Goal: Task Accomplishment & Management: Complete application form

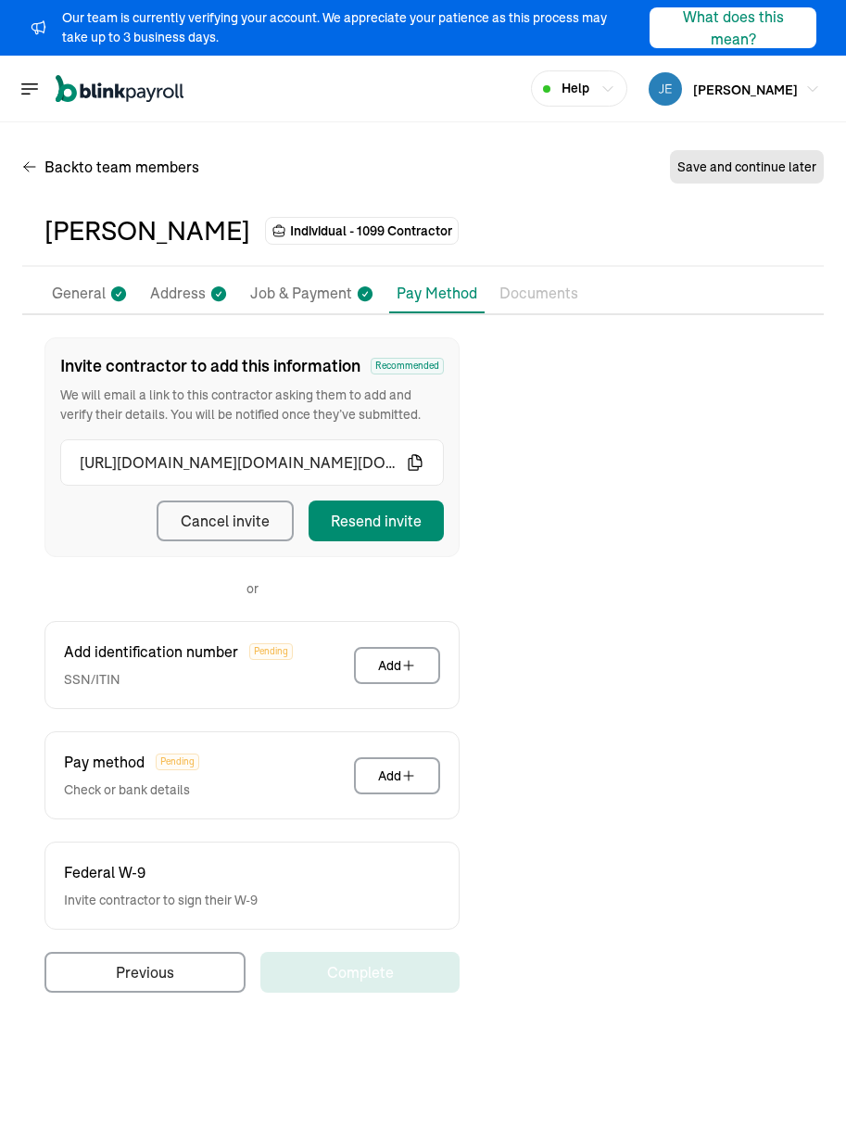
click at [383, 184] on div "Back to team members Save and continue later" at bounding box center [423, 171] width 802 height 52
click at [303, 298] on p "Job & Payment" at bounding box center [301, 294] width 102 height 24
select select "Works from home"
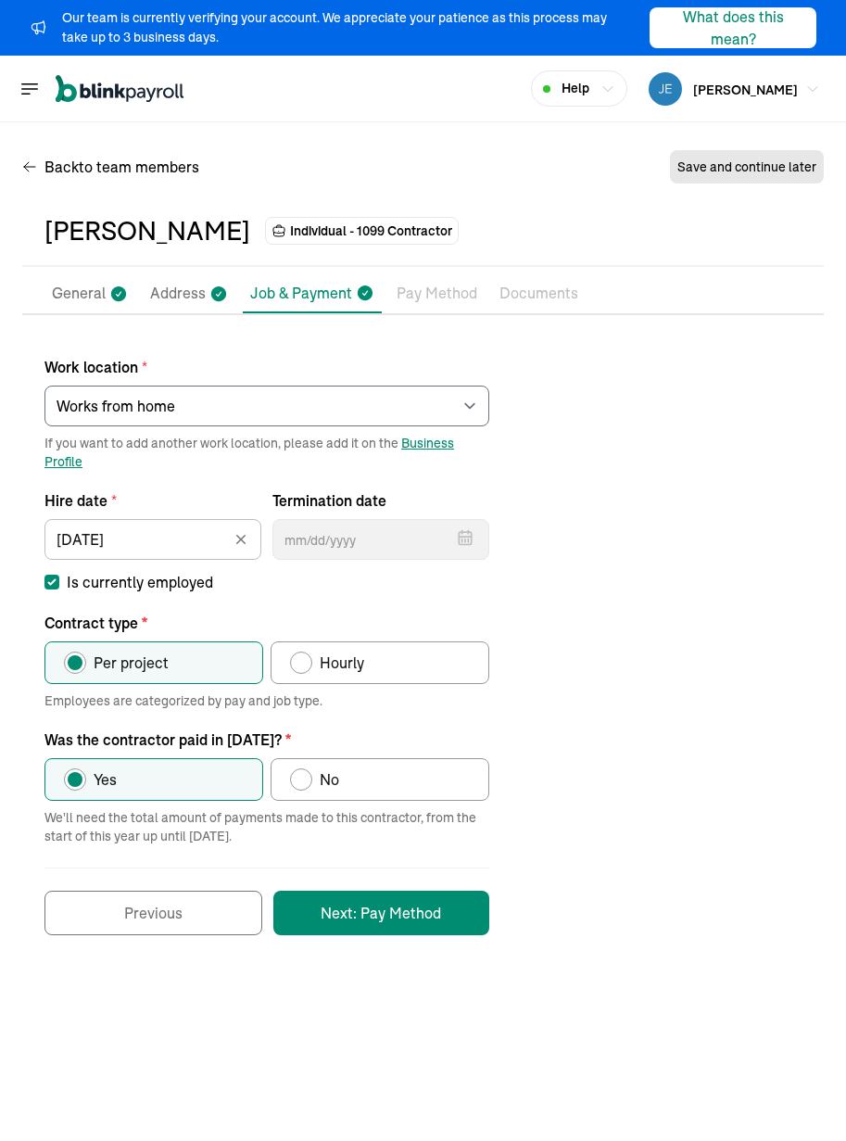
click at [181, 281] on li "Address" at bounding box center [189, 293] width 93 height 39
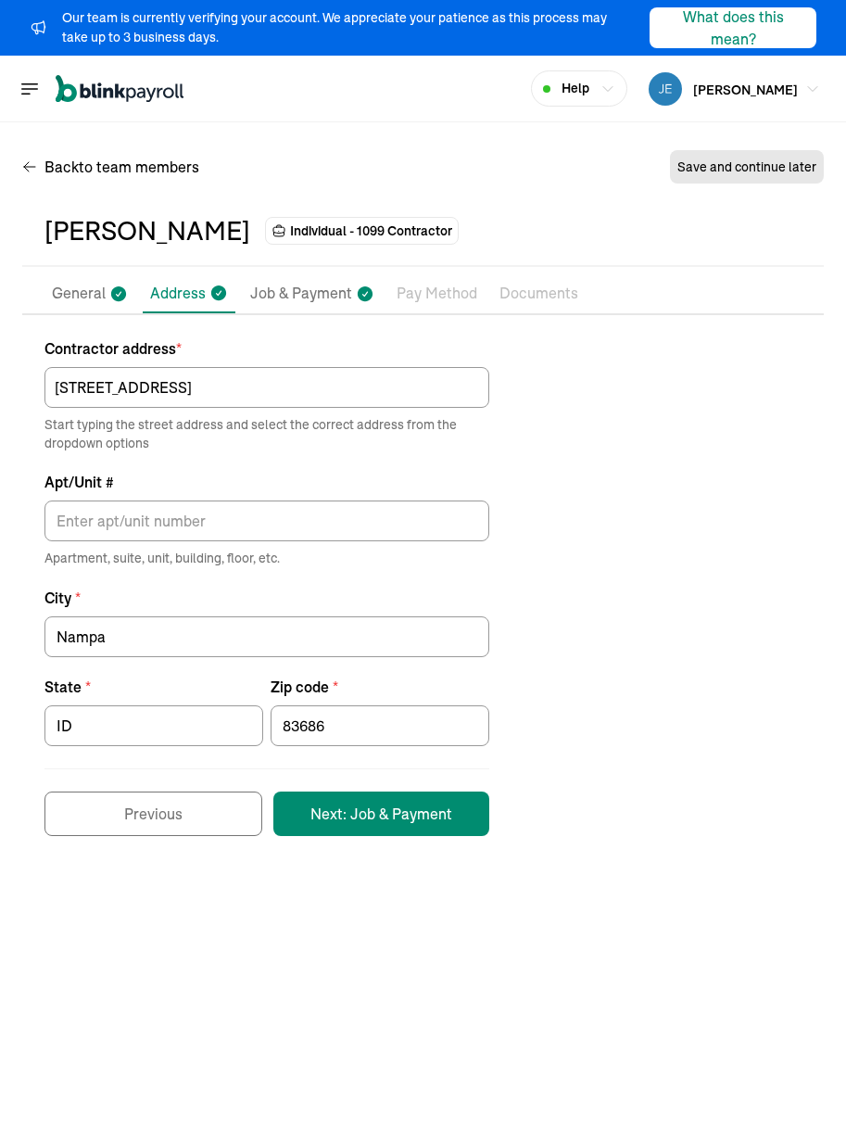
click at [77, 302] on p "General" at bounding box center [79, 294] width 54 height 24
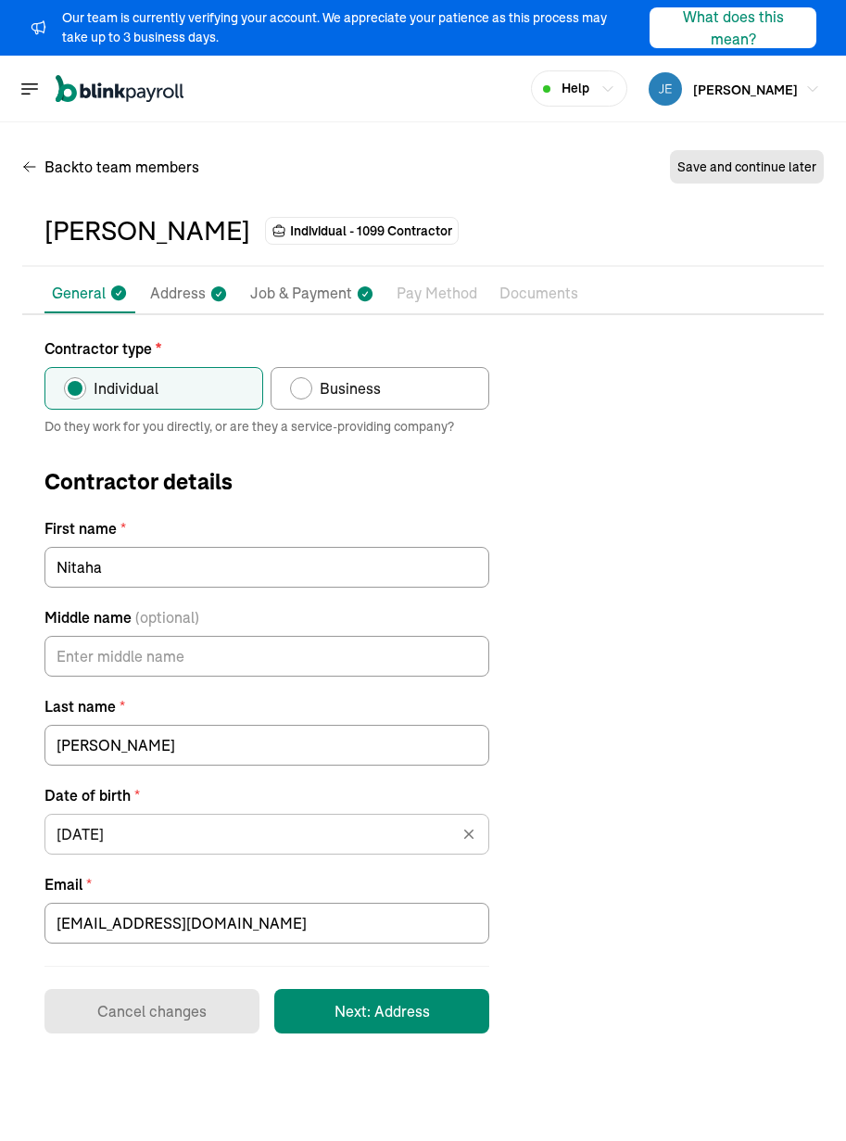
click at [329, 304] on p "Job & Payment" at bounding box center [301, 294] width 102 height 24
select select "[STREET_ADDRESS]"
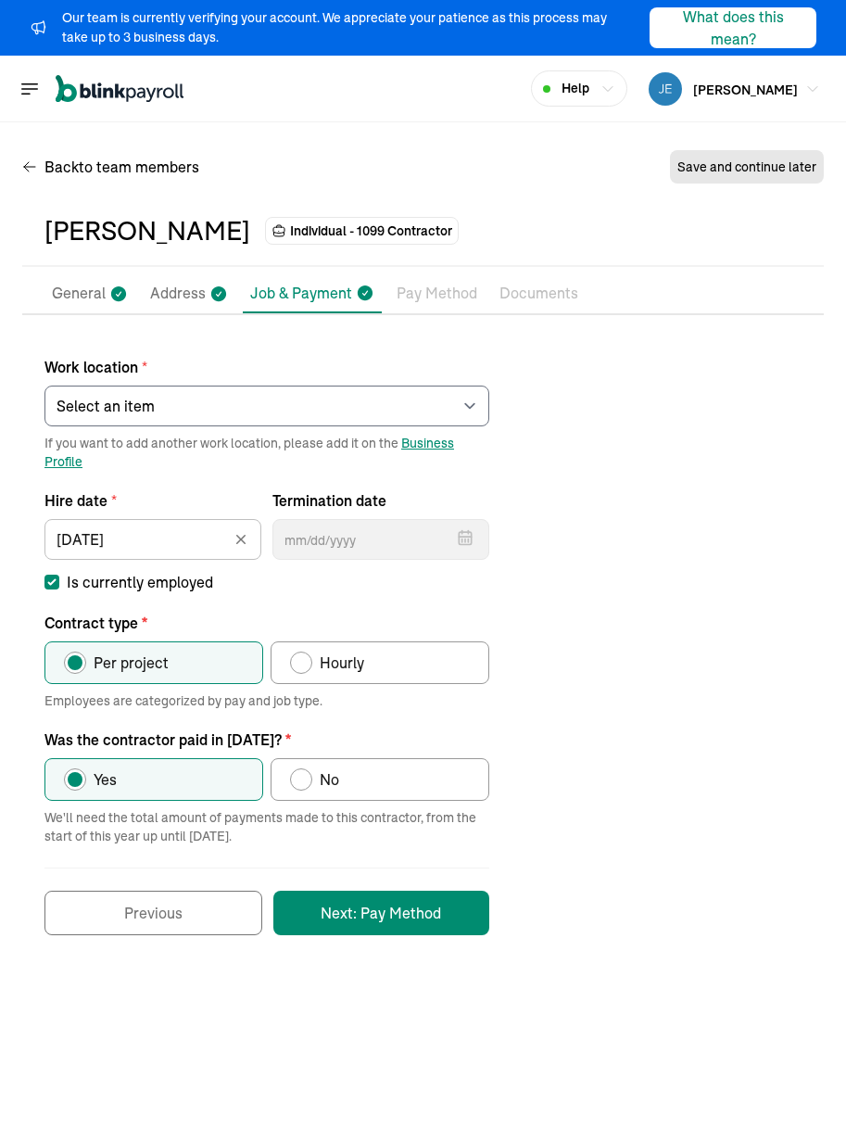
click at [783, 506] on div "Work location * Select an item [PERSON_NAME] Costco RXO hub Works from home If …" at bounding box center [423, 636] width 802 height 598
drag, startPoint x: 696, startPoint y: 693, endPoint x: 633, endPoint y: 623, distance: 94.5
click at [692, 687] on div "Work location * Select an item [PERSON_NAME] Costco RXO hub Works from home If …" at bounding box center [423, 636] width 802 height 598
click at [132, 164] on span "to team members" at bounding box center [139, 167] width 120 height 22
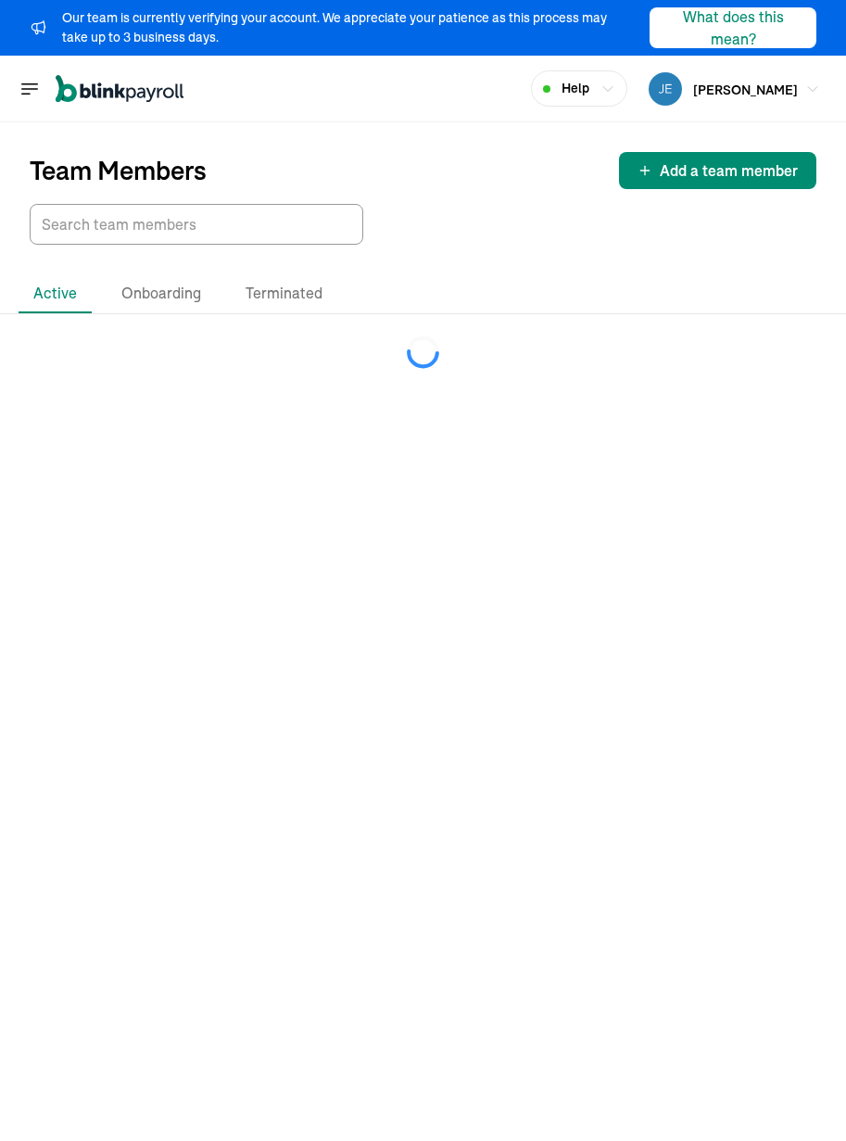
click at [412, 235] on div at bounding box center [423, 224] width 787 height 41
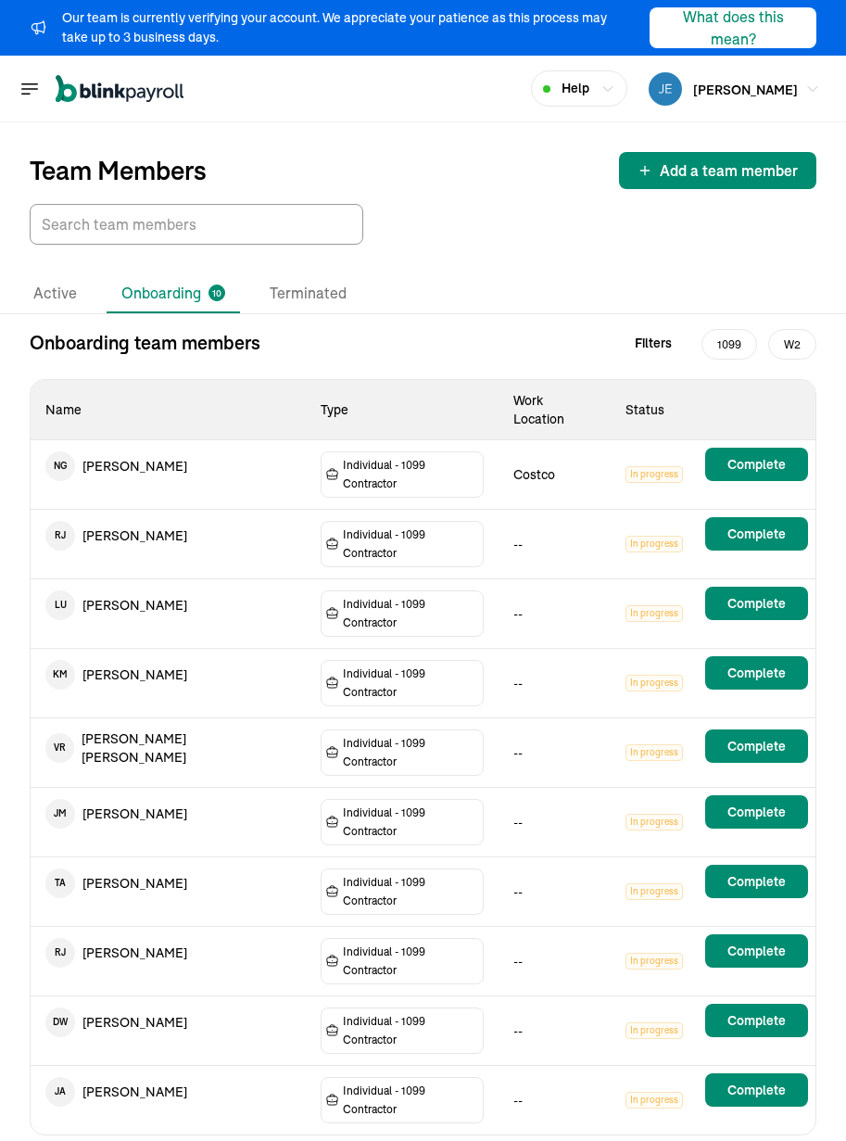
click at [487, 258] on div "Active Onboarding 10 Terminated Onboarding team members Filters 1099 W2 Name Ty…" at bounding box center [423, 705] width 846 height 920
click at [492, 230] on div at bounding box center [423, 224] width 787 height 41
click at [439, 275] on div "Active Onboarding 10 Terminated" at bounding box center [423, 293] width 809 height 39
drag, startPoint x: 471, startPoint y: 216, endPoint x: 475, endPoint y: 163, distance: 53.0
click at [471, 195] on div "Team Members Add a team member" at bounding box center [423, 183] width 846 height 122
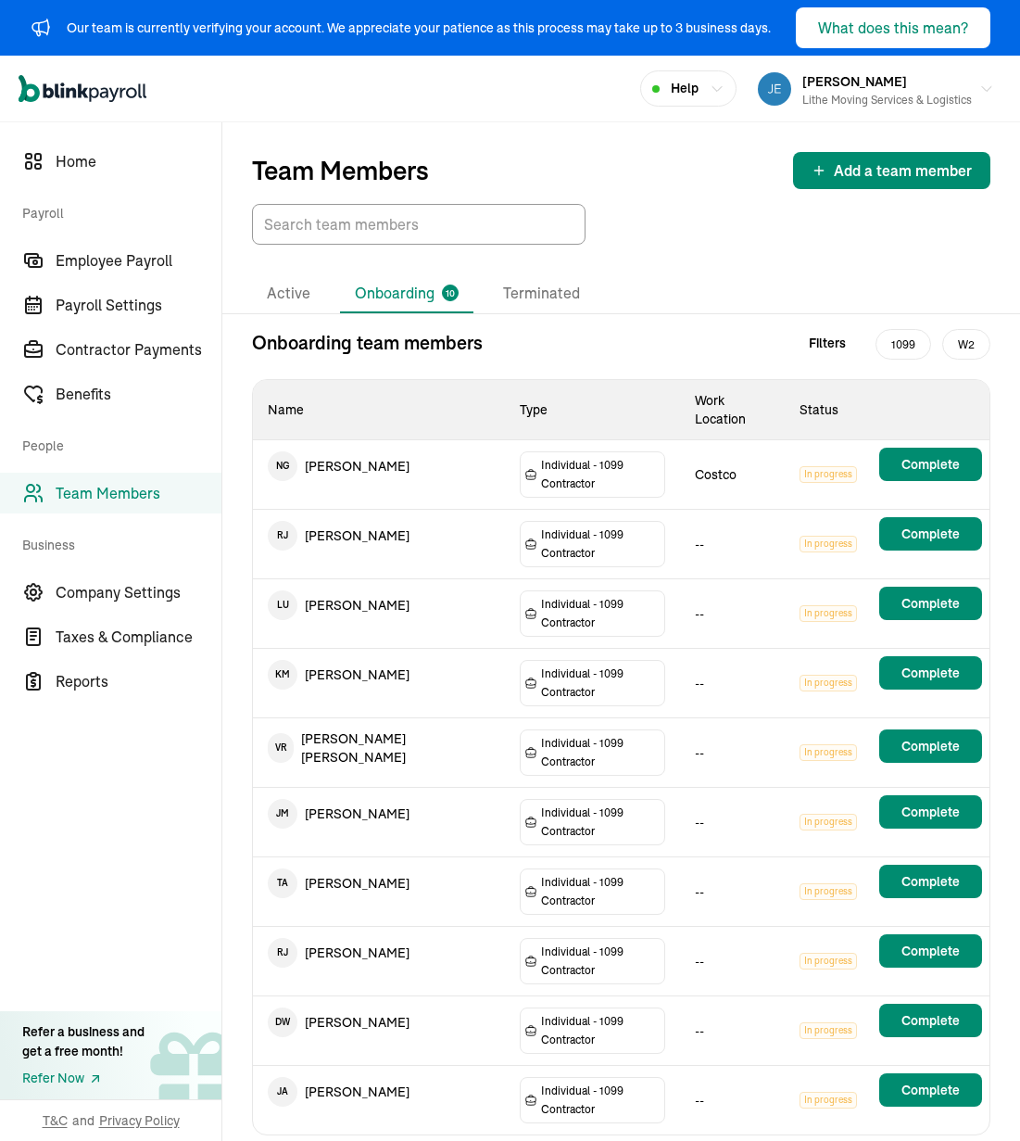
click at [687, 250] on div "Active Onboarding 10 Terminated Onboarding team members Filters 1099 W2 Name Ty…" at bounding box center [621, 705] width 798 height 920
click at [601, 1025] on div "Team Members Add a team member Active Onboarding 10 Terminated Onboarding team …" at bounding box center [621, 643] width 798 height 1043
click at [807, 976] on div "Onboarding team members Filters 1099 W2 Name Type Work Location Status N G [PER…" at bounding box center [621, 747] width 798 height 836
drag, startPoint x: 833, startPoint y: 240, endPoint x: 844, endPoint y: 223, distance: 20.0
click at [837, 235] on div at bounding box center [621, 224] width 739 height 41
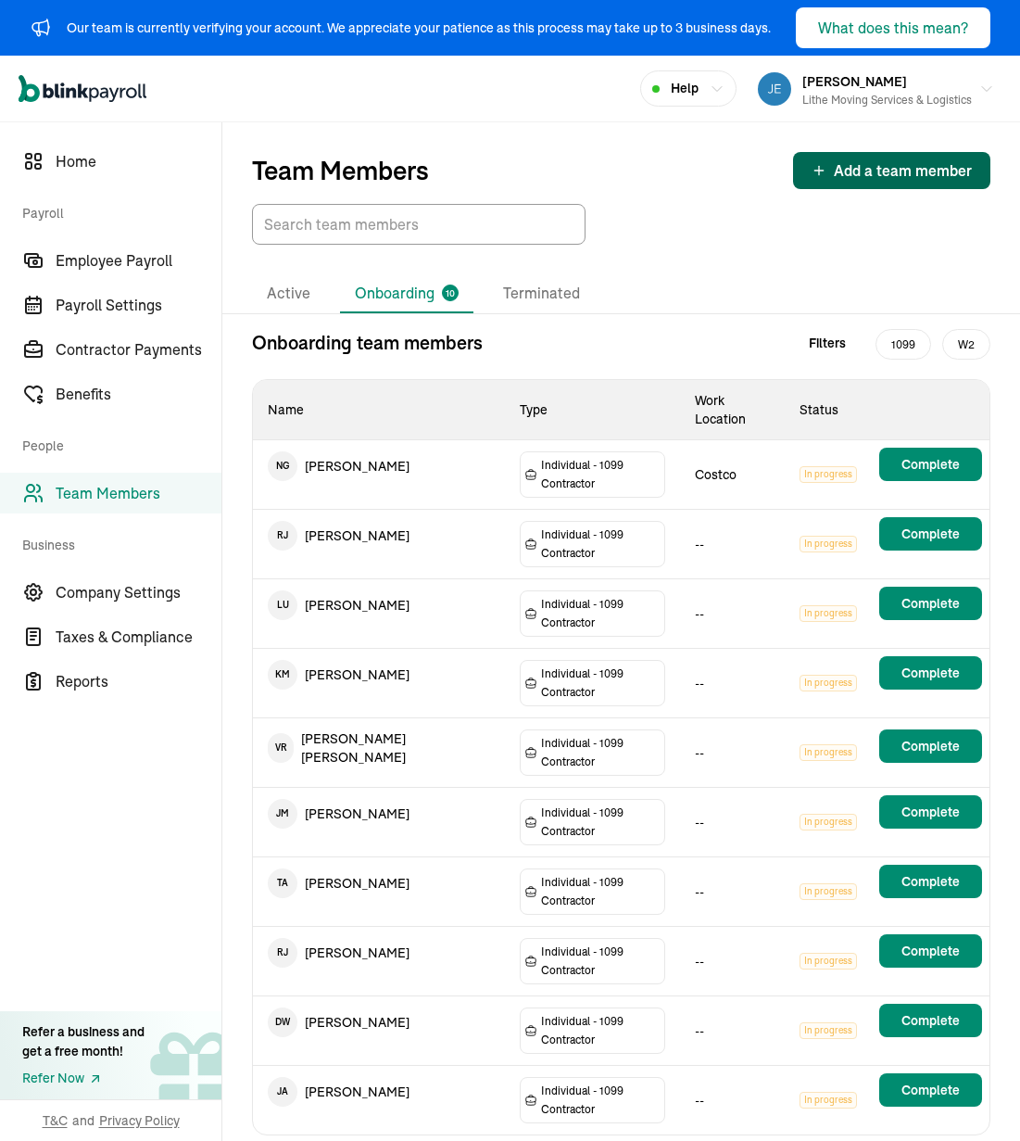
click at [845, 174] on span "Add a team member" at bounding box center [903, 170] width 138 height 22
click at [695, 220] on div at bounding box center [621, 224] width 739 height 41
click at [509, 299] on li "Terminated" at bounding box center [541, 293] width 107 height 39
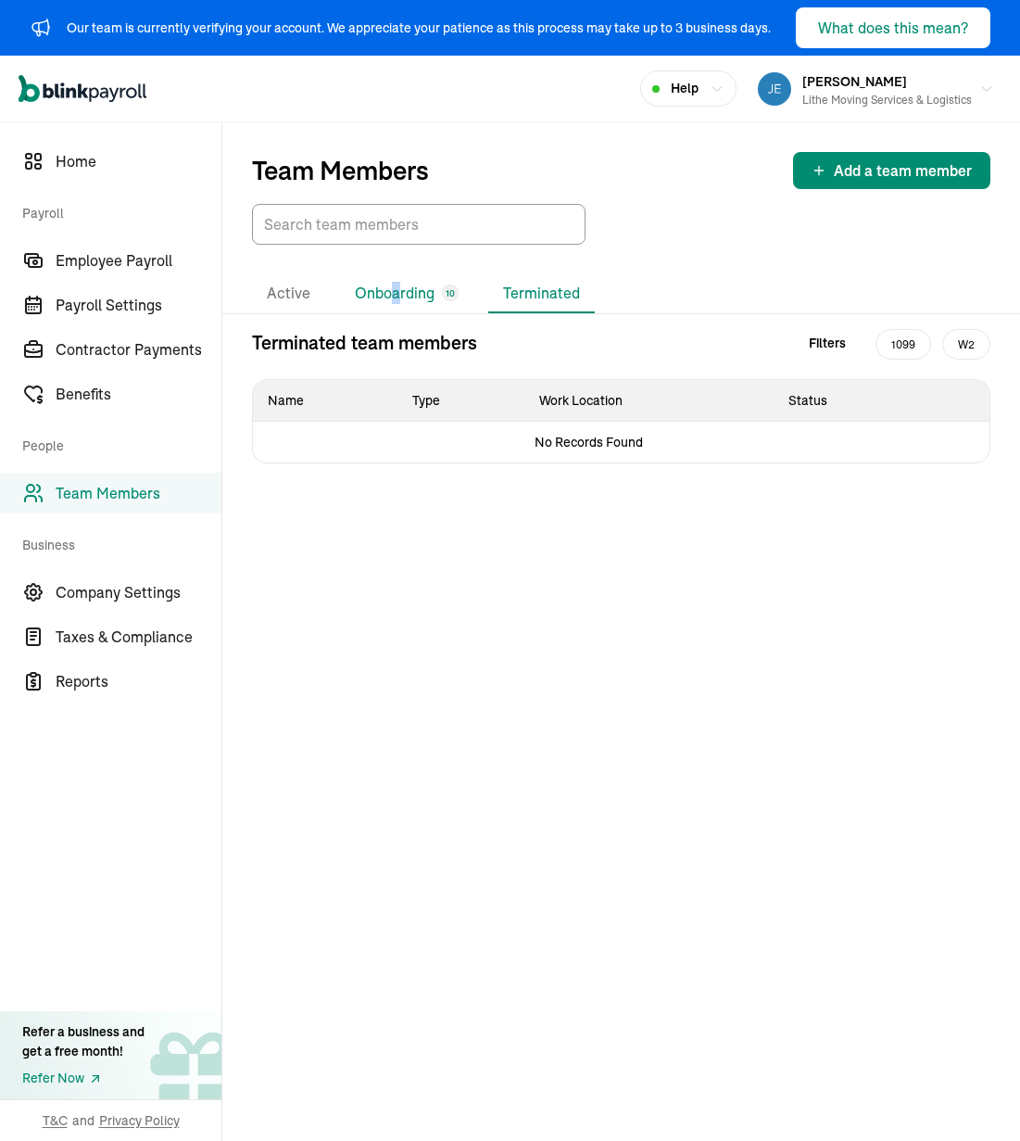
click at [394, 294] on li "Onboarding 10" at bounding box center [406, 293] width 133 height 39
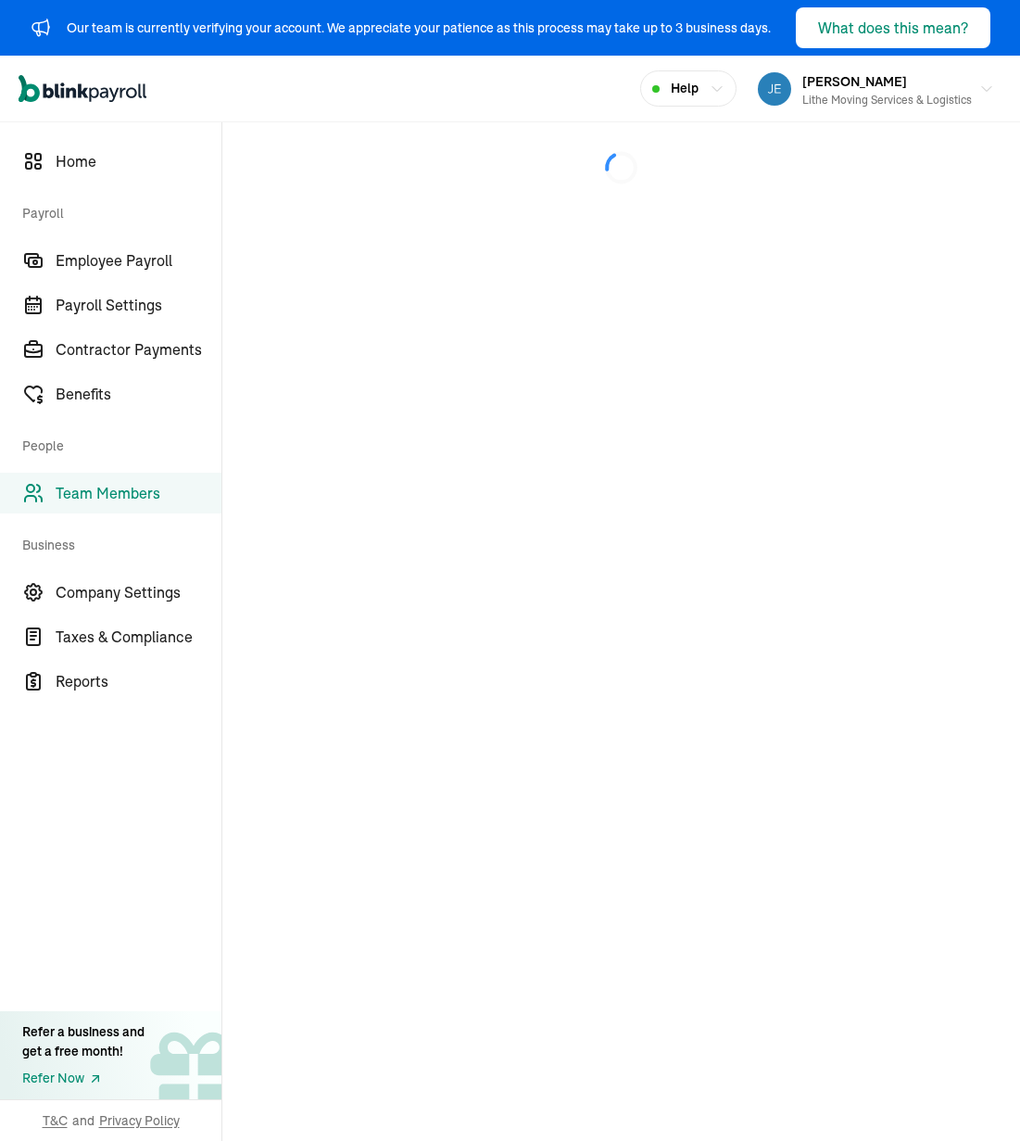
click at [590, 89] on div "Open main menu Help [PERSON_NAME] Lithe Moving Services & Logistics" at bounding box center [510, 89] width 1020 height 67
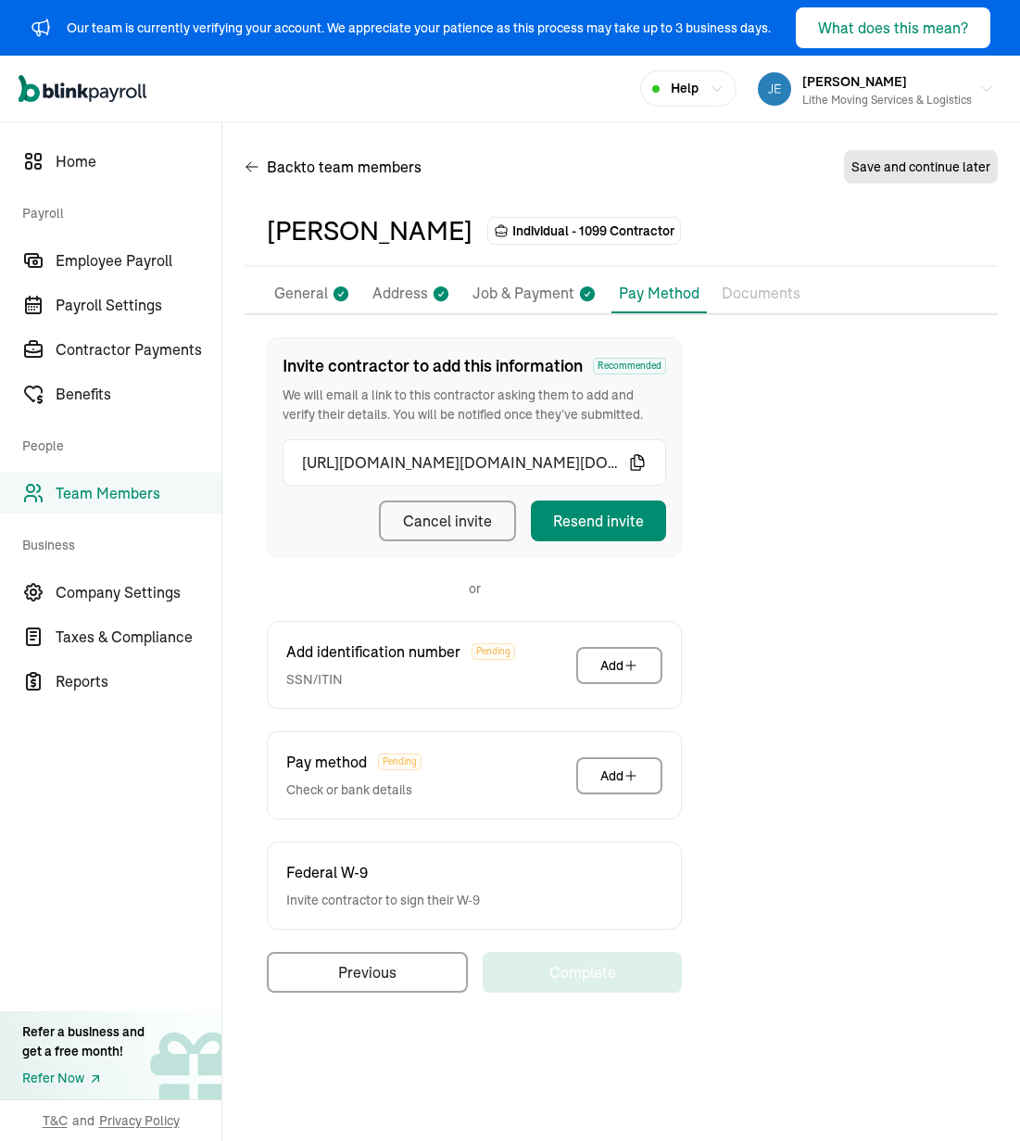
click at [845, 52] on div "Our team is currently verifying your account. We appreciate your patience as th…" at bounding box center [510, 28] width 1020 height 56
click at [845, 44] on button "What does this mean?" at bounding box center [893, 27] width 195 height 41
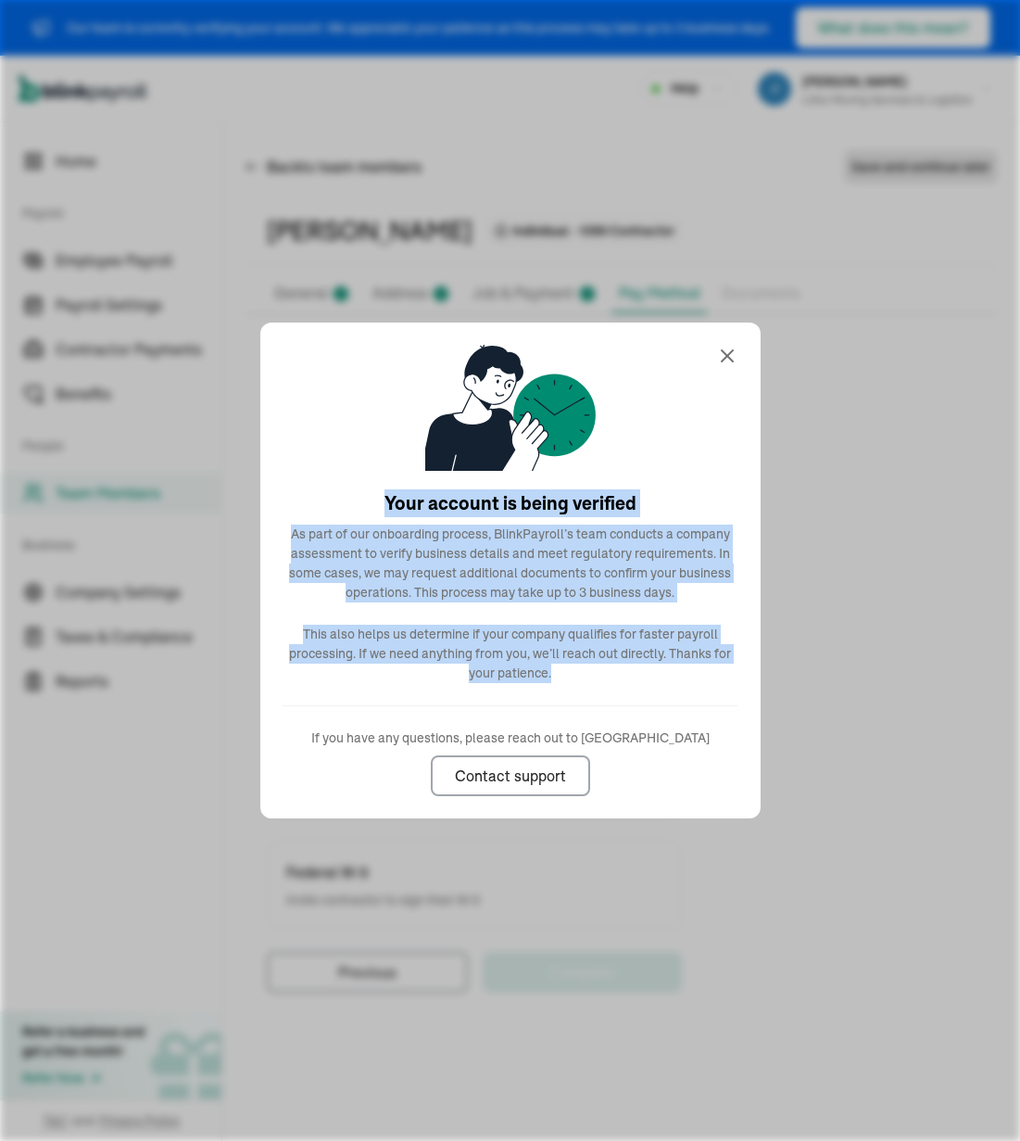
drag, startPoint x: 356, startPoint y: 479, endPoint x: 688, endPoint y: 689, distance: 392.4
click at [688, 689] on div "Your account is being verified As part of our onboarding process, BlinkPayroll’…" at bounding box center [510, 571] width 500 height 496
click at [673, 684] on div "Your account is being verified As part of our onboarding process, BlinkPayroll’…" at bounding box center [510, 571] width 500 height 496
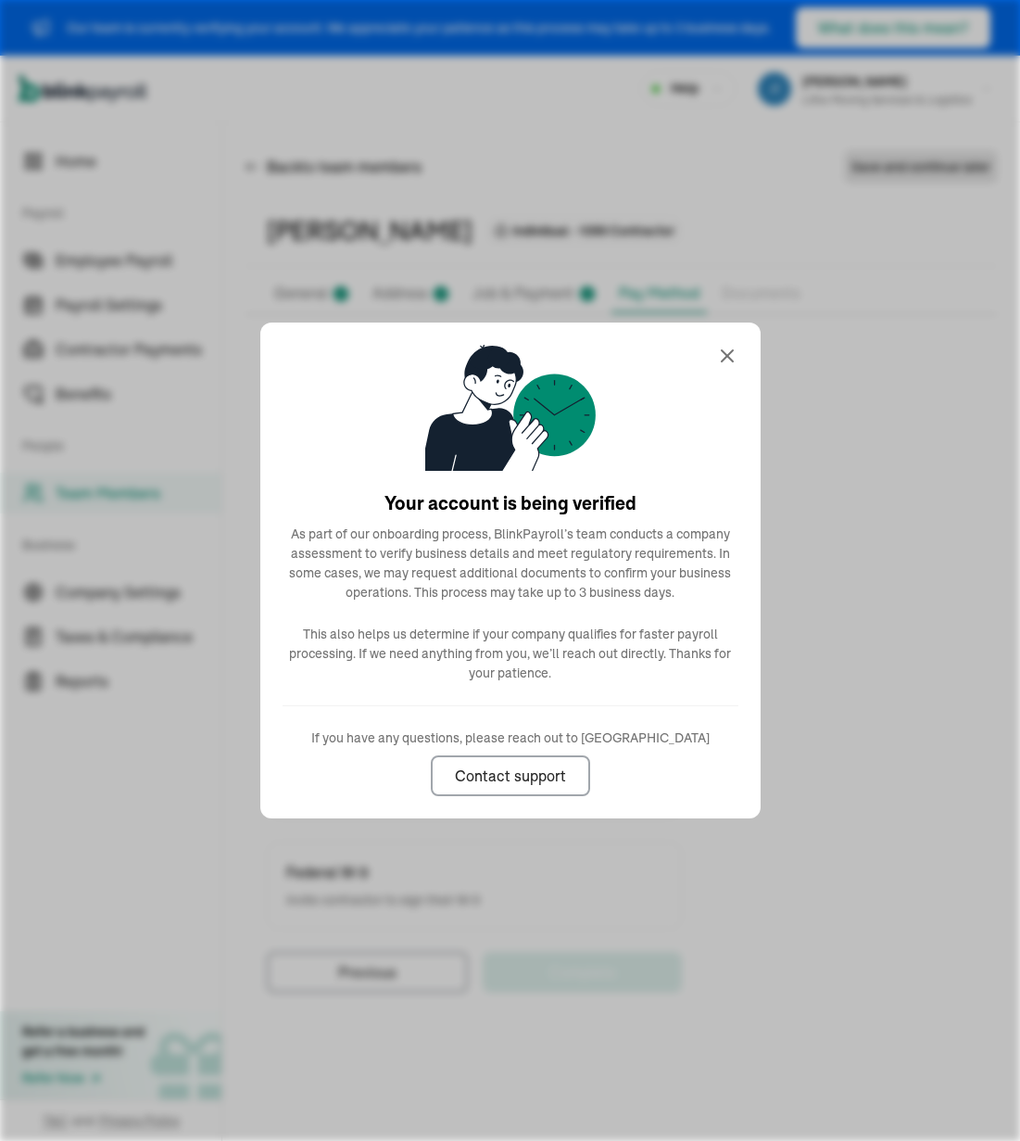
click at [732, 373] on div "Your account is being verified As part of our onboarding process, BlinkPayroll’…" at bounding box center [510, 571] width 500 height 496
click at [729, 355] on icon at bounding box center [727, 356] width 22 height 22
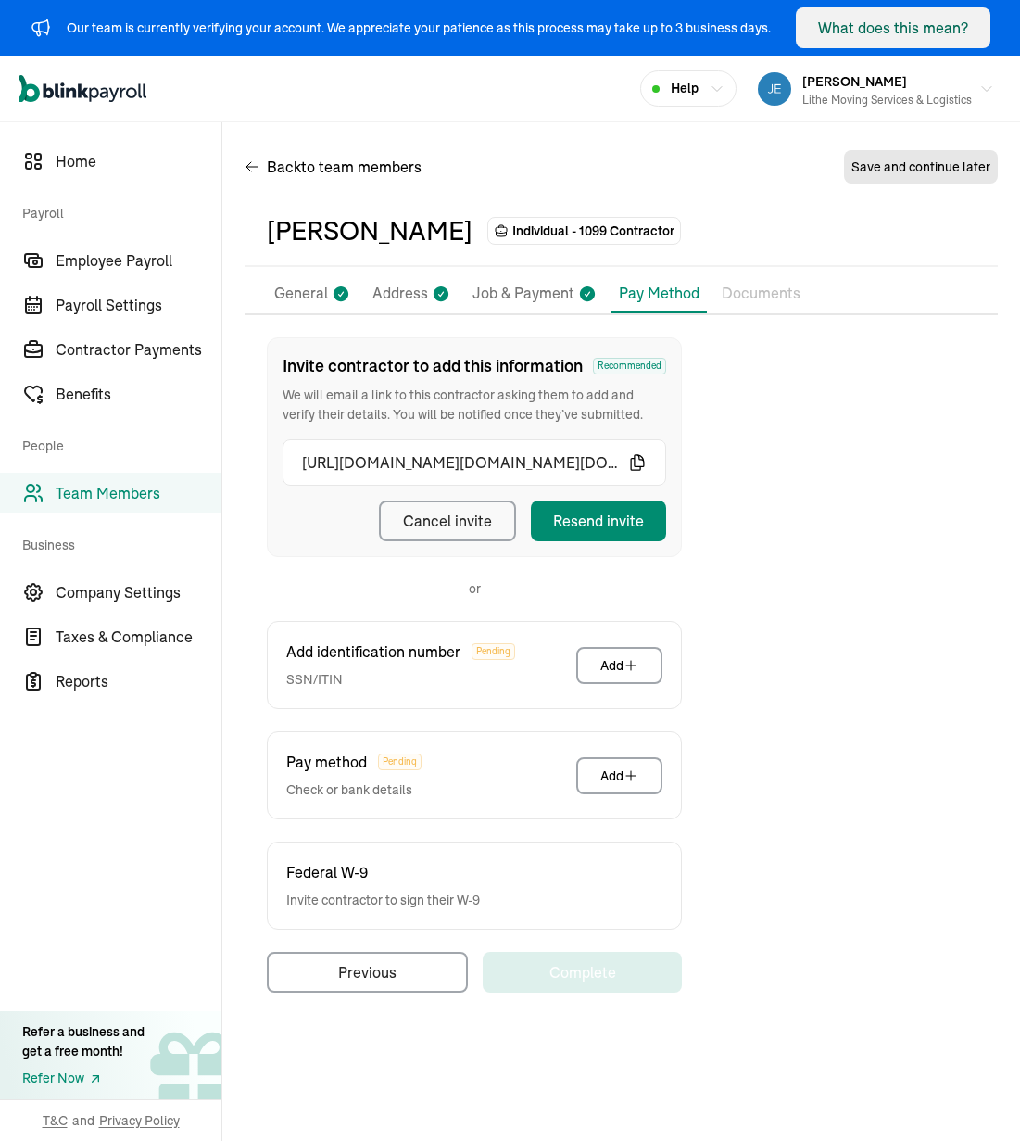
click at [743, 584] on div "Invite contractor to add this information Recommended We will email a link to t…" at bounding box center [621, 664] width 753 height 655
click at [627, 523] on div "Resend invite" at bounding box center [598, 521] width 91 height 22
click at [778, 535] on div "Invite contractor to add this information Recommended We will email a link to t…" at bounding box center [621, 664] width 753 height 655
click at [521, 283] on p "Job & Payment" at bounding box center [524, 294] width 102 height 24
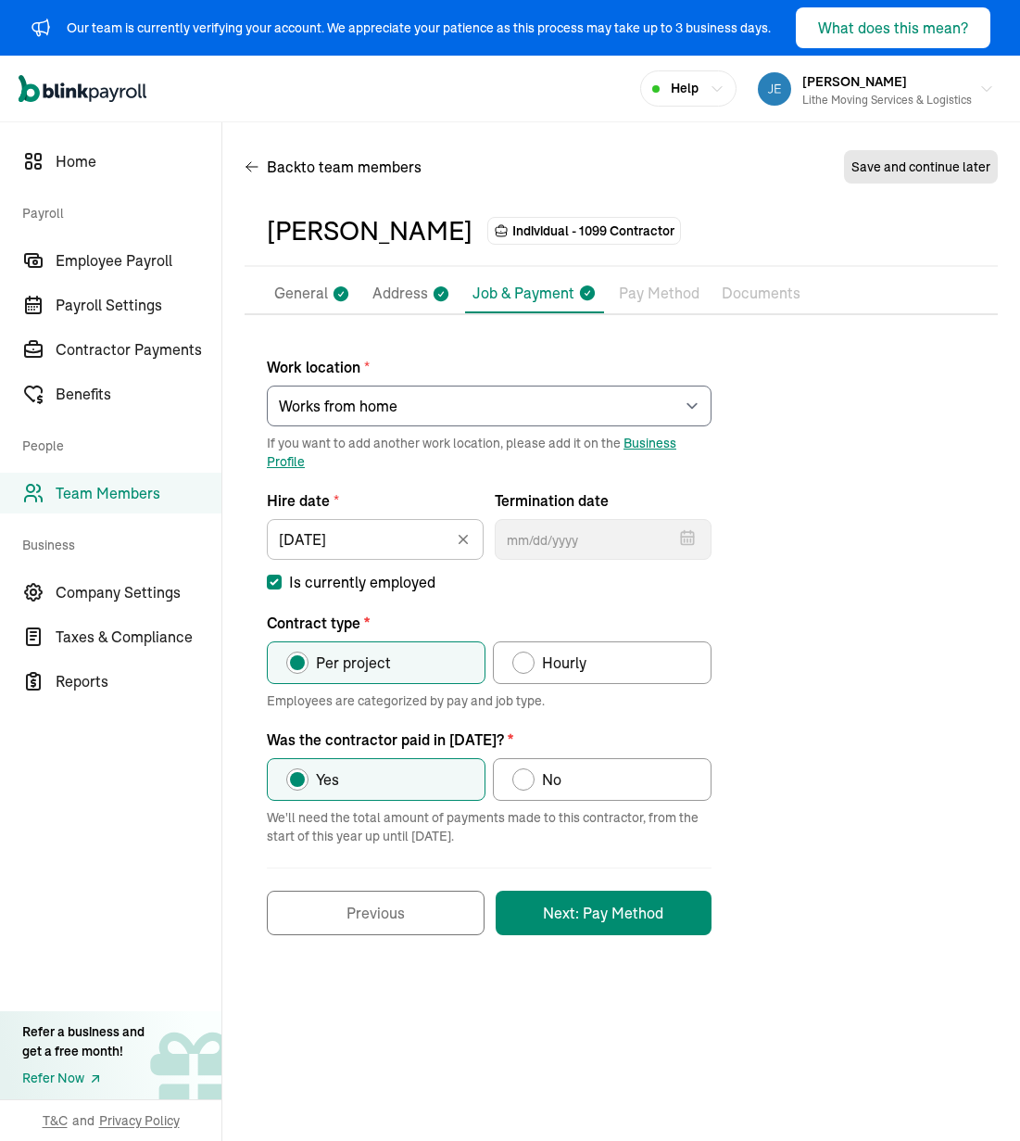
click at [824, 491] on div "Work location * Select an item Works from home If you want to add another work …" at bounding box center [621, 636] width 753 height 598
select select "[STREET_ADDRESS]"
click at [563, 411] on select "Select an item [PERSON_NAME] Costco RXO hub Works from home" at bounding box center [489, 406] width 445 height 41
click at [423, 305] on p "Address" at bounding box center [401, 294] width 56 height 24
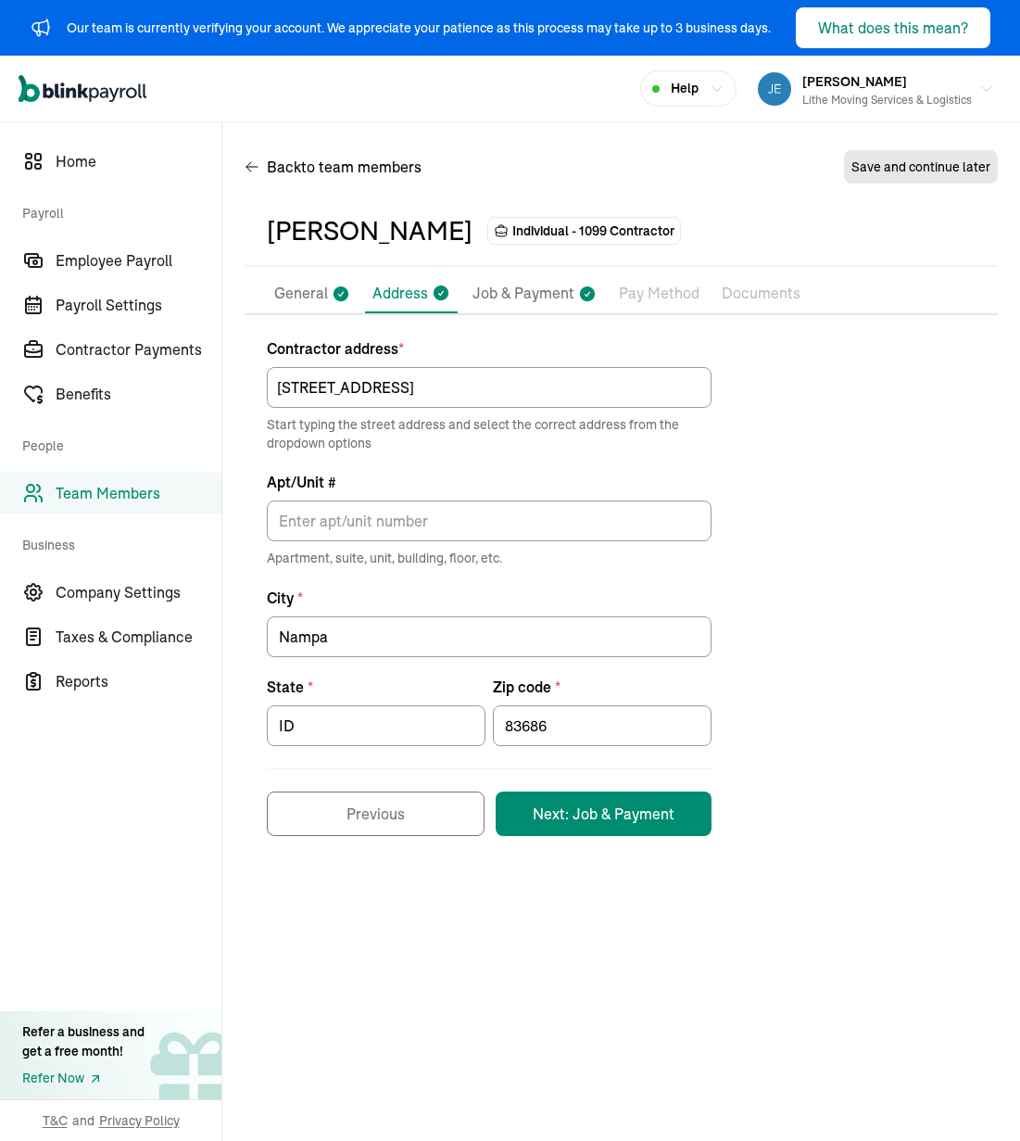
click at [289, 298] on p "General" at bounding box center [301, 294] width 54 height 24
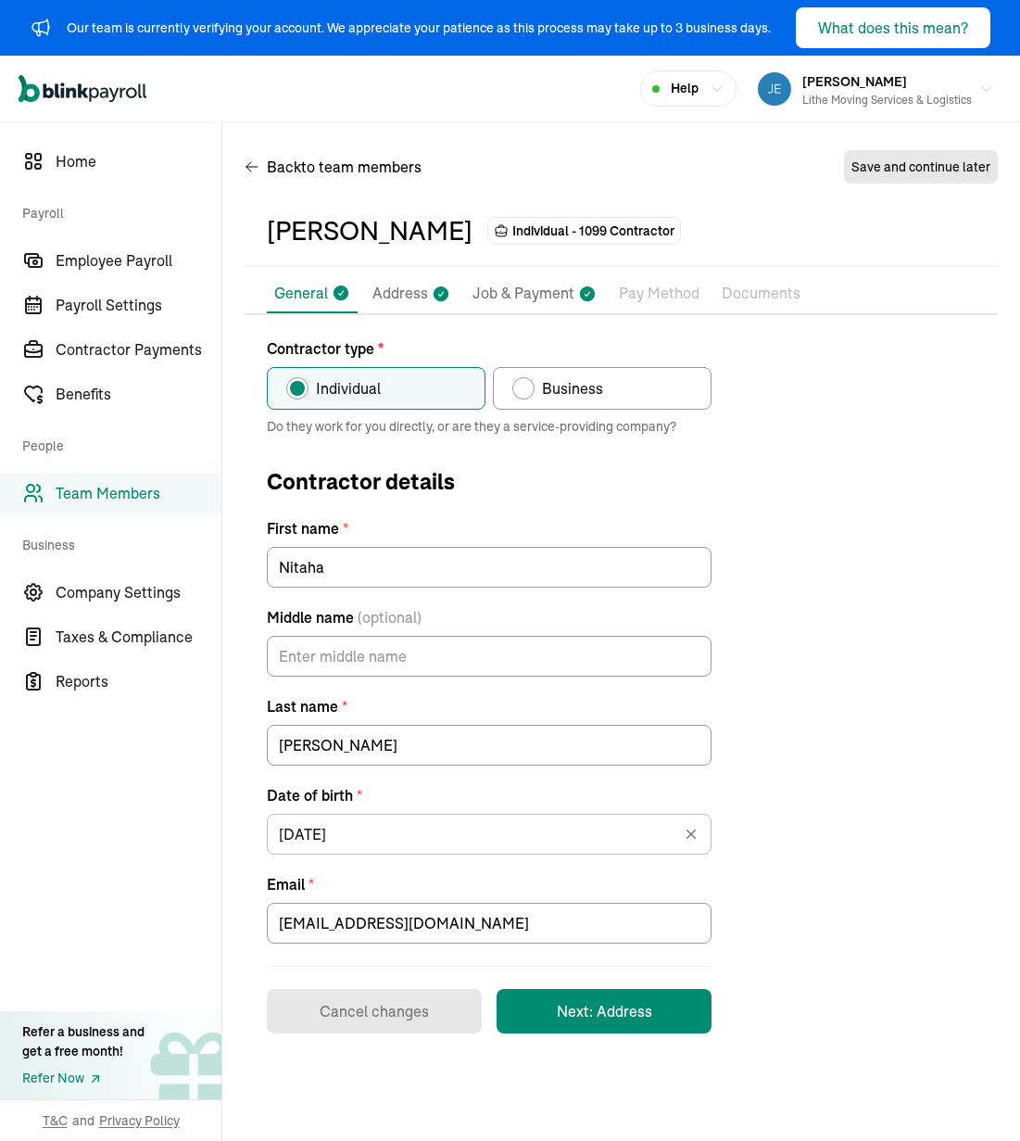
click at [806, 493] on div "Contractor type * Individual Business Do they work for you directly, or are the…" at bounding box center [621, 685] width 753 height 696
click at [559, 297] on p "Job & Payment" at bounding box center [524, 294] width 102 height 24
select select "[STREET_ADDRESS]"
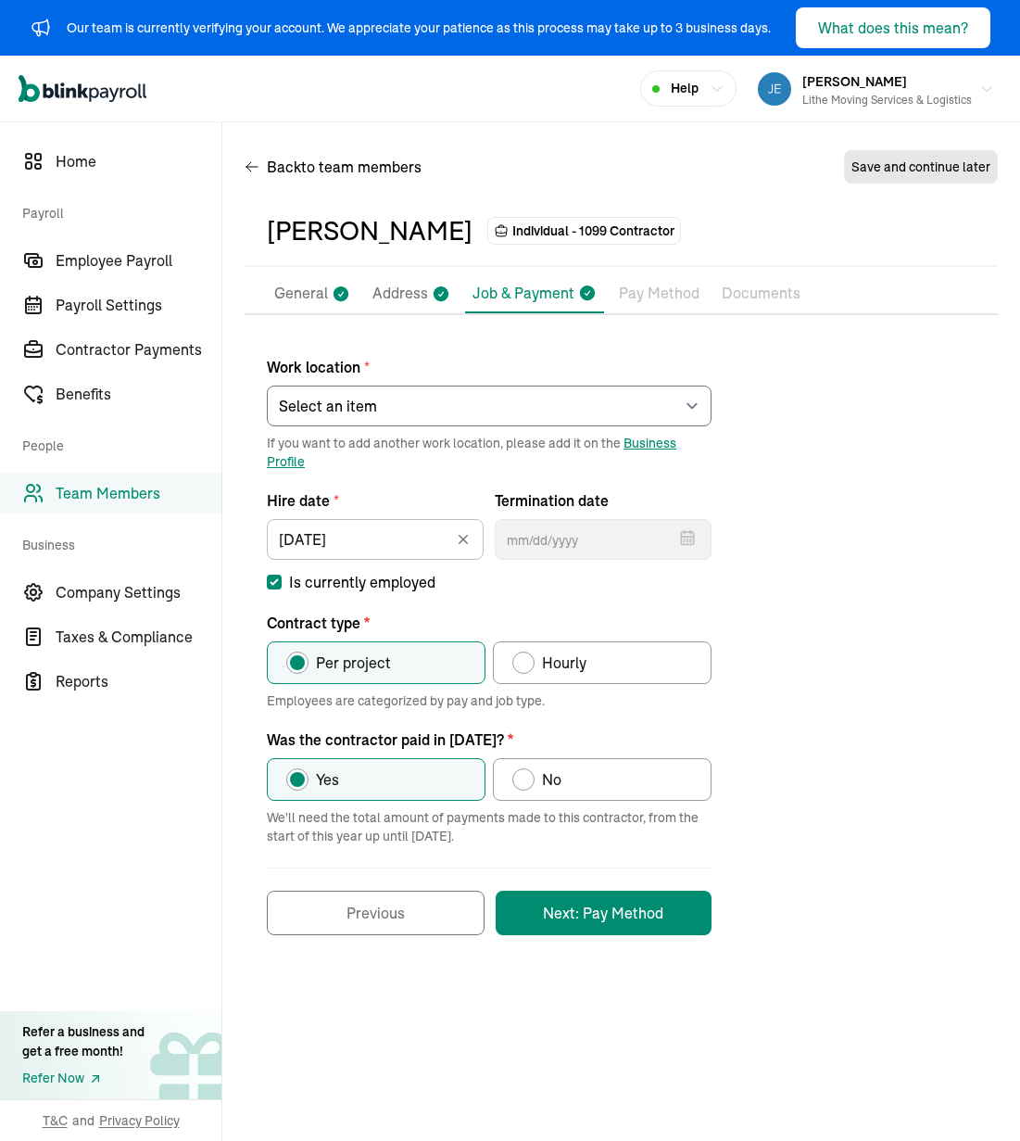
click at [786, 374] on div "Work location * Select an item [PERSON_NAME] Costco RXO hub Works from home If …" at bounding box center [621, 636] width 753 height 598
click at [650, 292] on p "Pay Method" at bounding box center [659, 294] width 81 height 24
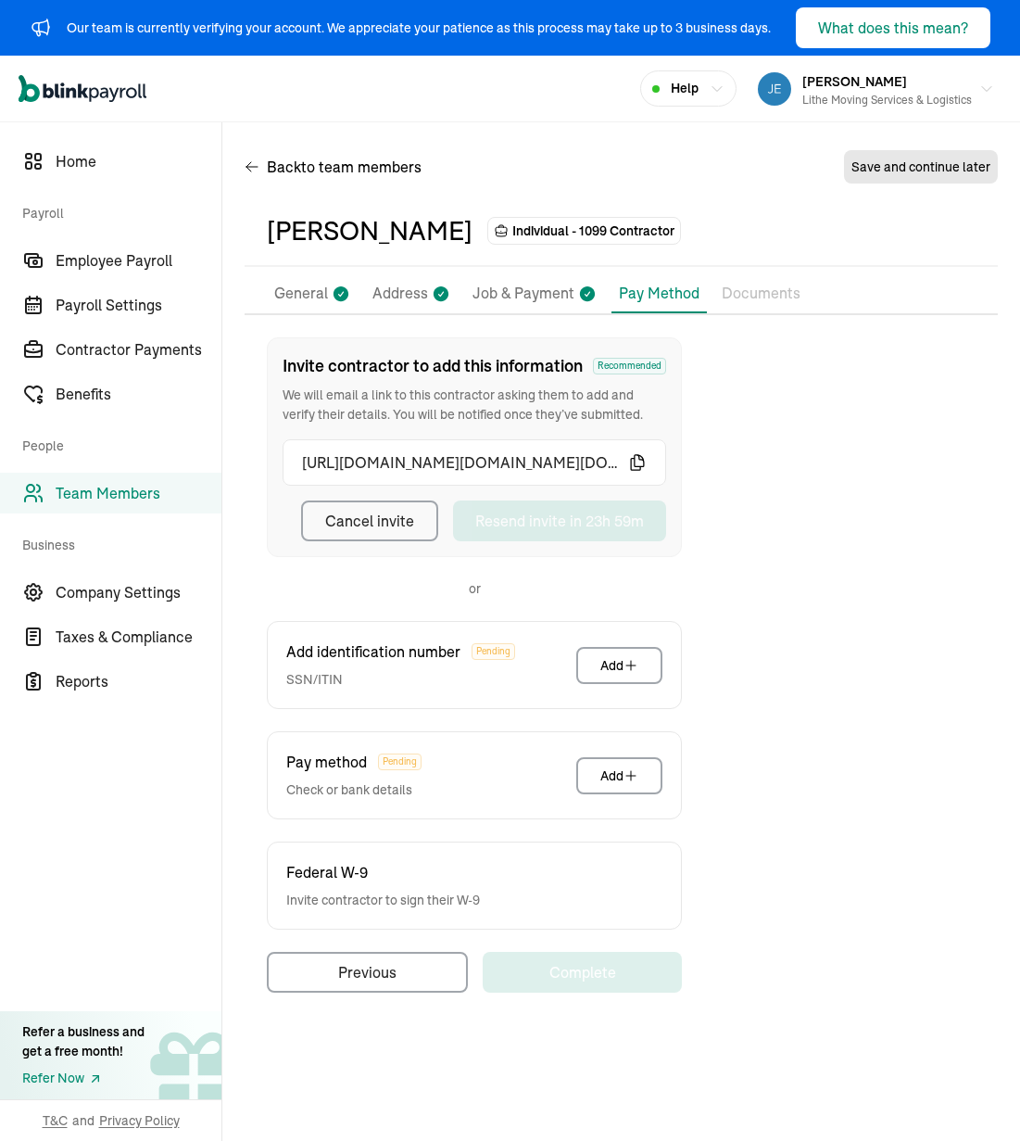
drag, startPoint x: 457, startPoint y: 151, endPoint x: 446, endPoint y: 149, distance: 11.3
click at [457, 151] on div "Back to team members Save and continue later" at bounding box center [621, 171] width 753 height 52
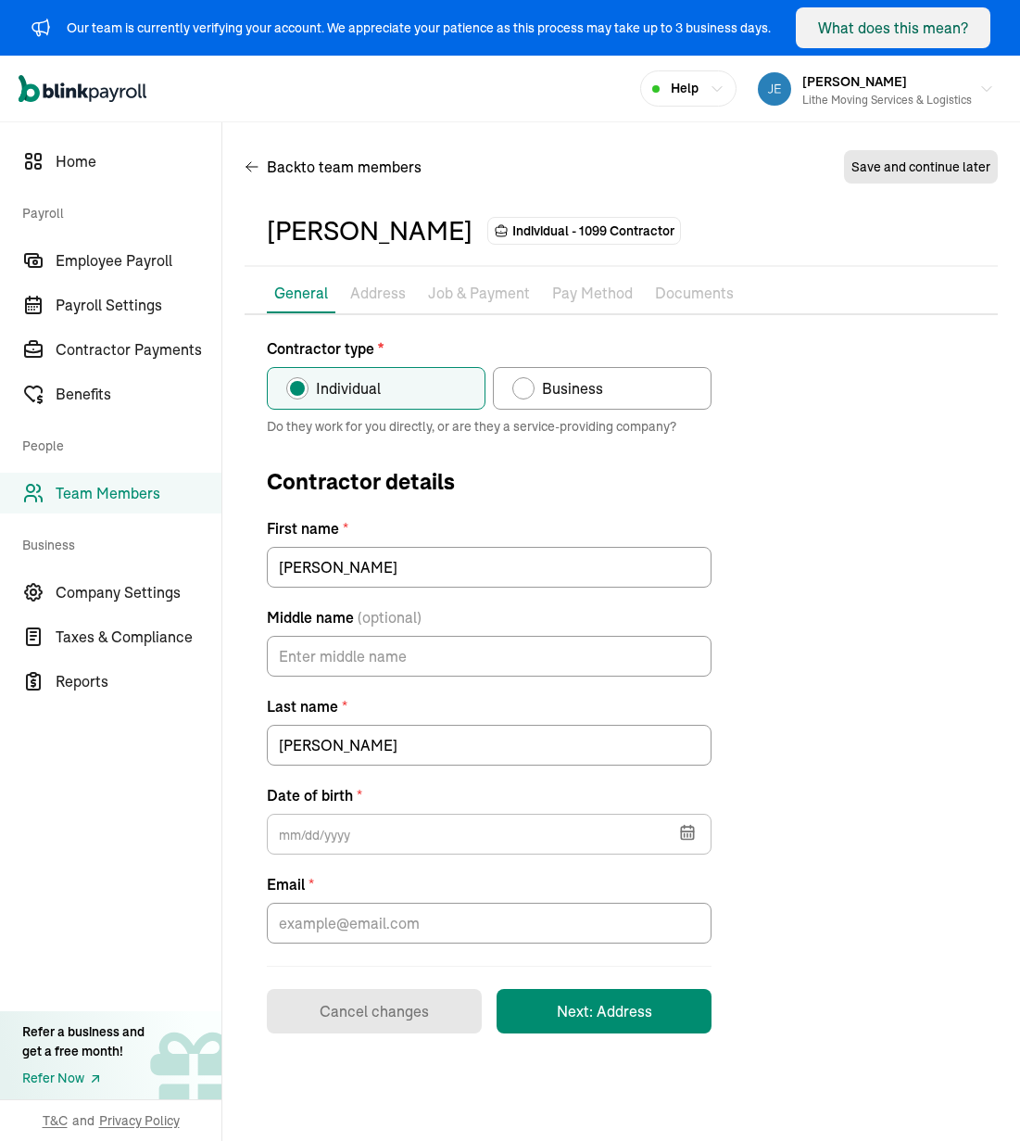
click at [845, 450] on div "Contractor type * Individual Business Do they work for you directly, or are the…" at bounding box center [621, 685] width 753 height 696
click at [845, 335] on div "Pay Stubs General Address Job & Payment Pay Method Documents 1099 Forms Contrac…" at bounding box center [621, 653] width 753 height 759
click at [399, 798] on label "Date of birth *" at bounding box center [489, 795] width 445 height 22
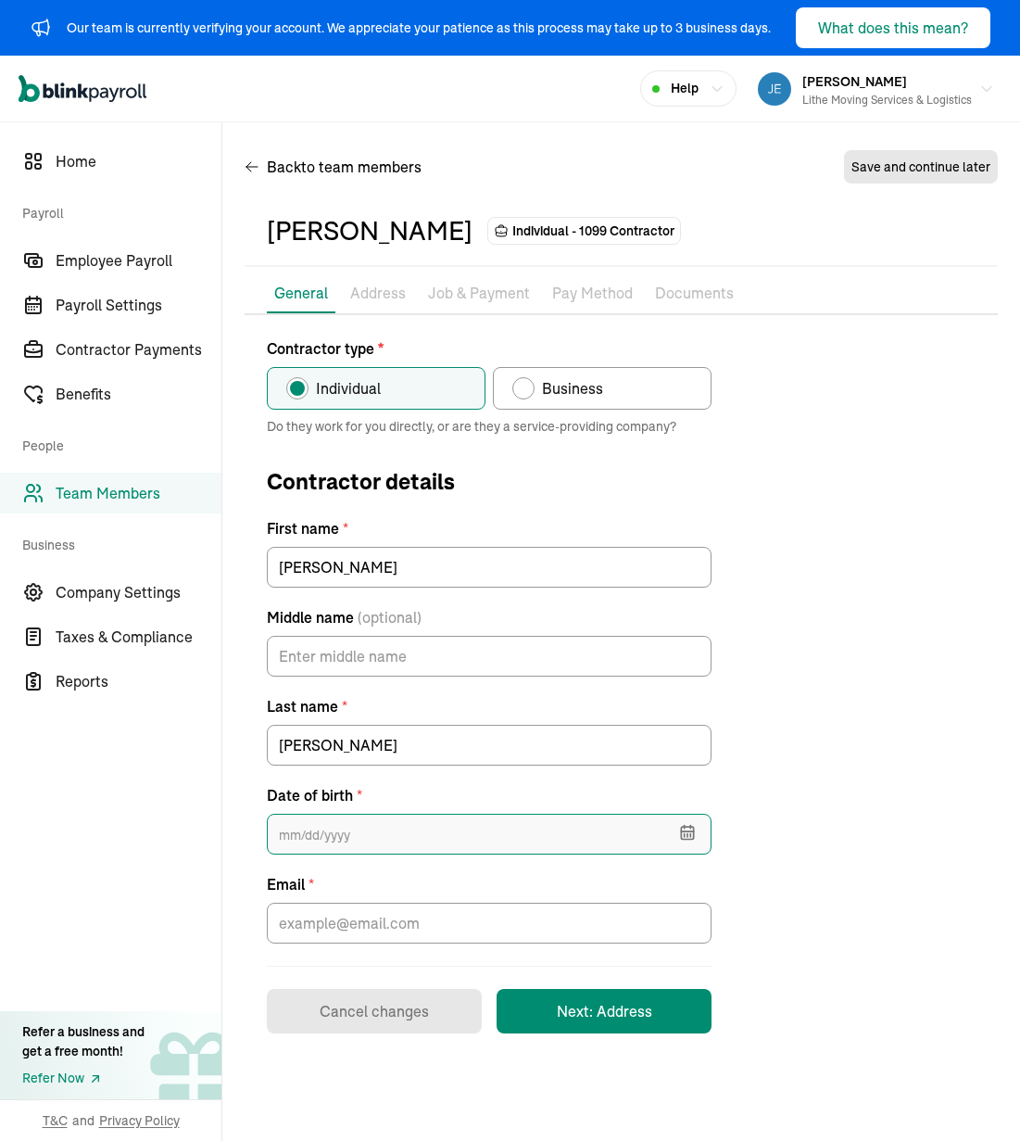
click at [386, 852] on input "text" at bounding box center [489, 834] width 445 height 41
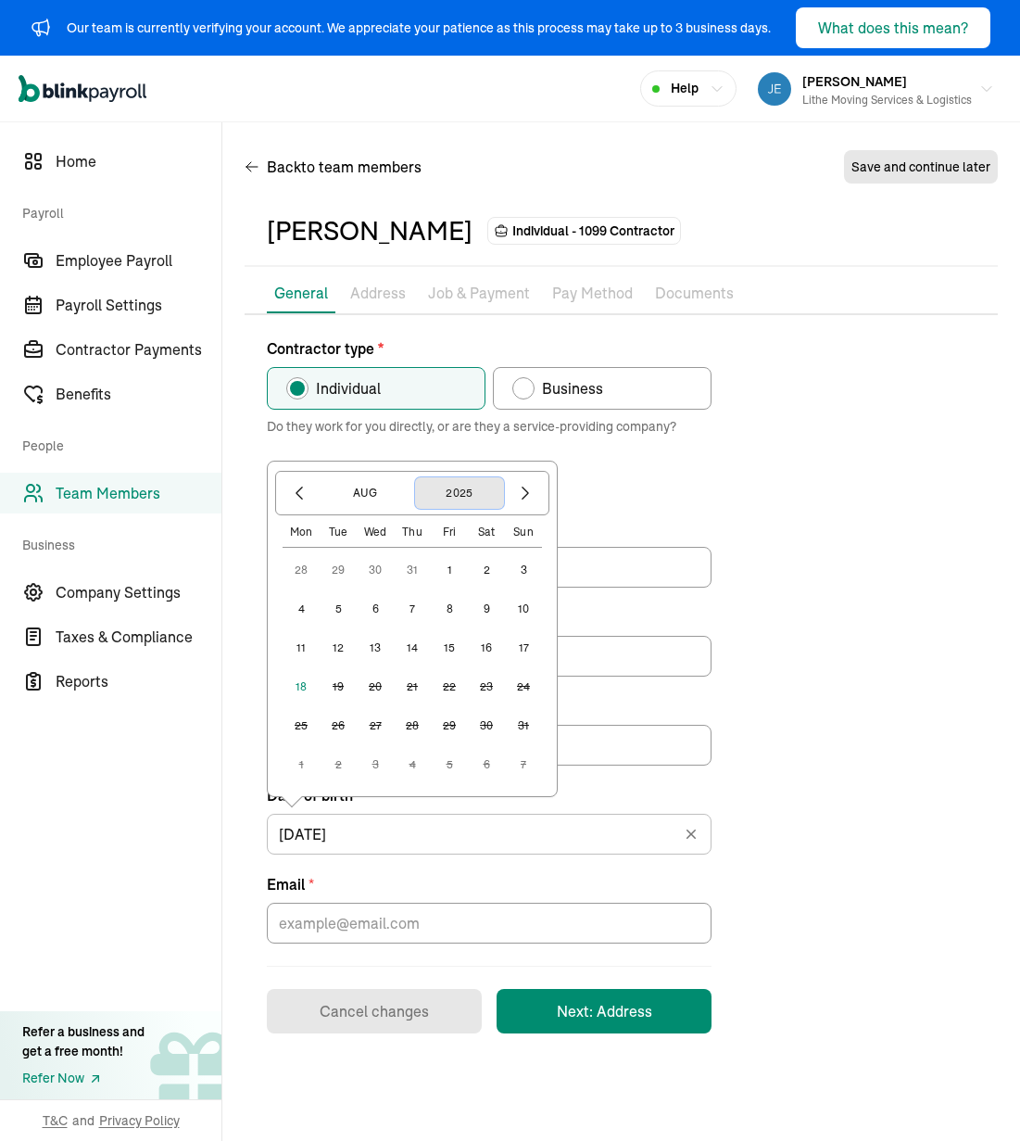
click at [476, 493] on button "2025" at bounding box center [459, 493] width 89 height 32
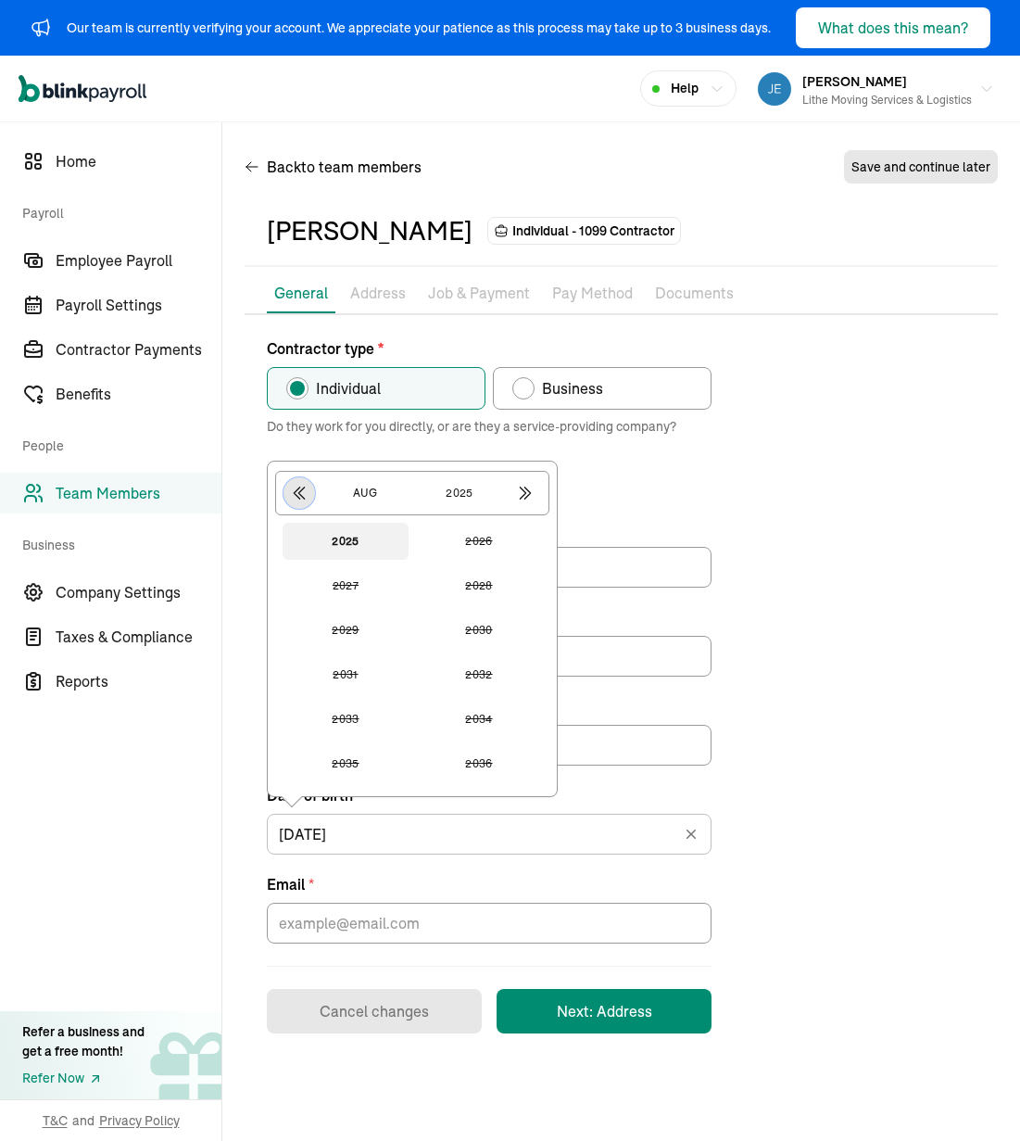
click at [306, 494] on icon "button" at bounding box center [299, 493] width 19 height 19
click at [503, 631] on button "1982" at bounding box center [479, 630] width 126 height 37
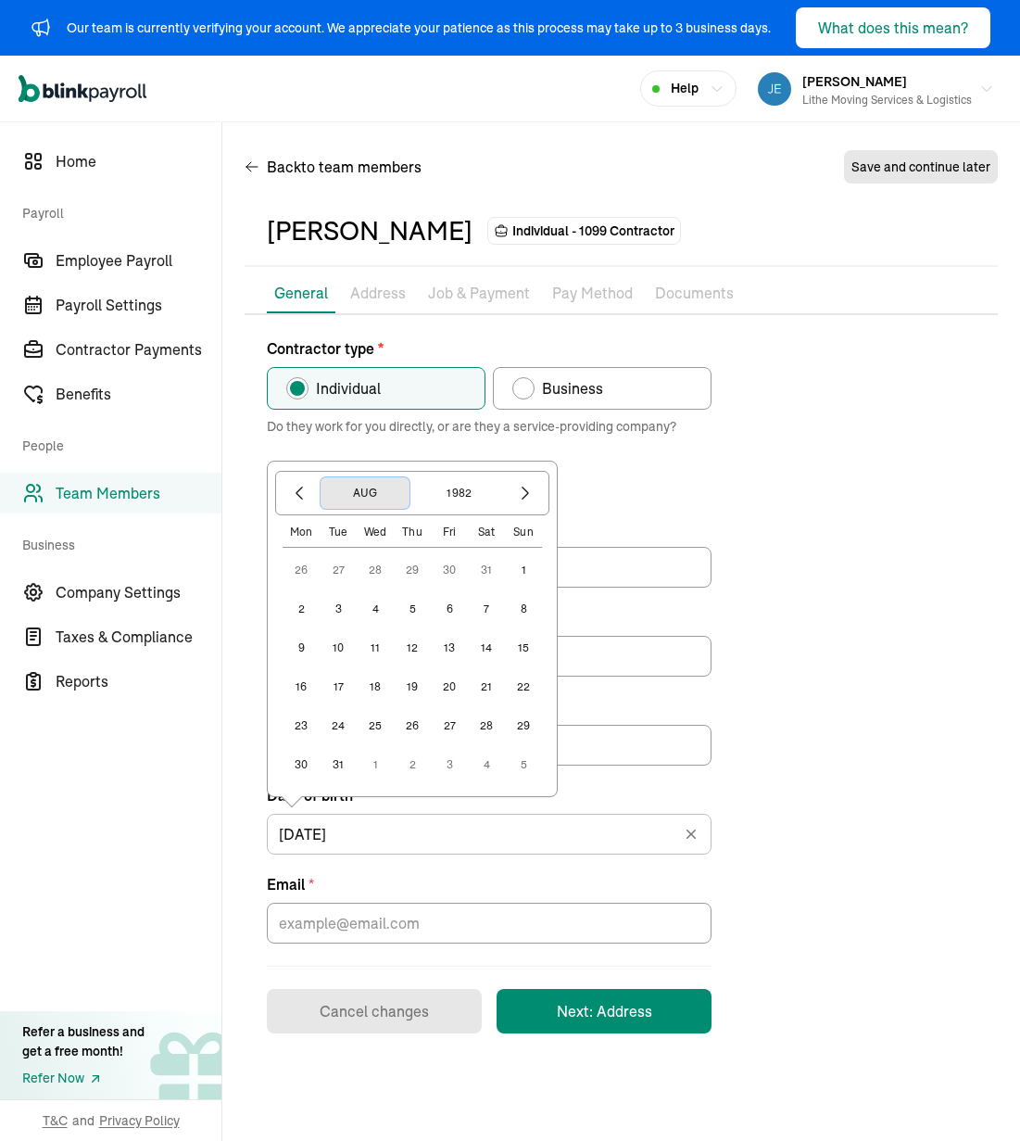
click at [352, 501] on button "Aug" at bounding box center [365, 493] width 89 height 32
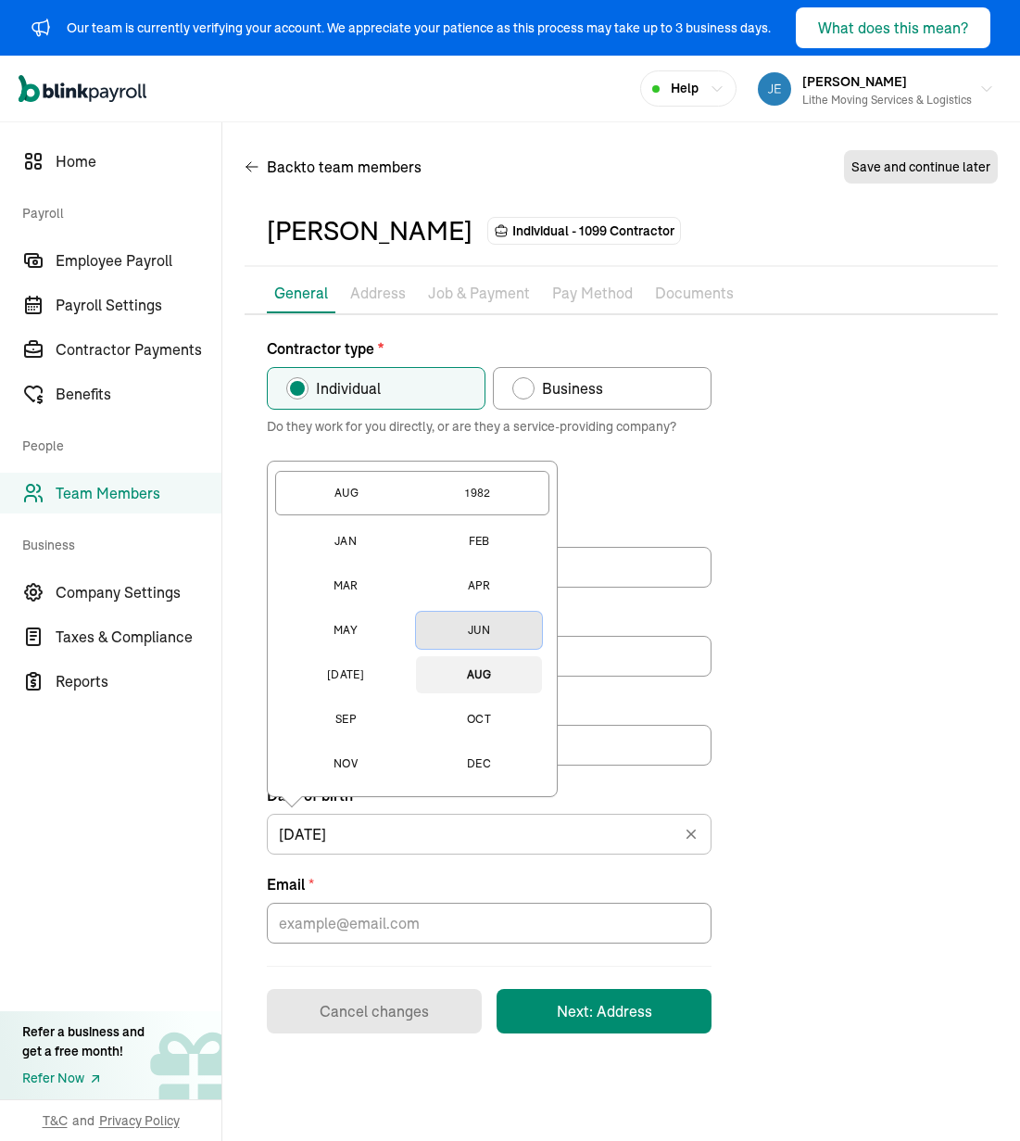
click at [473, 638] on button "Jun" at bounding box center [479, 630] width 126 height 37
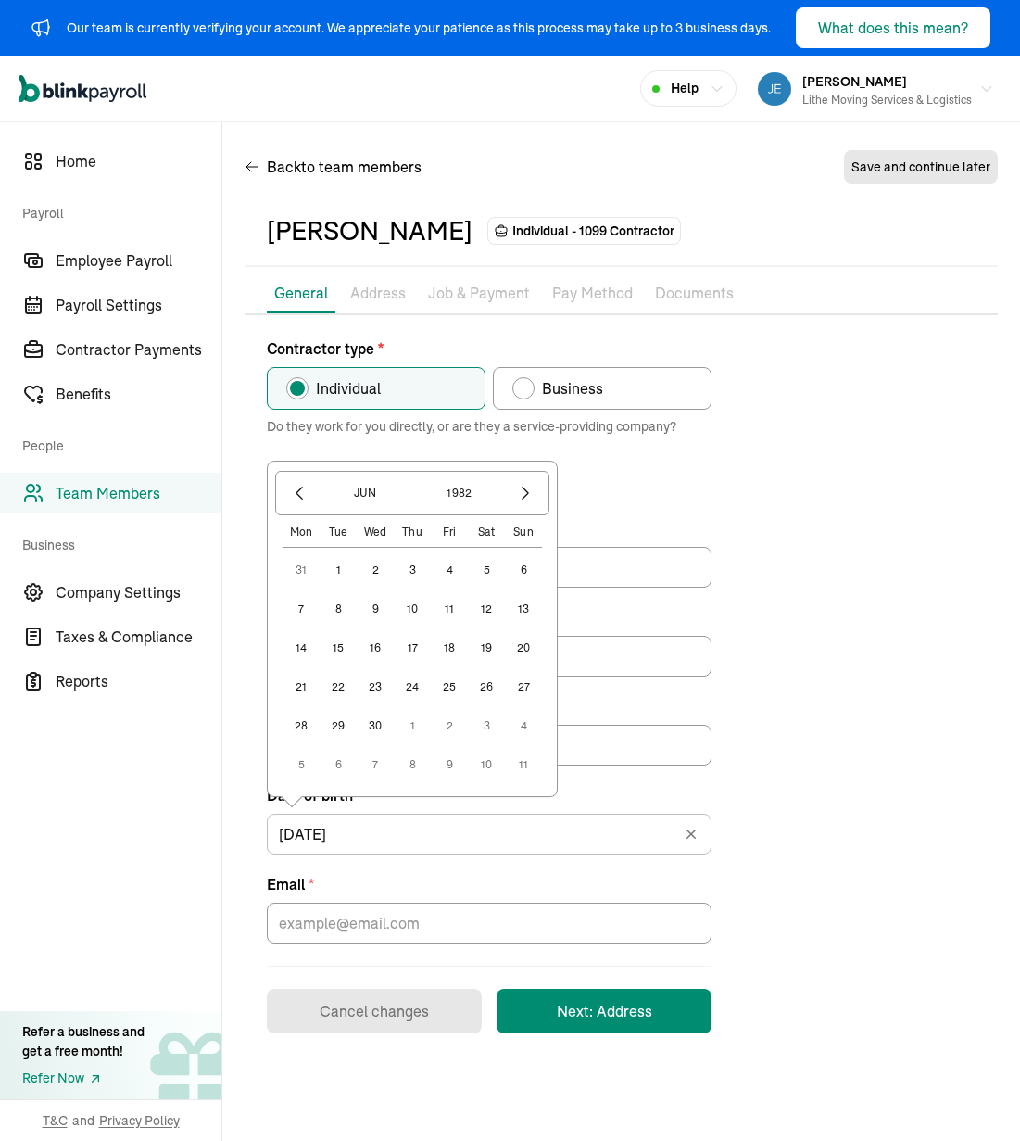
click at [404, 607] on button "10" at bounding box center [412, 608] width 37 height 37
type input "[DATE]"
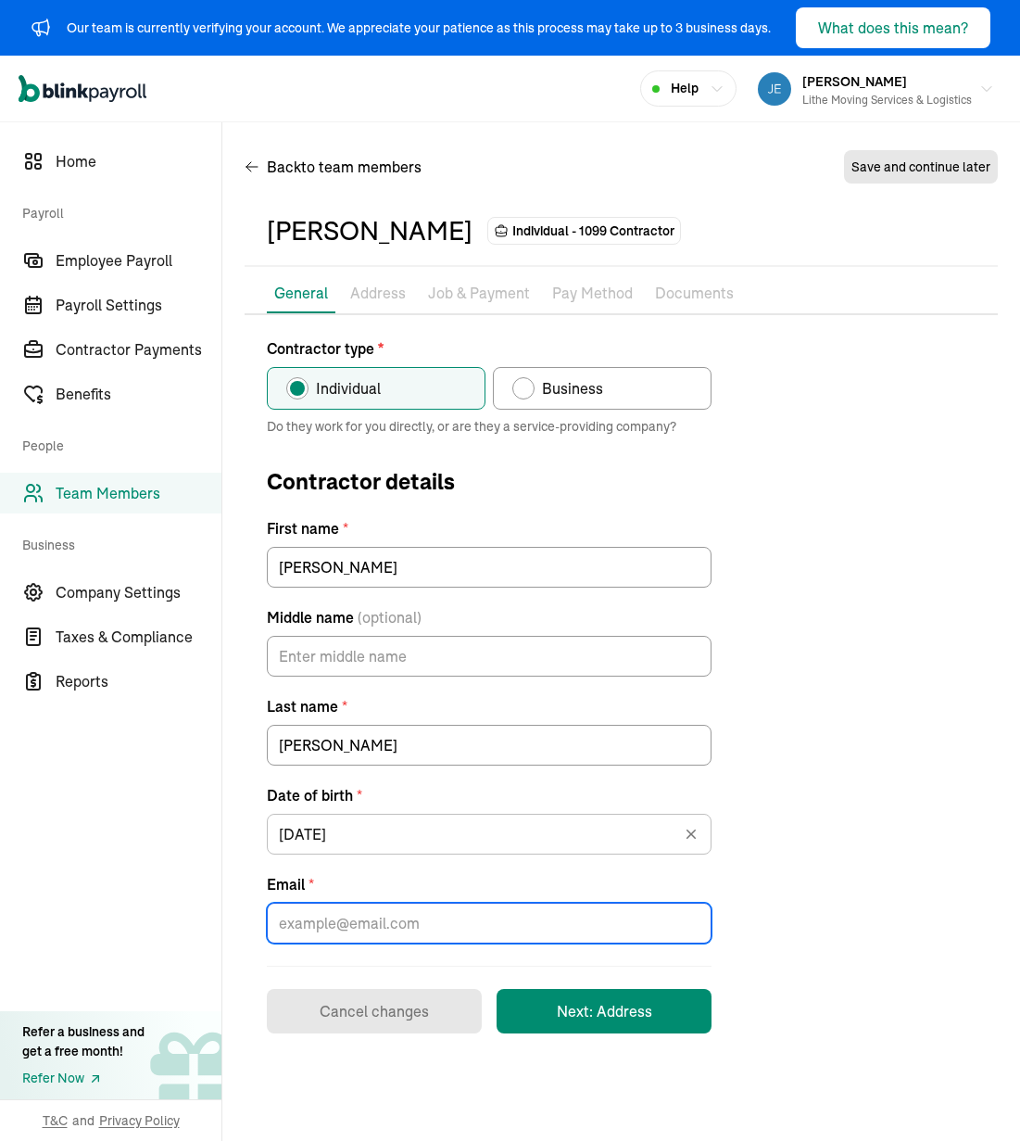
click at [581, 910] on input "Email *" at bounding box center [489, 923] width 445 height 41
click at [430, 912] on input "Email *" at bounding box center [489, 923] width 445 height 41
paste input "[EMAIL_ADDRESS][DOMAIN_NAME]"
type input "[EMAIL_ADDRESS][DOMAIN_NAME]"
click at [573, 1019] on button "Next: Address" at bounding box center [604, 1011] width 215 height 44
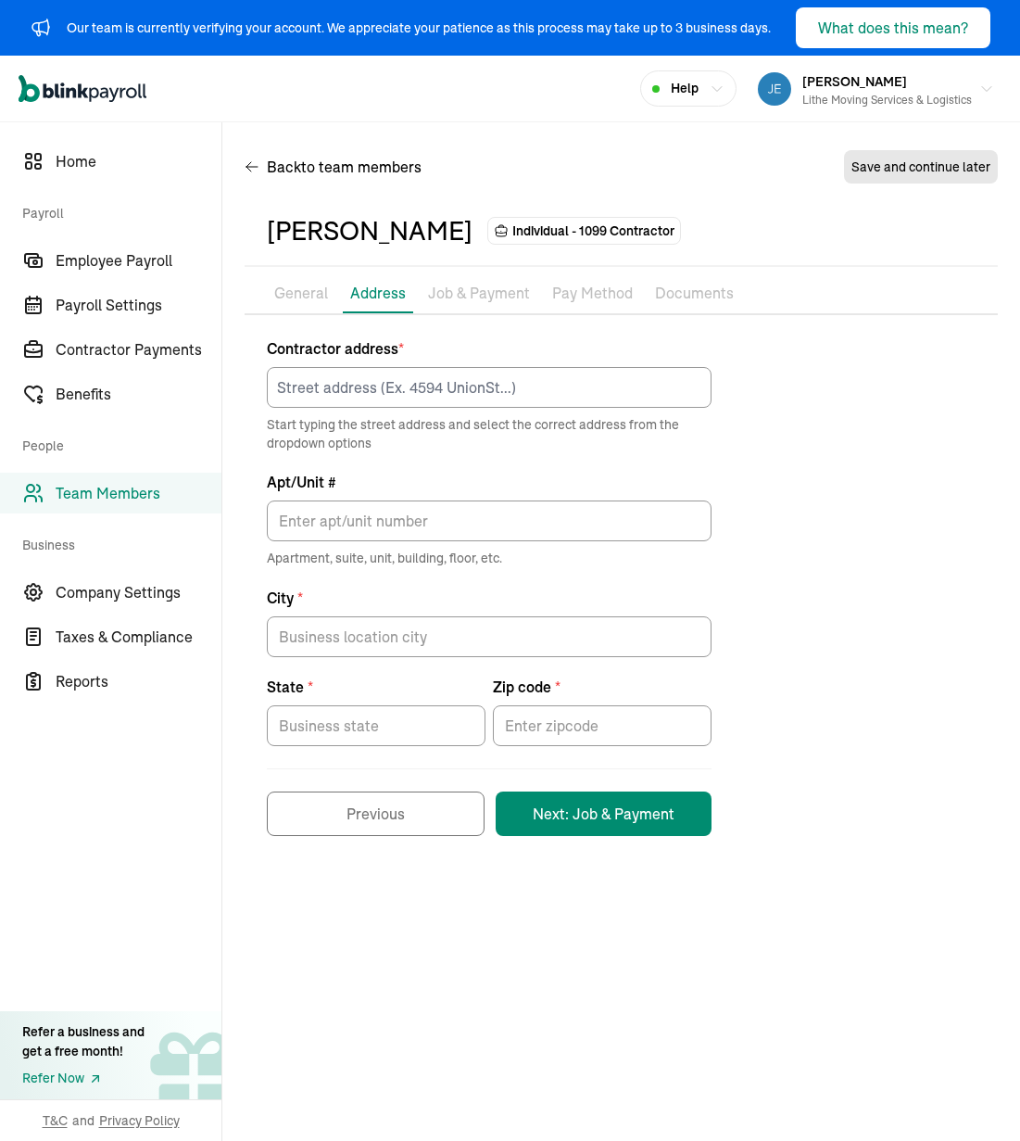
click at [556, 363] on div "Contractor address * Start typing the street address and select the correct add…" at bounding box center [489, 394] width 445 height 115
click at [557, 386] on input at bounding box center [489, 387] width 445 height 41
click at [845, 466] on div "Contractor address * Start typing the street address and select the correct add…" at bounding box center [621, 586] width 753 height 499
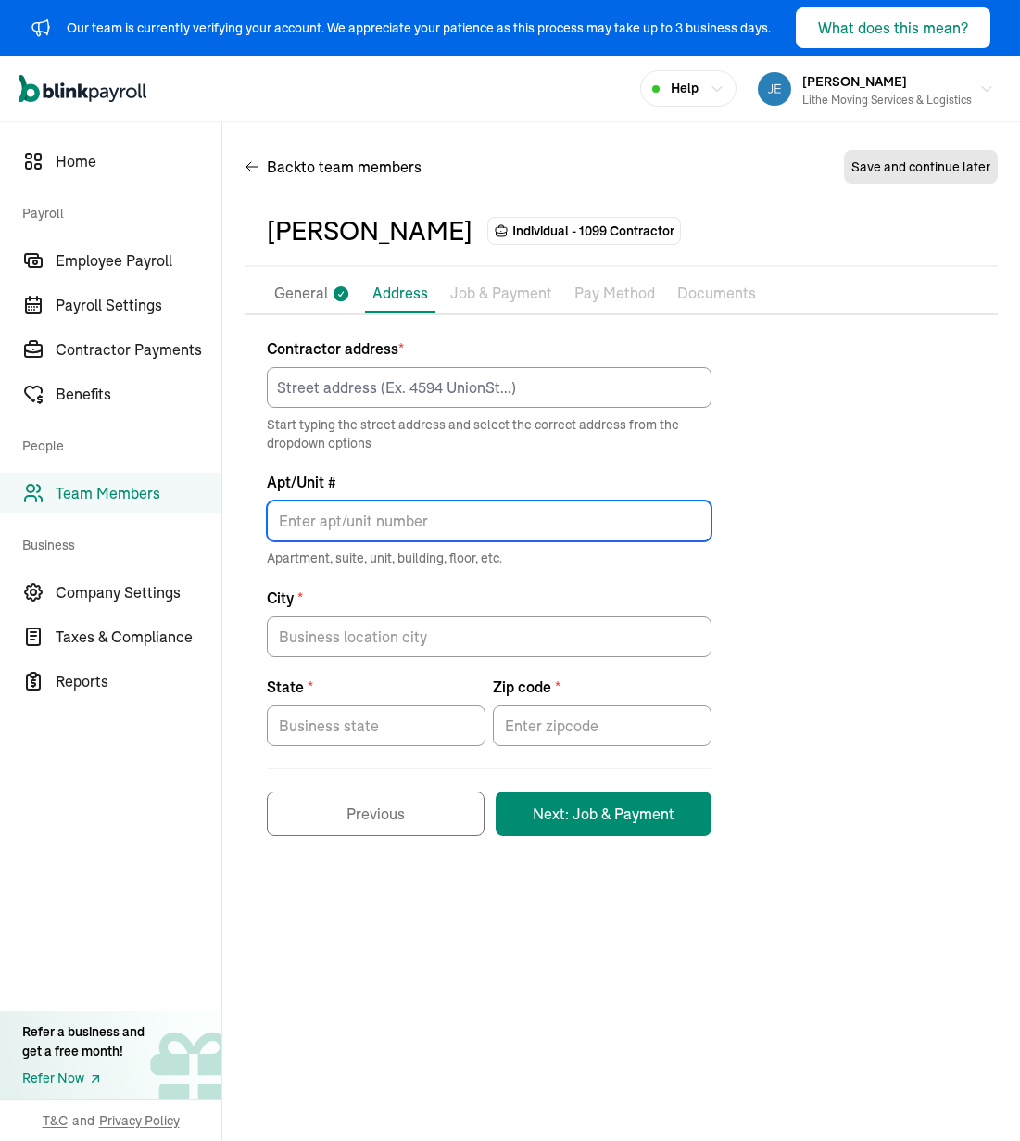
click at [376, 521] on input "Apt/Unit #" at bounding box center [489, 520] width 445 height 41
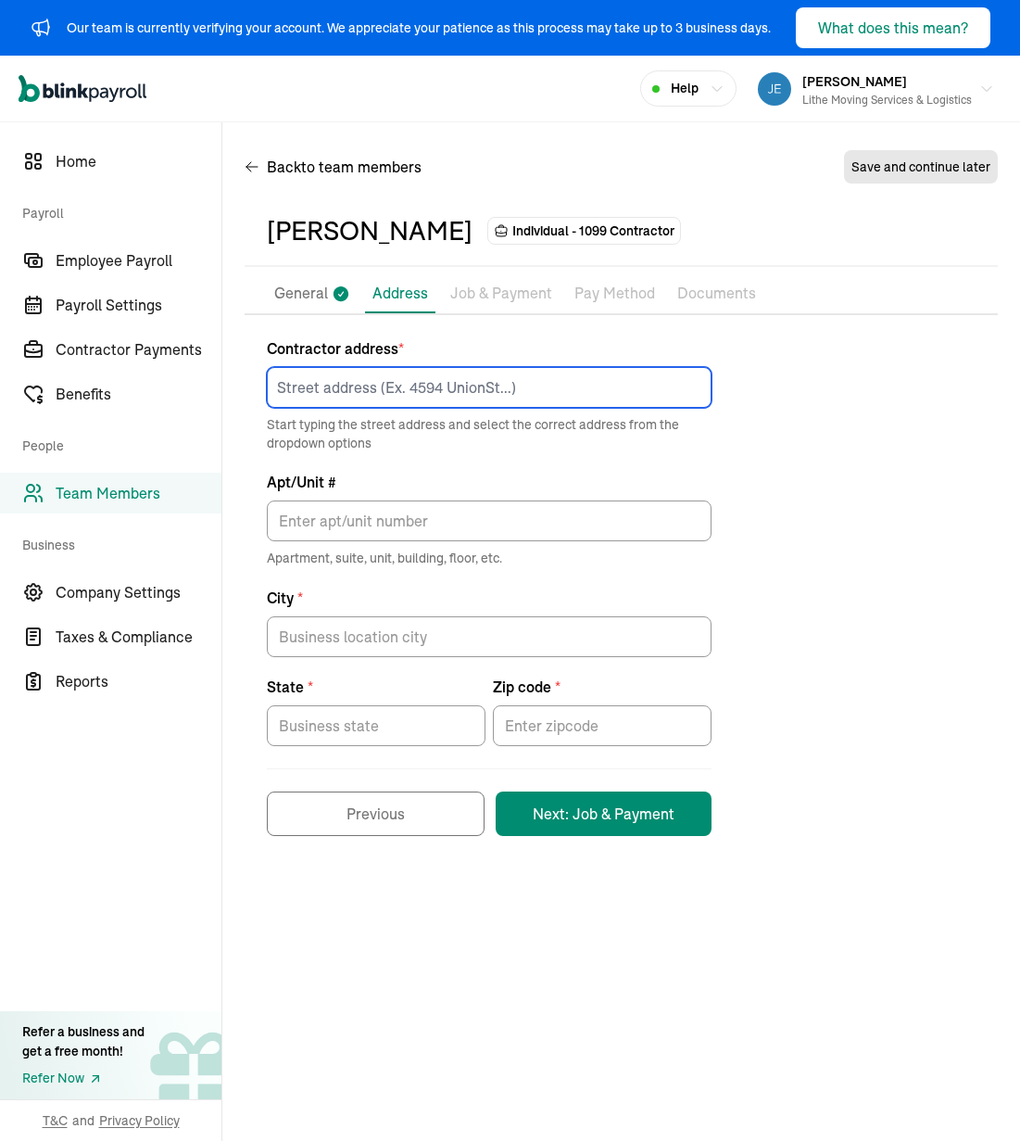
click at [427, 394] on input at bounding box center [489, 387] width 445 height 41
paste input "[EMAIL_ADDRESS][DOMAIN_NAME]"
click at [636, 380] on input "[EMAIL_ADDRESS][DOMAIN_NAME]" at bounding box center [489, 387] width 445 height 41
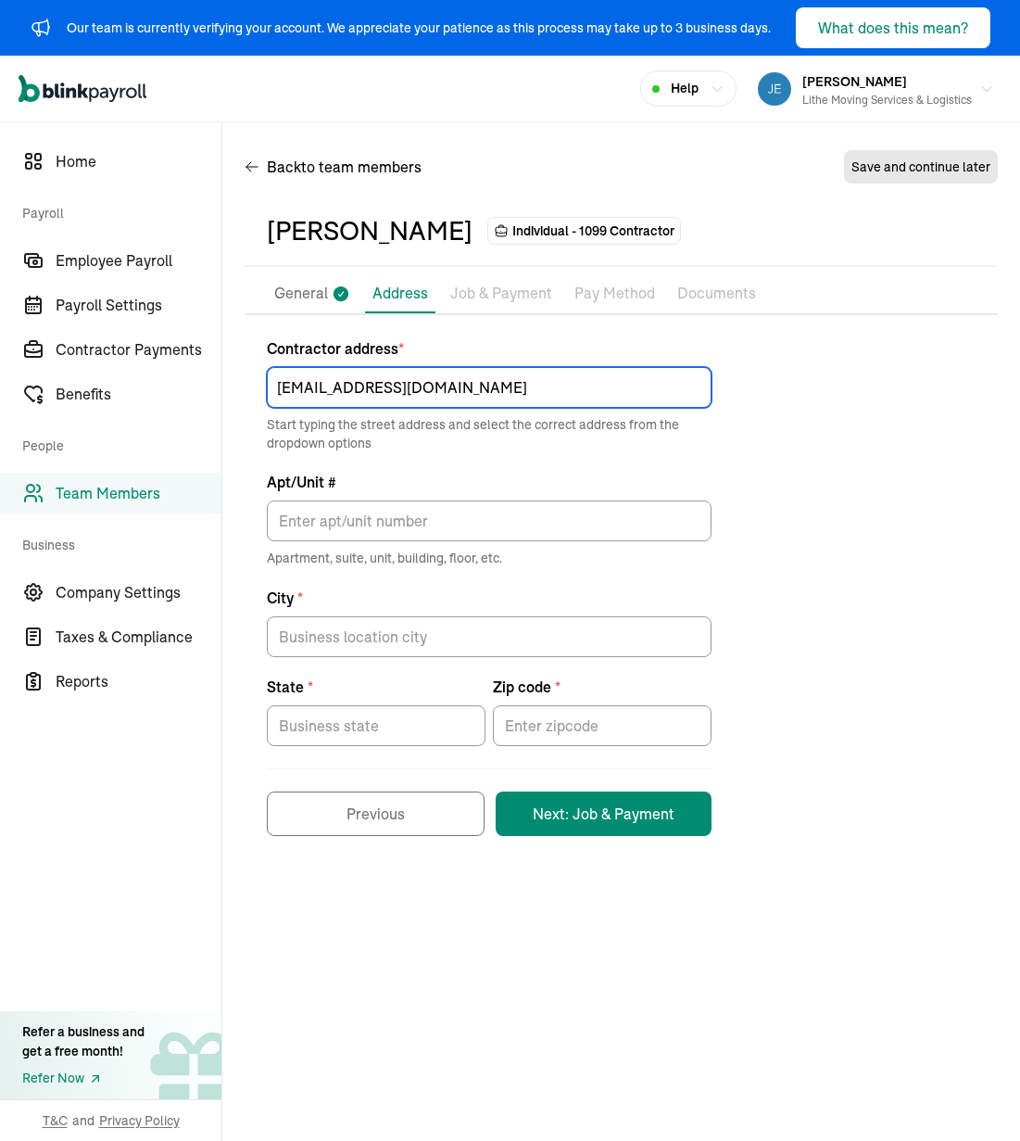
paste input "[STREET_ADDRESS][PERSON_NAME]"
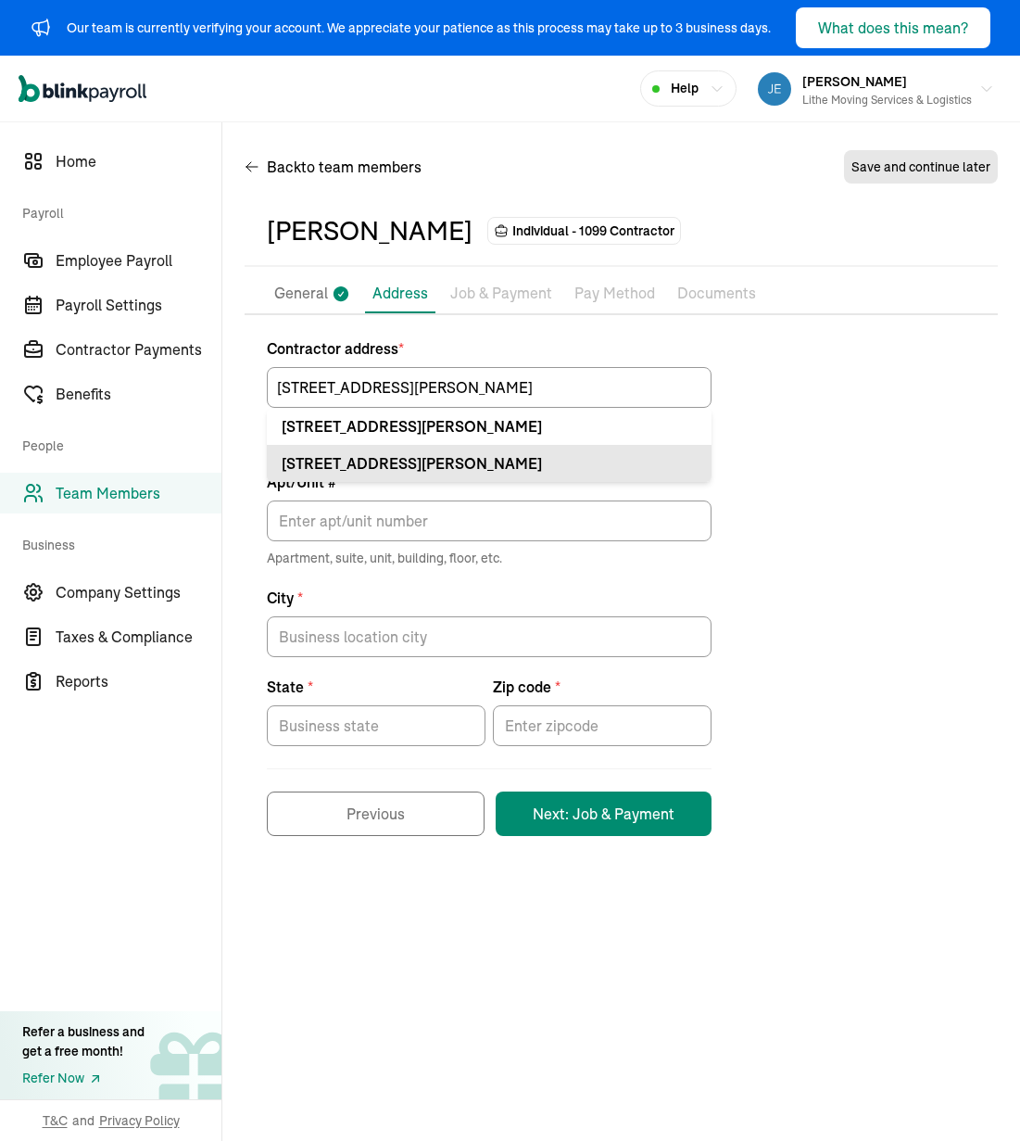
click at [637, 462] on div "[STREET_ADDRESS][PERSON_NAME]" at bounding box center [489, 463] width 415 height 22
type input "[STREET_ADDRESS][PERSON_NAME]"
type input "Meridian"
type input "ID"
type input "83642"
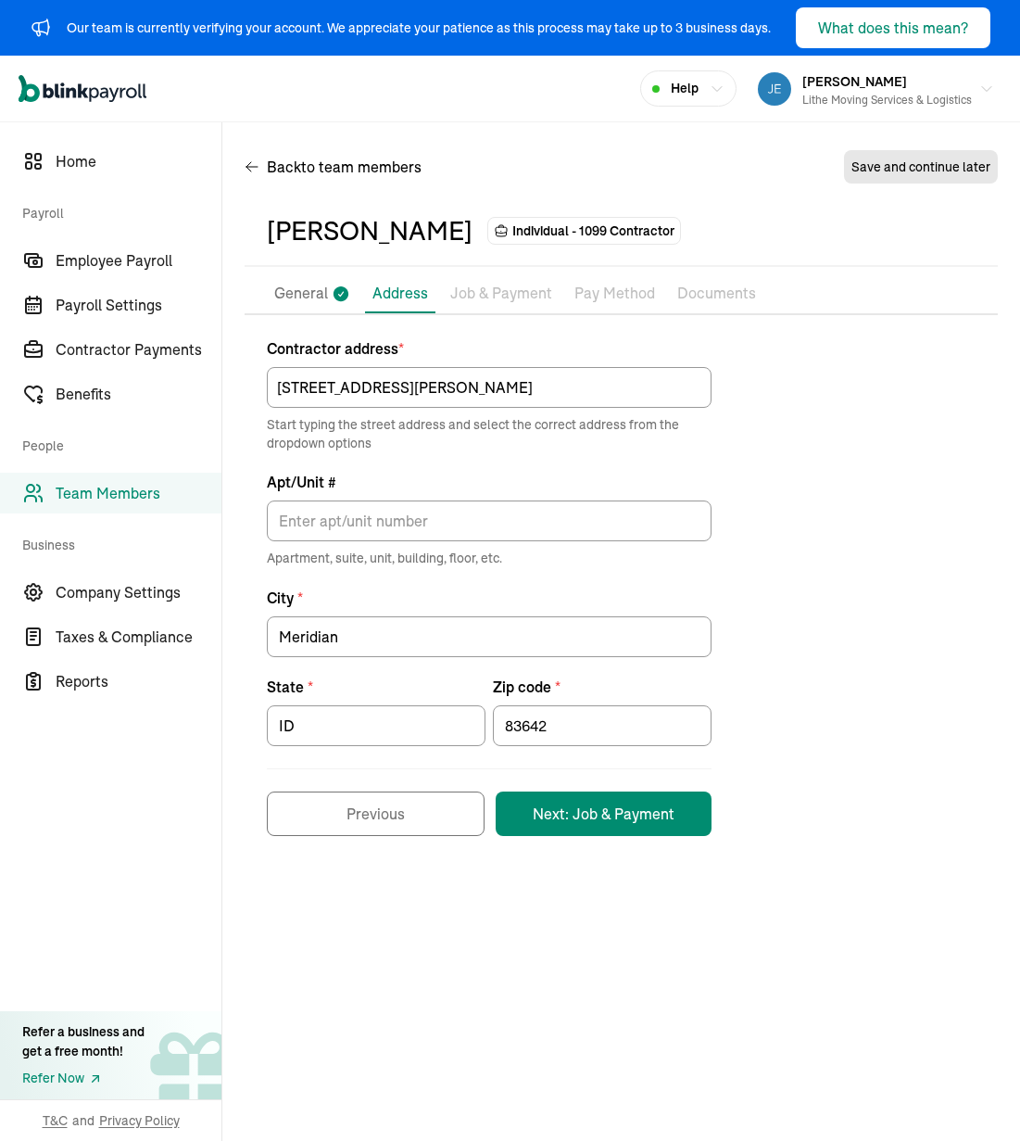
click at [824, 466] on div "Contractor address * [STREET_ADDRESS][PERSON_NAME] Start typing the street addr…" at bounding box center [621, 586] width 753 height 499
click at [493, 535] on input "Apt/Unit #" at bounding box center [489, 520] width 445 height 41
click at [808, 643] on div "Contractor address * [STREET_ADDRESS][PERSON_NAME] Start typing the street addr…" at bounding box center [621, 586] width 753 height 499
click at [635, 800] on button "Next: Job & Payment" at bounding box center [604, 813] width 216 height 44
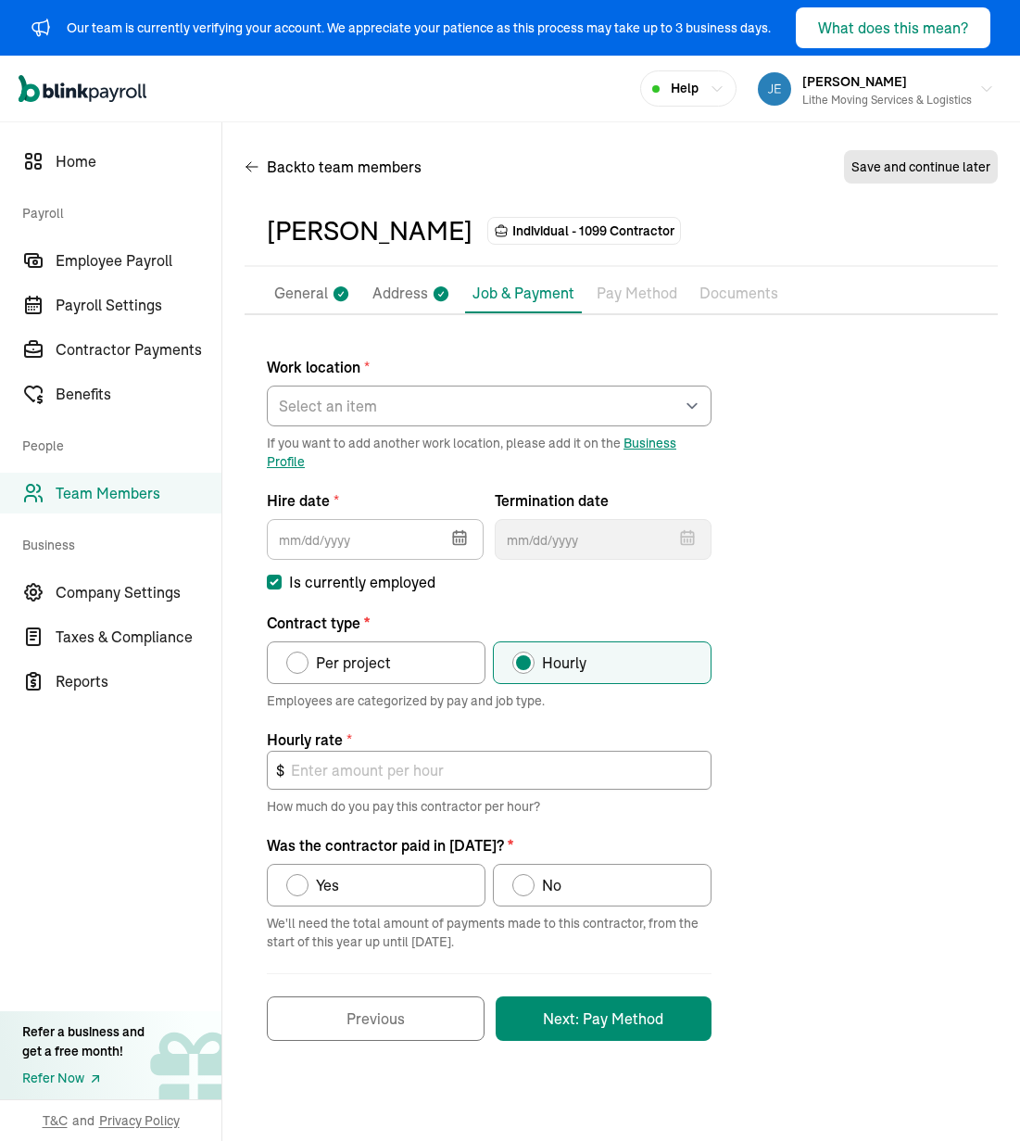
click at [463, 537] on icon "button" at bounding box center [459, 537] width 12 height 0
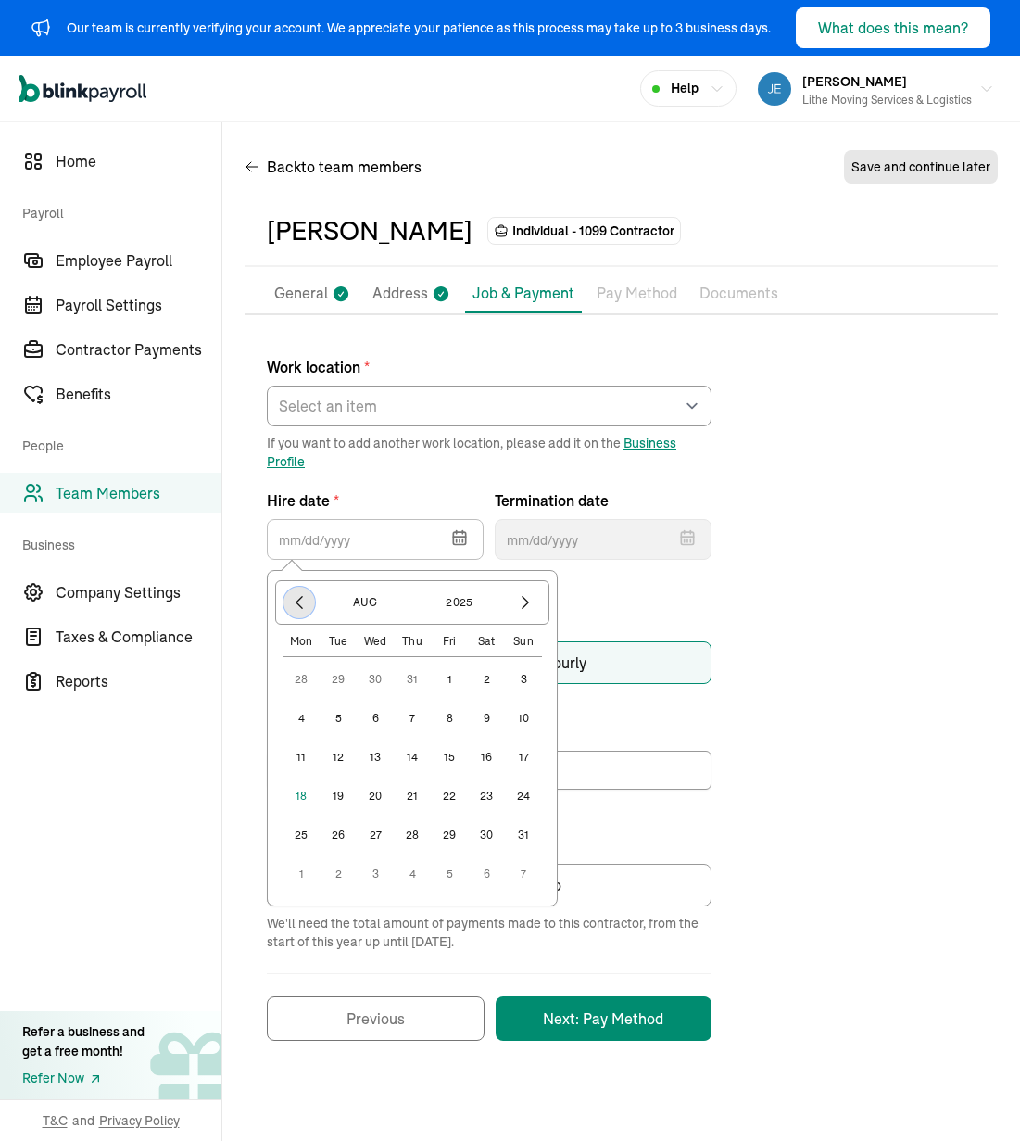
click at [293, 606] on icon "button" at bounding box center [299, 602] width 19 height 19
click at [293, 605] on icon "button" at bounding box center [299, 602] width 19 height 19
click at [526, 594] on icon "button" at bounding box center [525, 602] width 19 height 19
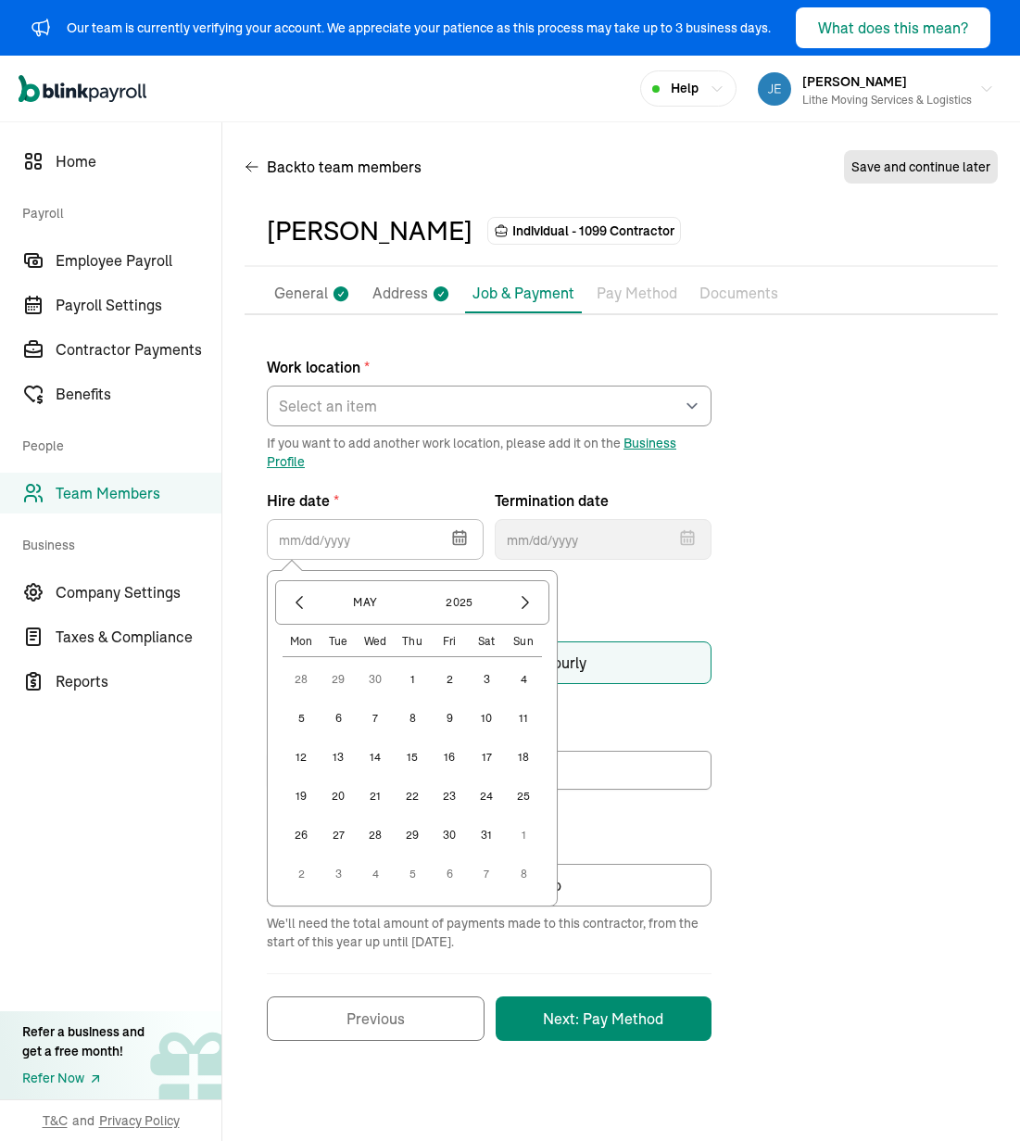
click at [380, 766] on button "14" at bounding box center [375, 757] width 37 height 37
type input "[DATE]"
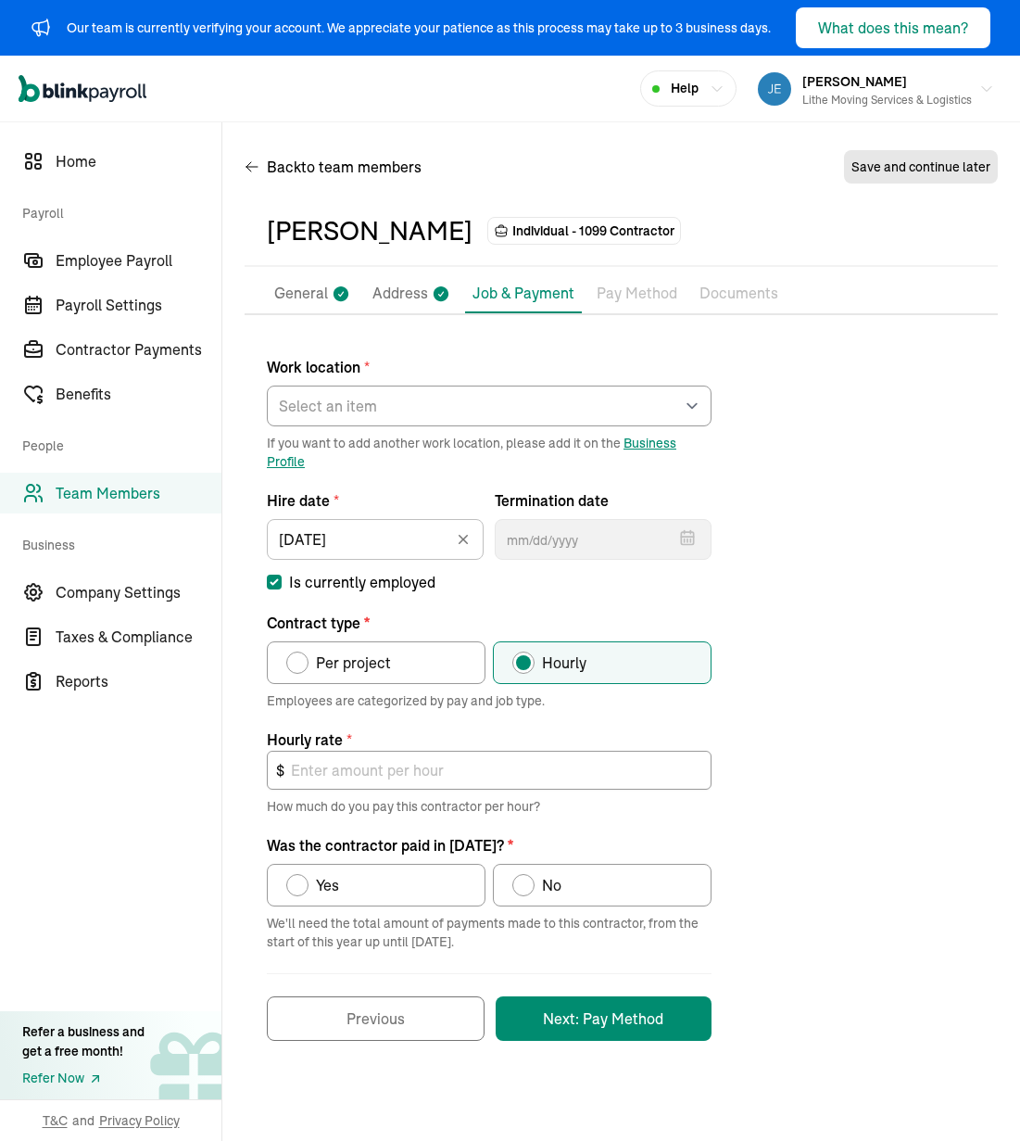
click at [766, 624] on div "Work location * Select an item [PERSON_NAME] Costco RXO hub Works from home If …" at bounding box center [621, 688] width 753 height 703
click at [307, 401] on select "Select an item [PERSON_NAME] Costco RXO hub Works from home" at bounding box center [489, 406] width 445 height 41
drag, startPoint x: 307, startPoint y: 401, endPoint x: 808, endPoint y: 537, distance: 519.3
click at [825, 536] on div "Work location * Select an item [PERSON_NAME] Costco RXO hub Works from home If …" at bounding box center [621, 688] width 753 height 703
click at [511, 417] on select "Select an item [PERSON_NAME] Costco RXO hub Works from home" at bounding box center [489, 406] width 445 height 41
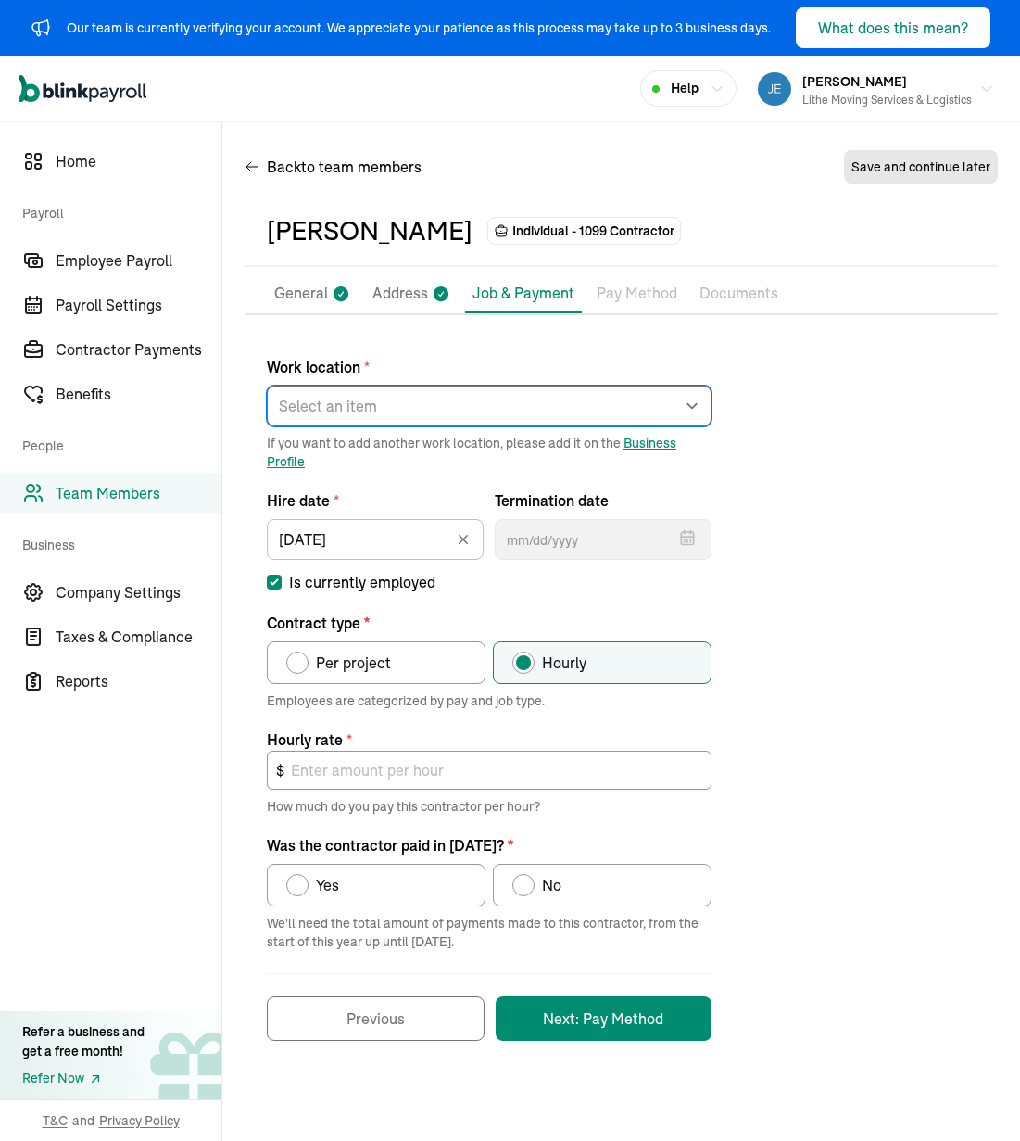
select select "[STREET_ADDRESS]"
click at [267, 386] on select "Select an item [PERSON_NAME] Costco RXO hub Works from home" at bounding box center [489, 406] width 445 height 41
click at [845, 494] on div "Work location * Select an item [PERSON_NAME] Costco RXO hub Works from home If …" at bounding box center [621, 688] width 753 height 703
click at [418, 661] on label "Per project" at bounding box center [376, 662] width 219 height 43
click at [300, 661] on input "Per project" at bounding box center [292, 658] width 15 height 15
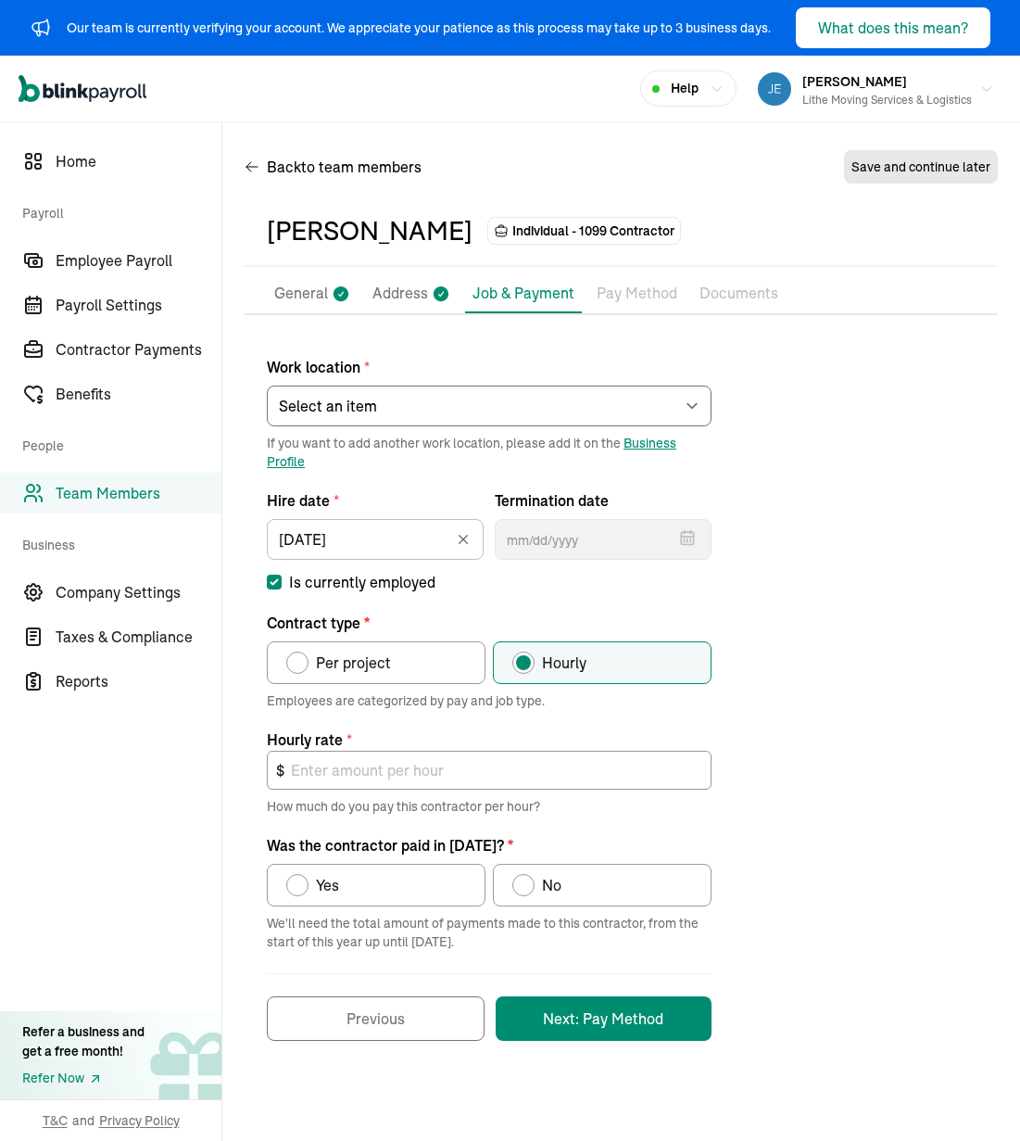
radio input "true"
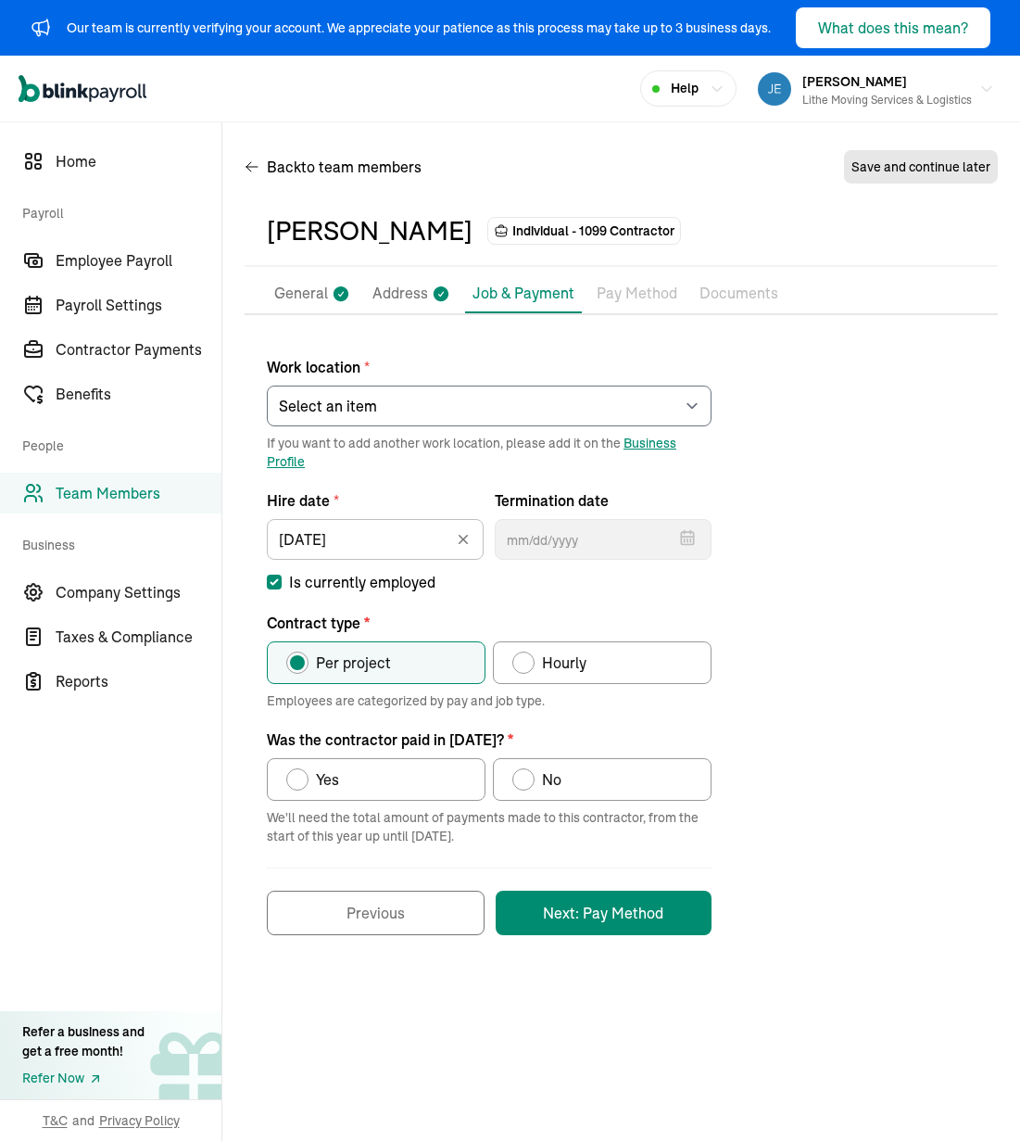
click at [429, 787] on label "Yes" at bounding box center [376, 779] width 219 height 43
click at [300, 782] on input "Yes" at bounding box center [292, 774] width 15 height 15
radio input "true"
drag, startPoint x: 847, startPoint y: 878, endPoint x: 742, endPoint y: 886, distance: 105.1
click at [845, 878] on div "Work location * Select an item [PERSON_NAME] Costco RXO hub Works from home If …" at bounding box center [621, 636] width 753 height 598
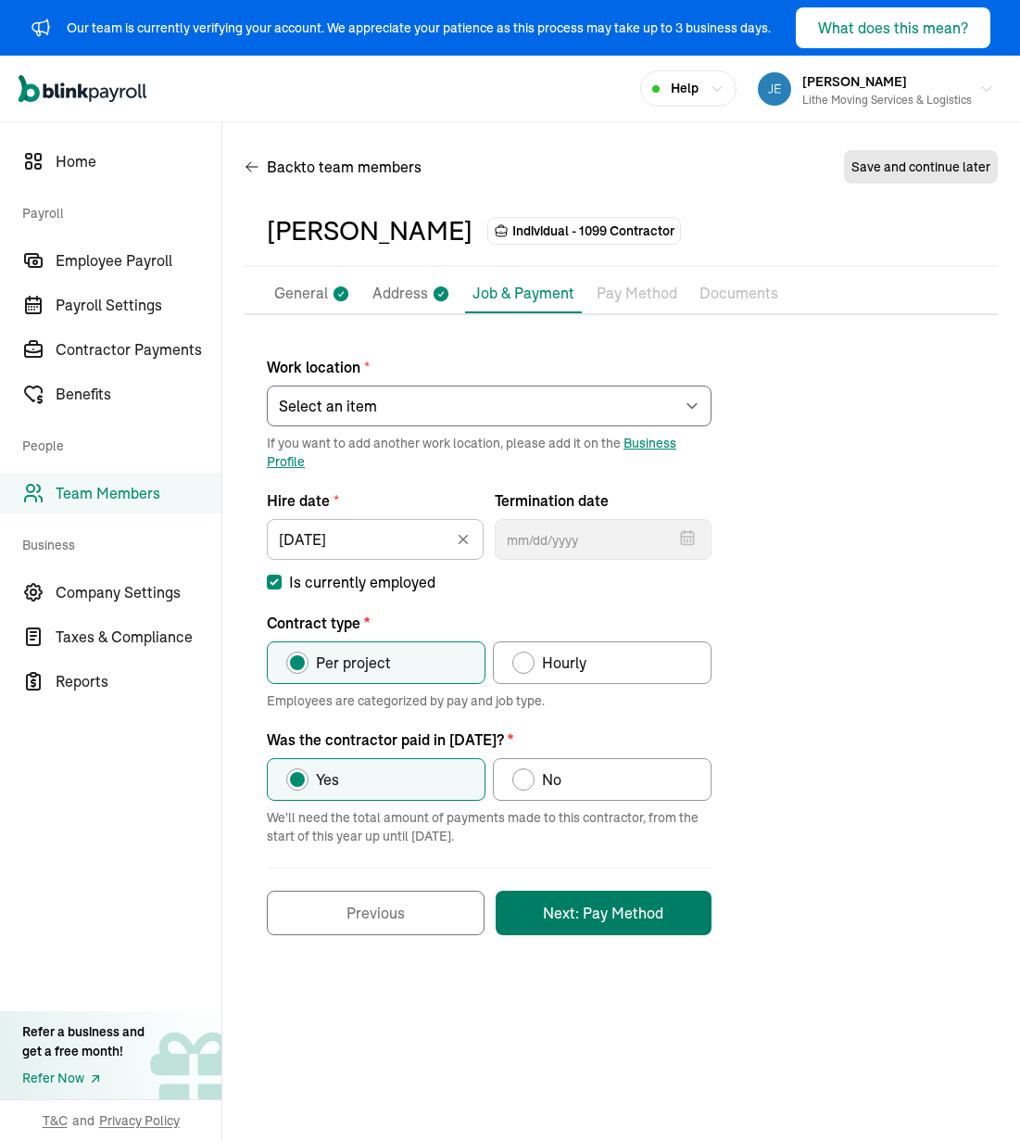
click at [633, 920] on button "Next: Pay Method" at bounding box center [604, 913] width 216 height 44
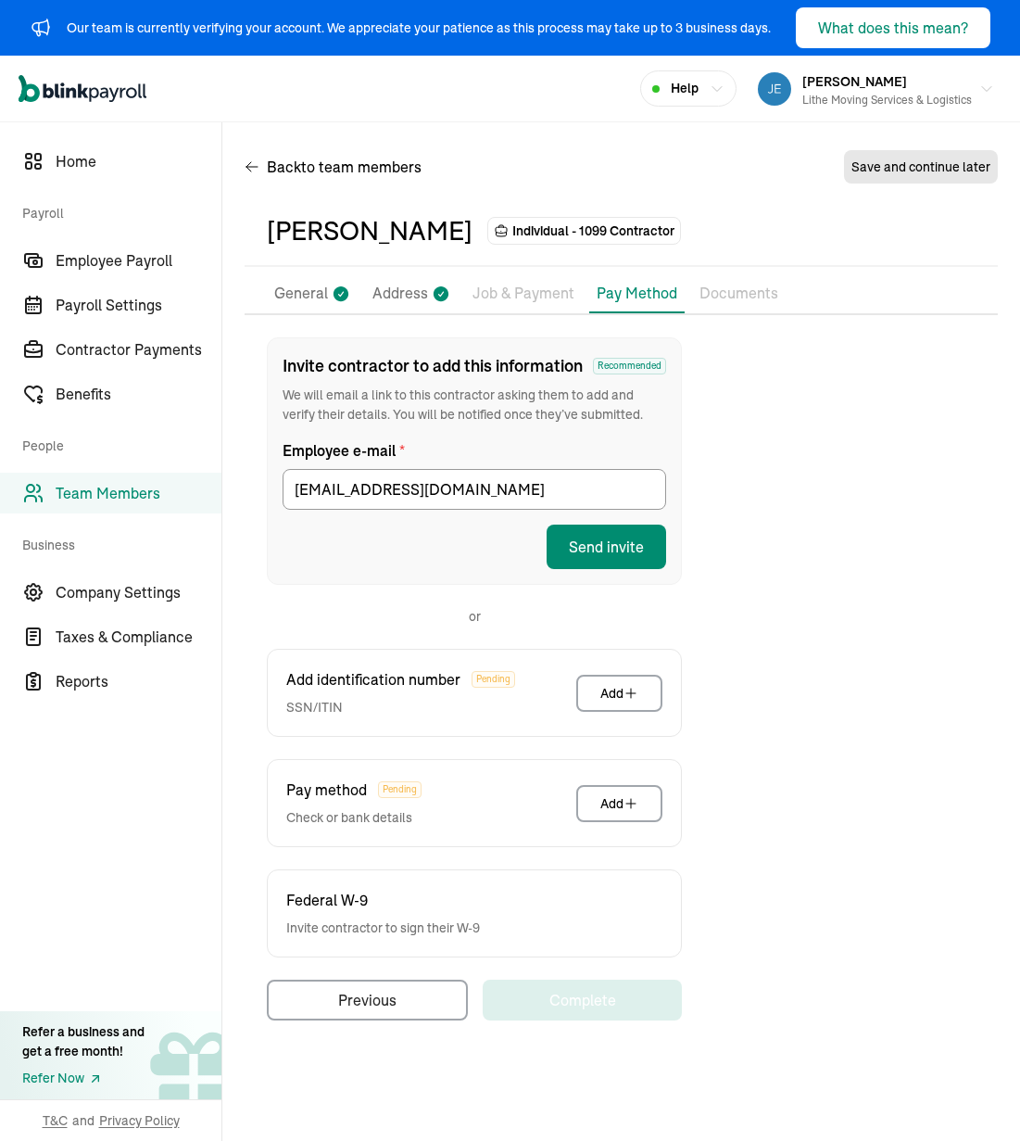
drag, startPoint x: 781, startPoint y: 560, endPoint x: 554, endPoint y: 497, distance: 235.6
click at [778, 555] on div "Invite contractor to add this information Recommended We will email a link to t…" at bounding box center [621, 678] width 753 height 683
click at [626, 552] on button "Send invite" at bounding box center [607, 547] width 120 height 44
click at [805, 487] on div "Invite contractor to add this information Recommended We will email a link to t…" at bounding box center [621, 678] width 753 height 683
click at [794, 431] on div "Invite contractor to add this information Recommended We will email a link to t…" at bounding box center [621, 678] width 753 height 683
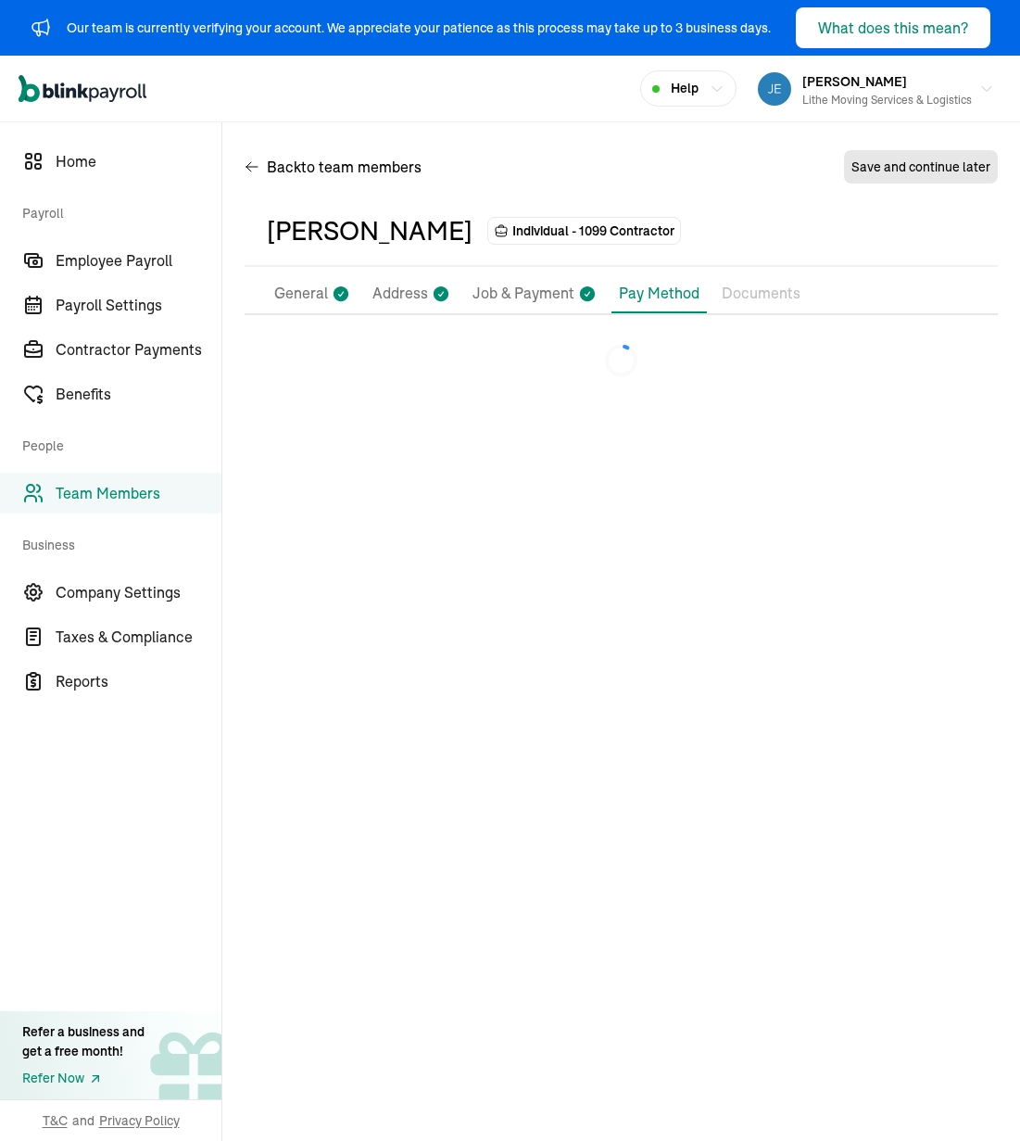
click at [629, 550] on main "Back to team members Save and continue later [PERSON_NAME] Individual - 1099 Co…" at bounding box center [621, 631] width 798 height 1019
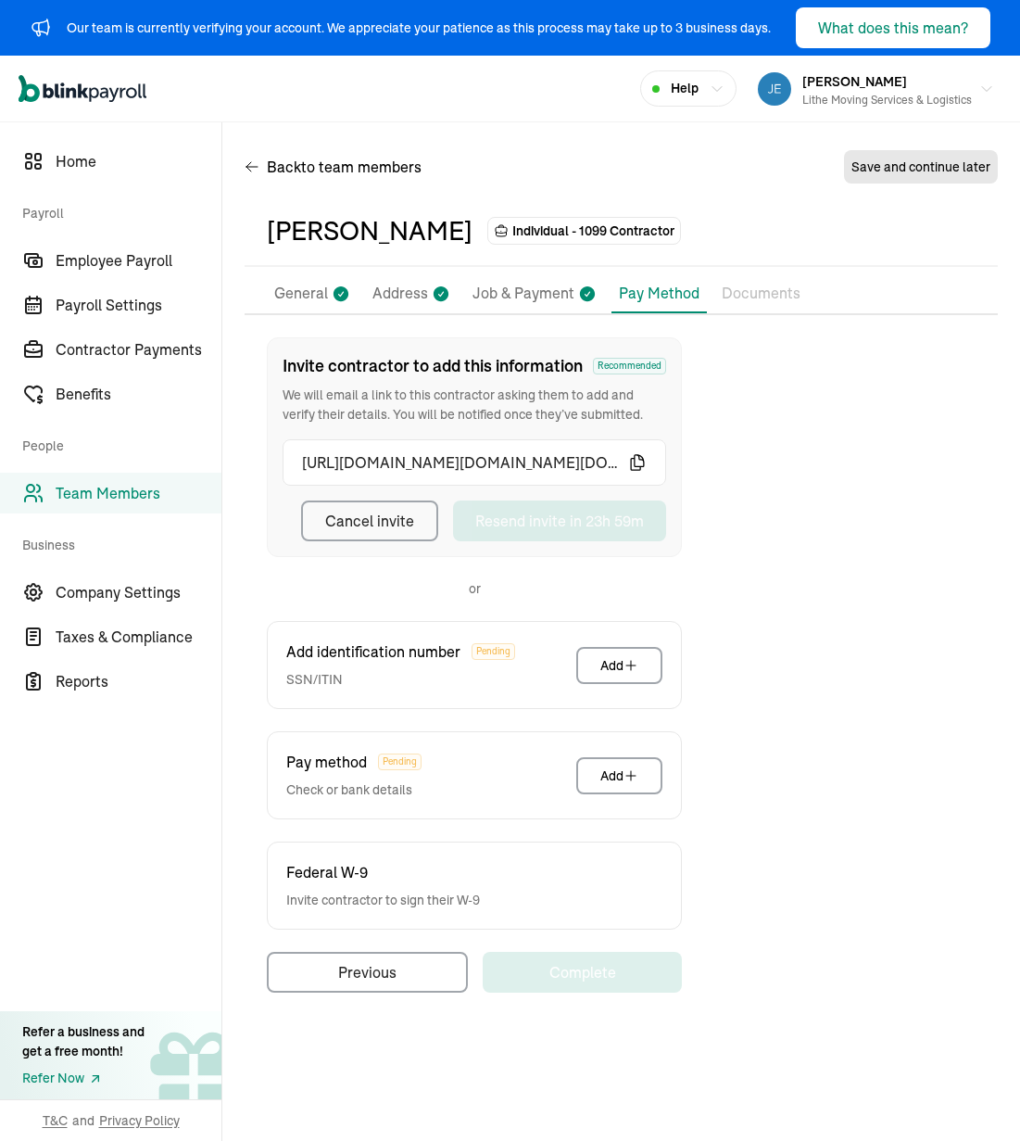
click at [823, 434] on div "Invite contractor to add this information Recommended We will email a link to t…" at bounding box center [621, 664] width 753 height 655
click at [740, 387] on div "Invite contractor to add this information Recommended We will email a link to t…" at bounding box center [621, 664] width 753 height 655
click at [774, 146] on div "Back to team members Save and continue later" at bounding box center [621, 171] width 753 height 52
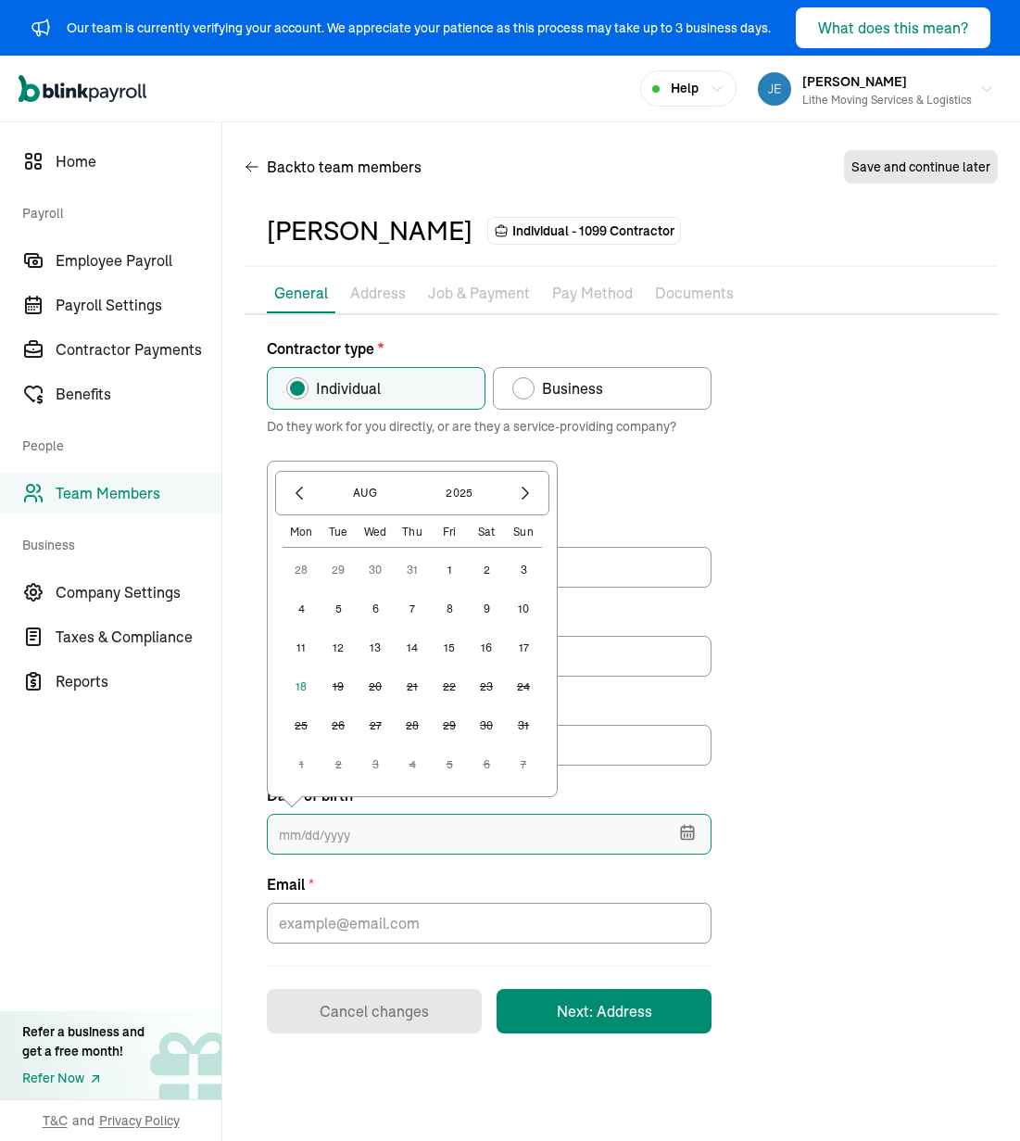
click at [529, 825] on input "text" at bounding box center [489, 834] width 445 height 41
click at [286, 495] on button "button" at bounding box center [300, 493] width 32 height 32
click at [287, 495] on button "button" at bounding box center [300, 493] width 32 height 32
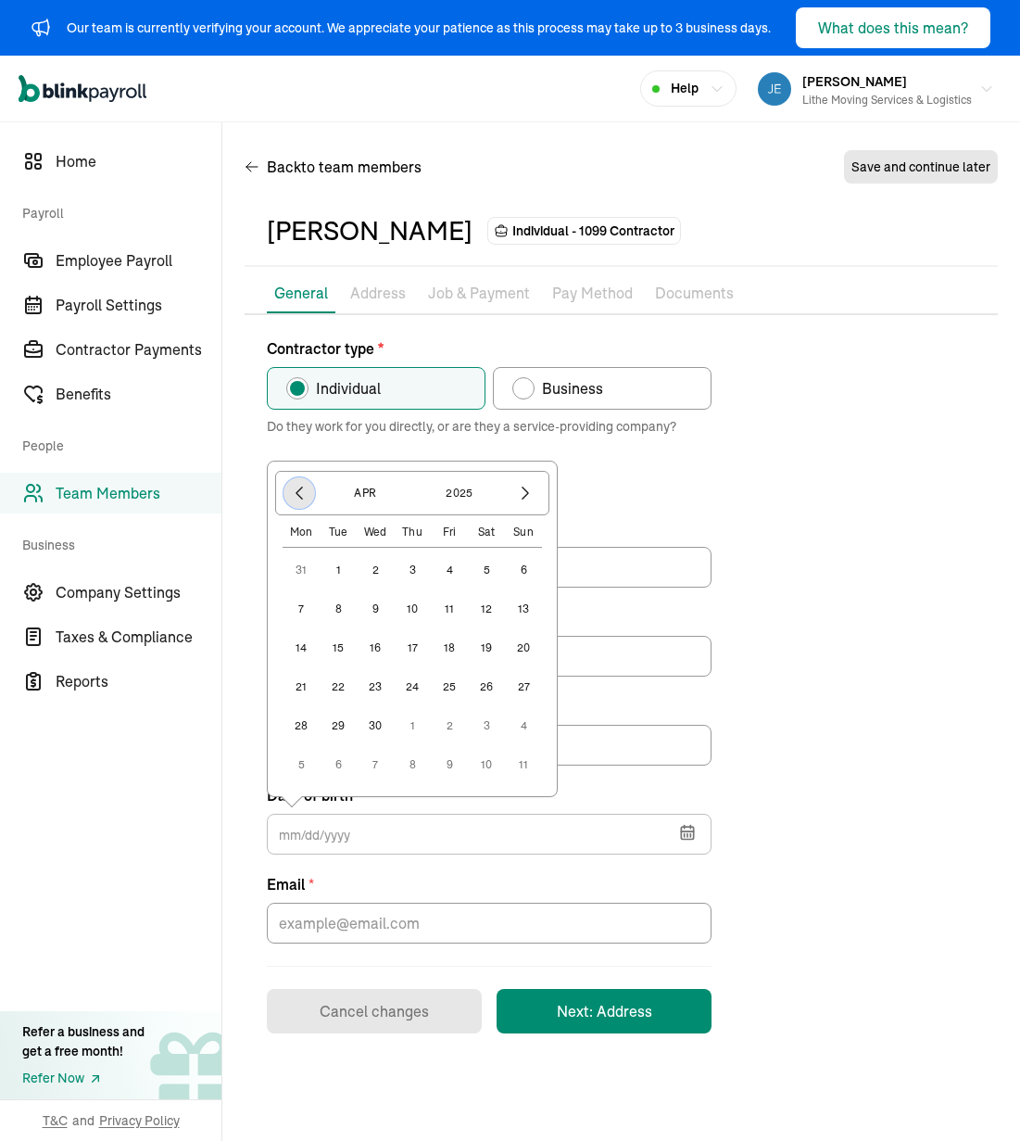
click at [287, 495] on button "button" at bounding box center [300, 493] width 32 height 32
click at [466, 495] on button "2025" at bounding box center [459, 493] width 89 height 32
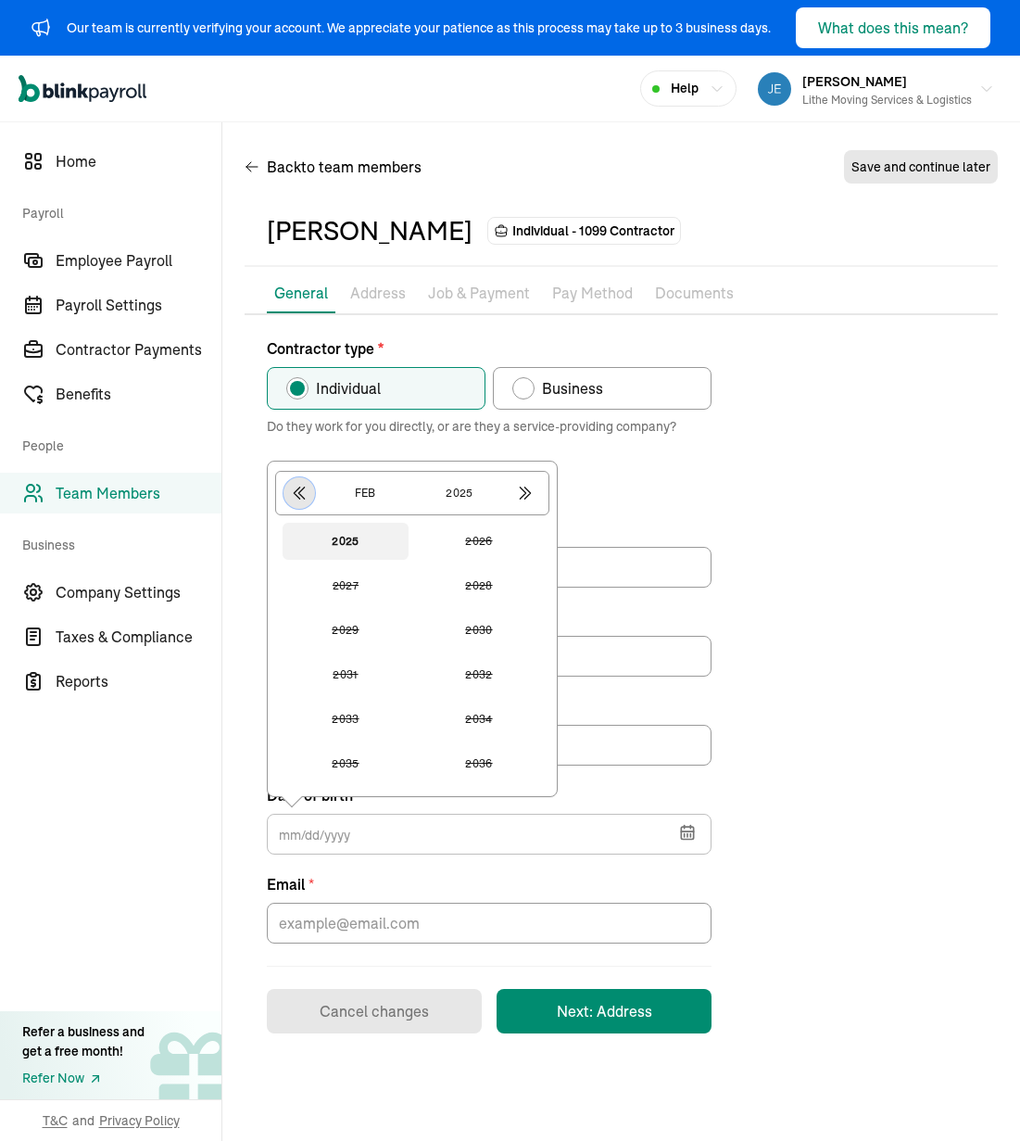
click at [292, 495] on icon "button" at bounding box center [299, 493] width 19 height 19
click at [493, 634] on button "1982" at bounding box center [479, 630] width 126 height 37
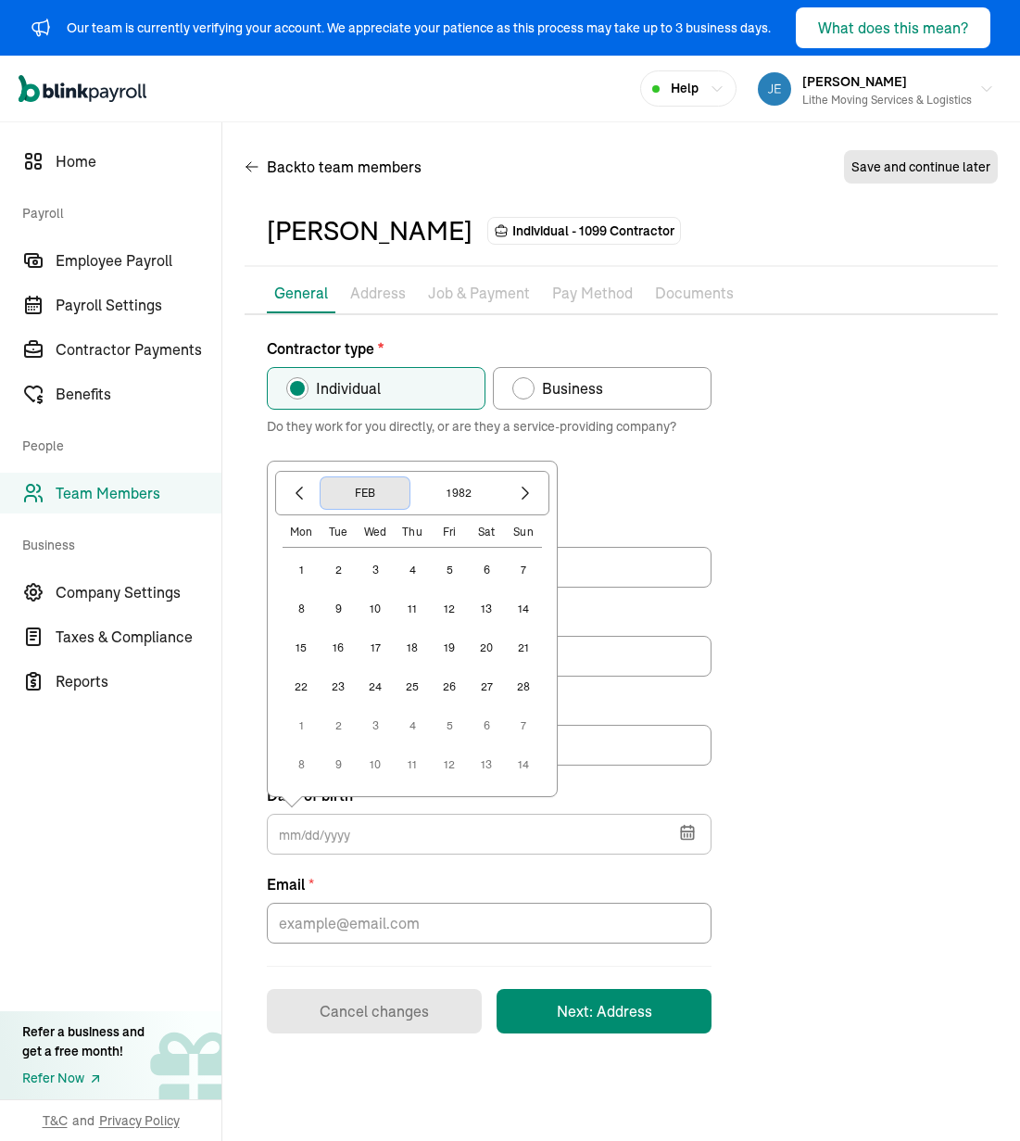
click at [386, 496] on button "Feb" at bounding box center [365, 493] width 89 height 32
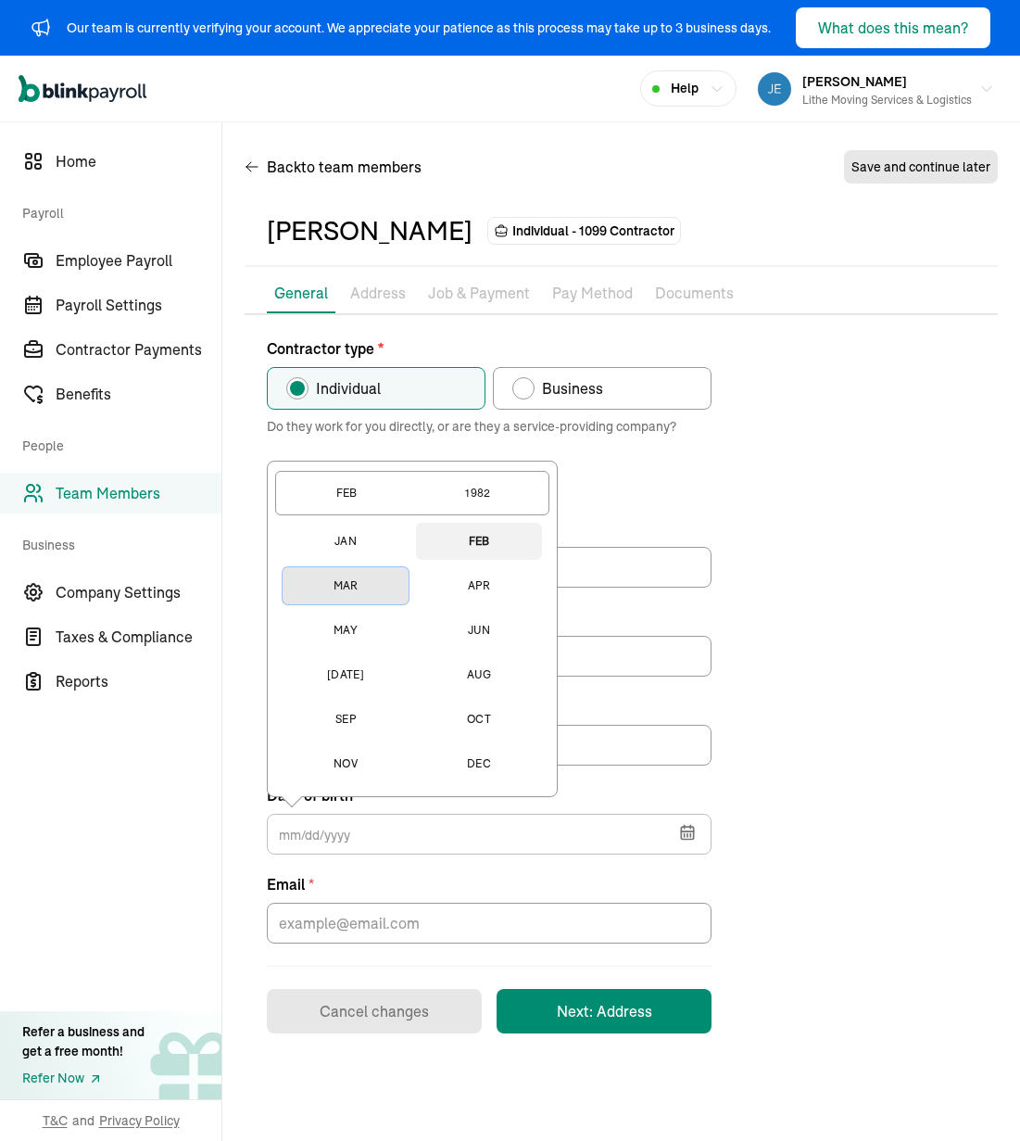
click at [353, 584] on button "Mar" at bounding box center [346, 585] width 126 height 37
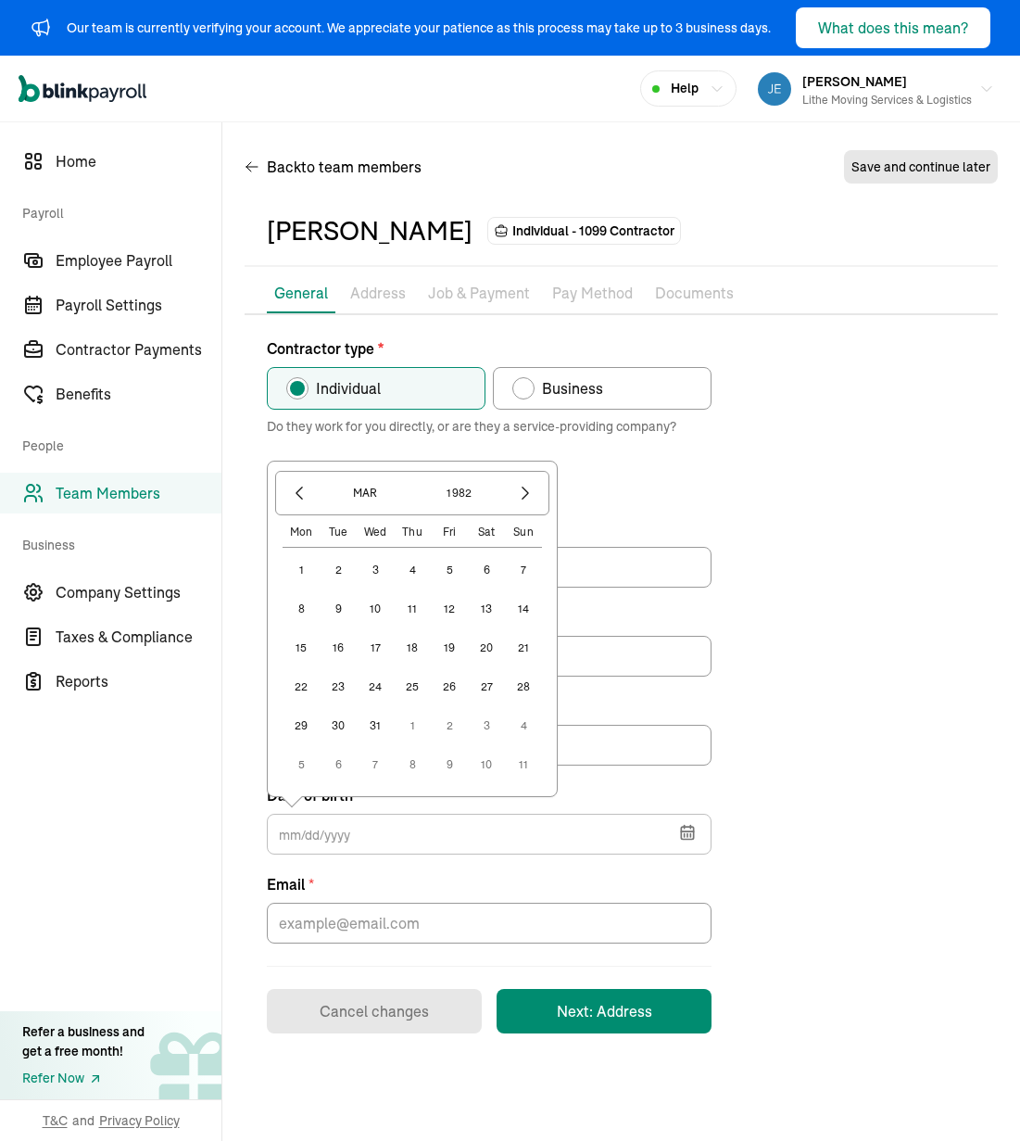
click at [302, 724] on button "29" at bounding box center [301, 725] width 37 height 37
type input "[DATE]"
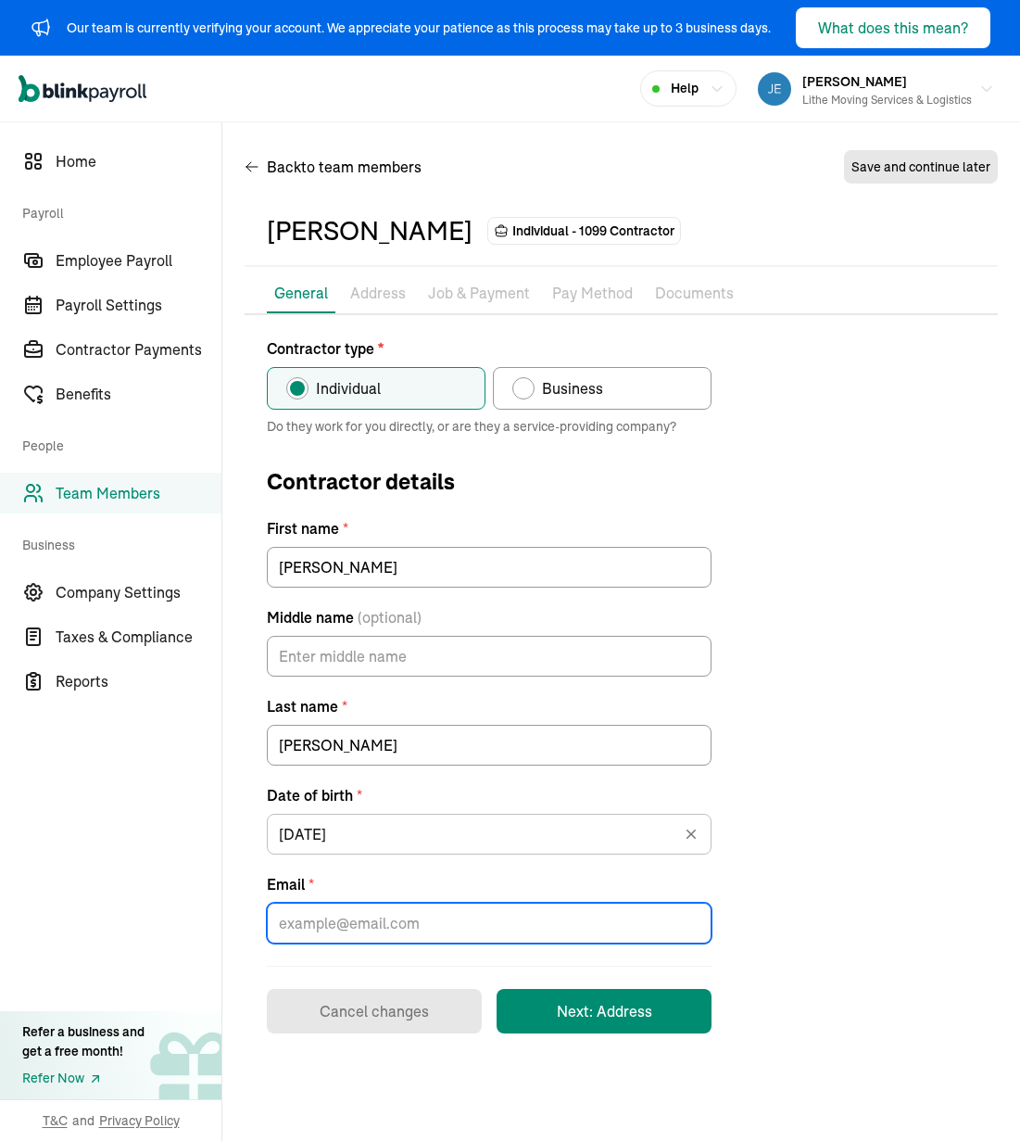
click at [468, 920] on input "Email *" at bounding box center [489, 923] width 445 height 41
paste input "[EMAIL_ADDRESS][DOMAIN_NAME]"
type input "[EMAIL_ADDRESS][DOMAIN_NAME]"
click at [589, 1016] on button "Next: Address" at bounding box center [604, 1011] width 215 height 44
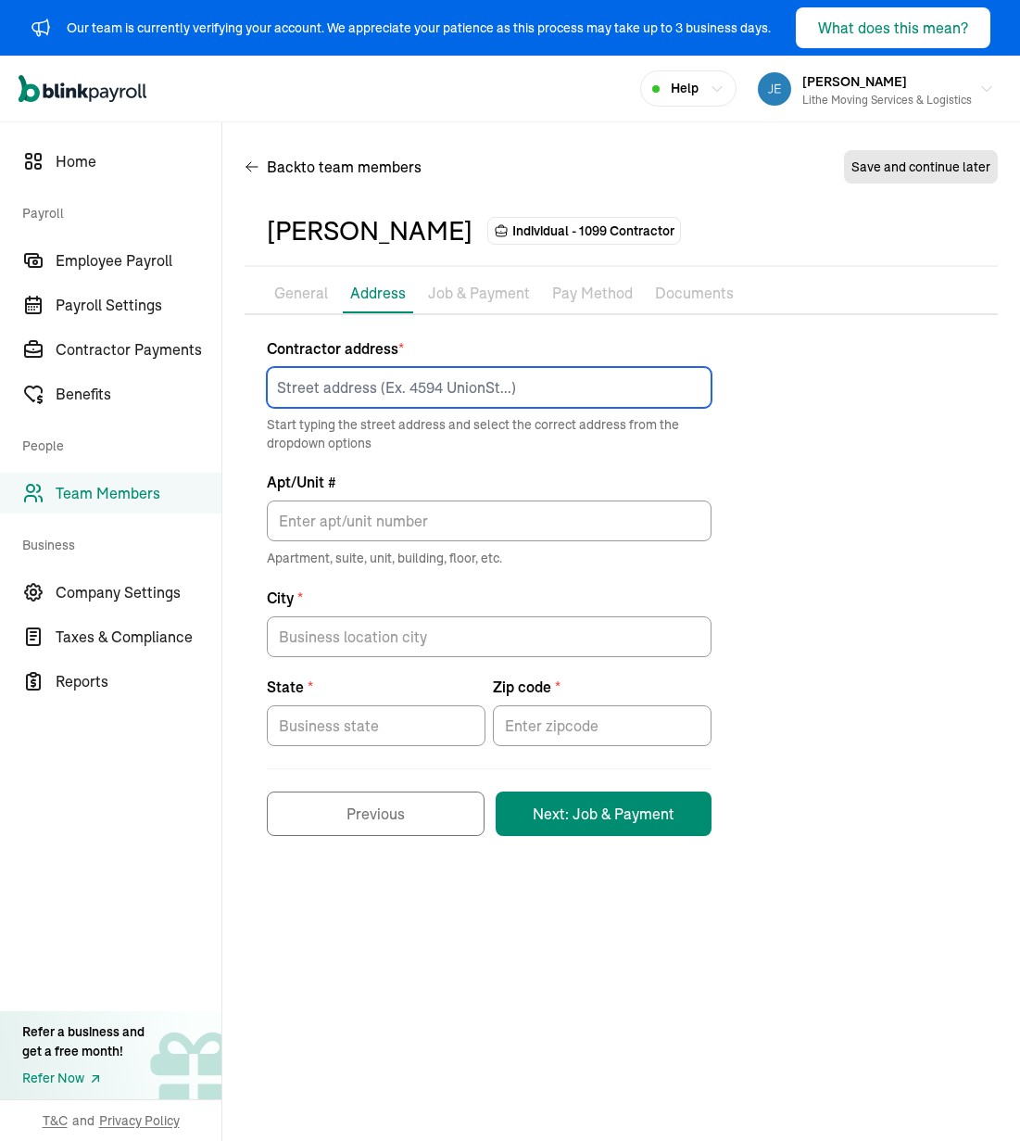
click at [486, 401] on input at bounding box center [489, 387] width 445 height 41
click at [452, 372] on input at bounding box center [489, 387] width 445 height 41
paste input "[STREET_ADDRESS]"
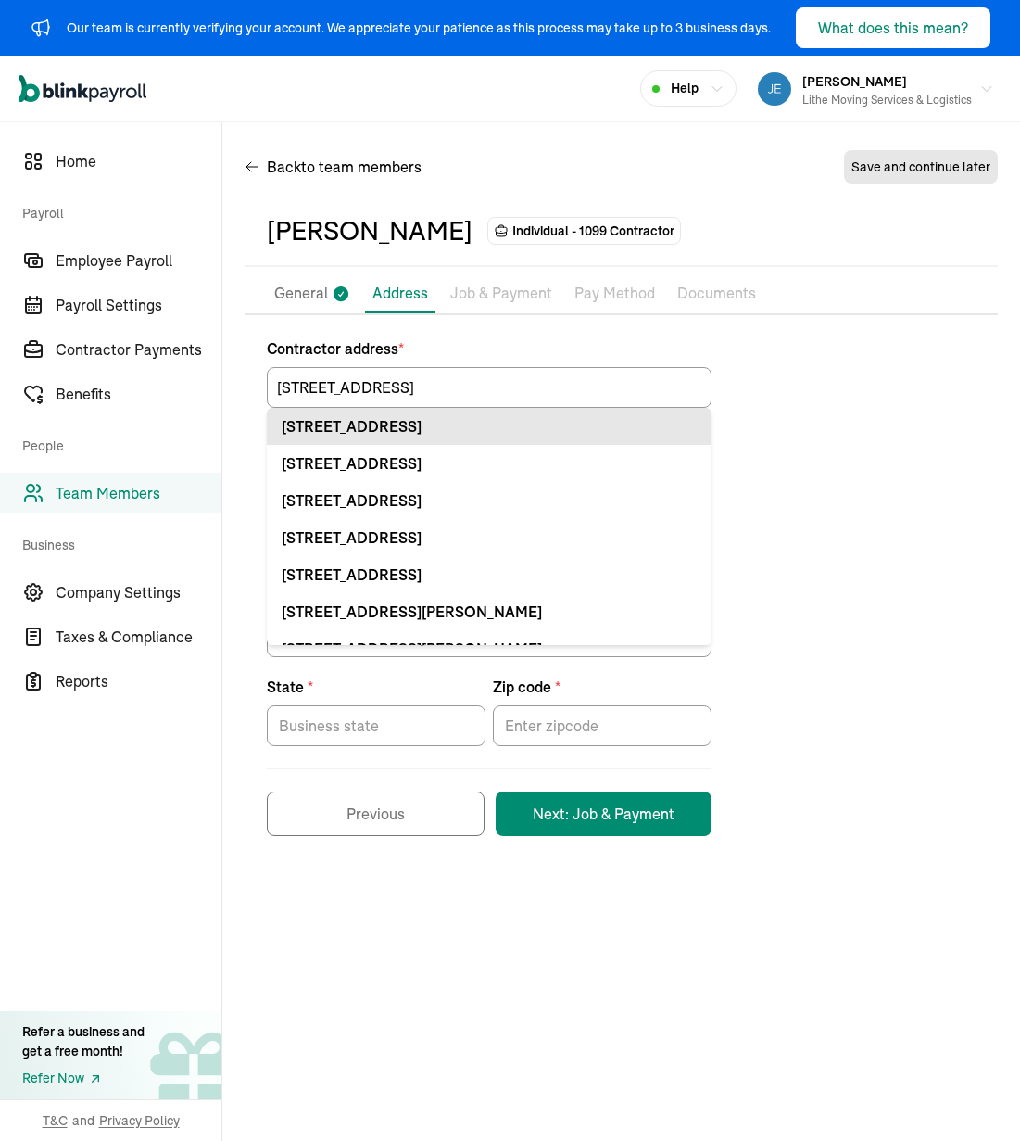
drag, startPoint x: 575, startPoint y: 413, endPoint x: 675, endPoint y: 429, distance: 101.3
click at [575, 413] on li "[STREET_ADDRESS]" at bounding box center [489, 426] width 445 height 37
type input "[STREET_ADDRESS]"
type input "Nampa"
type input "ID"
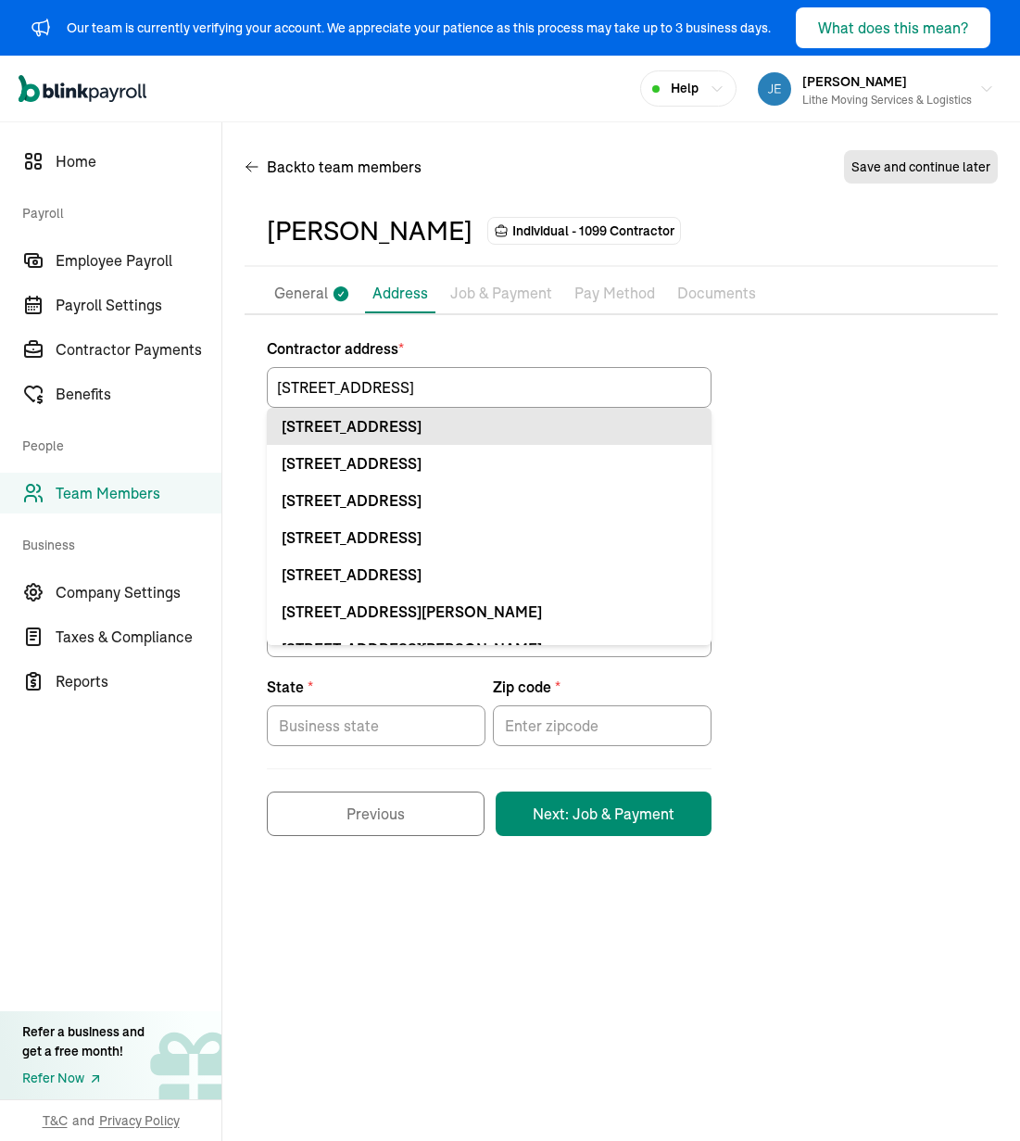
type input "83686"
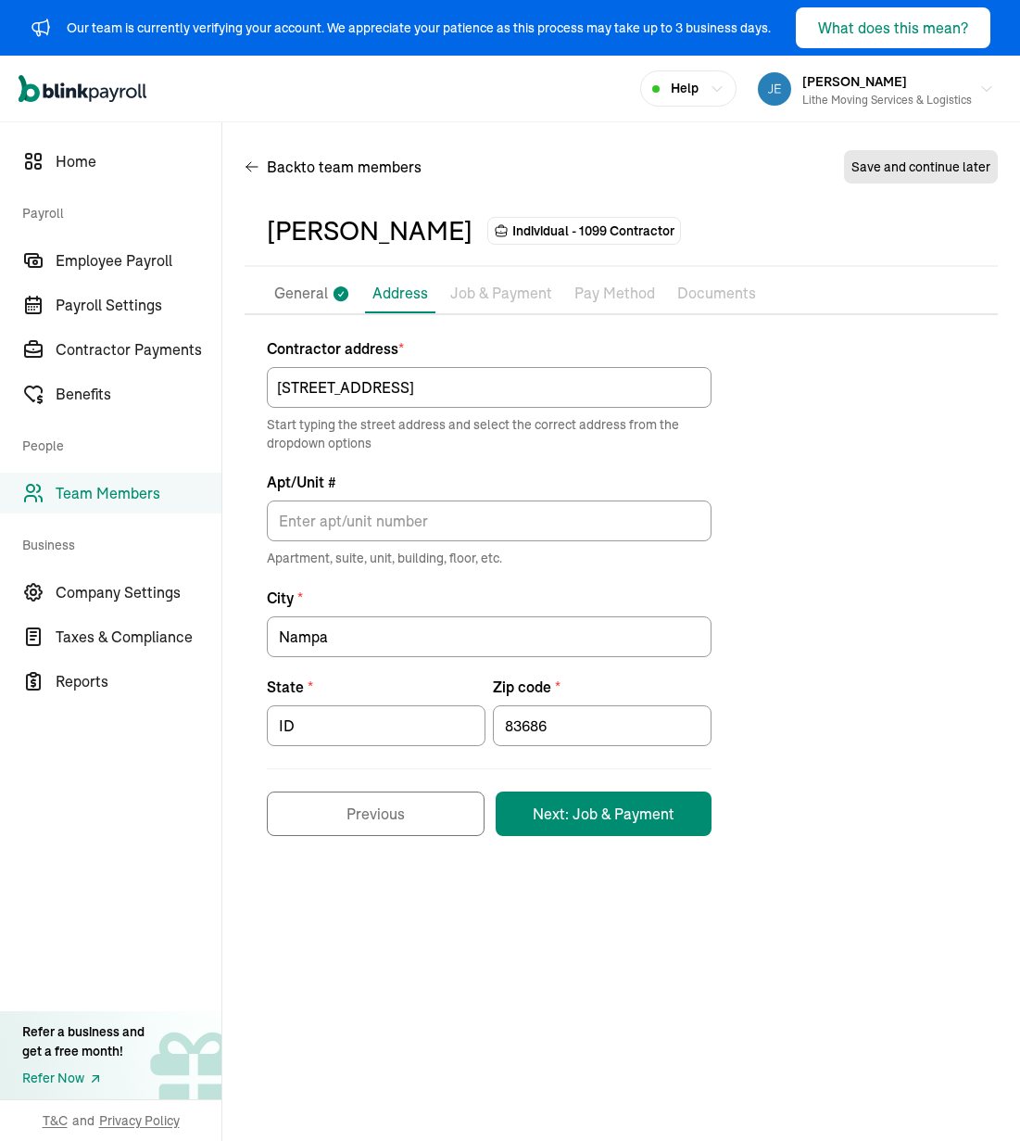
click at [784, 437] on div "Contractor address * [STREET_ADDRESS] Start typing the street address and selec…" at bounding box center [621, 586] width 753 height 499
click at [613, 817] on button "Next: Job & Payment" at bounding box center [604, 813] width 216 height 44
click at [845, 538] on div "Contractor address * [STREET_ADDRESS] Start typing the street address and selec…" at bounding box center [621, 586] width 753 height 499
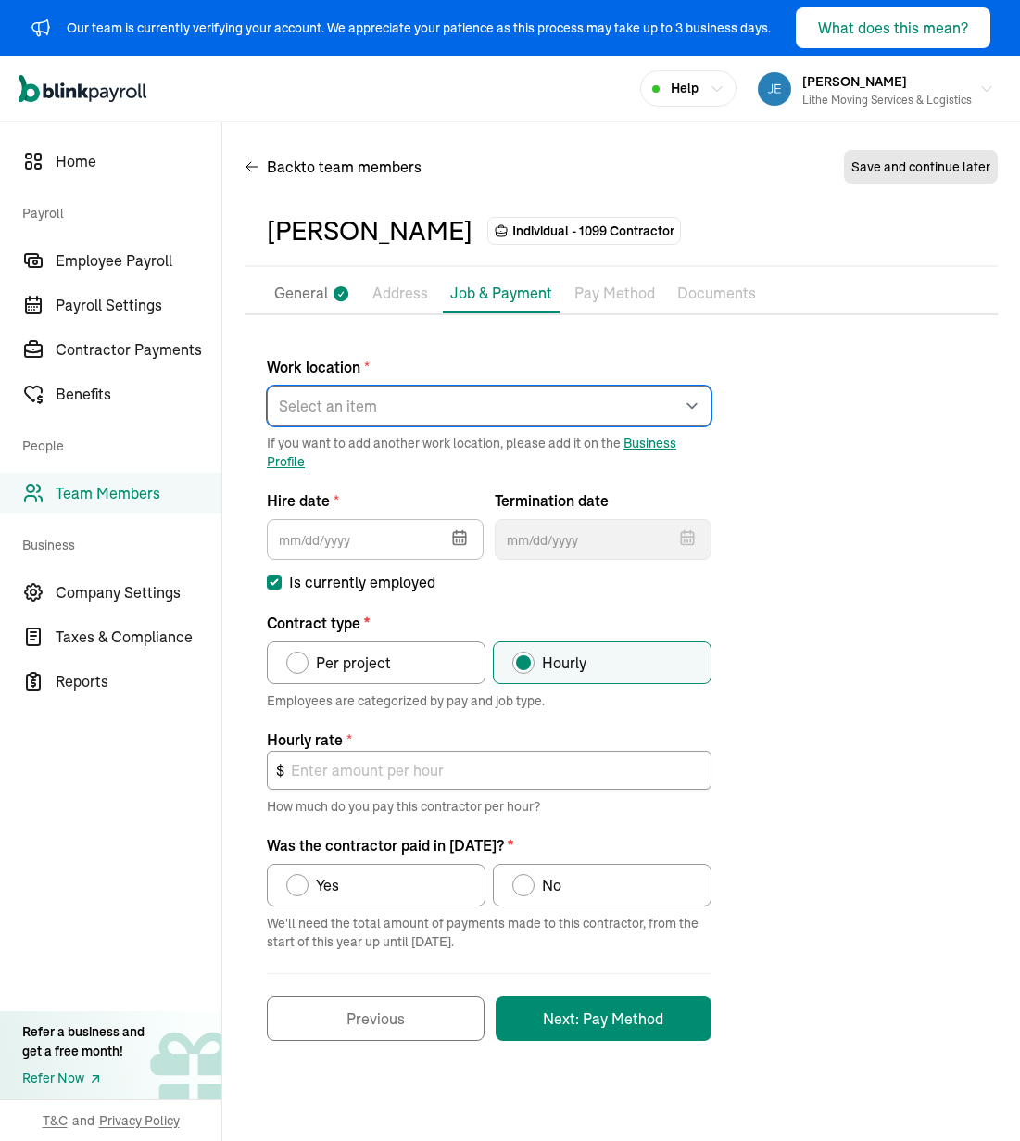
click at [614, 414] on select "Select an item [PERSON_NAME] Costco RXO hub Works from home" at bounding box center [489, 406] width 445 height 41
select select "[STREET_ADDRESS]"
click at [267, 386] on select "Select an item [PERSON_NAME] Costco RXO hub Works from home" at bounding box center [489, 406] width 445 height 41
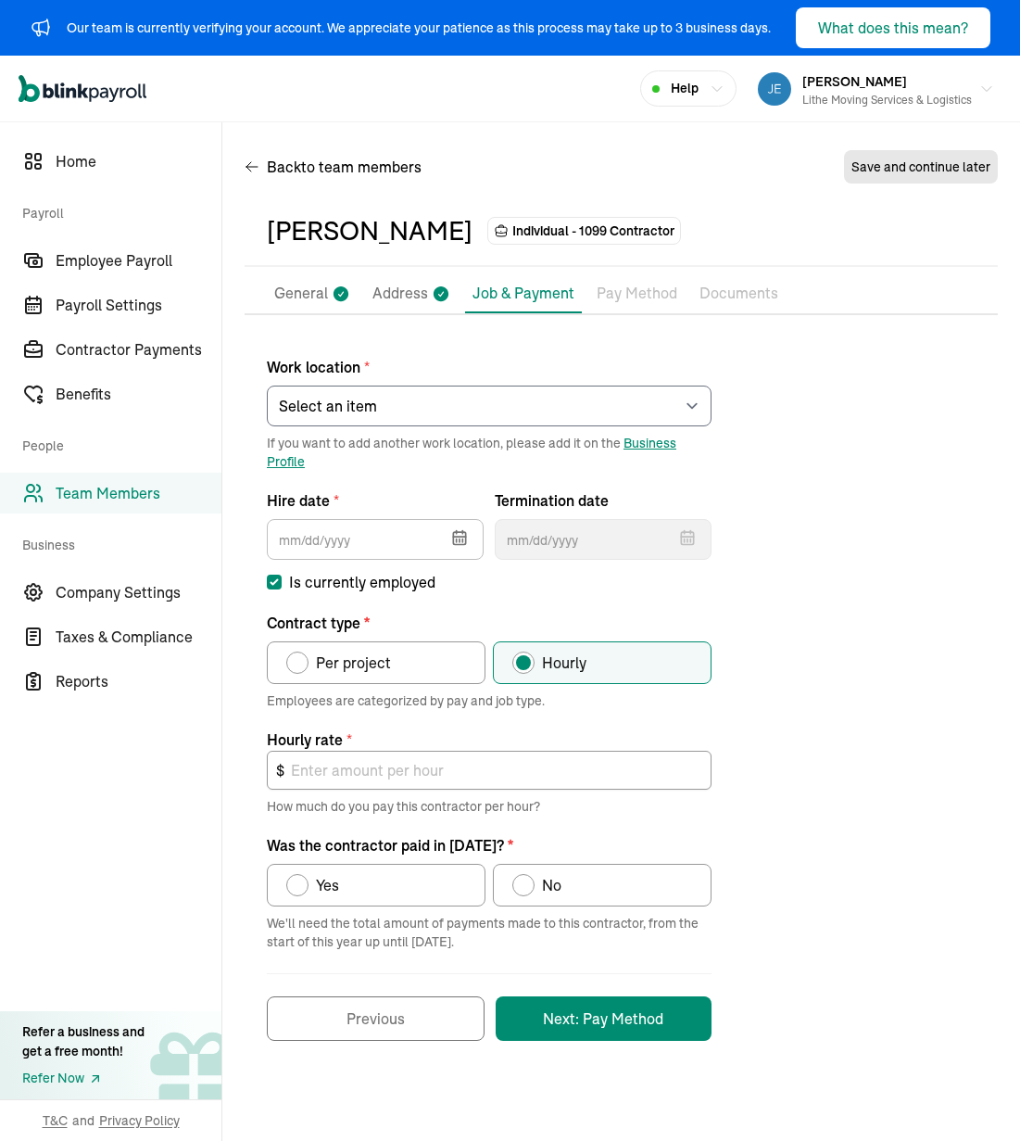
click at [451, 540] on icon "button" at bounding box center [459, 537] width 19 height 19
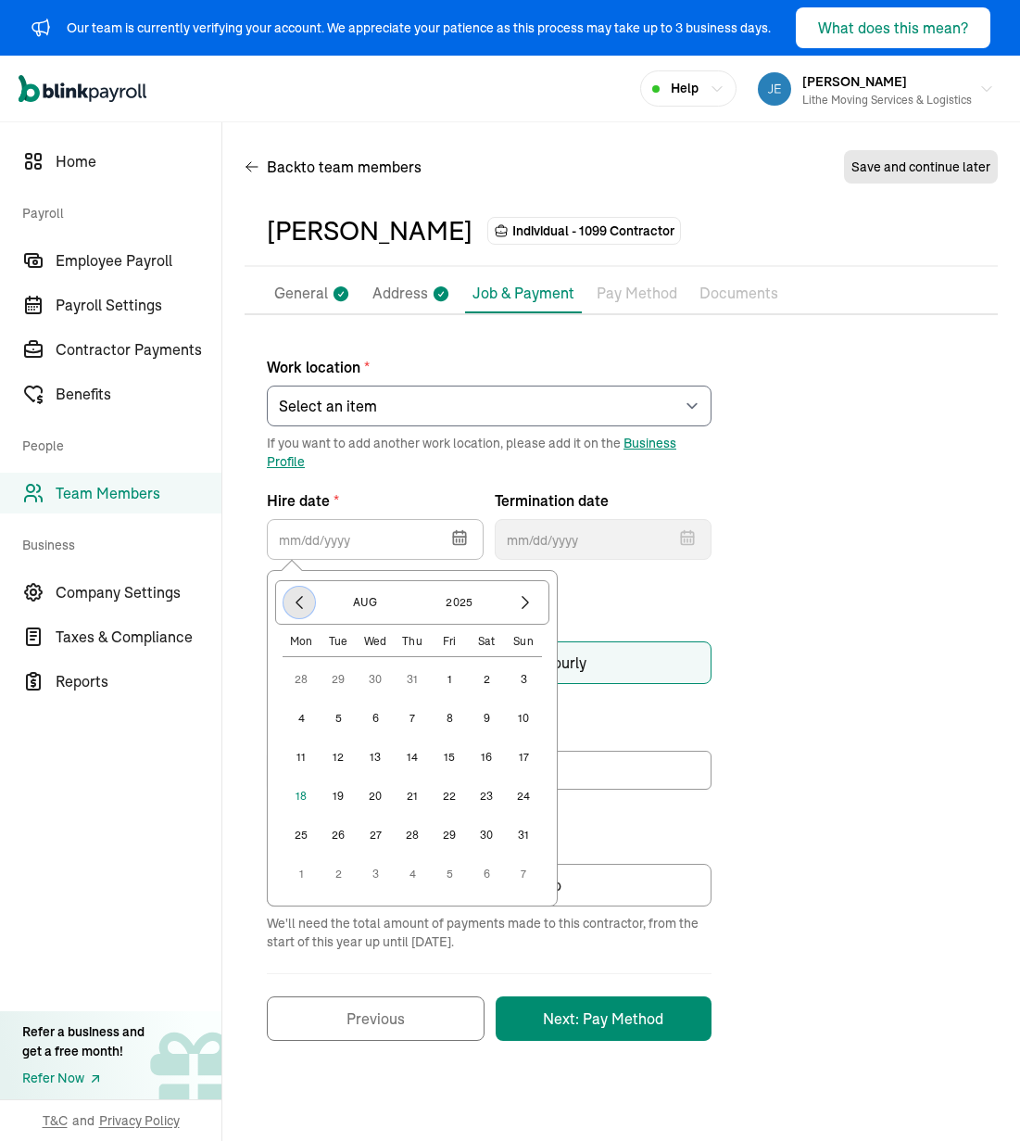
click at [305, 601] on icon "button" at bounding box center [299, 602] width 19 height 19
click at [370, 760] on button "14" at bounding box center [375, 757] width 37 height 37
type input "[DATE]"
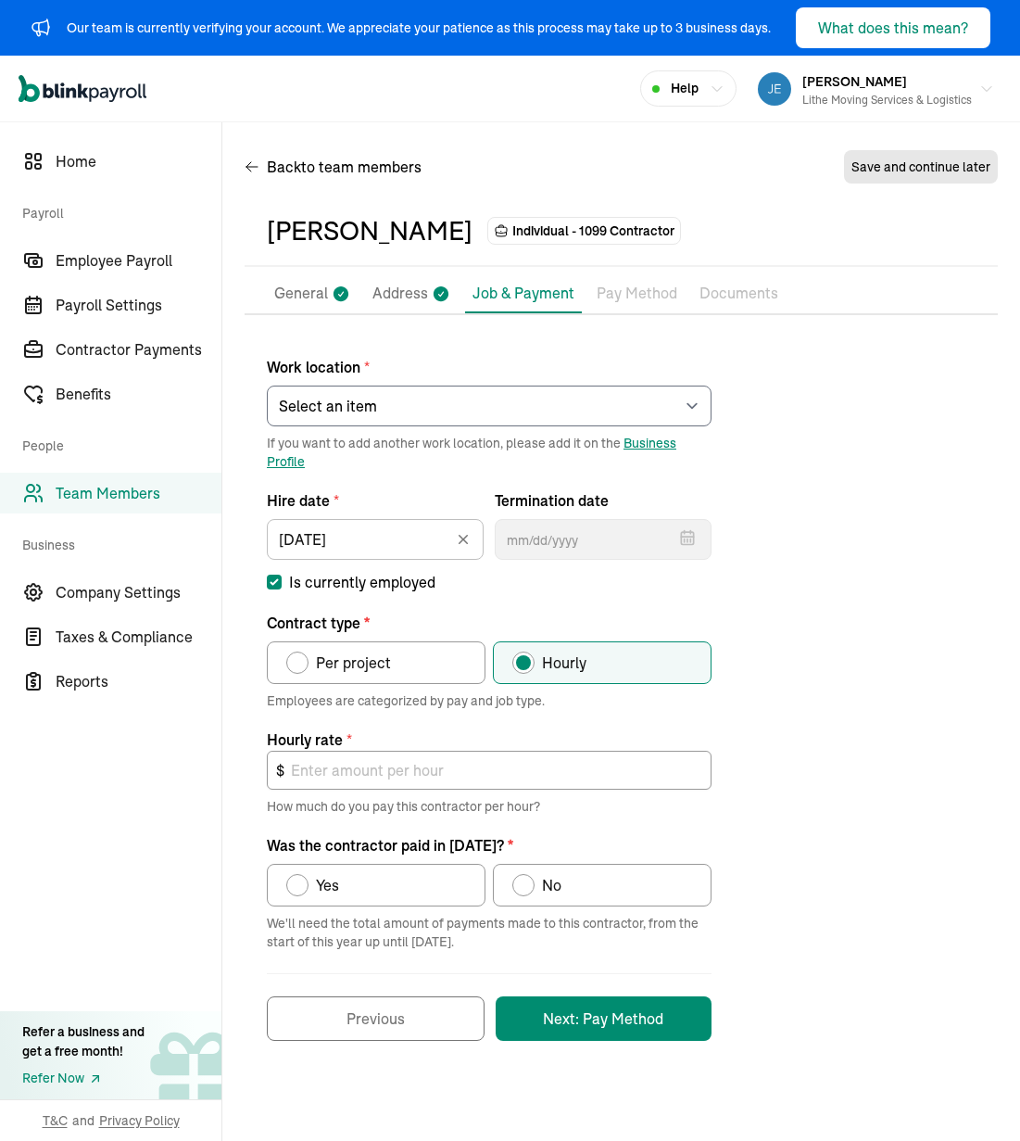
drag, startPoint x: 813, startPoint y: 627, endPoint x: 676, endPoint y: 683, distance: 148.4
click at [813, 627] on div "Work location * Select an item [PERSON_NAME] Costco RXO hub Works from home If …" at bounding box center [621, 688] width 753 height 703
drag, startPoint x: 386, startPoint y: 651, endPoint x: 446, endPoint y: 699, distance: 77.1
click at [386, 652] on span "Per project" at bounding box center [353, 663] width 75 height 22
click at [300, 651] on input "Per project" at bounding box center [292, 658] width 15 height 15
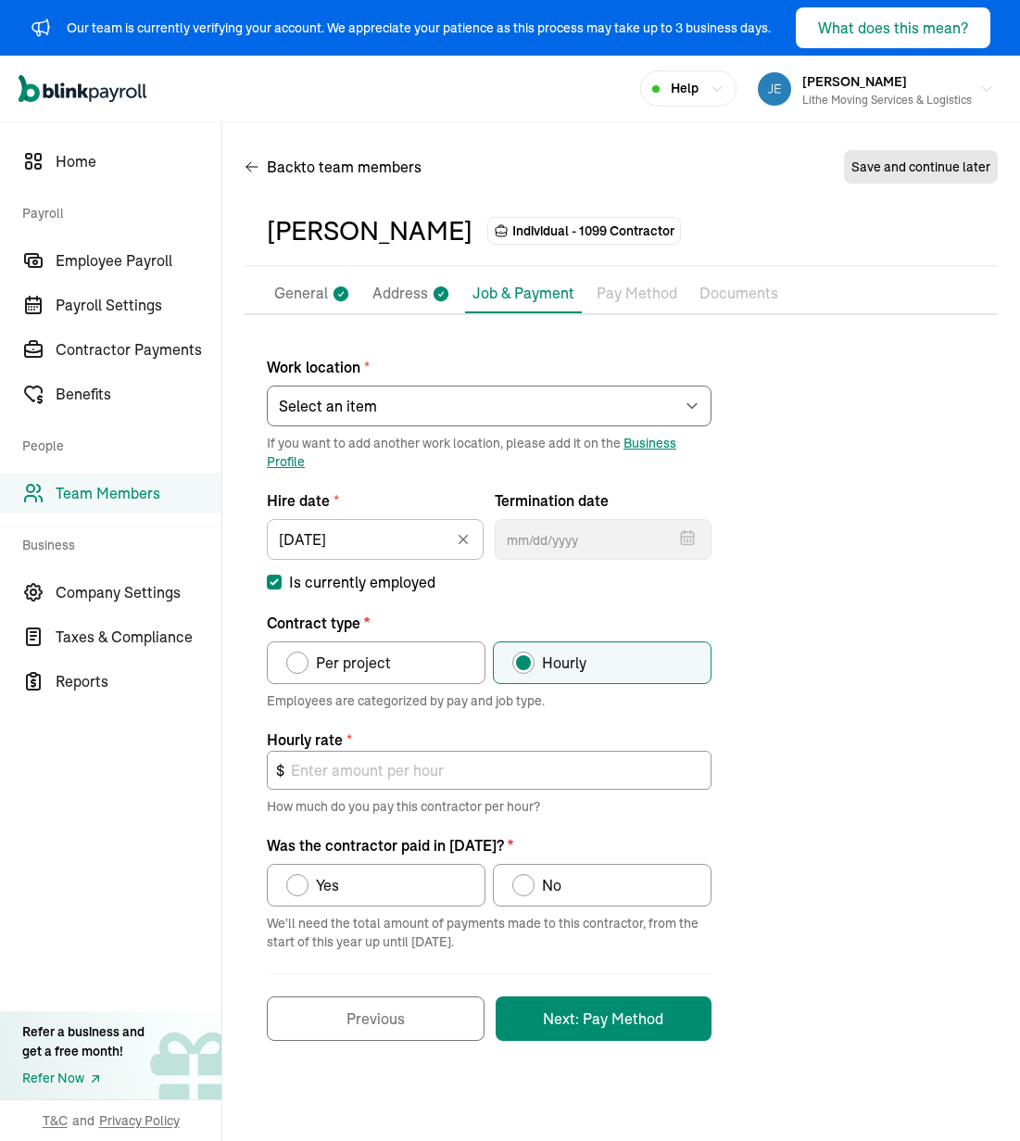
radio input "true"
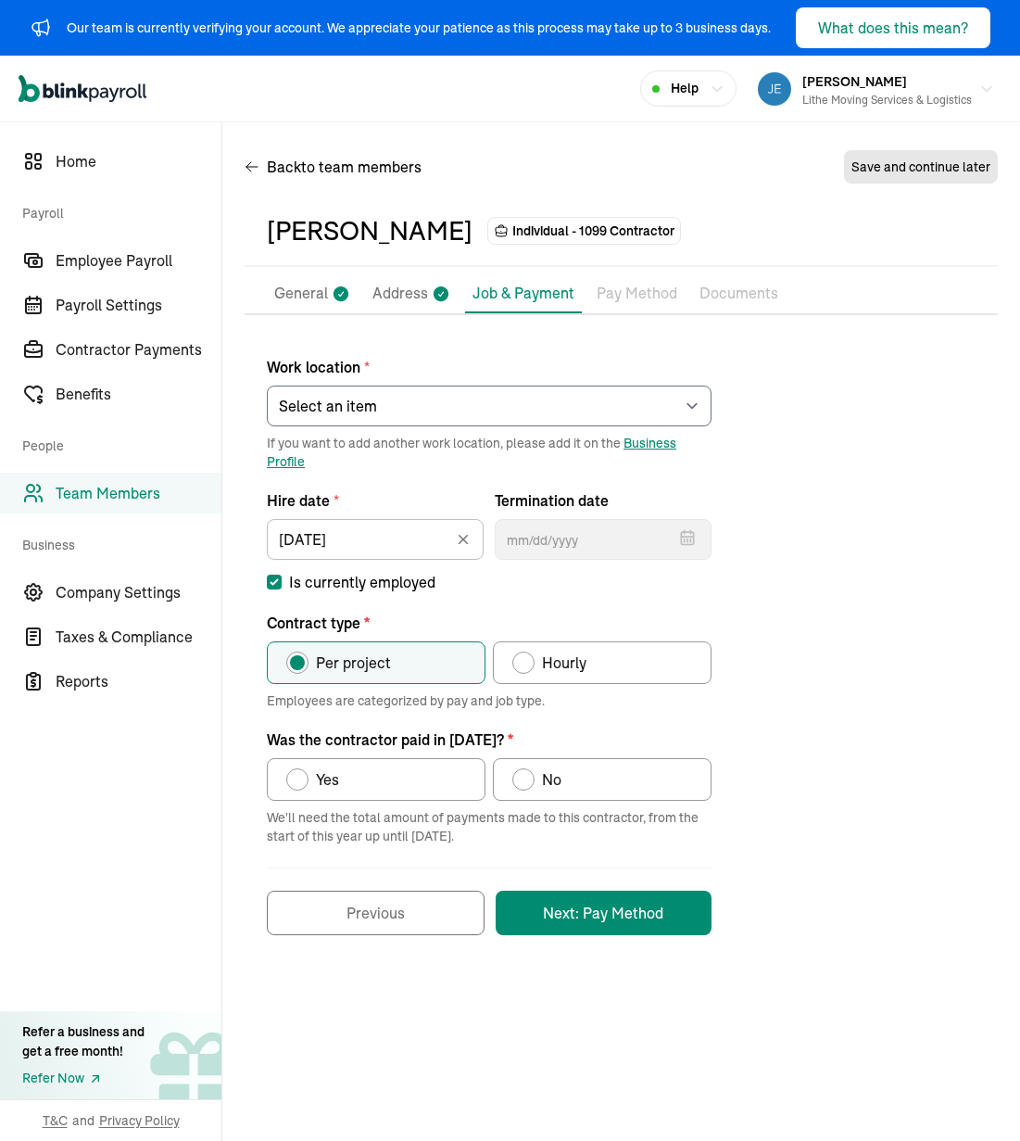
click at [396, 761] on label "Yes" at bounding box center [376, 779] width 219 height 43
click at [300, 767] on input "Yes" at bounding box center [292, 774] width 15 height 15
radio input "true"
drag, startPoint x: 816, startPoint y: 842, endPoint x: 787, endPoint y: 859, distance: 33.7
click at [816, 841] on div "Work location * Select an item [PERSON_NAME] Costco RXO hub Works from home If …" at bounding box center [621, 636] width 753 height 598
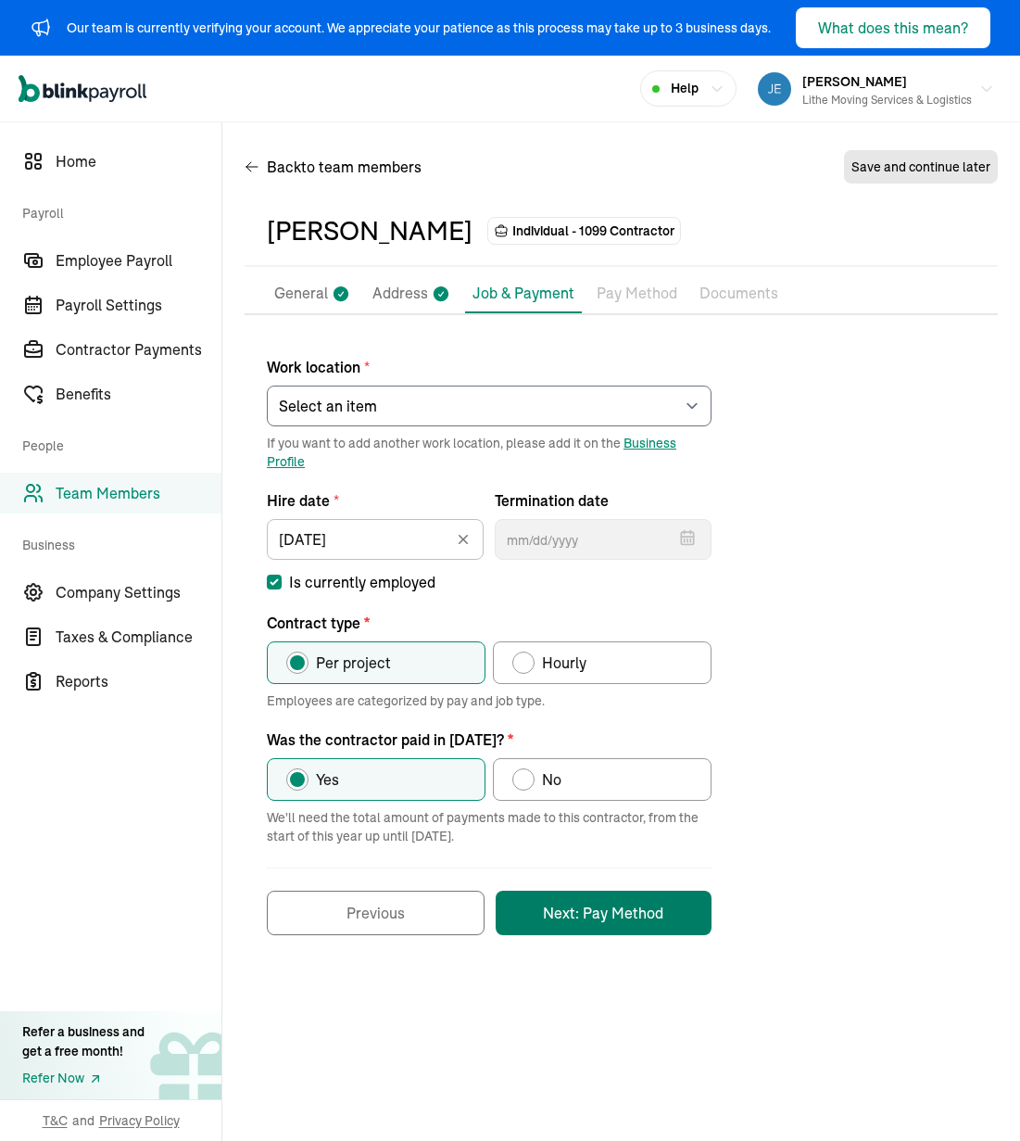
click at [652, 906] on button "Next: Pay Method" at bounding box center [604, 913] width 216 height 44
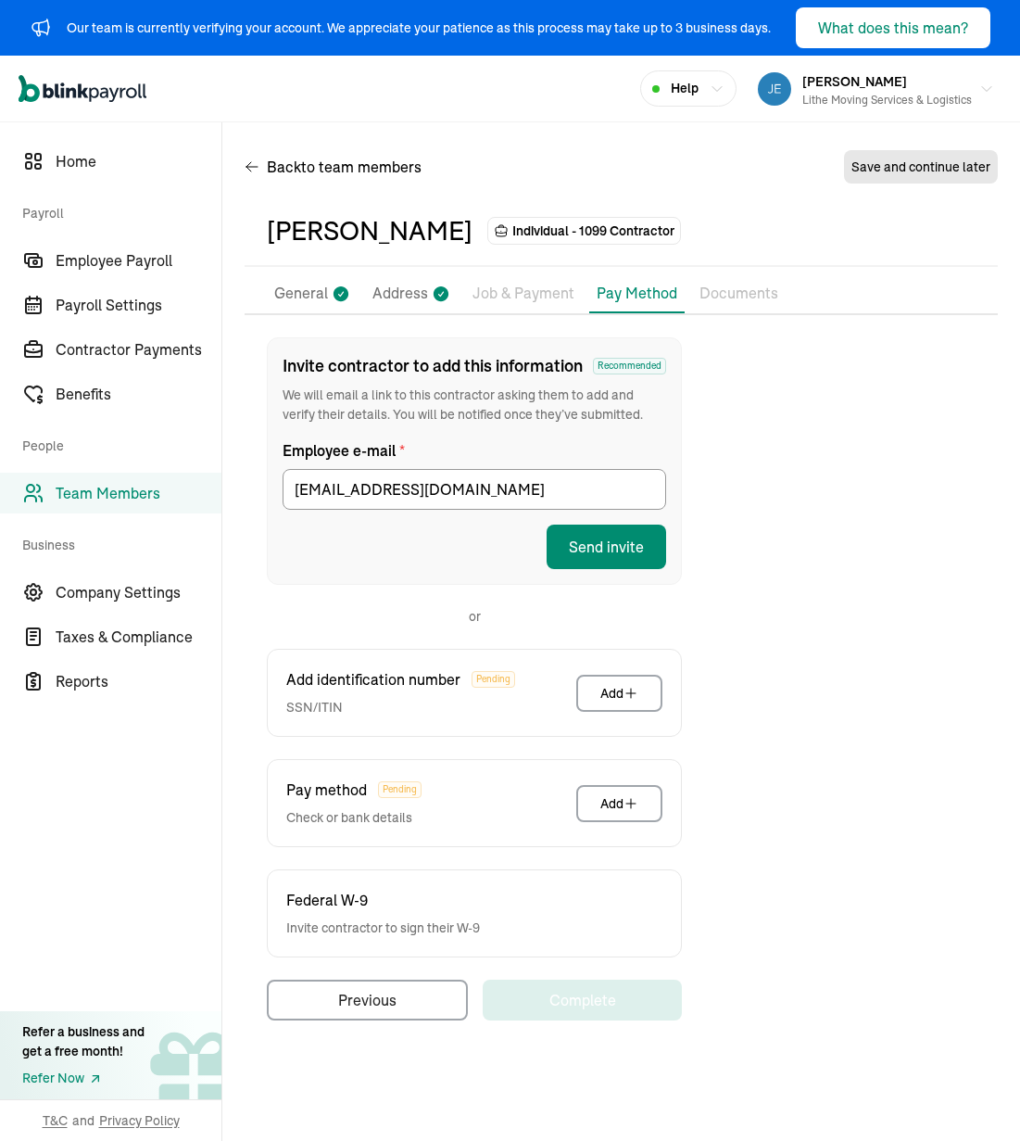
drag, startPoint x: 805, startPoint y: 578, endPoint x: 796, endPoint y: 576, distance: 9.7
click at [805, 577] on div "Invite contractor to add this information Recommended We will email a link to t…" at bounding box center [621, 678] width 753 height 683
click at [646, 543] on button "Send invite" at bounding box center [607, 547] width 120 height 44
click at [818, 490] on div "Invite contractor to add this information Recommended We will email a link to t…" at bounding box center [621, 678] width 753 height 683
click at [554, 142] on div "Back to team members Save and continue later [PERSON_NAME] Individual - 1099 Co…" at bounding box center [621, 591] width 798 height 939
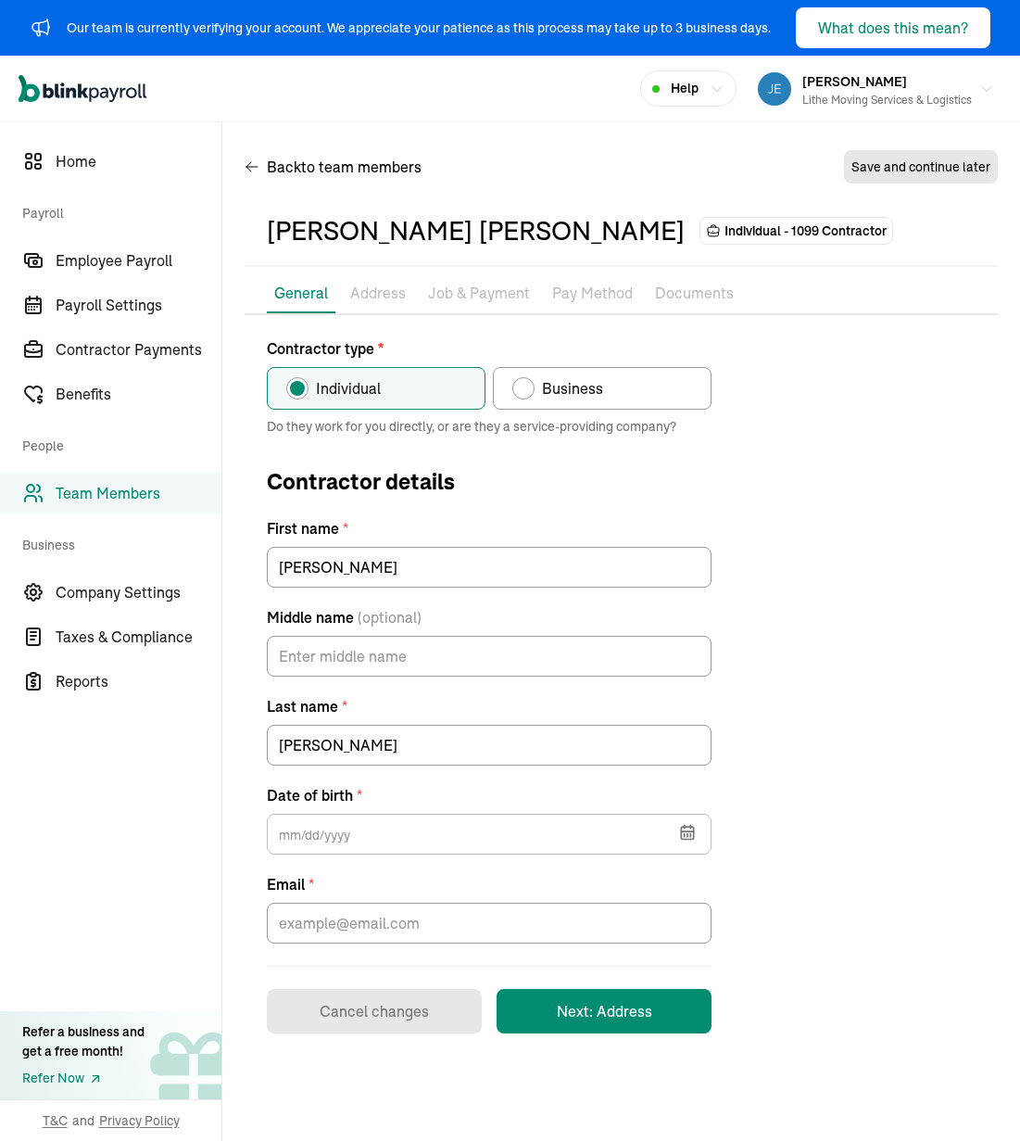
click at [833, 462] on div "Contractor type * Individual Business Do they work for you directly, or are the…" at bounding box center [621, 685] width 753 height 696
click at [486, 836] on input "text" at bounding box center [489, 834] width 445 height 41
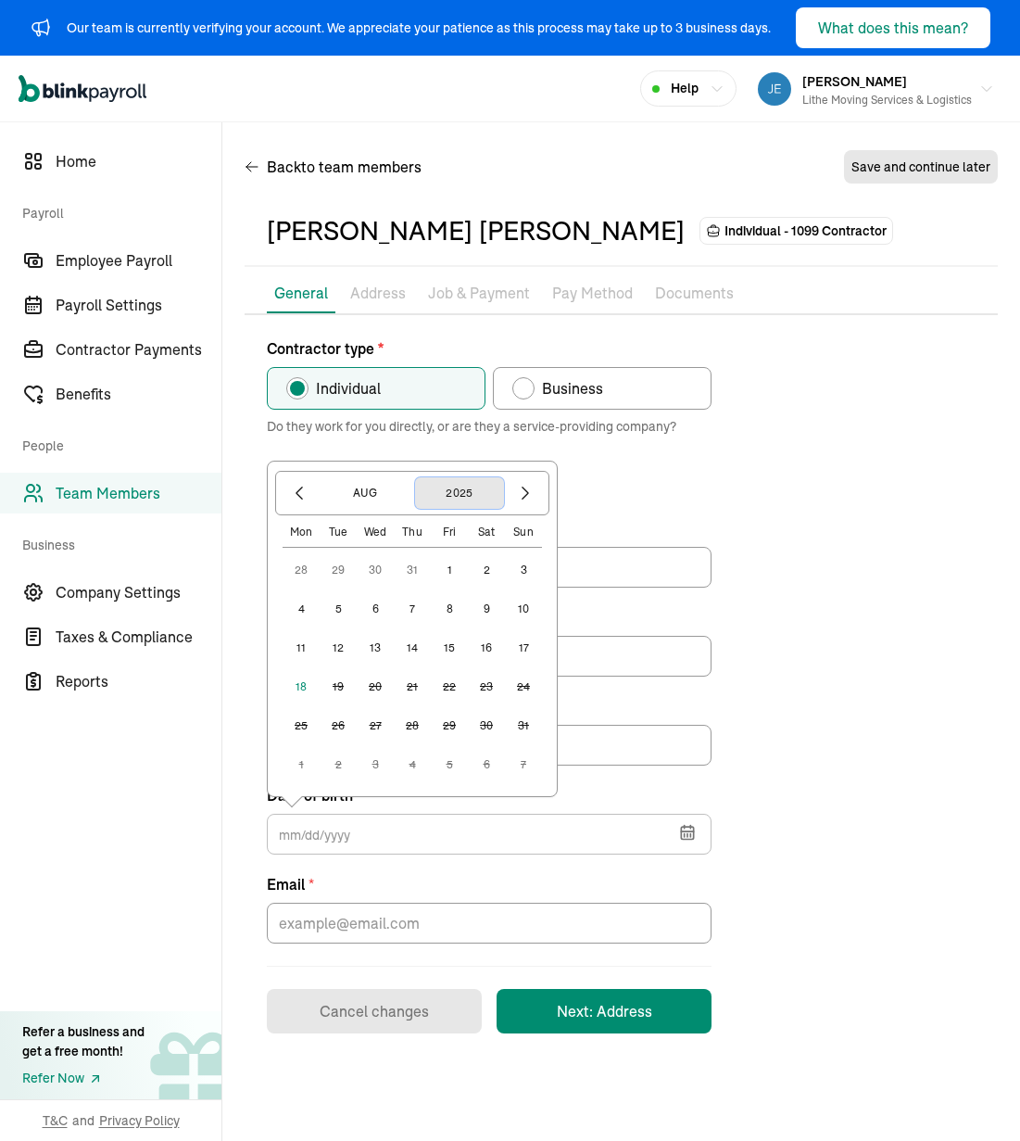
click at [453, 491] on button "2025" at bounding box center [459, 493] width 89 height 32
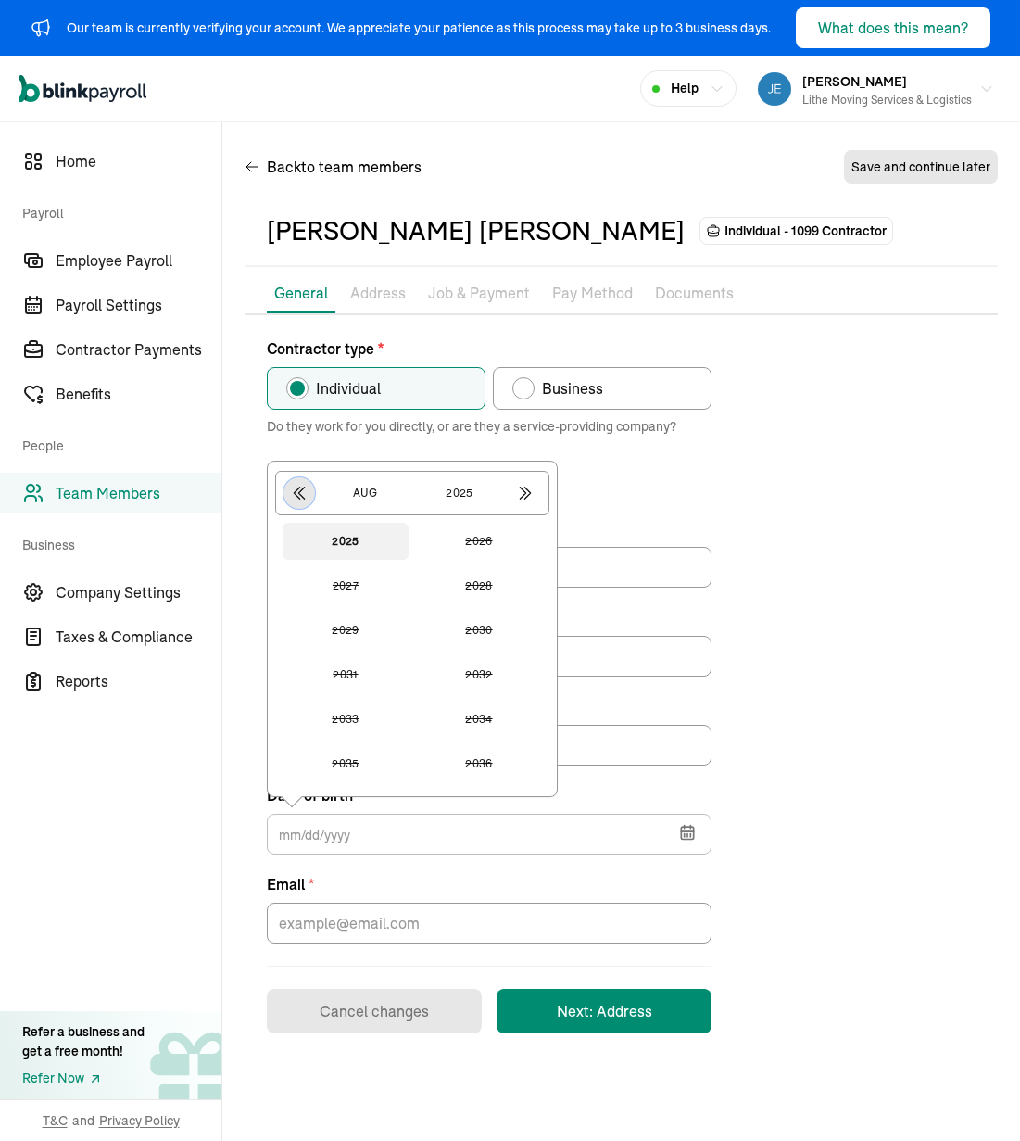
click at [286, 487] on button "button" at bounding box center [300, 493] width 32 height 32
click at [369, 541] on button "2001" at bounding box center [346, 541] width 126 height 37
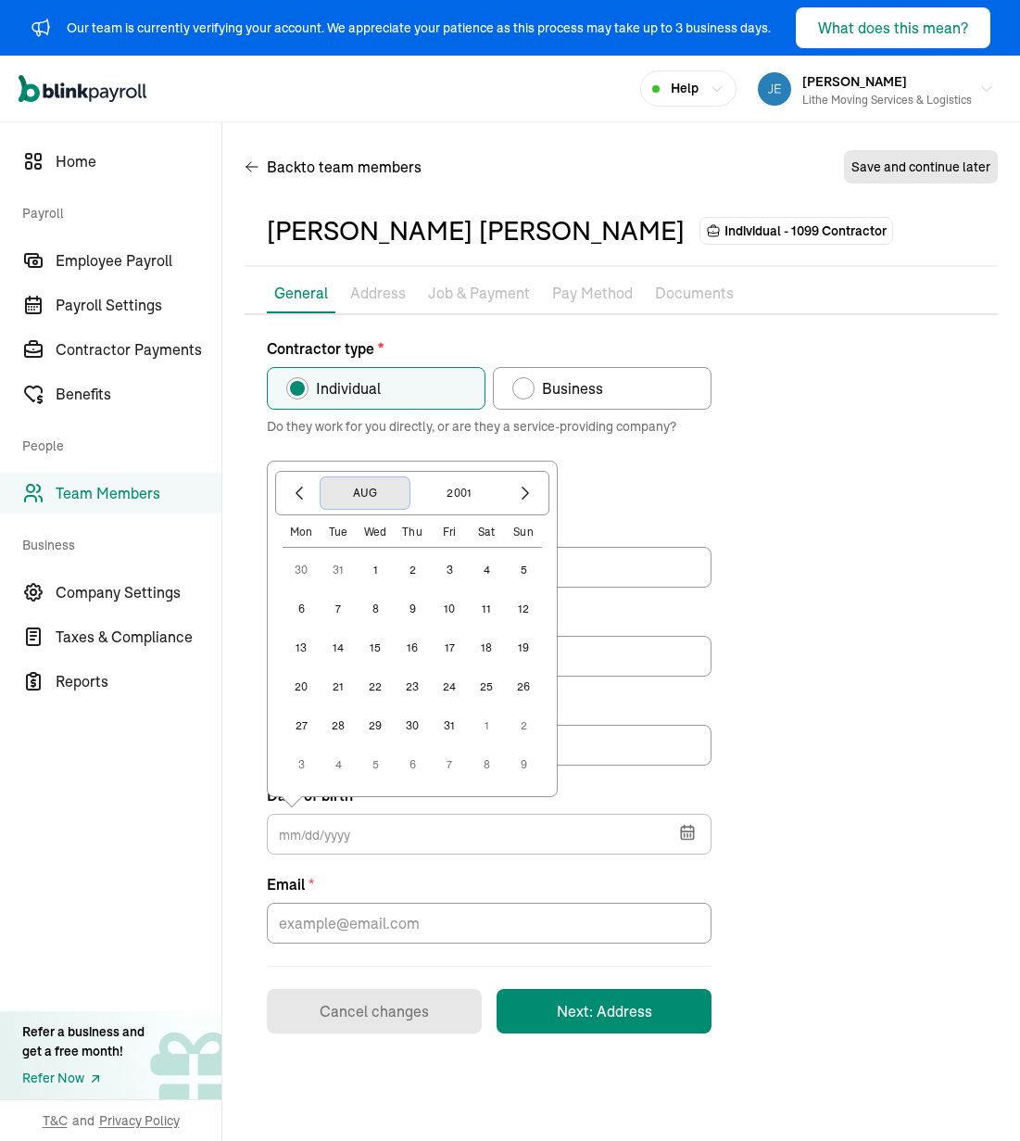
click at [385, 502] on button "Aug" at bounding box center [365, 493] width 89 height 32
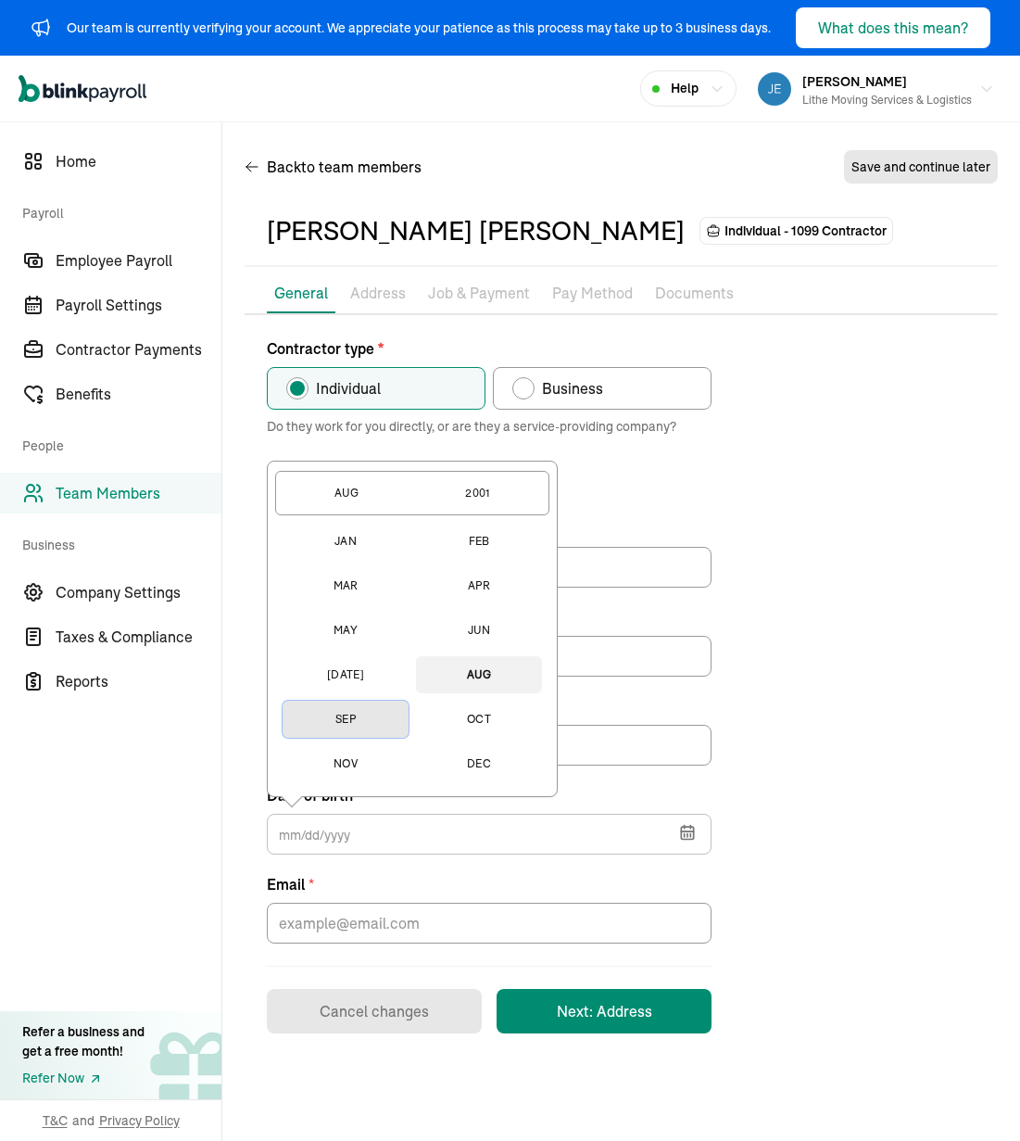
click at [351, 717] on button "Sep" at bounding box center [346, 719] width 126 height 37
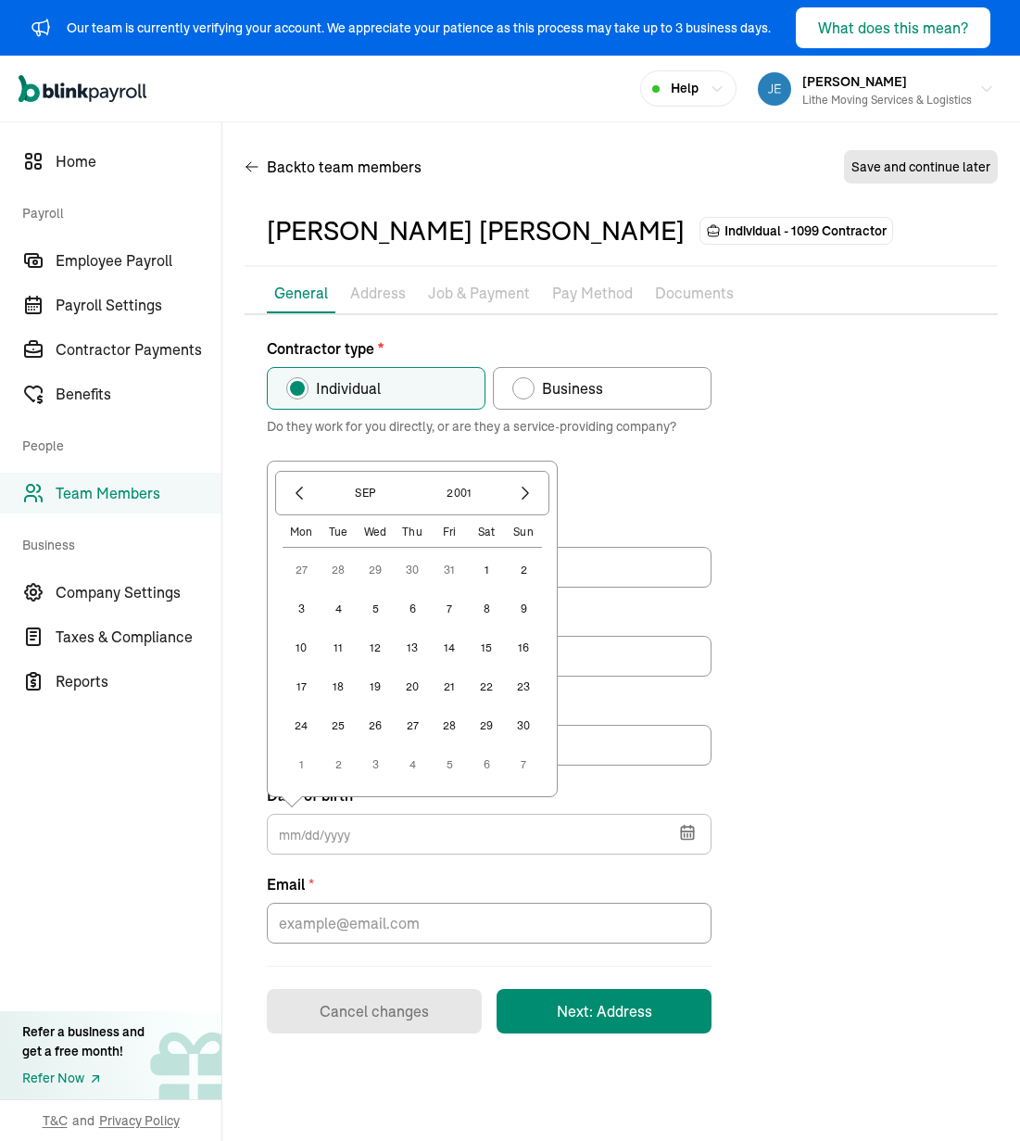
click at [445, 691] on button "21" at bounding box center [449, 686] width 37 height 37
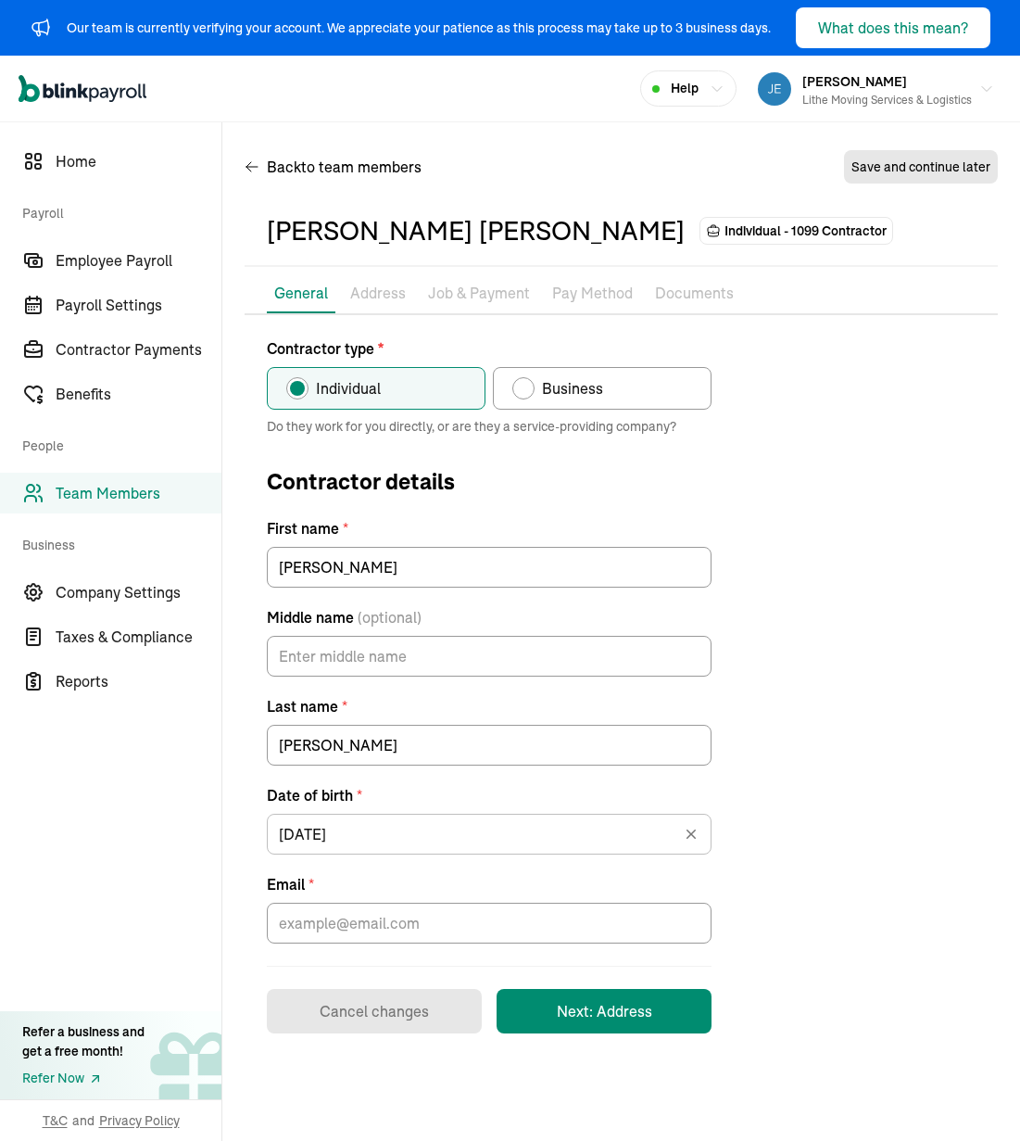
click at [776, 701] on div "Contractor type * Individual Business Do they work for you directly, or are the…" at bounding box center [621, 685] width 753 height 696
click at [486, 835] on input "[DATE]" at bounding box center [489, 834] width 445 height 41
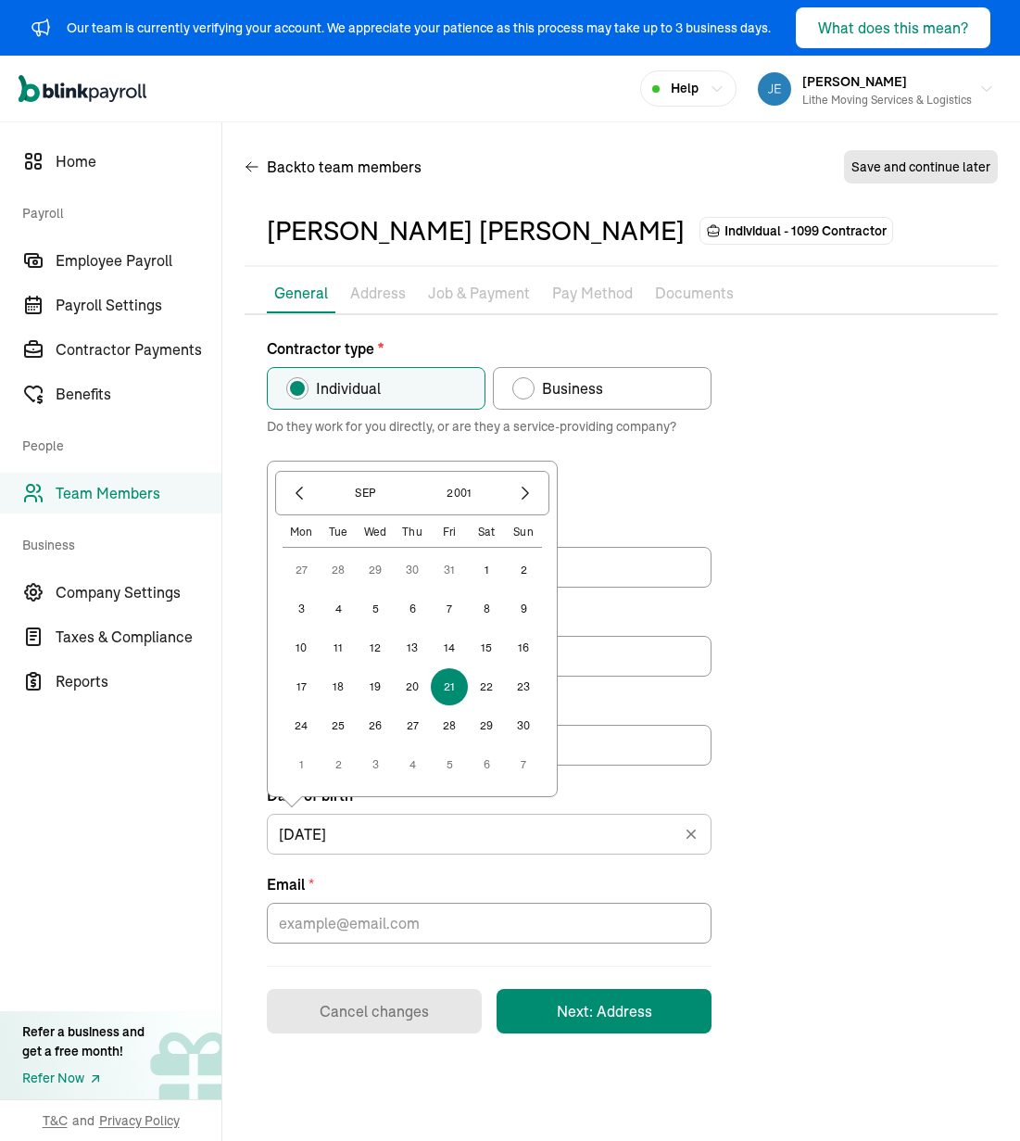
click at [406, 725] on button "27" at bounding box center [412, 725] width 37 height 37
type input "[DATE]"
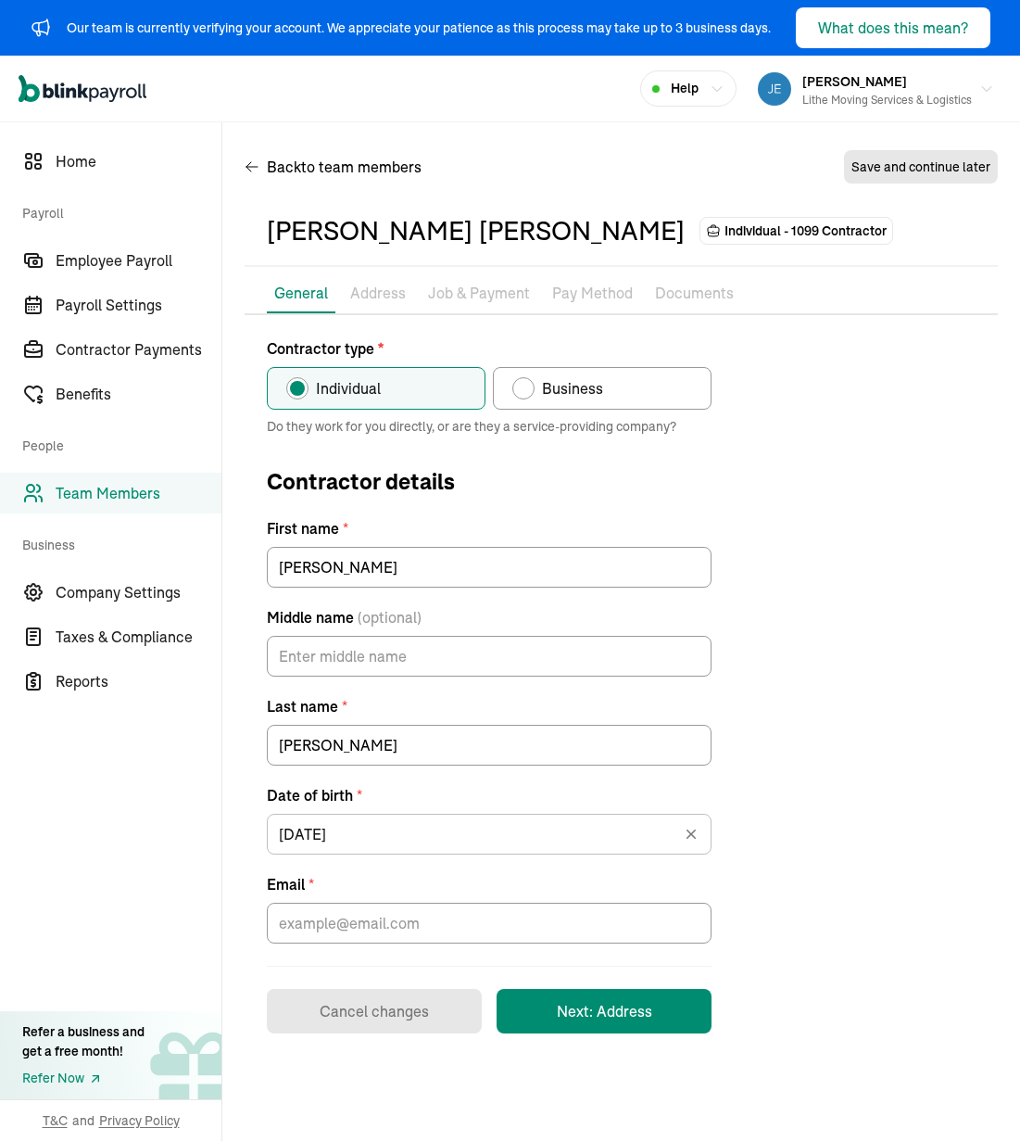
click at [747, 753] on div "Contractor type * Individual Business Do they work for you directly, or are the…" at bounding box center [621, 685] width 753 height 696
click at [588, 934] on input "Email *" at bounding box center [489, 923] width 445 height 41
paste input "[EMAIL_ADDRESS][DOMAIN_NAME]"
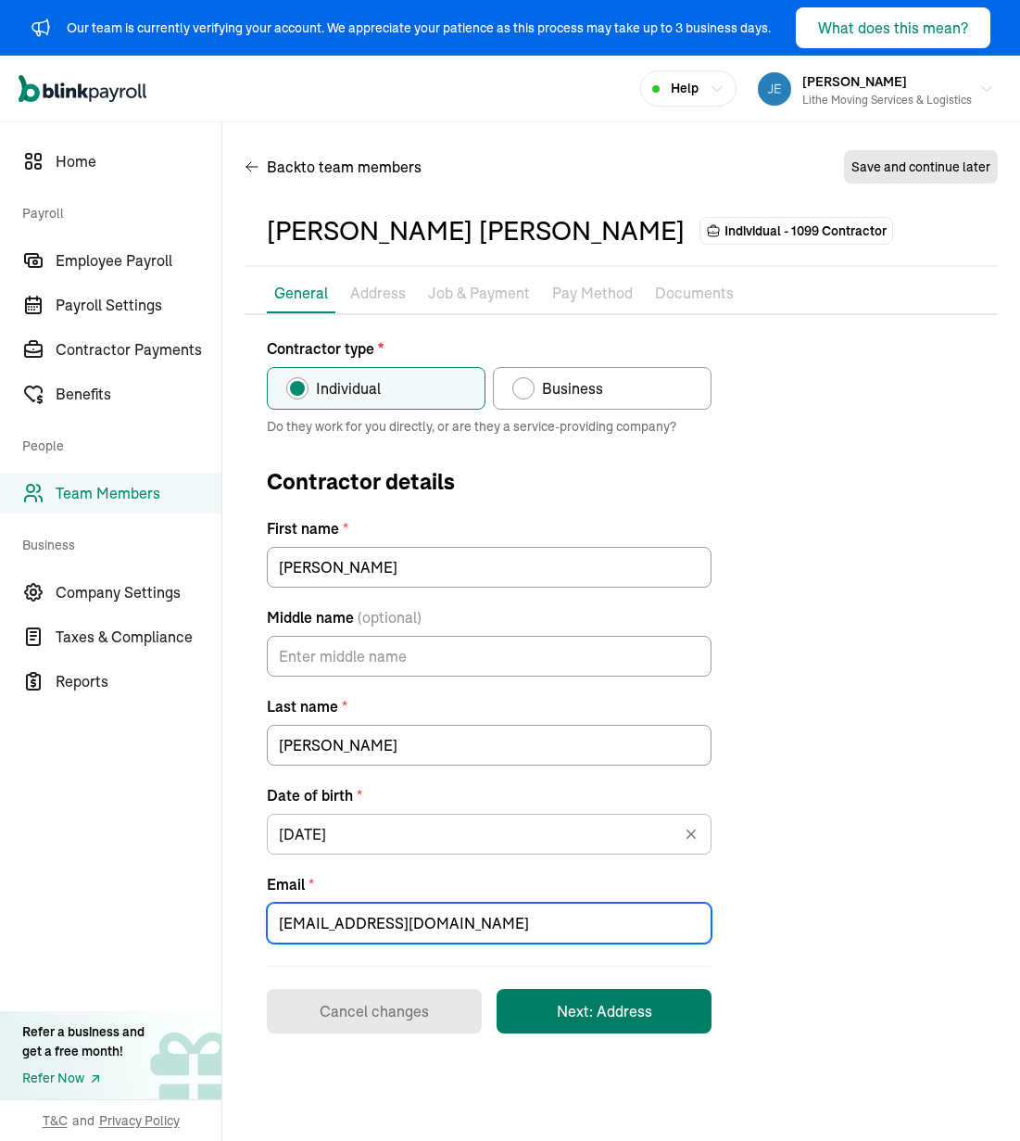
type input "[EMAIL_ADDRESS][DOMAIN_NAME]"
click at [642, 1019] on button "Next: Address" at bounding box center [604, 1011] width 215 height 44
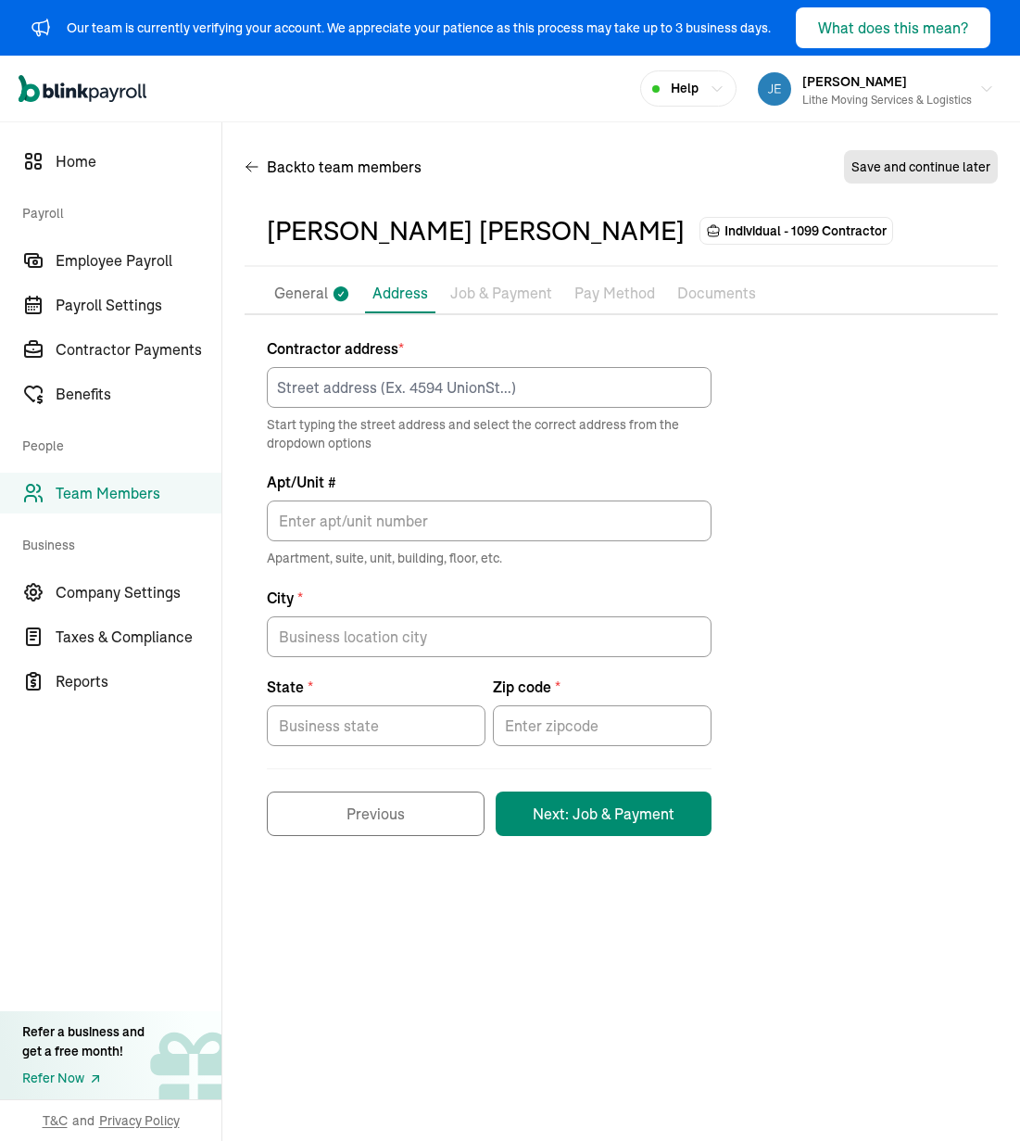
click at [776, 498] on div "Contractor address * Start typing the street address and select the correct add…" at bounding box center [621, 586] width 753 height 499
click at [441, 385] on input at bounding box center [489, 387] width 445 height 41
paste input "[STREET_ADDRESS][PERSON_NAME]"
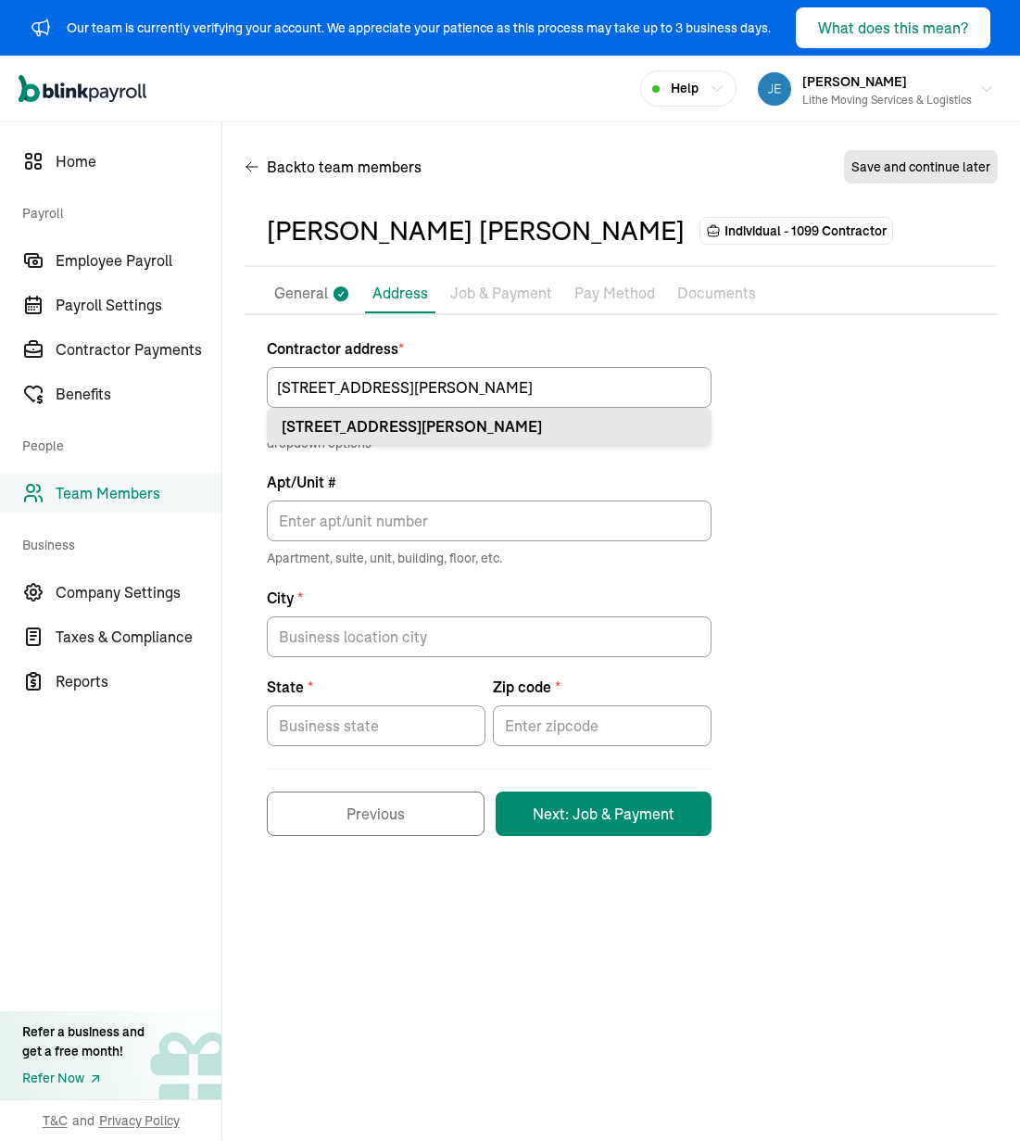
click at [512, 415] on div "[STREET_ADDRESS][PERSON_NAME]" at bounding box center [489, 426] width 415 height 22
type input "[STREET_ADDRESS][PERSON_NAME]"
type input "[PERSON_NAME]"
type input "ID"
type input "83605"
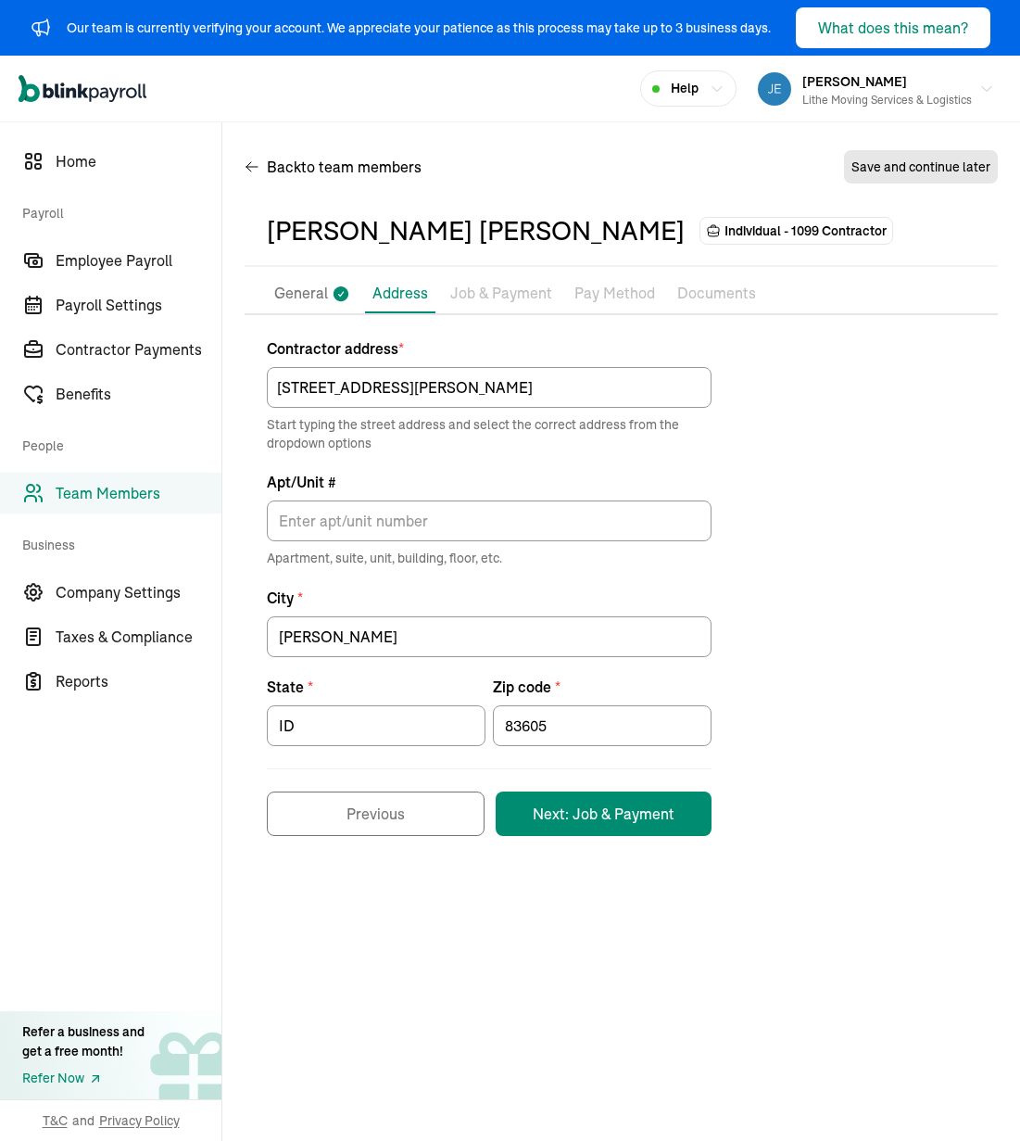
click at [845, 478] on div "Contractor address * [STREET_ADDRESS][PERSON_NAME] Start typing the street addr…" at bounding box center [621, 586] width 753 height 499
click at [608, 802] on button "Next: Job & Payment" at bounding box center [604, 813] width 216 height 44
click at [809, 431] on div "Contractor address * [STREET_ADDRESS][PERSON_NAME] Start typing the street addr…" at bounding box center [621, 586] width 753 height 499
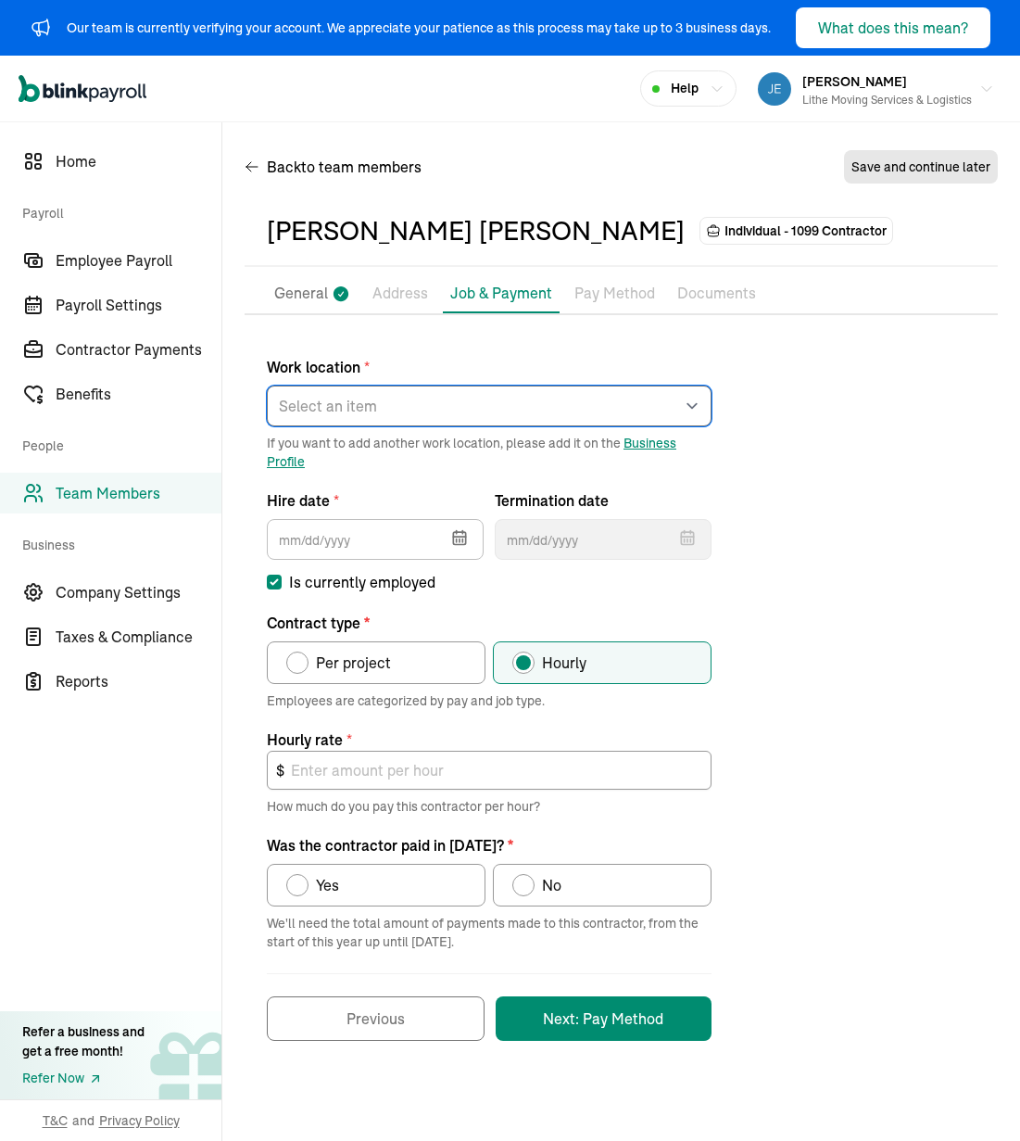
click at [451, 413] on select "Select an item [PERSON_NAME] Costco RXO hub Works from home" at bounding box center [489, 406] width 445 height 41
select select "[STREET_ADDRESS]"
click at [267, 386] on select "Select an item [PERSON_NAME] Costco RXO hub Works from home" at bounding box center [489, 406] width 445 height 41
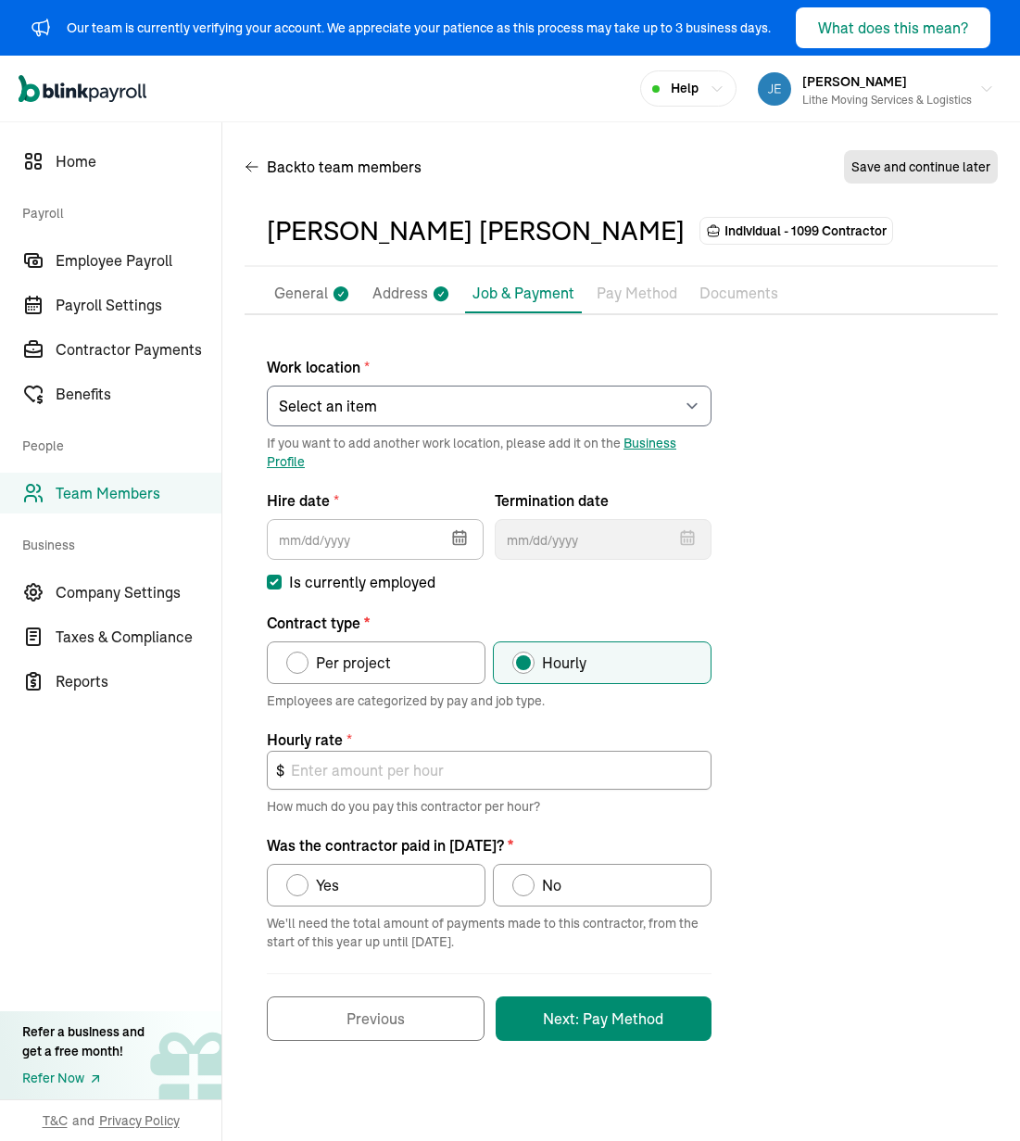
click at [826, 542] on div "Work location * Select an item [PERSON_NAME] Costco RXO hub Works from home If …" at bounding box center [621, 688] width 753 height 703
click at [449, 531] on button "button" at bounding box center [458, 536] width 52 height 48
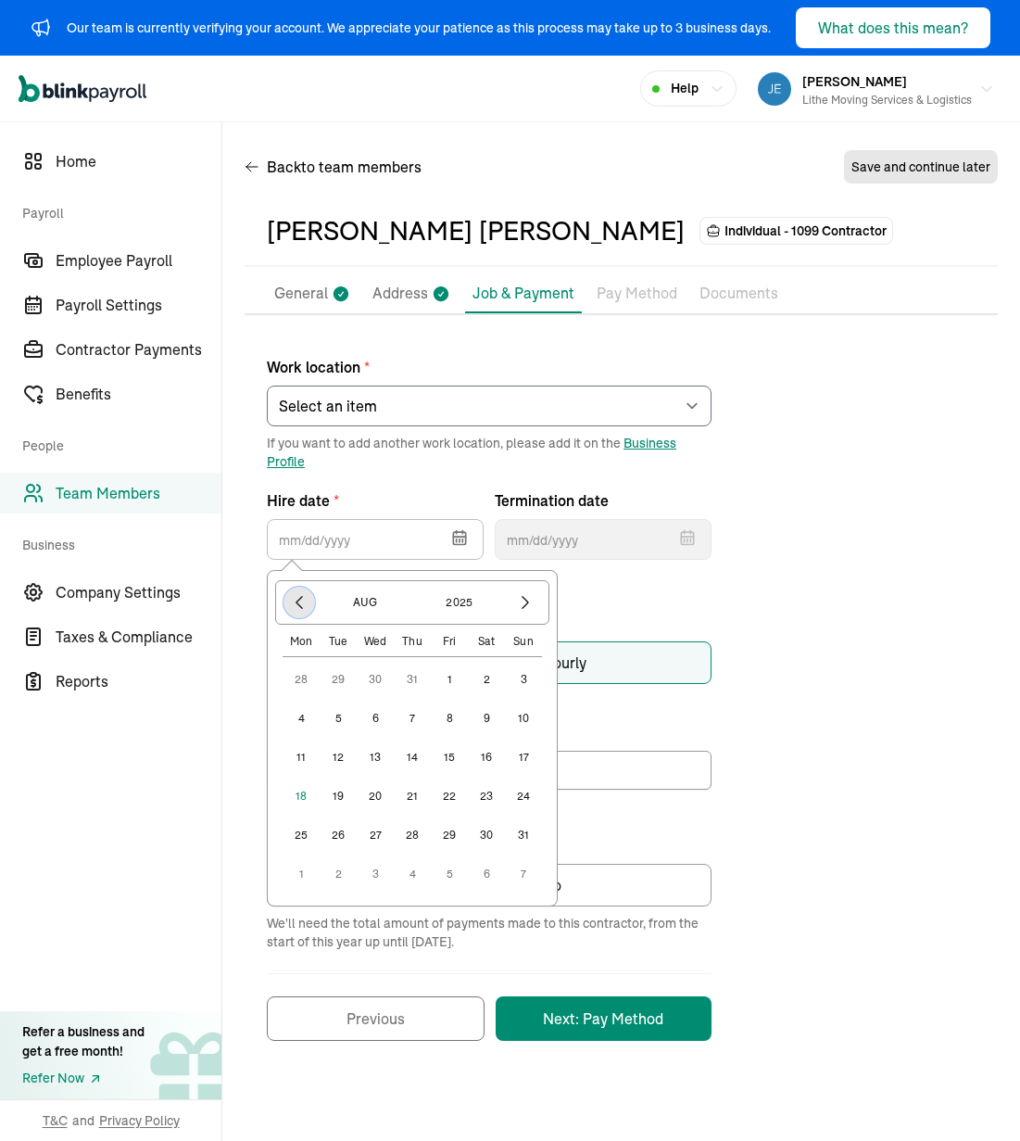
click at [298, 607] on icon "button" at bounding box center [299, 602] width 19 height 19
click at [299, 607] on icon "button" at bounding box center [299, 602] width 19 height 19
click at [301, 606] on icon "button" at bounding box center [300, 603] width 6 height 12
click at [525, 604] on icon "button" at bounding box center [525, 602] width 19 height 19
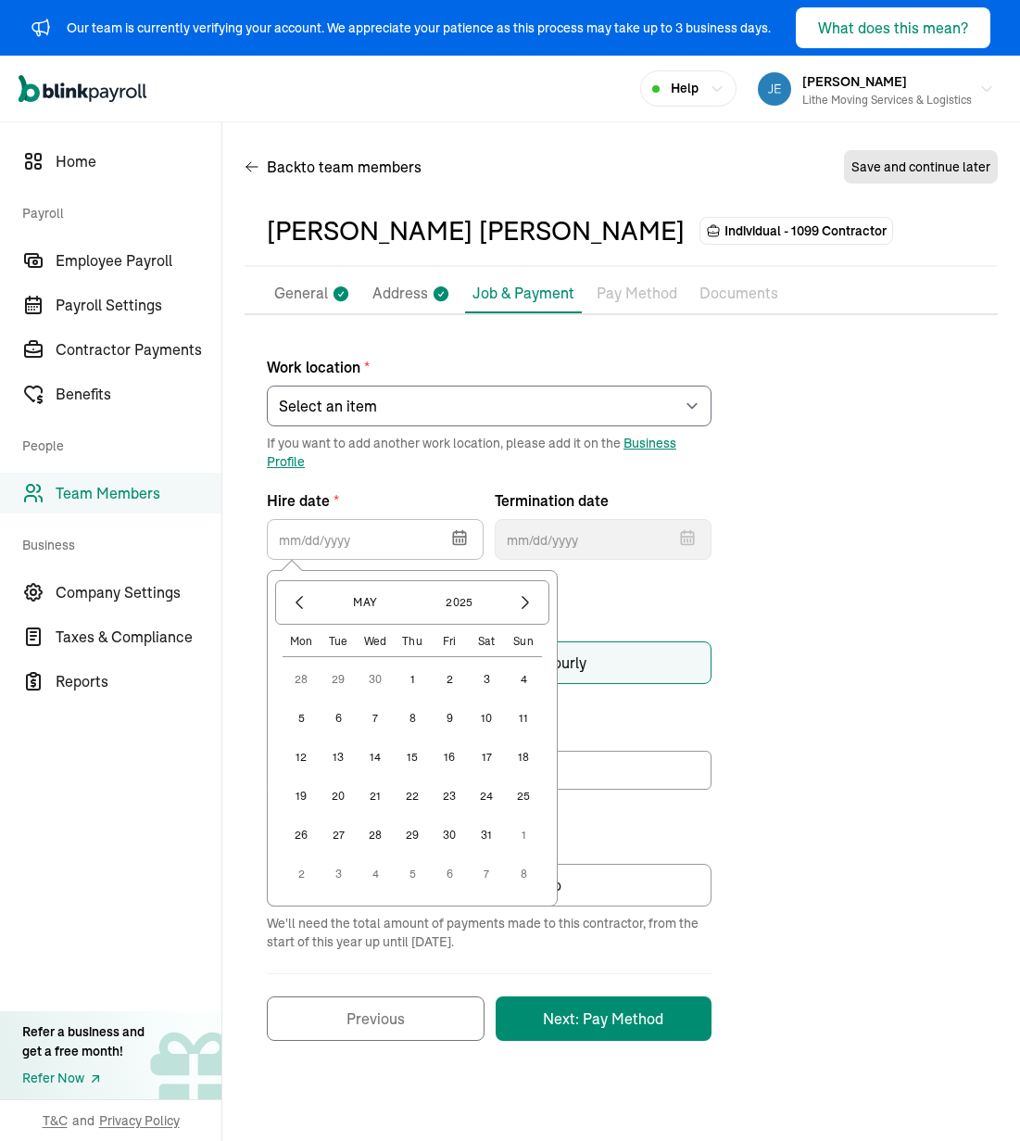
click at [379, 761] on button "14" at bounding box center [375, 757] width 37 height 37
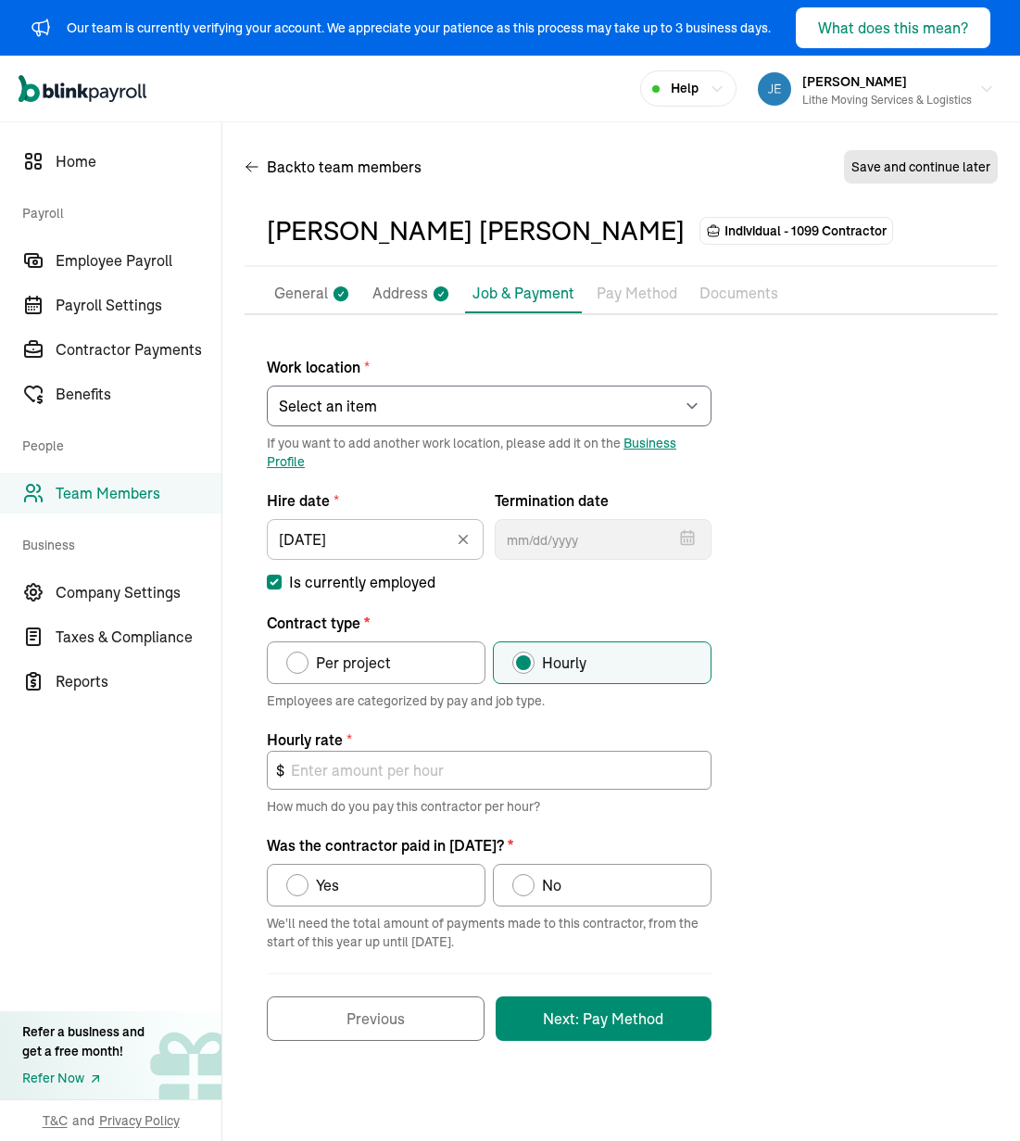
drag, startPoint x: 777, startPoint y: 652, endPoint x: 735, endPoint y: 684, distance: 52.3
click at [778, 652] on div "Work location * Select an item [PERSON_NAME] Costco RXO hub Works from home If …" at bounding box center [621, 688] width 753 height 703
click at [375, 528] on input "[DATE]" at bounding box center [375, 539] width 217 height 41
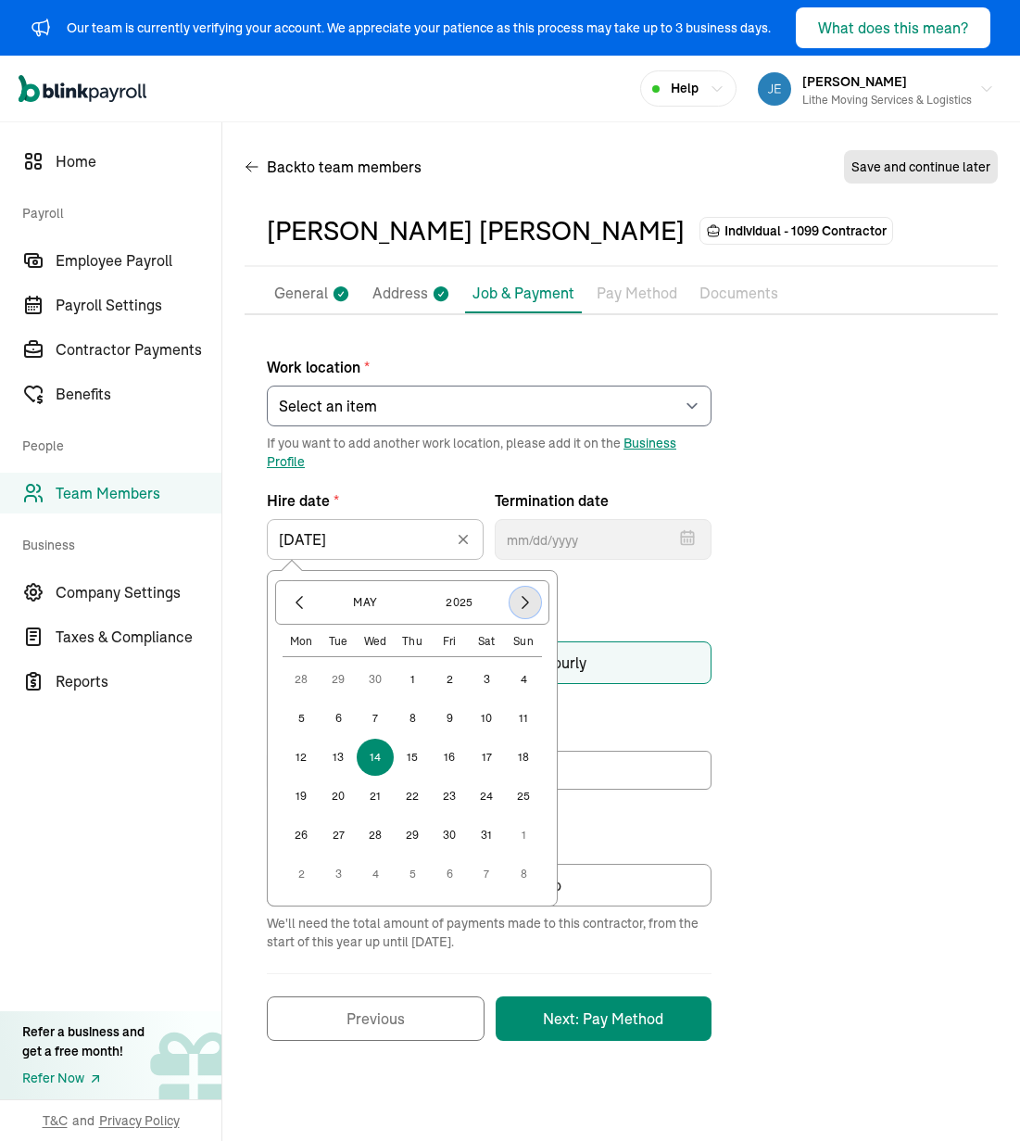
click at [533, 600] on icon "button" at bounding box center [525, 602] width 19 height 19
click at [533, 673] on button "1" at bounding box center [523, 679] width 37 height 37
type input "[DATE]"
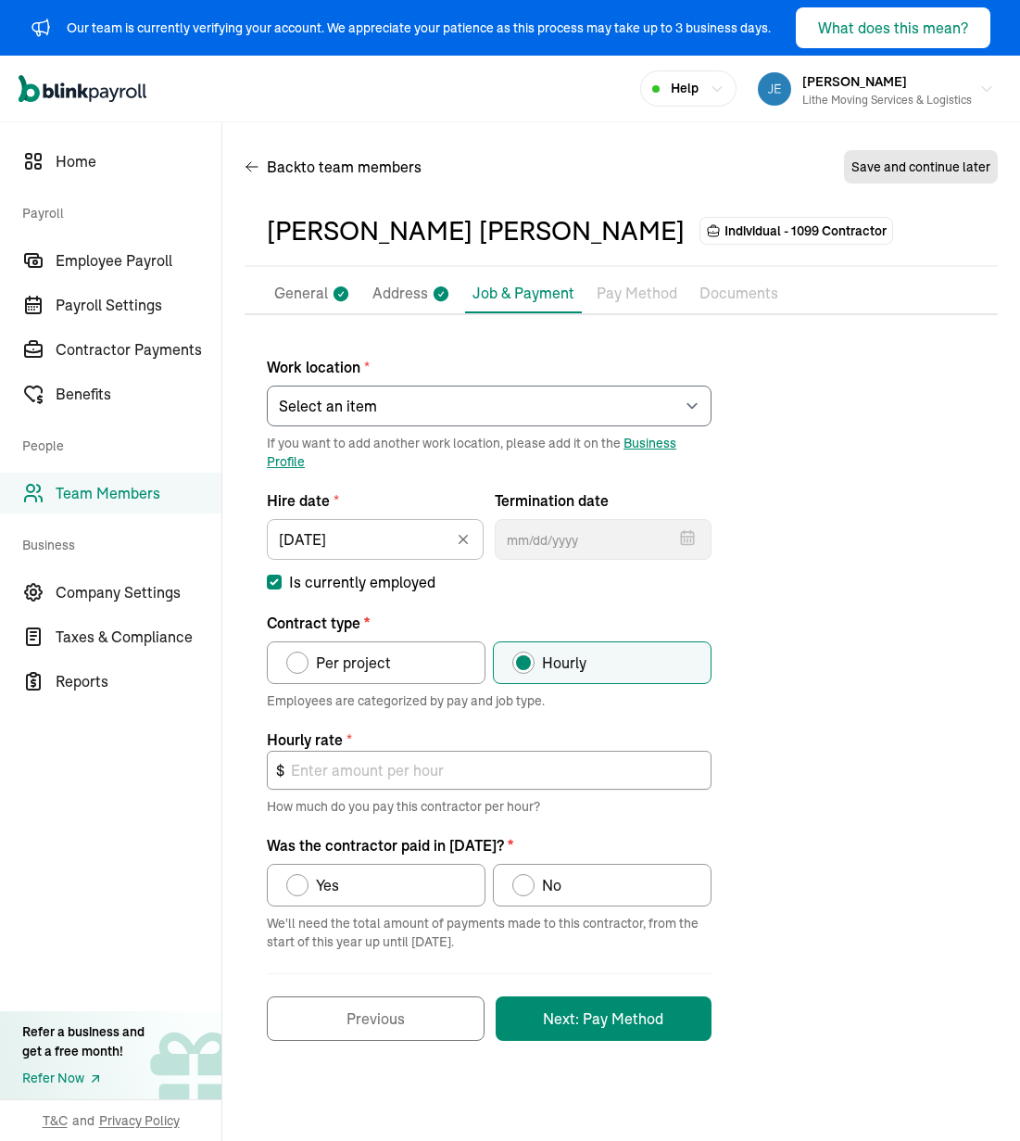
click at [782, 674] on div "Work location * Select an item [PERSON_NAME] Costco RXO hub Works from home If …" at bounding box center [621, 688] width 753 height 703
click at [360, 673] on span "Per project" at bounding box center [353, 663] width 75 height 22
click at [300, 665] on input "Per project" at bounding box center [292, 658] width 15 height 15
radio input "true"
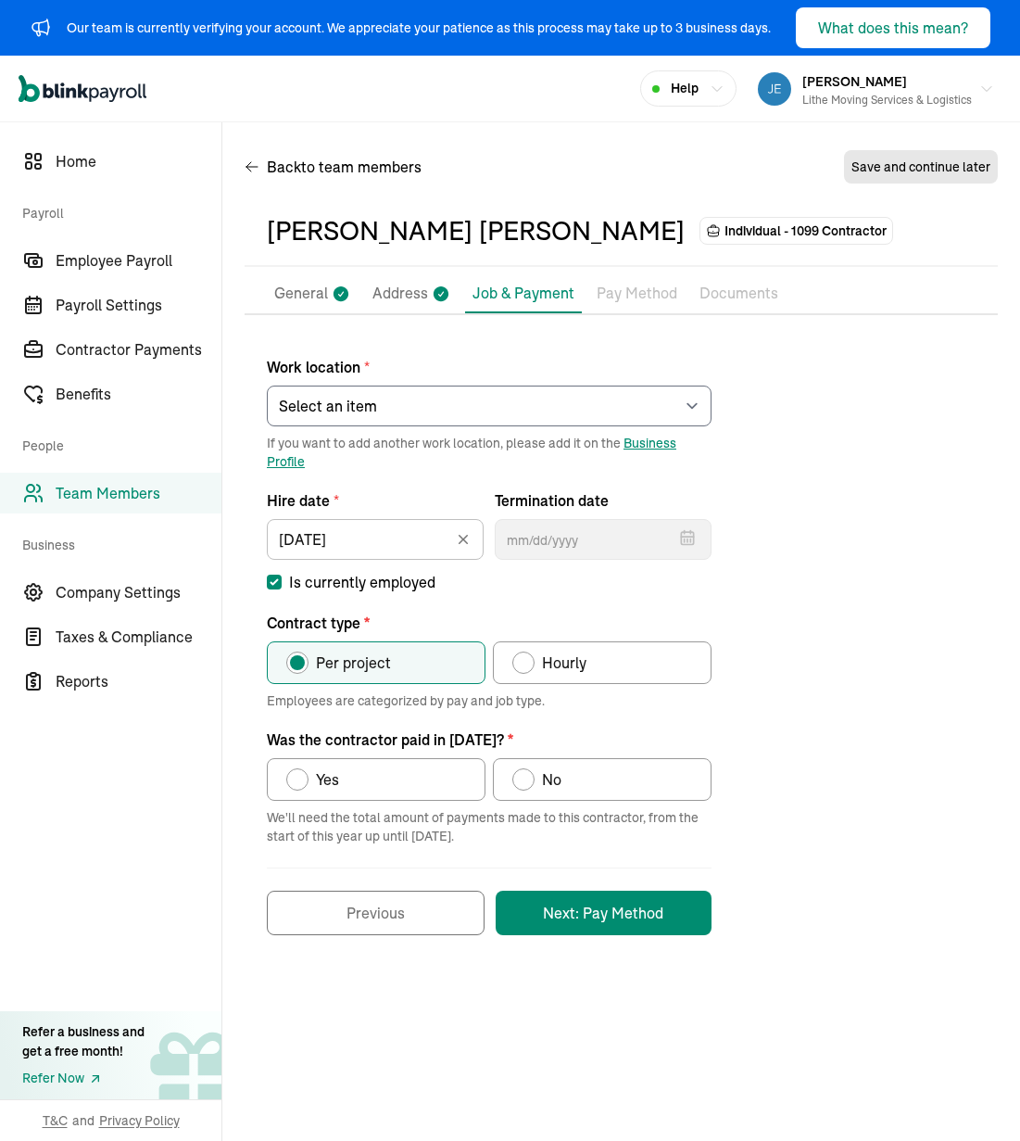
click at [386, 776] on label "Yes" at bounding box center [376, 779] width 219 height 43
click at [300, 776] on input "Yes" at bounding box center [292, 774] width 15 height 15
radio input "true"
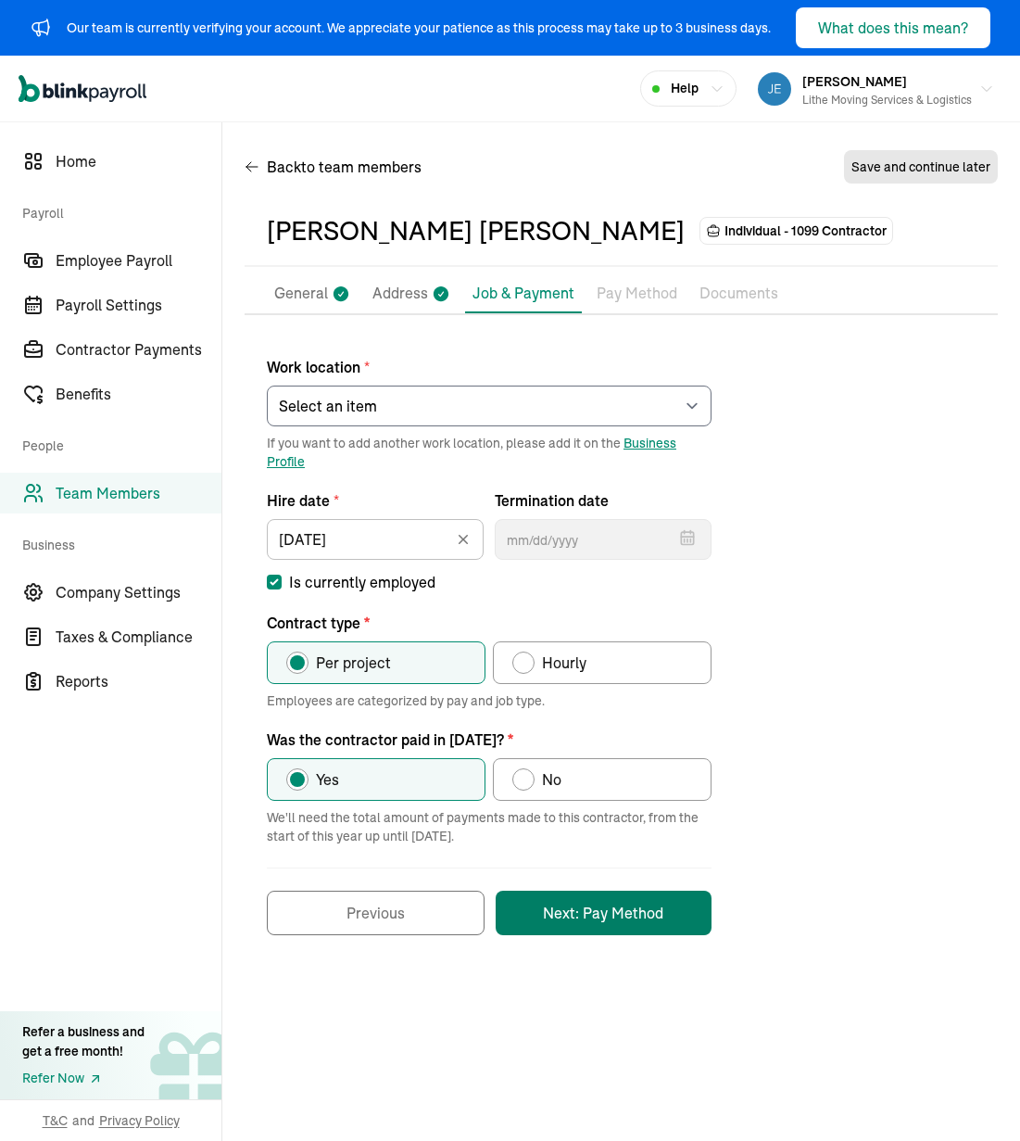
click at [653, 918] on button "Next: Pay Method" at bounding box center [604, 913] width 216 height 44
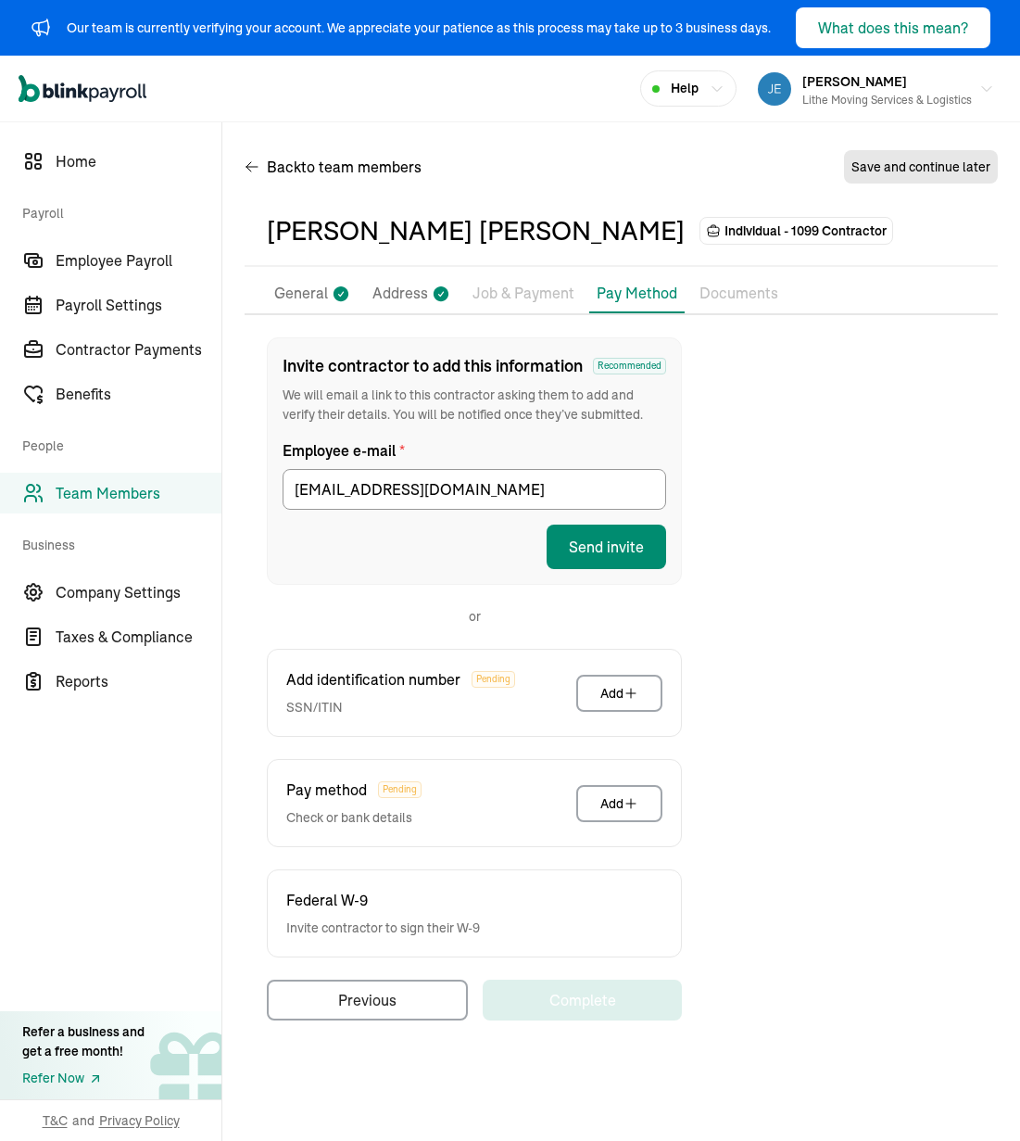
click at [836, 469] on div "Invite contractor to add this information Recommended We will email a link to t…" at bounding box center [621, 678] width 753 height 683
click at [644, 564] on button "Send invite" at bounding box center [607, 547] width 120 height 44
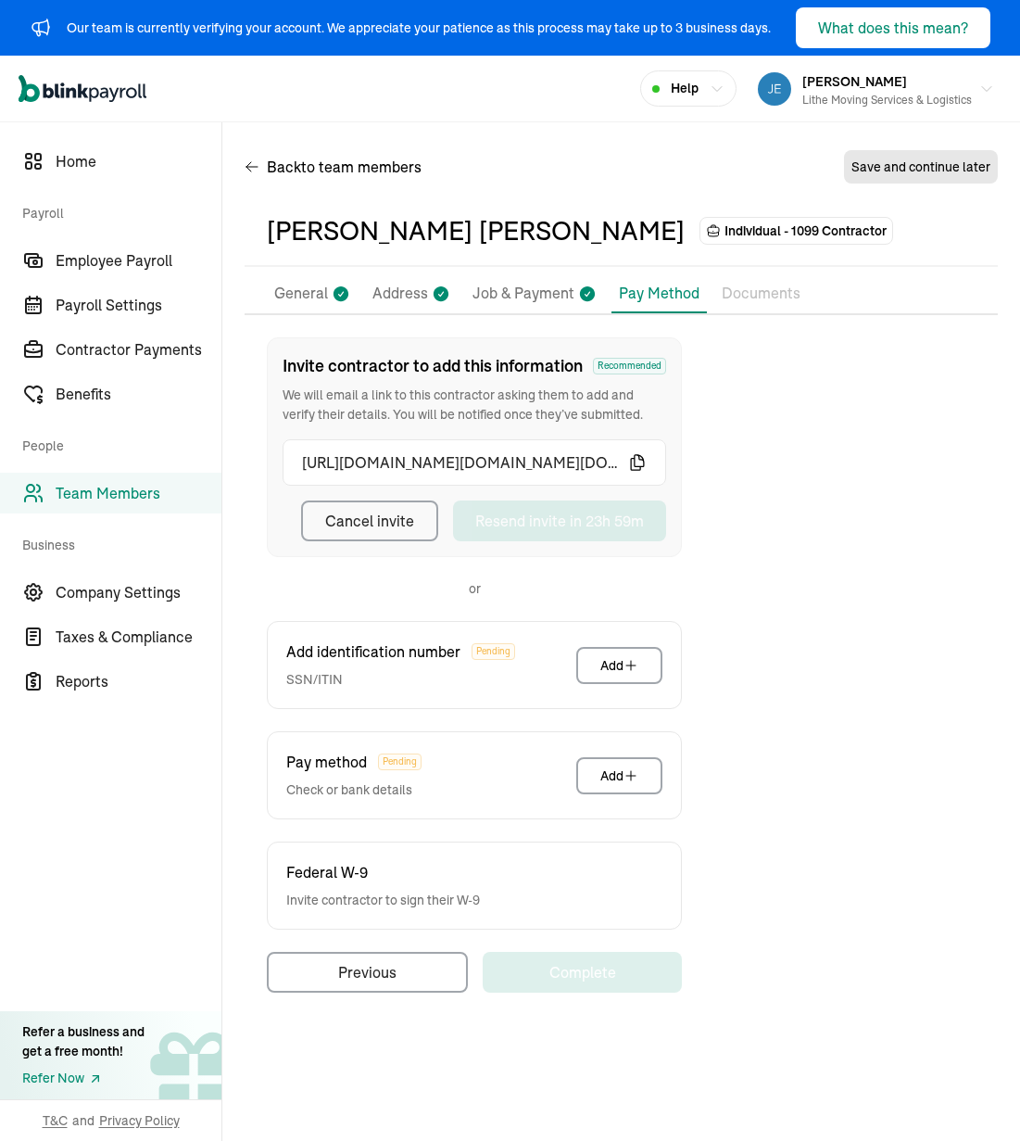
click at [782, 493] on div "Invite contractor to add this information Recommended We will email a link to t…" at bounding box center [621, 664] width 753 height 655
drag, startPoint x: 662, startPoint y: 193, endPoint x: 650, endPoint y: 196, distance: 12.6
click at [662, 193] on div "Back to team members Save and continue later" at bounding box center [621, 171] width 753 height 52
click at [600, 193] on div "Back to team members Save and continue later" at bounding box center [621, 171] width 753 height 52
click at [793, 571] on div "Invite contractor to add this information Recommended We will email a link to t…" at bounding box center [621, 664] width 753 height 655
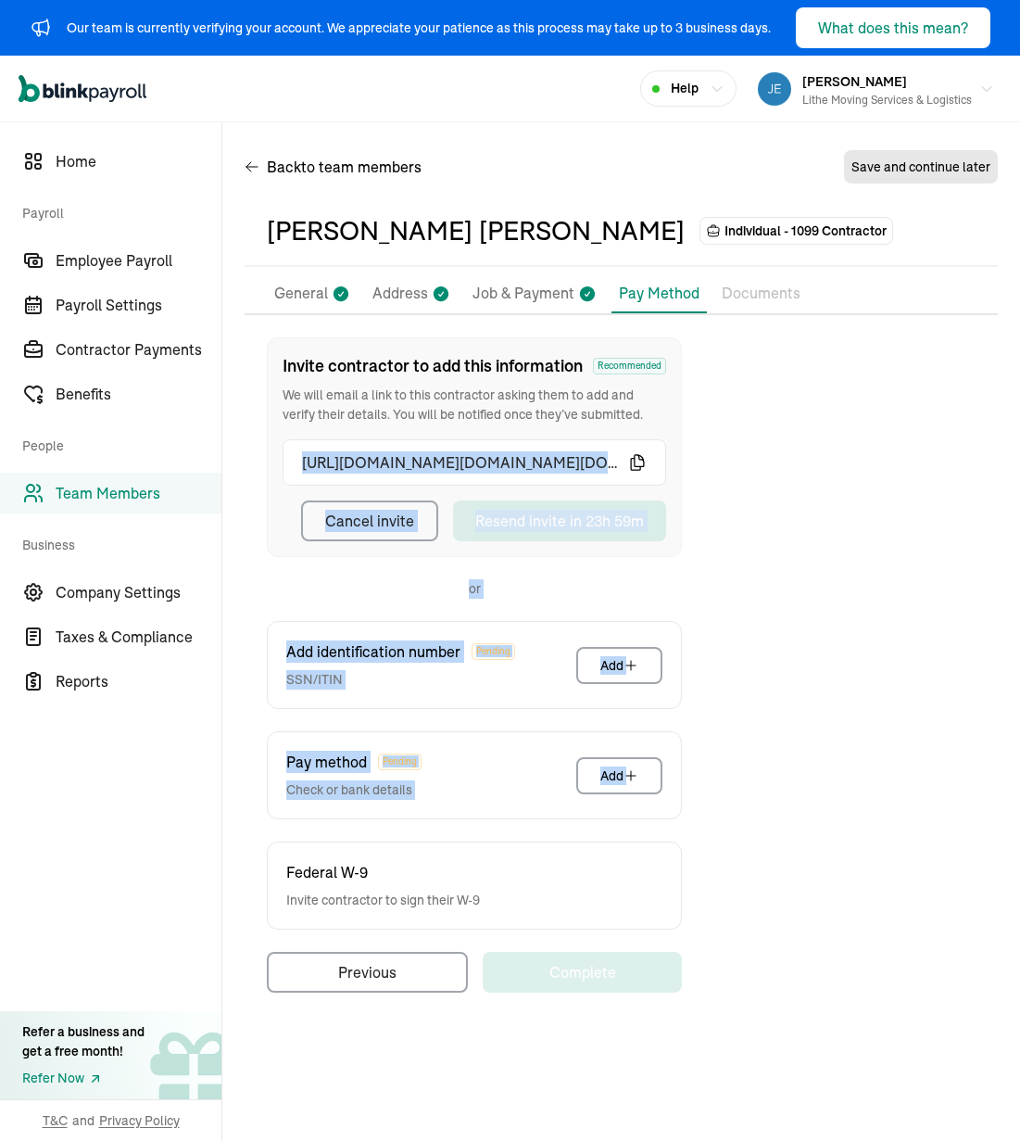
drag, startPoint x: 715, startPoint y: 409, endPoint x: 816, endPoint y: 834, distance: 437.2
click at [816, 834] on div "Invite contractor to add this information Recommended We will email a link to t…" at bounding box center [621, 664] width 753 height 655
click at [816, 833] on div "Invite contractor to add this information Recommended We will email a link to t…" at bounding box center [621, 664] width 753 height 655
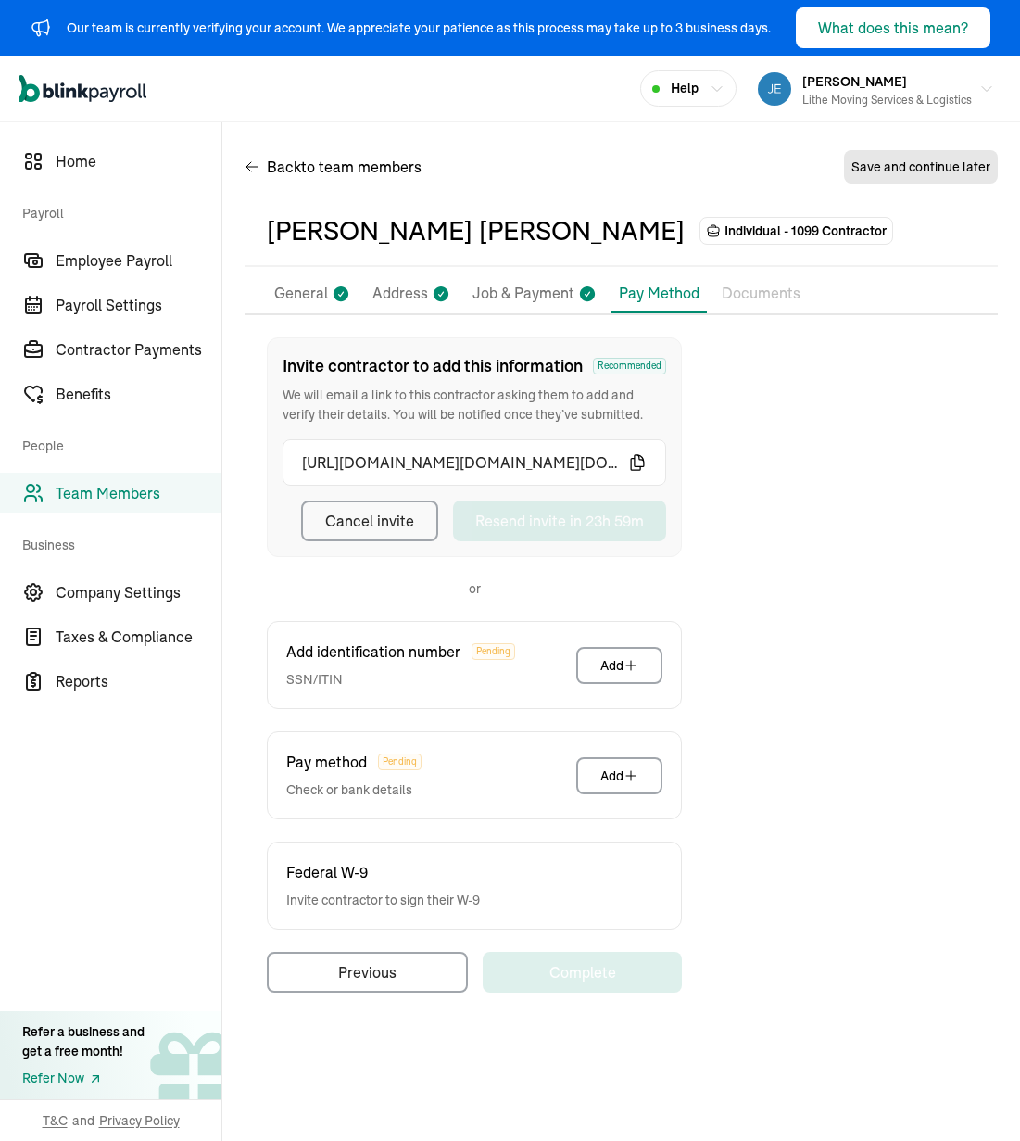
click at [785, 629] on div "Invite contractor to add this information Recommended We will email a link to t…" at bounding box center [621, 664] width 753 height 655
click at [741, 617] on div "Invite contractor to add this information Recommended We will email a link to t…" at bounding box center [621, 664] width 753 height 655
click at [743, 656] on div "Invite contractor to add this information Recommended We will email a link to t…" at bounding box center [621, 664] width 753 height 655
click at [845, 541] on div "Invite contractor to add this information Recommended We will email a link to t…" at bounding box center [621, 664] width 753 height 655
drag, startPoint x: 709, startPoint y: 143, endPoint x: 655, endPoint y: 120, distance: 58.2
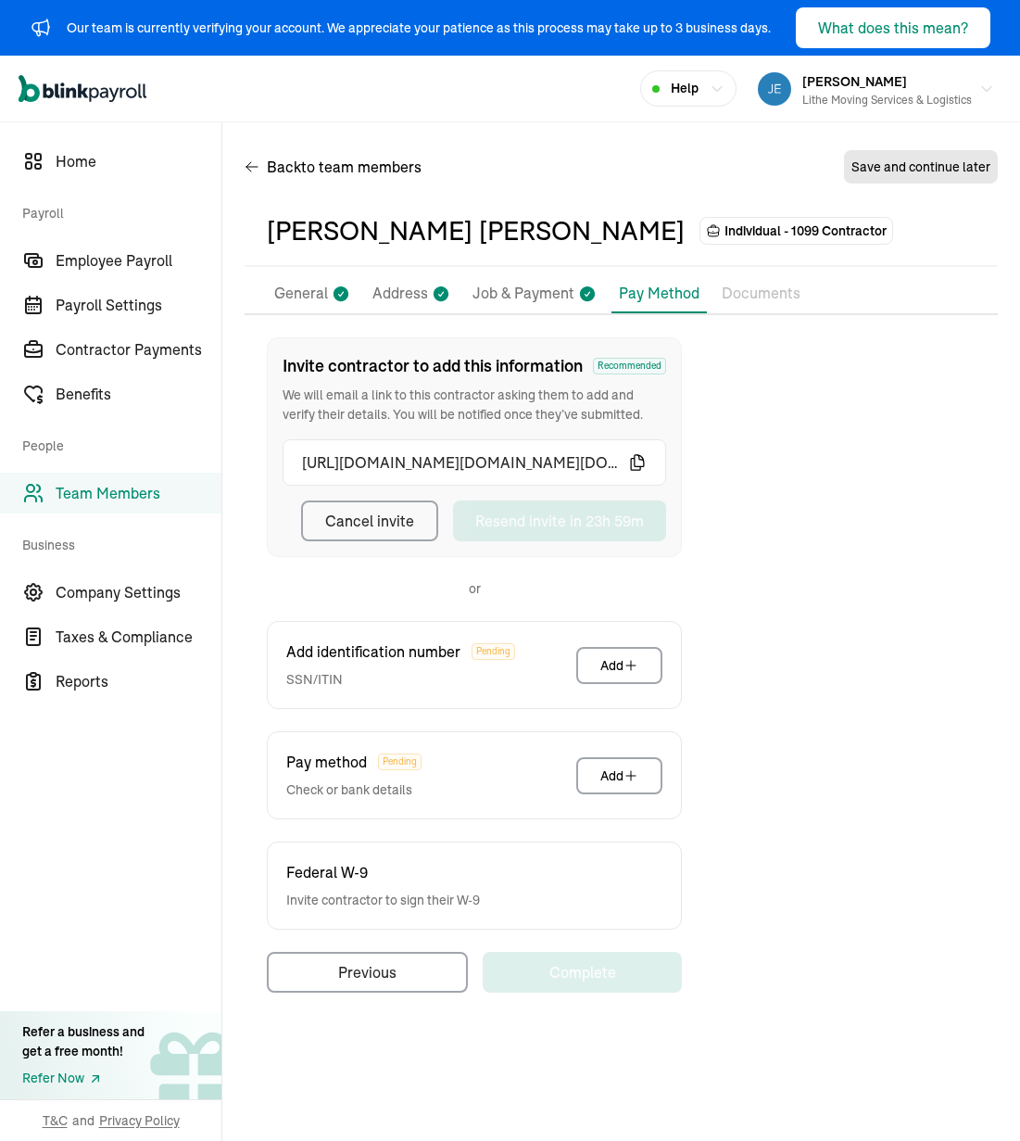
click at [709, 143] on div "Back to team members Save and continue later [PERSON_NAME] [PERSON_NAME] Indivi…" at bounding box center [621, 577] width 798 height 911
click at [499, 167] on div "Back to team members Save and continue later" at bounding box center [621, 171] width 753 height 52
click at [479, 128] on div "Back to team members Save and continue later [PERSON_NAME] [PERSON_NAME] Indivi…" at bounding box center [621, 577] width 798 height 911
click at [767, 557] on div "Invite contractor to add this information Recommended We will email a link to t…" at bounding box center [621, 664] width 753 height 655
click at [309, 290] on p "General" at bounding box center [301, 294] width 54 height 24
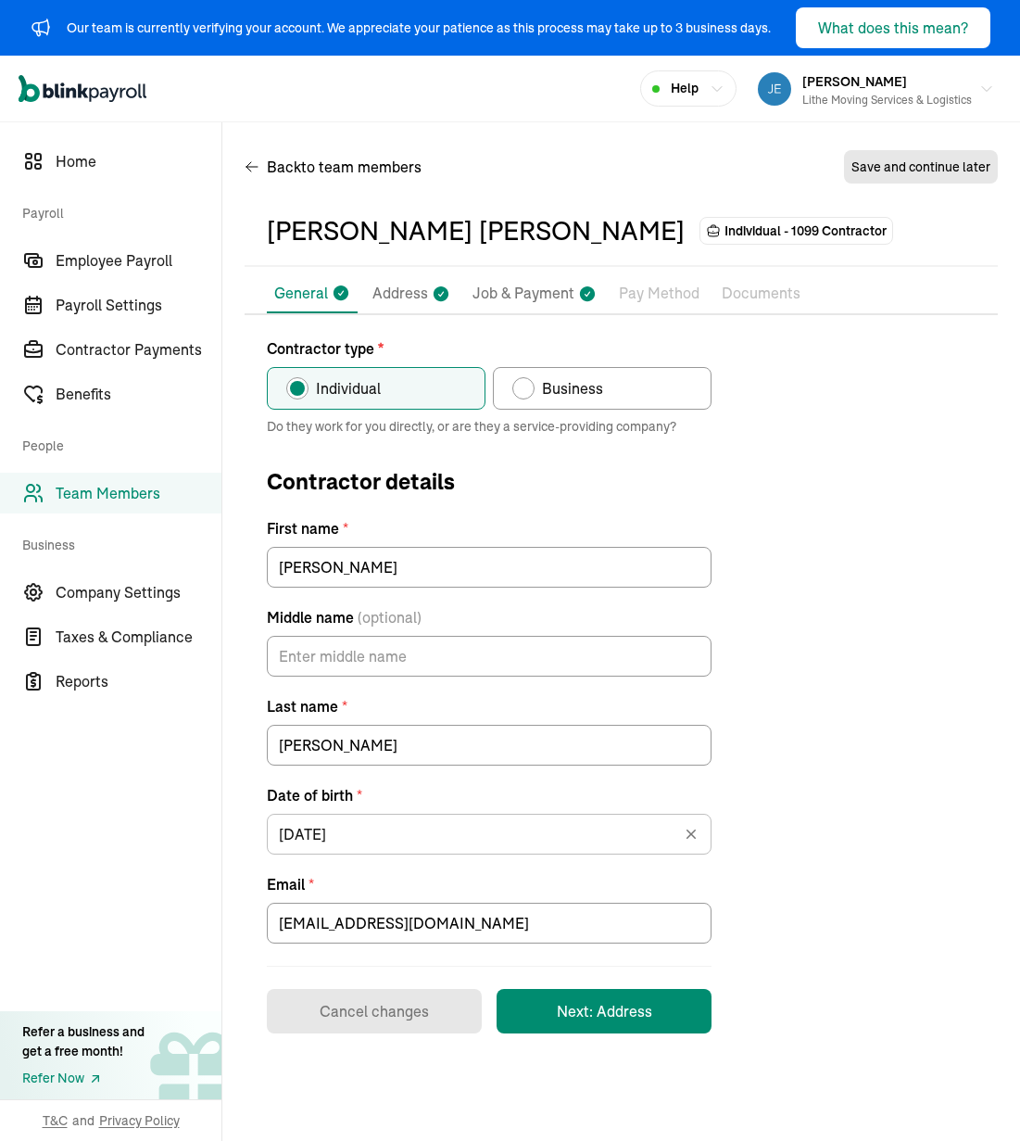
click at [345, 221] on div "[PERSON_NAME] [PERSON_NAME]" at bounding box center [476, 230] width 418 height 39
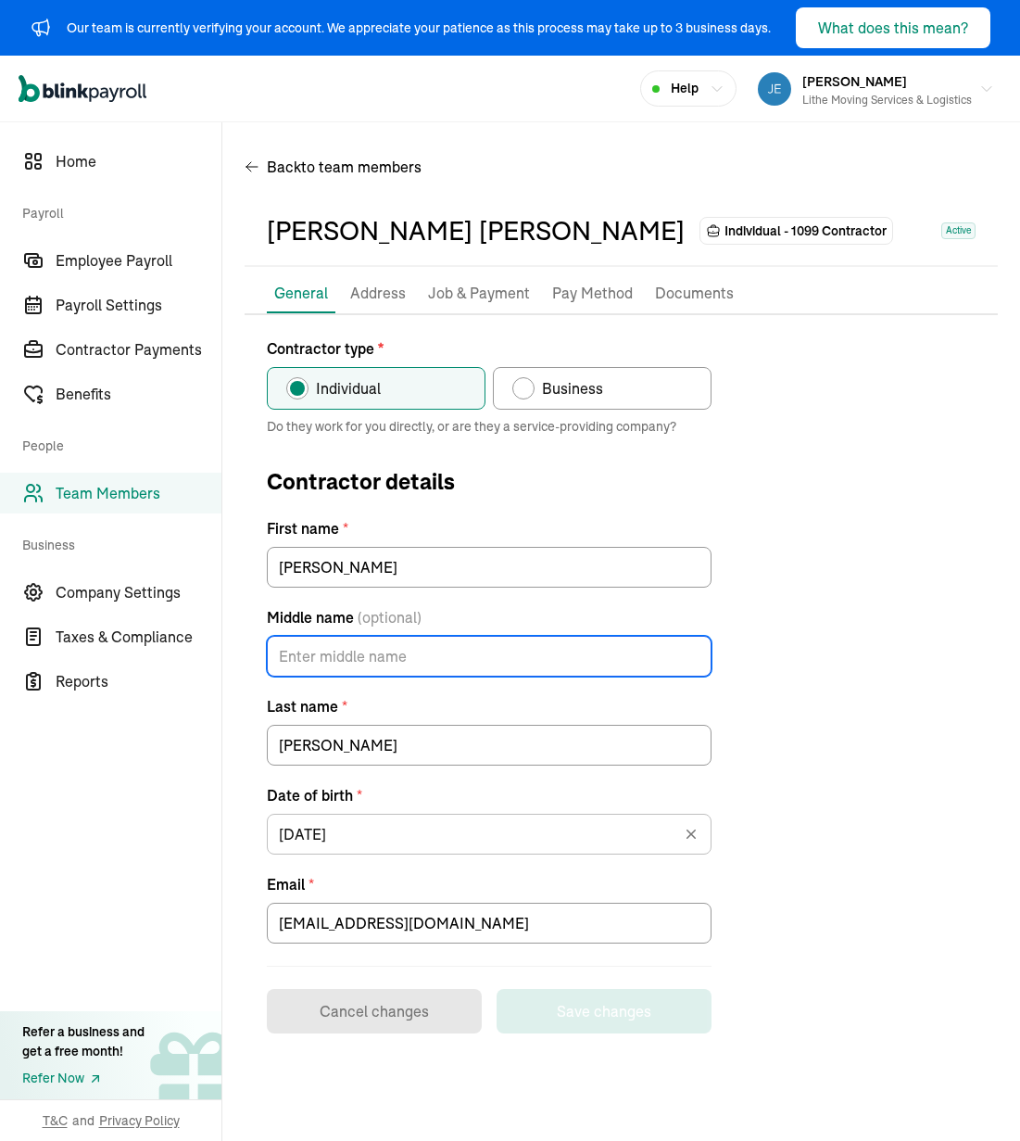
click at [411, 659] on input "Middle name (optional)" at bounding box center [489, 656] width 445 height 41
type input "[PERSON_NAME]"
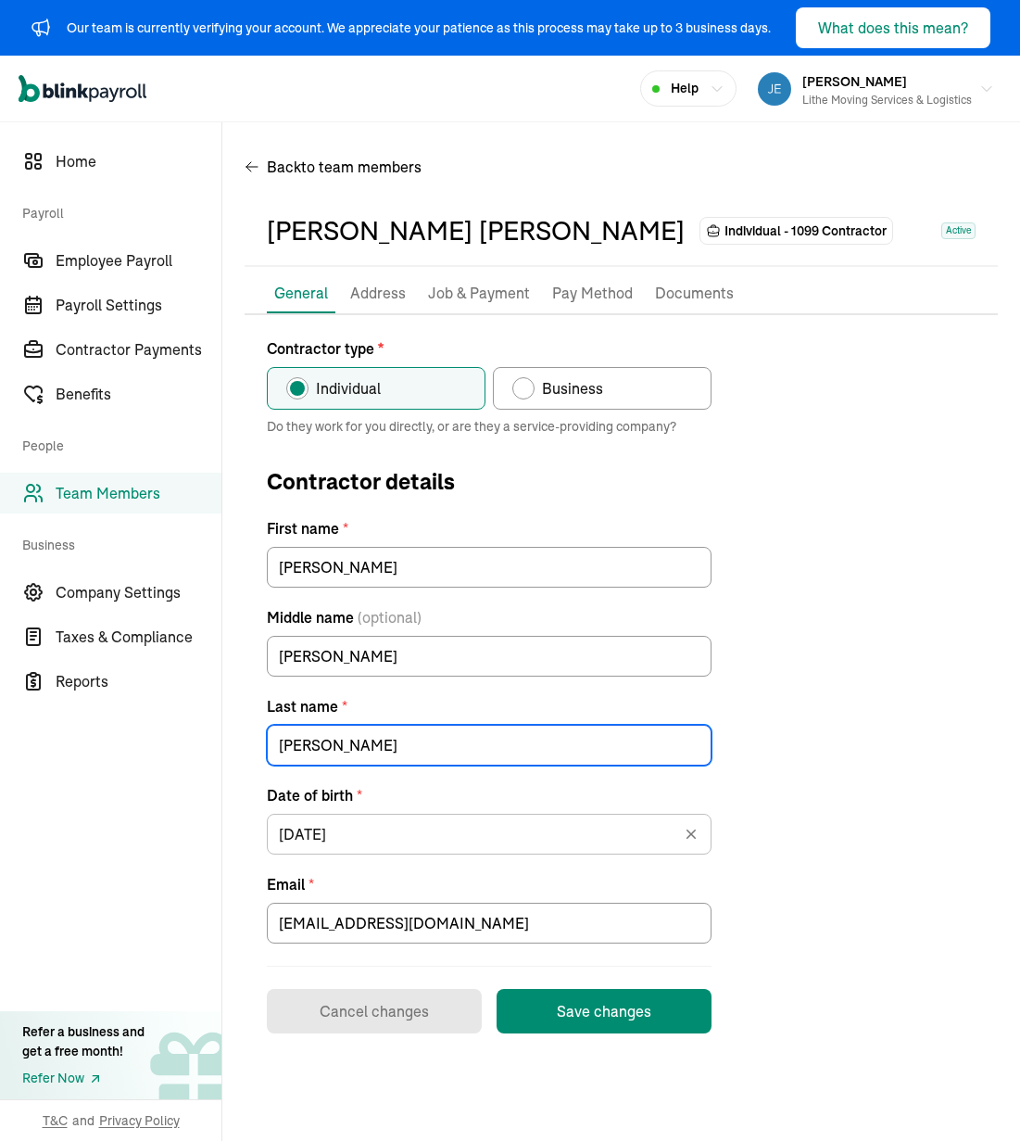
click at [638, 742] on input "[PERSON_NAME]" at bounding box center [489, 745] width 445 height 41
click at [631, 751] on input "[PERSON_NAME]" at bounding box center [489, 745] width 445 height 41
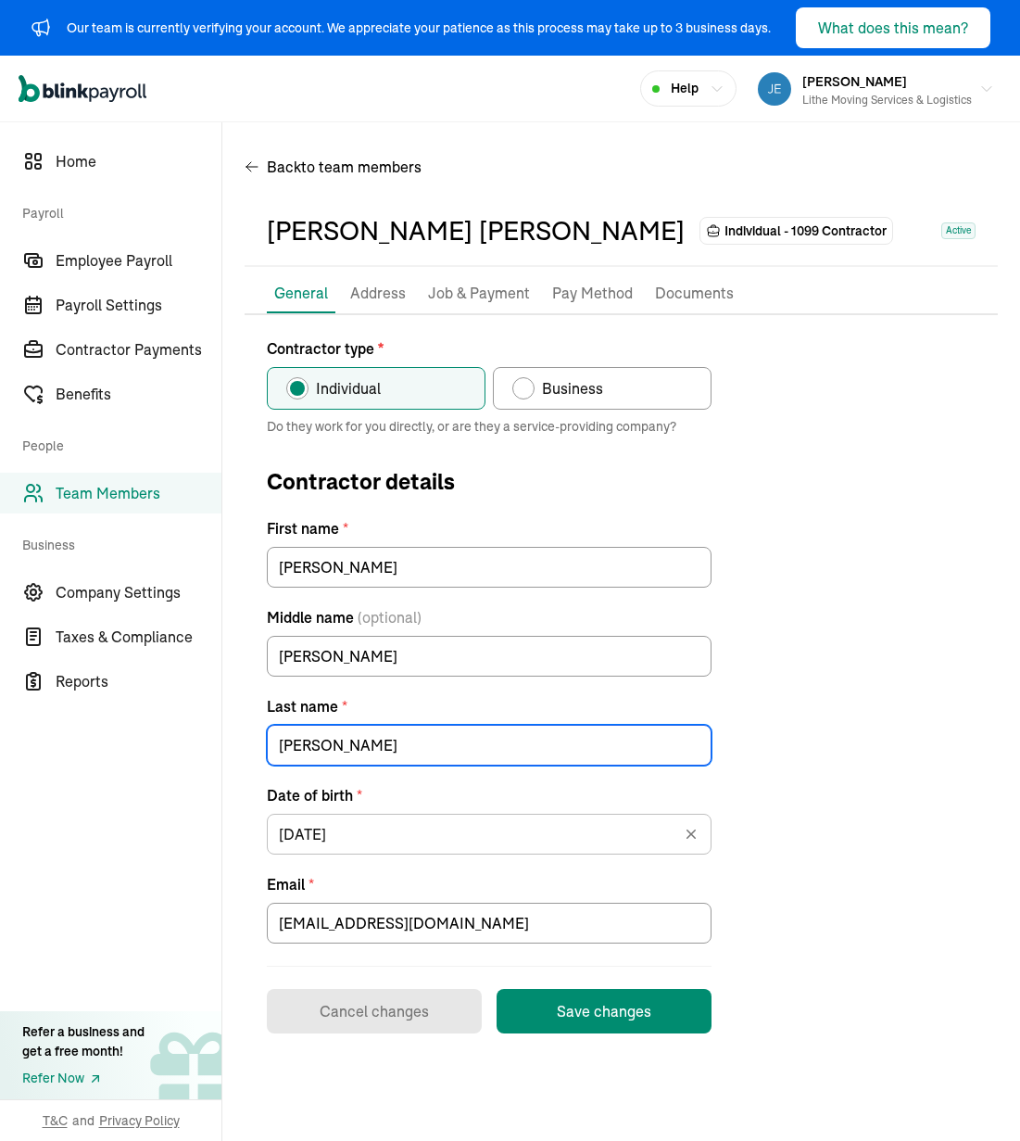
type input "[PERSON_NAME]"
drag, startPoint x: 875, startPoint y: 786, endPoint x: 694, endPoint y: 846, distance: 190.5
click at [845, 785] on div "Contractor type * Individual Business Do they work for you directly, or are the…" at bounding box center [621, 685] width 753 height 696
click at [614, 989] on button "Save changes" at bounding box center [604, 1011] width 215 height 44
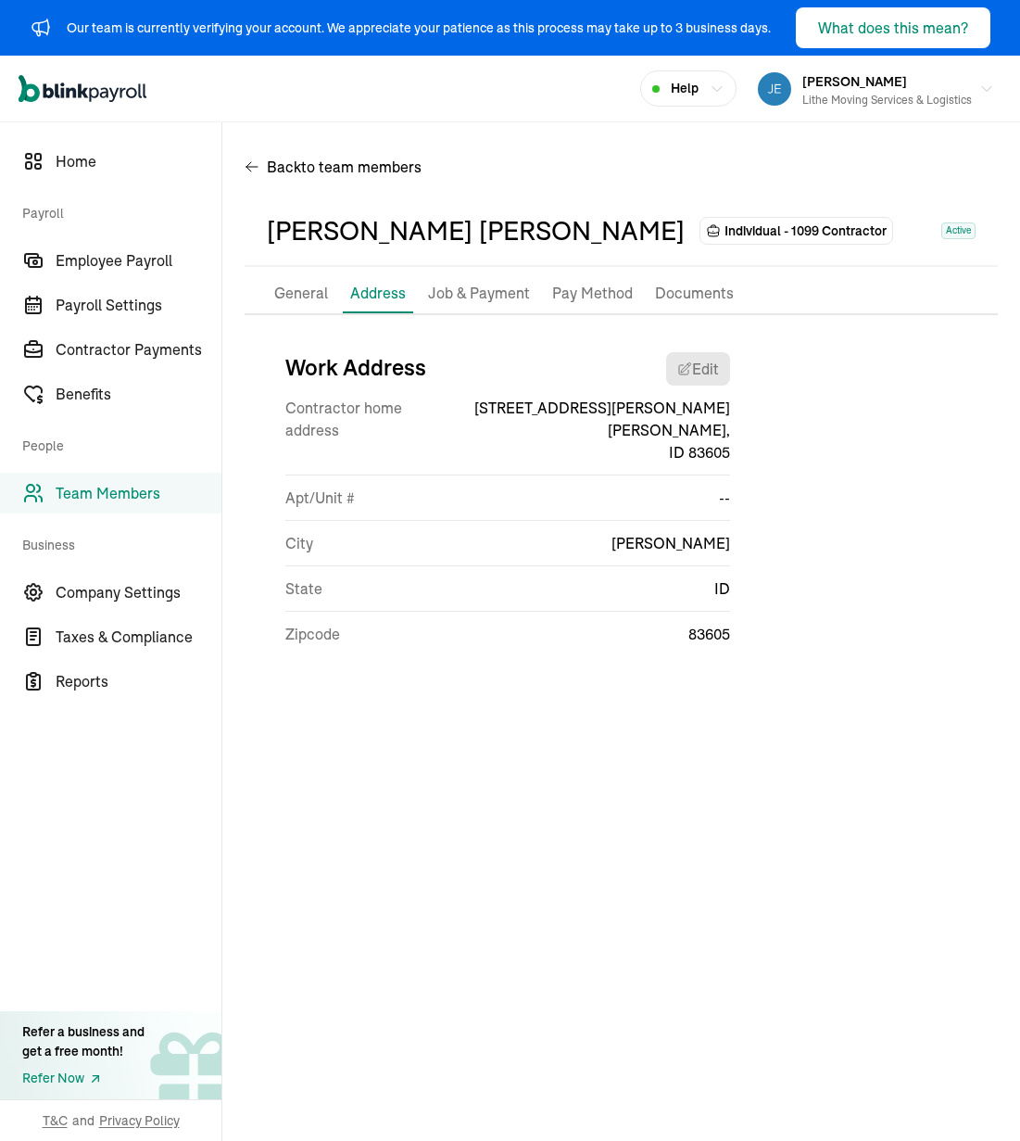
drag, startPoint x: 873, startPoint y: 466, endPoint x: 742, endPoint y: 426, distance: 136.6
click at [845, 465] on div "Work Address Edit [DEMOGRAPHIC_DATA] home address [STREET_ADDRESS][PERSON_NAME]…" at bounding box center [621, 505] width 753 height 337
click at [504, 285] on p "Job & Payment" at bounding box center [479, 294] width 102 height 24
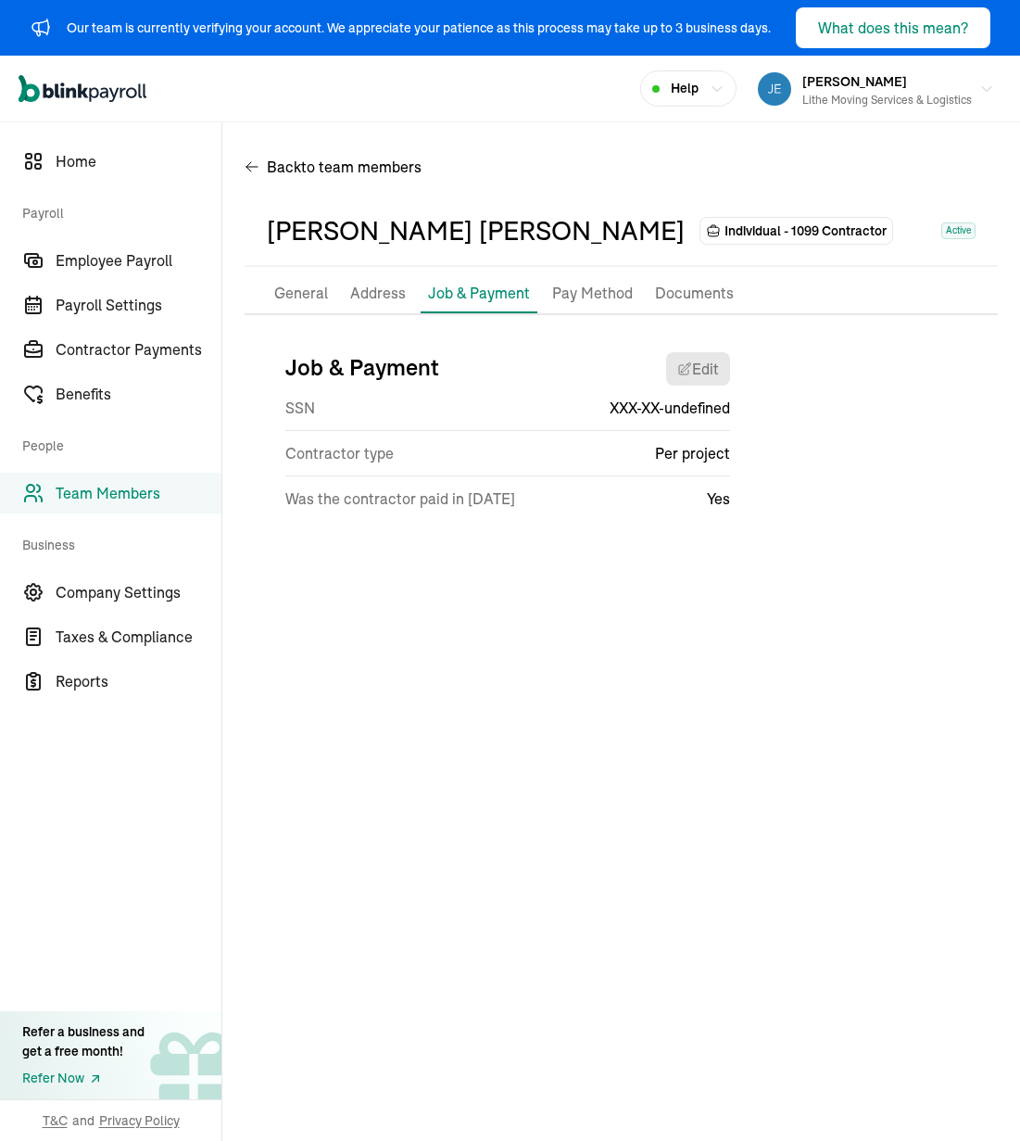
click at [586, 286] on p "Pay Method" at bounding box center [592, 294] width 81 height 24
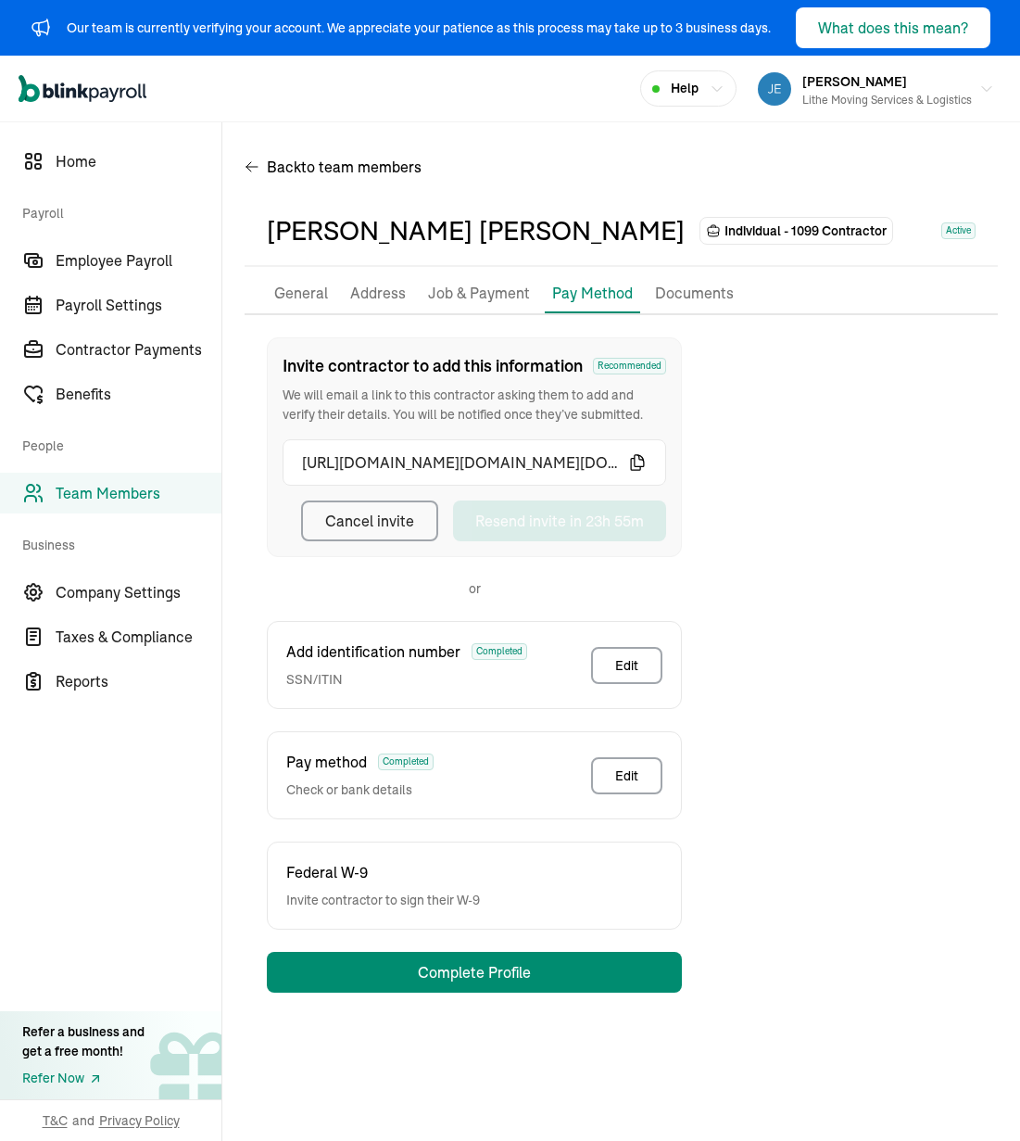
click at [806, 548] on div "Invite contractor to add this information Recommended We will email a link to t…" at bounding box center [621, 664] width 753 height 655
click at [787, 500] on div "Invite contractor to add this information Recommended We will email a link to t…" at bounding box center [621, 664] width 753 height 655
click at [307, 289] on p "General" at bounding box center [301, 294] width 54 height 24
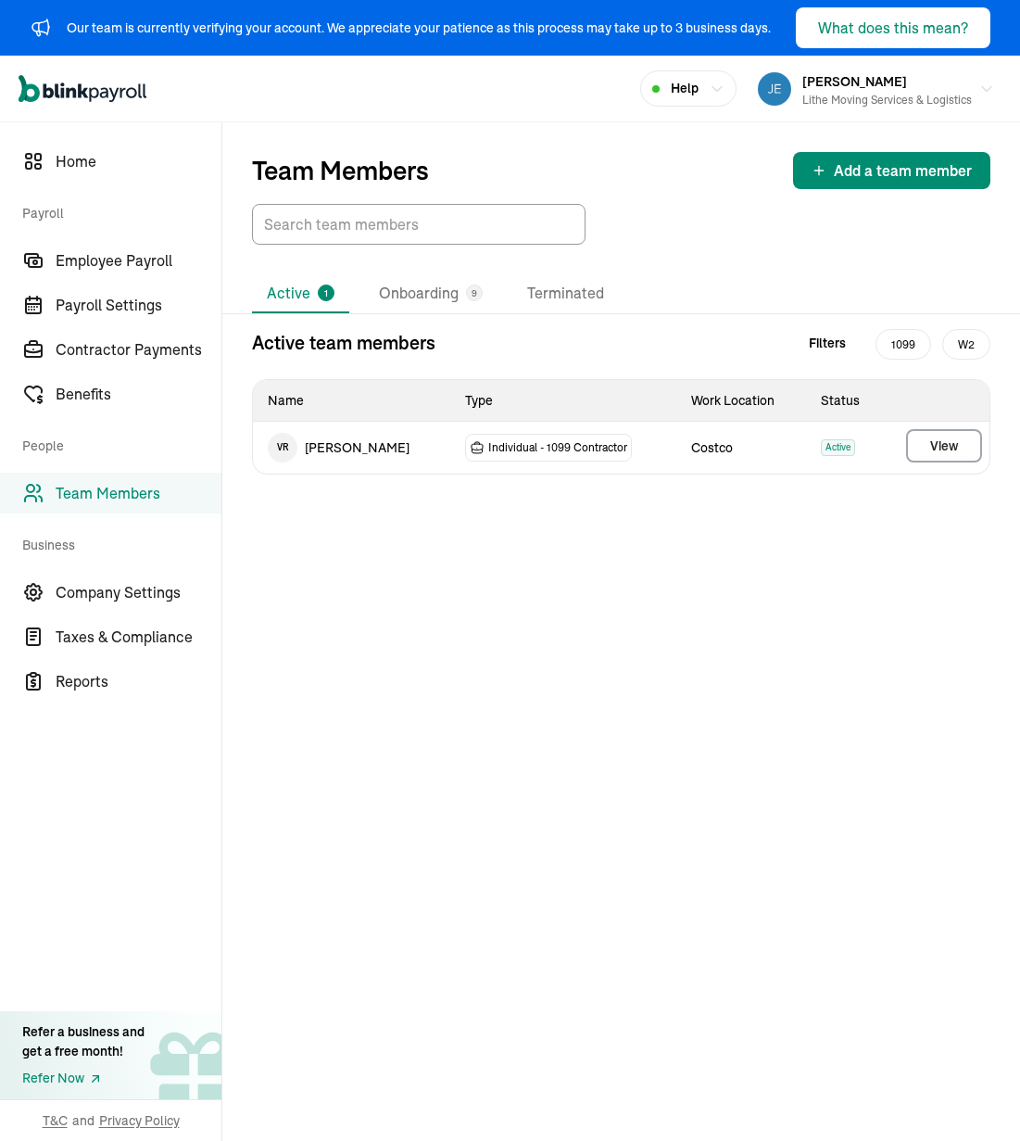
click at [769, 541] on div "Team Members Add a team member Active 1 Onboarding 9 Terminated Active team mem…" at bounding box center [621, 631] width 798 height 1019
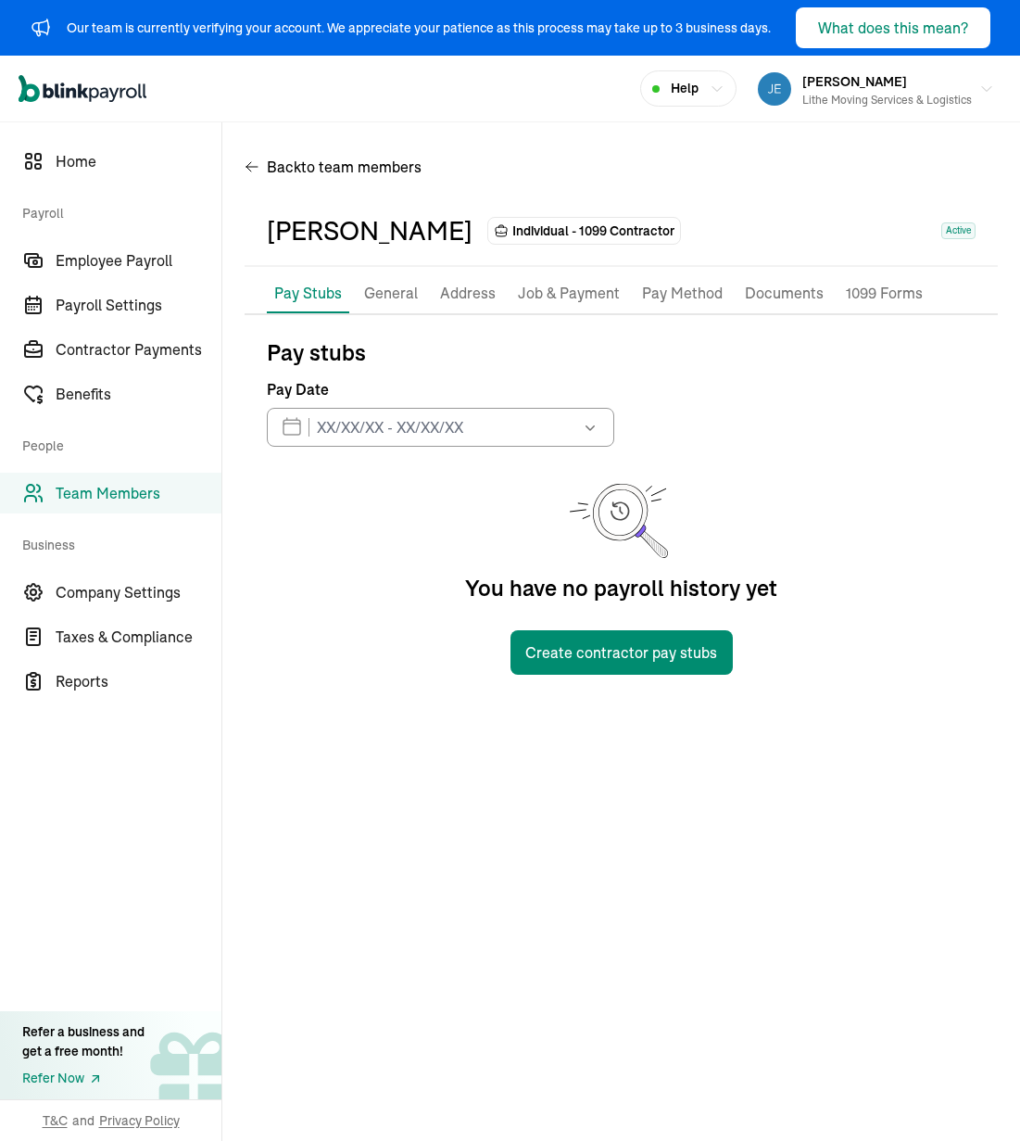
drag, startPoint x: 701, startPoint y: 382, endPoint x: 677, endPoint y: 376, distance: 24.7
click at [701, 382] on div "Pay stubs Pay Date [DATE] Mon Tue Wed Thu Fri Sat Sun 28 29 30 31 1 2 3 4 5 6 7…" at bounding box center [621, 505] width 709 height 337
click at [692, 383] on div "Pay stubs Pay Date [DATE] Mon Tue Wed Thu Fri Sat Sun 28 29 30 31 1 2 3 4 5 6 7…" at bounding box center [621, 505] width 709 height 337
click at [681, 370] on div "Pay stubs Pay Date [DATE] Mon Tue Wed Thu Fri Sat Sun 28 29 30 31 1 2 3 4 5 6 7…" at bounding box center [621, 505] width 709 height 337
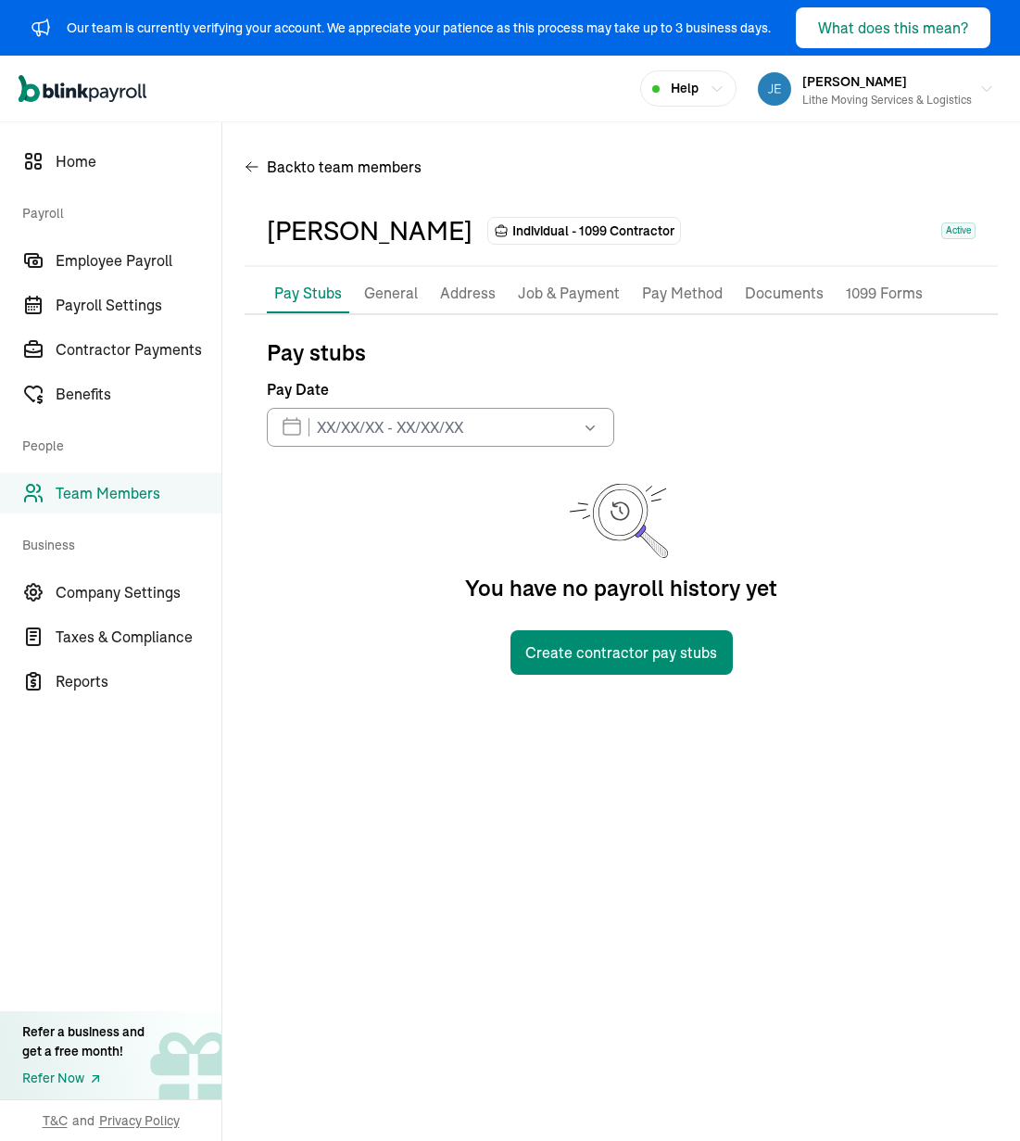
click at [710, 205] on div "[PERSON_NAME] Individual - 1099 Contractor Active" at bounding box center [621, 231] width 753 height 70
click at [645, 118] on div "Open main menu Help [PERSON_NAME] Lithe Moving Services & Logistics" at bounding box center [510, 89] width 1020 height 67
drag, startPoint x: 584, startPoint y: 162, endPoint x: 424, endPoint y: 180, distance: 160.4
click at [583, 162] on div "Back to team members" at bounding box center [621, 171] width 753 height 52
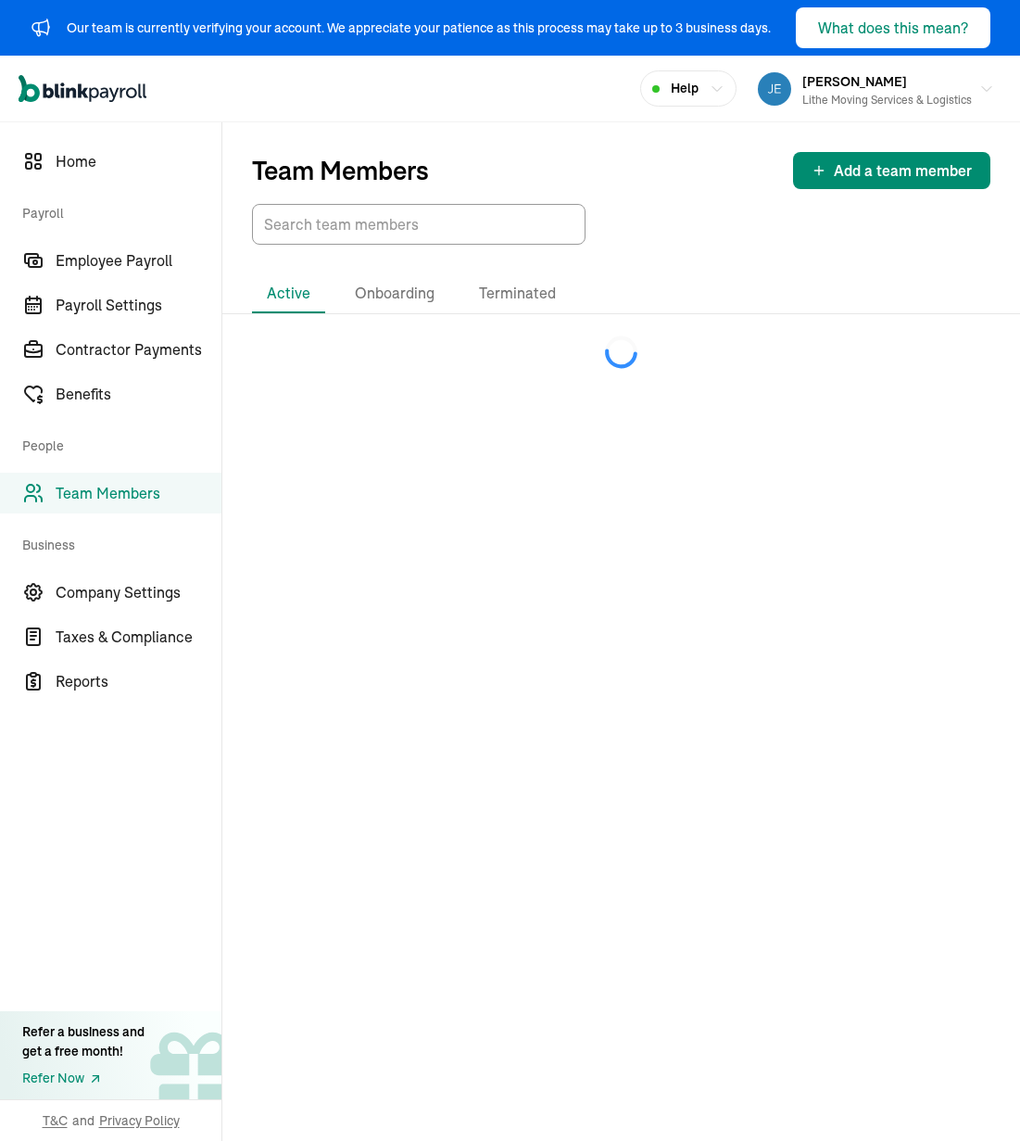
click at [674, 182] on div "Team Members Add a team member" at bounding box center [621, 170] width 739 height 37
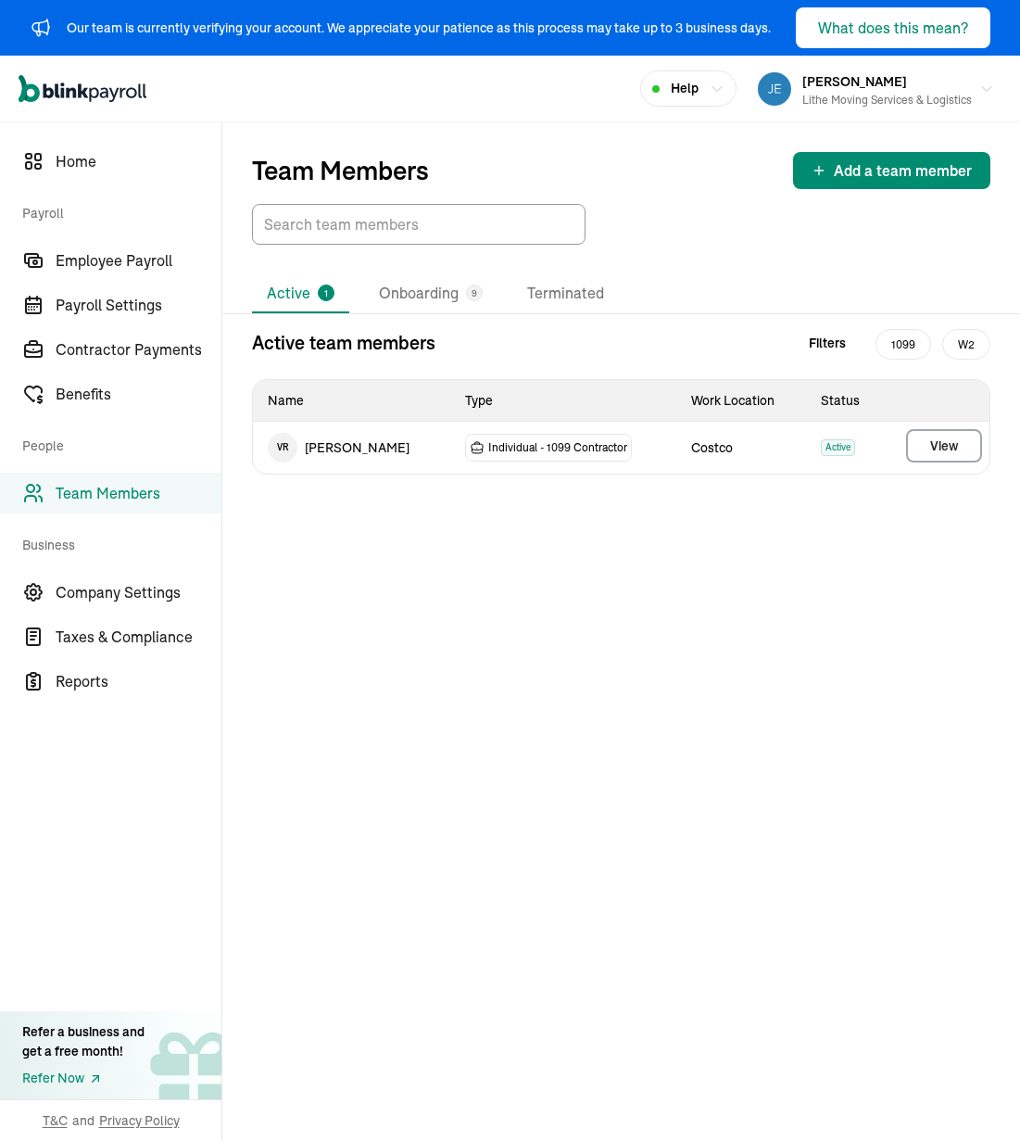
click at [670, 196] on div "Team Members Add a team member" at bounding box center [621, 183] width 798 height 122
click at [673, 196] on div "Team Members Add a team member" at bounding box center [621, 183] width 798 height 122
click at [444, 312] on li "Onboarding 9" at bounding box center [430, 293] width 133 height 39
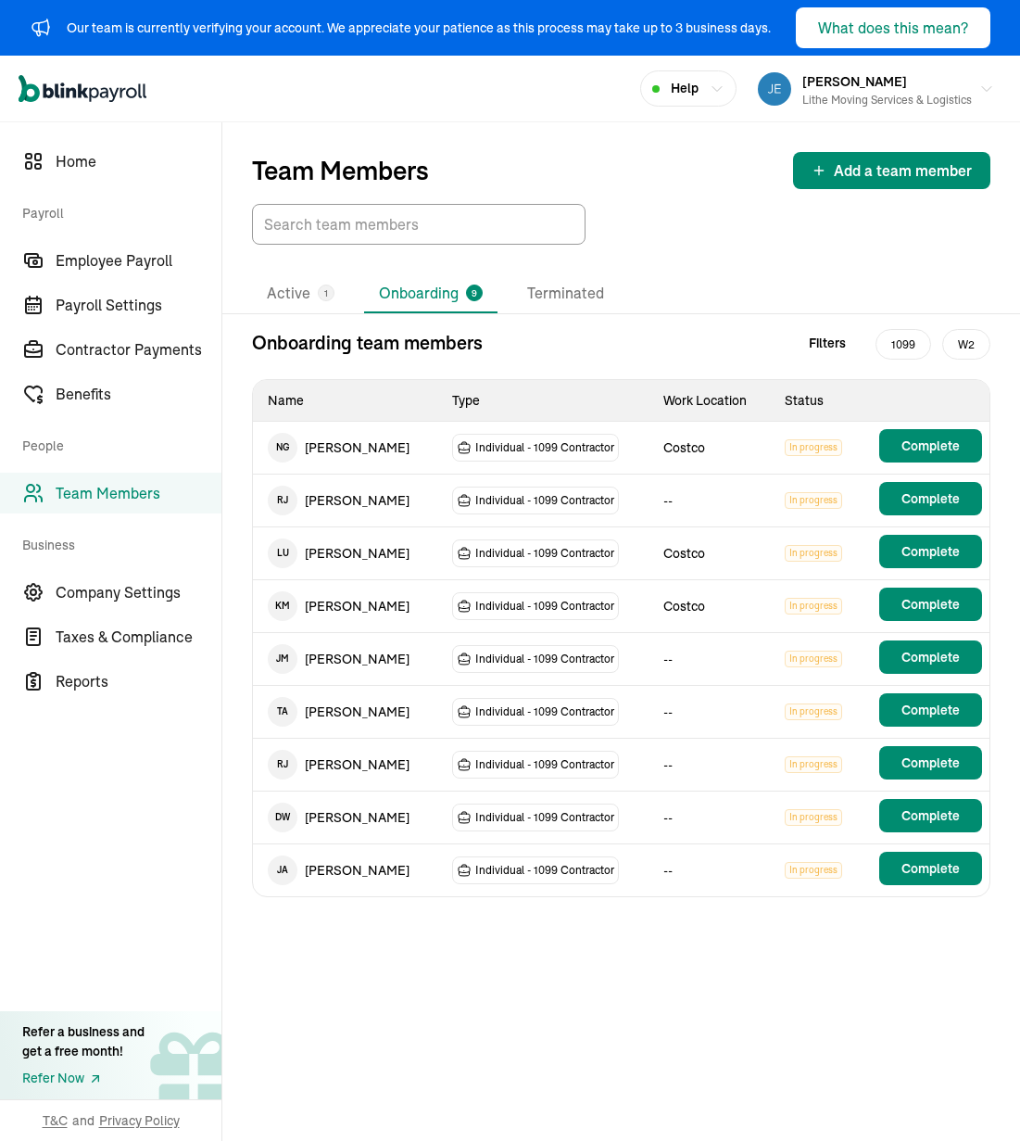
click at [445, 305] on li "Onboarding 9" at bounding box center [430, 293] width 133 height 39
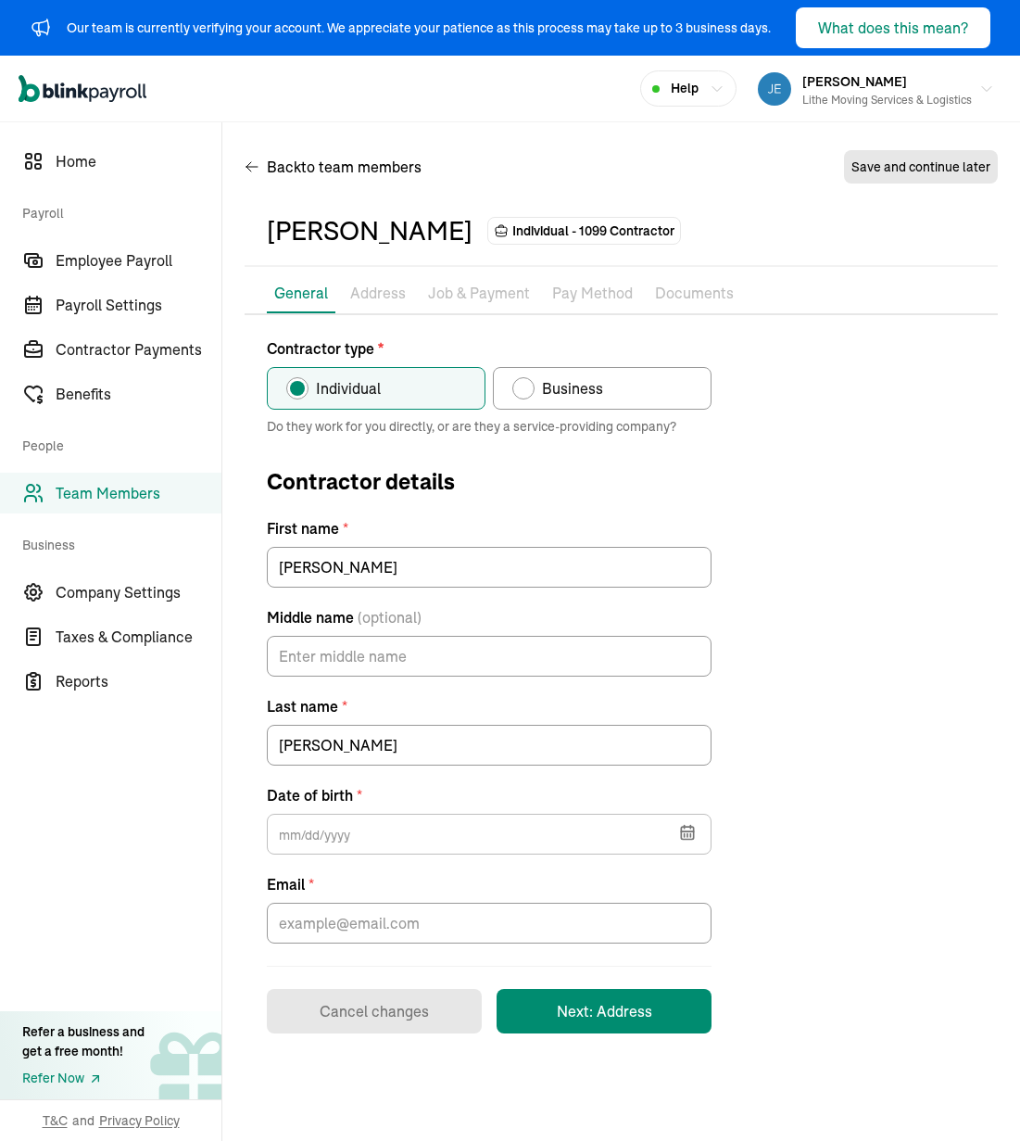
click at [829, 391] on div "Contractor type * Individual Business Do they work for you directly, or are the…" at bounding box center [621, 685] width 753 height 696
click at [841, 653] on div "Contractor type * Individual Business Do they work for you directly, or are the…" at bounding box center [621, 685] width 753 height 696
click at [845, 501] on div "Contractor type * Individual Business Do they work for you directly, or are the…" at bounding box center [621, 685] width 753 height 696
click at [431, 663] on input "Middle name (optional)" at bounding box center [489, 656] width 445 height 41
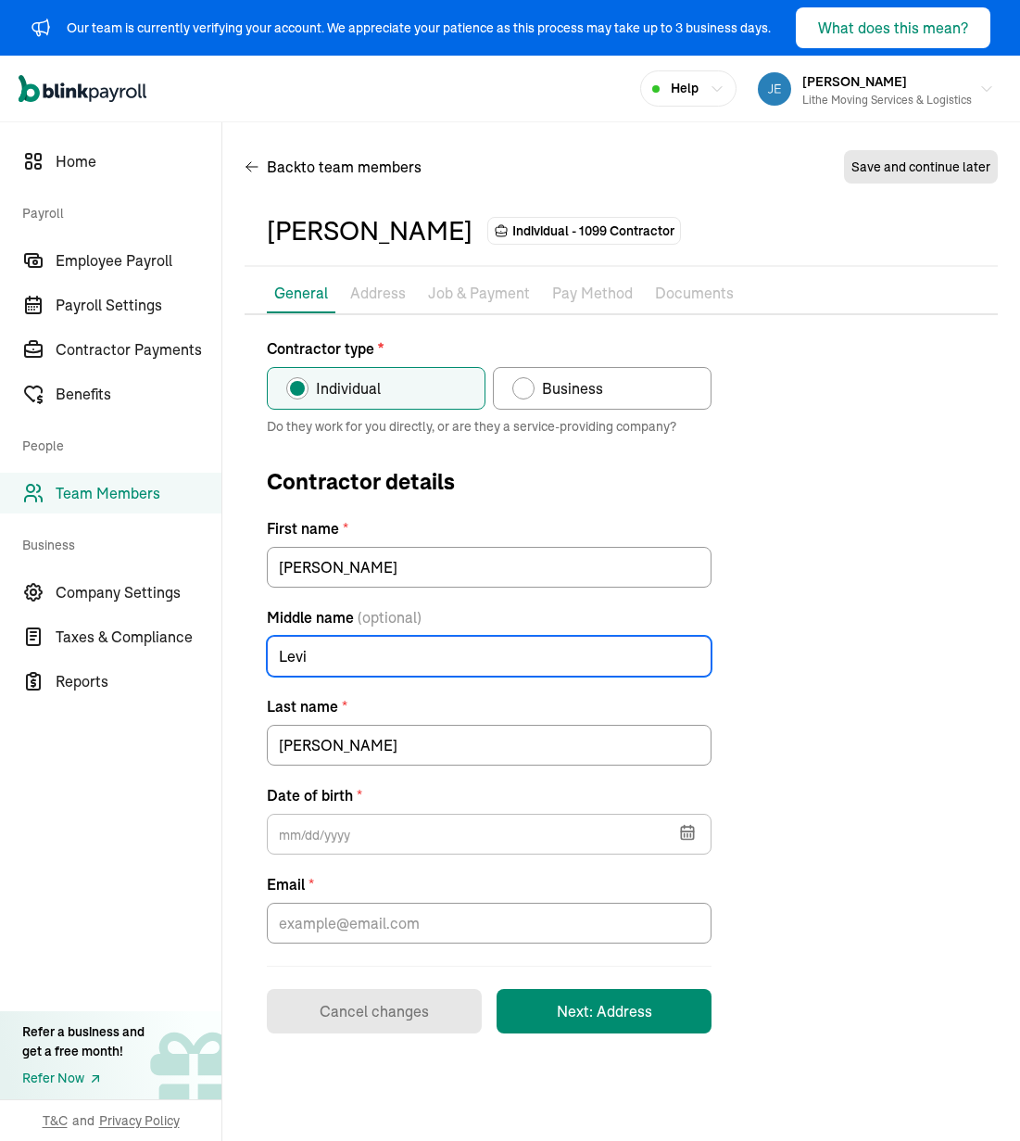
type input "Levi"
click at [799, 650] on div "Contractor type * Individual Business Do they work for you directly, or are the…" at bounding box center [621, 685] width 753 height 696
click at [692, 836] on icon "button" at bounding box center [687, 833] width 12 height 12
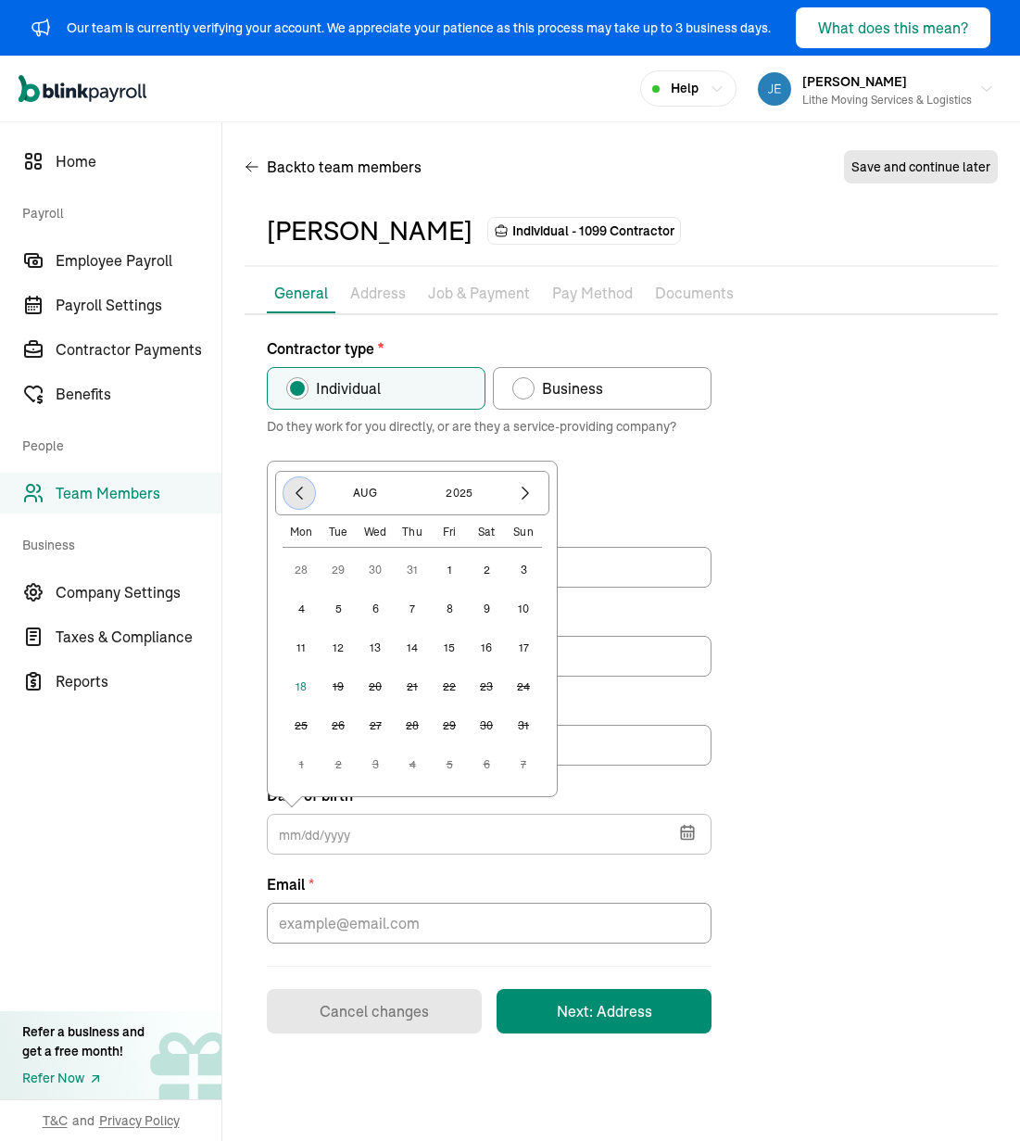
click at [303, 484] on icon "button" at bounding box center [299, 493] width 19 height 19
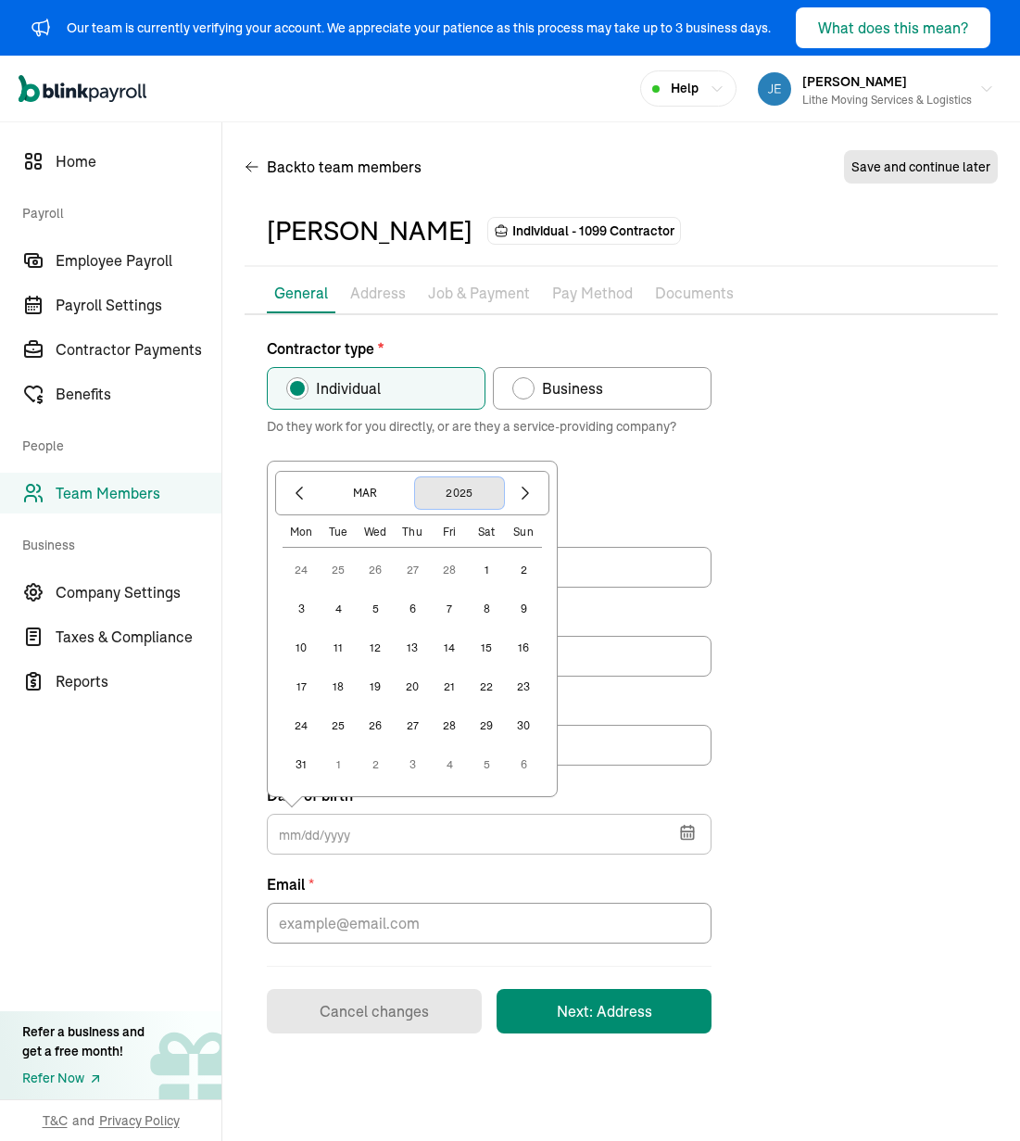
drag, startPoint x: 450, startPoint y: 494, endPoint x: 438, endPoint y: 499, distance: 12.9
click at [450, 494] on button "2025" at bounding box center [459, 493] width 89 height 32
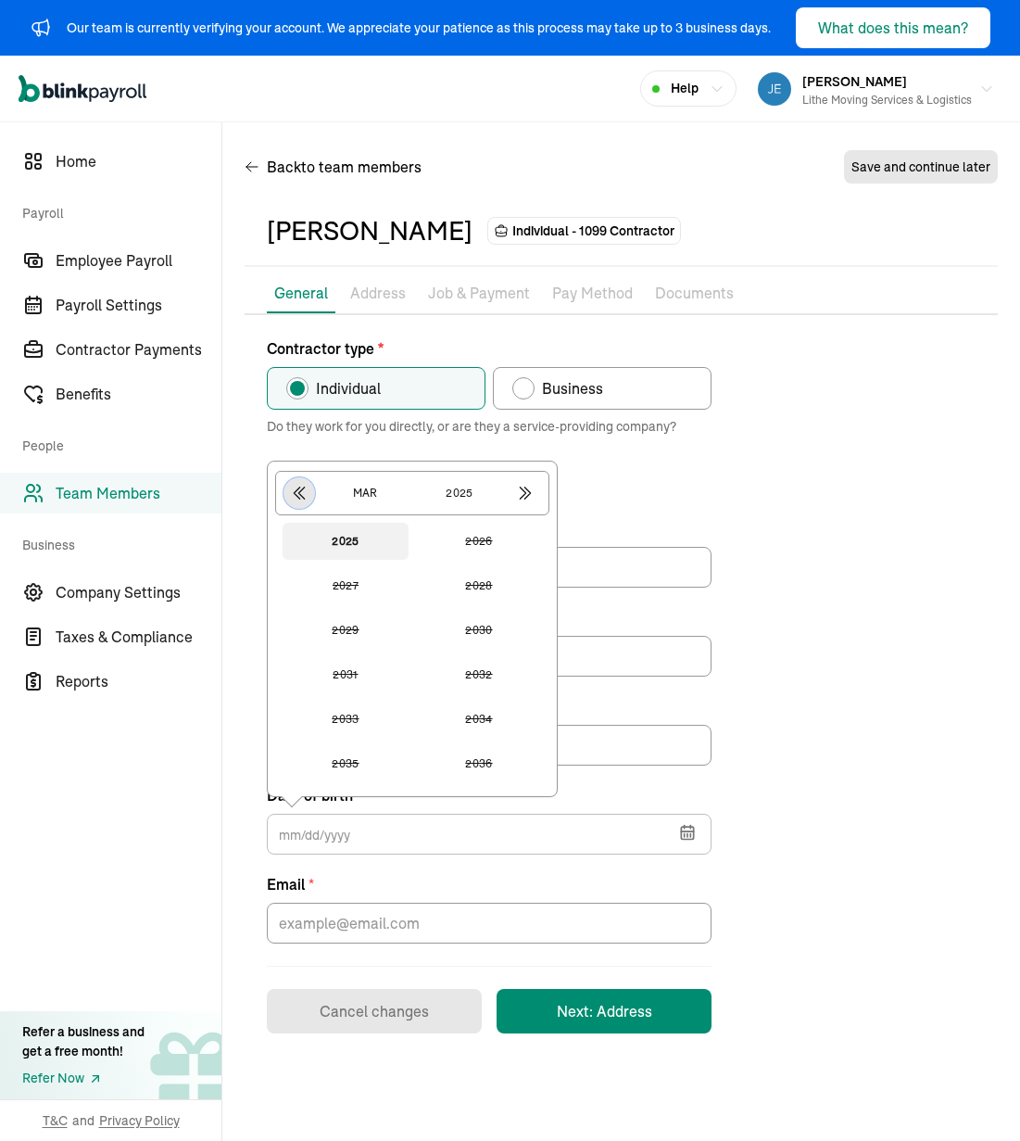
click at [294, 488] on icon "button" at bounding box center [299, 493] width 19 height 19
click at [381, 685] on button "1983" at bounding box center [346, 674] width 126 height 37
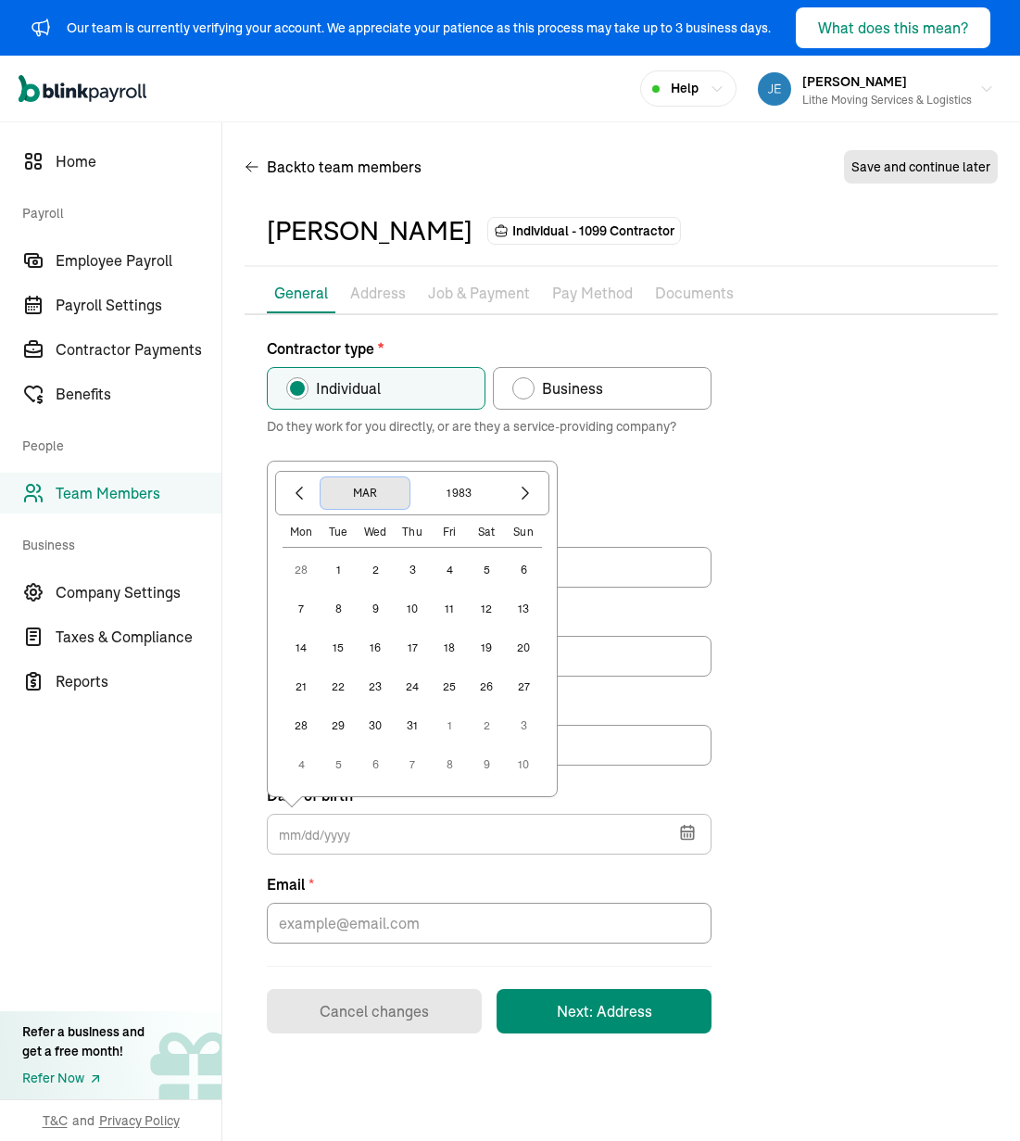
click at [387, 500] on button "Mar" at bounding box center [365, 493] width 89 height 32
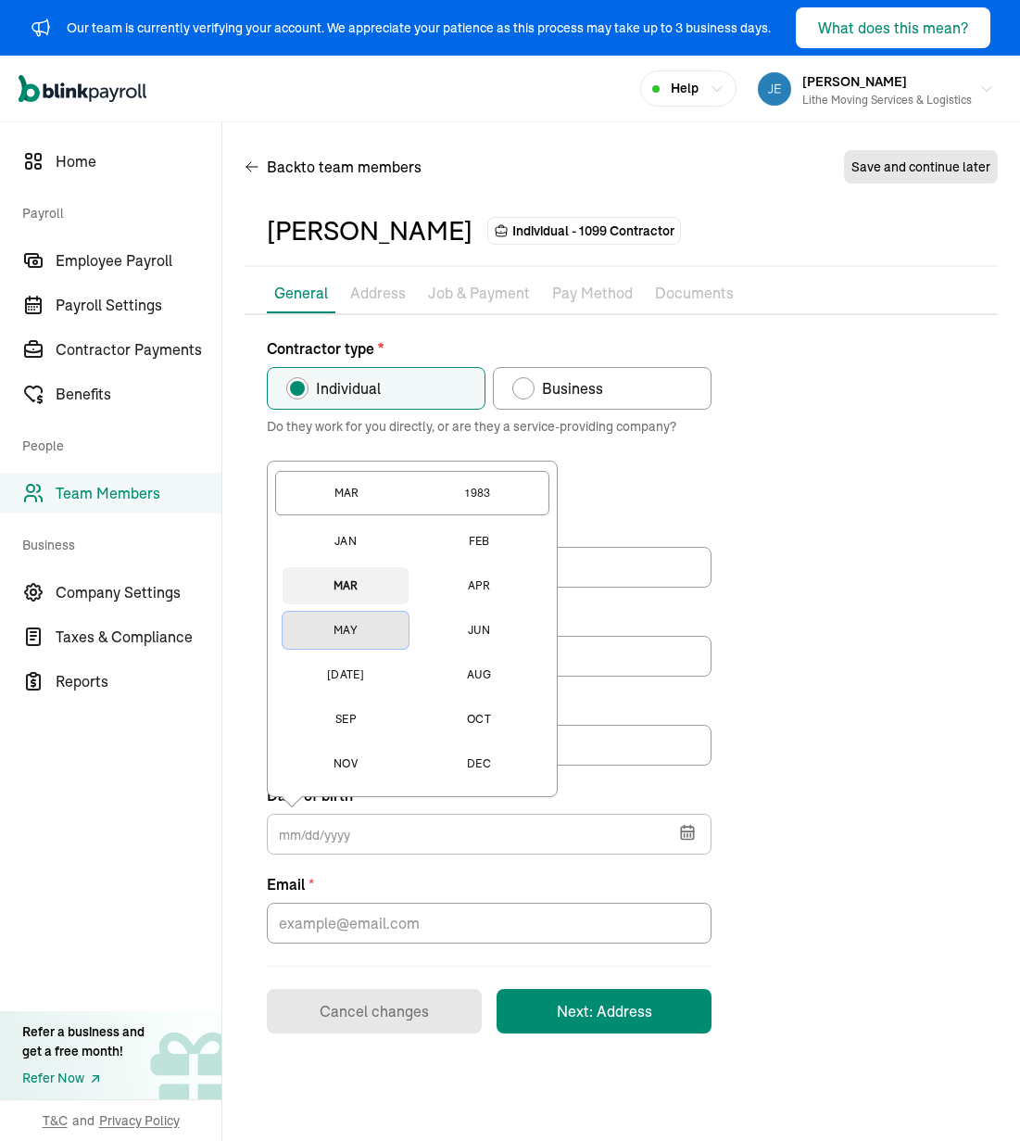
click at [352, 630] on button "May" at bounding box center [346, 630] width 126 height 37
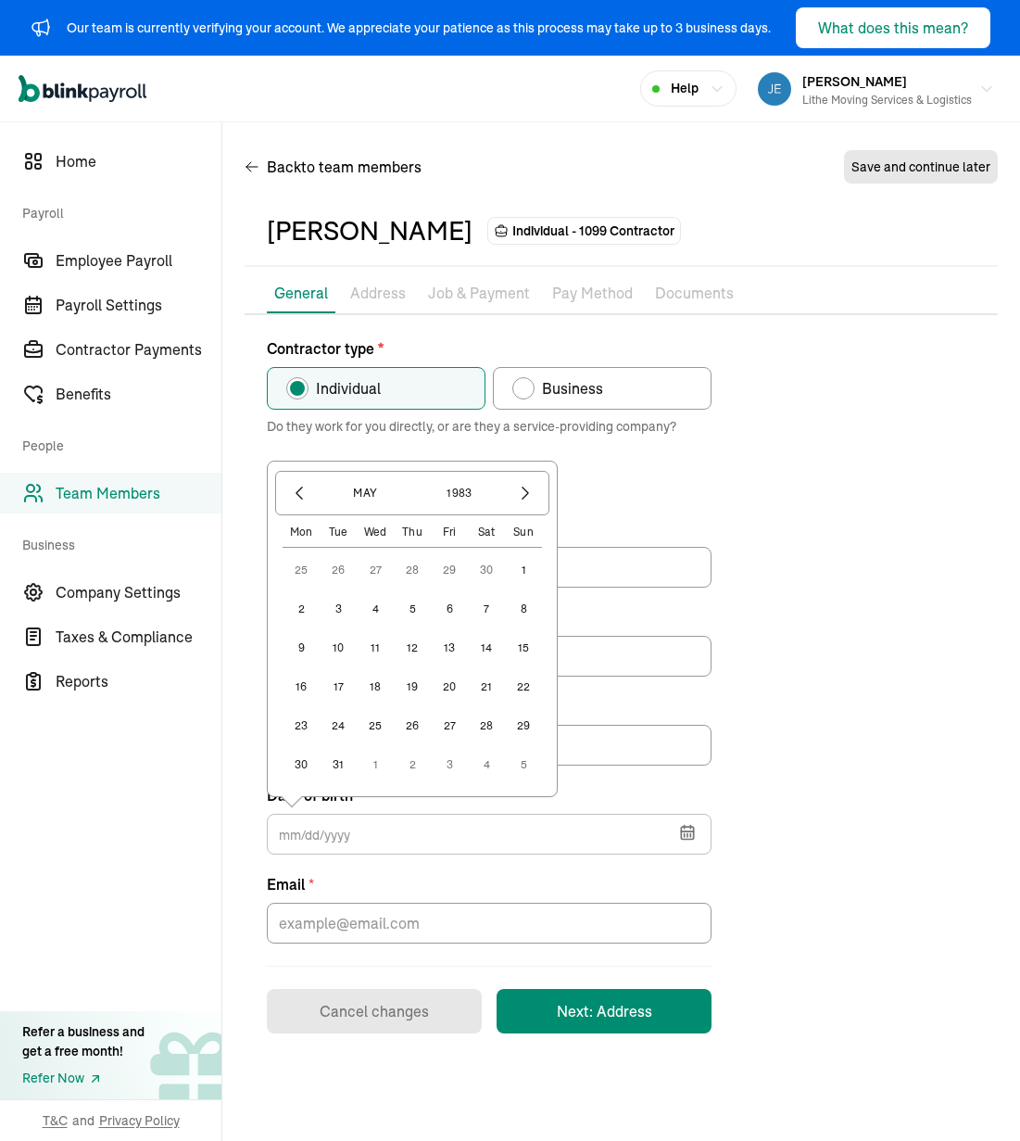
click at [443, 728] on button "27" at bounding box center [449, 725] width 37 height 37
type input "[DATE]"
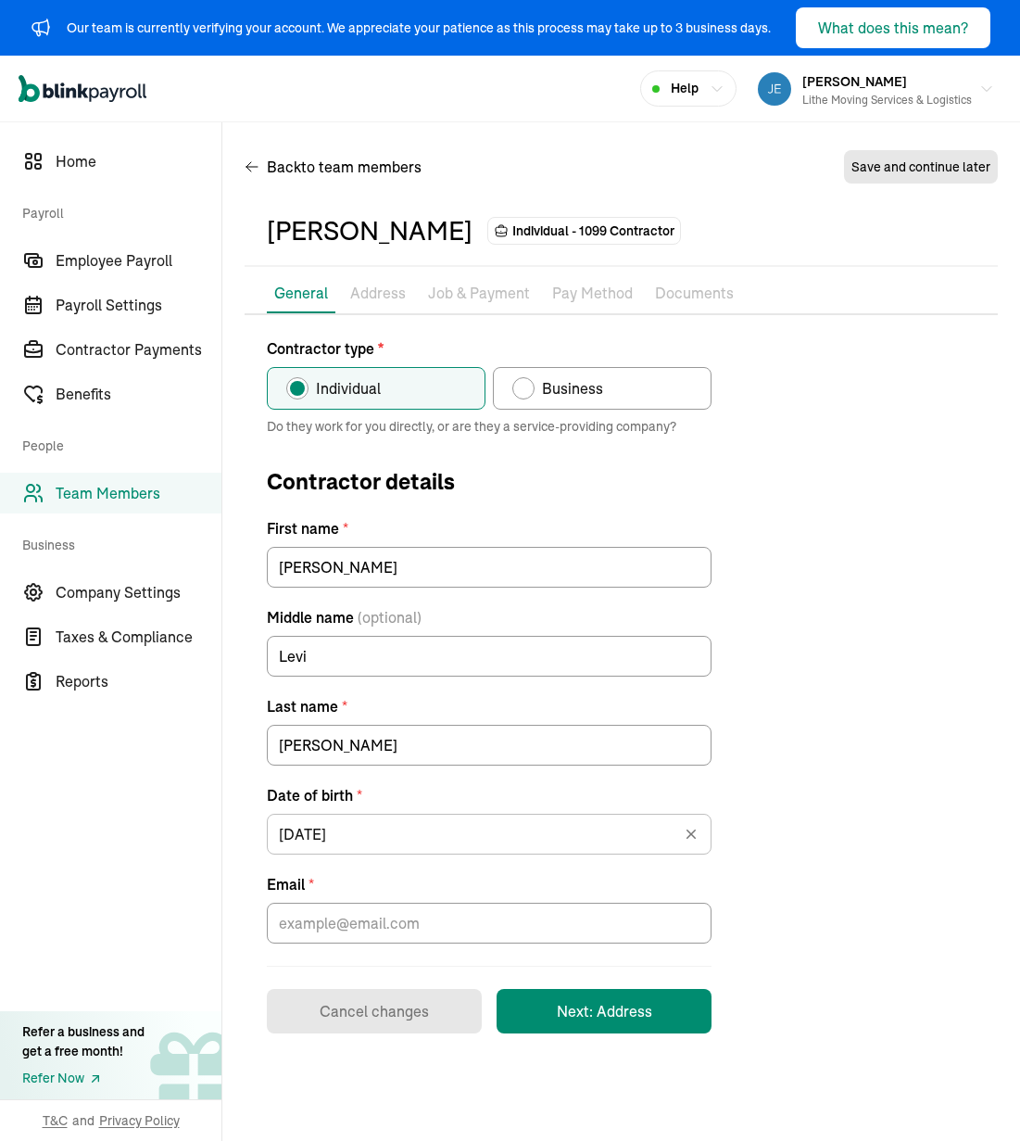
click at [738, 566] on div "Contractor type * Individual Business Do they work for you directly, or are the…" at bounding box center [621, 685] width 753 height 696
click at [585, 940] on input "Email *" at bounding box center [489, 923] width 445 height 41
click at [406, 929] on input "Email *" at bounding box center [489, 923] width 445 height 41
paste input "[EMAIL_ADDRESS][DOMAIN_NAME]"
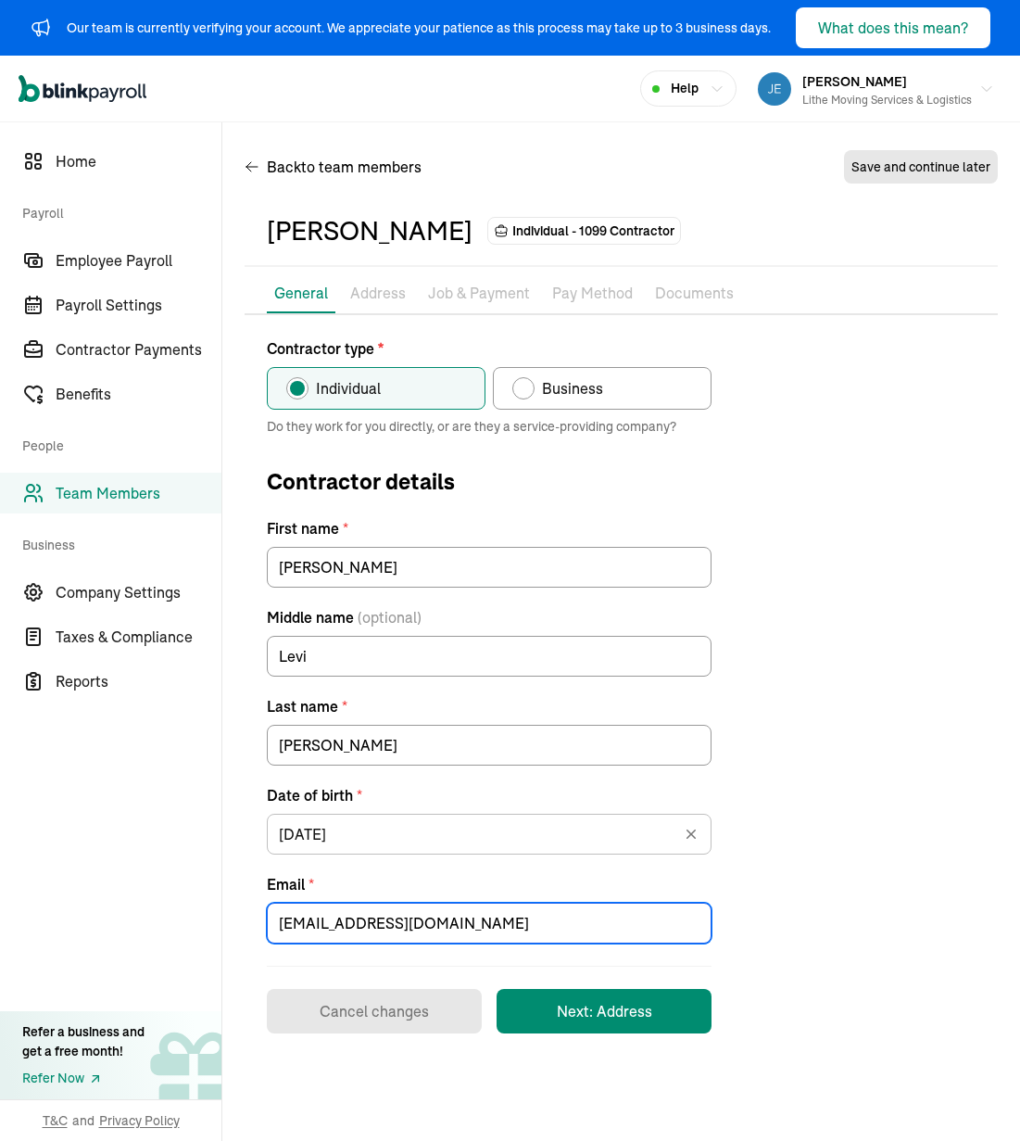
type input "[EMAIL_ADDRESS][DOMAIN_NAME]"
click at [811, 900] on div "Contractor type * Individual Business Do they work for you directly, or are the…" at bounding box center [621, 685] width 753 height 696
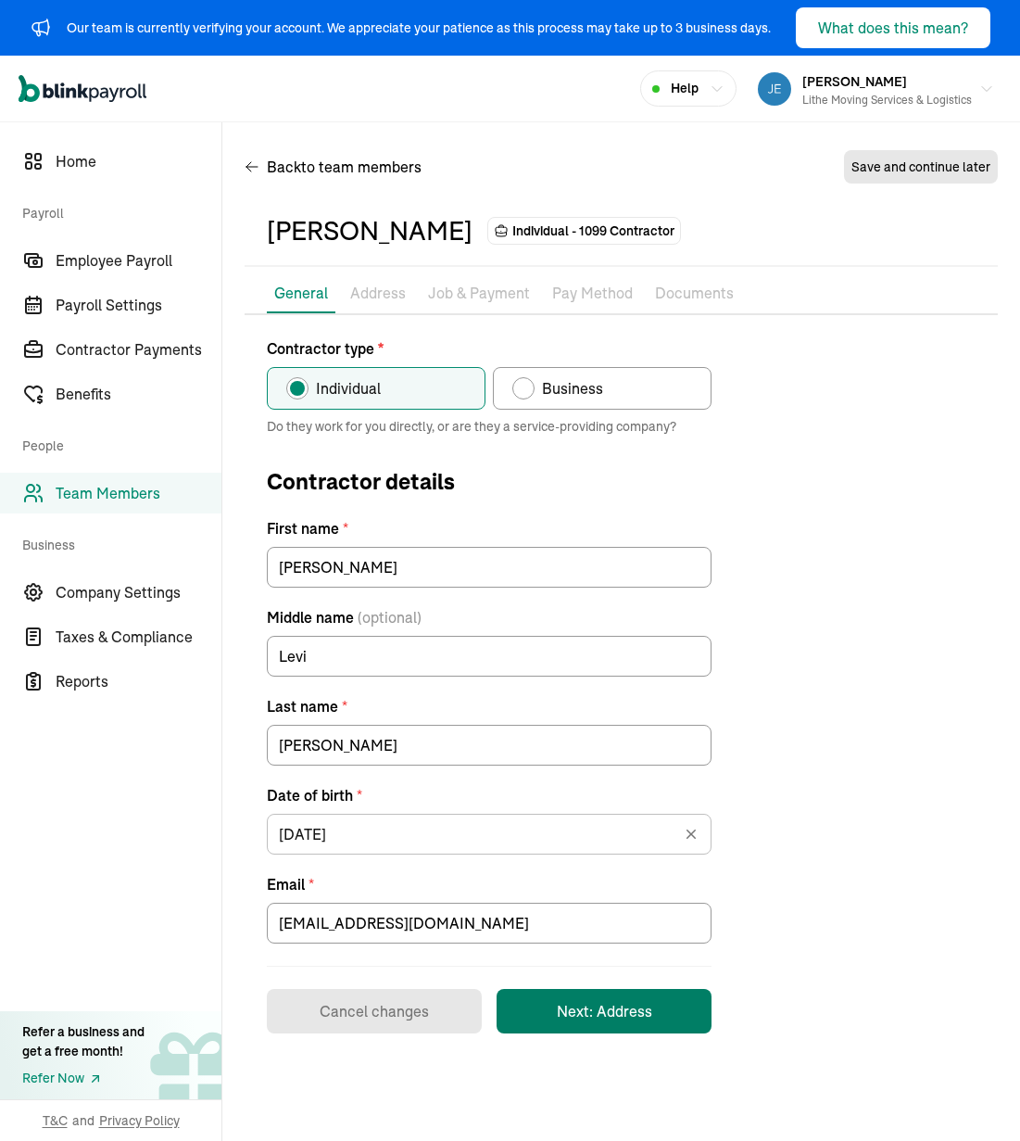
click at [625, 990] on button "Next: Address" at bounding box center [604, 1011] width 215 height 44
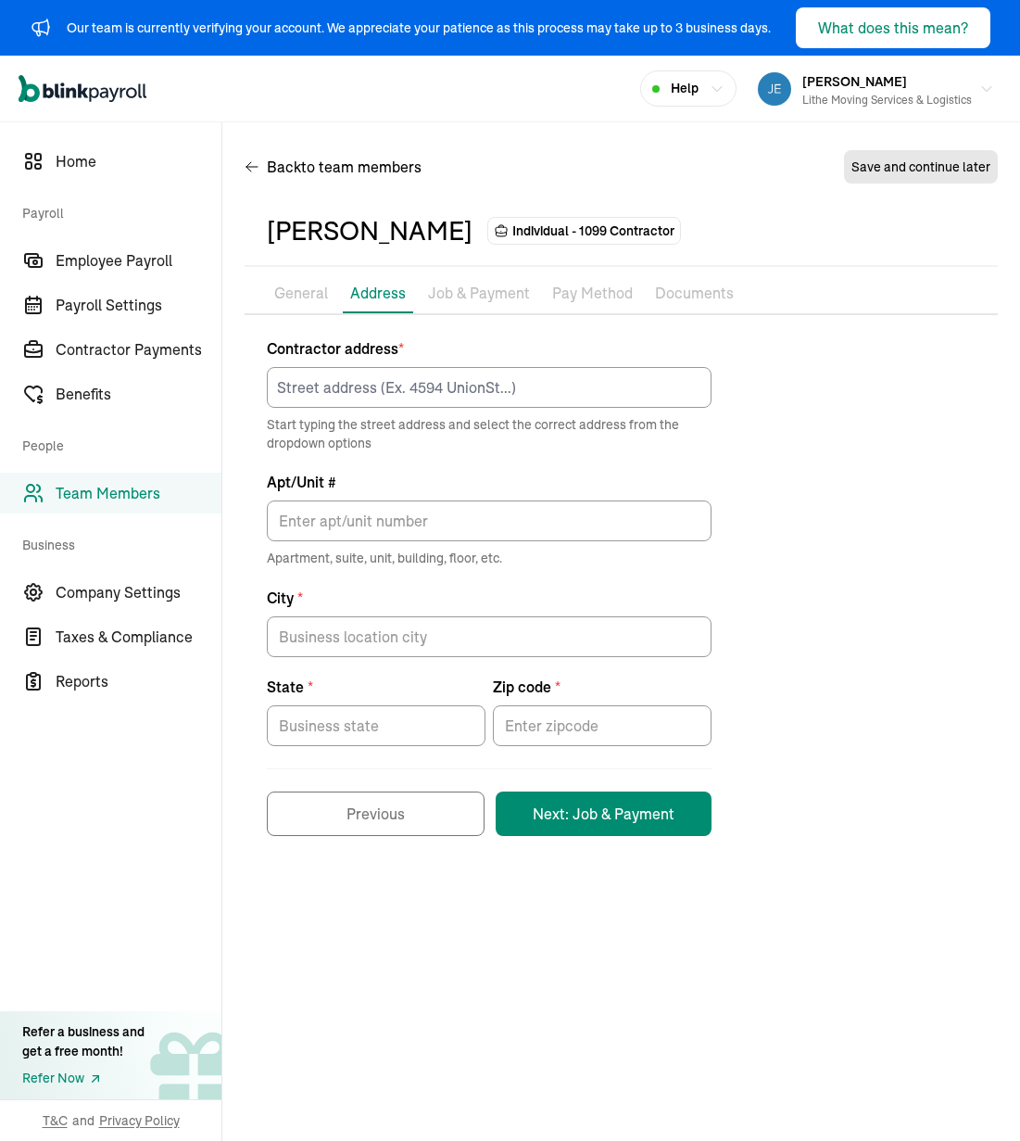
drag, startPoint x: 817, startPoint y: 601, endPoint x: 721, endPoint y: 533, distance: 118.3
click at [817, 600] on div "Contractor address * Start typing the street address and select the correct add…" at bounding box center [621, 586] width 753 height 499
click at [567, 399] on input at bounding box center [489, 387] width 445 height 41
paste input "[STREET_ADDRESS][PERSON_NAME]"
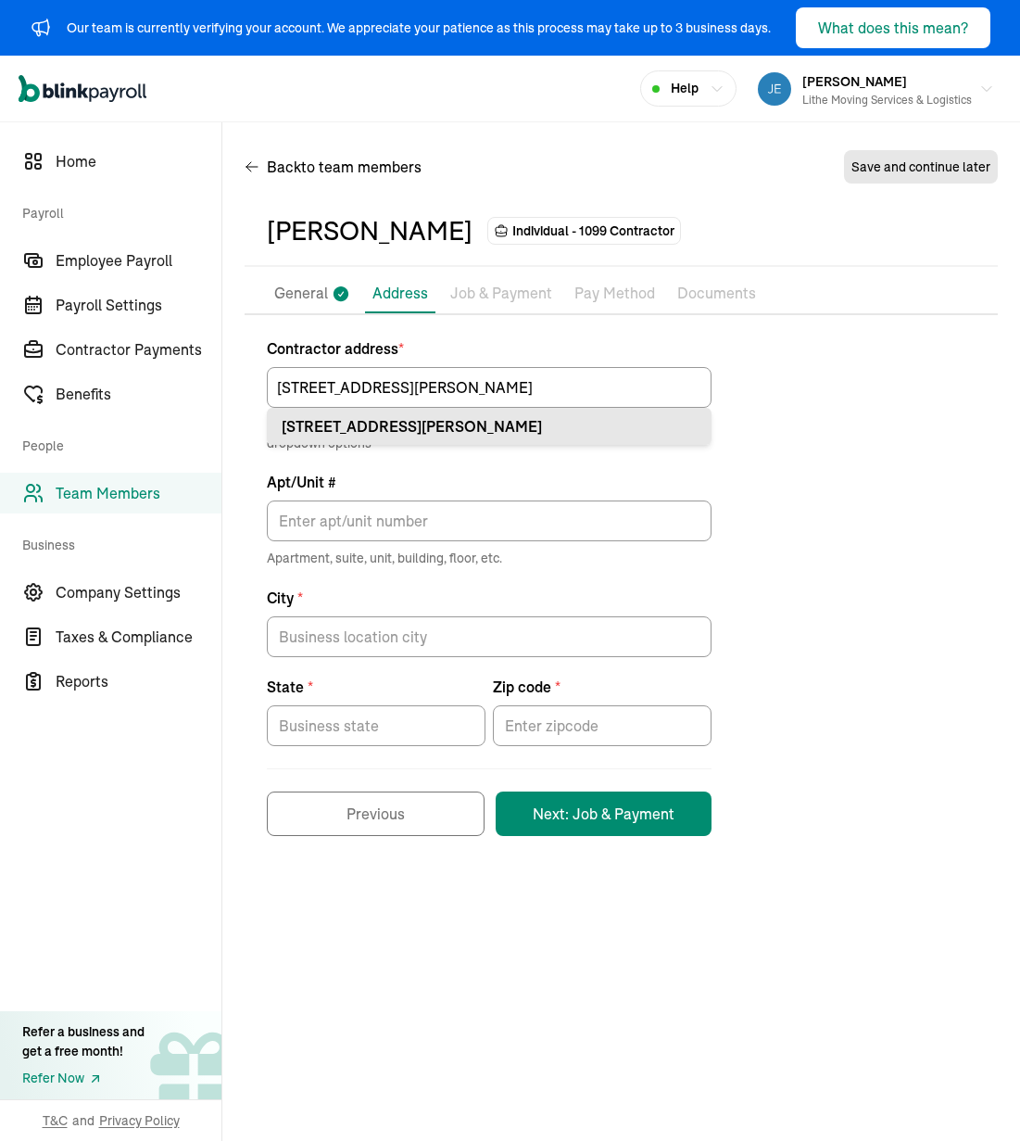
click at [592, 430] on div "[STREET_ADDRESS][PERSON_NAME]" at bounding box center [489, 426] width 415 height 22
type input "[STREET_ADDRESS][PERSON_NAME]"
type input "Meridian"
type input "ID"
type input "83646"
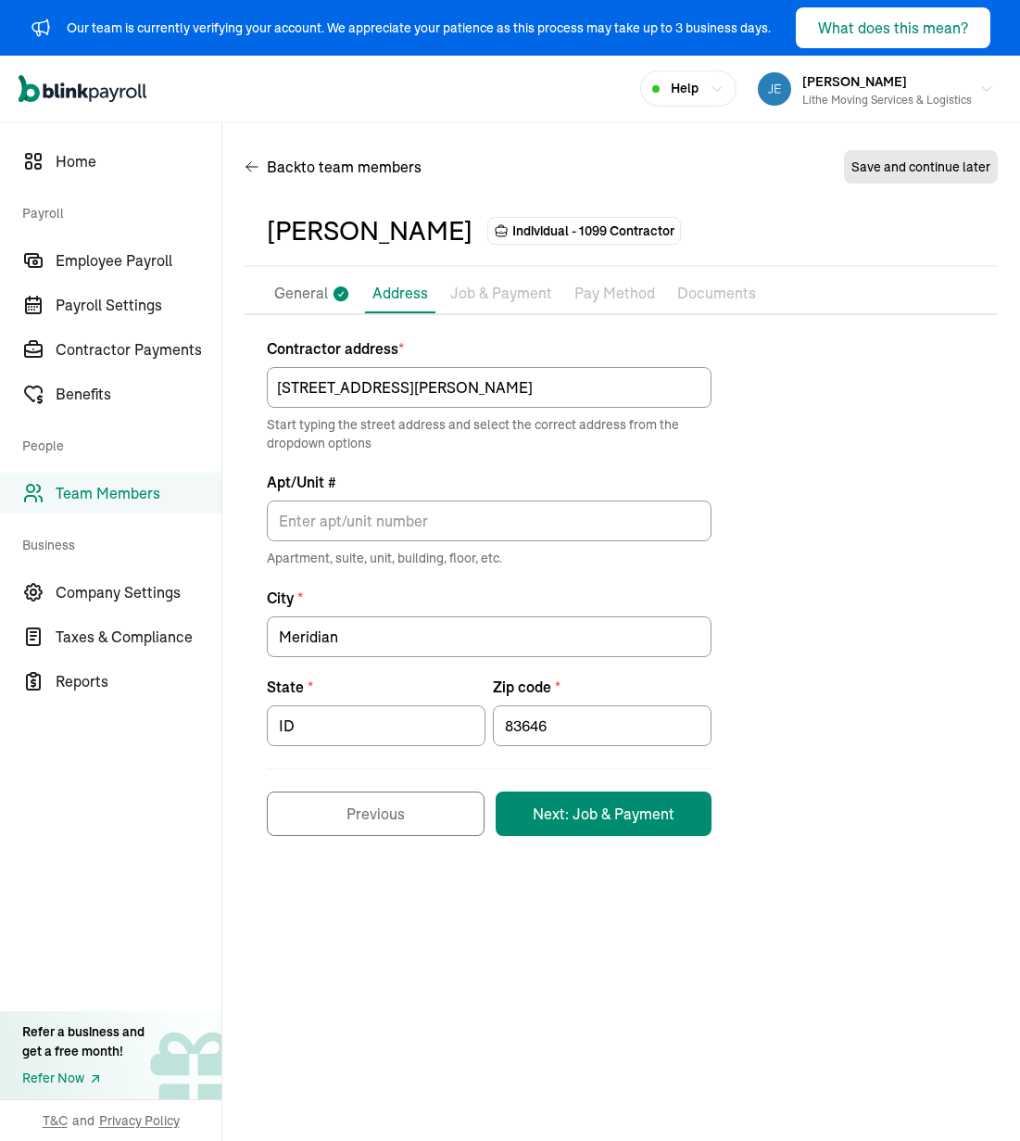
click at [770, 532] on div "Contractor address * [STREET_ADDRESS][PERSON_NAME] Start typing the street addr…" at bounding box center [621, 586] width 753 height 499
click at [663, 821] on button "Next: Job & Payment" at bounding box center [604, 813] width 216 height 44
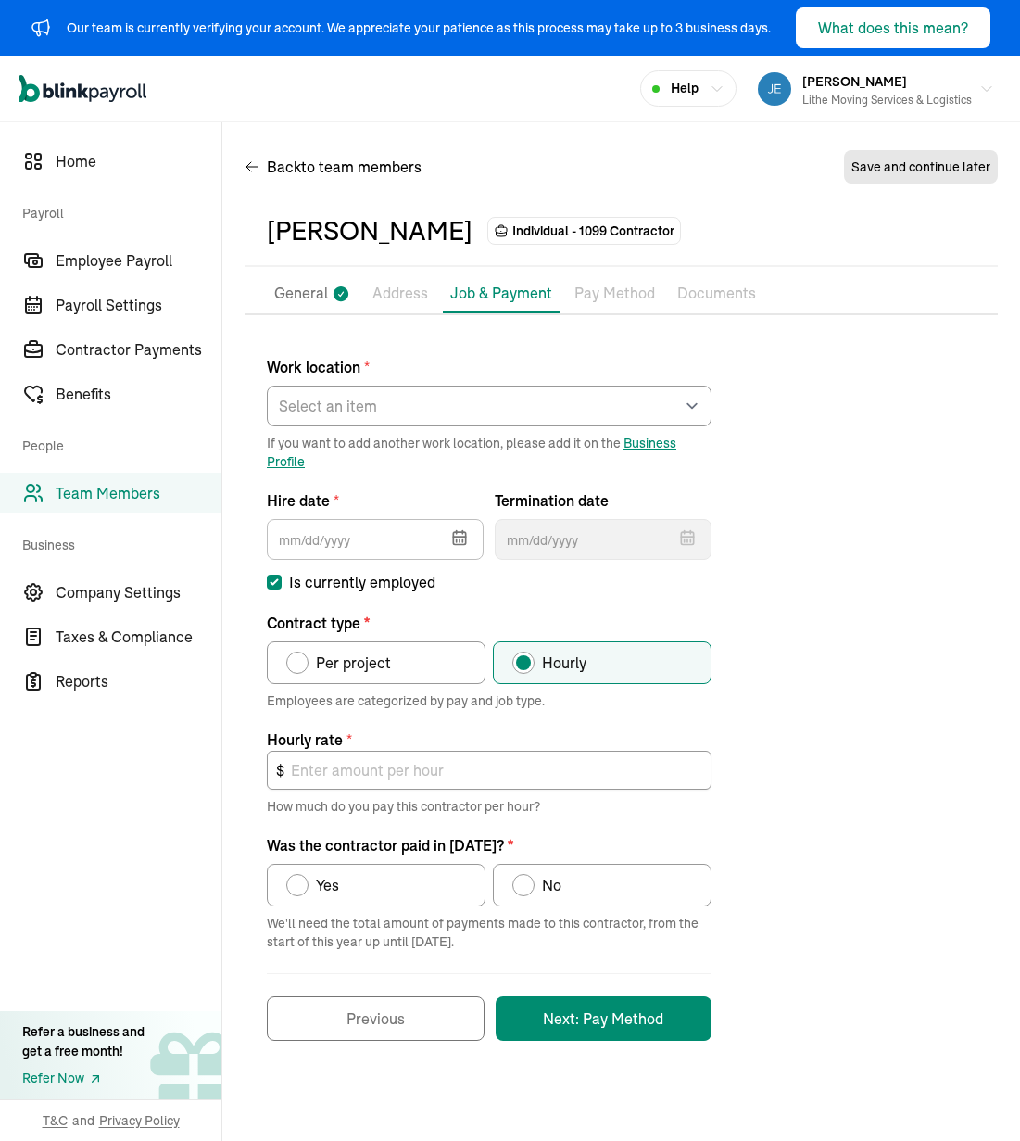
click at [828, 474] on div "Work location * Select an item [PERSON_NAME] Costco RXO hub Works from home If …" at bounding box center [621, 688] width 753 height 703
click at [624, 416] on select "Select an item [PERSON_NAME] Costco RXO hub Works from home" at bounding box center [489, 406] width 445 height 41
select select "[STREET_ADDRESS]"
click at [267, 386] on select "Select an item [PERSON_NAME] Costco RXO hub Works from home" at bounding box center [489, 406] width 445 height 41
click at [845, 542] on div "Work location * Select an item [PERSON_NAME] Costco RXO hub Works from home If …" at bounding box center [621, 688] width 753 height 703
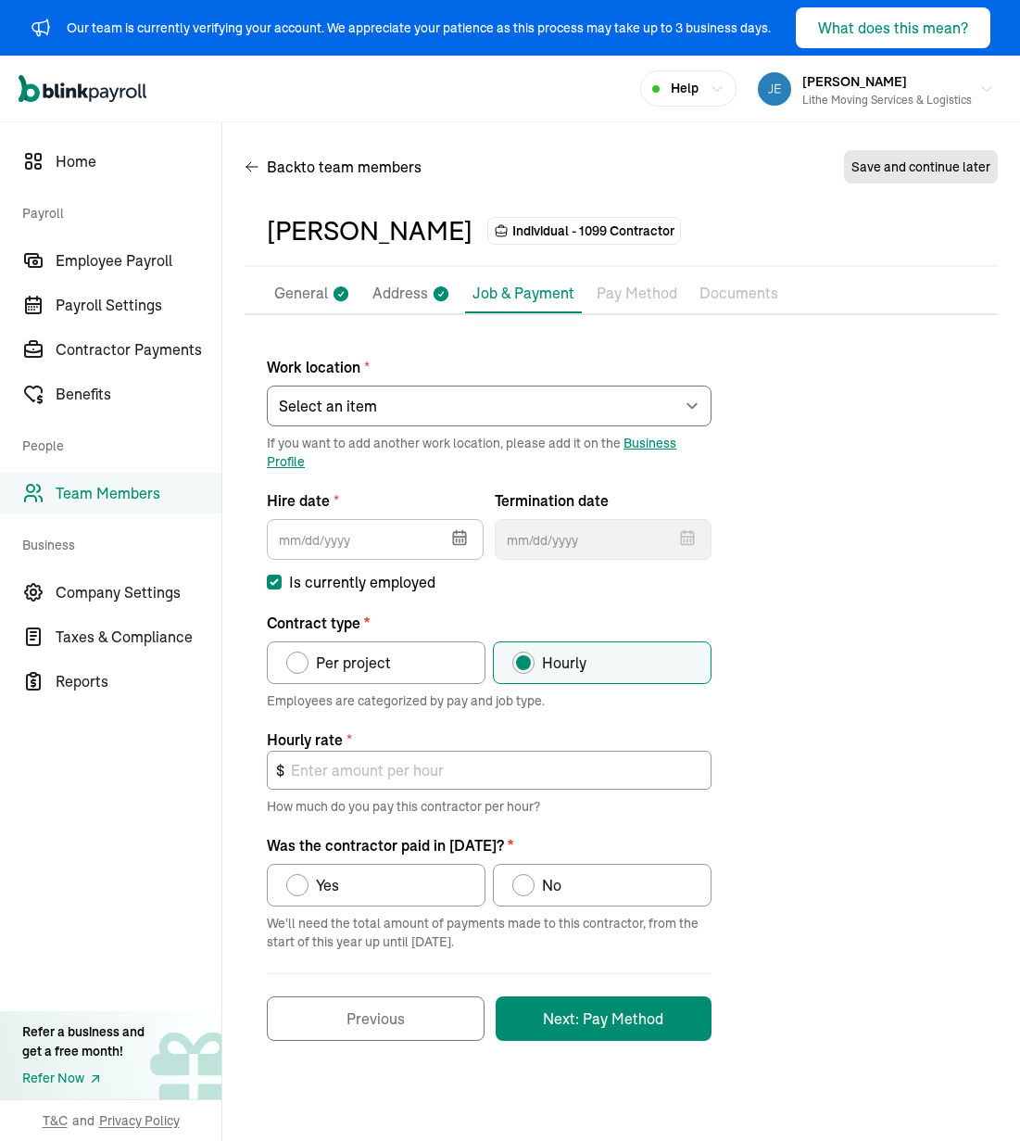
click at [459, 544] on icon "button" at bounding box center [459, 538] width 12 height 12
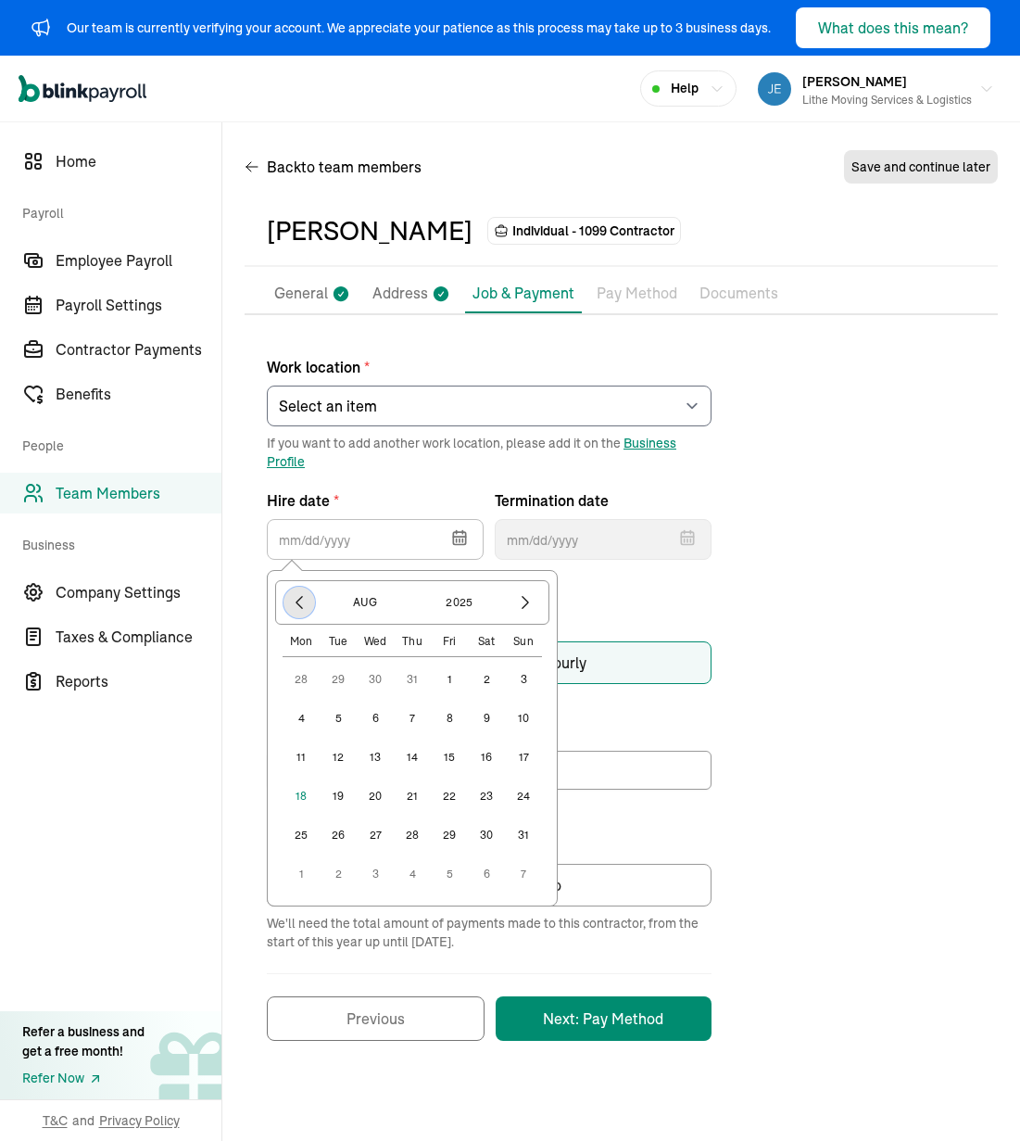
click at [298, 604] on icon "button" at bounding box center [300, 603] width 6 height 12
click at [341, 604] on button "[DATE]" at bounding box center [365, 603] width 89 height 32
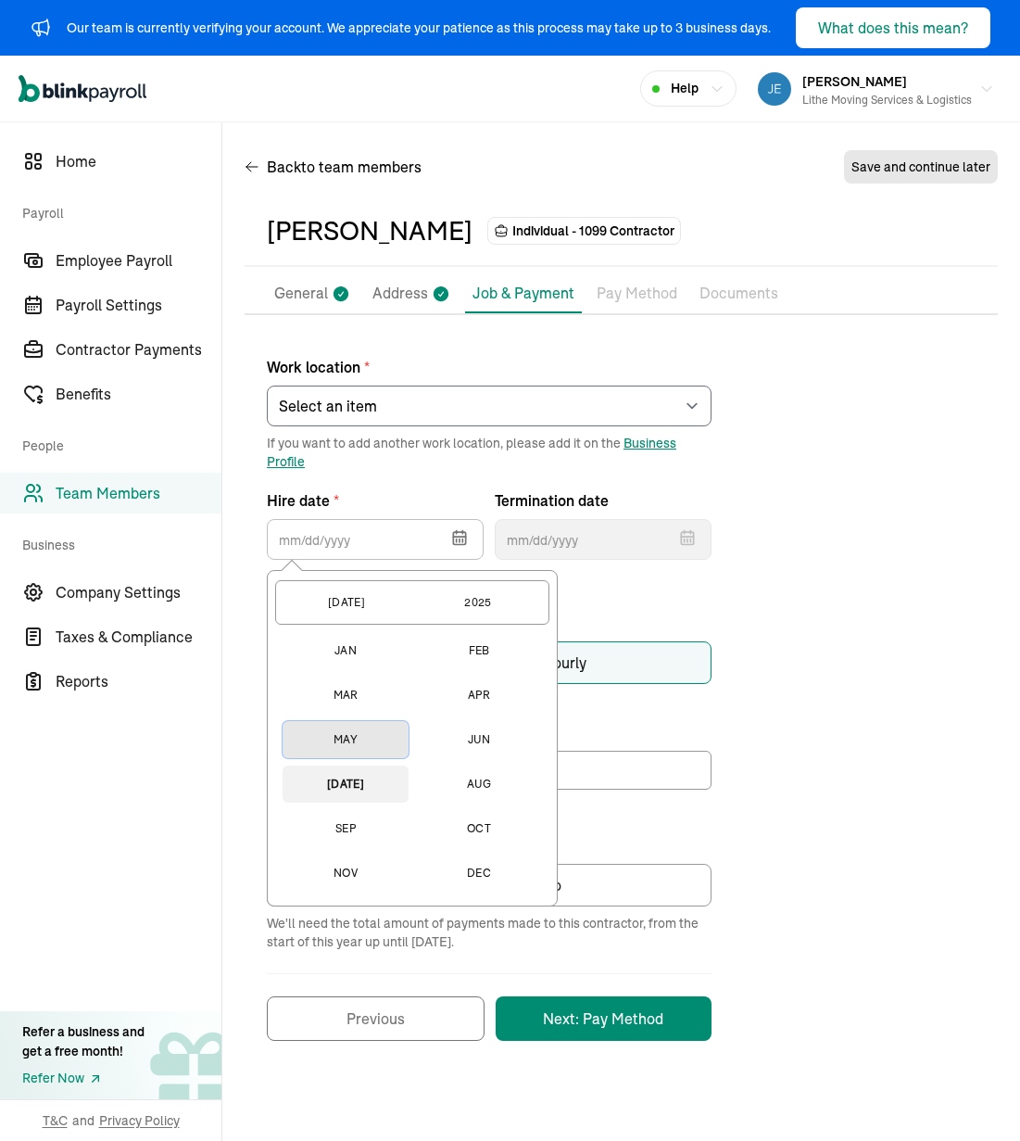
click at [366, 736] on button "May" at bounding box center [346, 739] width 126 height 37
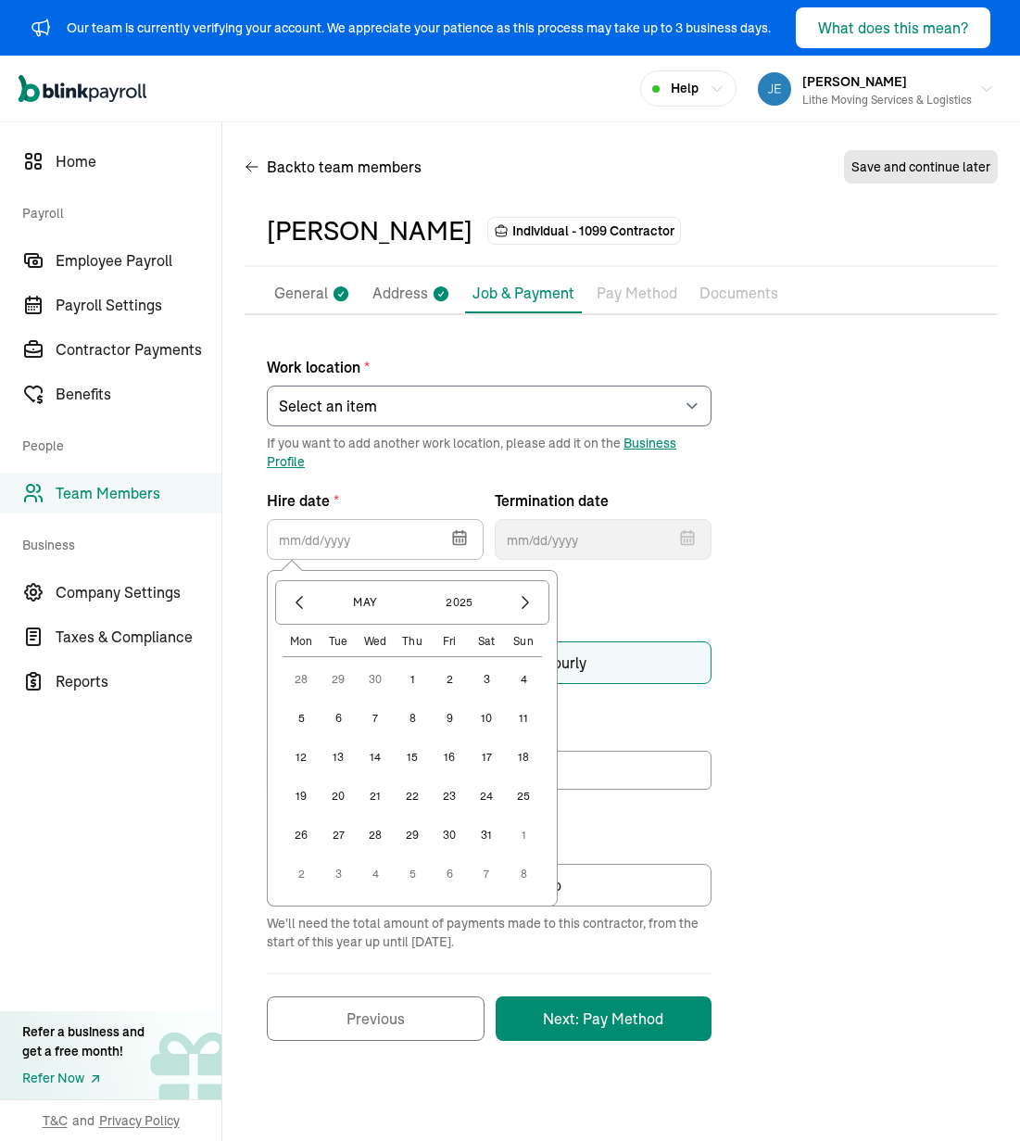
click at [363, 755] on button "14" at bounding box center [375, 757] width 37 height 37
type input "[DATE]"
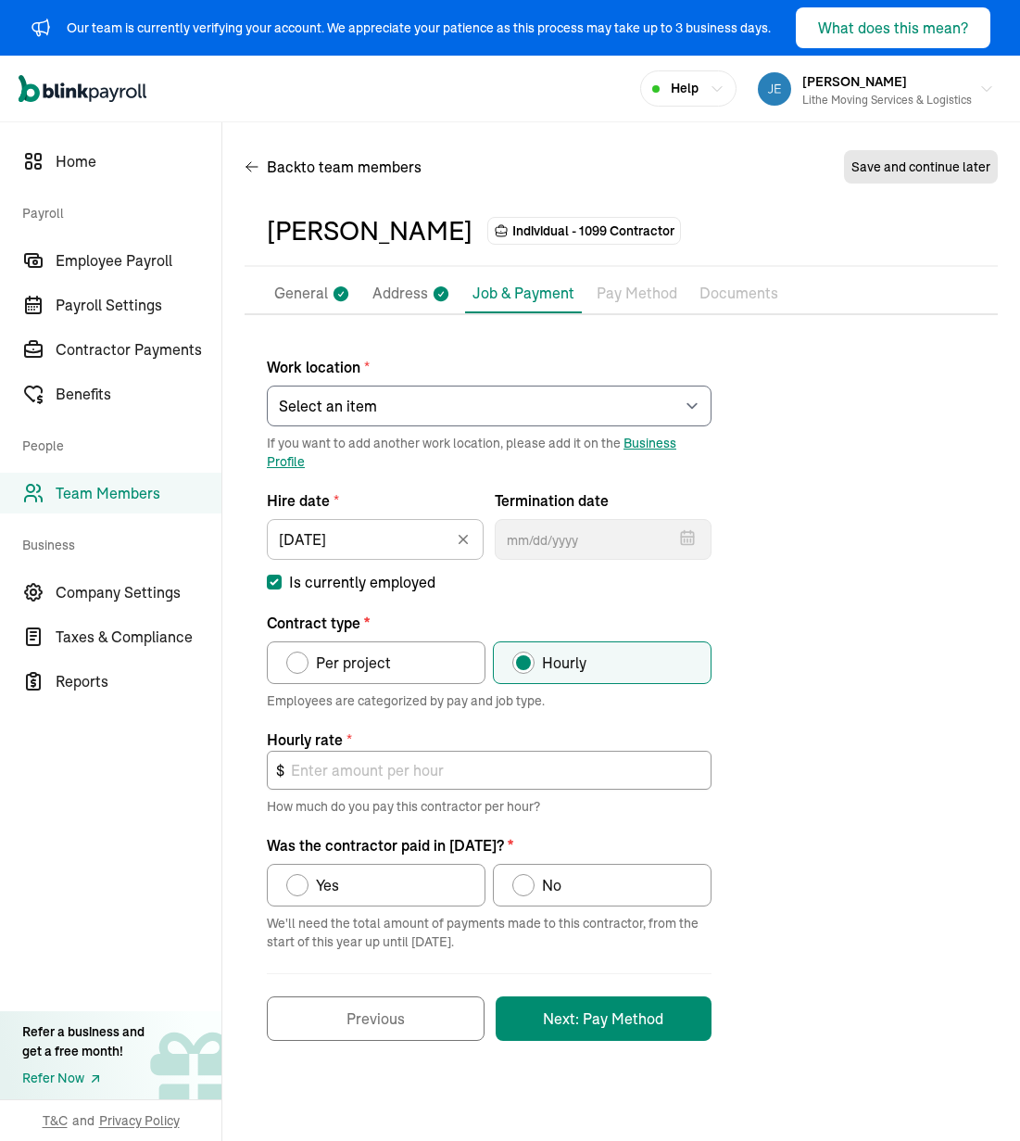
click at [697, 613] on p "Contract type *" at bounding box center [489, 623] width 445 height 22
click at [351, 649] on label "Per project" at bounding box center [376, 662] width 219 height 43
click at [300, 651] on input "Per project" at bounding box center [292, 658] width 15 height 15
radio input "true"
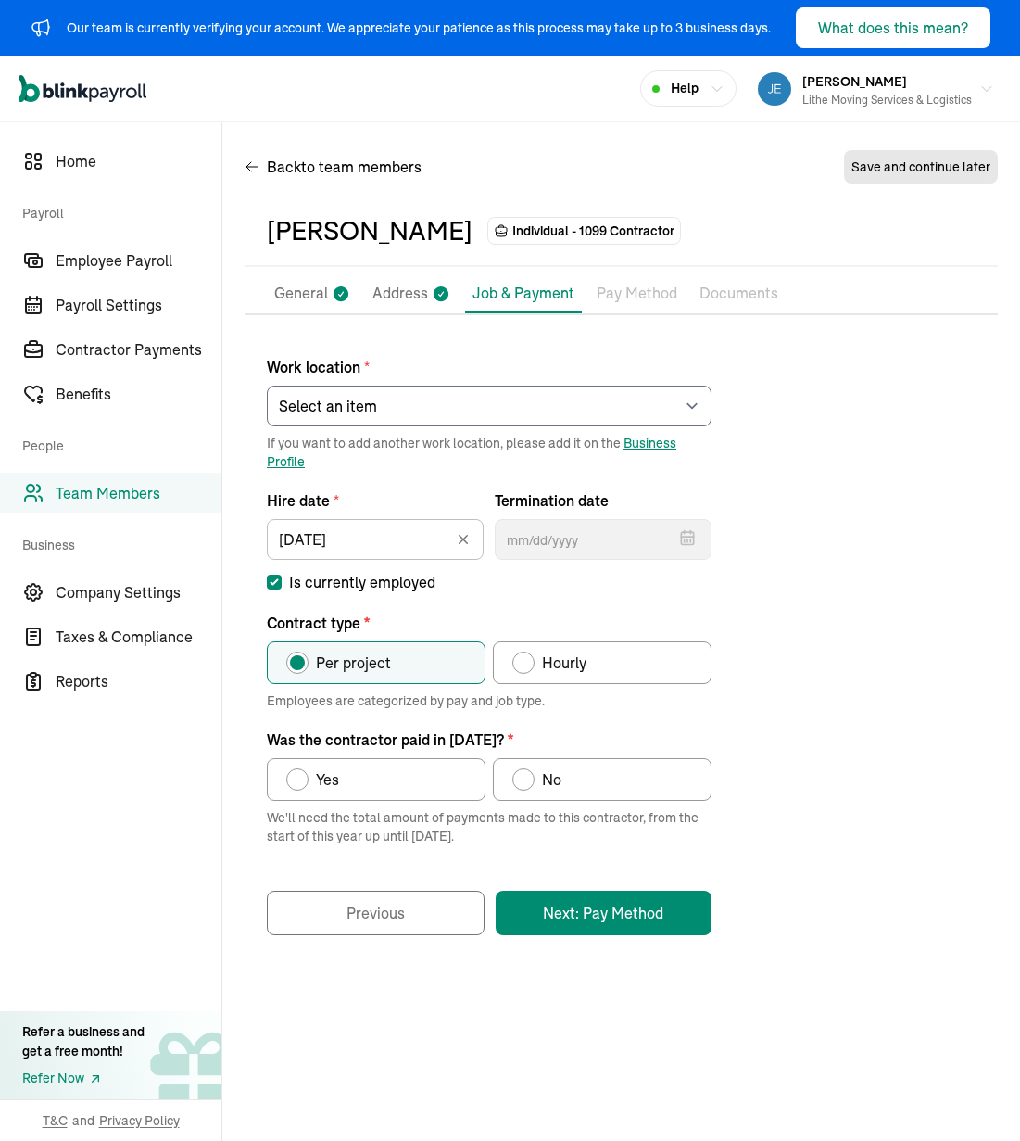
click at [828, 763] on div "Work location * Select an item [PERSON_NAME] Costco RXO hub Works from home If …" at bounding box center [621, 636] width 753 height 598
click at [776, 786] on div "Work location * Select an item [PERSON_NAME] Costco RXO hub Works from home If …" at bounding box center [621, 636] width 753 height 598
click at [791, 647] on div "Work location * Select an item [PERSON_NAME] Costco RXO hub Works from home If …" at bounding box center [621, 636] width 753 height 598
click at [838, 687] on div "Work location * Select an item [PERSON_NAME] Costco RXO hub Works from home If …" at bounding box center [621, 636] width 753 height 598
click at [845, 694] on div "Work location * Select an item [PERSON_NAME] Costco RXO hub Works from home If …" at bounding box center [621, 636] width 753 height 598
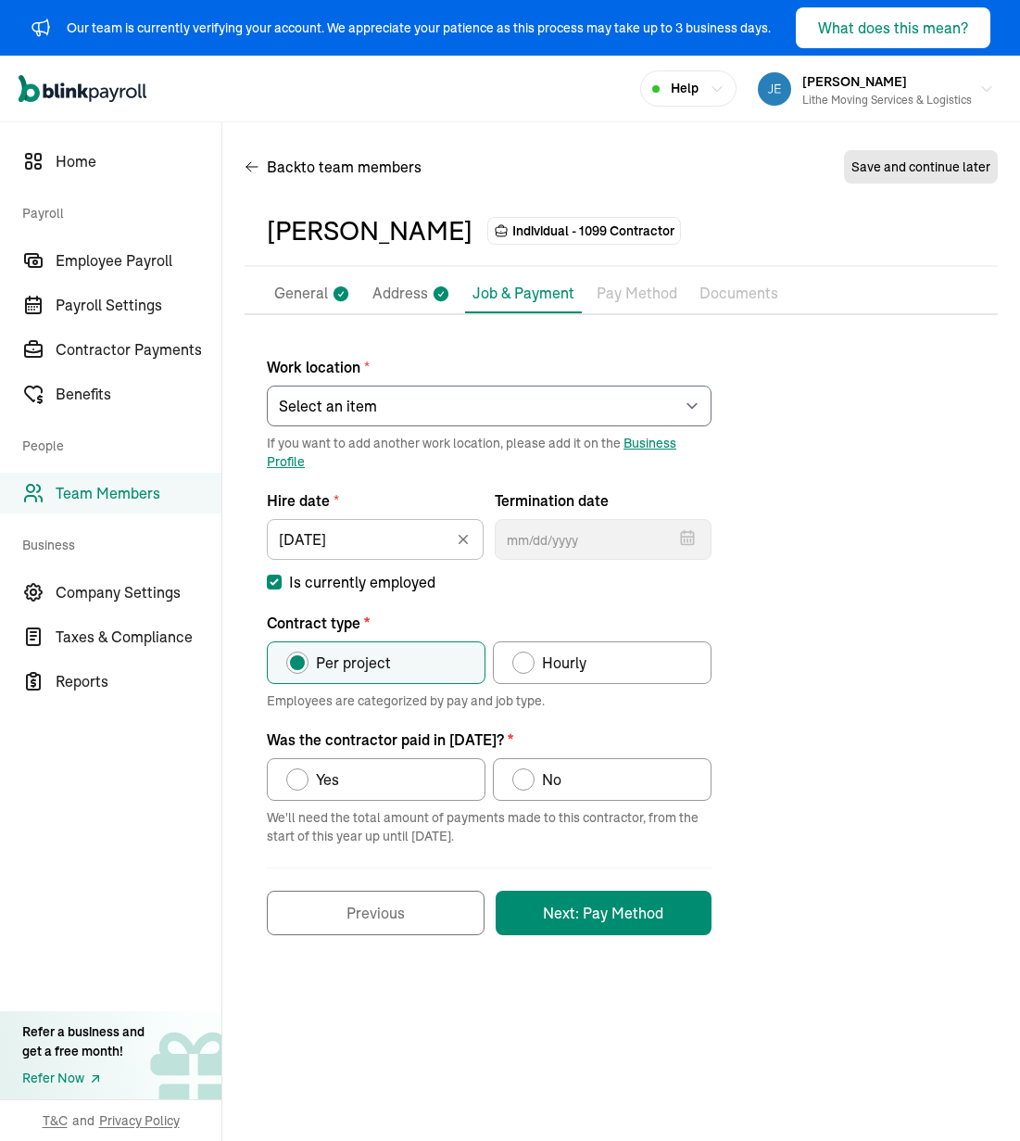
click at [399, 767] on label "Yes" at bounding box center [376, 779] width 219 height 43
click at [300, 767] on input "Yes" at bounding box center [292, 774] width 15 height 15
radio input "true"
click at [730, 843] on div "Work location * Select an item [PERSON_NAME] Costco RXO hub Works from home If …" at bounding box center [621, 636] width 753 height 598
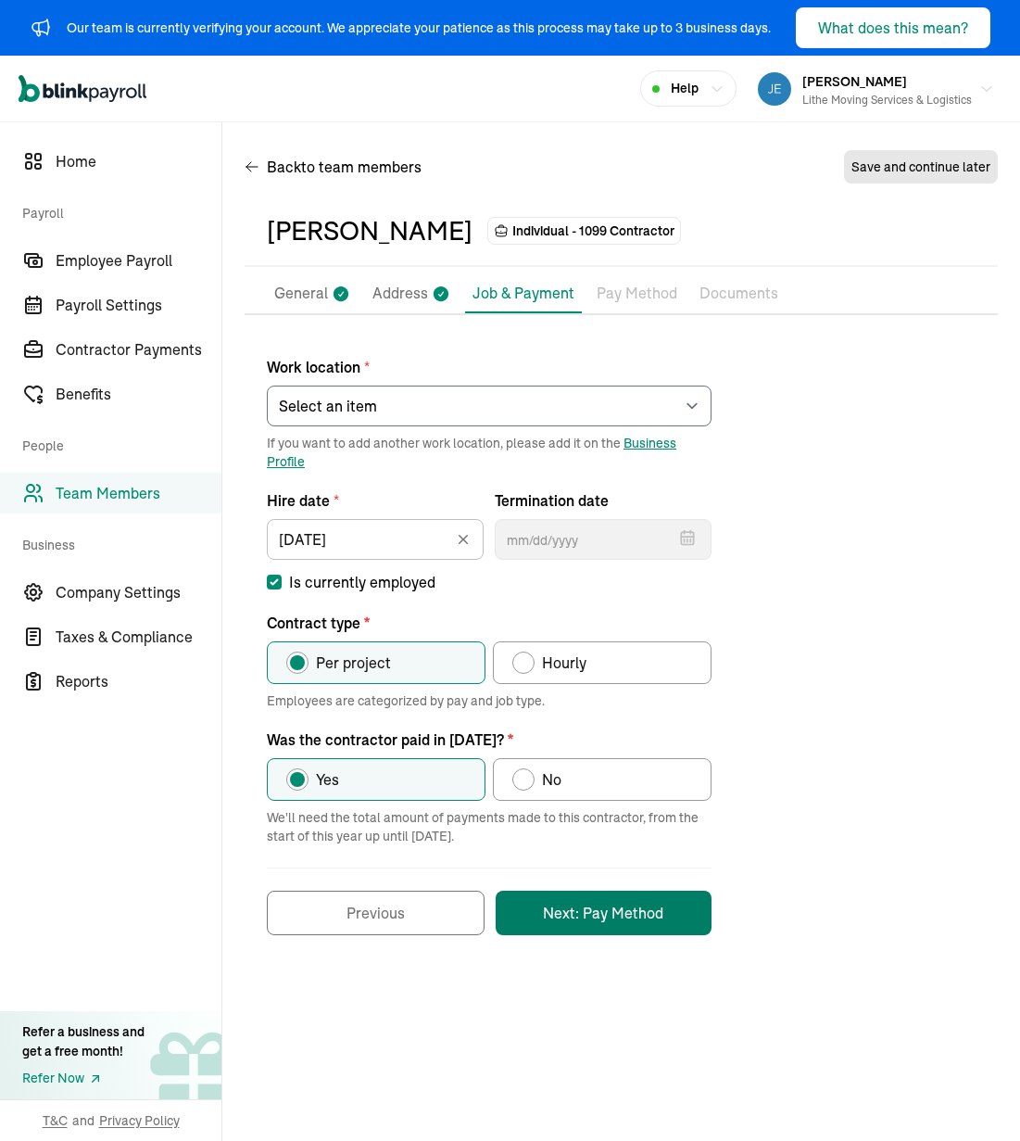
click at [632, 904] on button "Next: Pay Method" at bounding box center [604, 913] width 216 height 44
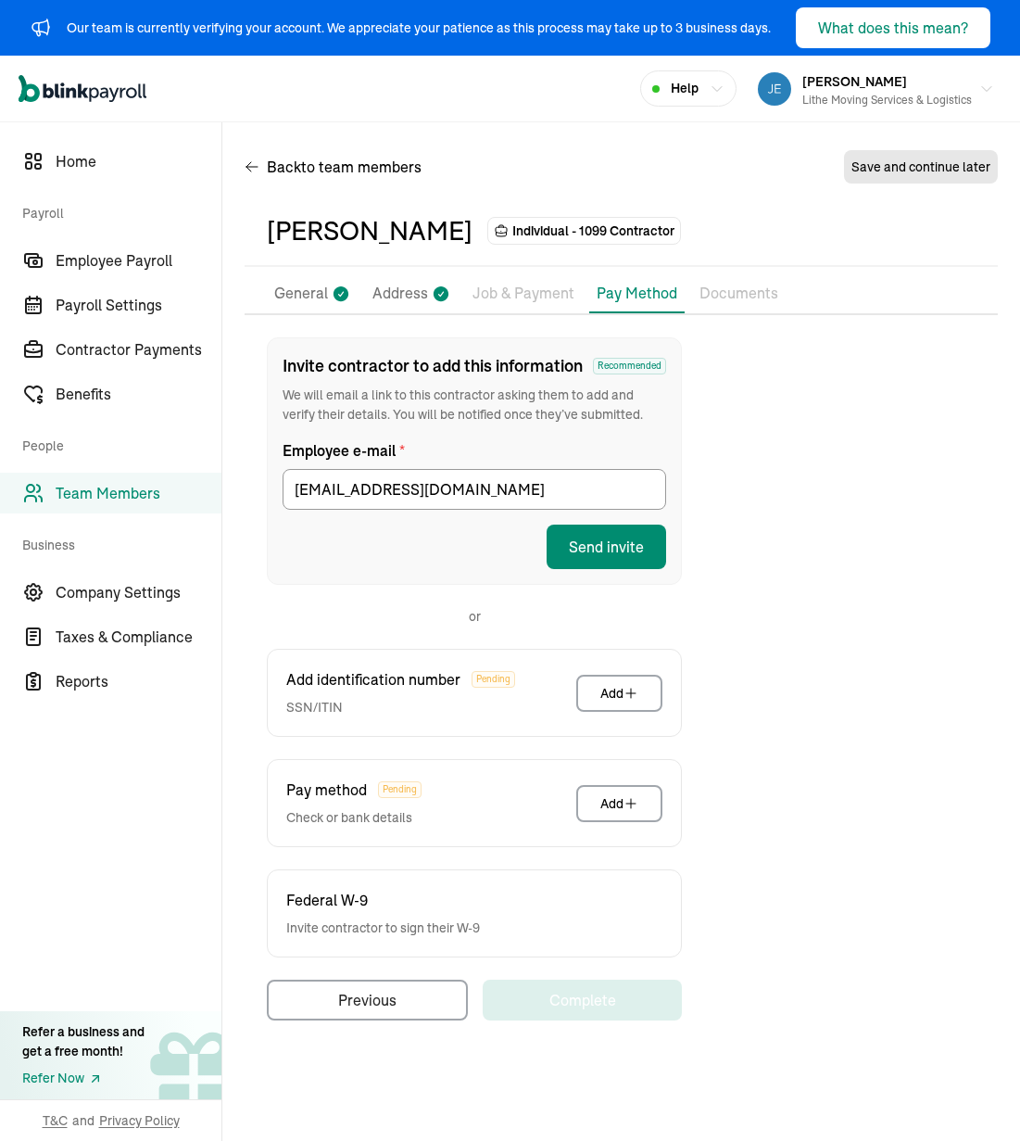
click at [747, 562] on div "Invite contractor to add this information Recommended We will email a link to t…" at bounding box center [621, 678] width 753 height 683
click at [603, 555] on button "Send invite" at bounding box center [607, 547] width 120 height 44
click at [759, 513] on div "Invite contractor to add this information Recommended We will email a link to t…" at bounding box center [621, 678] width 753 height 683
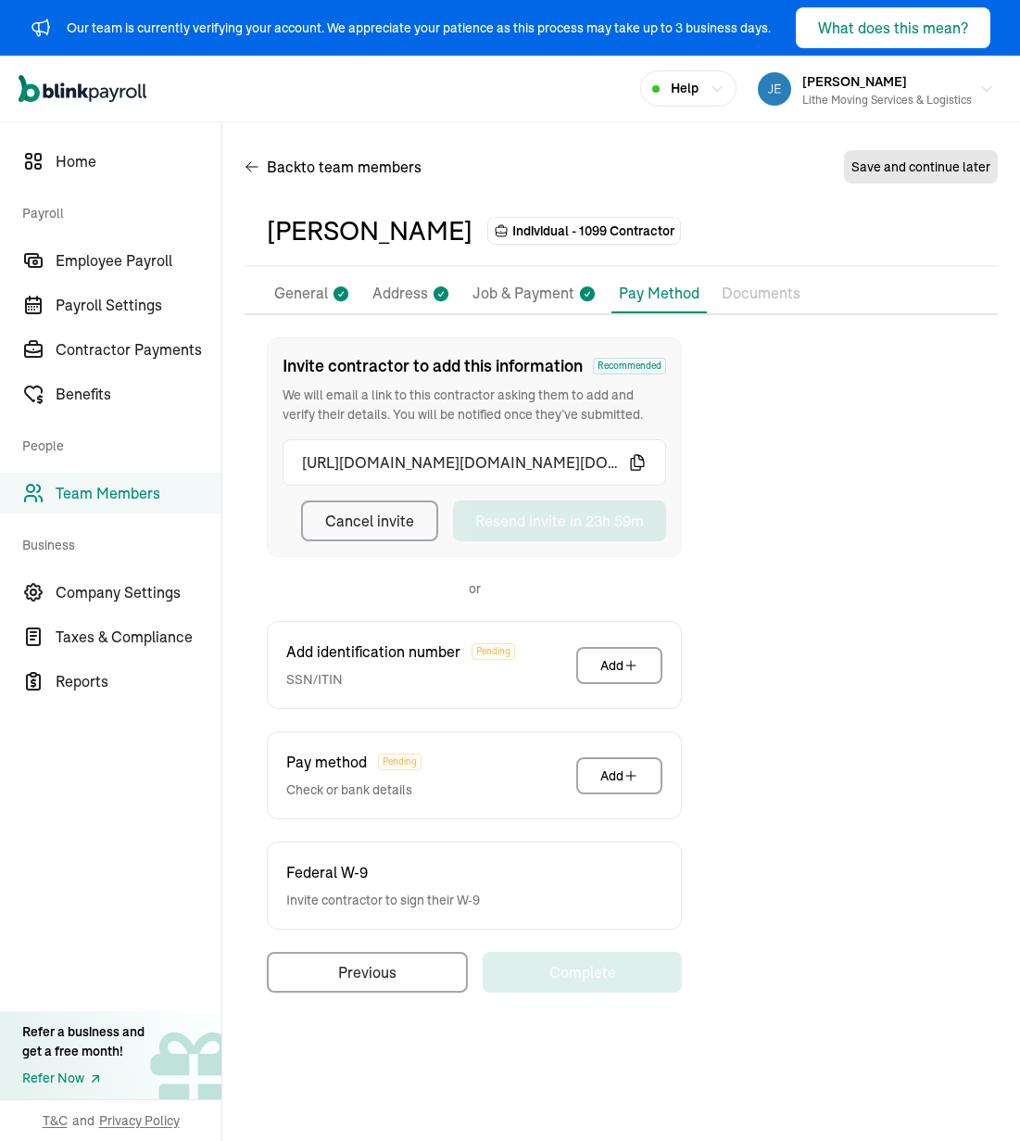
click at [758, 513] on div "Invite contractor to add this information Recommended We will email a link to t…" at bounding box center [621, 664] width 753 height 655
click at [790, 453] on div "Invite contractor to add this information Recommended We will email a link to t…" at bounding box center [621, 664] width 753 height 655
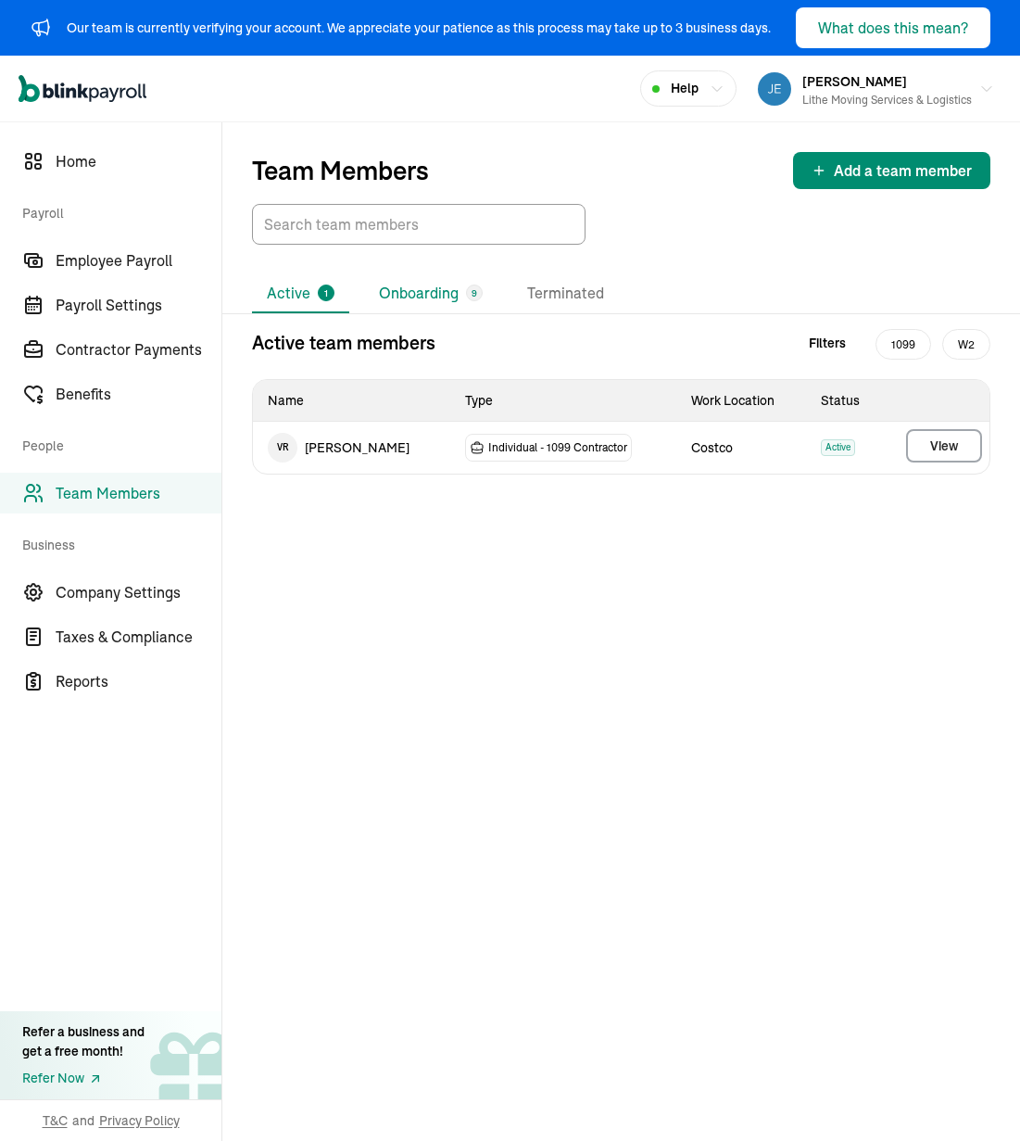
click at [414, 283] on li "Onboarding 9" at bounding box center [430, 293] width 133 height 39
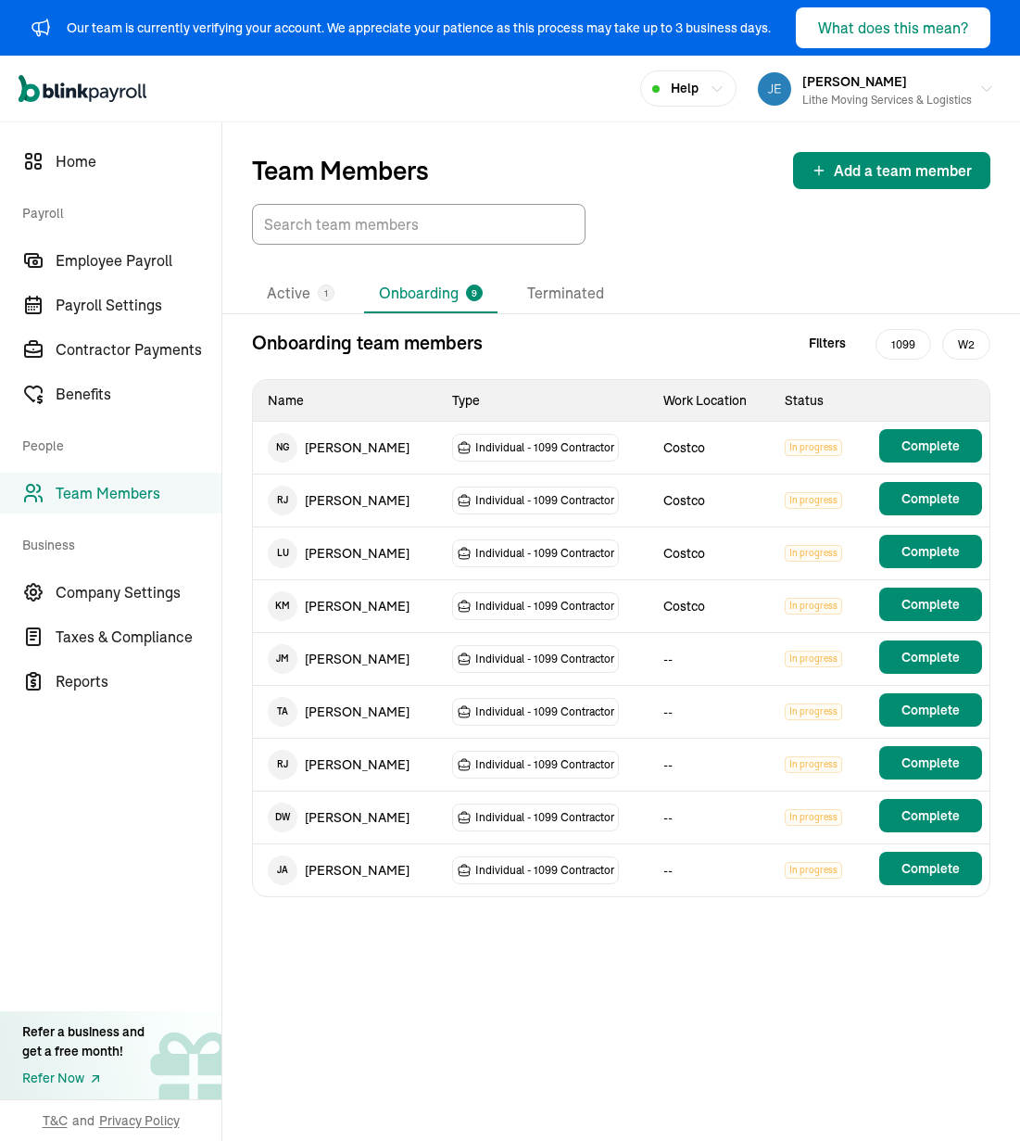
click at [799, 273] on div "Active 1 Onboarding 9 Terminated Onboarding team members Filters 1099 W2 Name T…" at bounding box center [621, 586] width 798 height 682
click at [707, 225] on div at bounding box center [621, 224] width 739 height 41
click at [709, 301] on div "Active 1 Onboarding 9 Terminated" at bounding box center [621, 293] width 739 height 39
click at [741, 268] on div "Active 1 Onboarding 9 Terminated Onboarding team members Filters 1099 W2 Name T…" at bounding box center [621, 586] width 798 height 682
click at [649, 711] on td "--" at bounding box center [709, 712] width 121 height 53
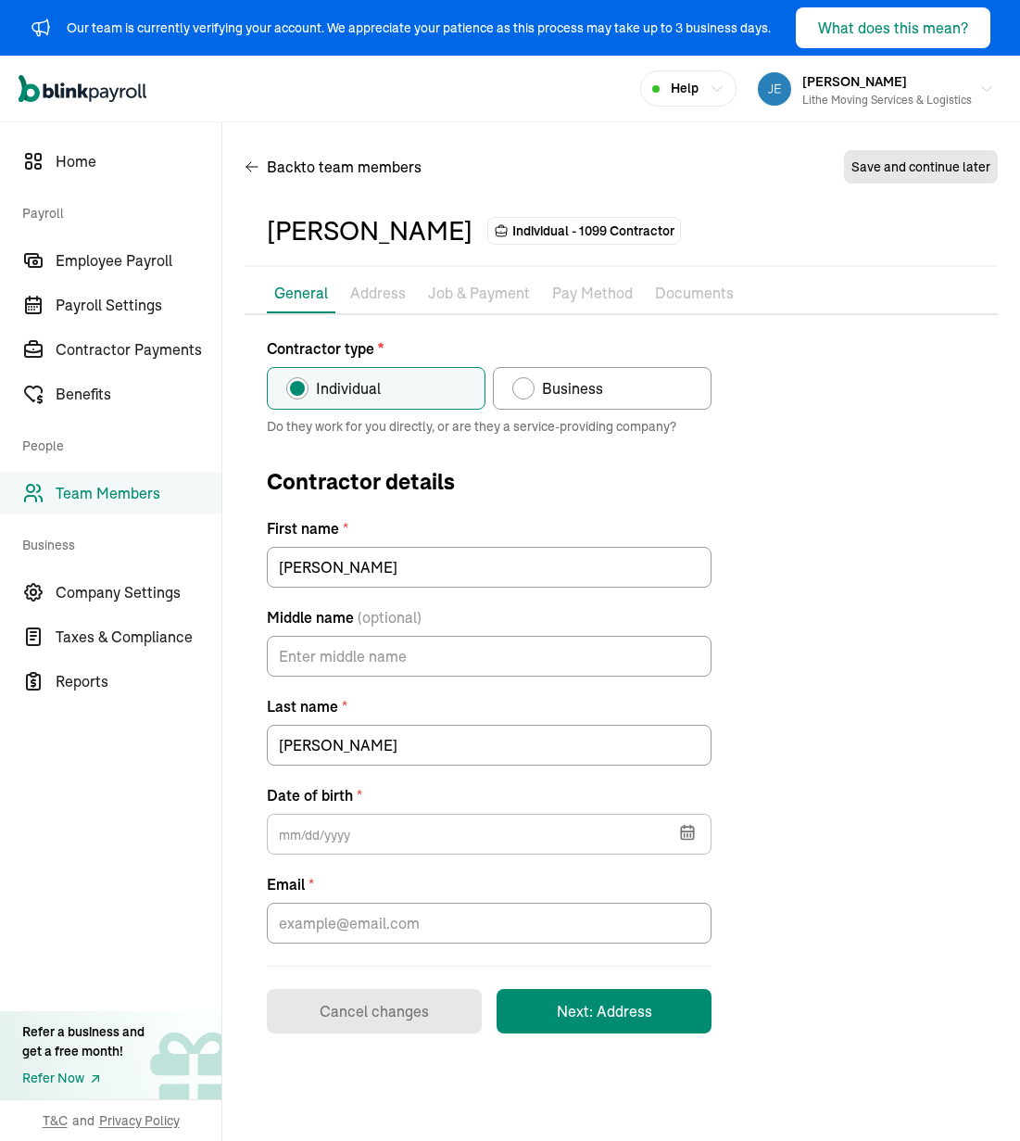
click at [810, 520] on div "Contractor type * Individual Business Do they work for you directly, or are the…" at bounding box center [621, 685] width 753 height 696
click at [614, 679] on form "Contractor type * Individual Business Do they work for you directly, or are the…" at bounding box center [489, 685] width 445 height 696
click at [616, 676] on input "Middle name (optional)" at bounding box center [489, 656] width 445 height 41
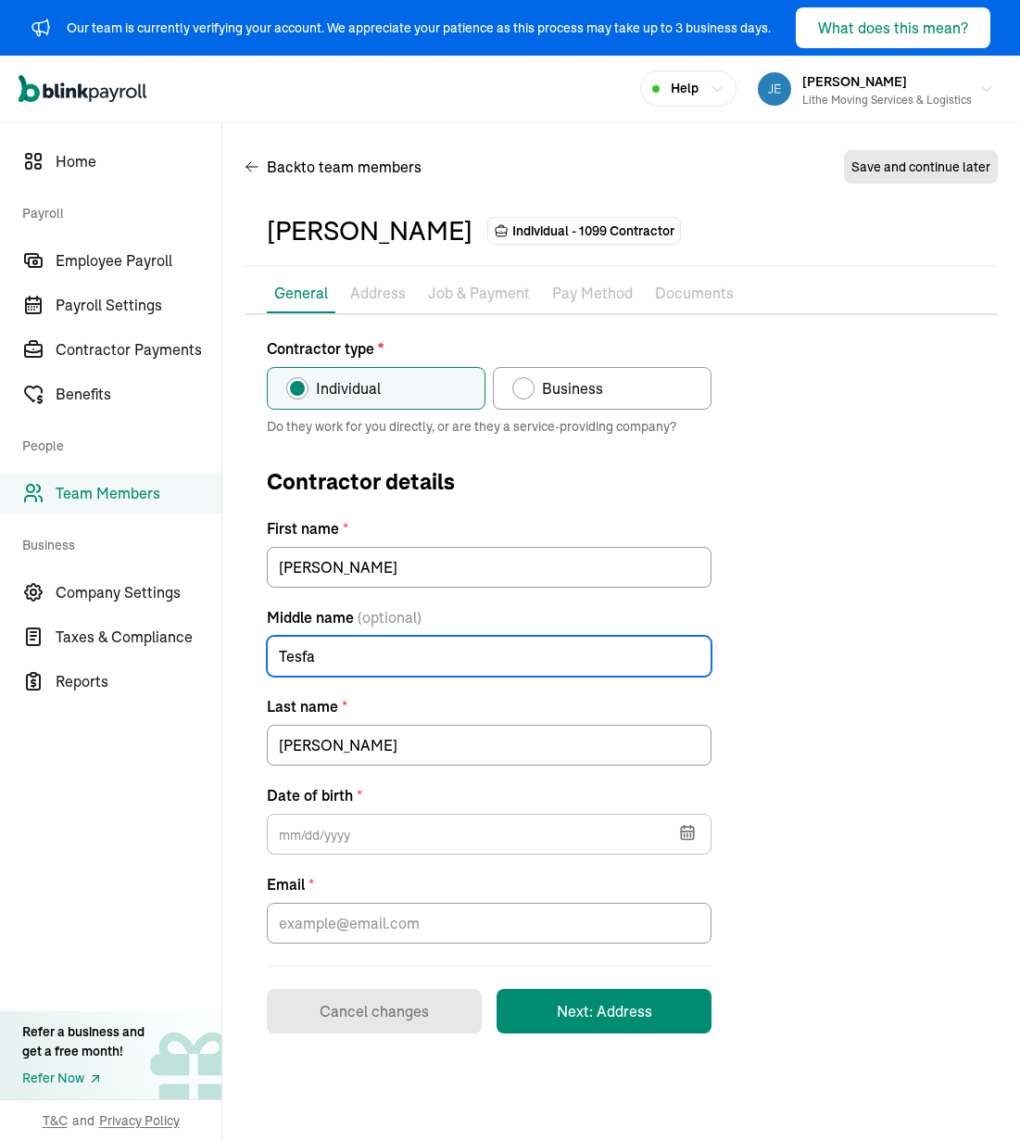
type input "Tesfa"
click at [845, 570] on div "Contractor type * Individual Business Do they work for you directly, or are the…" at bounding box center [621, 685] width 753 height 696
click at [698, 829] on button "button" at bounding box center [686, 830] width 52 height 48
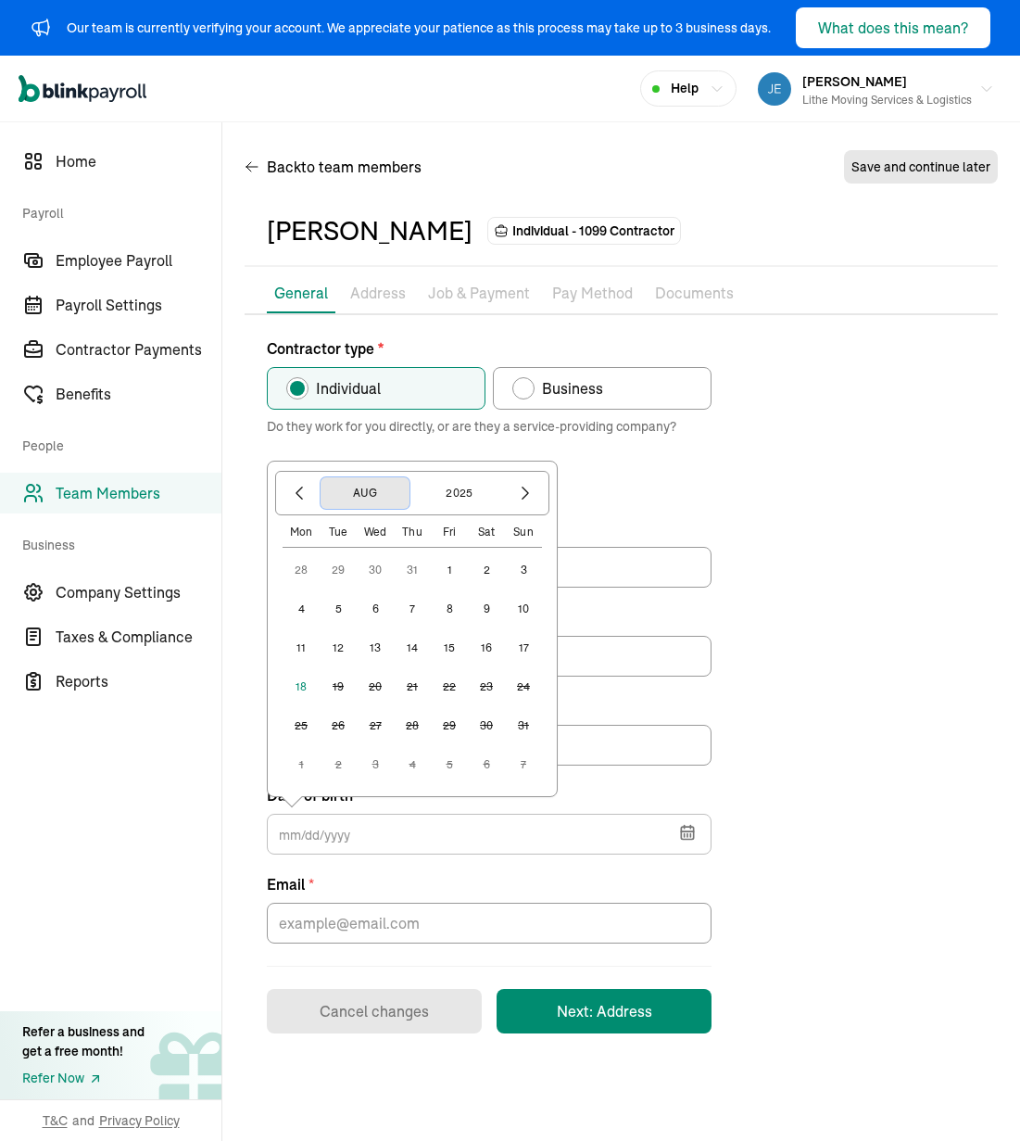
click at [380, 497] on button "Aug" at bounding box center [365, 493] width 89 height 32
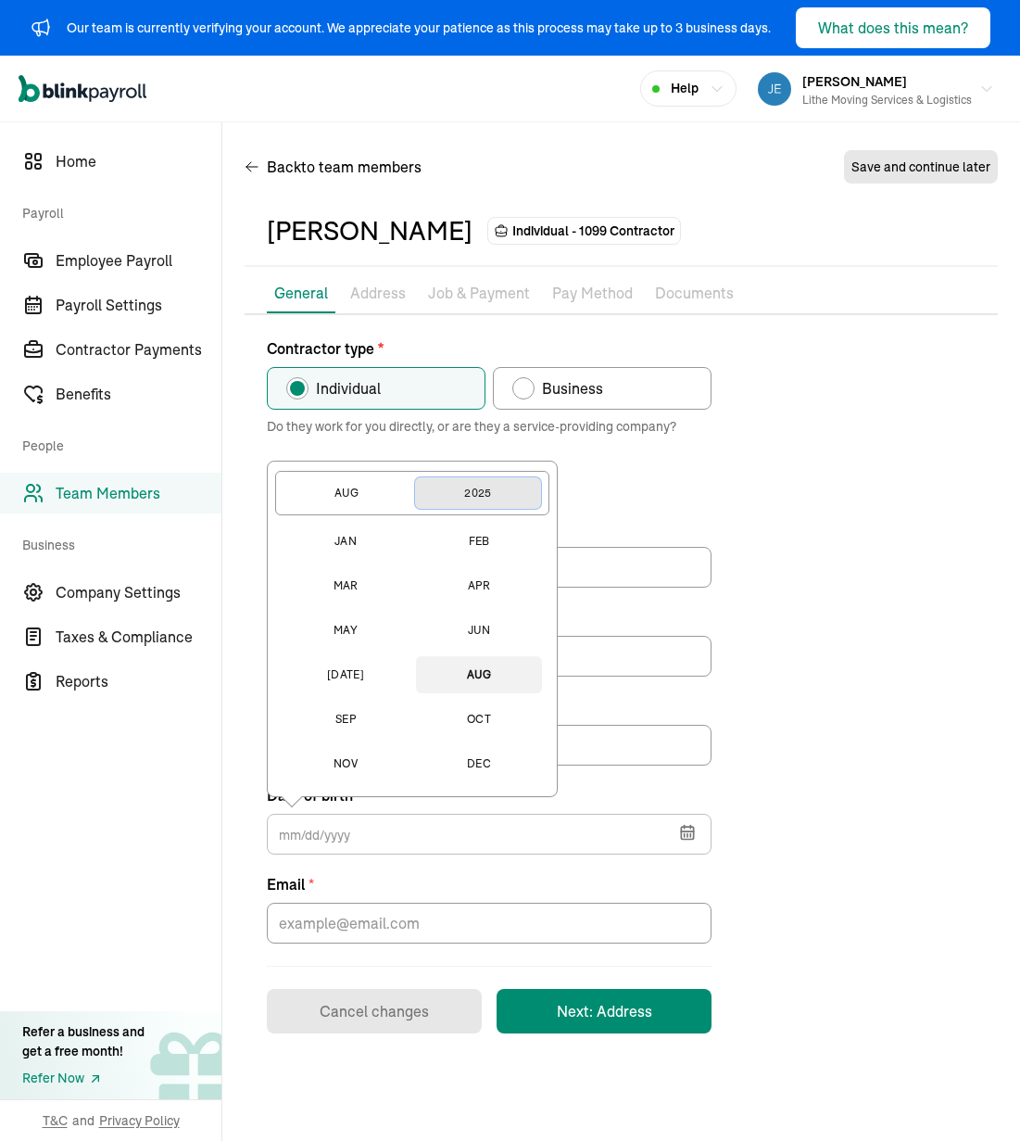
click at [502, 503] on button "2025" at bounding box center [478, 493] width 126 height 32
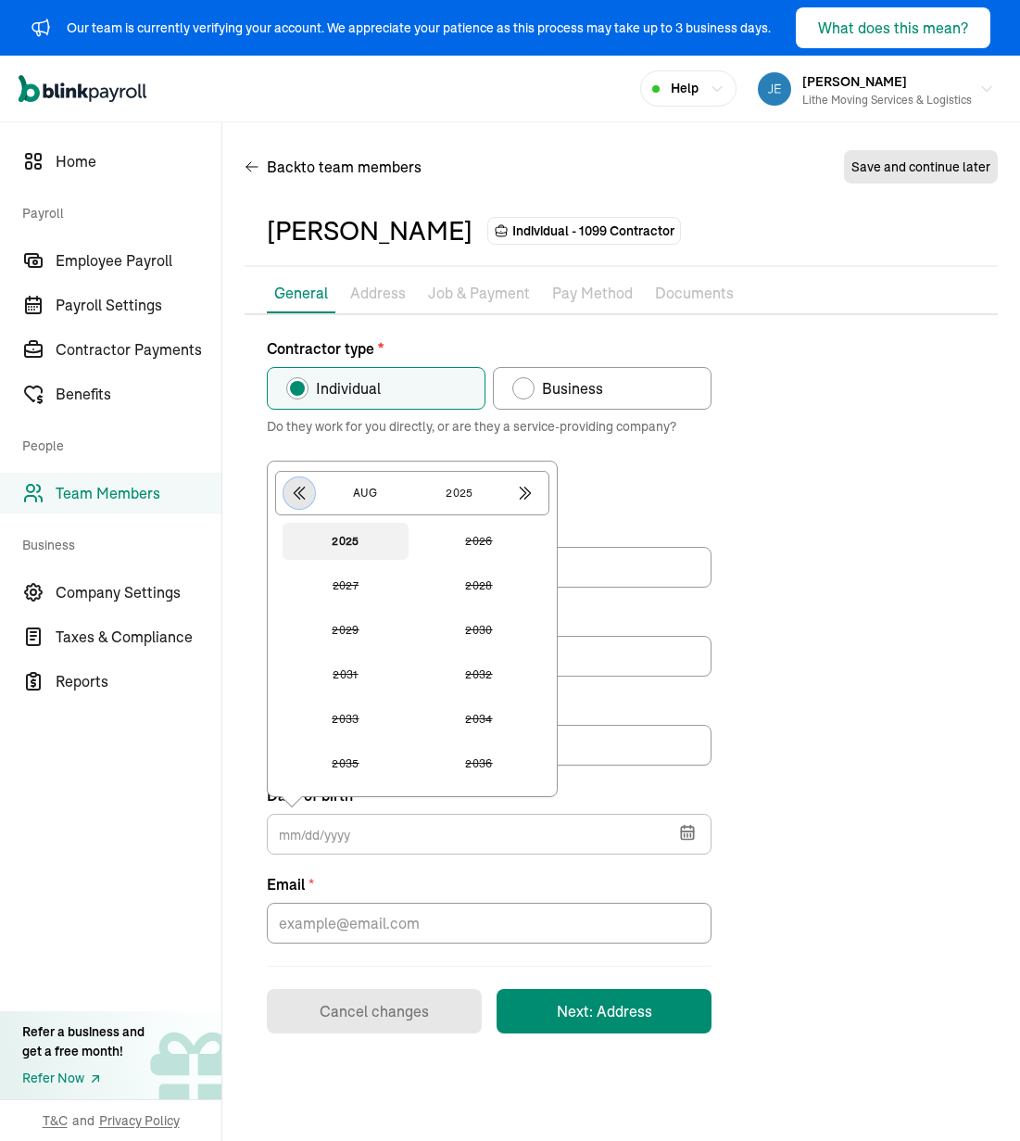
click at [285, 492] on button "button" at bounding box center [300, 493] width 32 height 32
click at [477, 576] on button "2004" at bounding box center [479, 585] width 126 height 37
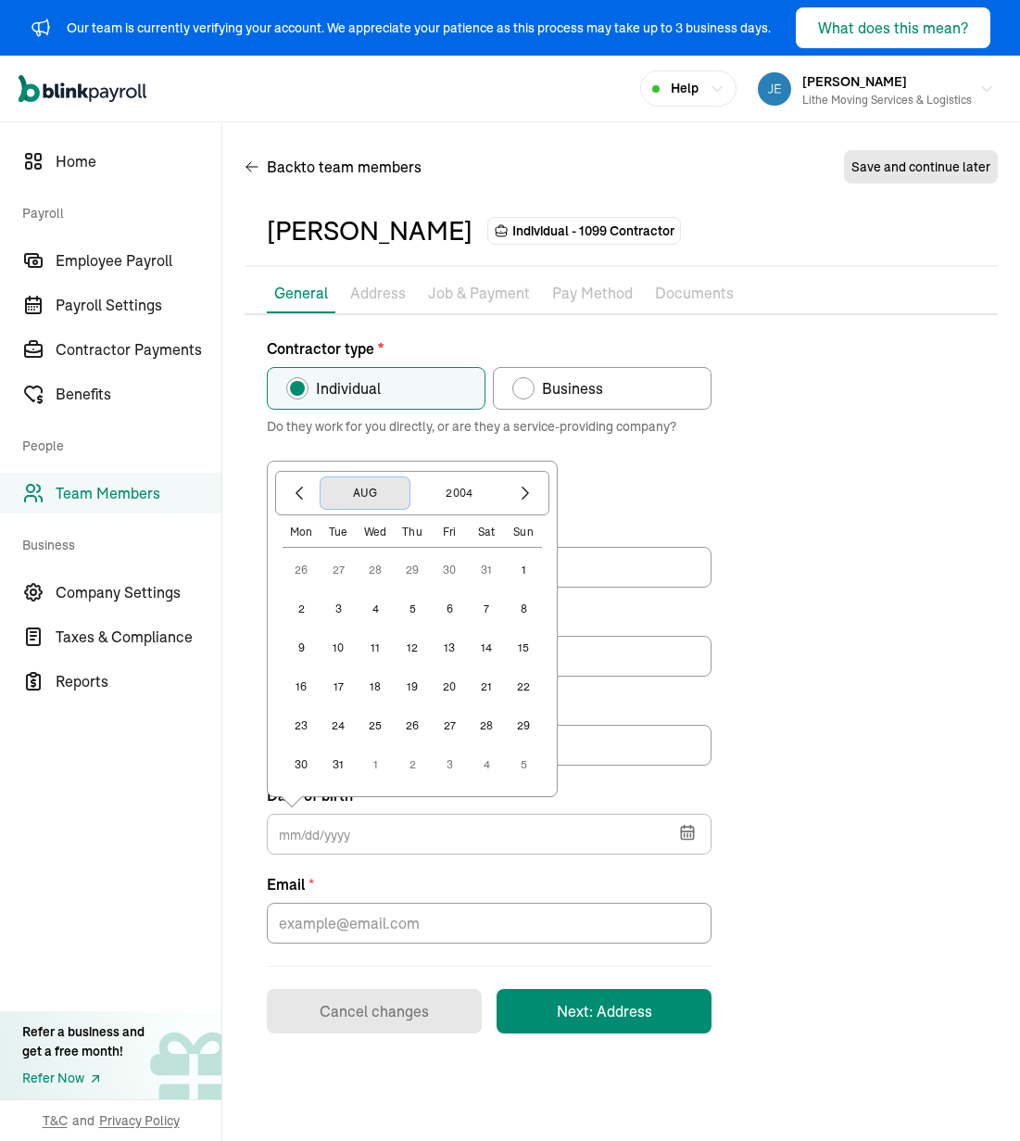
click at [365, 488] on button "Aug" at bounding box center [365, 493] width 89 height 32
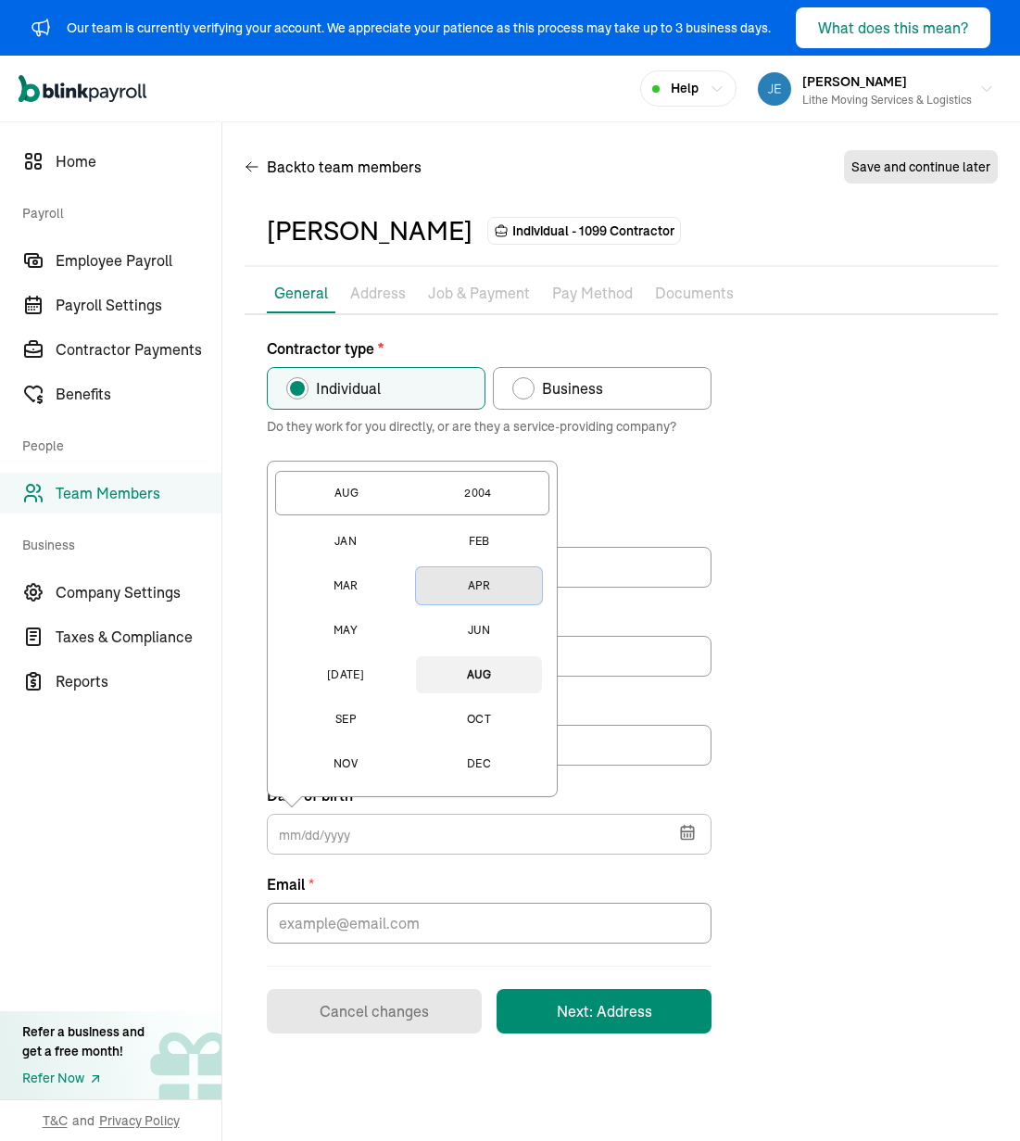
click at [444, 587] on button "Apr" at bounding box center [479, 585] width 126 height 37
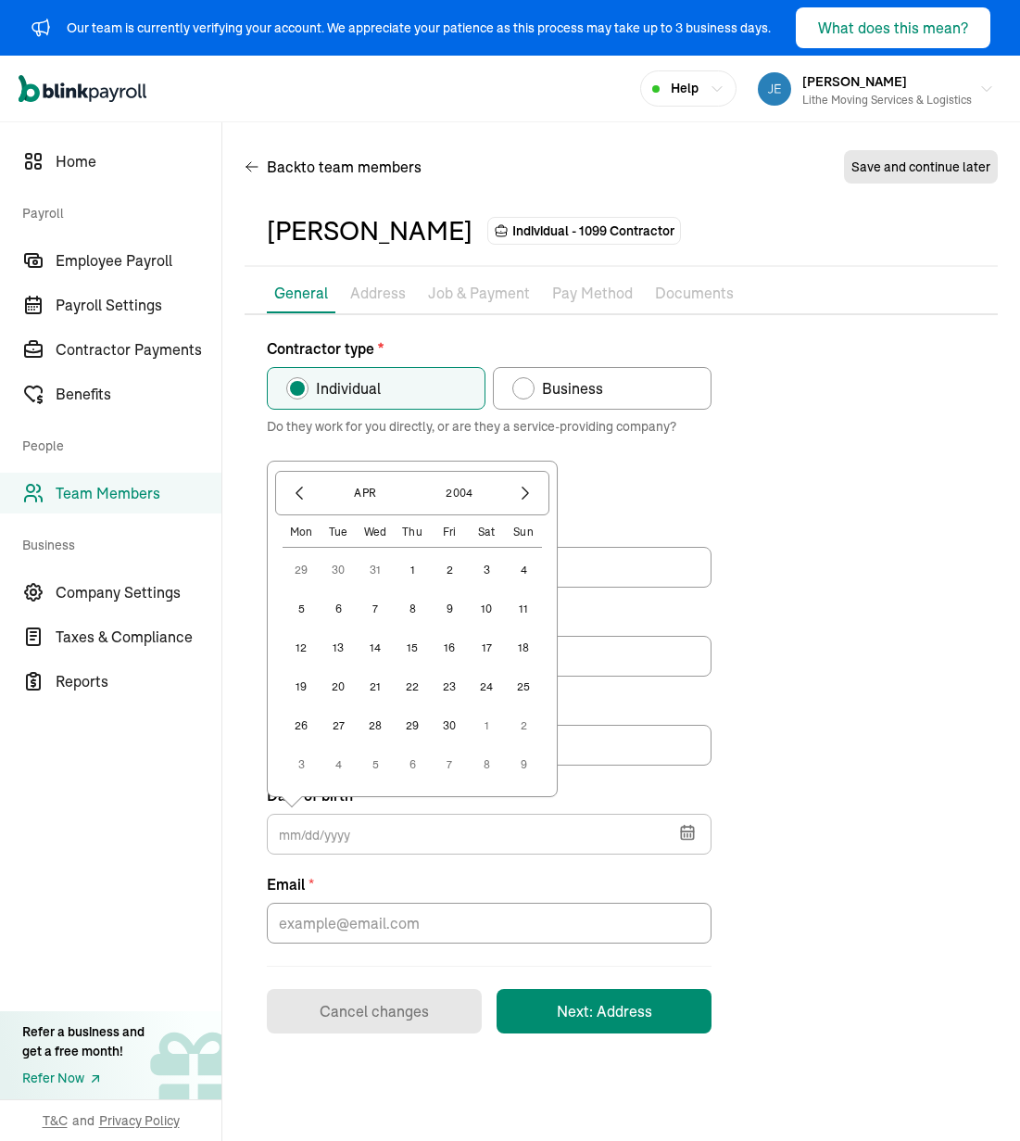
click at [339, 695] on button "20" at bounding box center [338, 686] width 37 height 37
type input "[DATE]"
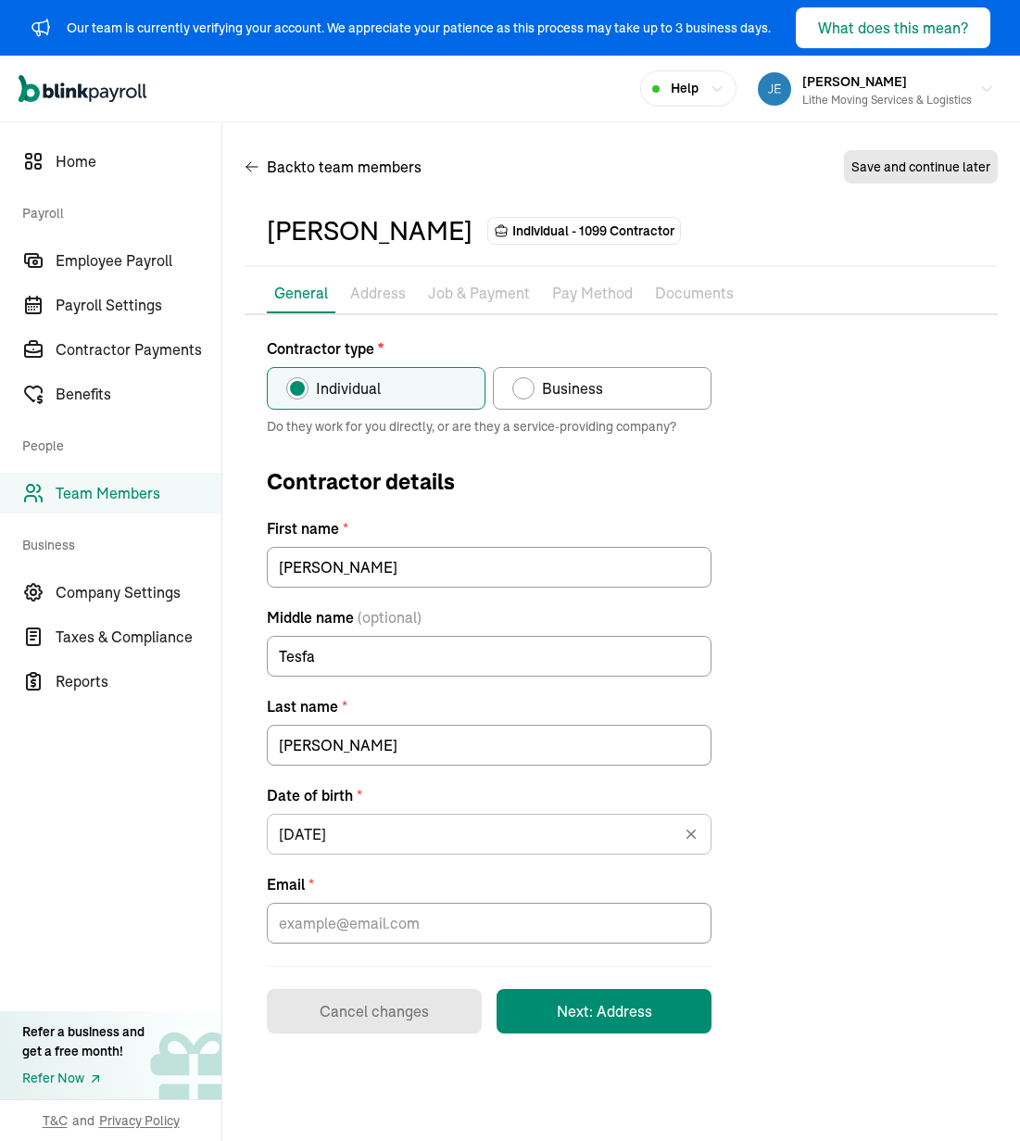
click at [763, 588] on div "Contractor type * Individual Business Do they work for you directly, or are the…" at bounding box center [621, 685] width 753 height 696
click at [576, 924] on input "Email *" at bounding box center [489, 923] width 445 height 41
click at [383, 932] on input "Email *" at bounding box center [489, 923] width 445 height 41
paste input "[EMAIL_ADDRESS][DOMAIN_NAME]"
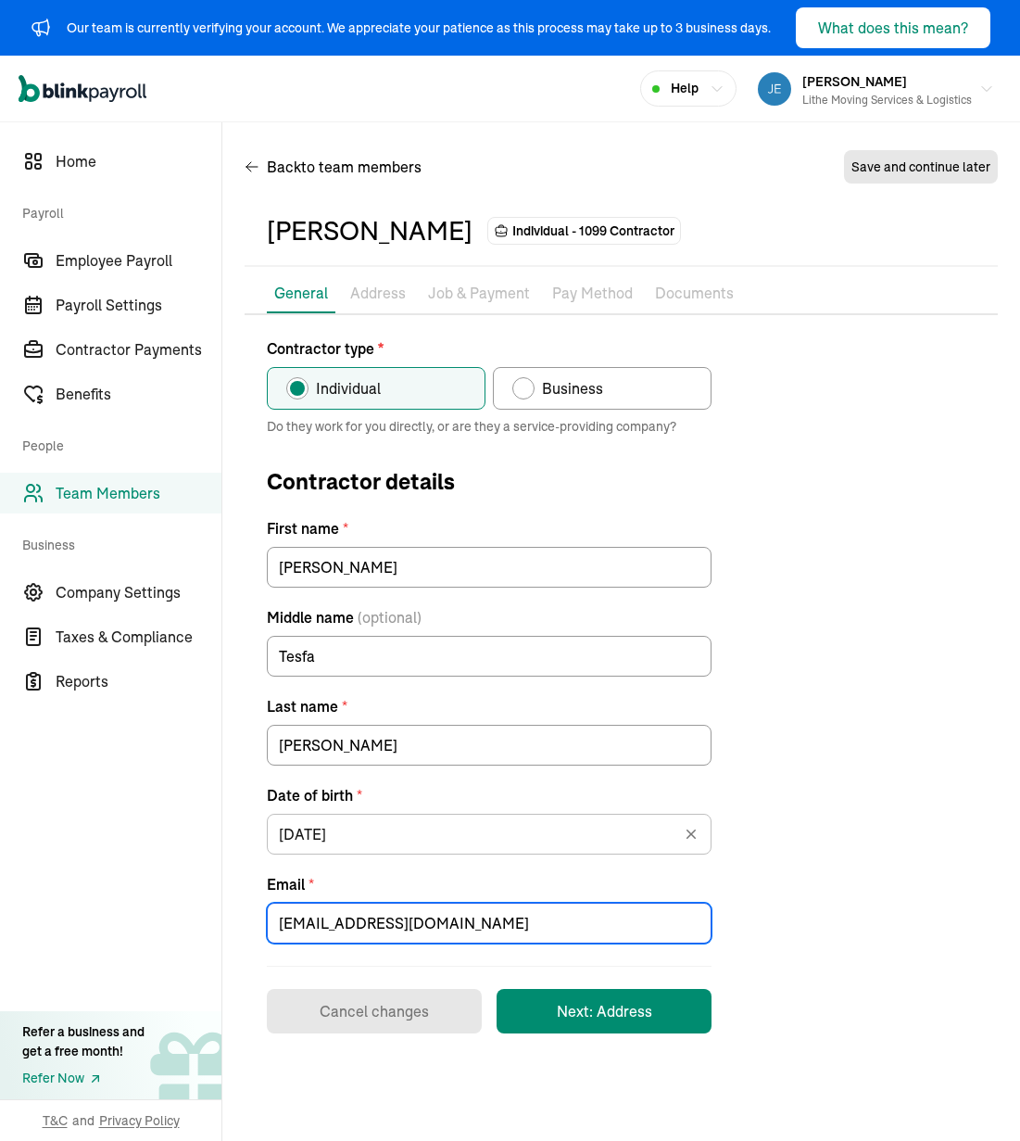
type input "[EMAIL_ADDRESS][DOMAIN_NAME]"
click at [759, 870] on div "Contractor type * Individual Business Do they work for you directly, or are the…" at bounding box center [621, 685] width 753 height 696
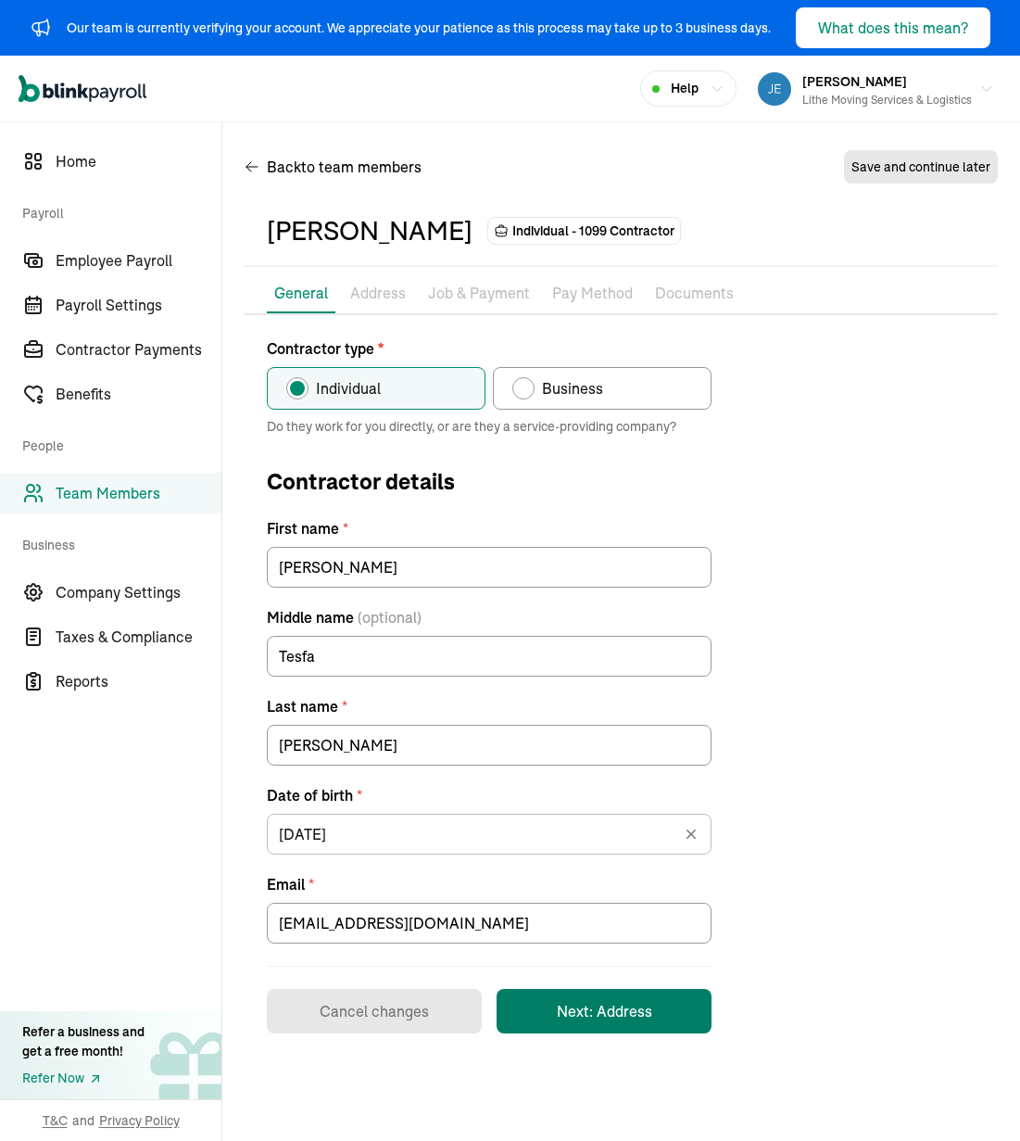
click at [616, 1023] on button "Next: Address" at bounding box center [604, 1011] width 215 height 44
click at [845, 590] on div "Contractor type * Individual Business Do they work for you directly, or are the…" at bounding box center [621, 685] width 753 height 696
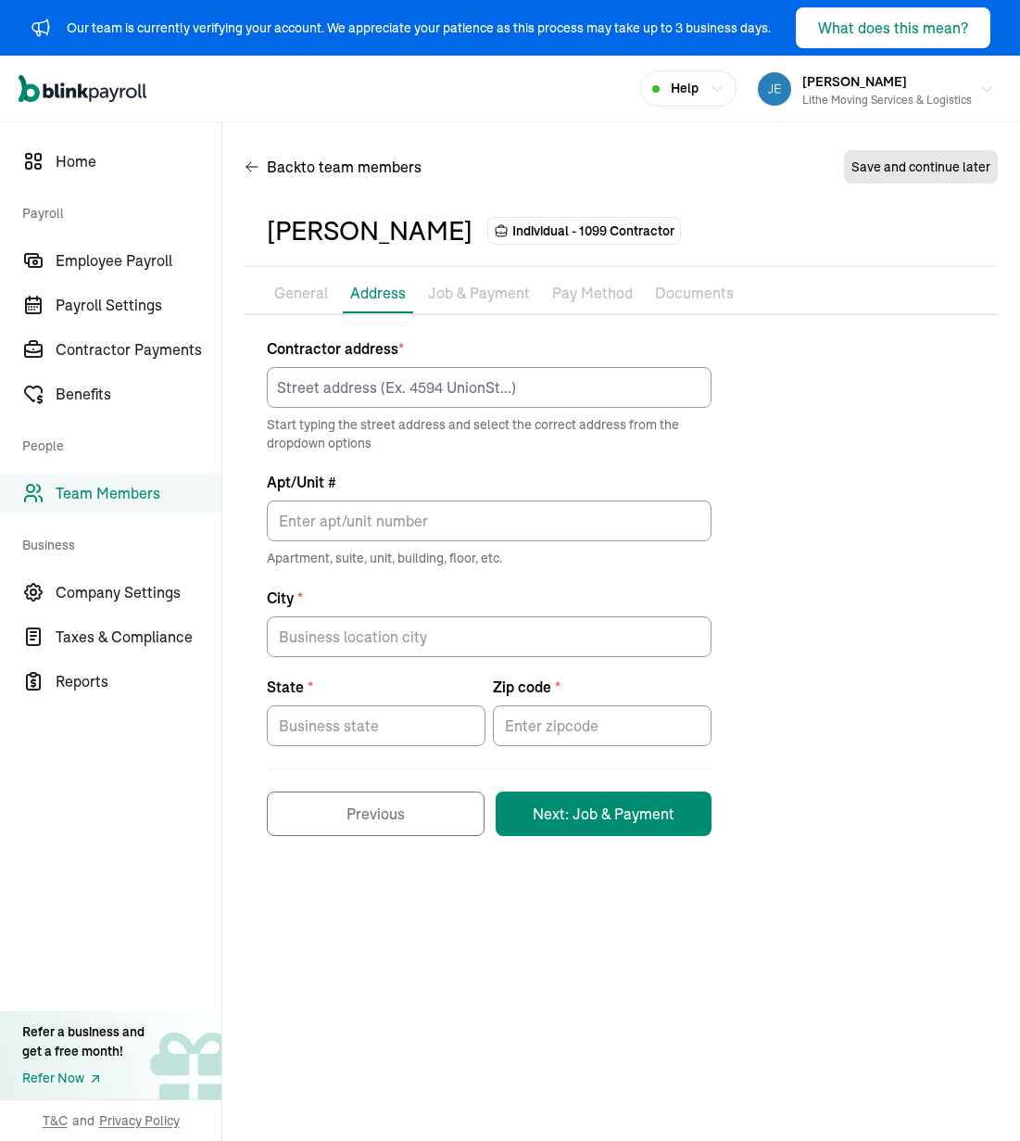
click at [837, 558] on div "Contractor address * Start typing the street address and select the correct add…" at bounding box center [621, 586] width 753 height 499
click at [635, 399] on input at bounding box center [489, 387] width 445 height 41
click at [439, 381] on input at bounding box center [489, 387] width 445 height 41
paste input "[STREET_ADDRESS]"
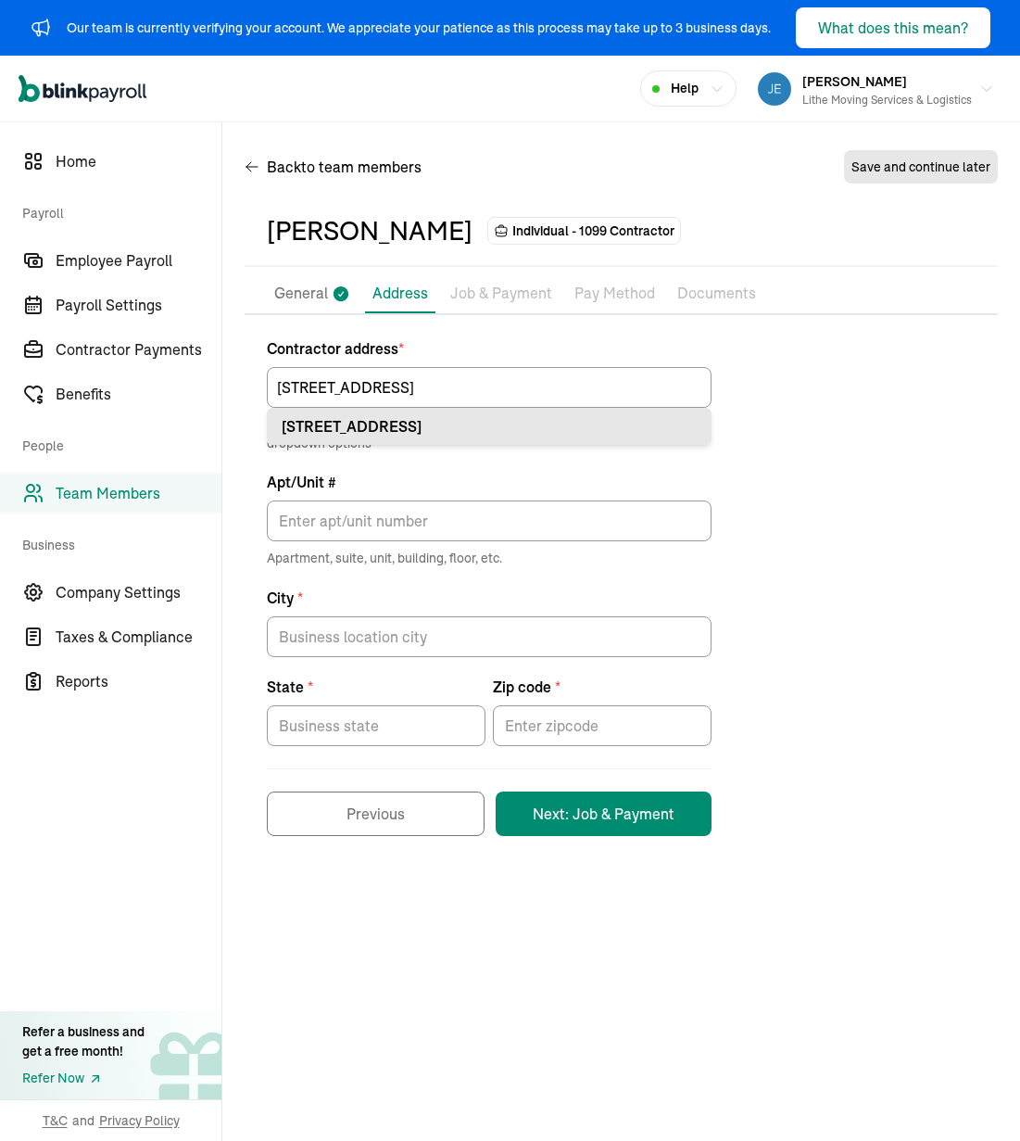
click at [500, 422] on div "[STREET_ADDRESS]" at bounding box center [489, 426] width 415 height 22
type input "[STREET_ADDRESS]"
type input "Meridian"
type input "ID"
type input "83646"
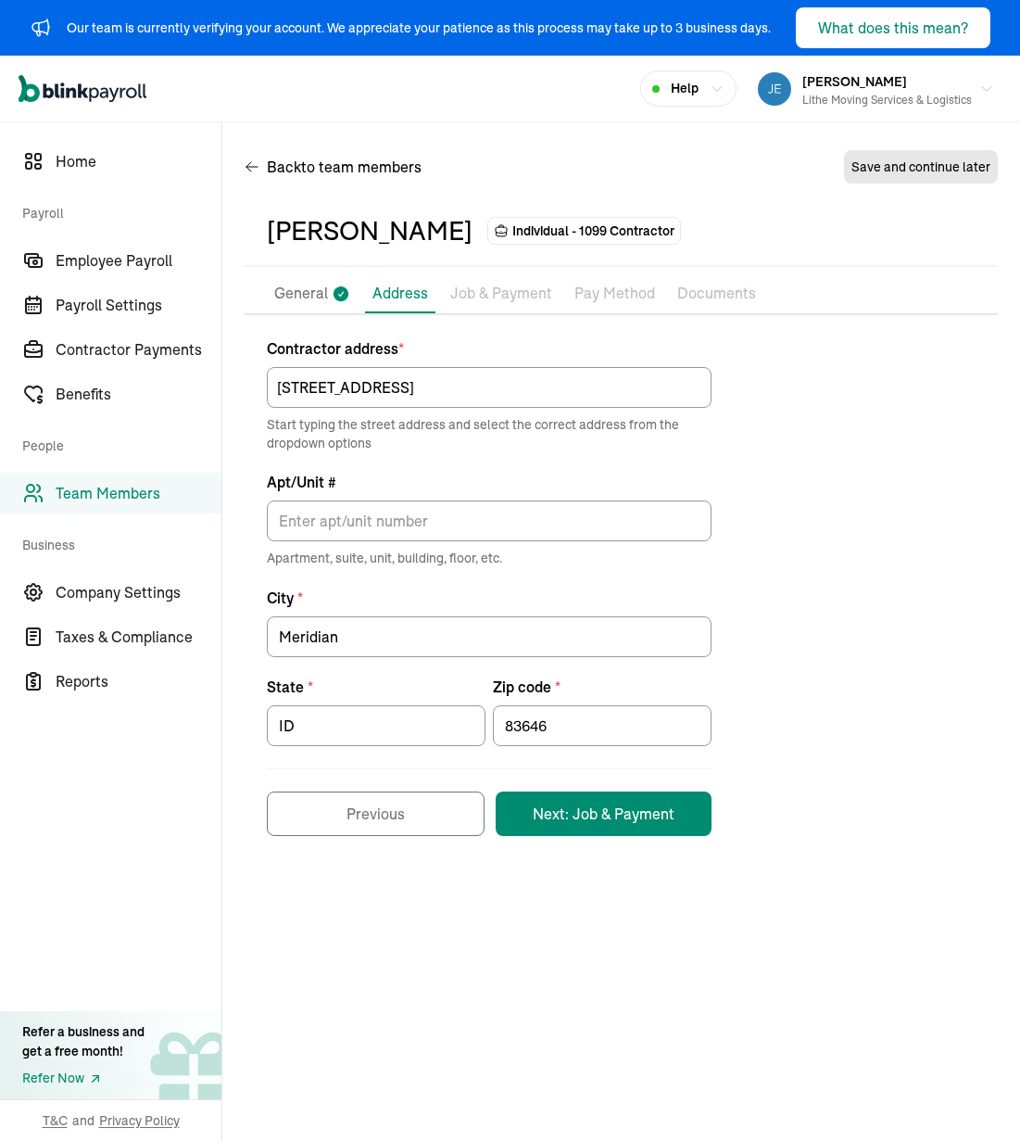
click at [749, 487] on div "Contractor address * [STREET_ADDRESS] Start typing the street address and selec…" at bounding box center [621, 586] width 753 height 499
click at [630, 828] on button "Next: Job & Payment" at bounding box center [604, 813] width 216 height 44
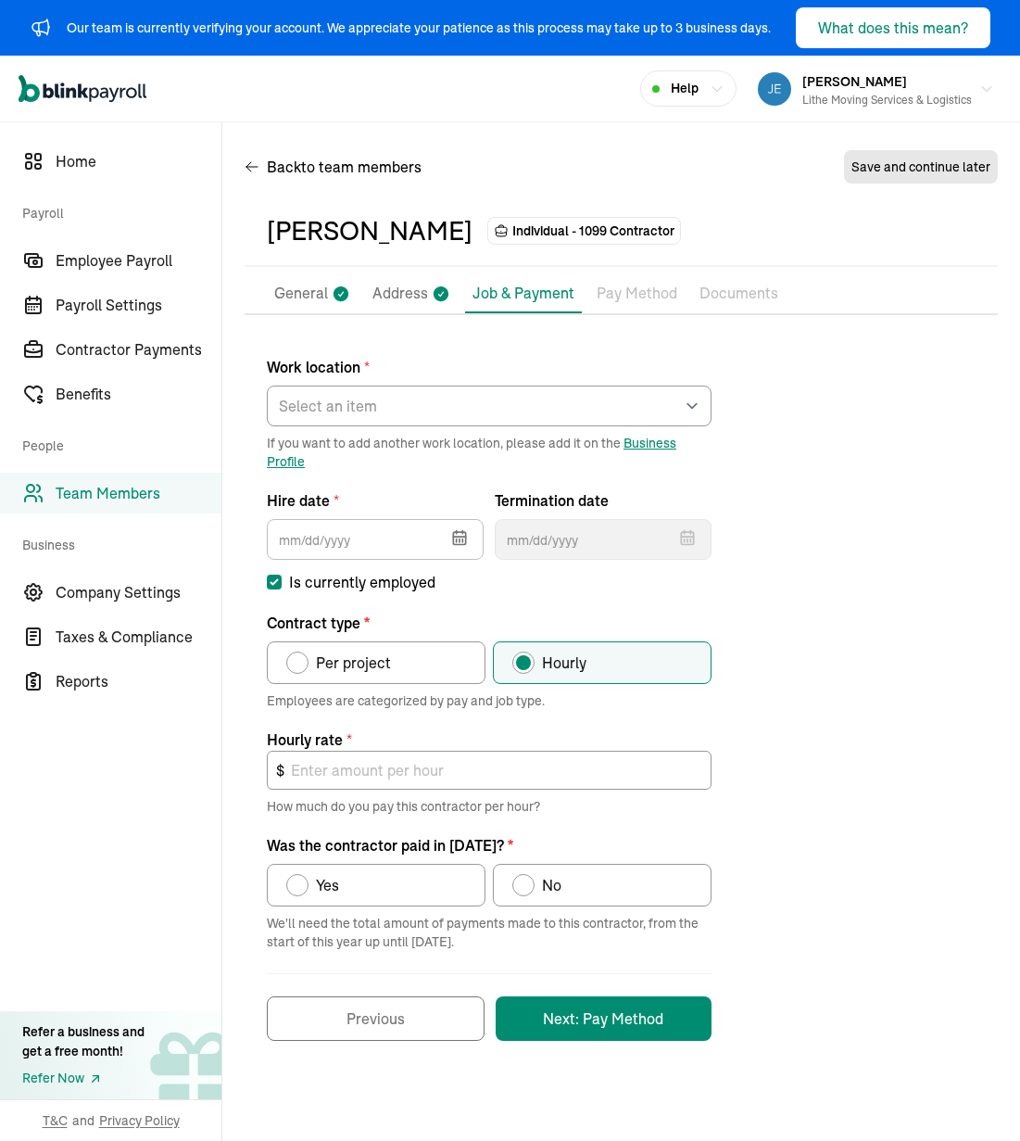
click at [794, 652] on div "Work location * Select an item [PERSON_NAME] Costco RXO hub Works from home If …" at bounding box center [621, 688] width 753 height 703
click at [571, 404] on select "Select an item [PERSON_NAME] Costco RXO hub Works from home" at bounding box center [489, 406] width 445 height 41
drag, startPoint x: 926, startPoint y: 383, endPoint x: 458, endPoint y: 454, distance: 473.4
click at [845, 383] on div "Work location * Select an item [PERSON_NAME] Costco RXO hub Works from home If …" at bounding box center [621, 688] width 753 height 703
click at [428, 410] on select "Select an item [PERSON_NAME] Costco RXO hub Works from home" at bounding box center [489, 406] width 445 height 41
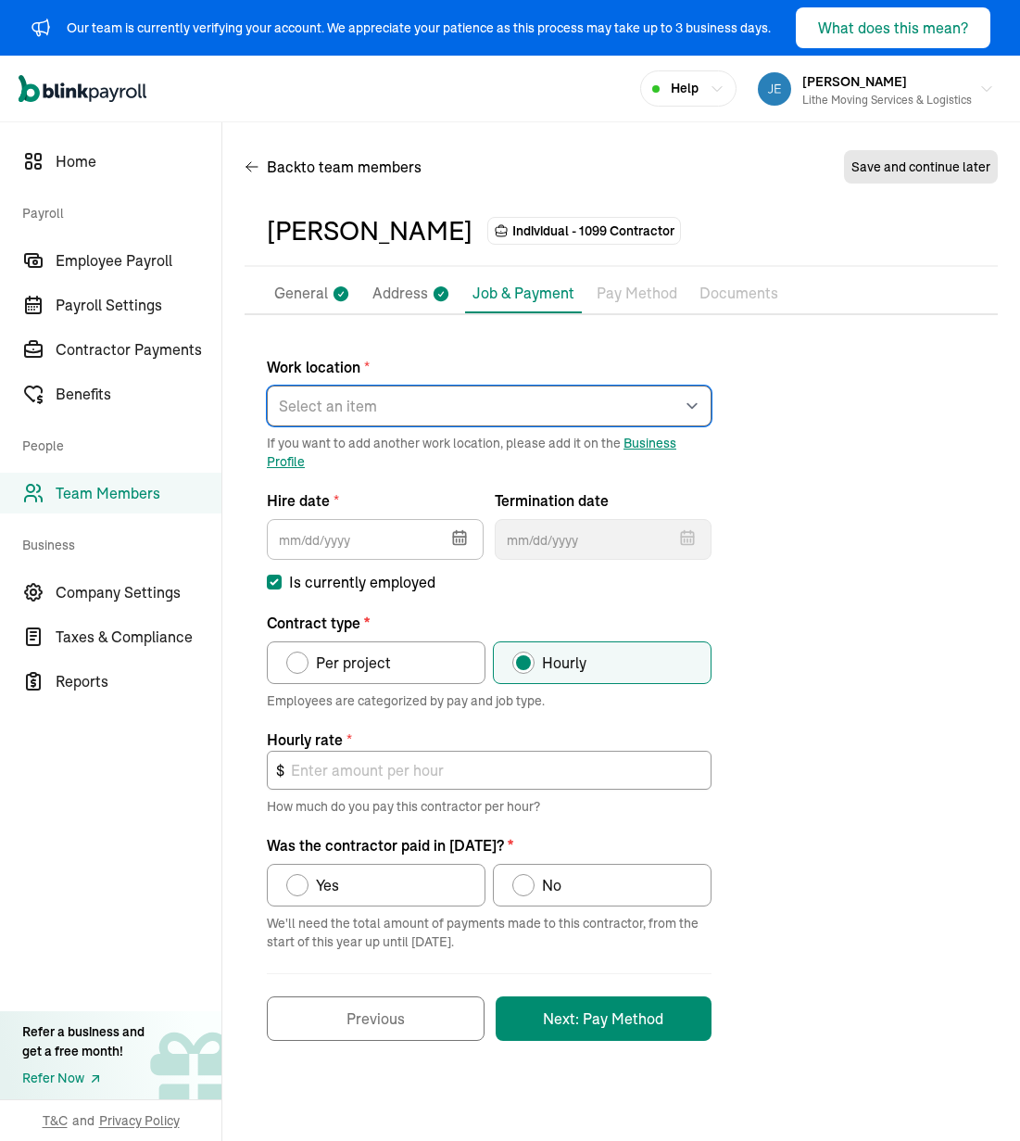
select select "[STREET_ADDRESS][PERSON_NAME]"
click at [267, 386] on select "Select an item [PERSON_NAME] Costco RXO hub Works from home" at bounding box center [489, 406] width 445 height 41
click at [808, 528] on div "Work location * Select an item [PERSON_NAME] Costco RXO hub Works from home If …" at bounding box center [621, 688] width 753 height 703
click at [472, 534] on button "button" at bounding box center [458, 536] width 52 height 48
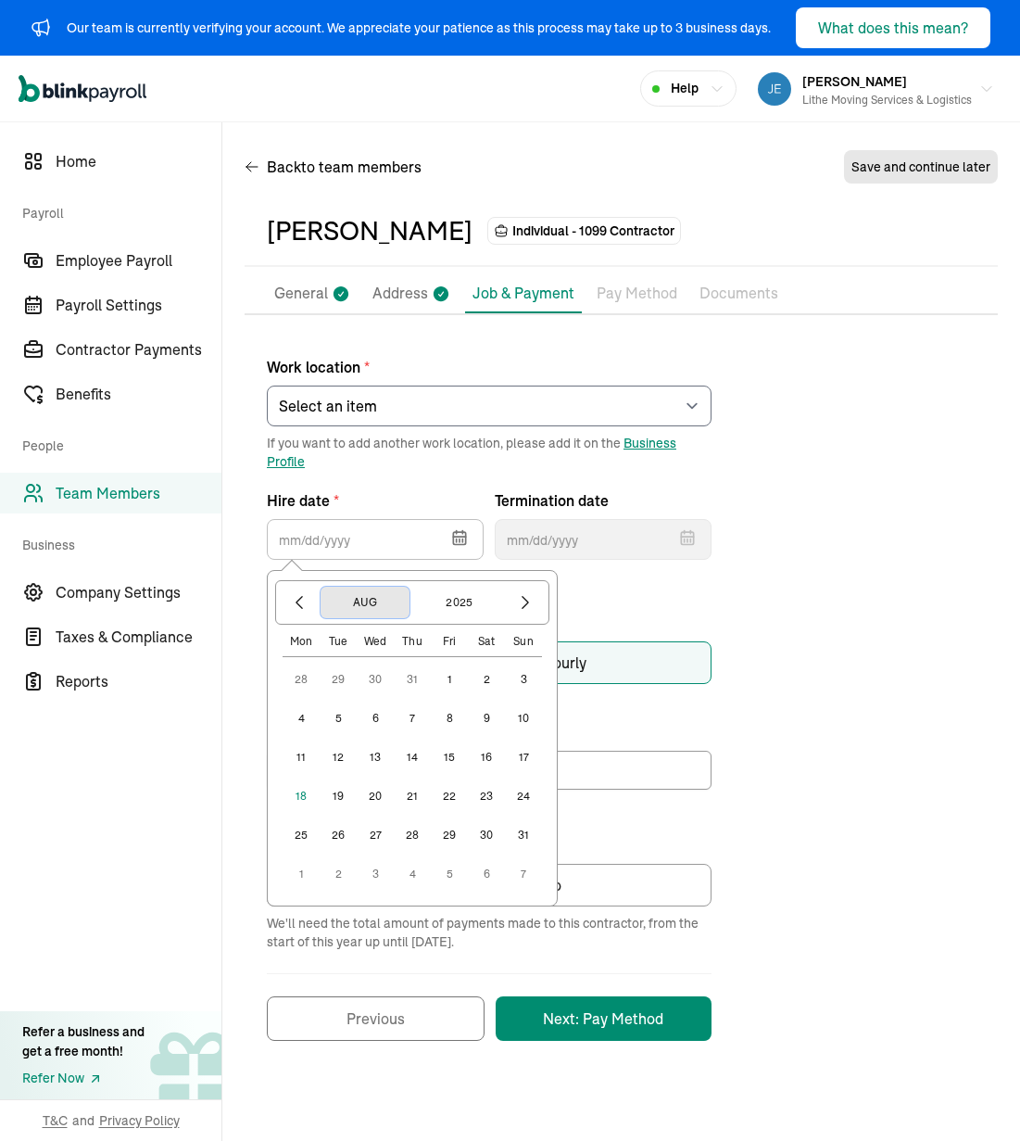
click at [353, 602] on button "Aug" at bounding box center [365, 603] width 89 height 32
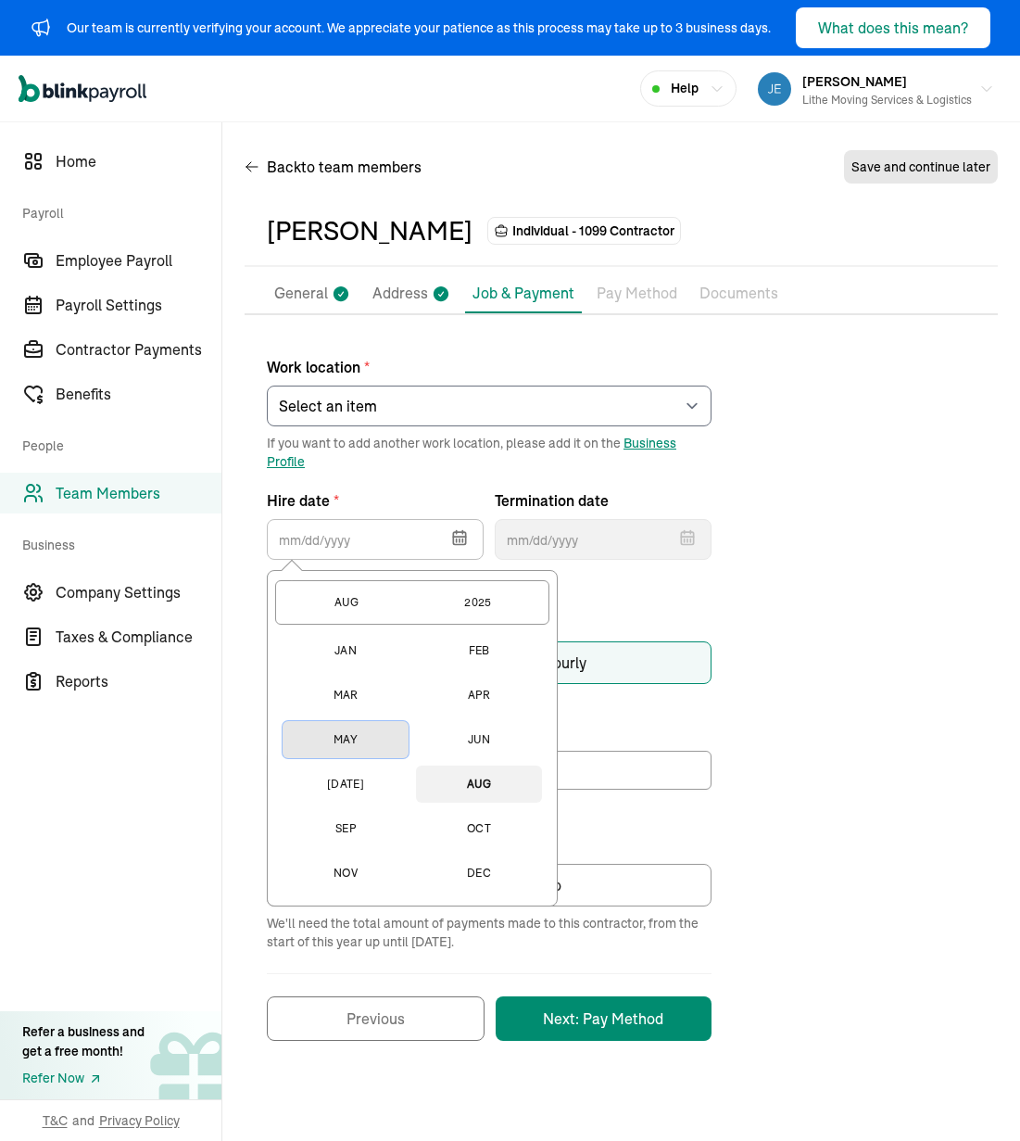
click at [361, 731] on button "May" at bounding box center [346, 739] width 126 height 37
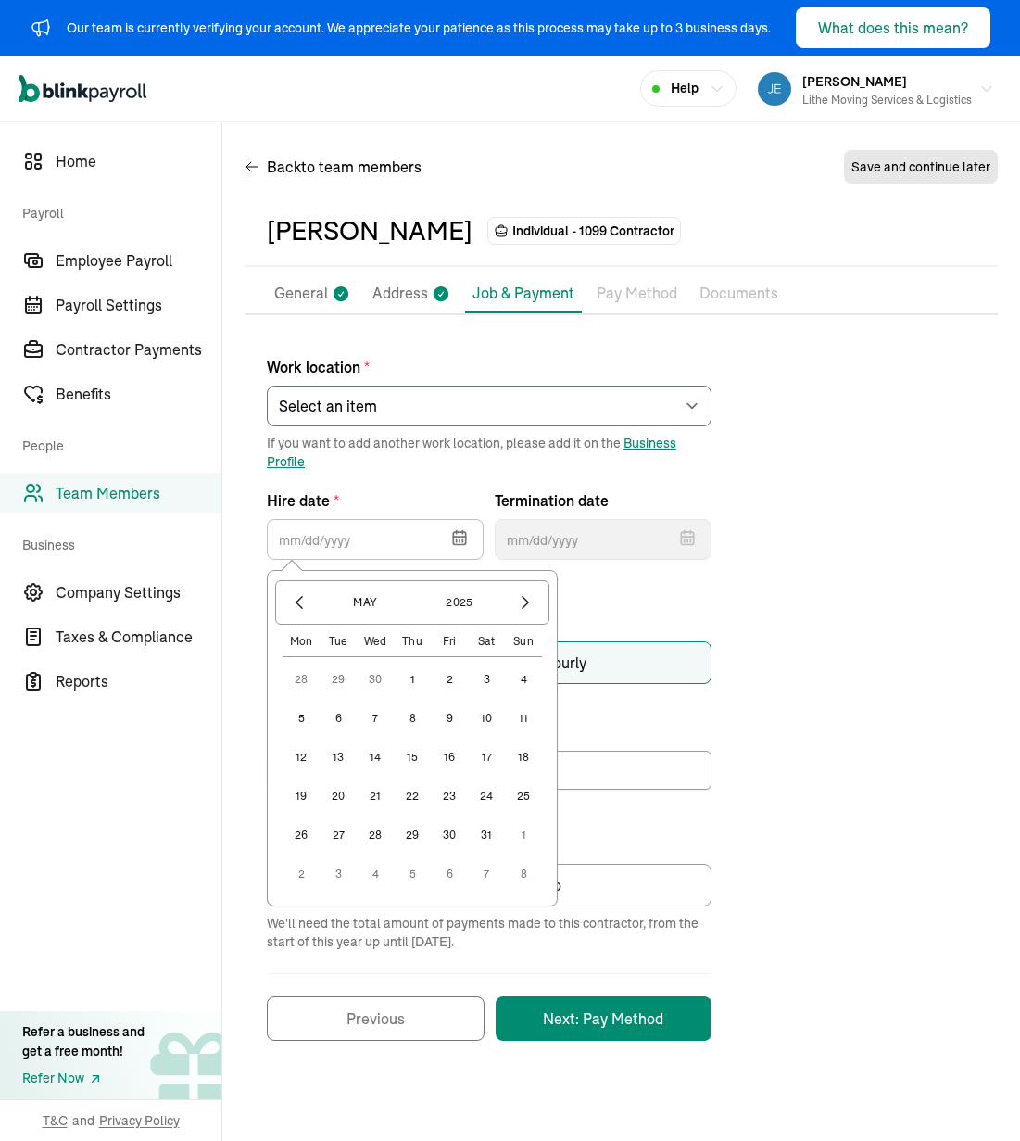
click at [374, 761] on button "14" at bounding box center [375, 757] width 37 height 37
type input "[DATE]"
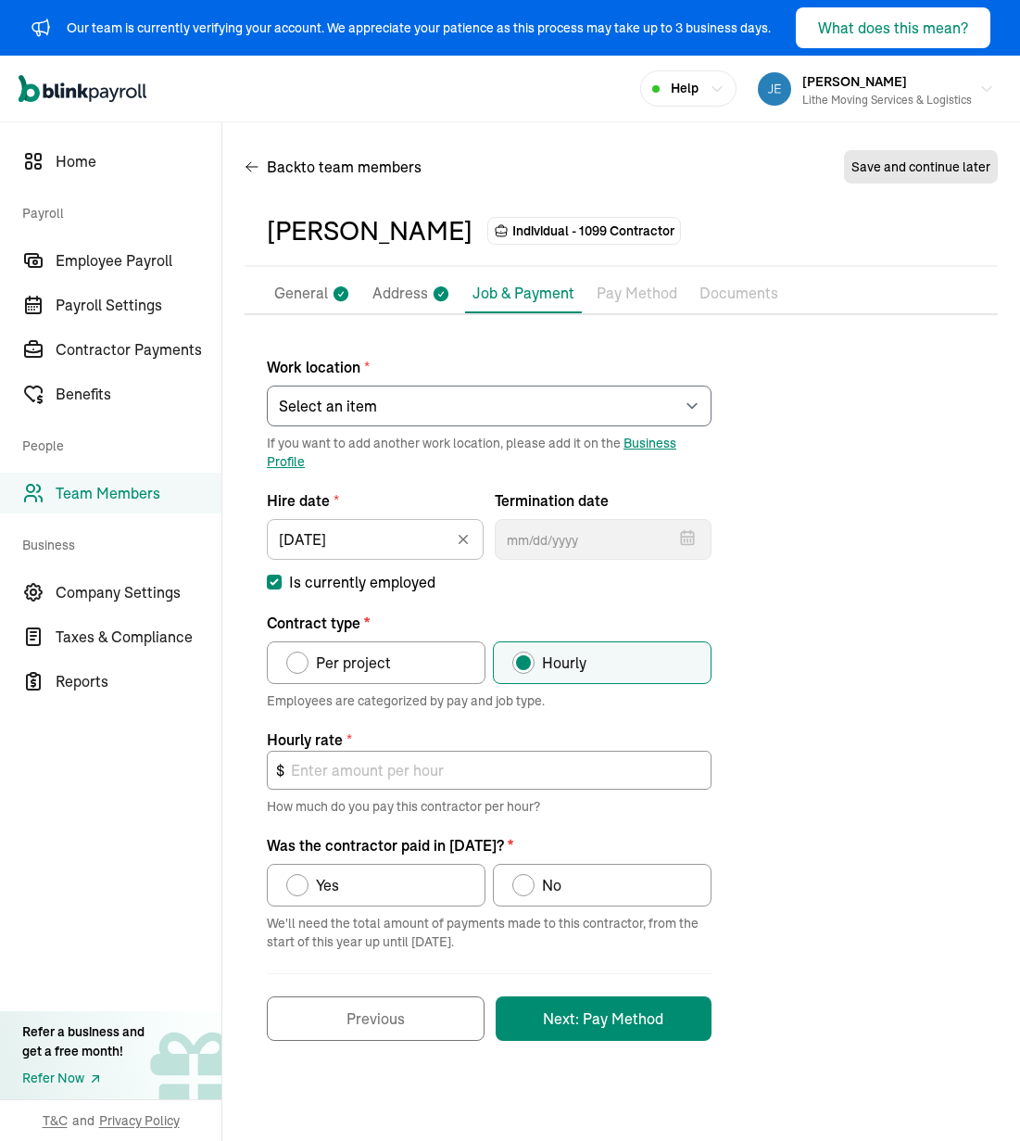
click at [737, 597] on div "Work location * Select an item [PERSON_NAME] Costco RXO hub Works from home If …" at bounding box center [621, 688] width 753 height 703
click at [392, 669] on label "Per project" at bounding box center [376, 662] width 219 height 43
click at [300, 665] on input "Per project" at bounding box center [292, 658] width 15 height 15
radio input "true"
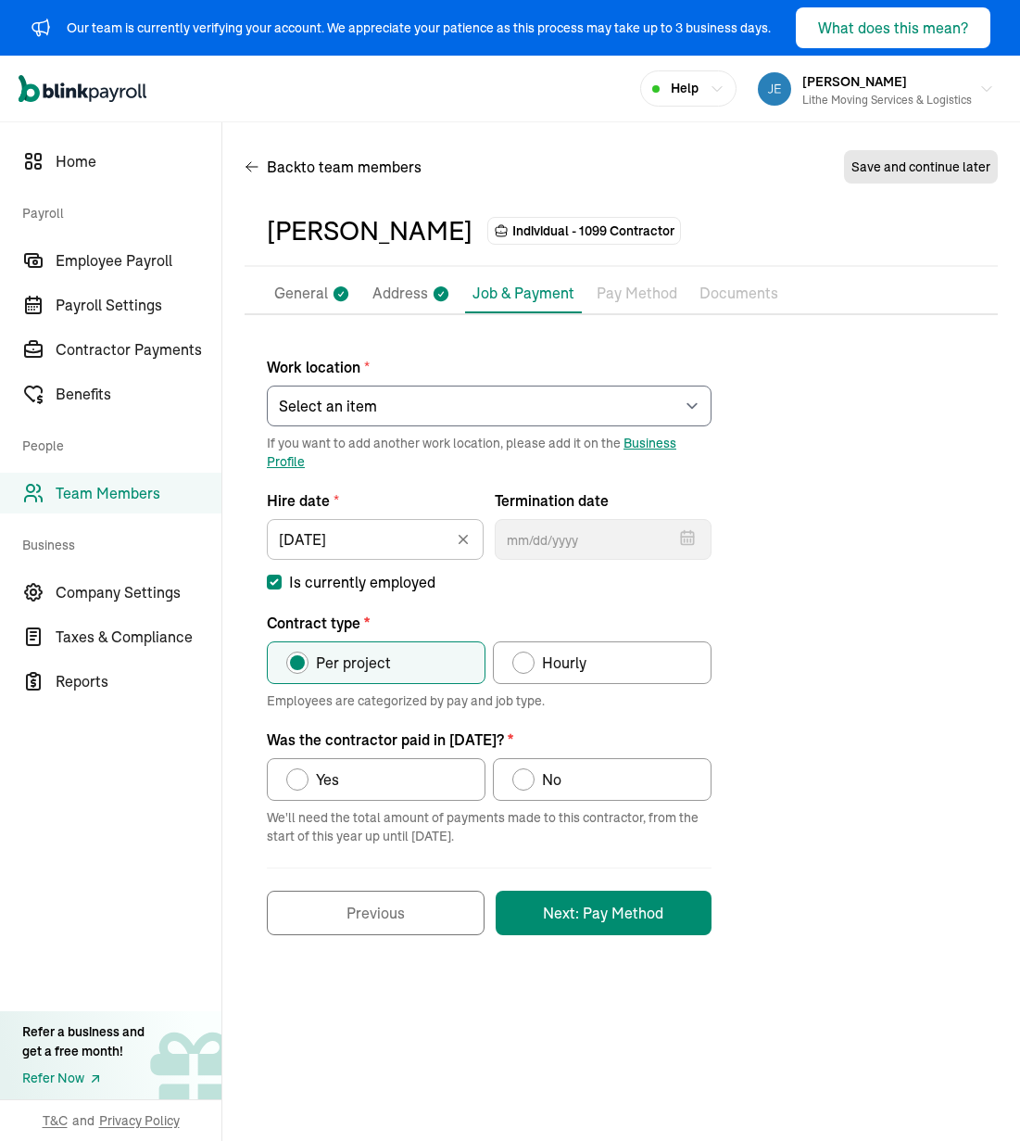
click at [386, 792] on label "Yes" at bounding box center [376, 779] width 219 height 43
click at [300, 782] on input "Yes" at bounding box center [292, 774] width 15 height 15
radio input "true"
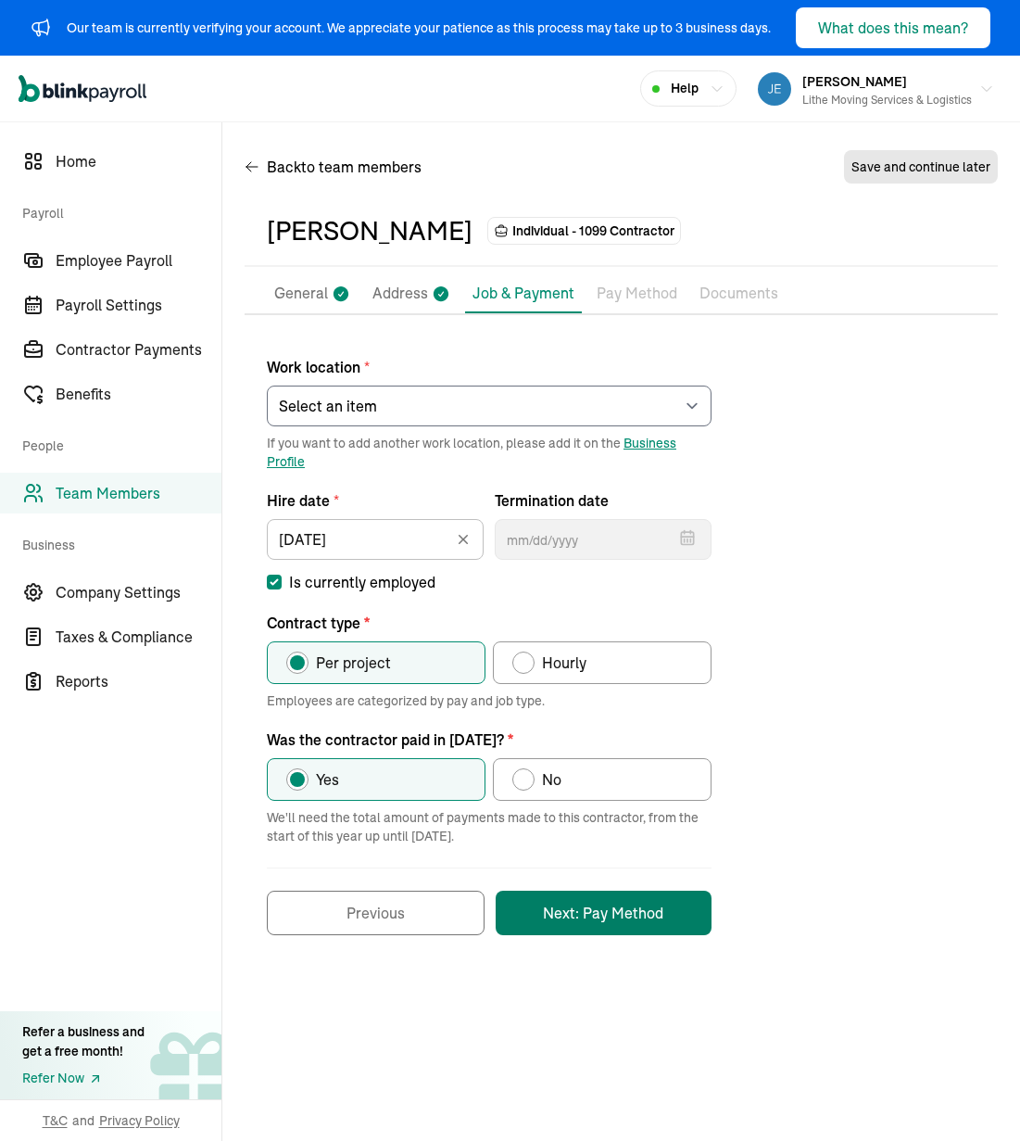
click at [544, 916] on button "Next: Pay Method" at bounding box center [604, 913] width 216 height 44
click at [845, 743] on div "Work location * Select an item [PERSON_NAME] Costco RXO hub Works from home If …" at bounding box center [621, 636] width 753 height 598
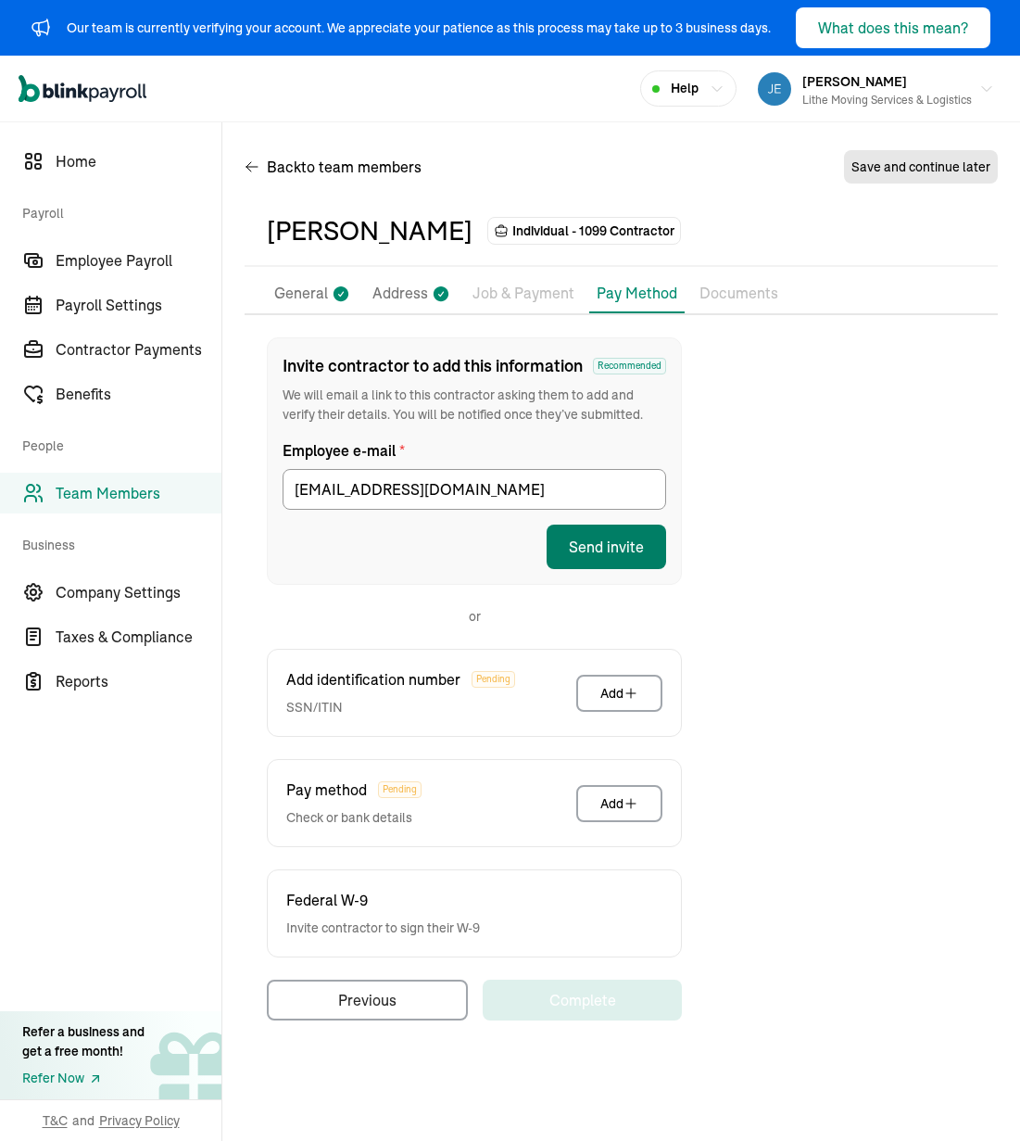
click at [617, 554] on button "Send invite" at bounding box center [607, 547] width 120 height 44
click at [818, 515] on div "Invite contractor to add this information Recommended We will email a link to t…" at bounding box center [621, 678] width 753 height 683
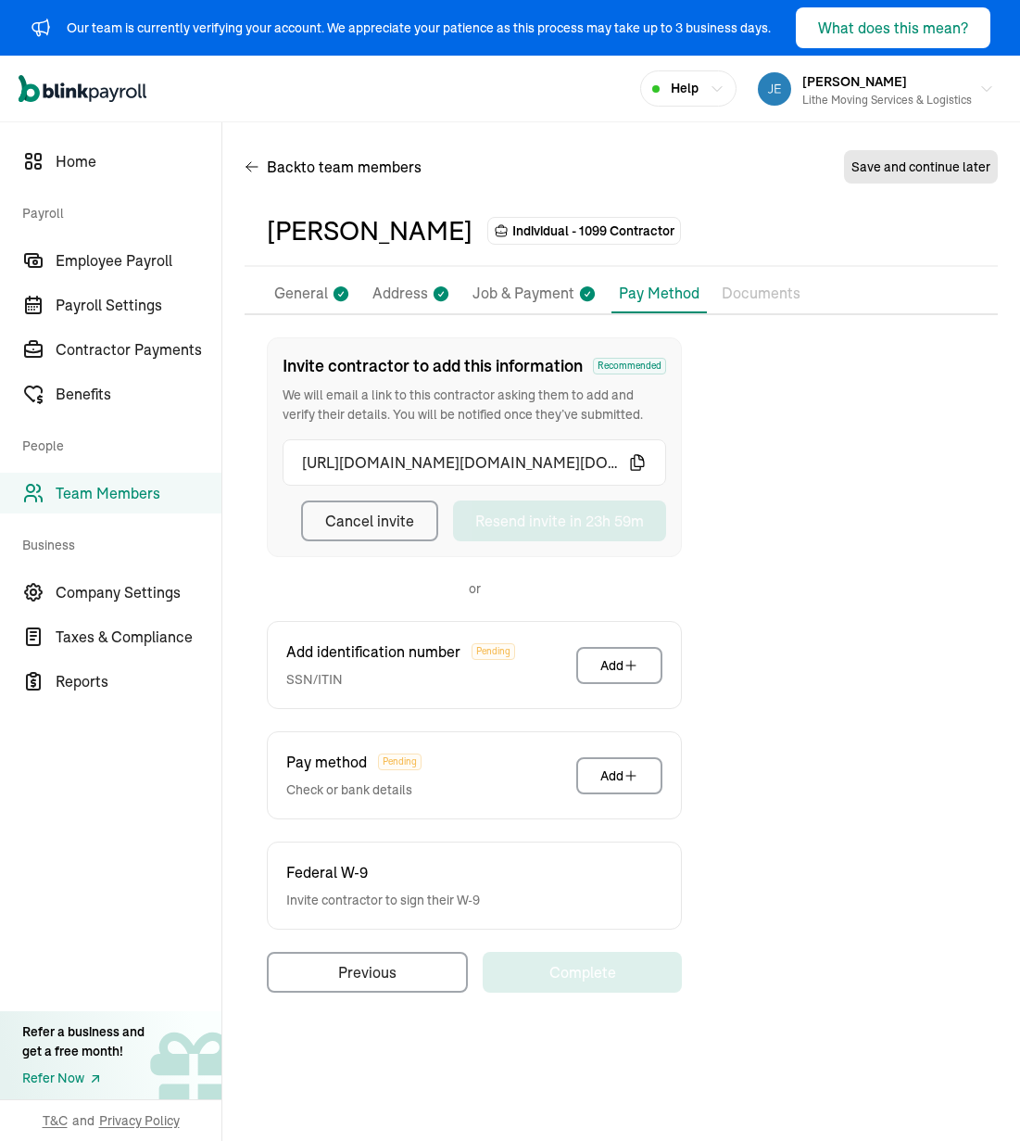
click at [553, 156] on div "Back to team members Save and continue later" at bounding box center [621, 171] width 753 height 52
click at [129, 486] on span "Team Members" at bounding box center [139, 493] width 166 height 22
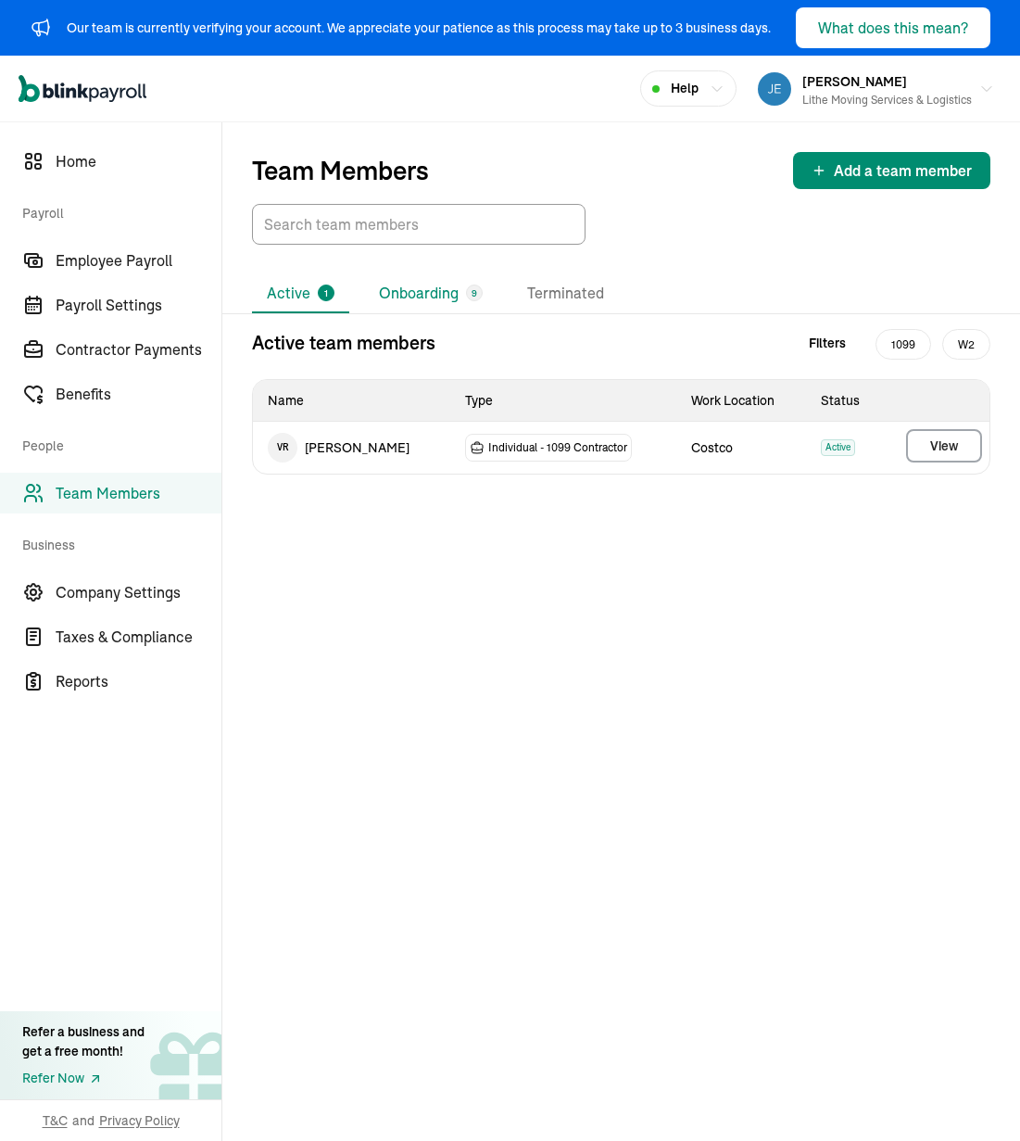
drag, startPoint x: 440, startPoint y: 285, endPoint x: 458, endPoint y: 298, distance: 22.4
click at [440, 285] on li "Onboarding 9" at bounding box center [430, 293] width 133 height 39
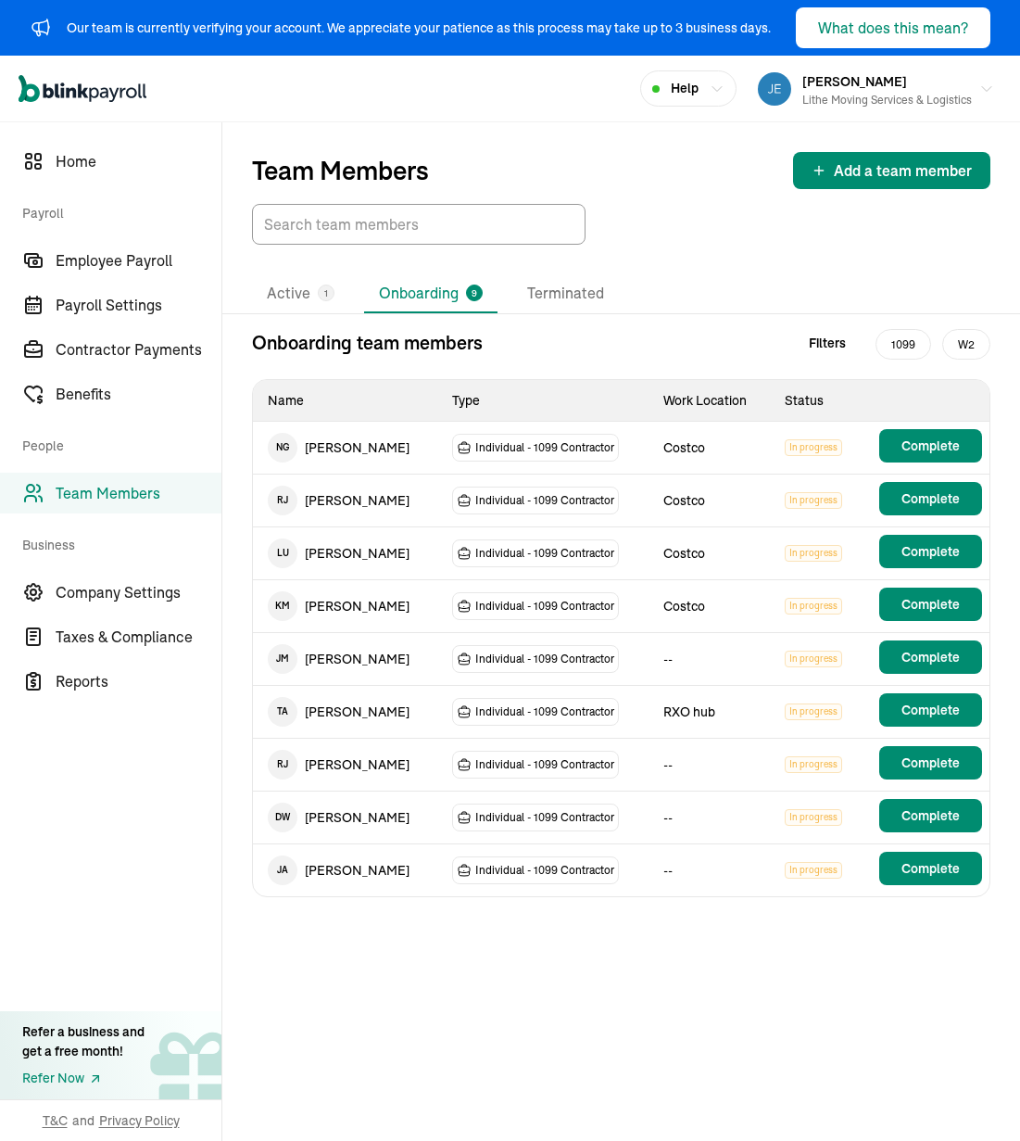
click at [721, 922] on div "Onboarding team members Filters 1099 W2 Name Type Work Location Status N G [PER…" at bounding box center [621, 628] width 798 height 598
click at [601, 901] on div "Onboarding team members Filters 1099 W2 Name Type Work Location Status N G [PER…" at bounding box center [621, 628] width 798 height 598
click at [606, 903] on div "Onboarding team members Filters 1099 W2 Name Type Work Location Status N G [PER…" at bounding box center [621, 628] width 798 height 598
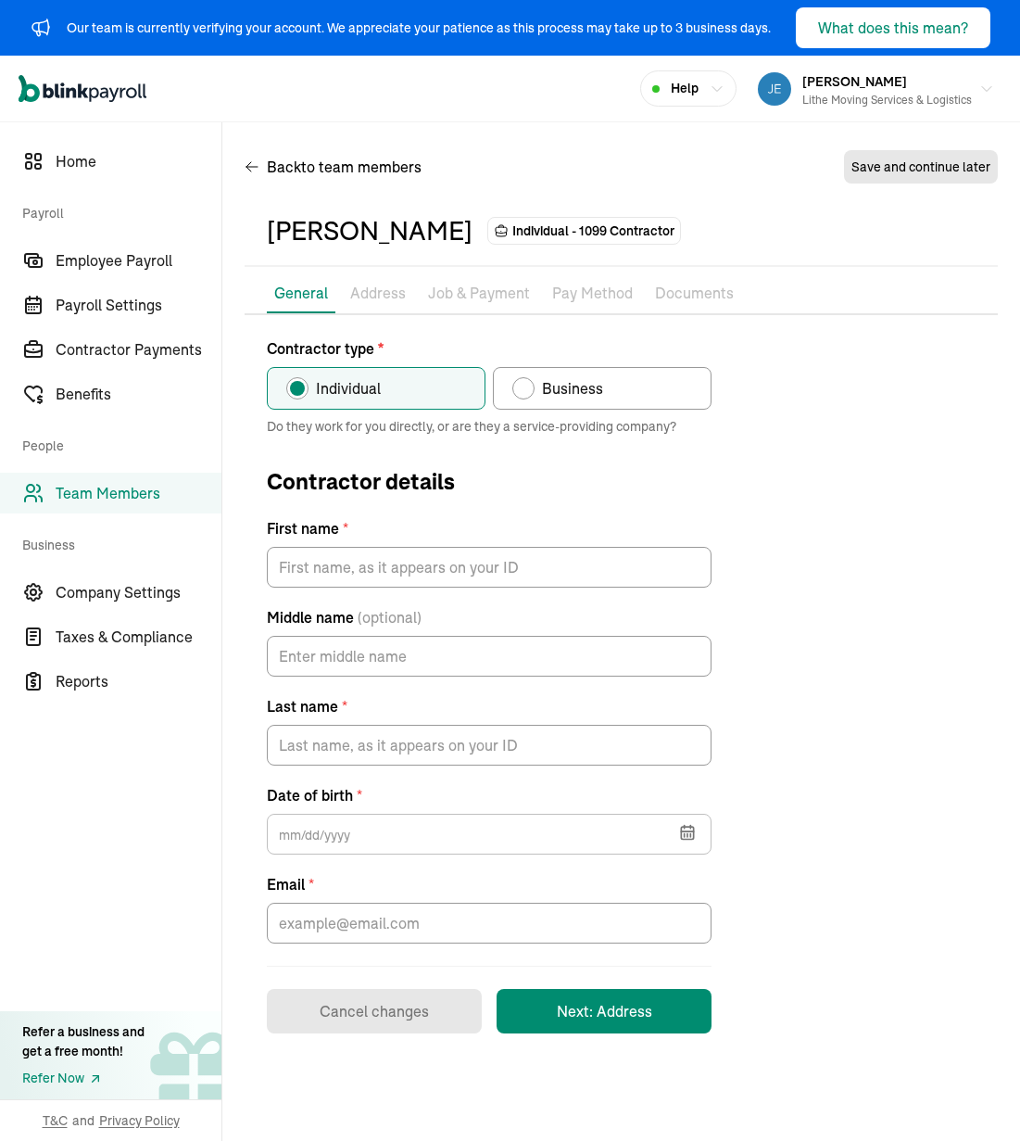
type input "[PERSON_NAME]"
type input "Jackio"
click at [773, 426] on div "Contractor type * Individual Business Do they work for you directly, or are the…" at bounding box center [621, 685] width 753 height 696
click at [803, 562] on div "Contractor type * Individual Business Do they work for you directly, or are the…" at bounding box center [621, 685] width 753 height 696
drag, startPoint x: 819, startPoint y: 637, endPoint x: 677, endPoint y: 785, distance: 205.2
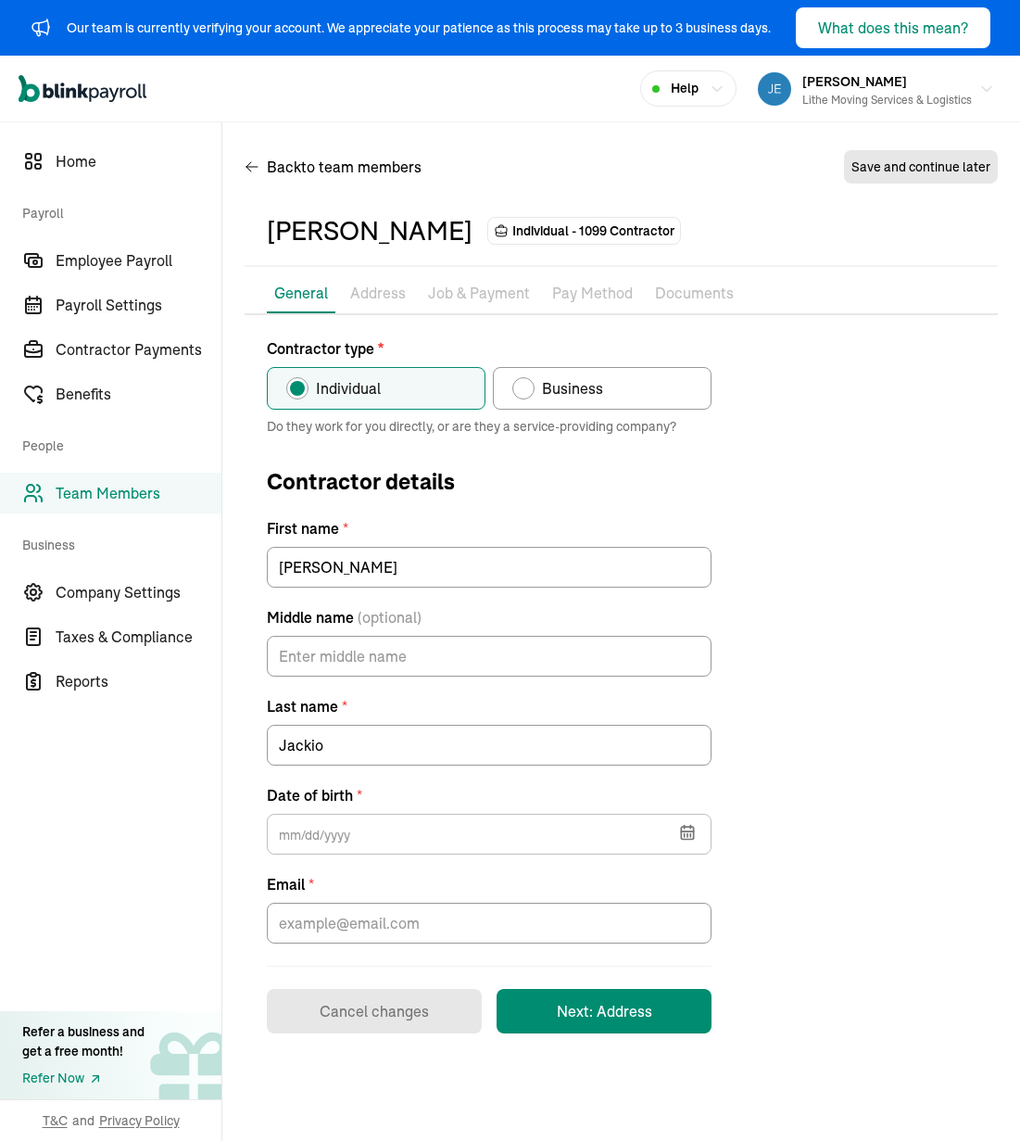
click at [819, 638] on div "Contractor type * Individual Business Do they work for you directly, or are the…" at bounding box center [621, 685] width 753 height 696
click at [684, 841] on icon "button" at bounding box center [687, 832] width 19 height 19
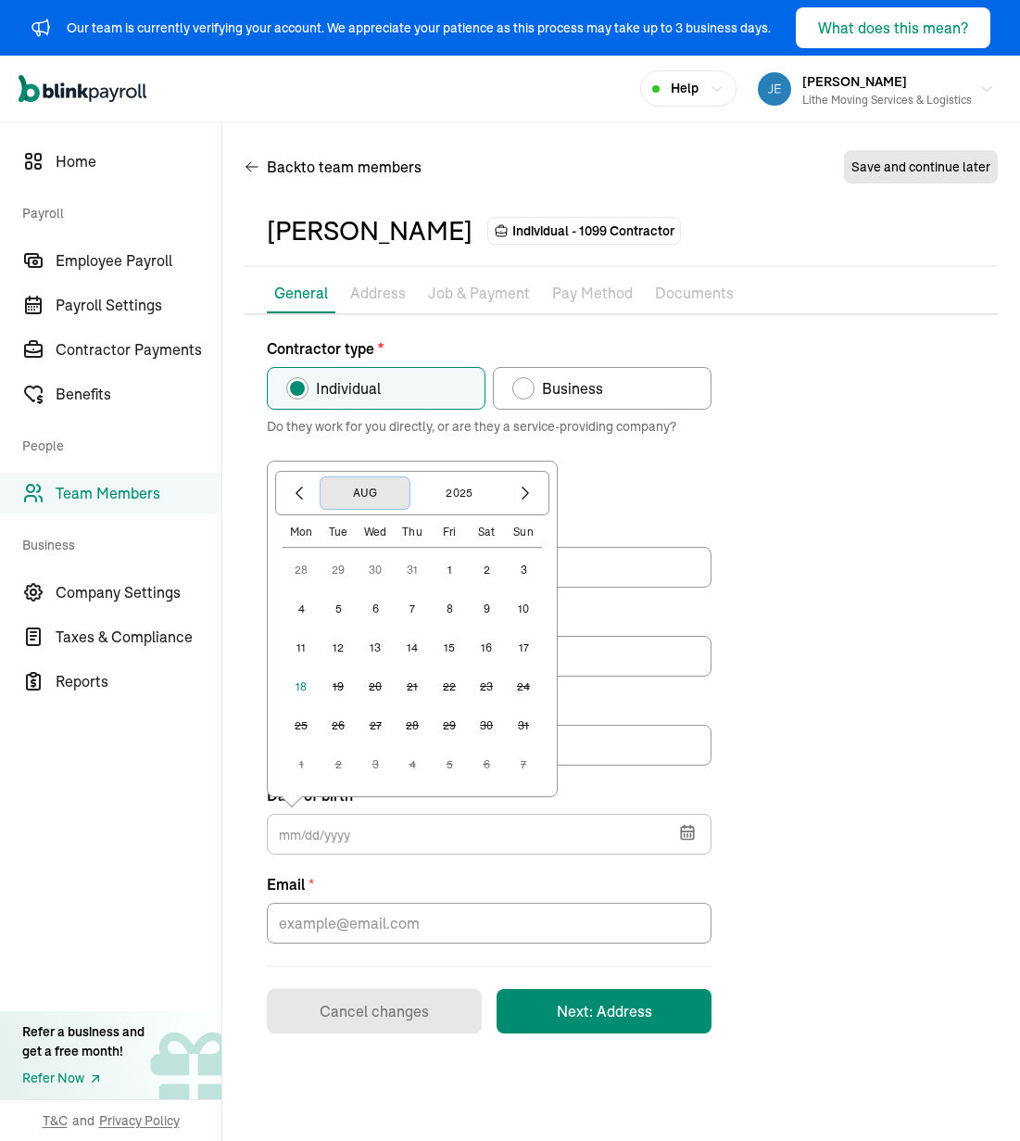
click at [368, 497] on button "Aug" at bounding box center [365, 493] width 89 height 32
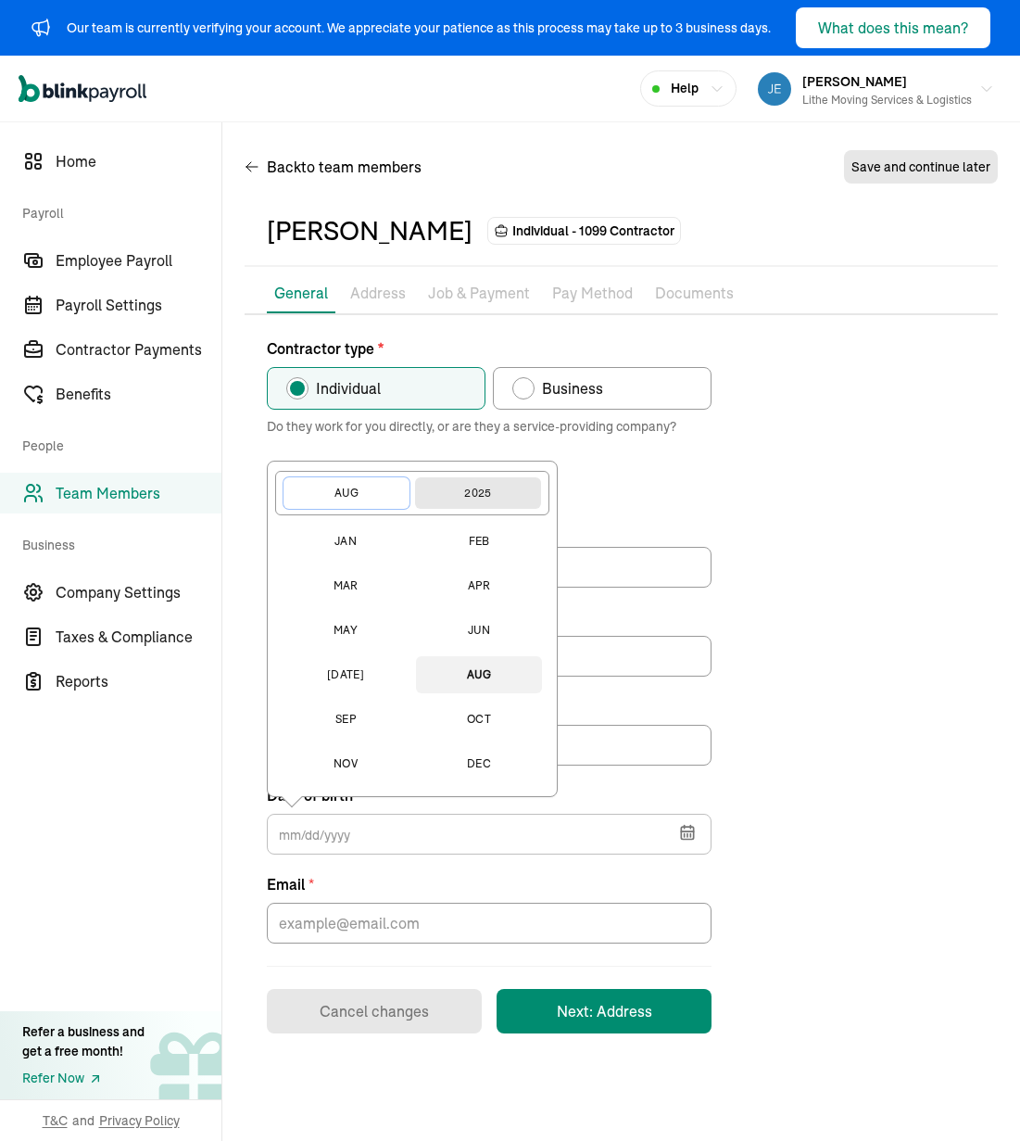
drag, startPoint x: 365, startPoint y: 497, endPoint x: 492, endPoint y: 500, distance: 127.0
click at [370, 498] on button "Aug" at bounding box center [347, 493] width 126 height 32
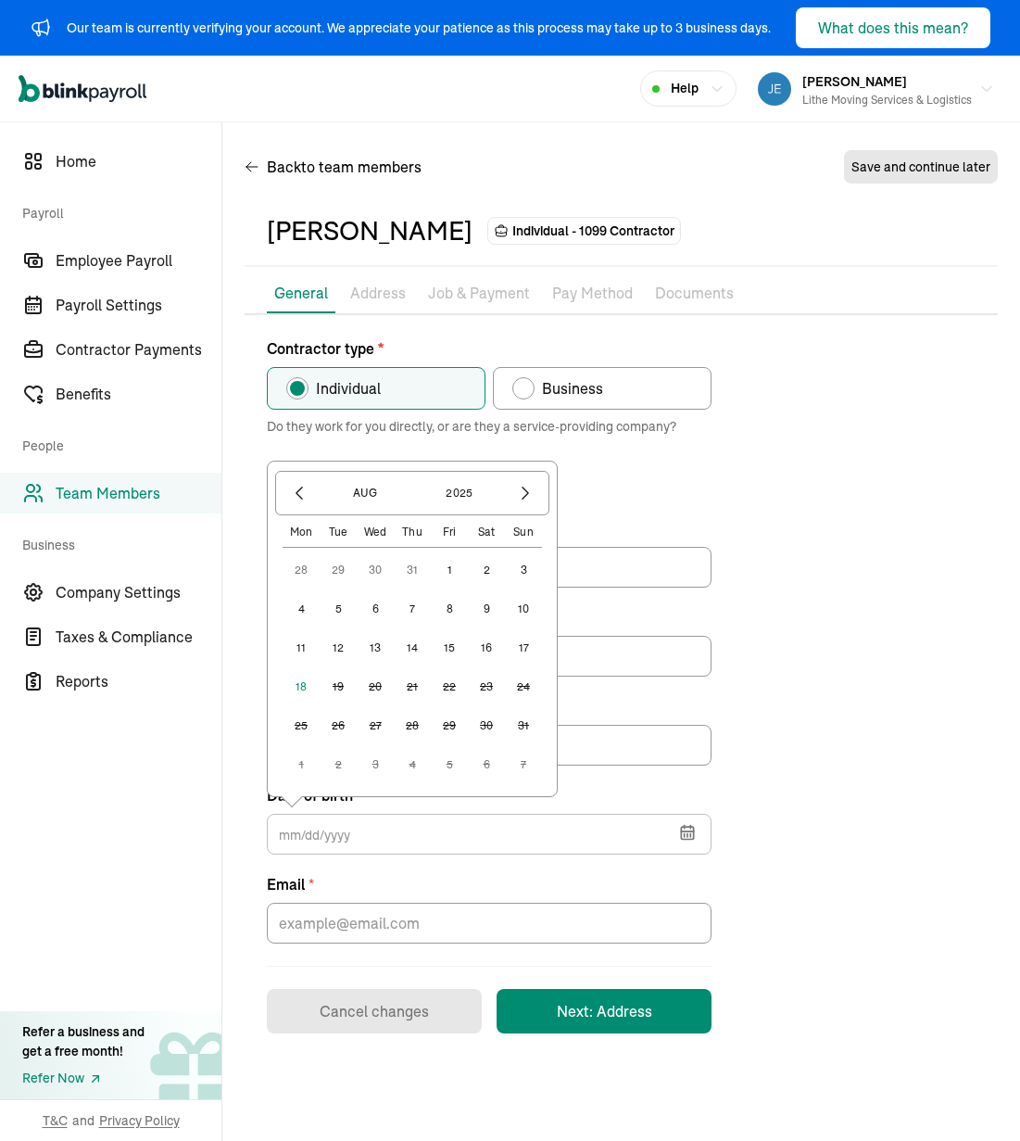
click at [602, 494] on span "Contractor details" at bounding box center [489, 481] width 445 height 33
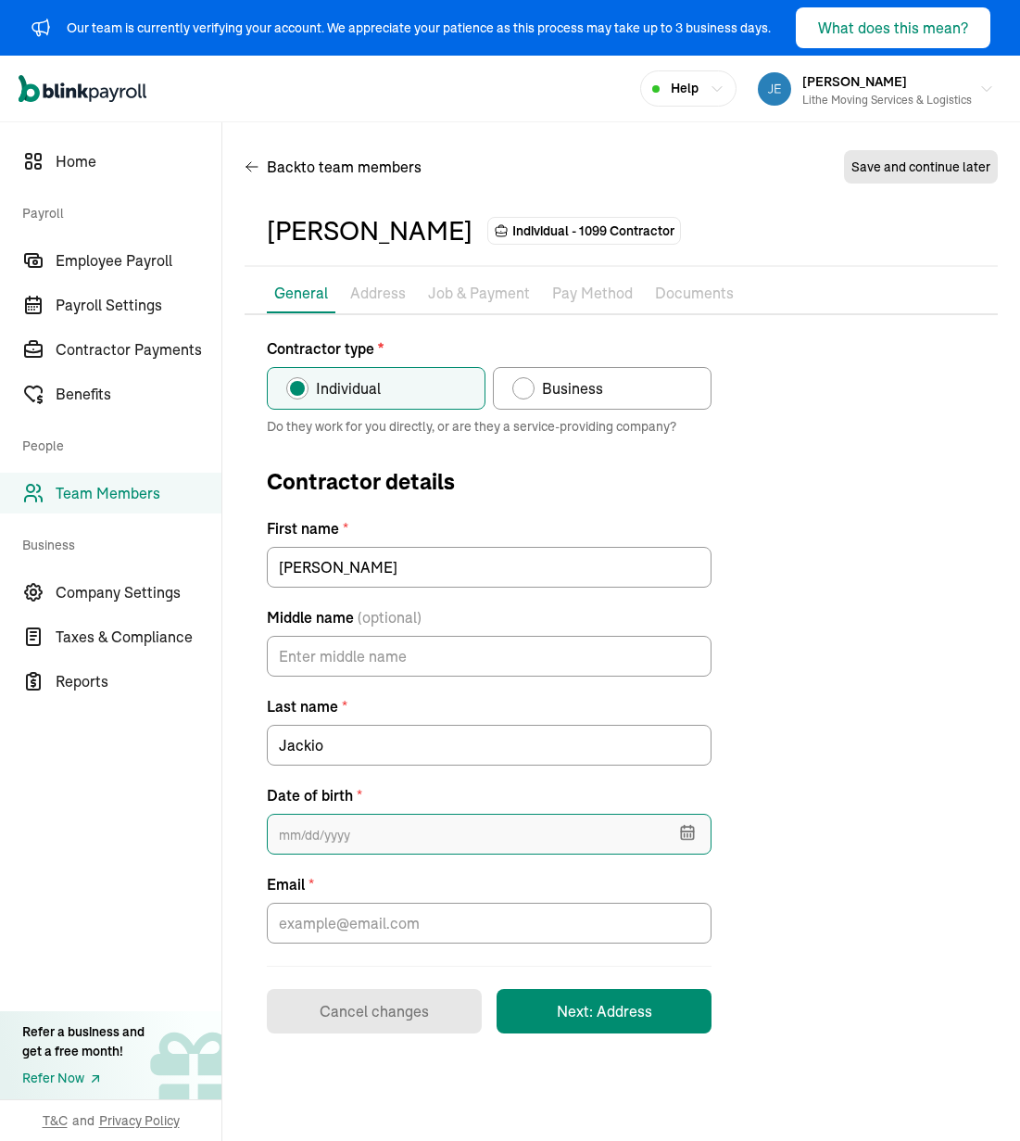
click at [482, 820] on input "text" at bounding box center [489, 834] width 445 height 41
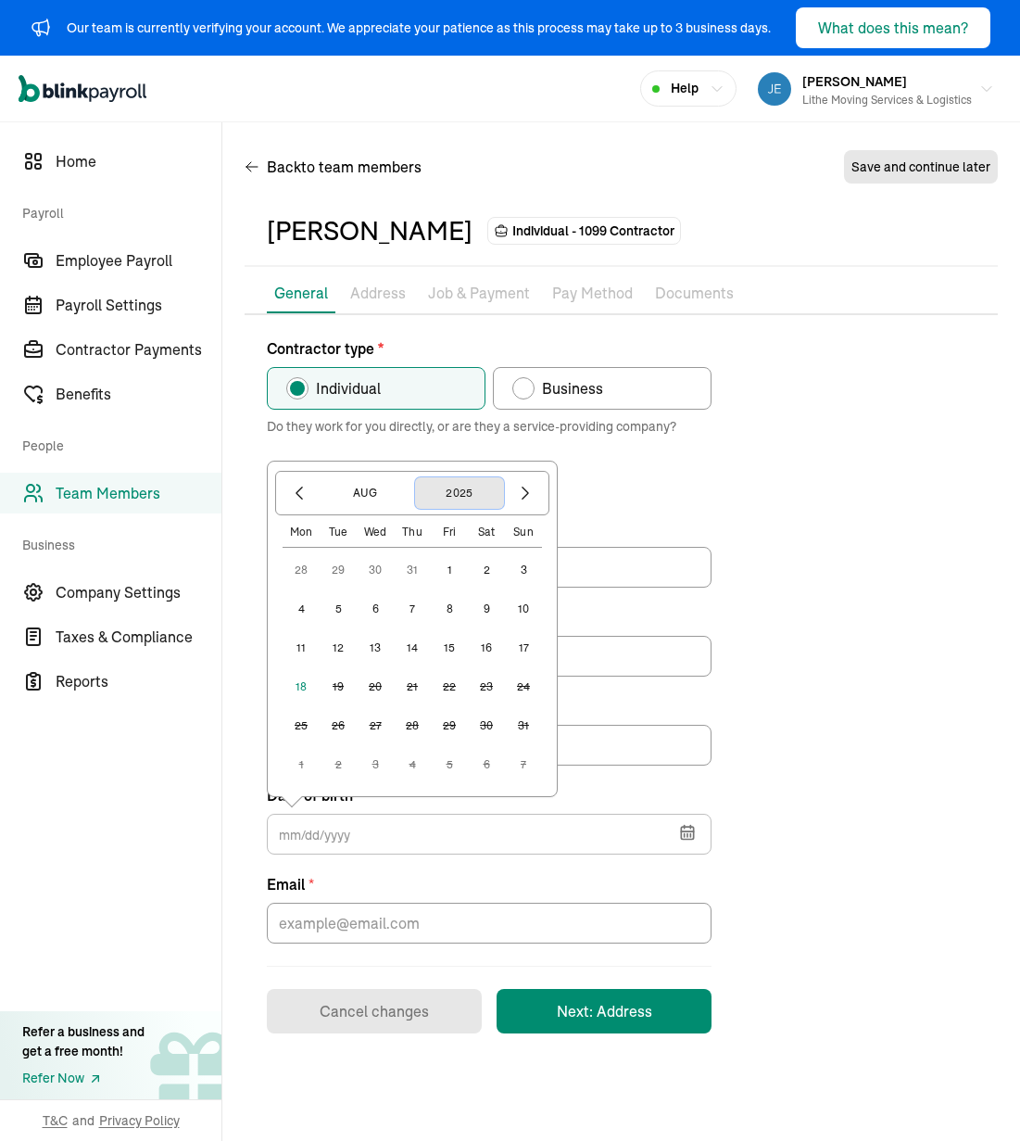
click at [448, 500] on button "2025" at bounding box center [459, 493] width 89 height 32
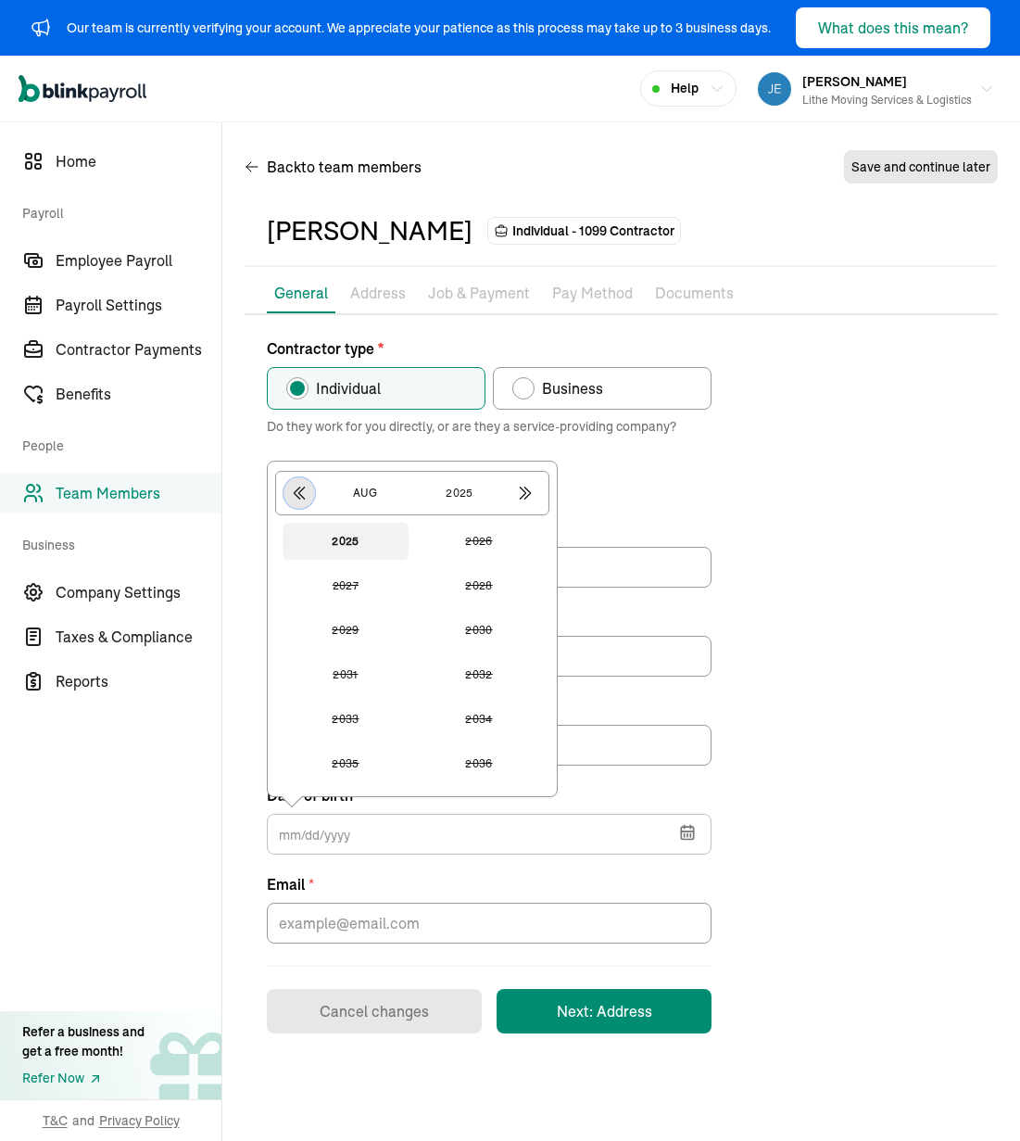
click at [293, 493] on icon "button" at bounding box center [299, 493] width 19 height 19
click at [303, 500] on icon "button" at bounding box center [299, 493] width 19 height 19
click at [378, 624] on button "1993" at bounding box center [346, 630] width 126 height 37
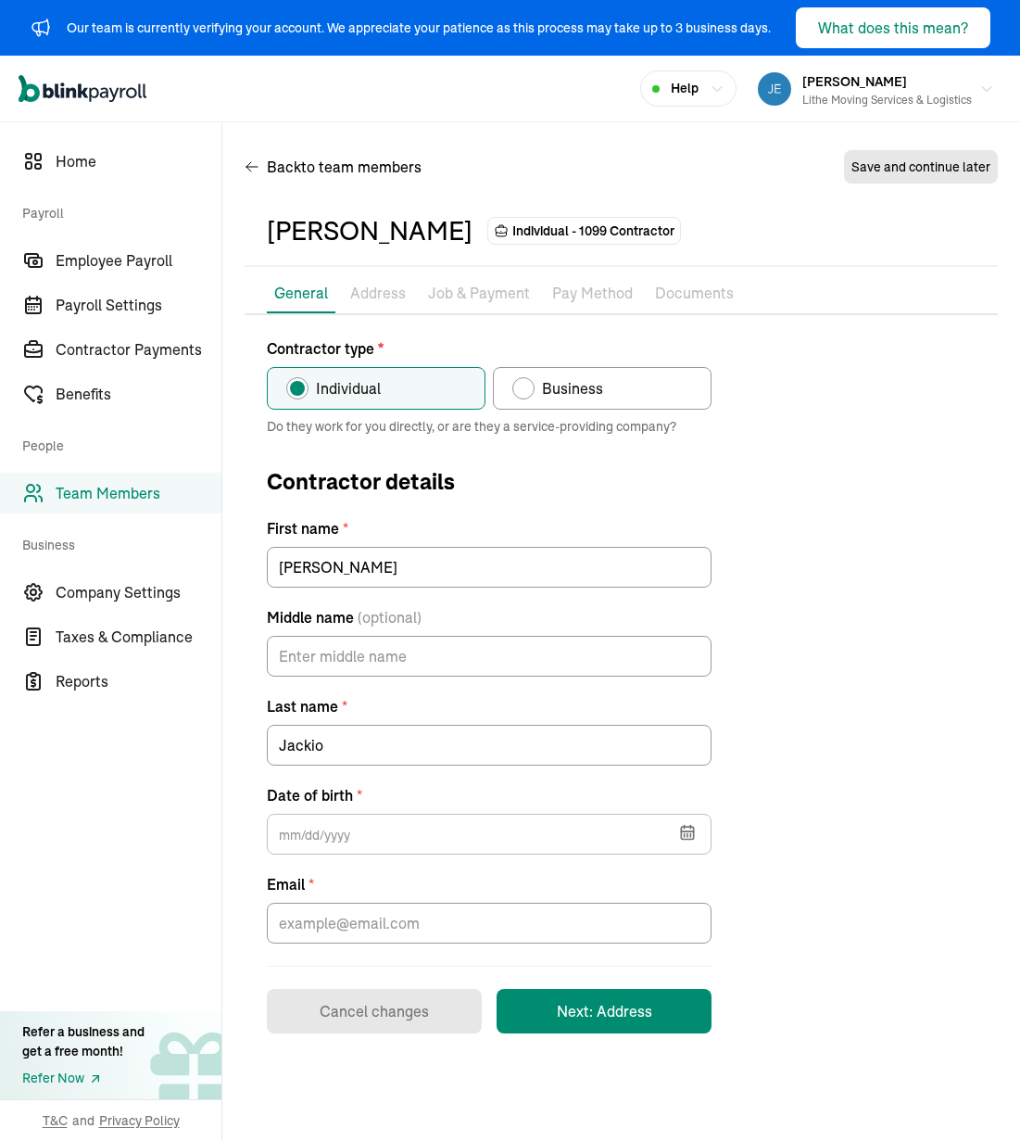
click at [741, 552] on div "Contractor type * Individual Business Do they work for you directly, or are the…" at bounding box center [621, 685] width 753 height 696
click at [457, 835] on input "text" at bounding box center [489, 834] width 445 height 41
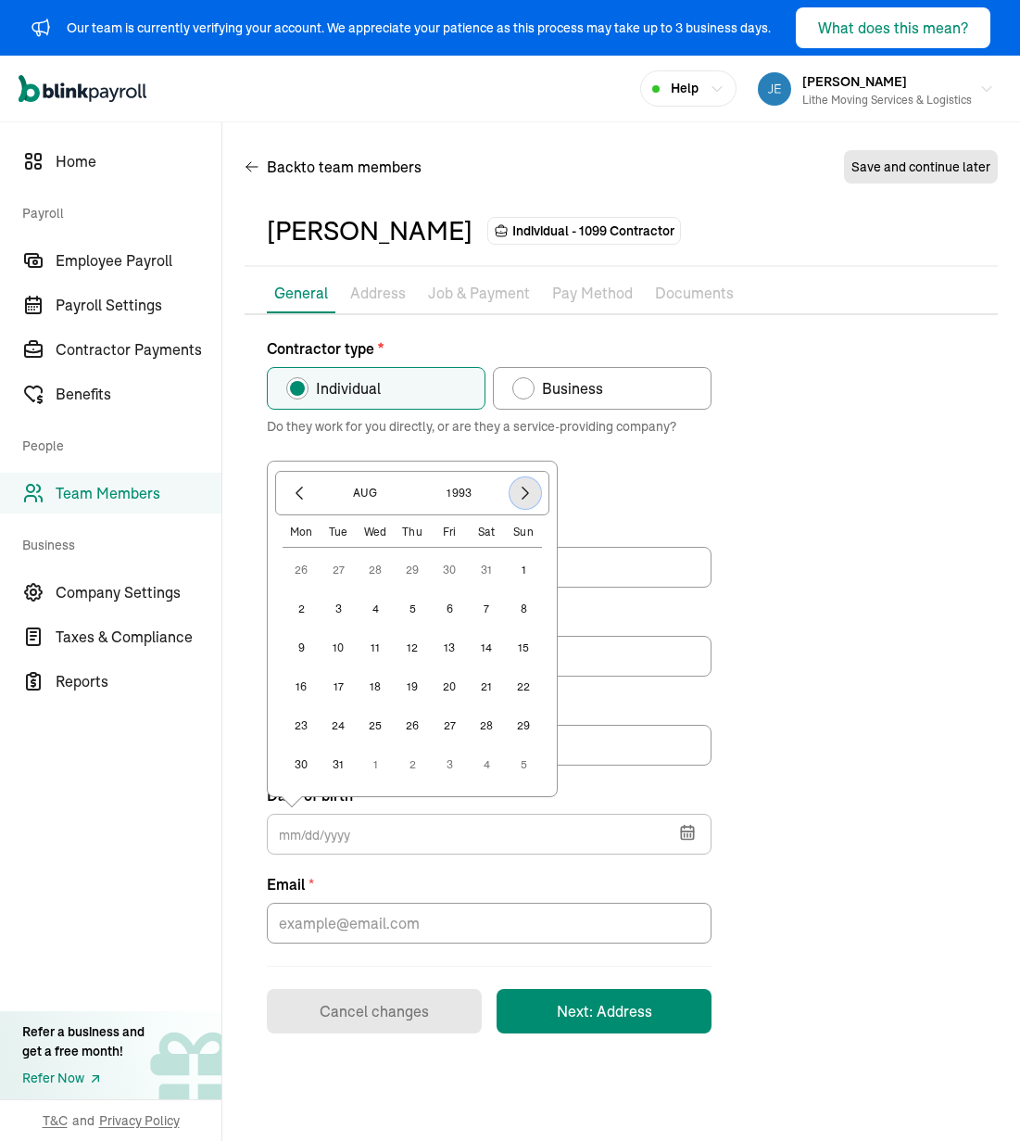
click at [519, 500] on icon "button" at bounding box center [525, 493] width 19 height 19
click at [518, 506] on button "button" at bounding box center [526, 493] width 32 height 32
click at [294, 649] on button "15" at bounding box center [301, 647] width 37 height 37
type input "[DATE]"
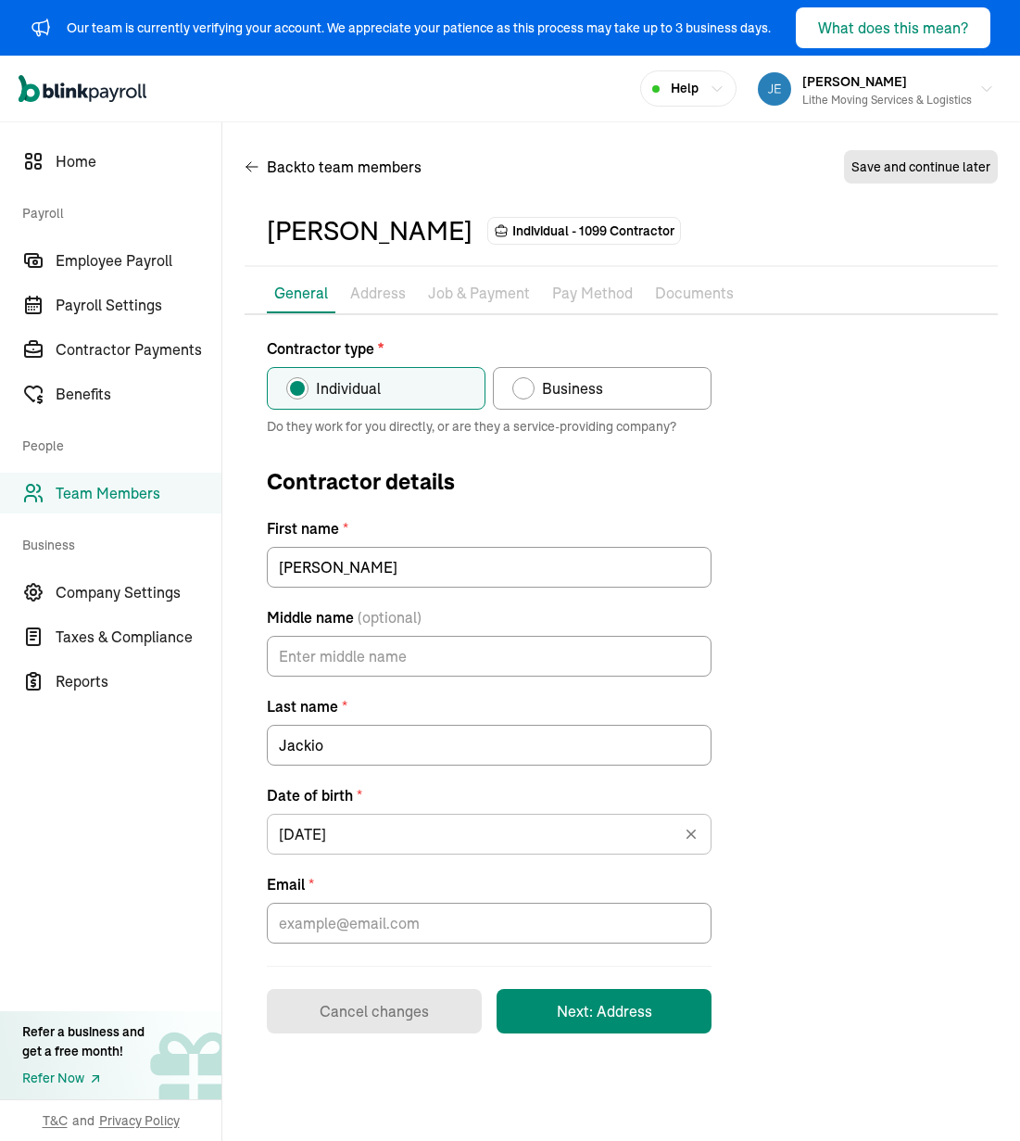
click at [832, 515] on div "Contractor type * Individual Business Do they work for you directly, or are the…" at bounding box center [621, 685] width 753 height 696
click at [538, 932] on input "Email *" at bounding box center [489, 923] width 445 height 41
click at [378, 909] on input "Email *" at bounding box center [489, 923] width 445 height 41
paste input "[EMAIL_ADDRESS][DOMAIN_NAME]"
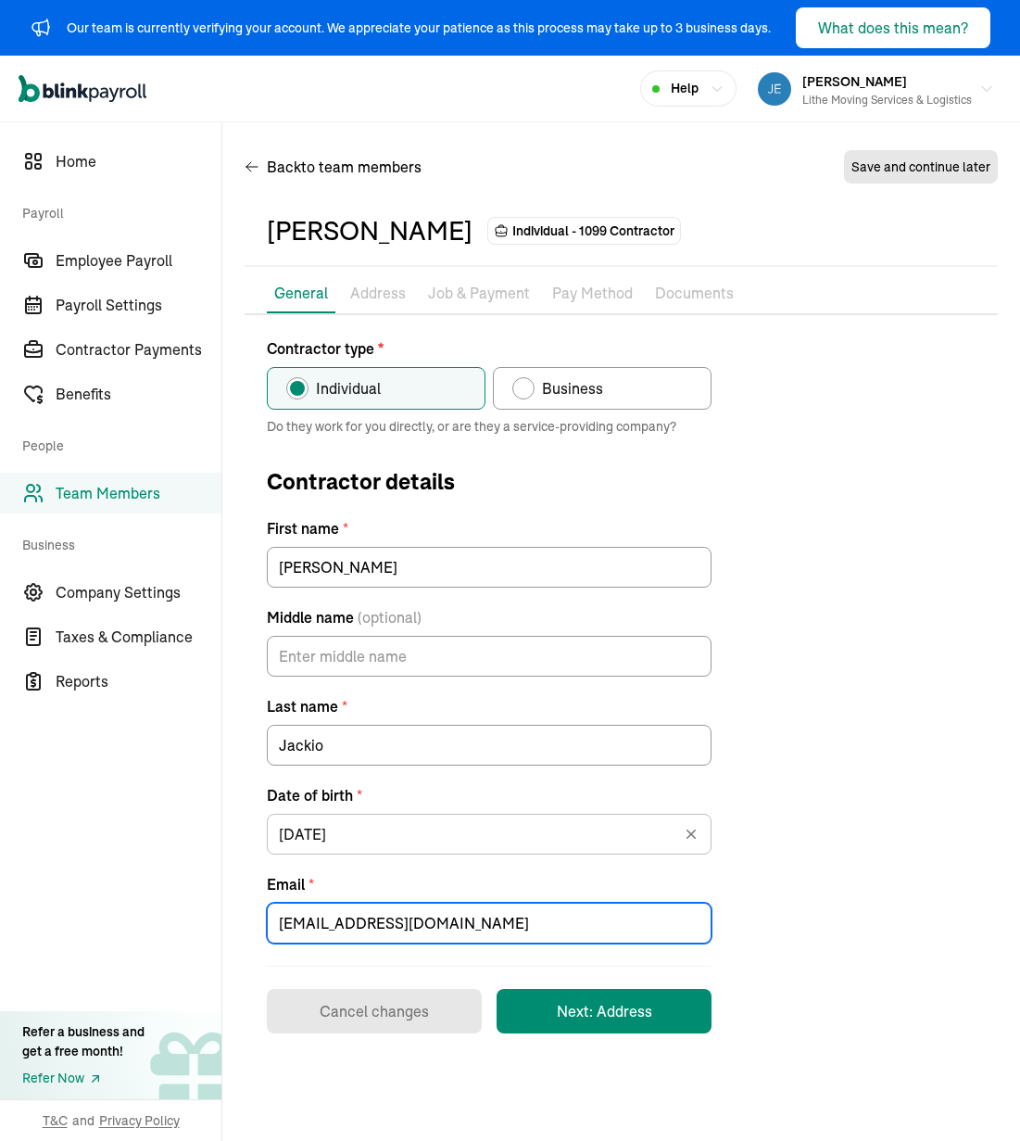
type input "[EMAIL_ADDRESS][DOMAIN_NAME]"
click at [778, 913] on div "Contractor type * Individual Business Do they work for you directly, or are the…" at bounding box center [621, 685] width 753 height 696
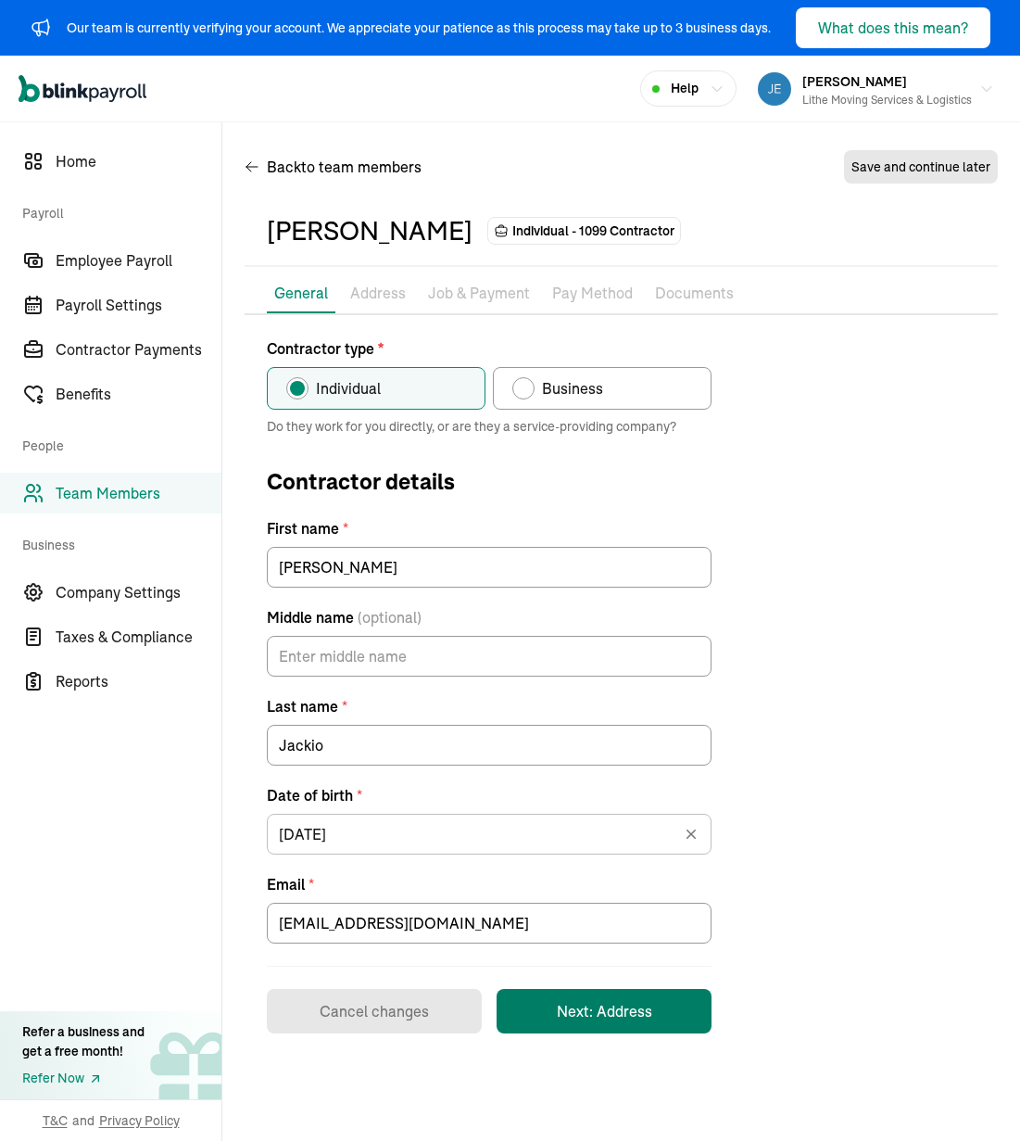
click at [571, 1006] on button "Next: Address" at bounding box center [604, 1011] width 215 height 44
click at [845, 679] on div "Contractor type * Individual Business Do they work for you directly, or are the…" at bounding box center [621, 685] width 753 height 696
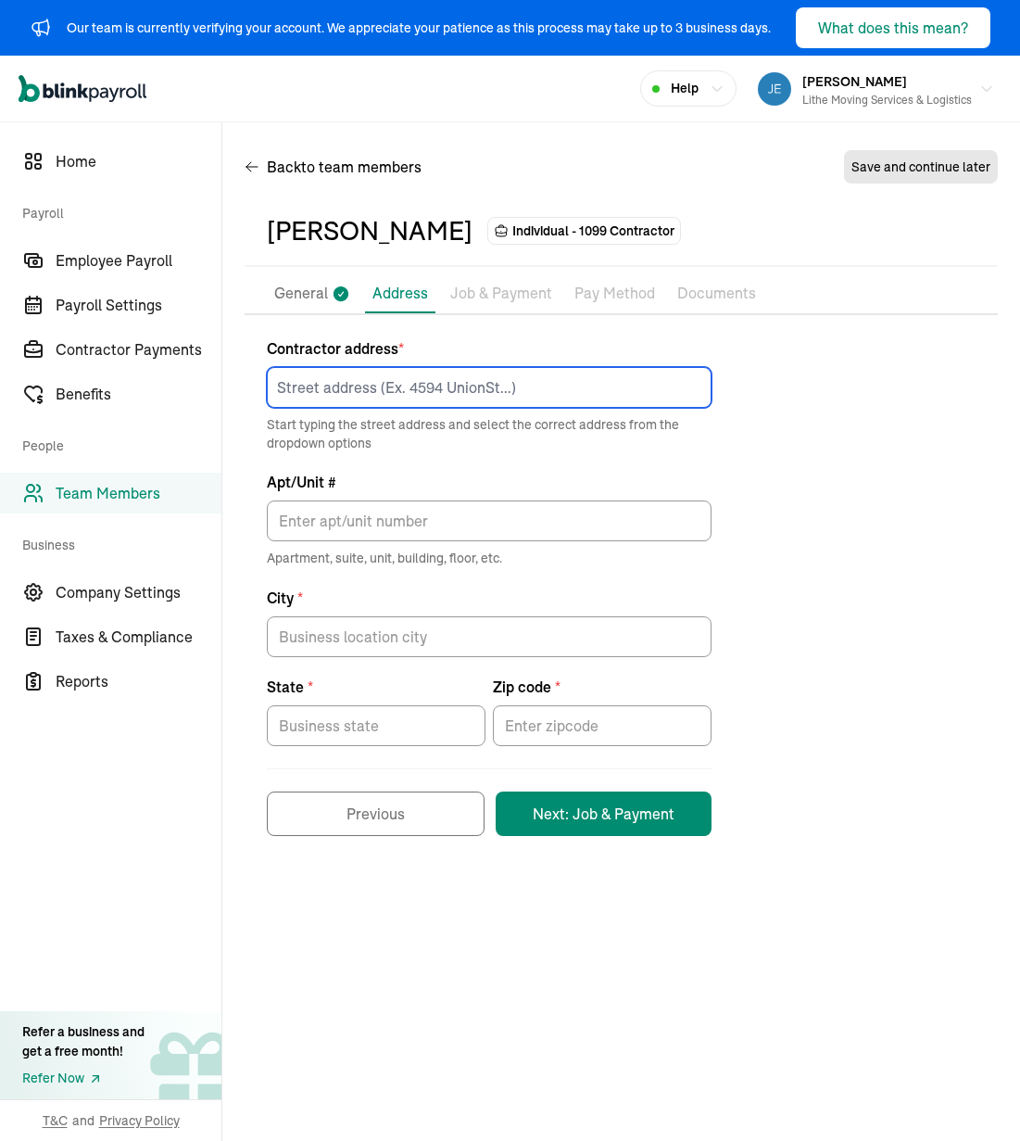
click at [589, 380] on input at bounding box center [489, 387] width 445 height 41
click at [412, 385] on input at bounding box center [489, 387] width 445 height 41
paste input "[STREET_ADDRESS]"
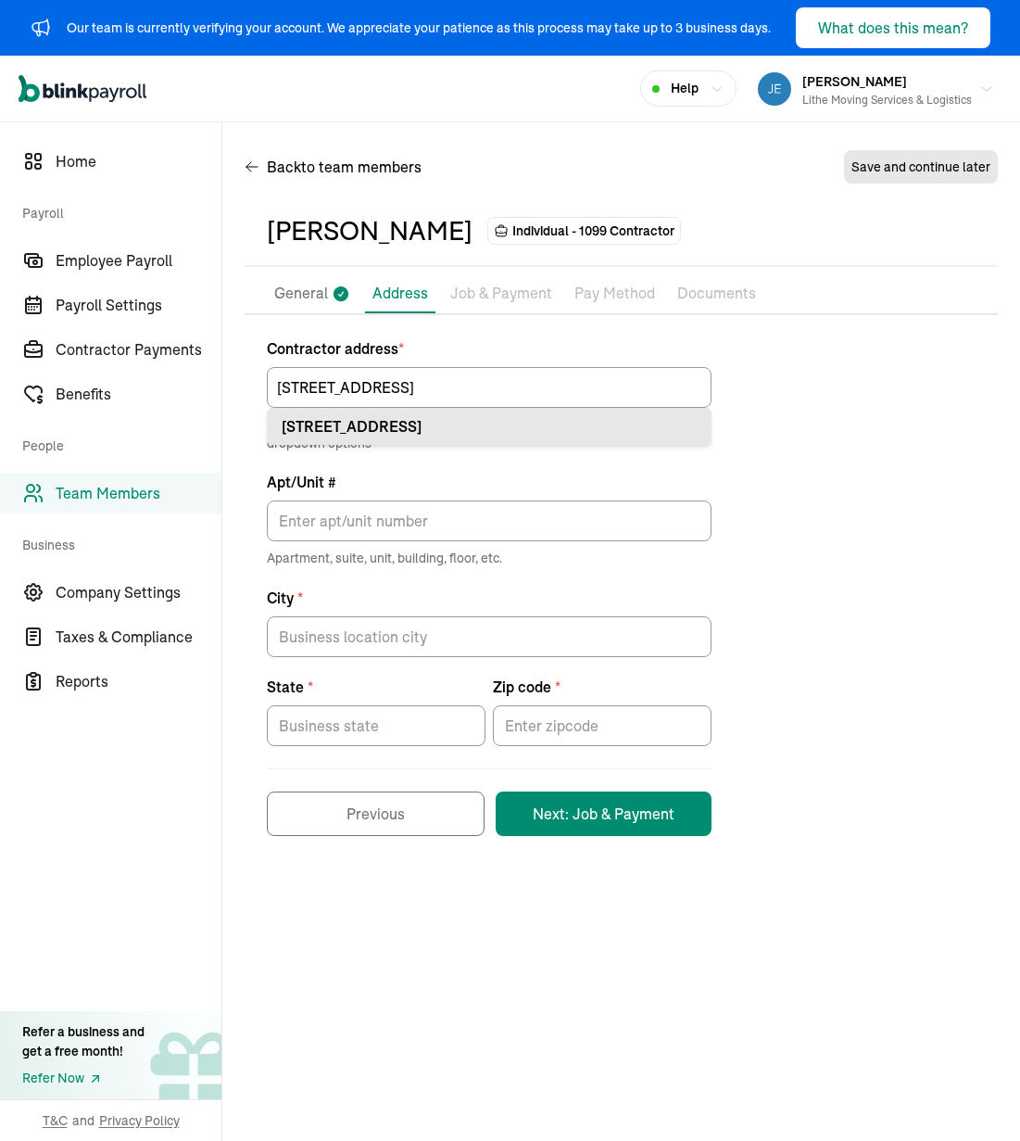
click at [449, 435] on div "[STREET_ADDRESS]" at bounding box center [489, 426] width 415 height 22
type input "585 N 8th E"
type input "Mountain Home"
type input "ID"
type input "83647"
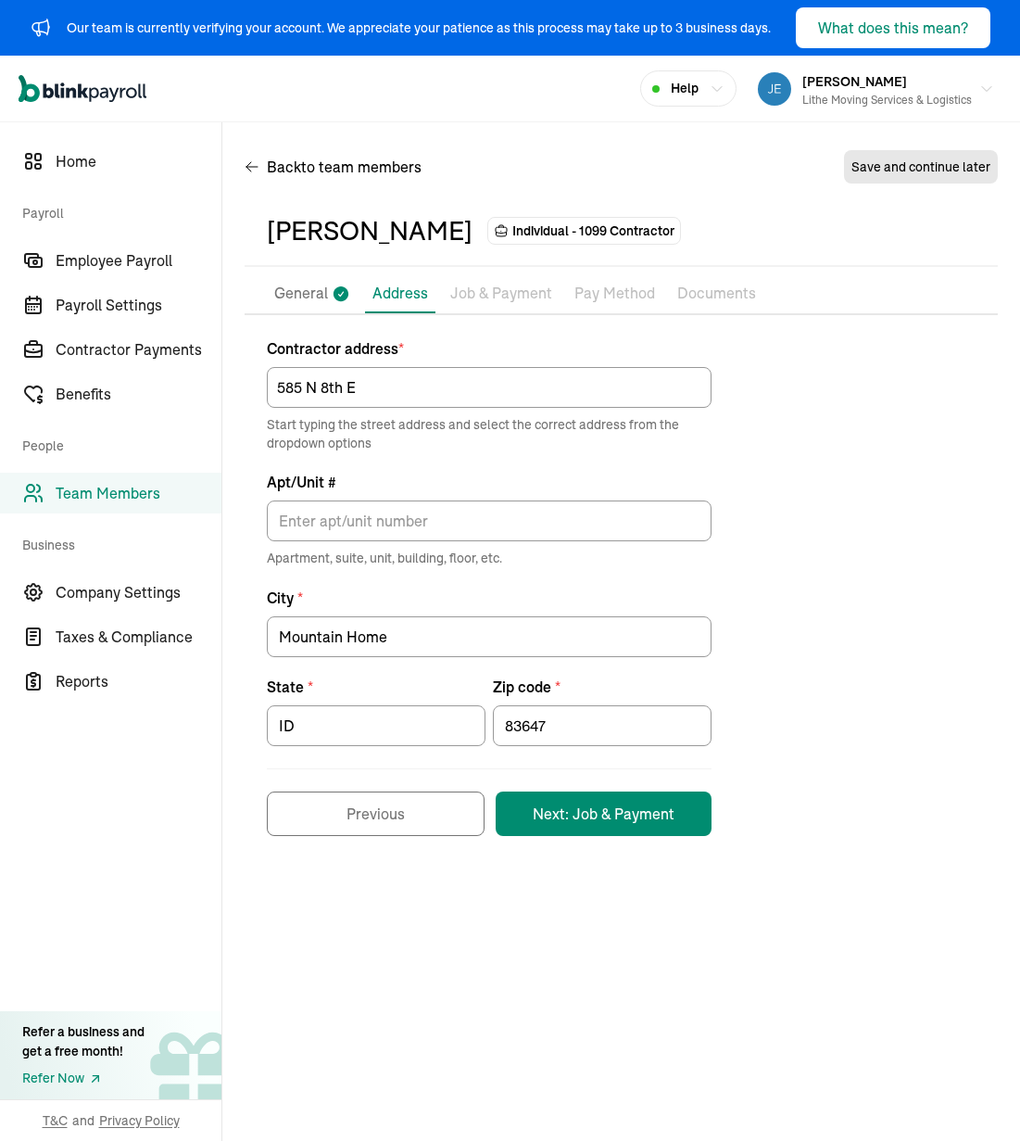
click at [759, 526] on div "Contractor address * [STREET_ADDRESS] Start typing the street address and selec…" at bounding box center [621, 586] width 753 height 499
click at [626, 845] on div "Pay Stubs General Address Job & Payment Pay Method Documents 1099 Forms Contrac…" at bounding box center [621, 564] width 753 height 580
click at [646, 811] on button "Next: Job & Payment" at bounding box center [604, 813] width 216 height 44
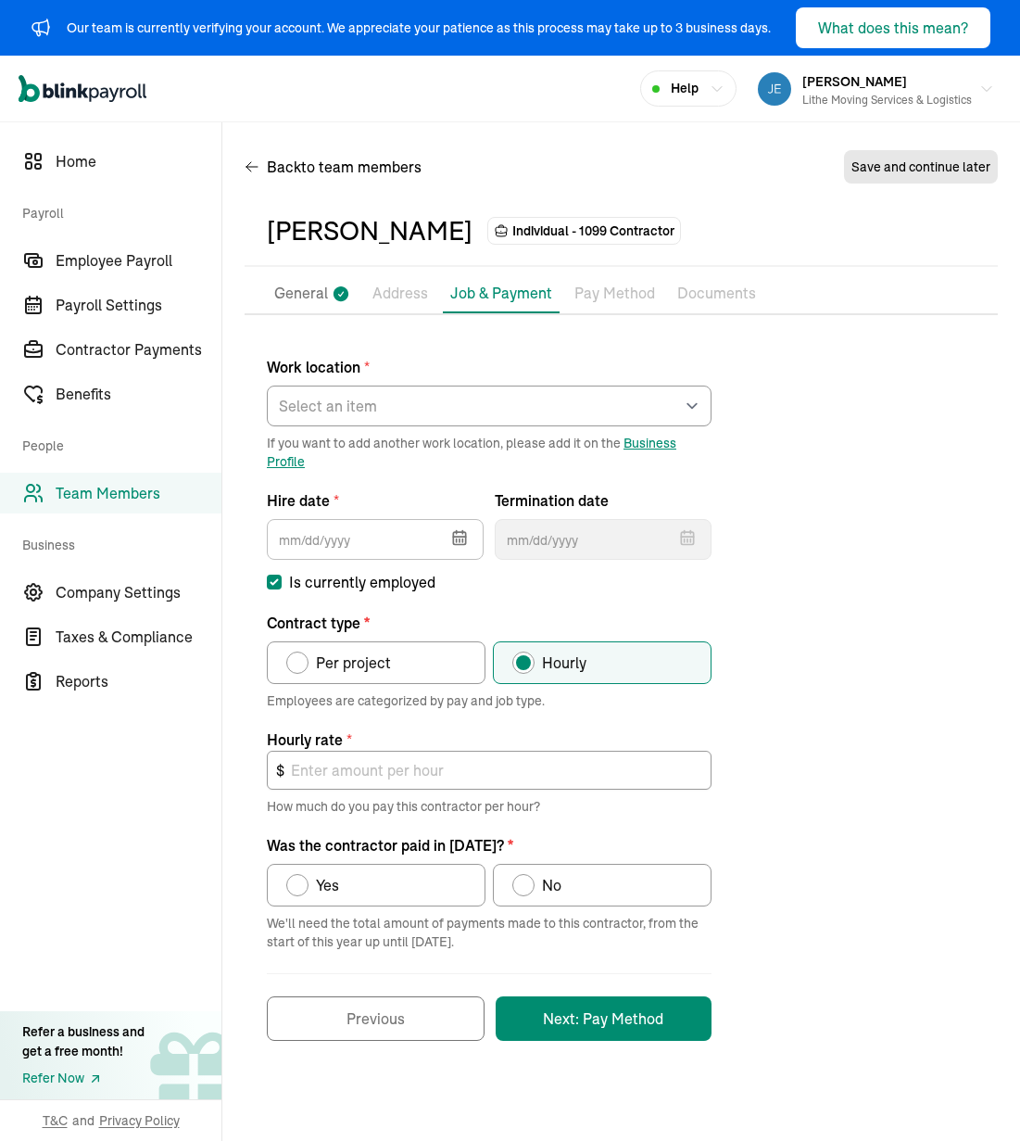
click at [844, 515] on div "Work location * Select an item [PERSON_NAME] Costco RXO hub Works from home If …" at bounding box center [621, 688] width 753 height 703
click at [650, 390] on select "Select an item [PERSON_NAME] Costco RXO hub Works from home" at bounding box center [489, 406] width 445 height 41
drag, startPoint x: 650, startPoint y: 390, endPoint x: 849, endPoint y: 548, distance: 254.0
click at [845, 548] on div "Work location * Select an item [PERSON_NAME] Costco RXO hub Works from home If …" at bounding box center [621, 688] width 753 height 703
click at [515, 392] on select "Select an item [PERSON_NAME] Costco RXO hub Works from home" at bounding box center [489, 406] width 445 height 41
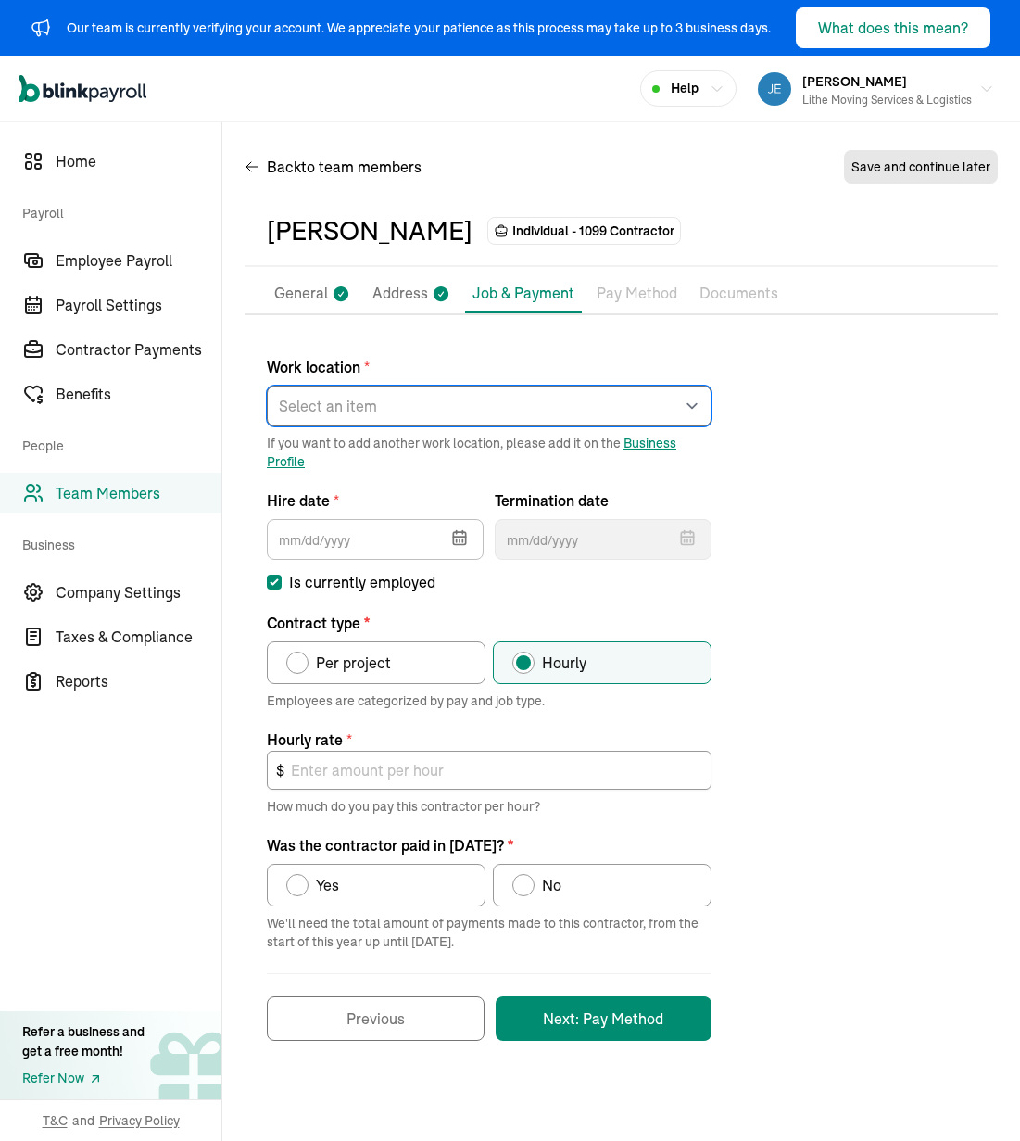
select select "[STREET_ADDRESS][PERSON_NAME]"
click at [267, 386] on select "Select an item [PERSON_NAME] Costco RXO hub Works from home" at bounding box center [489, 406] width 445 height 41
click at [475, 523] on button "button" at bounding box center [458, 536] width 52 height 48
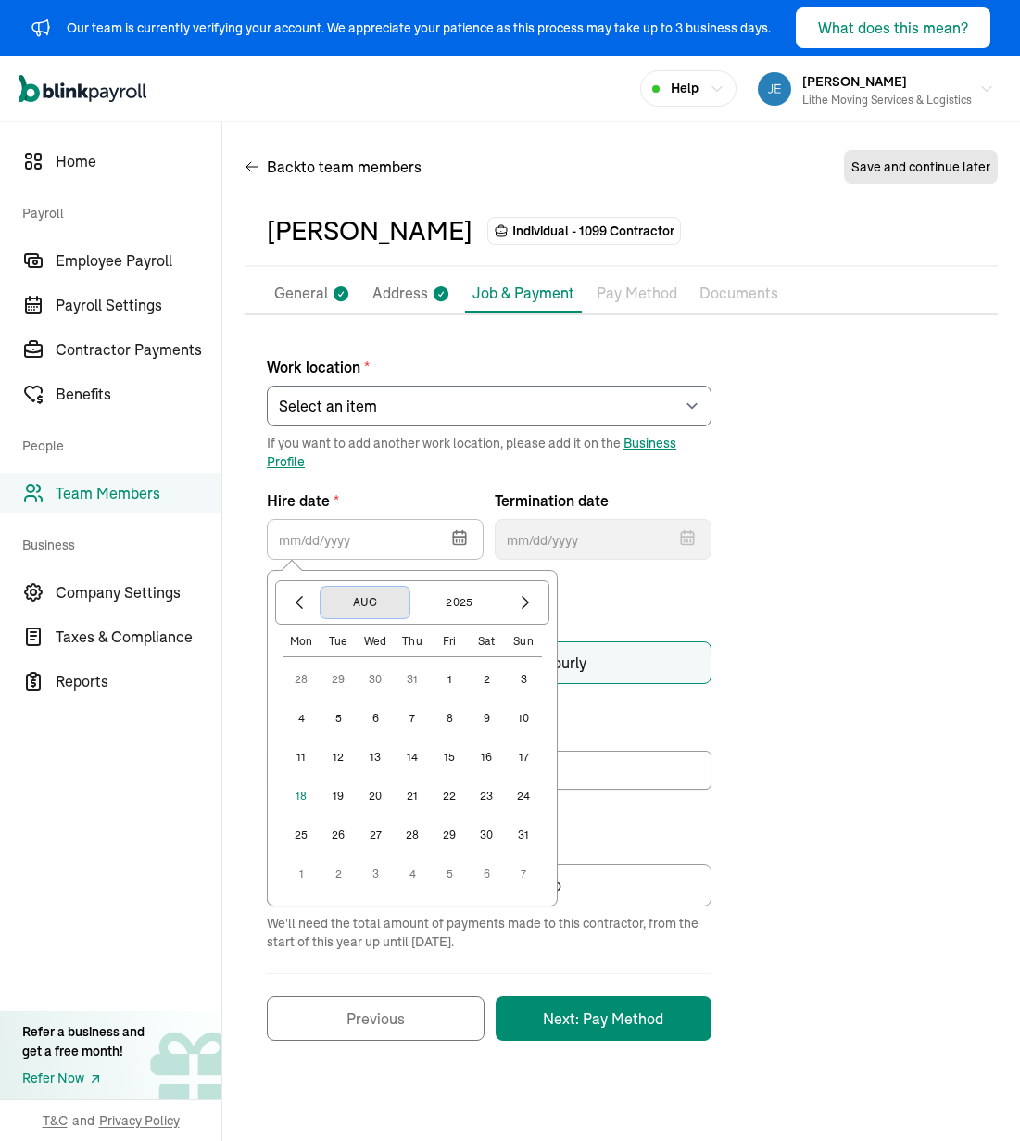
click at [373, 602] on button "Aug" at bounding box center [365, 603] width 89 height 32
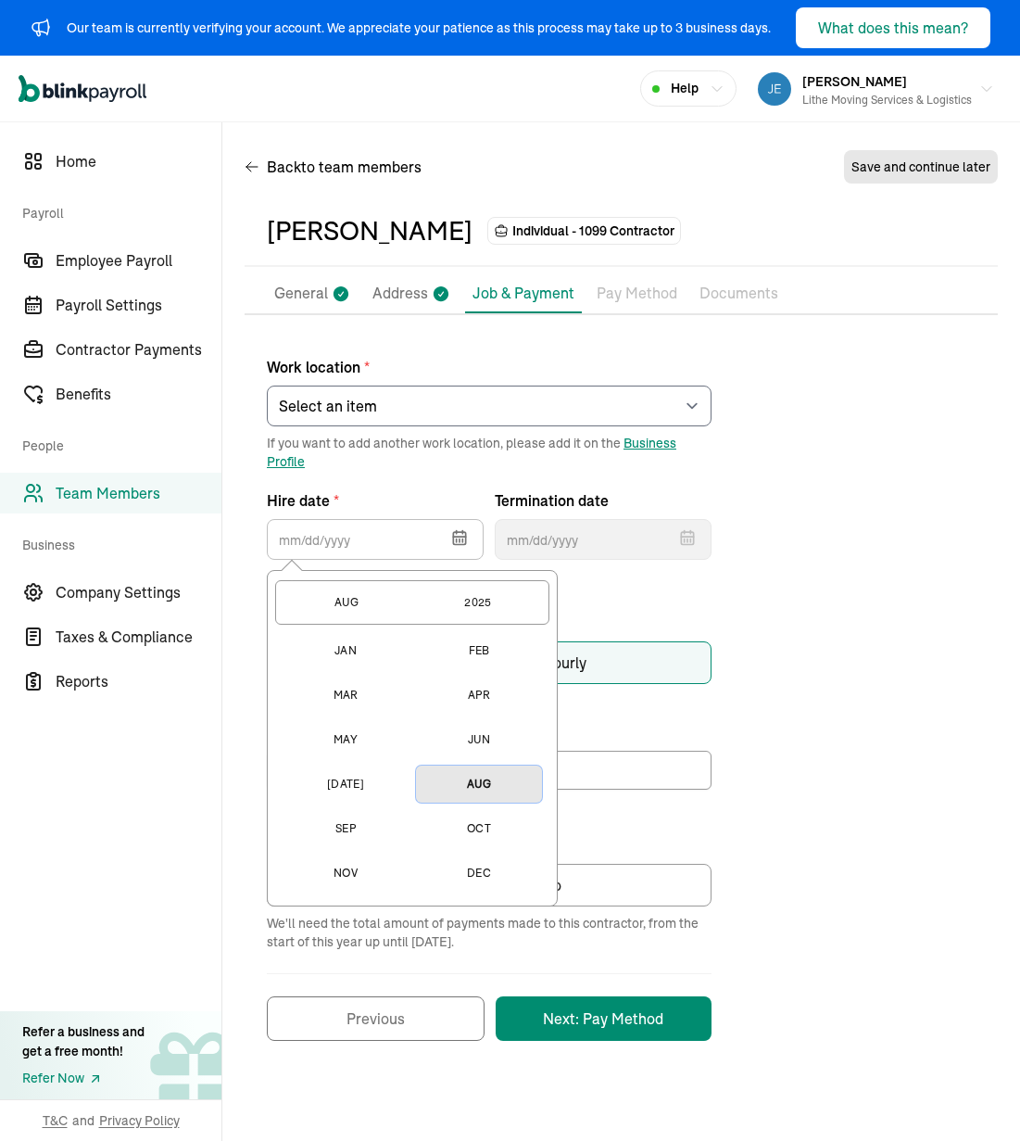
click at [481, 786] on button "Aug" at bounding box center [479, 784] width 126 height 37
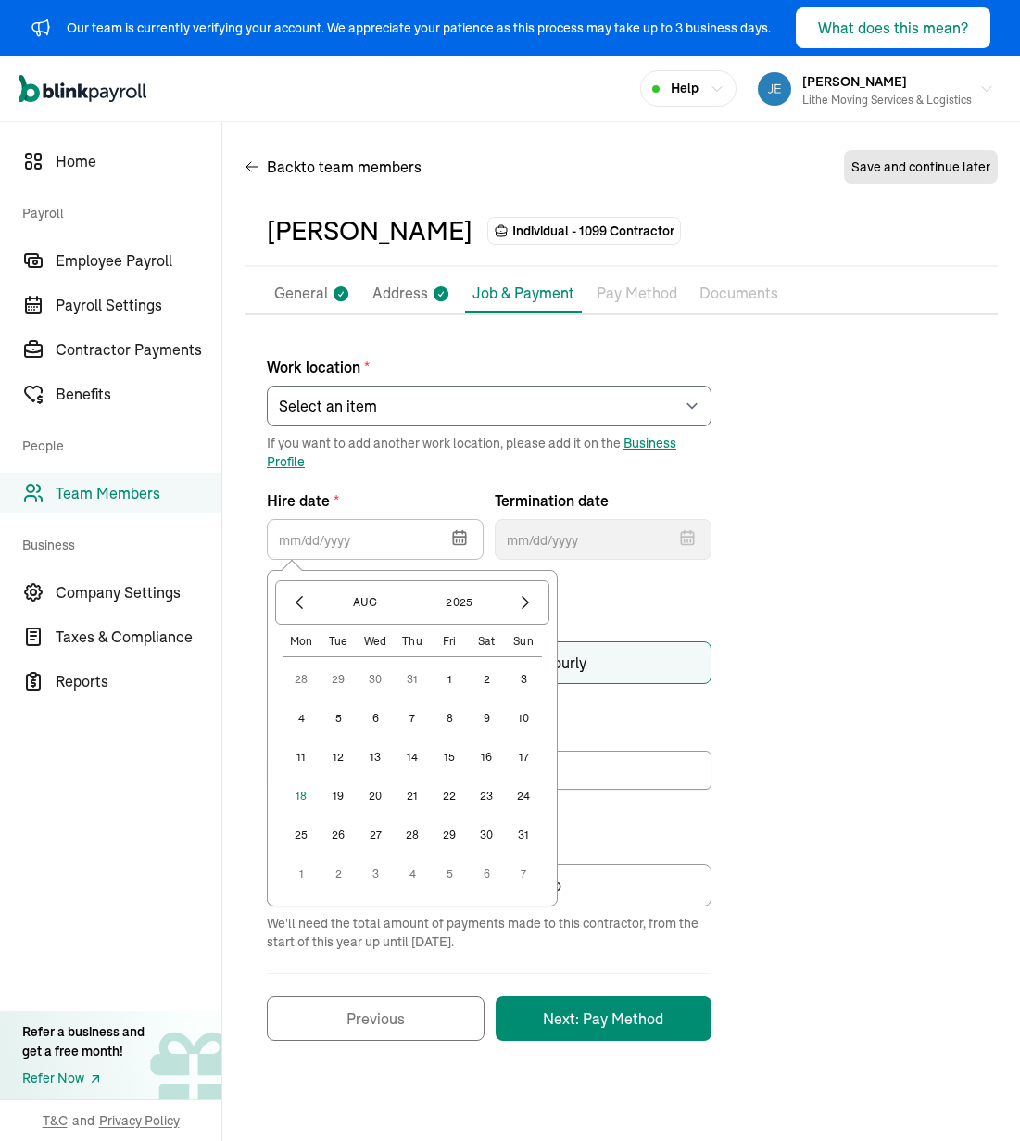
click at [306, 762] on button "11" at bounding box center [301, 757] width 37 height 37
type input "[DATE]"
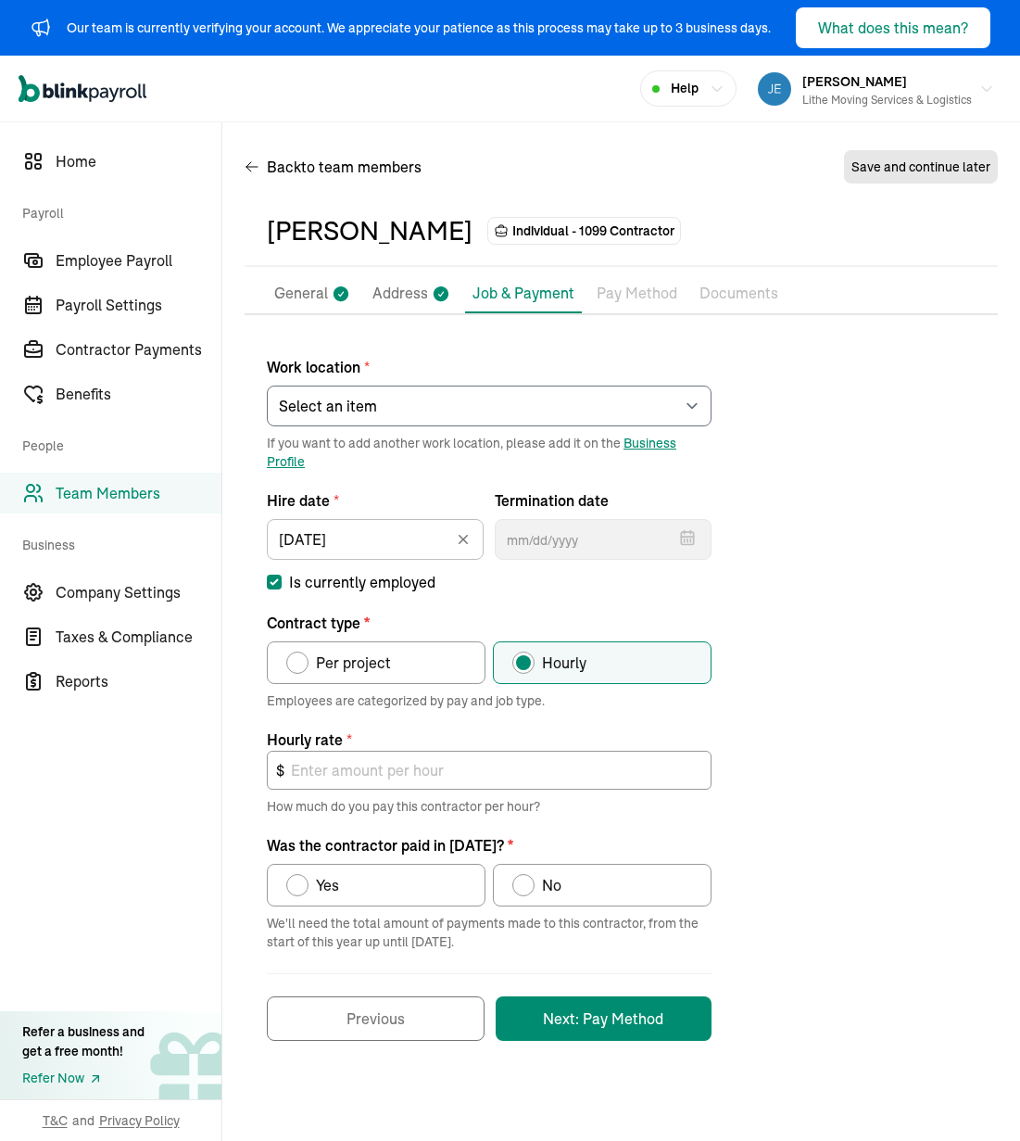
click at [773, 634] on div "Work location * Select an item [PERSON_NAME] Costco RXO hub Works from home If …" at bounding box center [621, 688] width 753 height 703
click at [804, 567] on div "Work location * Select an item [PERSON_NAME] Costco RXO hub Works from home If …" at bounding box center [621, 688] width 753 height 703
click at [403, 671] on label "Per project" at bounding box center [376, 662] width 219 height 43
click at [300, 665] on input "Per project" at bounding box center [292, 658] width 15 height 15
radio input "true"
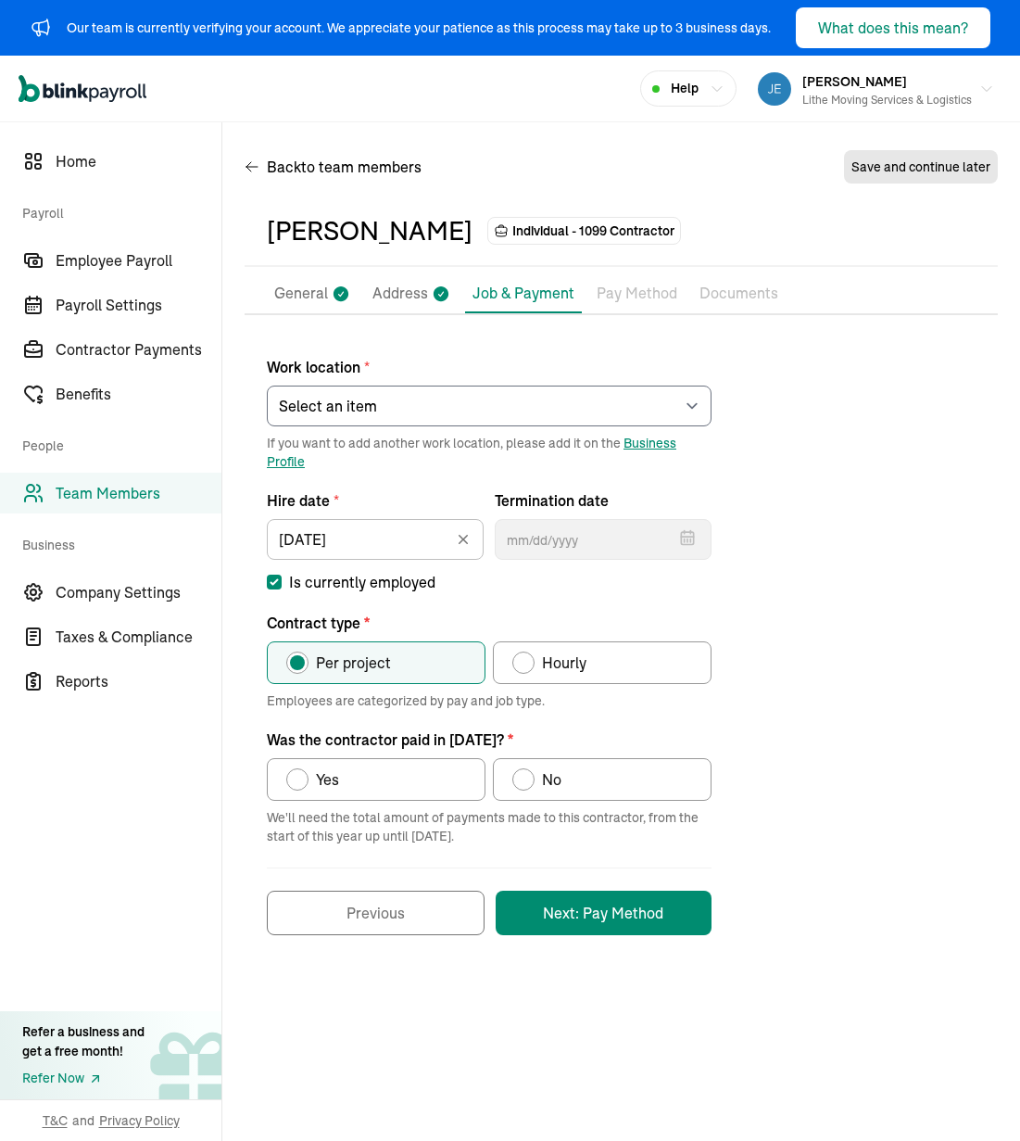
click at [594, 786] on label "No" at bounding box center [602, 779] width 219 height 43
click at [526, 782] on input "No" at bounding box center [519, 774] width 15 height 15
radio input "true"
click at [765, 895] on div "Work location * Select an item [PERSON_NAME] Costco RXO hub Works from home If …" at bounding box center [621, 636] width 753 height 598
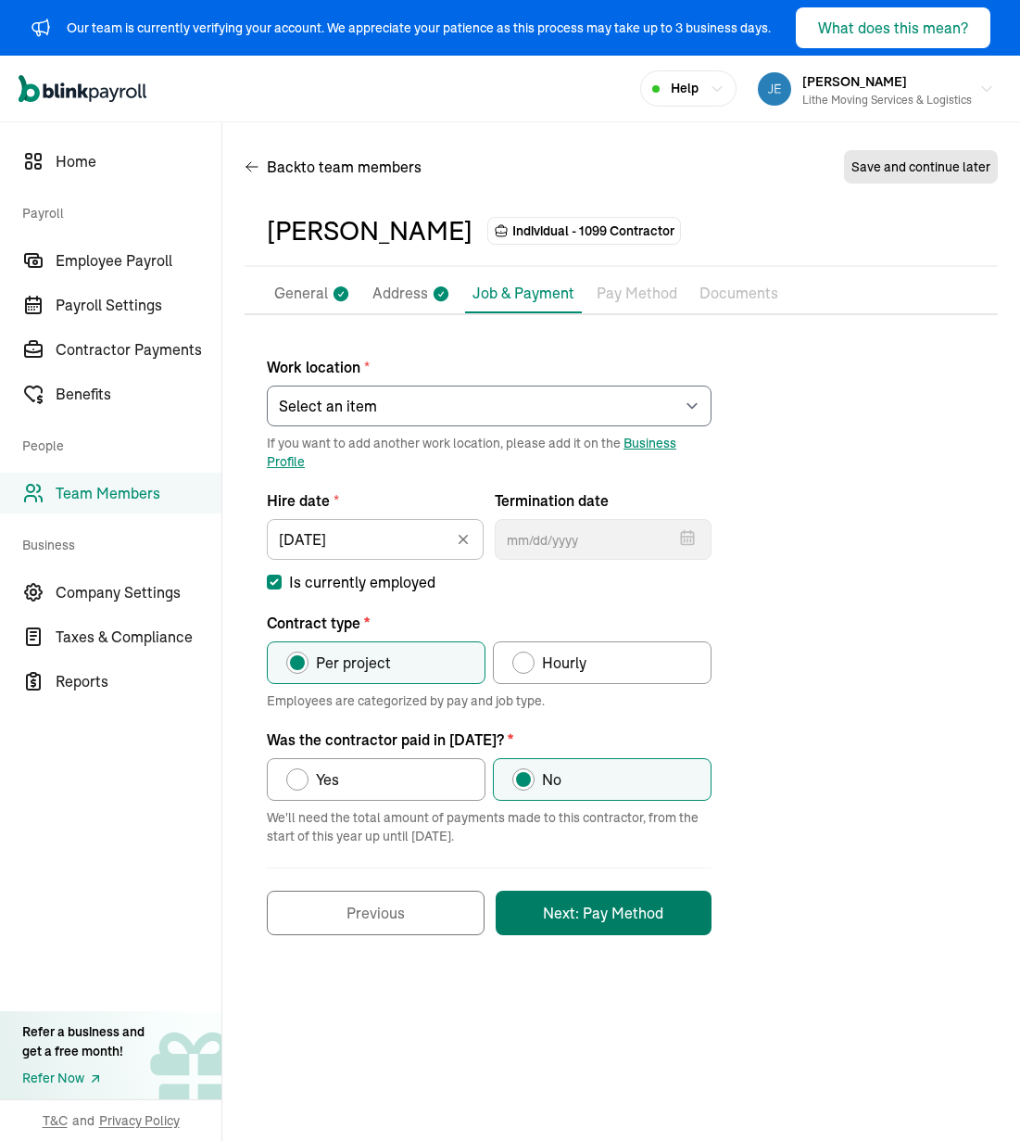
click at [594, 928] on button "Next: Pay Method" at bounding box center [604, 913] width 216 height 44
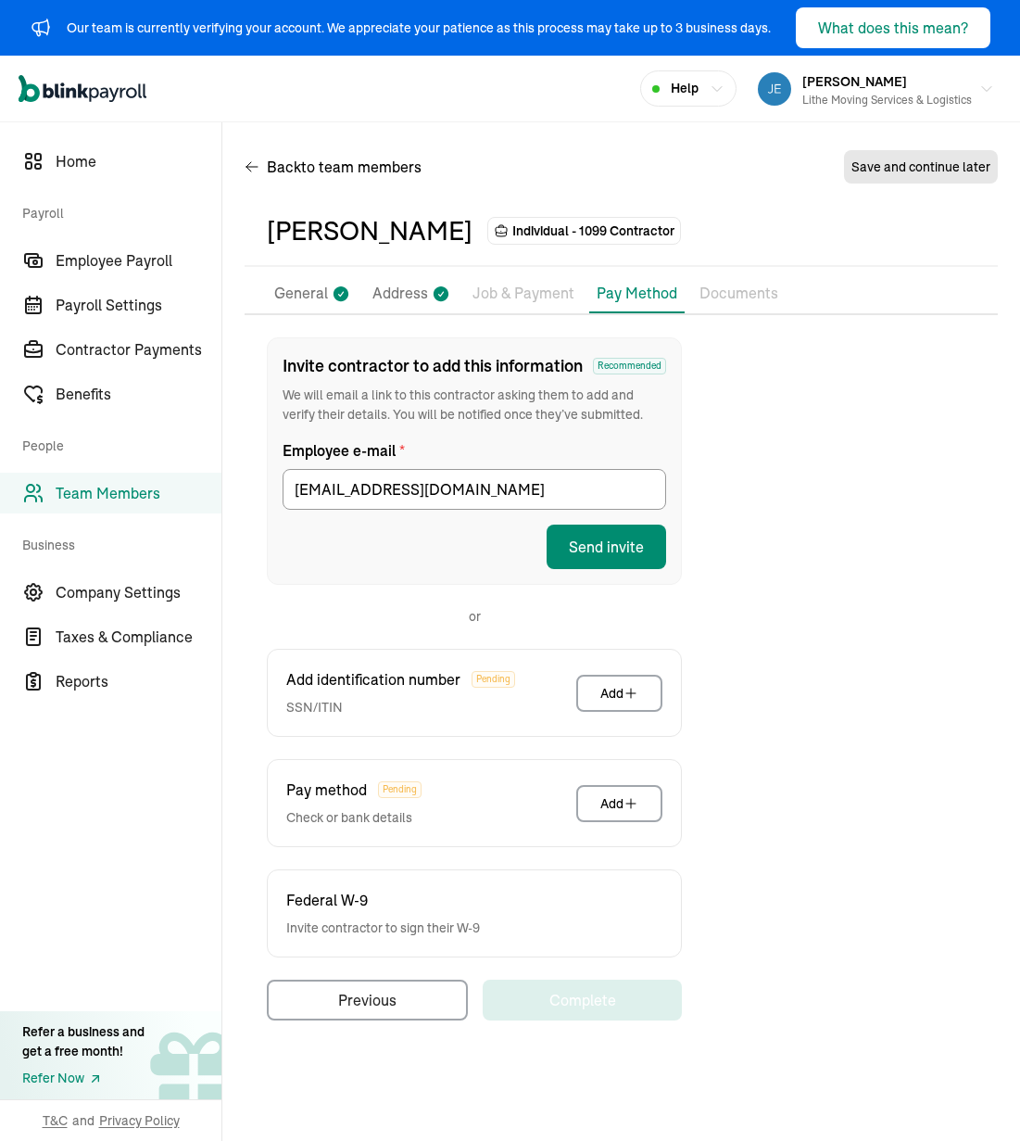
drag, startPoint x: 843, startPoint y: 561, endPoint x: 683, endPoint y: 551, distance: 160.7
click at [831, 557] on div "Invite contractor to add this information Recommended We will email a link to t…" at bounding box center [621, 678] width 753 height 683
click at [619, 556] on button "Send invite" at bounding box center [607, 547] width 120 height 44
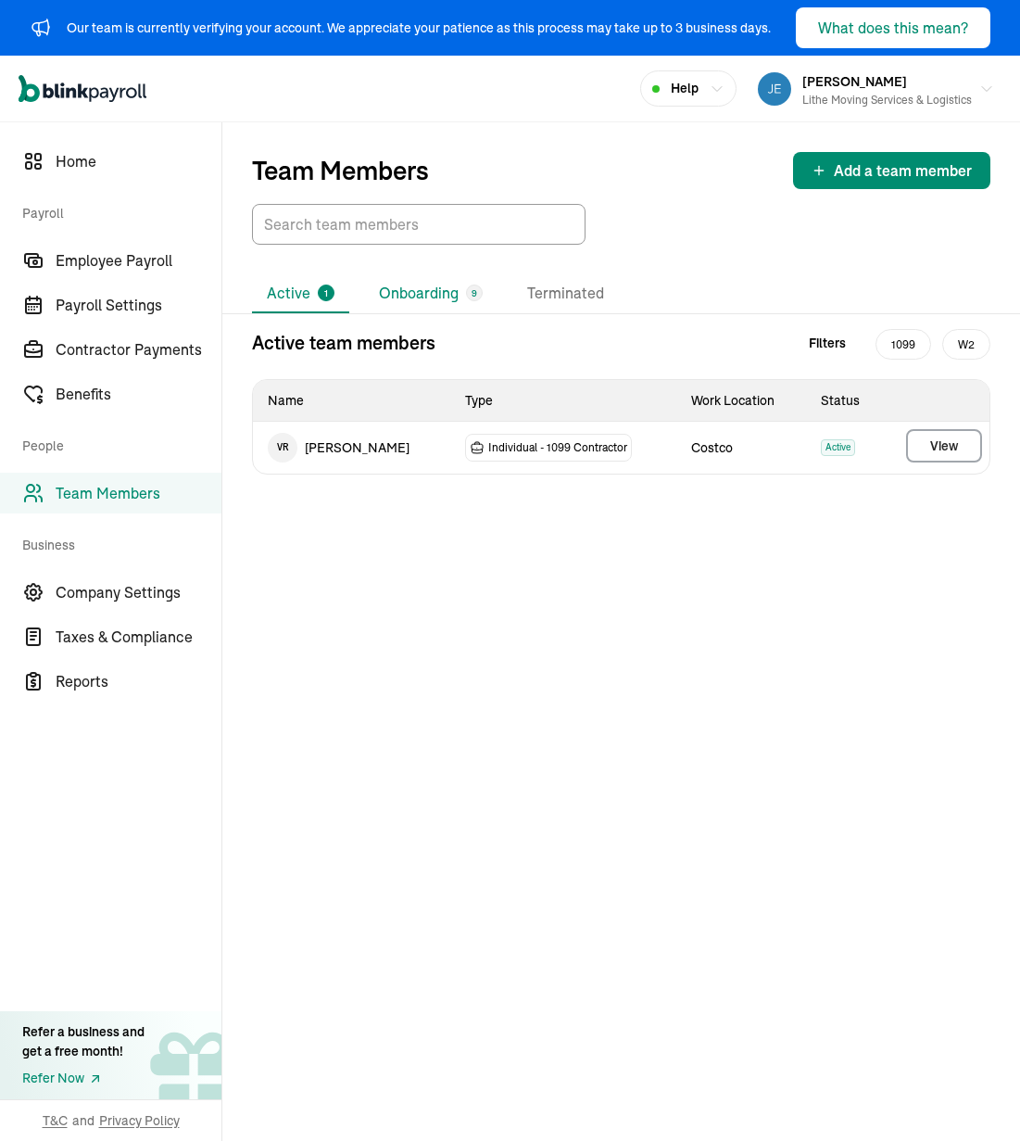
click at [400, 296] on li "Onboarding 9" at bounding box center [430, 293] width 133 height 39
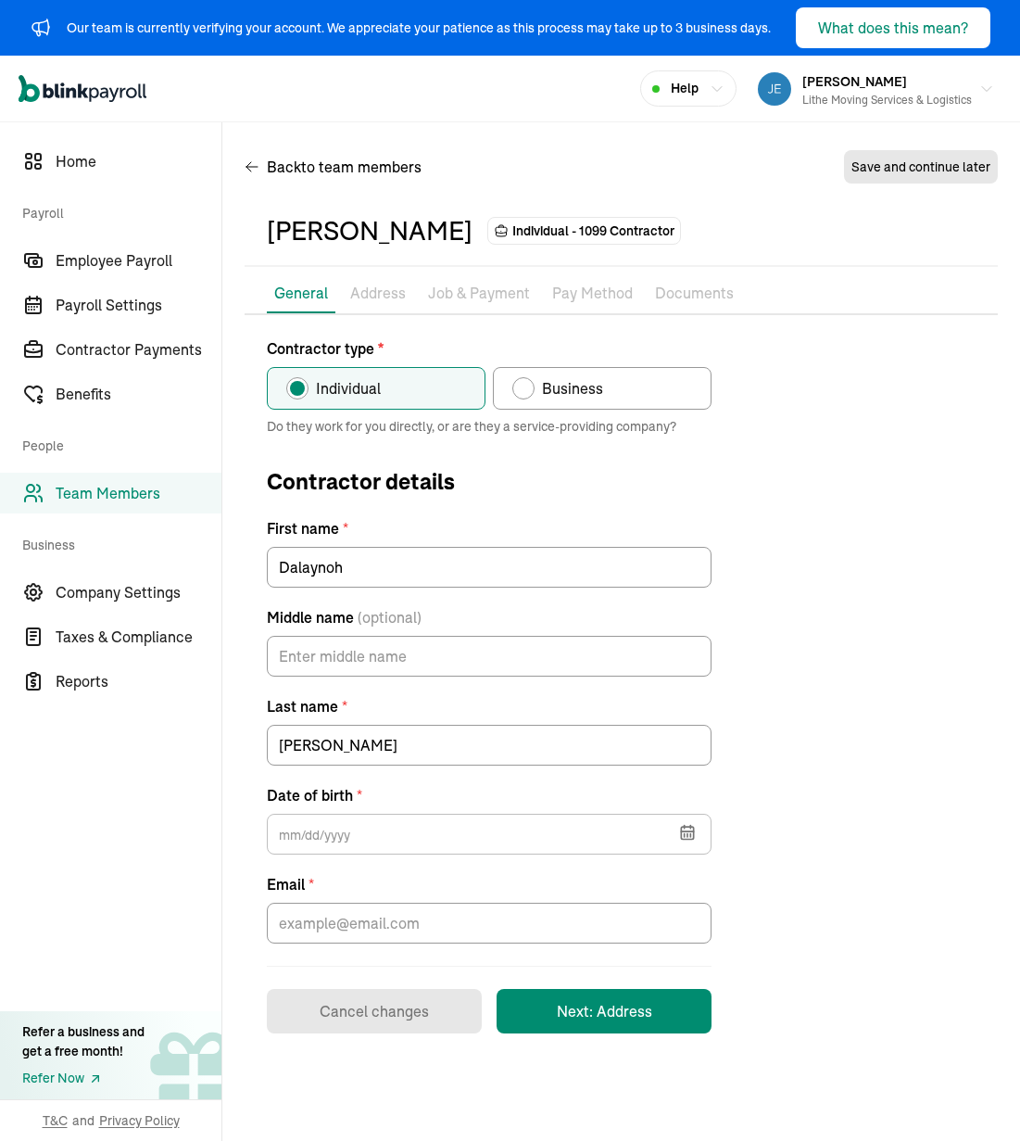
click at [791, 540] on div "Contractor type * Individual Business Do they work for you directly, or are the…" at bounding box center [621, 685] width 753 height 696
click at [682, 834] on icon "button" at bounding box center [687, 832] width 19 height 19
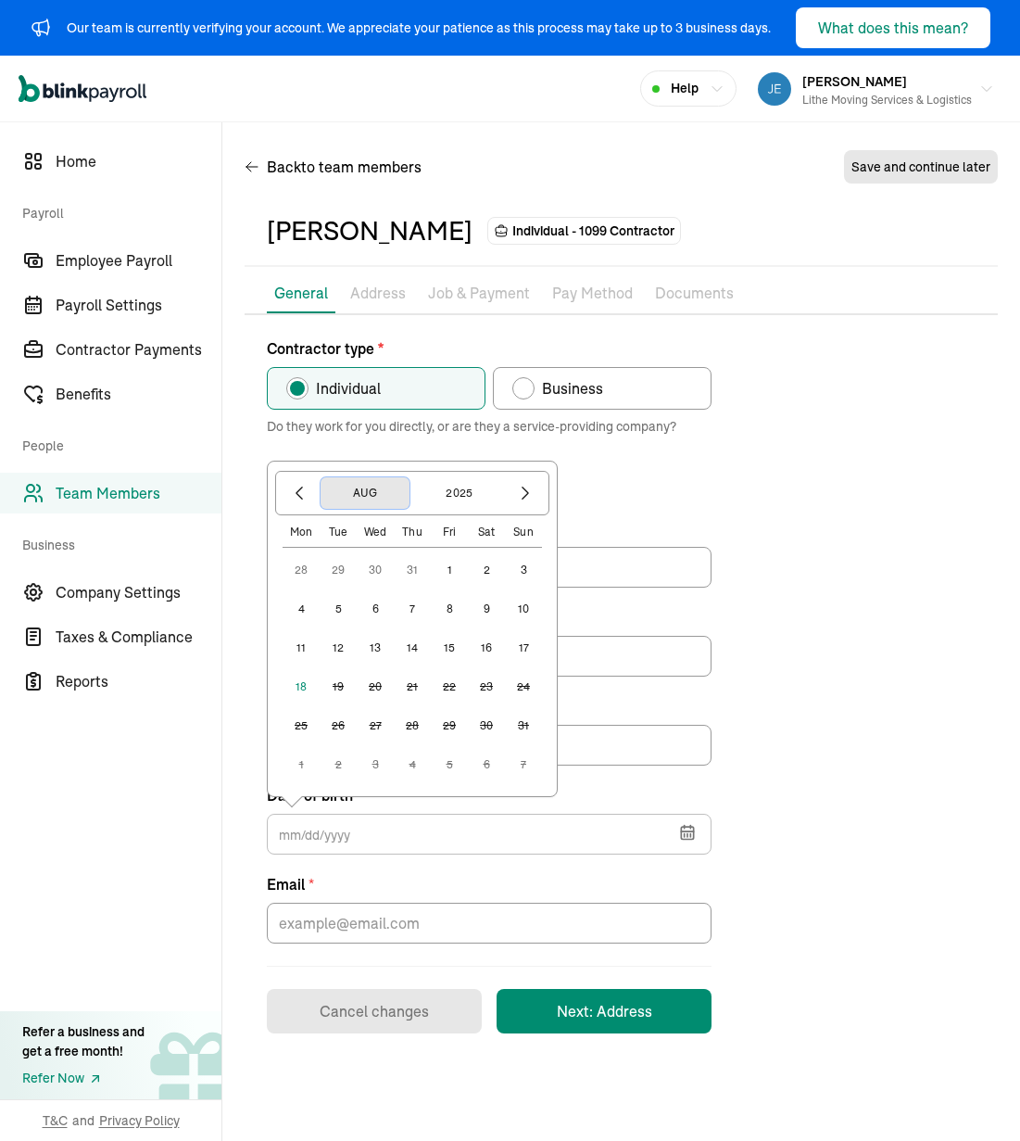
click at [369, 487] on button "Aug" at bounding box center [365, 493] width 89 height 32
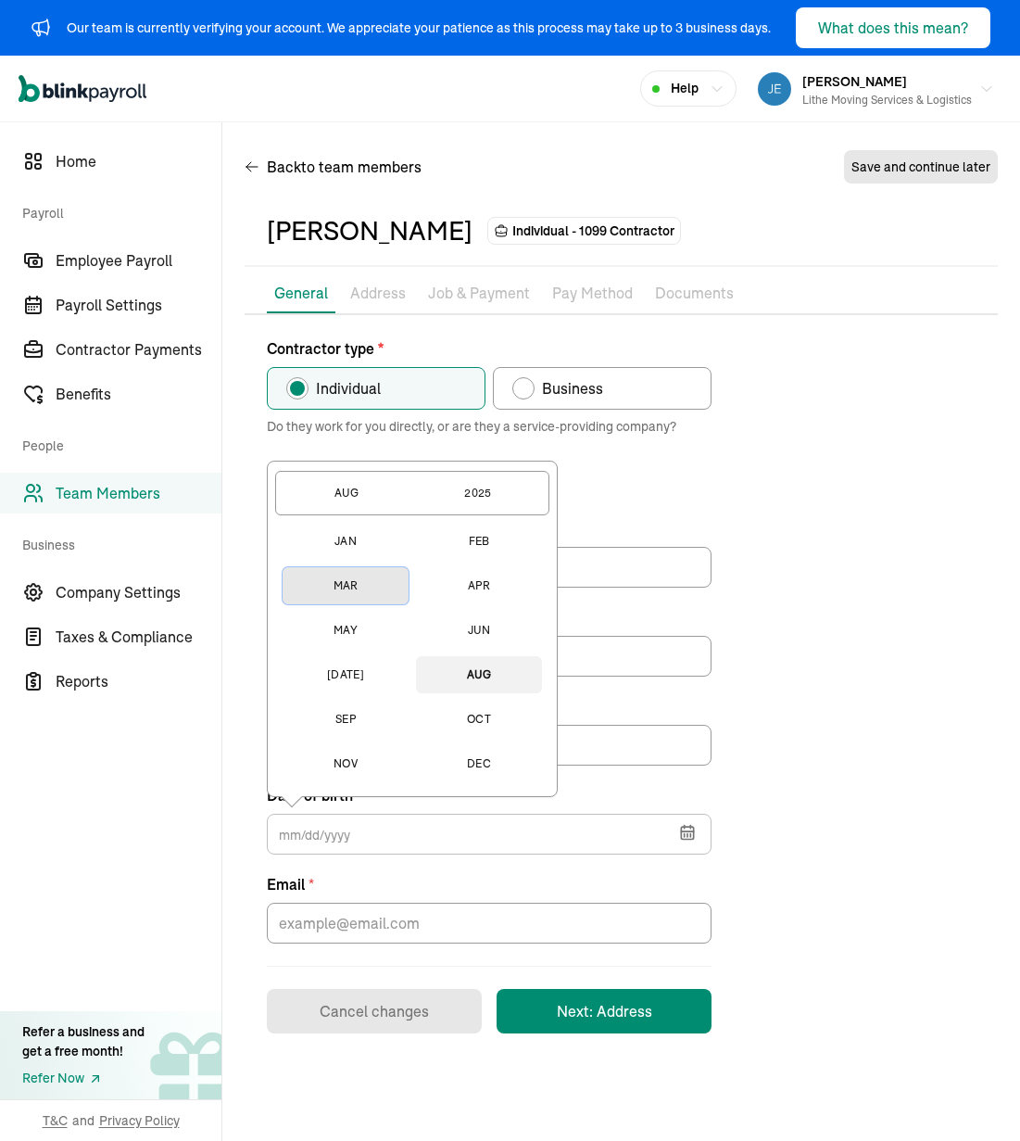
click at [342, 589] on button "Mar" at bounding box center [346, 585] width 126 height 37
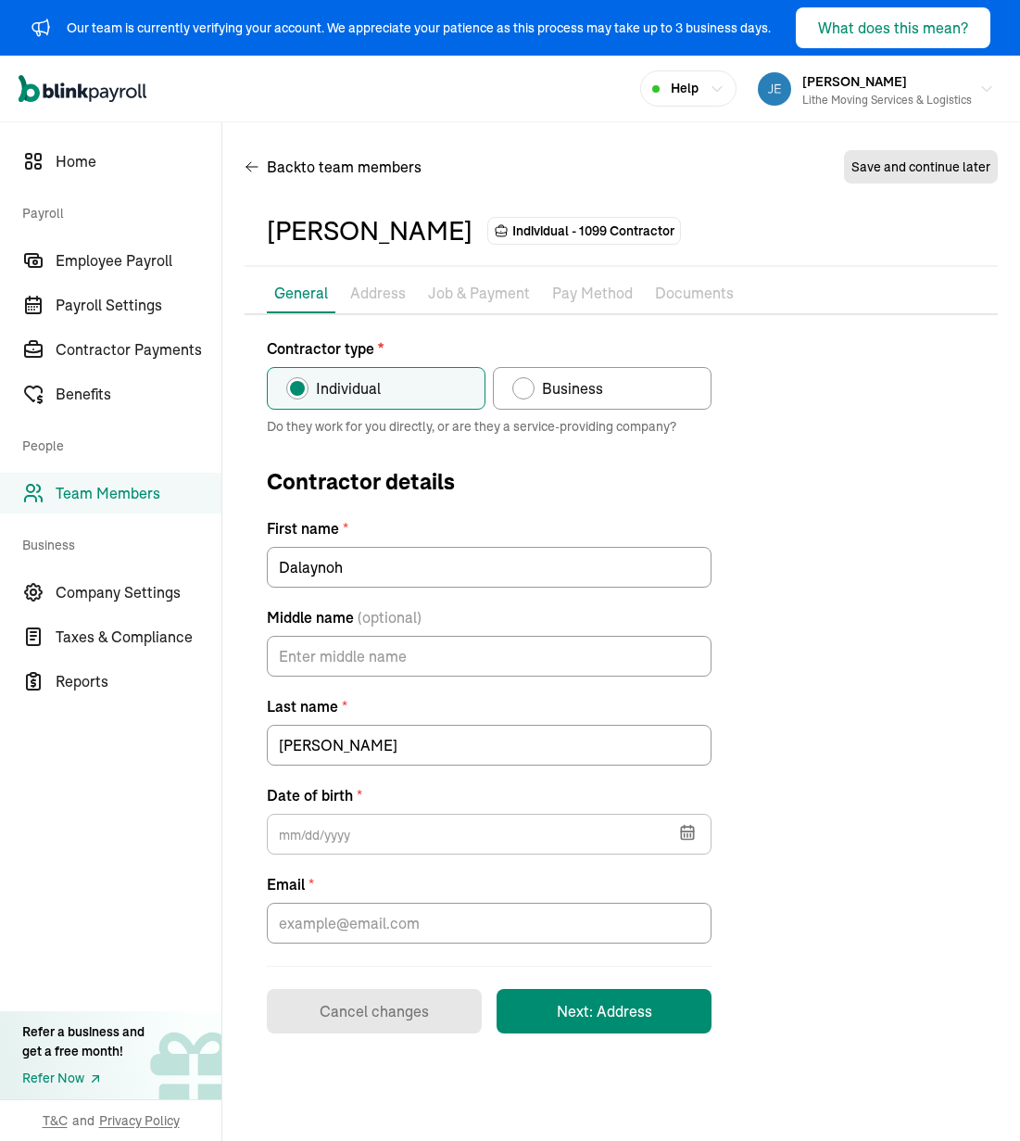
click at [742, 752] on div "Contractor type * Individual Business Do they work for you directly, or are the…" at bounding box center [621, 685] width 753 height 696
click at [641, 854] on input "text" at bounding box center [489, 834] width 445 height 41
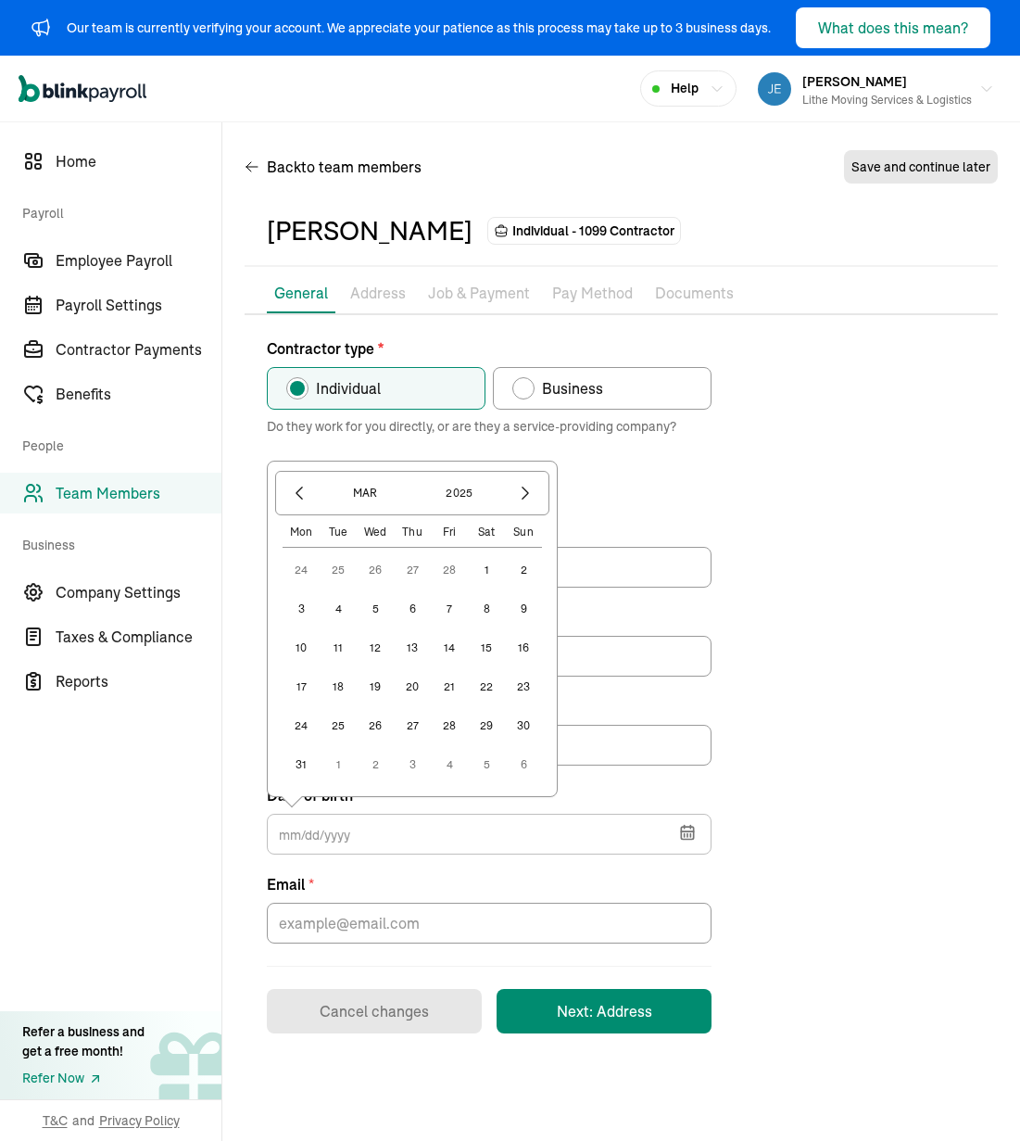
click at [343, 682] on button "18" at bounding box center [338, 686] width 37 height 37
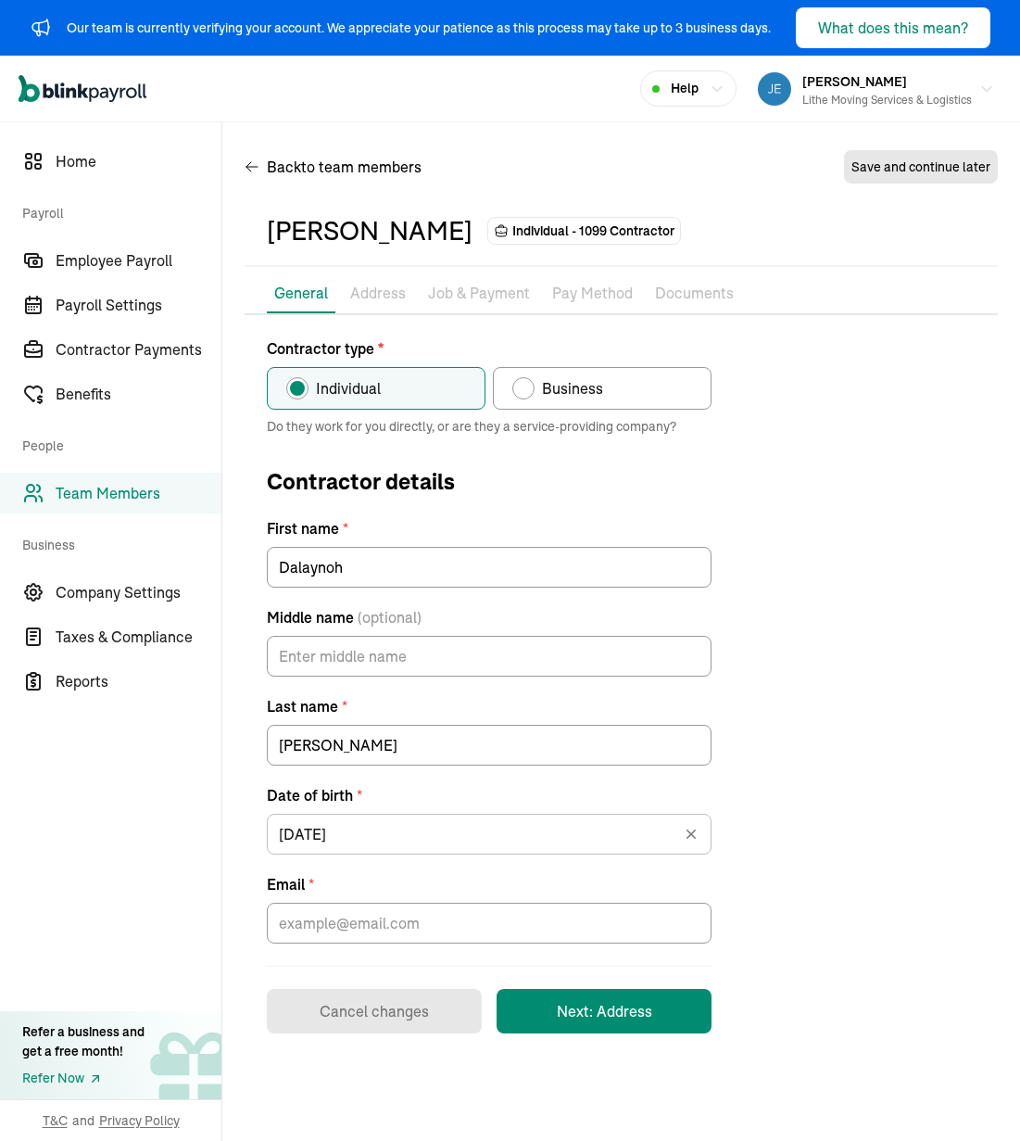
click at [731, 832] on div "Contractor type * Individual Business Do they work for you directly, or are the…" at bounding box center [621, 685] width 753 height 696
click at [601, 829] on input "[DATE]" at bounding box center [489, 834] width 445 height 41
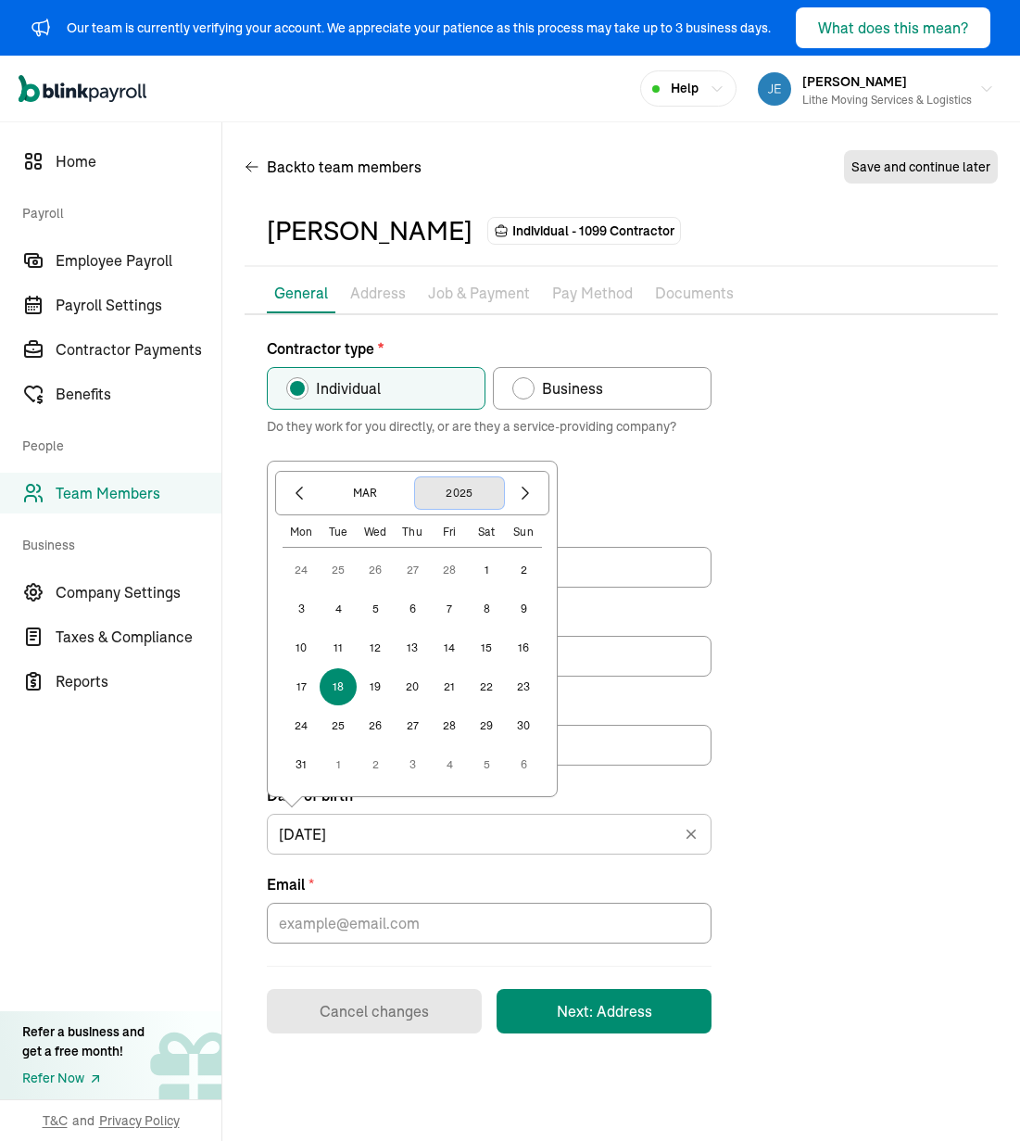
click at [444, 495] on button "2025" at bounding box center [459, 493] width 89 height 32
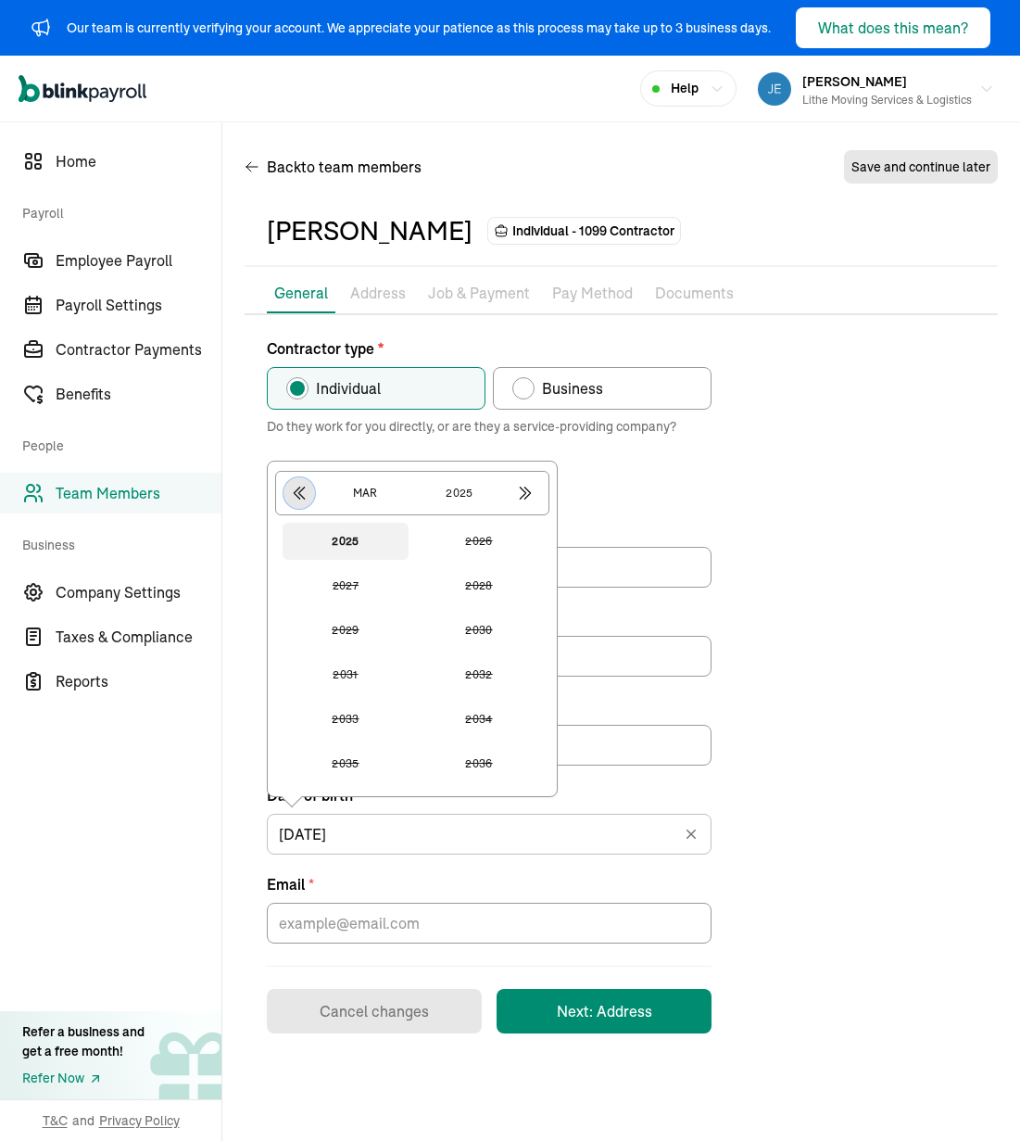
click at [291, 492] on icon "button" at bounding box center [299, 493] width 19 height 19
click at [370, 592] on button "2003" at bounding box center [346, 585] width 126 height 37
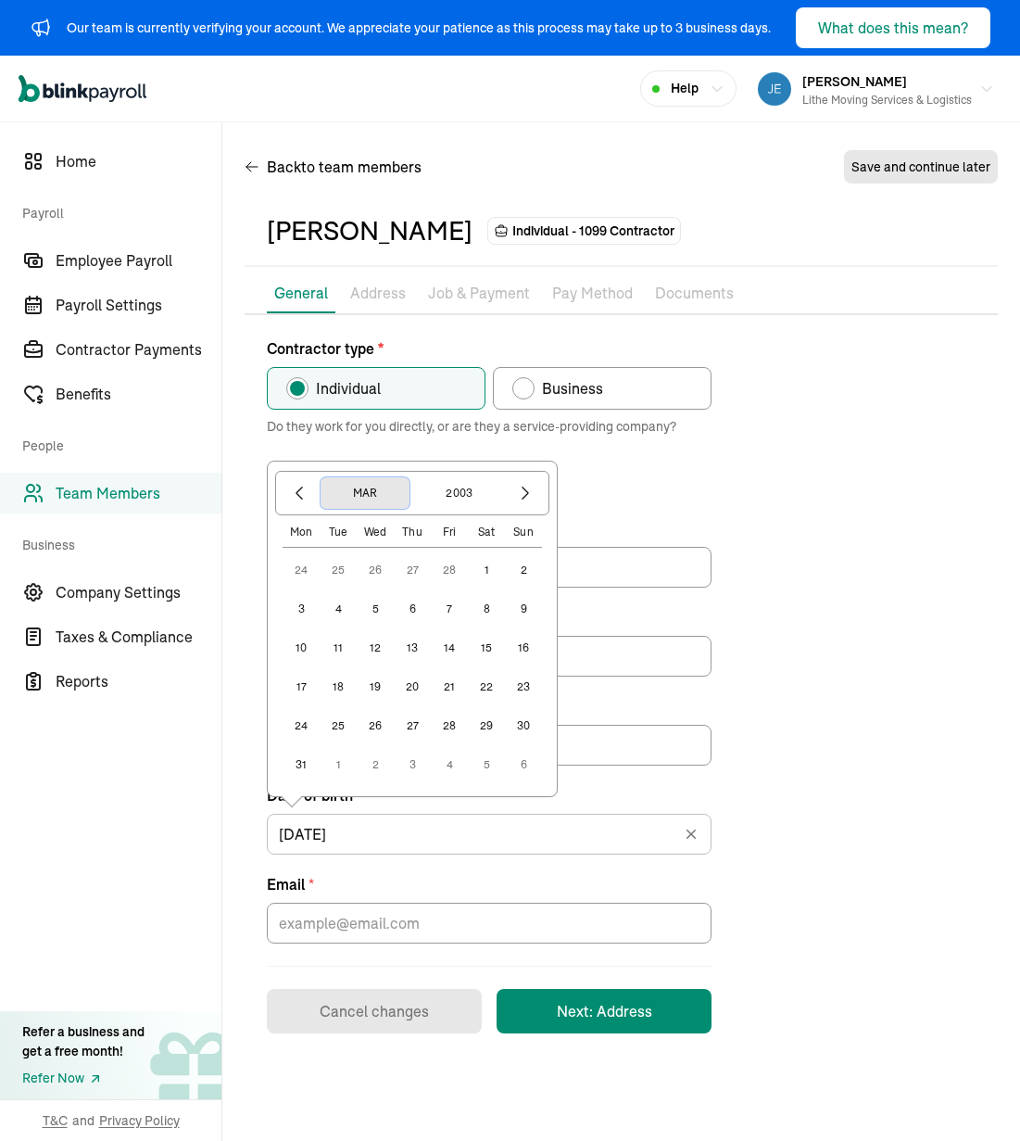
click at [329, 494] on button "Mar" at bounding box center [365, 493] width 89 height 32
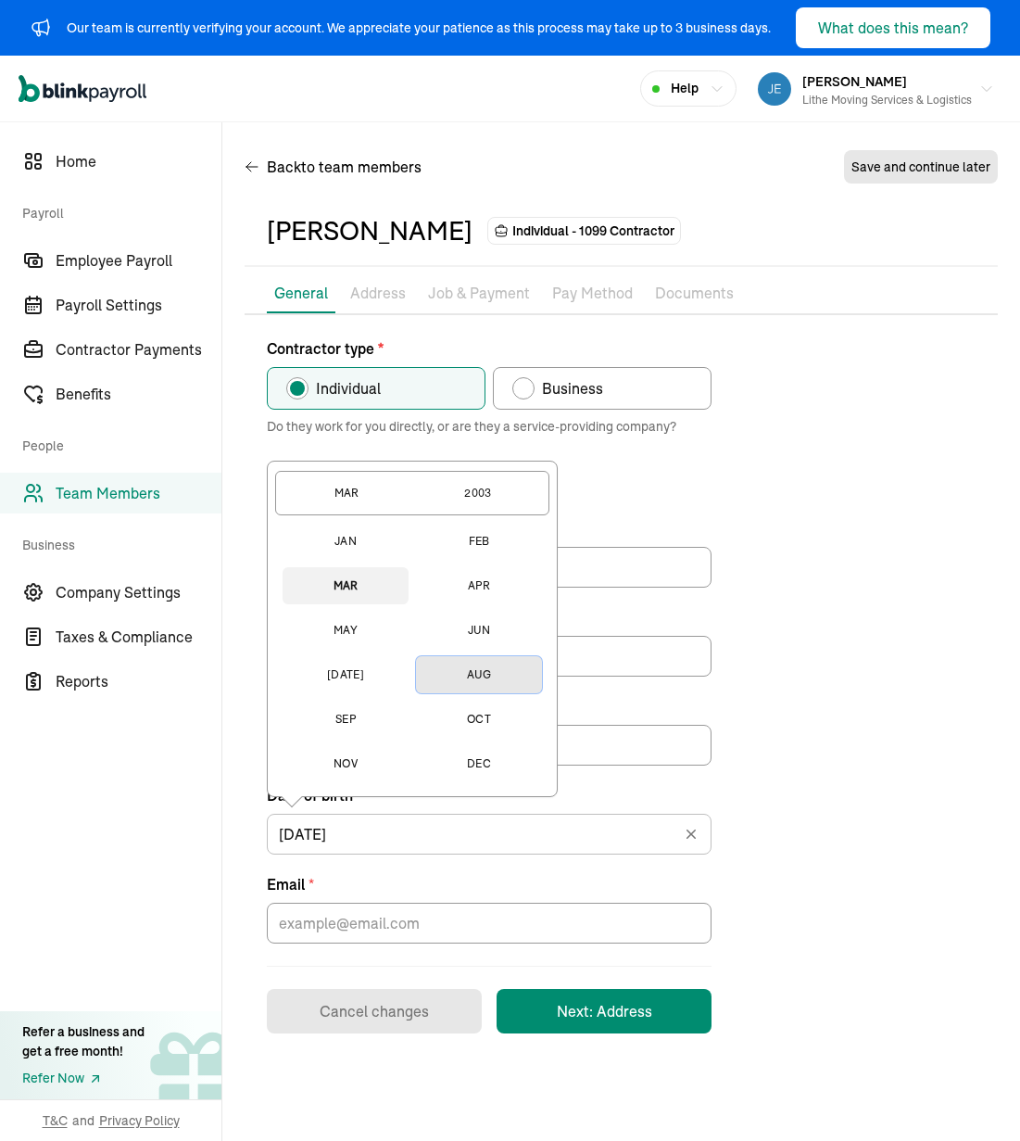
click at [466, 677] on button "Aug" at bounding box center [479, 674] width 126 height 37
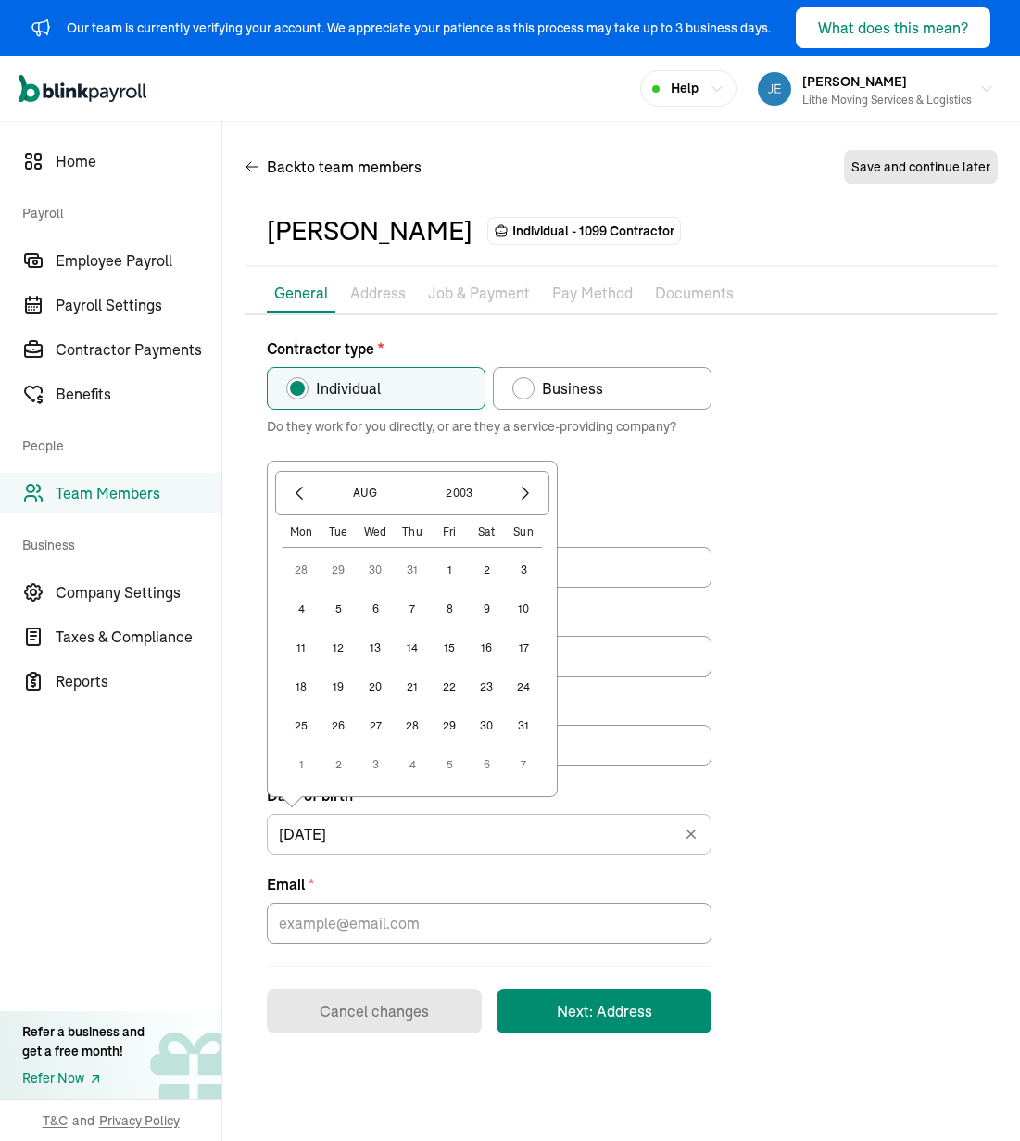
click at [300, 690] on button "18" at bounding box center [301, 686] width 37 height 37
type input "[DATE]"
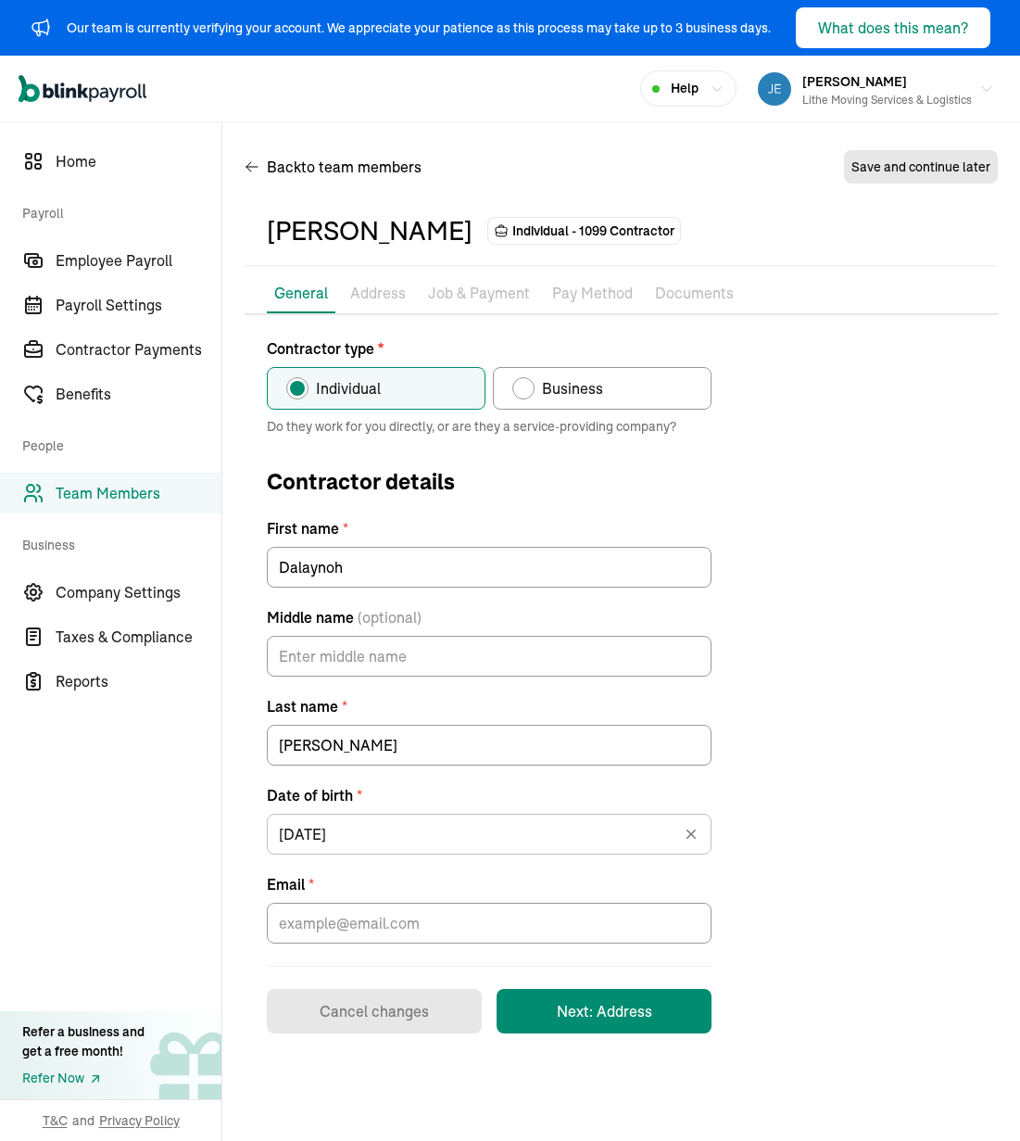
click at [553, 947] on form "Contractor type * Individual Business Do they work for you directly, or are the…" at bounding box center [489, 685] width 445 height 696
click at [569, 921] on input "Email *" at bounding box center [489, 923] width 445 height 41
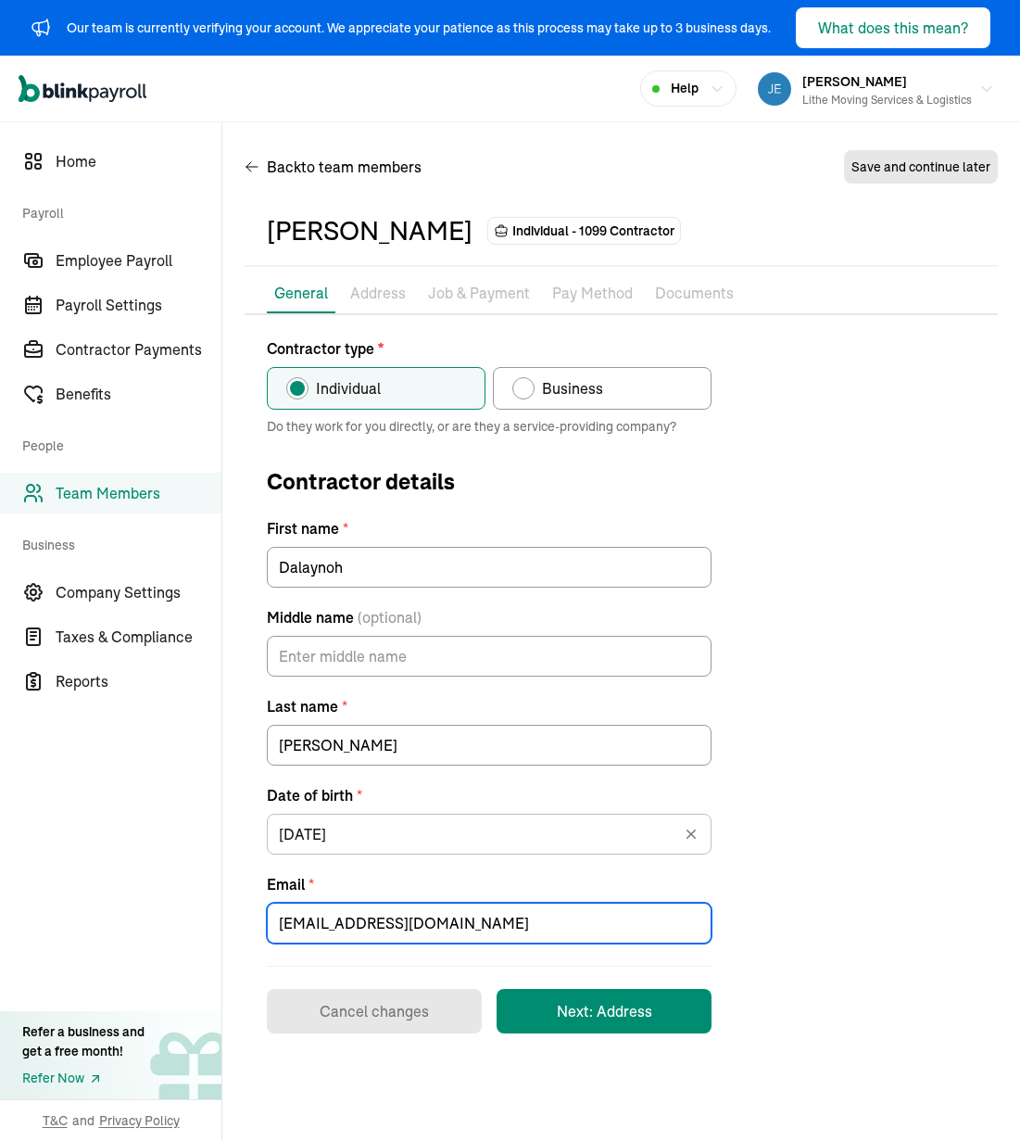
type input "[EMAIL_ADDRESS][DOMAIN_NAME]"
click at [774, 799] on div "Contractor type * Individual Business Do they work for you directly, or are the…" at bounding box center [621, 685] width 753 height 696
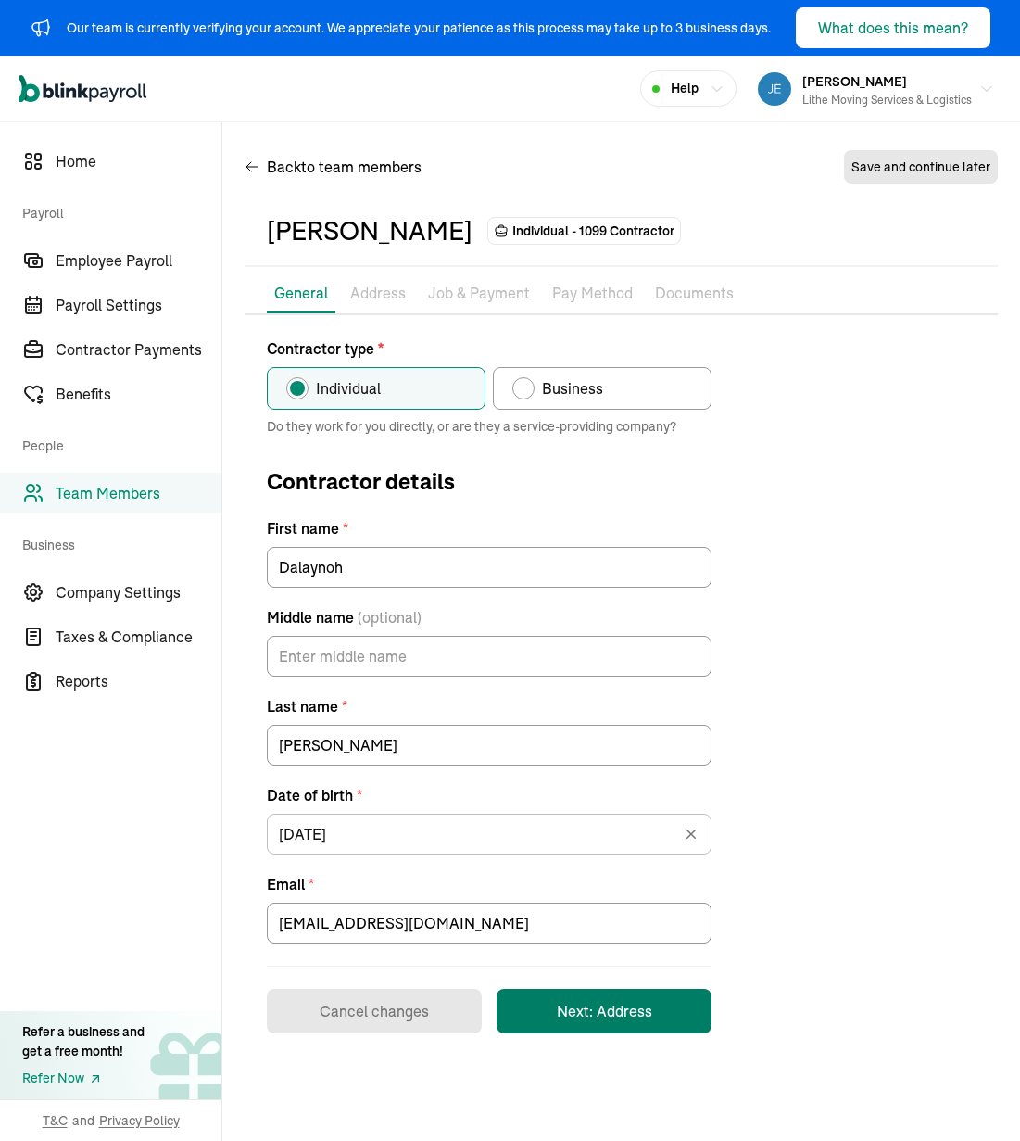
click at [615, 1018] on button "Next: Address" at bounding box center [604, 1011] width 215 height 44
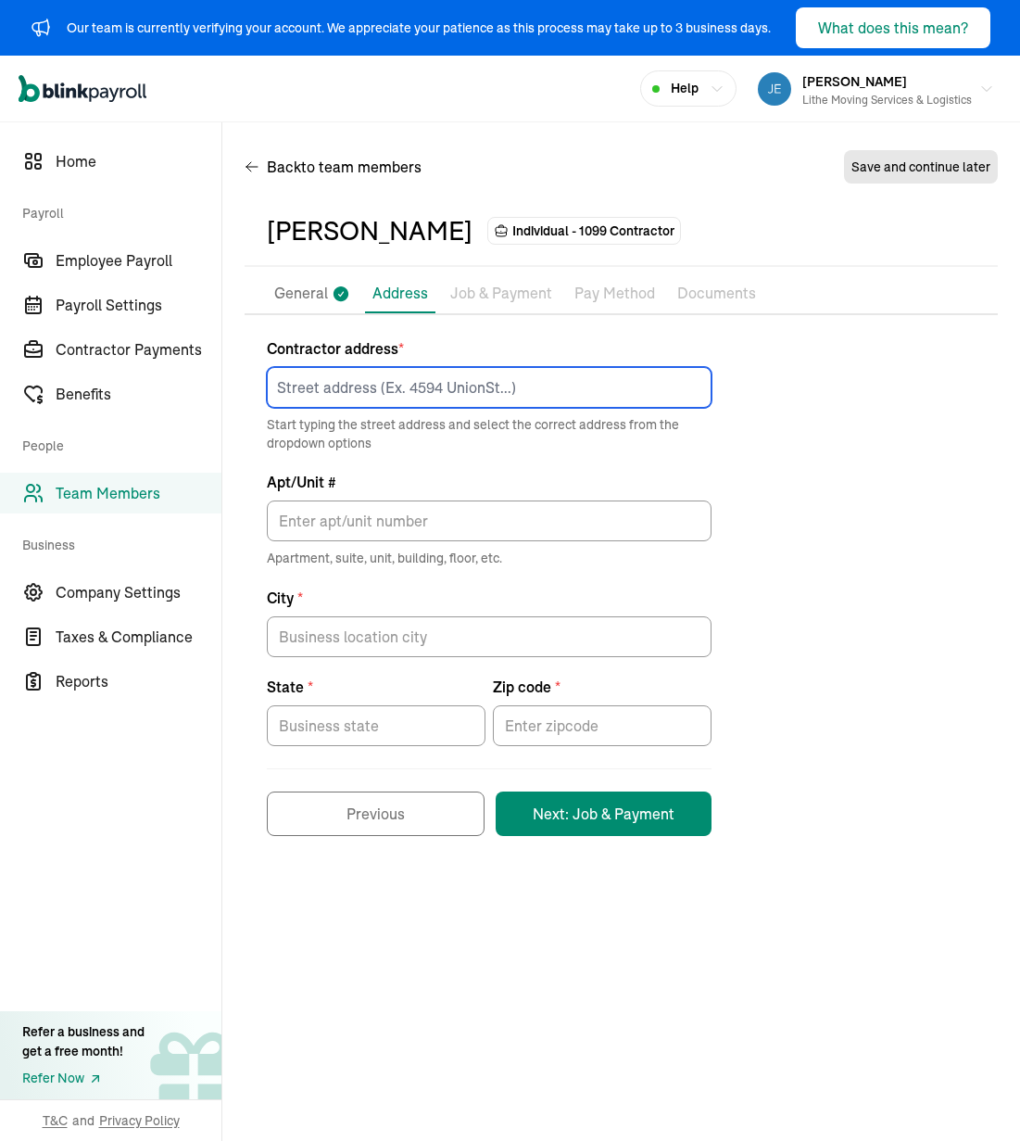
click at [439, 367] on input at bounding box center [489, 387] width 445 height 41
click at [811, 485] on div "Contractor address * Start typing the street address and select the correct add…" at bounding box center [621, 586] width 753 height 499
click at [452, 383] on input at bounding box center [489, 387] width 445 height 41
paste input "11309 W [GEOGRAPHIC_DATA]"
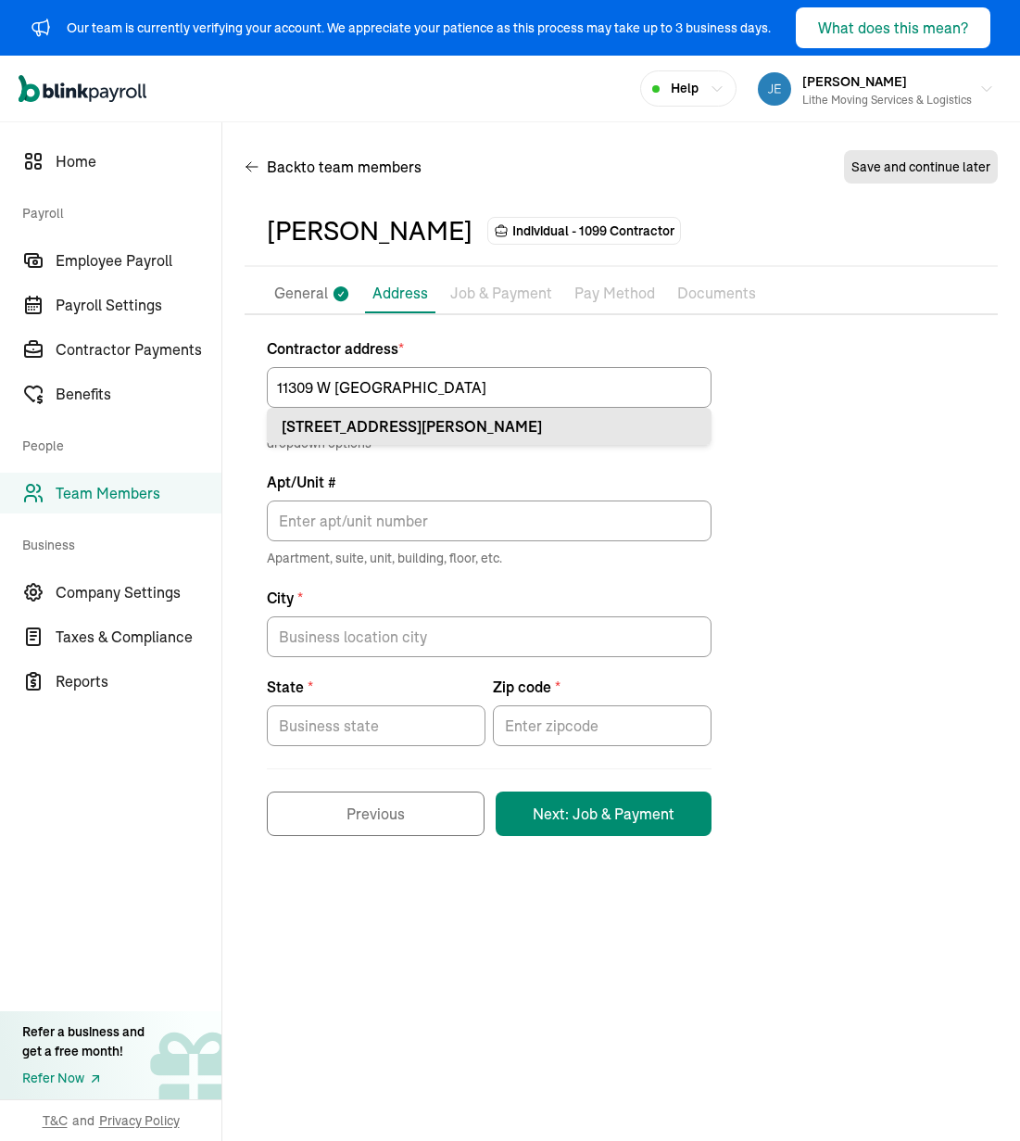
click at [539, 427] on div "[STREET_ADDRESS][PERSON_NAME]" at bounding box center [489, 426] width 415 height 22
type input "[STREET_ADDRESS]"
type input "Nampa"
type input "ID"
type input "83686"
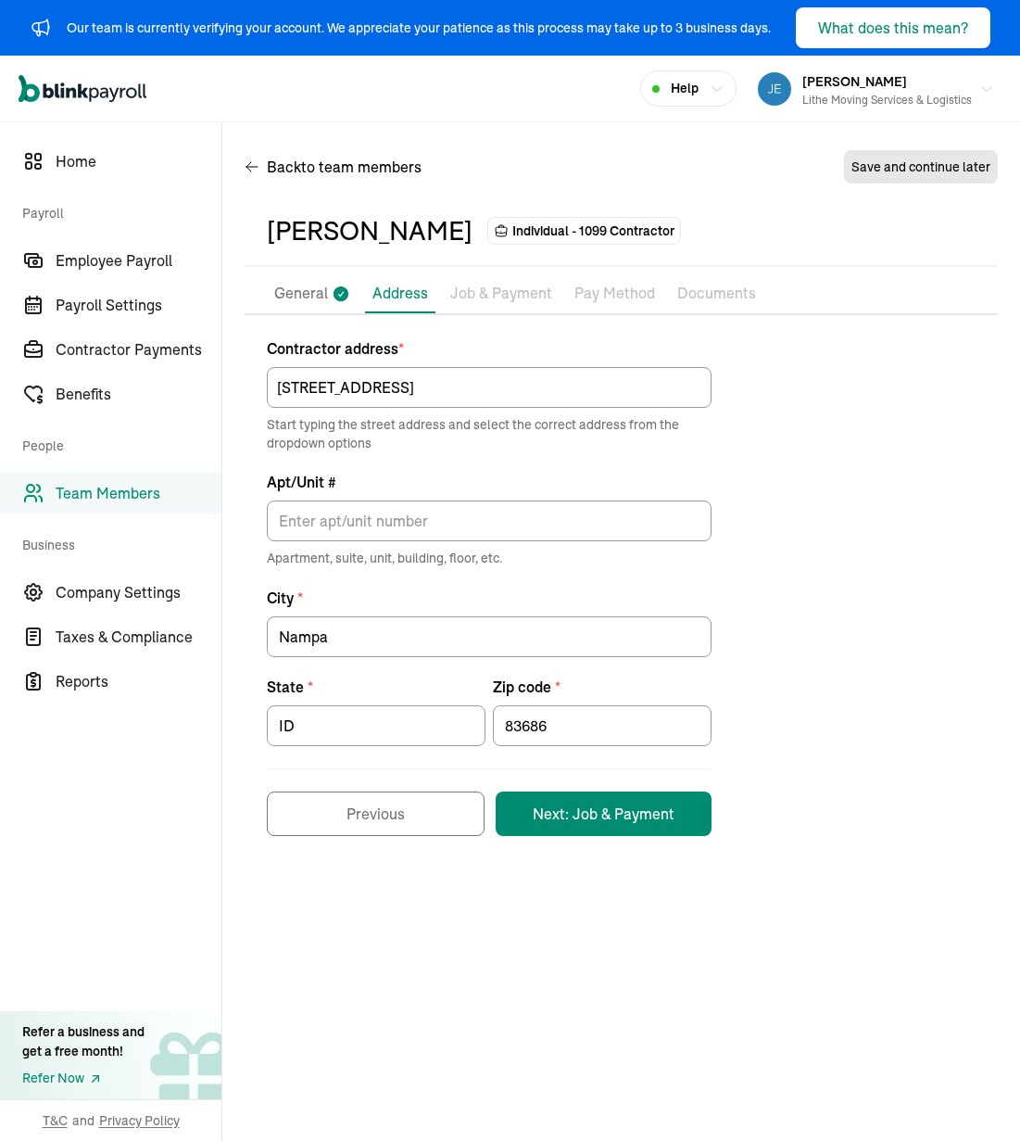
click at [829, 567] on div "Contractor address * [STREET_ADDRESS] Start typing the street address and selec…" at bounding box center [621, 586] width 753 height 499
click at [638, 815] on button "Next: Job & Payment" at bounding box center [604, 813] width 216 height 44
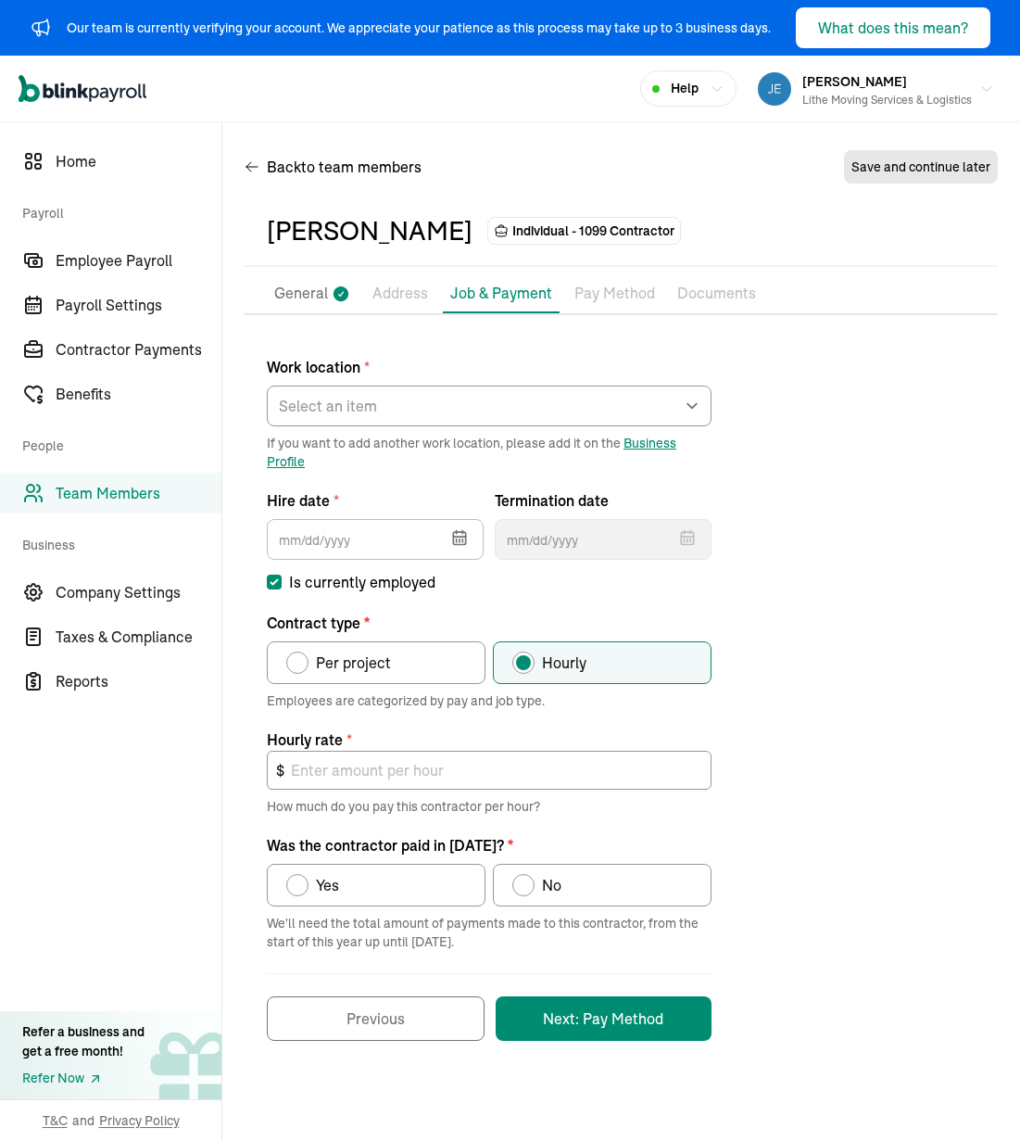
click at [845, 734] on div "Work location * Select an item [PERSON_NAME] Costco RXO hub Works from home If …" at bounding box center [621, 688] width 753 height 703
click at [566, 390] on select "Select an item [PERSON_NAME] Costco RXO hub Works from home" at bounding box center [489, 406] width 445 height 41
select select "[STREET_ADDRESS]"
click at [267, 386] on select "Select an item [PERSON_NAME] Costco RXO hub Works from home" at bounding box center [489, 406] width 445 height 41
click at [845, 619] on div "Work location * Select an item [PERSON_NAME] Costco RXO hub Works from home If …" at bounding box center [621, 688] width 753 height 703
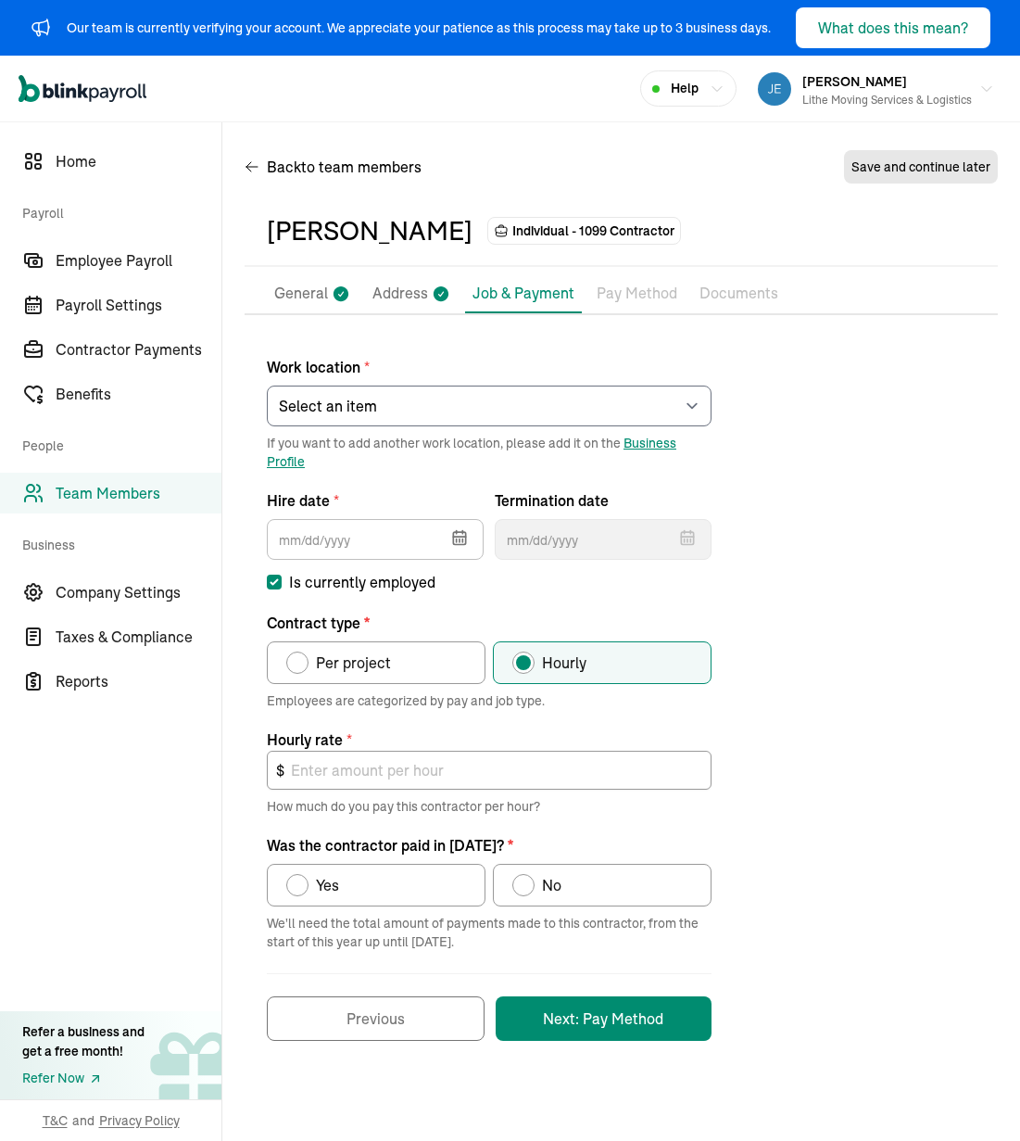
click at [449, 524] on button "button" at bounding box center [458, 536] width 52 height 48
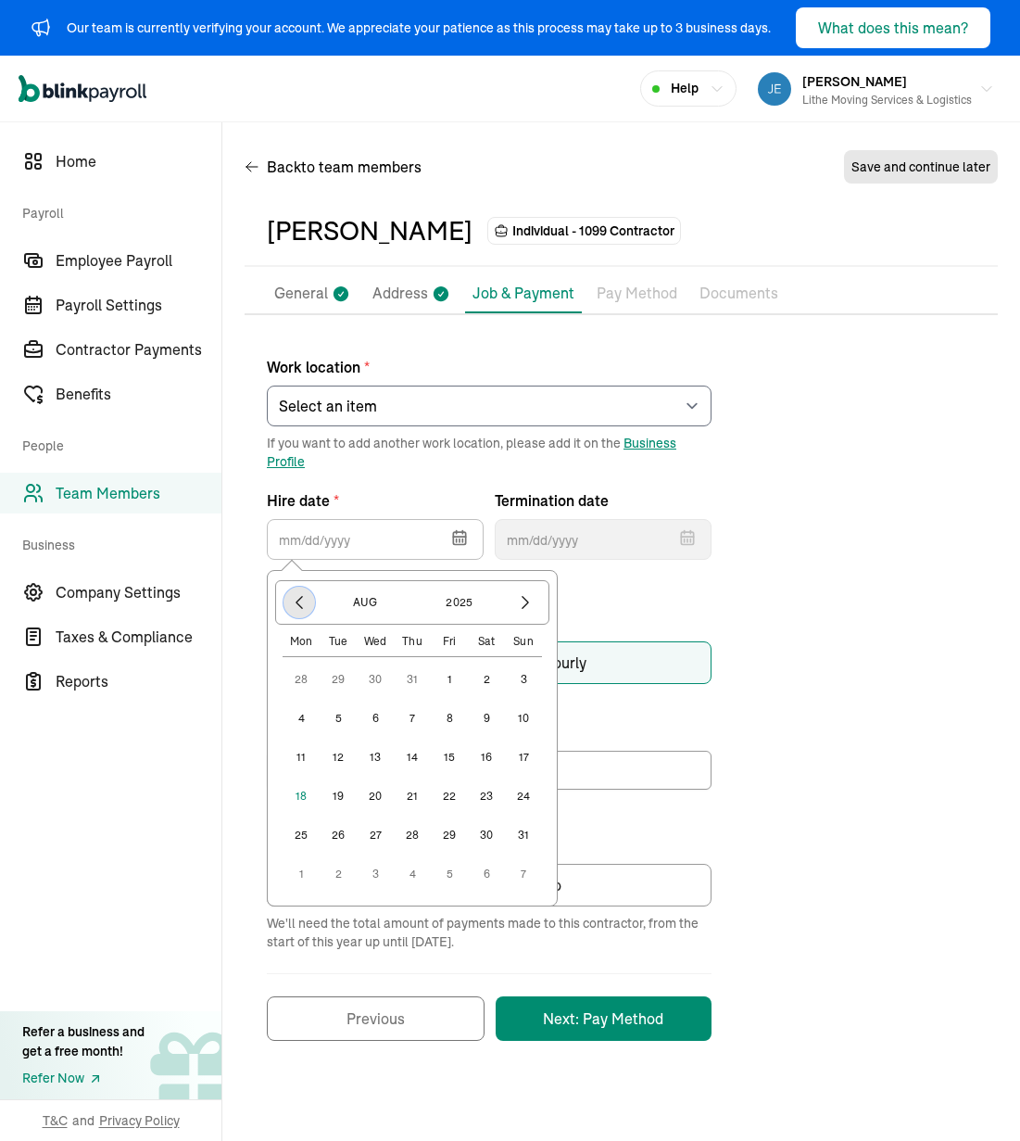
click at [301, 602] on icon "button" at bounding box center [299, 602] width 19 height 19
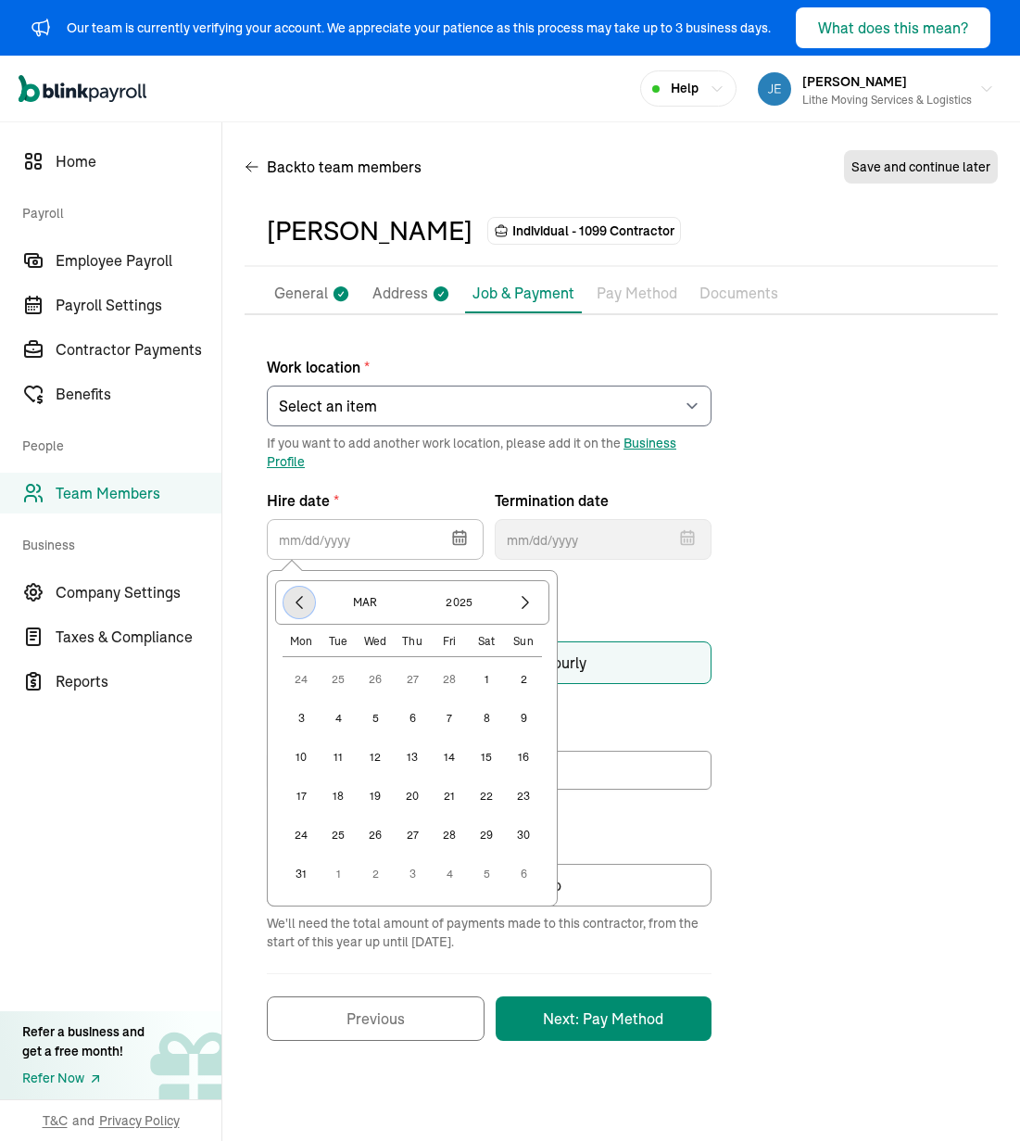
click at [301, 602] on icon "button" at bounding box center [299, 602] width 19 height 19
click at [538, 604] on button "button" at bounding box center [526, 603] width 32 height 32
click at [347, 795] on button "18" at bounding box center [338, 796] width 37 height 37
type input "[DATE]"
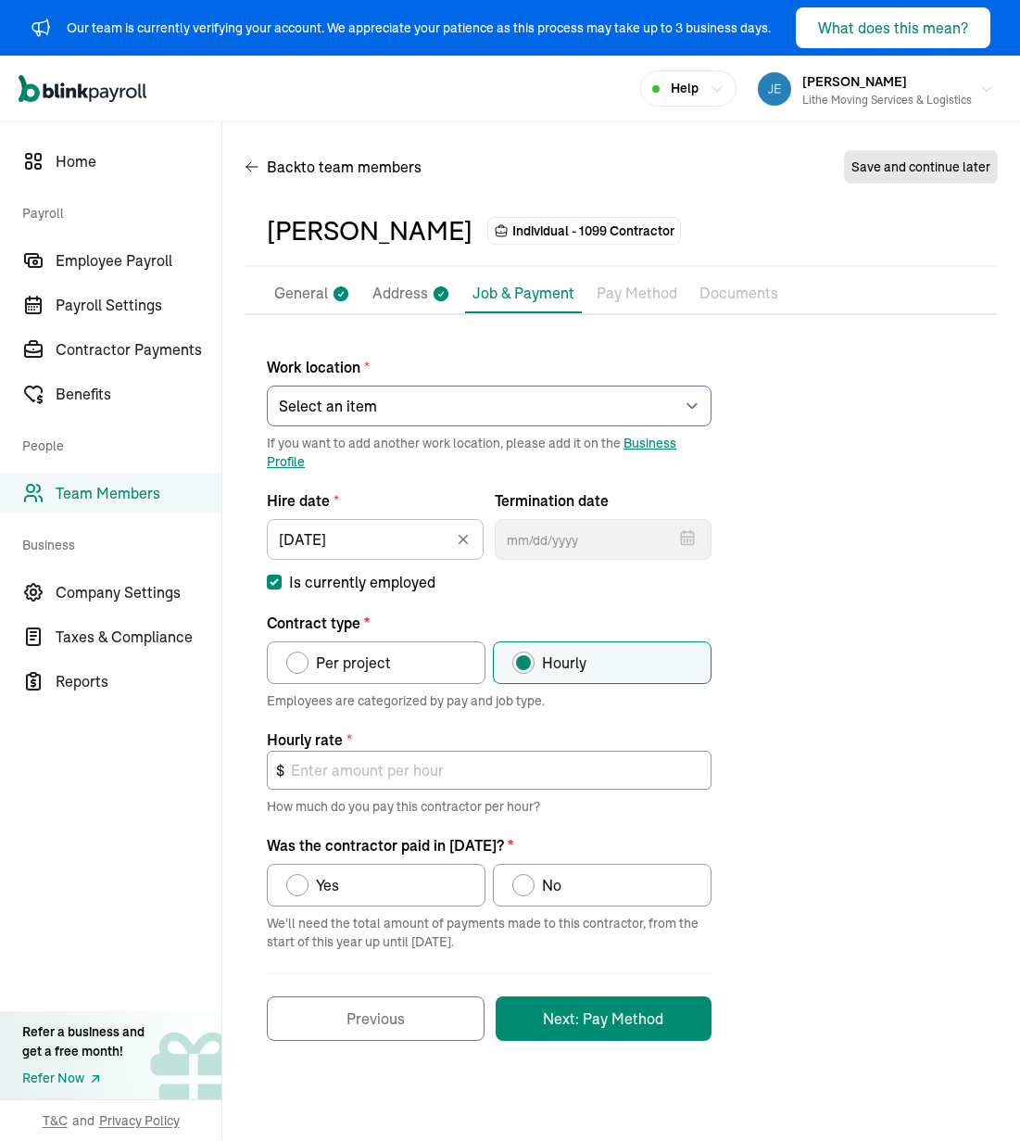
click at [763, 698] on div "Work location * Select an item [PERSON_NAME] Costco RXO hub Works from home If …" at bounding box center [621, 688] width 753 height 703
click at [393, 675] on label "Per project" at bounding box center [376, 662] width 219 height 43
click at [300, 665] on input "Per project" at bounding box center [292, 658] width 15 height 15
radio input "true"
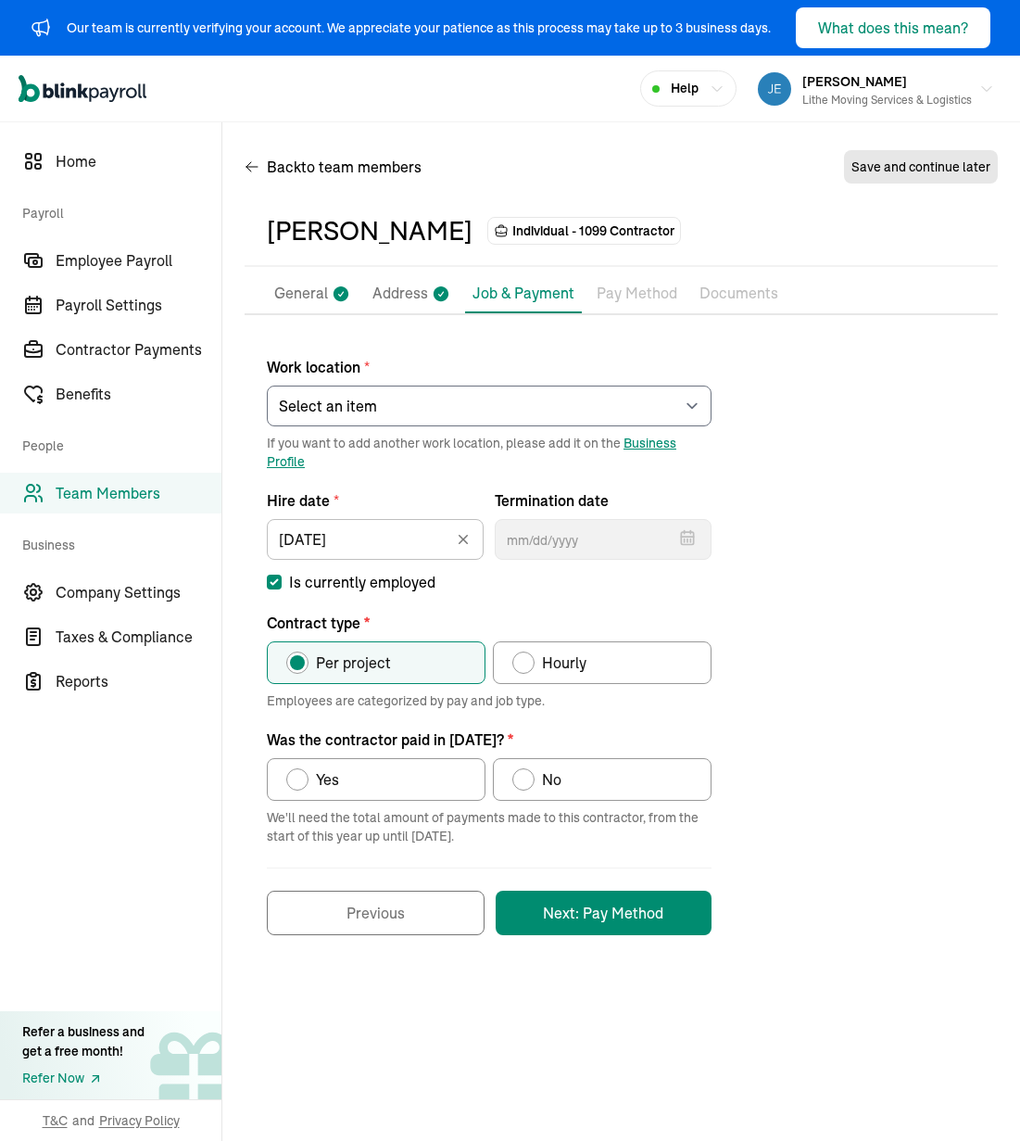
click at [811, 850] on div "Work location * Select an item [PERSON_NAME] Costco RXO hub Works from home If …" at bounding box center [621, 636] width 753 height 598
click at [421, 770] on label "Yes" at bounding box center [376, 779] width 219 height 43
click at [300, 770] on input "Yes" at bounding box center [292, 774] width 15 height 15
radio input "true"
click at [845, 927] on div "Work location * Select an item [PERSON_NAME] Costco RXO hub Works from home If …" at bounding box center [621, 636] width 753 height 598
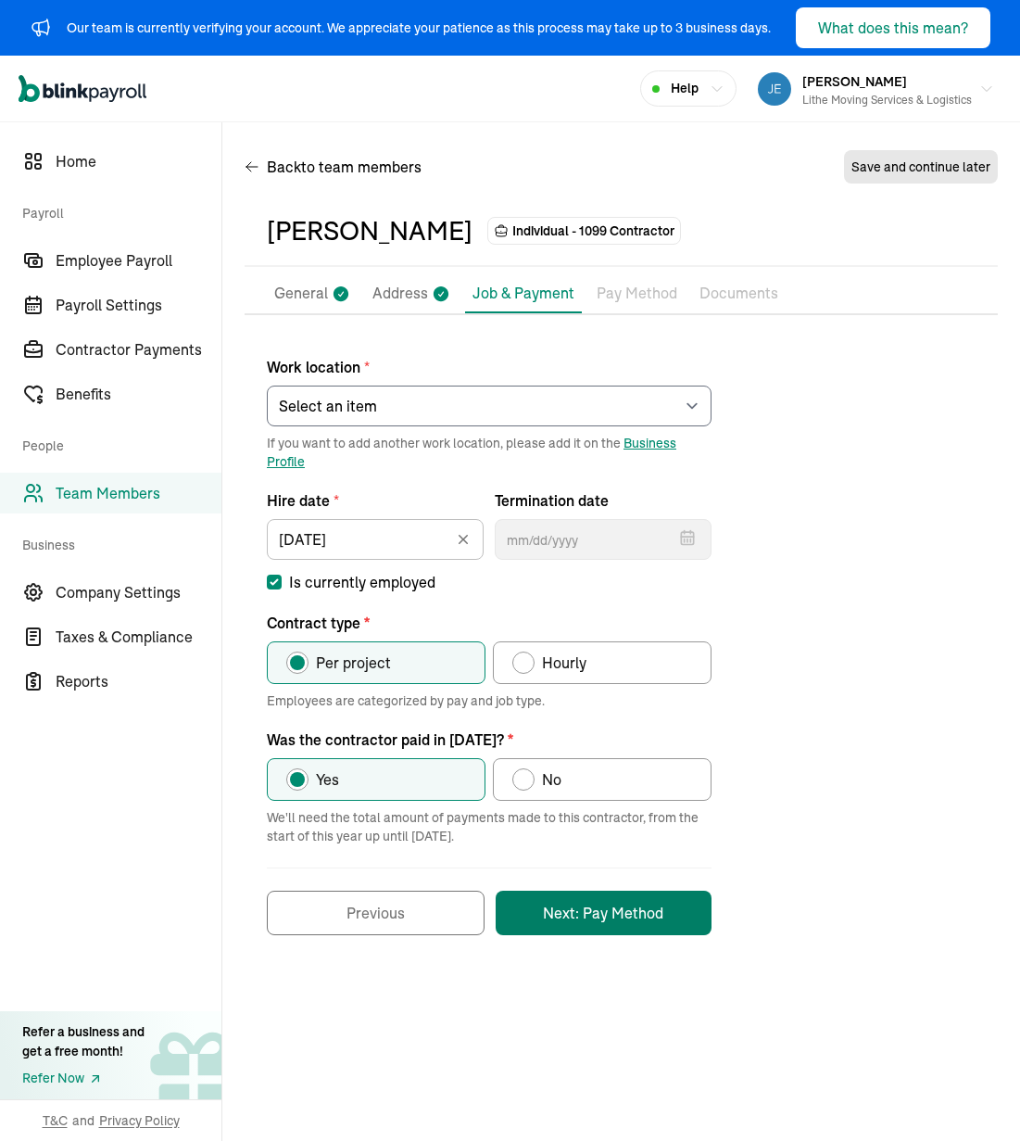
click at [641, 910] on button "Next: Pay Method" at bounding box center [604, 913] width 216 height 44
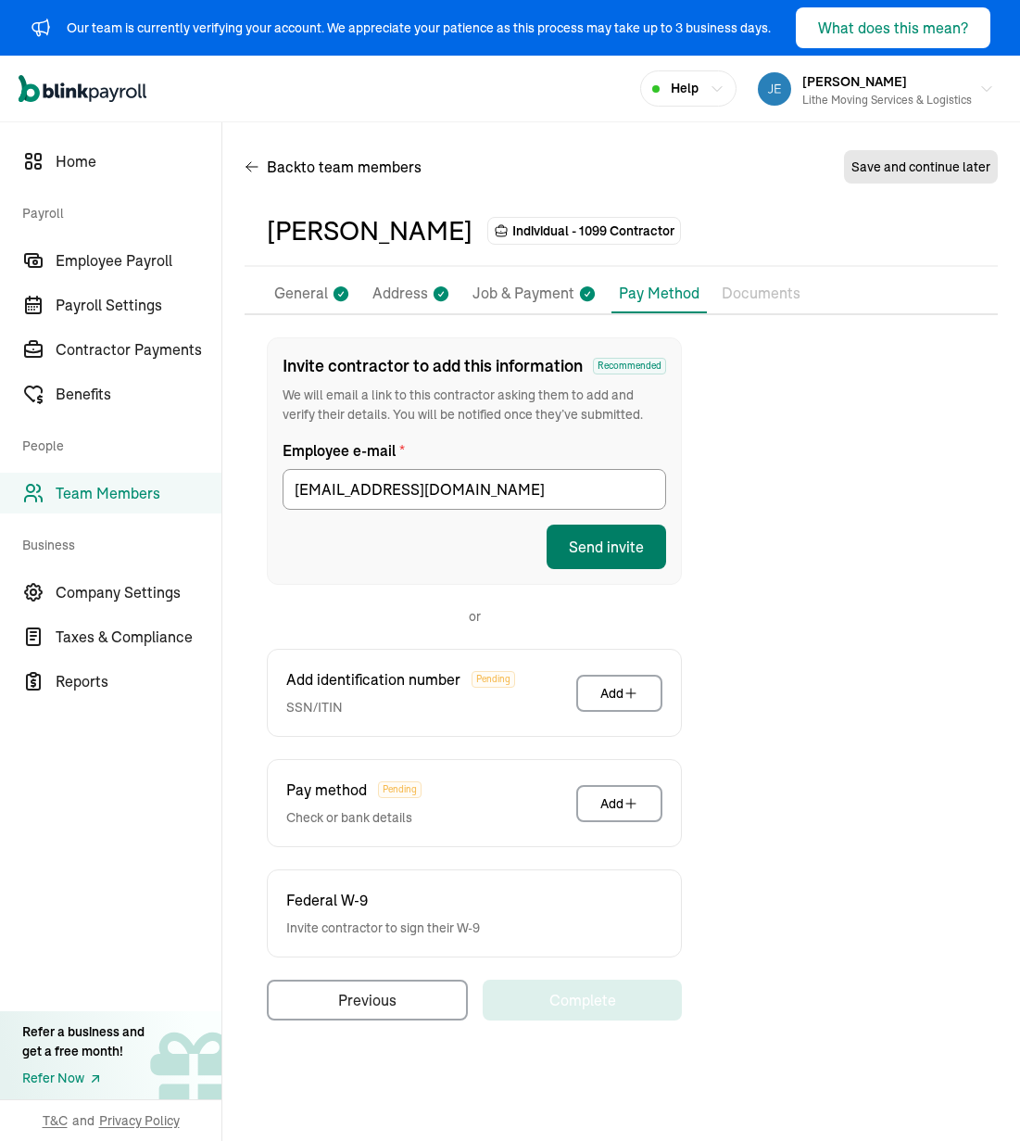
click at [618, 544] on button "Send invite" at bounding box center [607, 547] width 120 height 44
click at [818, 524] on div "Invite contractor to add this information Recommended We will email a link to t…" at bounding box center [621, 678] width 753 height 683
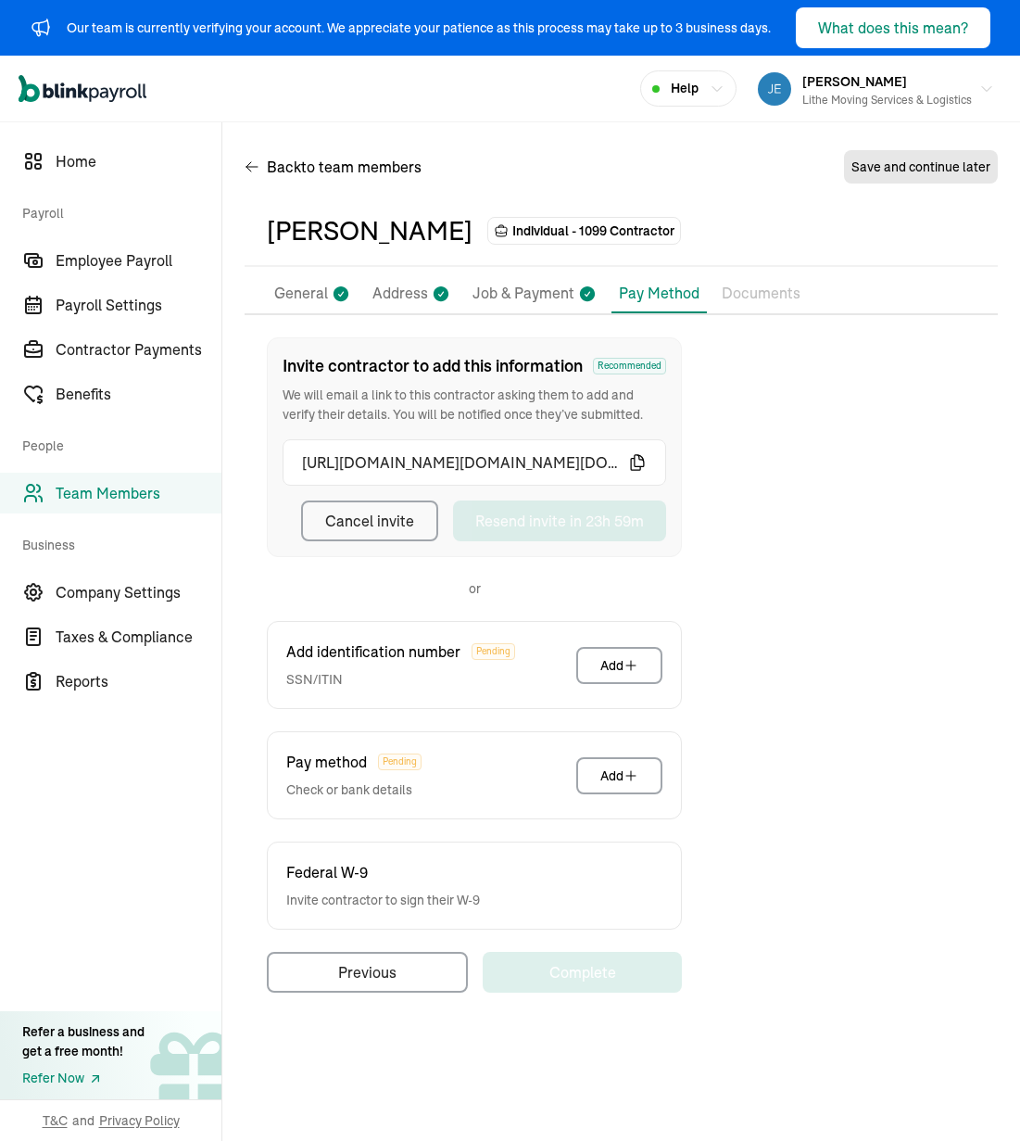
click at [812, 551] on div "Invite contractor to add this information Recommended We will email a link to t…" at bounding box center [621, 664] width 753 height 655
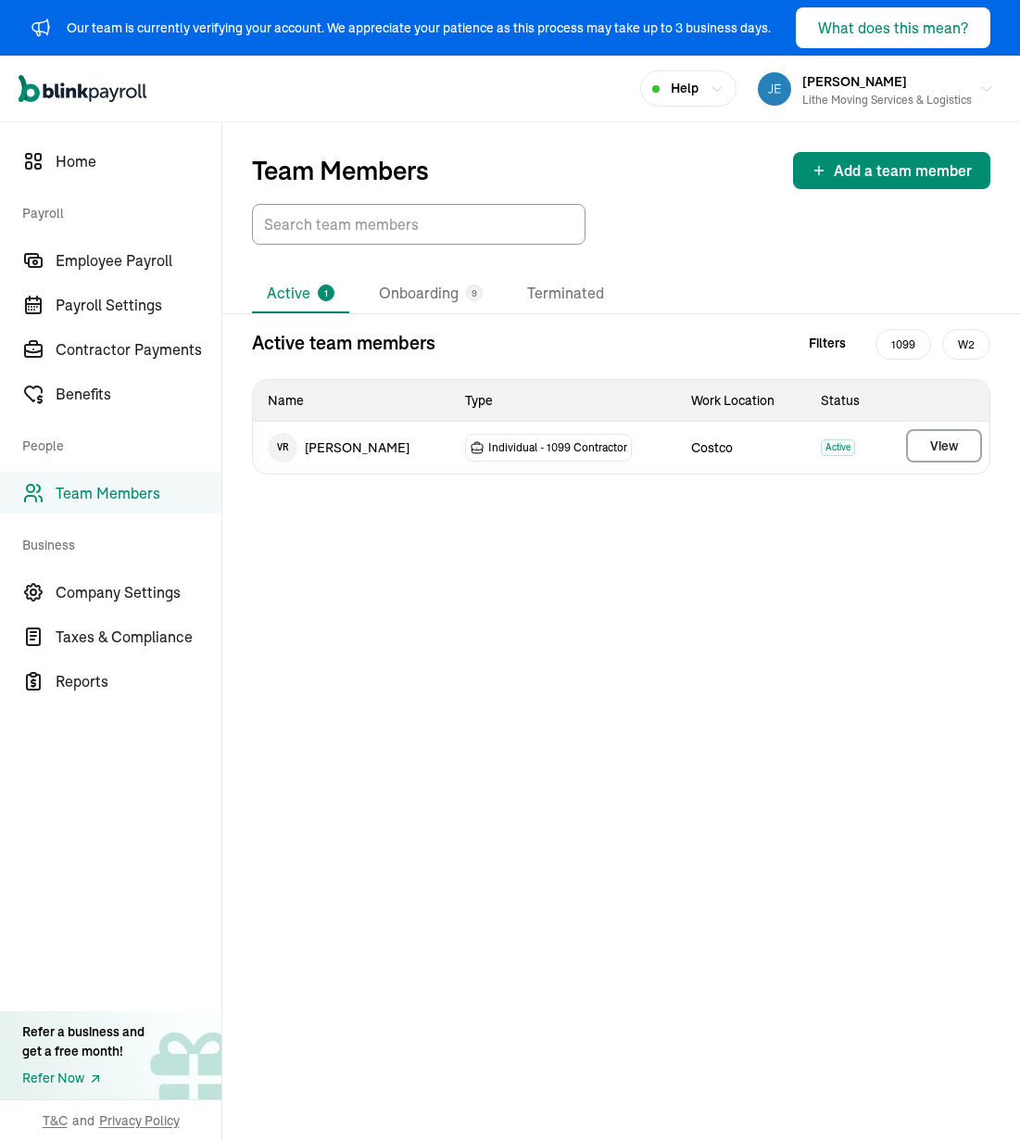
click at [425, 286] on li "Onboarding 9" at bounding box center [430, 293] width 133 height 39
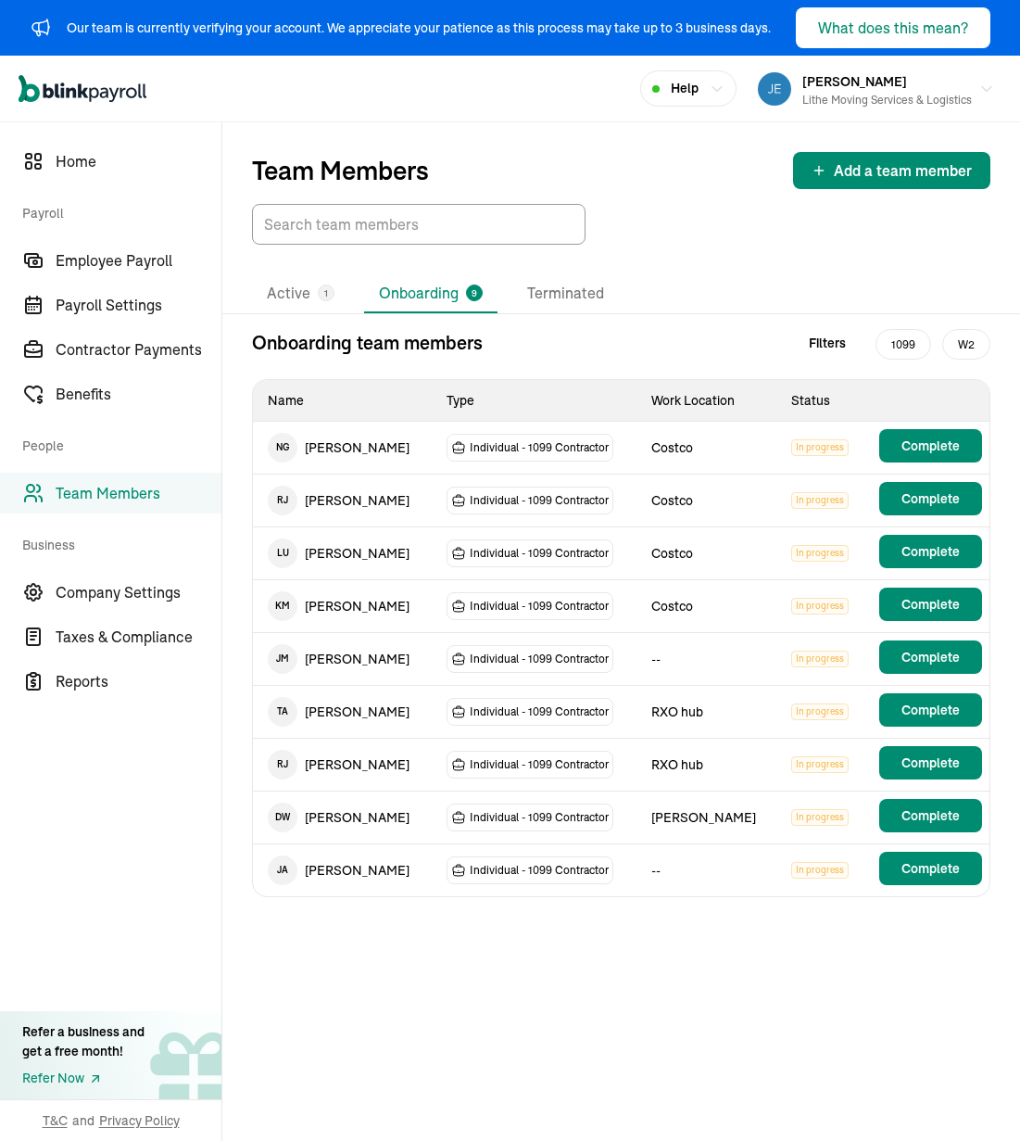
click at [845, 927] on div "Team Members Add a team member Active 1 Onboarding 9 Terminated Onboarding team…" at bounding box center [621, 631] width 798 height 1019
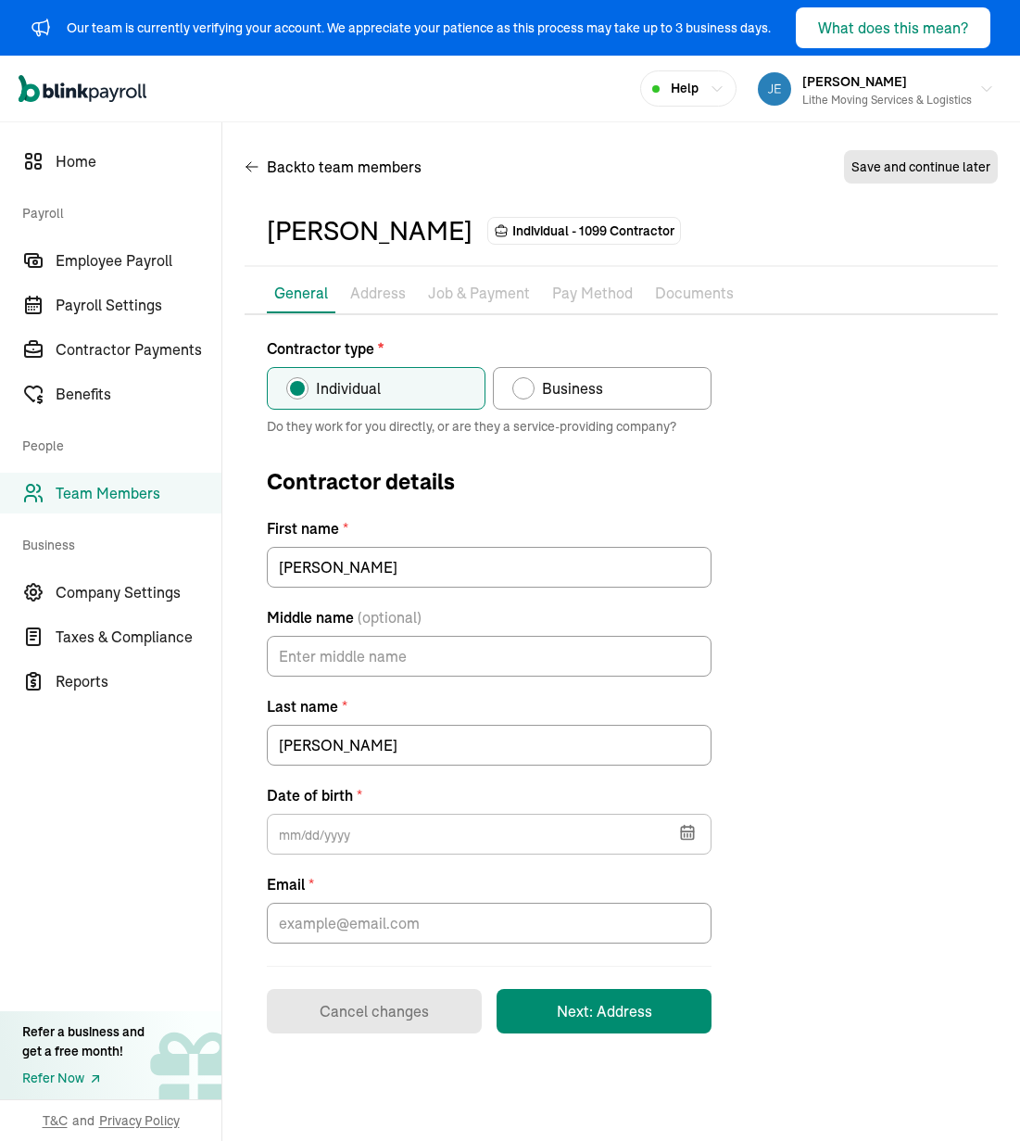
click at [807, 443] on div "Contractor type * Individual Business Do they work for you directly, or are the…" at bounding box center [621, 685] width 753 height 696
drag, startPoint x: 724, startPoint y: 828, endPoint x: 698, endPoint y: 842, distance: 29.4
click at [723, 829] on div "Contractor type * Individual Business Do they work for you directly, or are the…" at bounding box center [621, 685] width 753 height 696
click at [693, 841] on icon "button" at bounding box center [687, 832] width 19 height 19
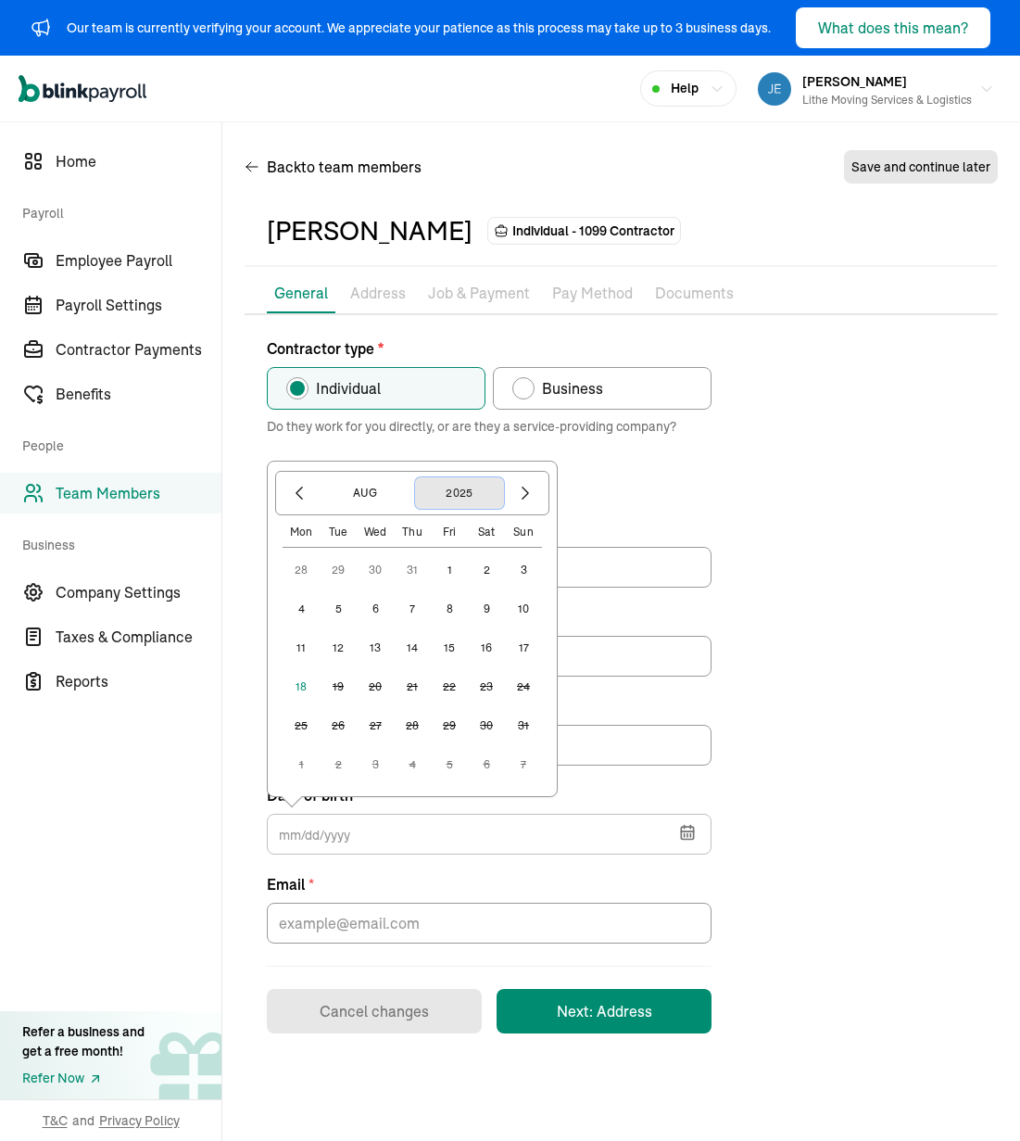
click at [438, 494] on button "2025" at bounding box center [459, 493] width 89 height 32
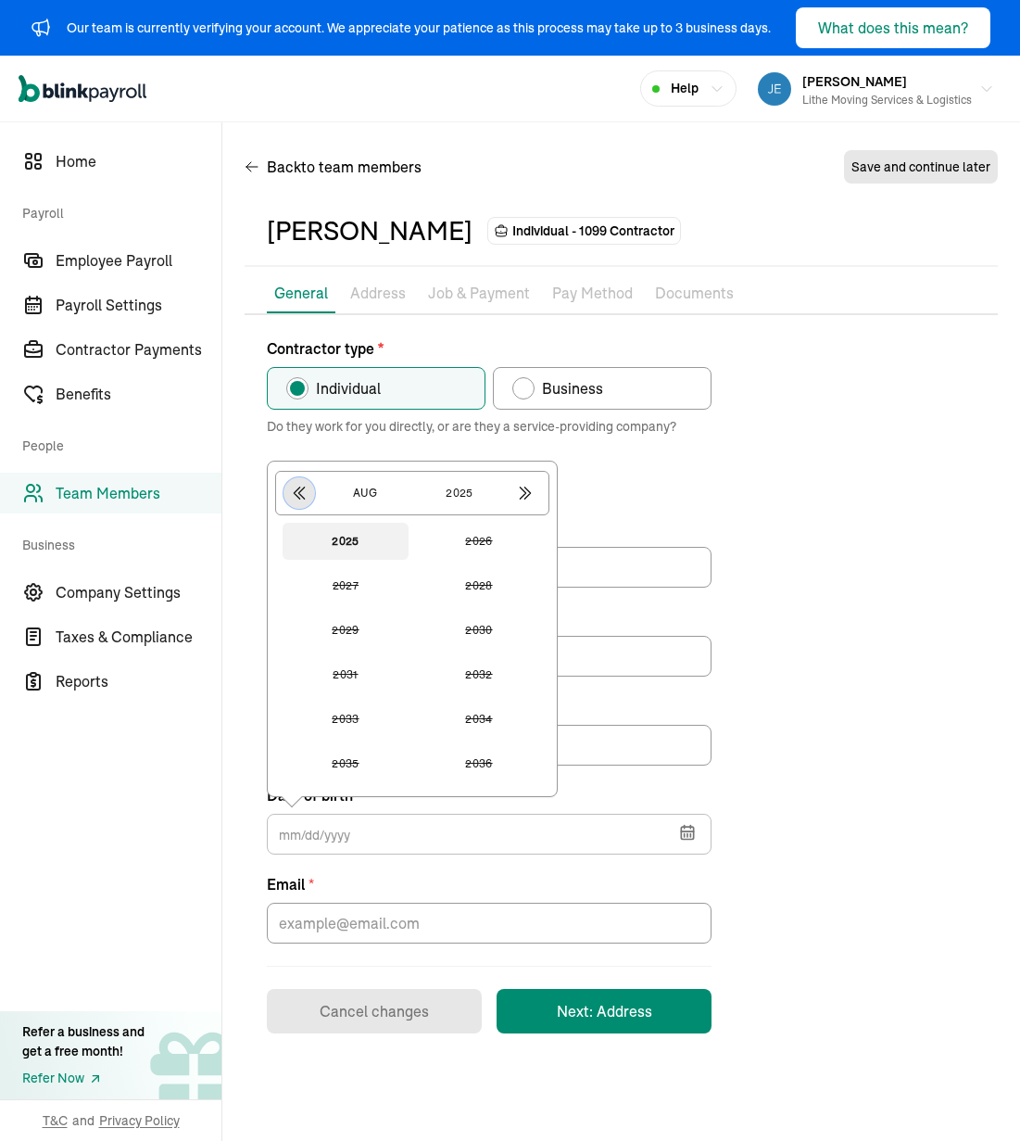
click at [305, 500] on icon "button" at bounding box center [299, 493] width 19 height 19
click at [535, 487] on button "button" at bounding box center [526, 493] width 32 height 32
click at [492, 572] on button "2004" at bounding box center [479, 585] width 126 height 37
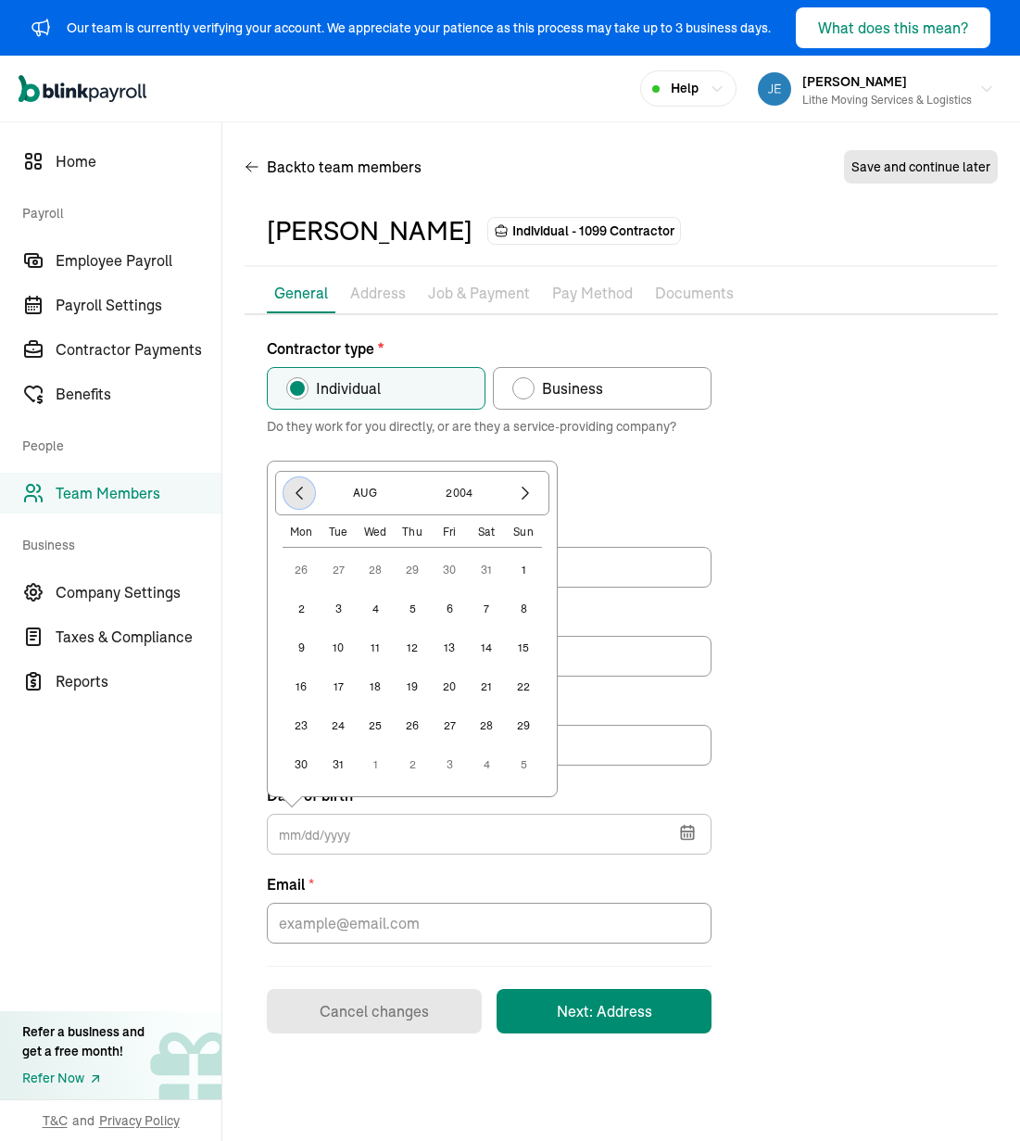
click at [303, 495] on icon "button" at bounding box center [299, 493] width 19 height 19
click at [525, 502] on button "button" at bounding box center [526, 493] width 32 height 32
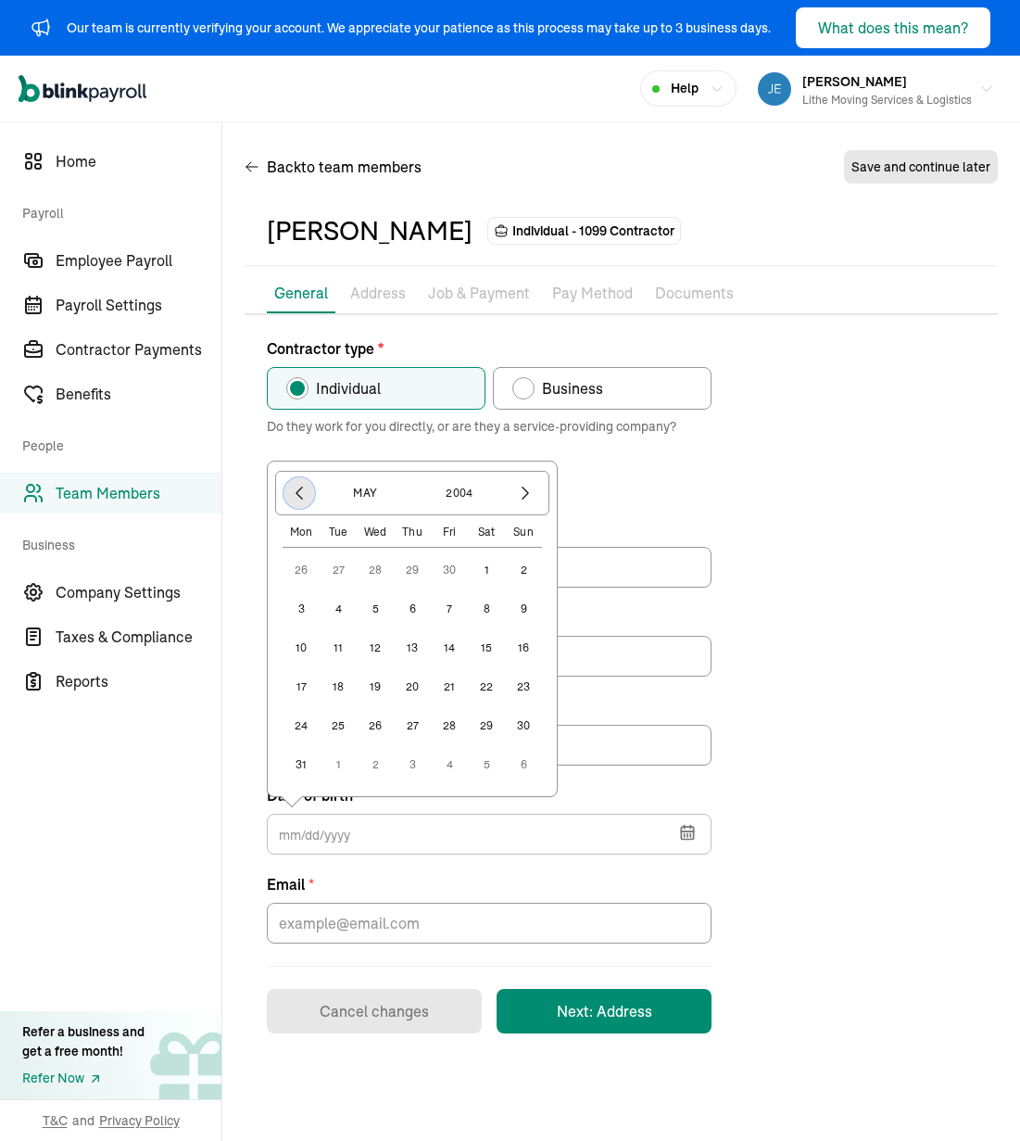
click at [301, 480] on button "button" at bounding box center [300, 493] width 32 height 32
click at [374, 602] on button "10" at bounding box center [375, 608] width 37 height 37
type input "[DATE]"
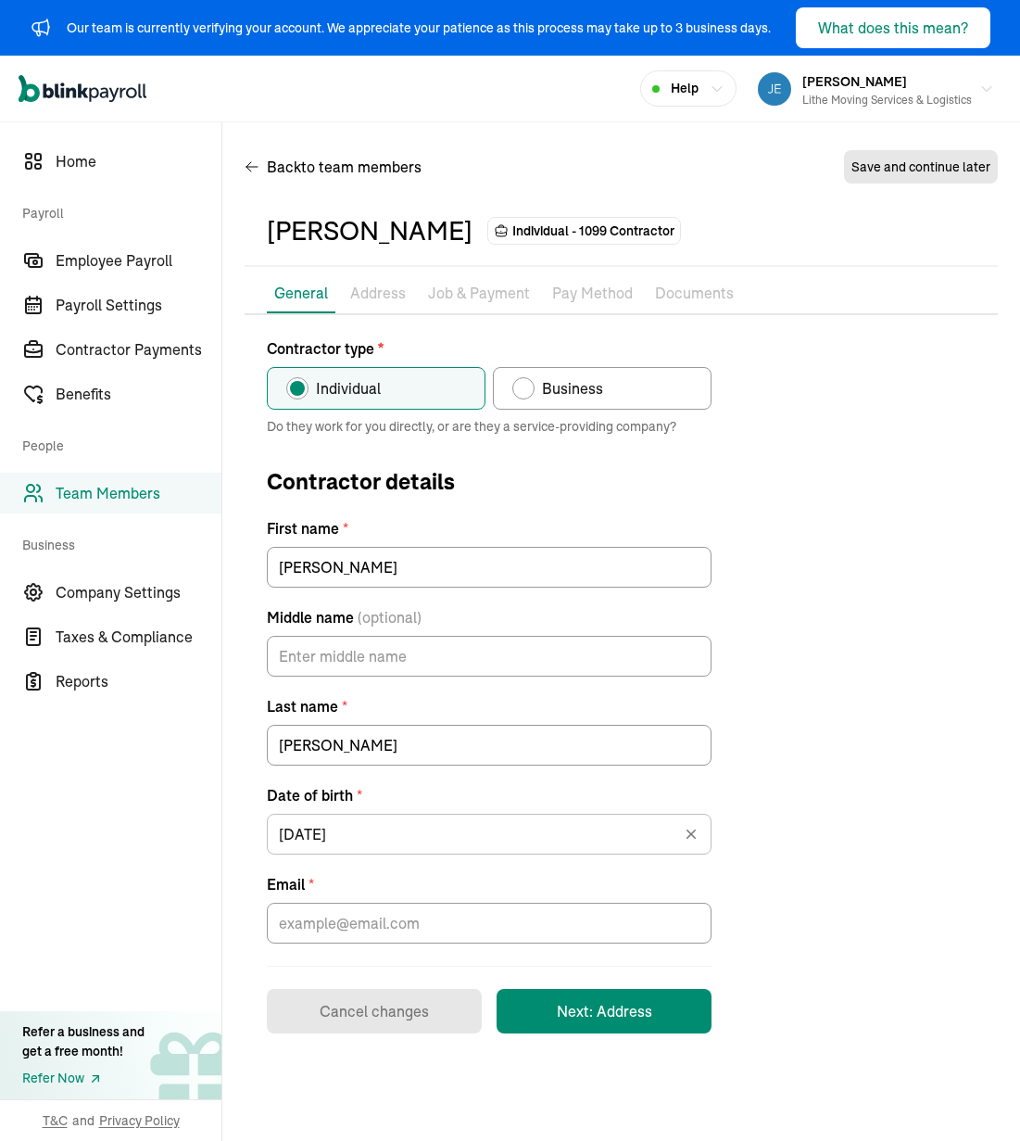
click at [829, 656] on div "Contractor type * Individual Business Do they work for you directly, or are the…" at bounding box center [621, 685] width 753 height 696
click at [564, 930] on input "Email *" at bounding box center [489, 923] width 445 height 41
click at [379, 929] on input "Email *" at bounding box center [489, 923] width 445 height 41
paste input "[EMAIL_ADDRESS][DOMAIN_NAME]"
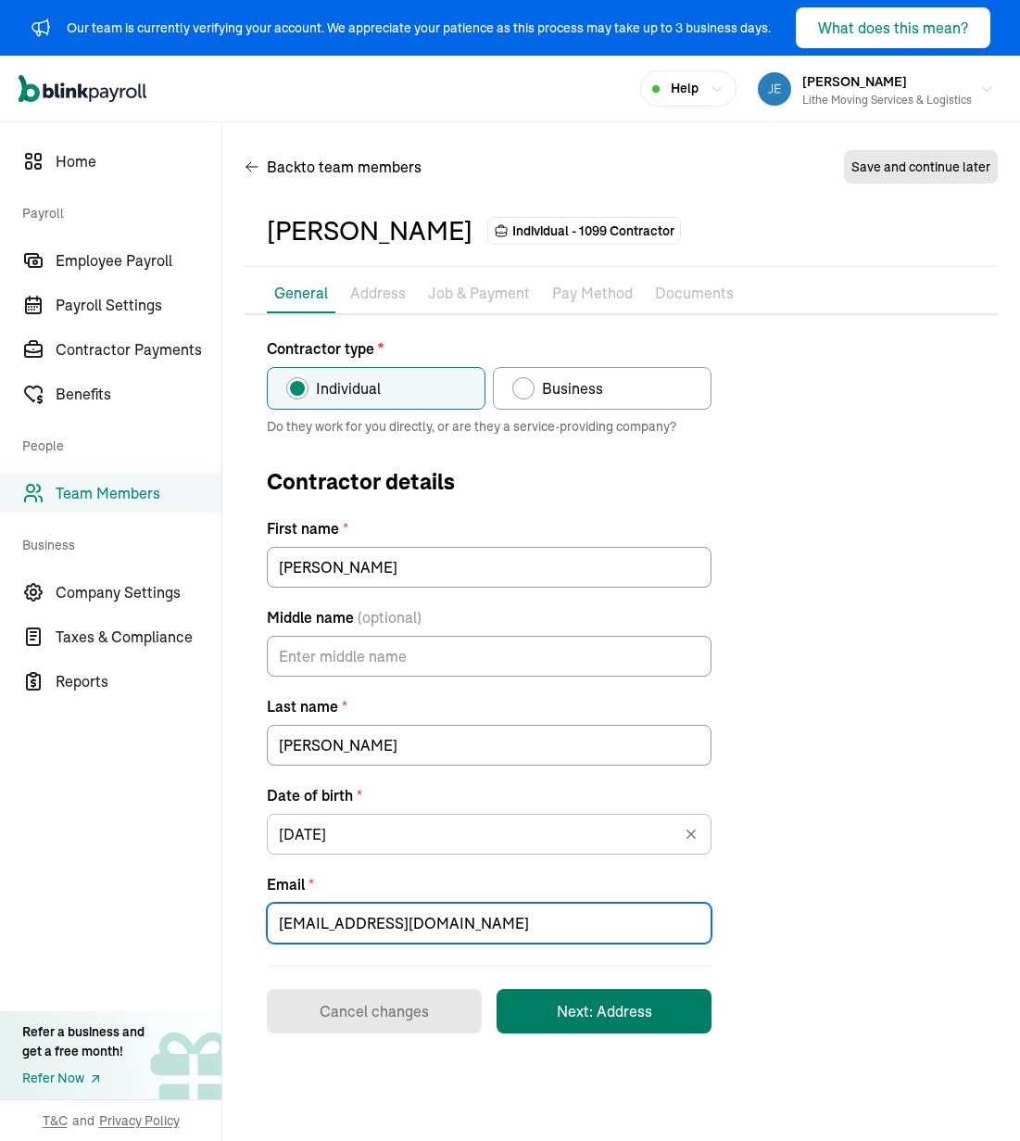
type input "[EMAIL_ADDRESS][DOMAIN_NAME]"
click at [556, 1018] on button "Next: Address" at bounding box center [604, 1011] width 215 height 44
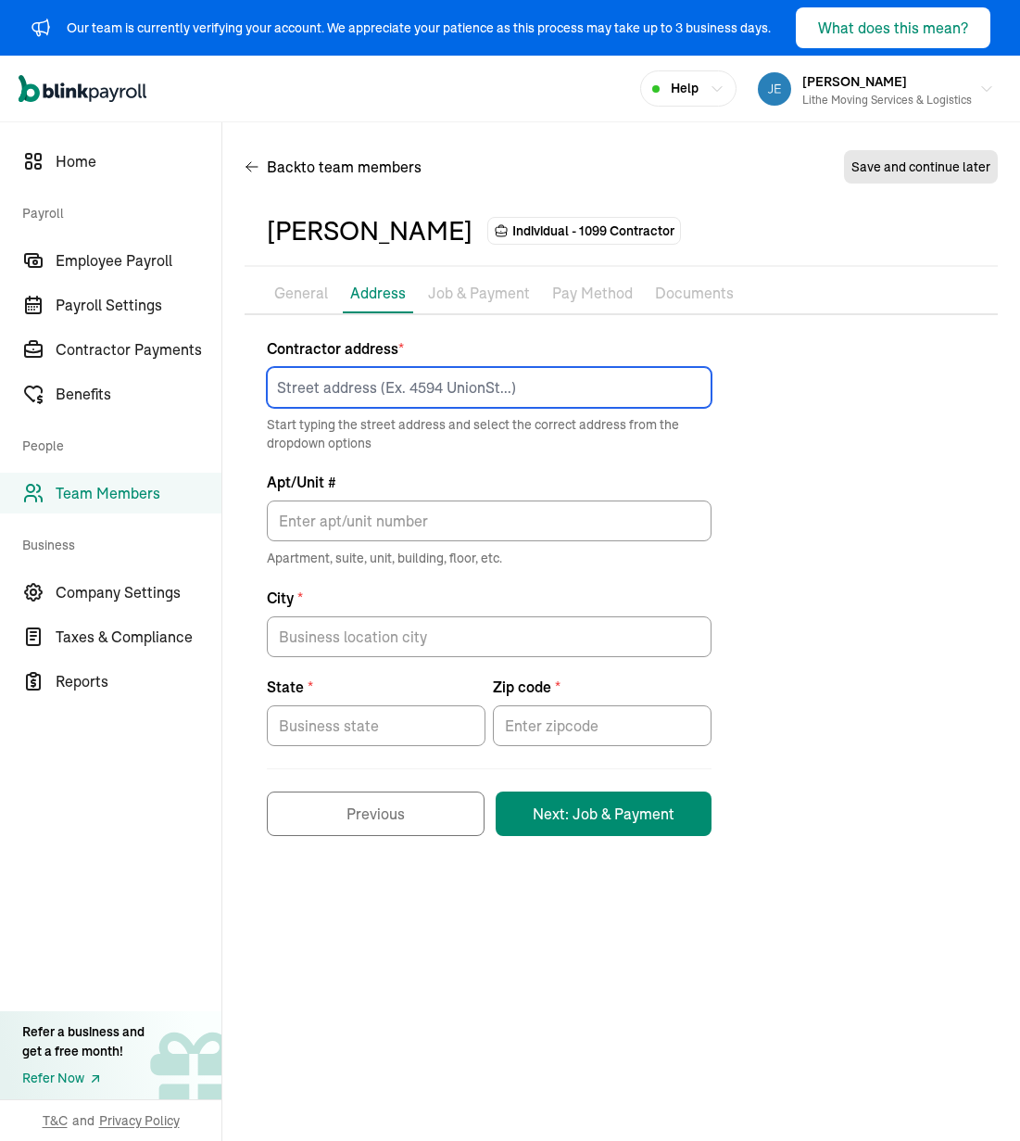
click at [540, 379] on input at bounding box center [489, 387] width 445 height 41
click at [412, 391] on input at bounding box center [489, 387] width 445 height 41
paste input "[STREET_ADDRESS]"
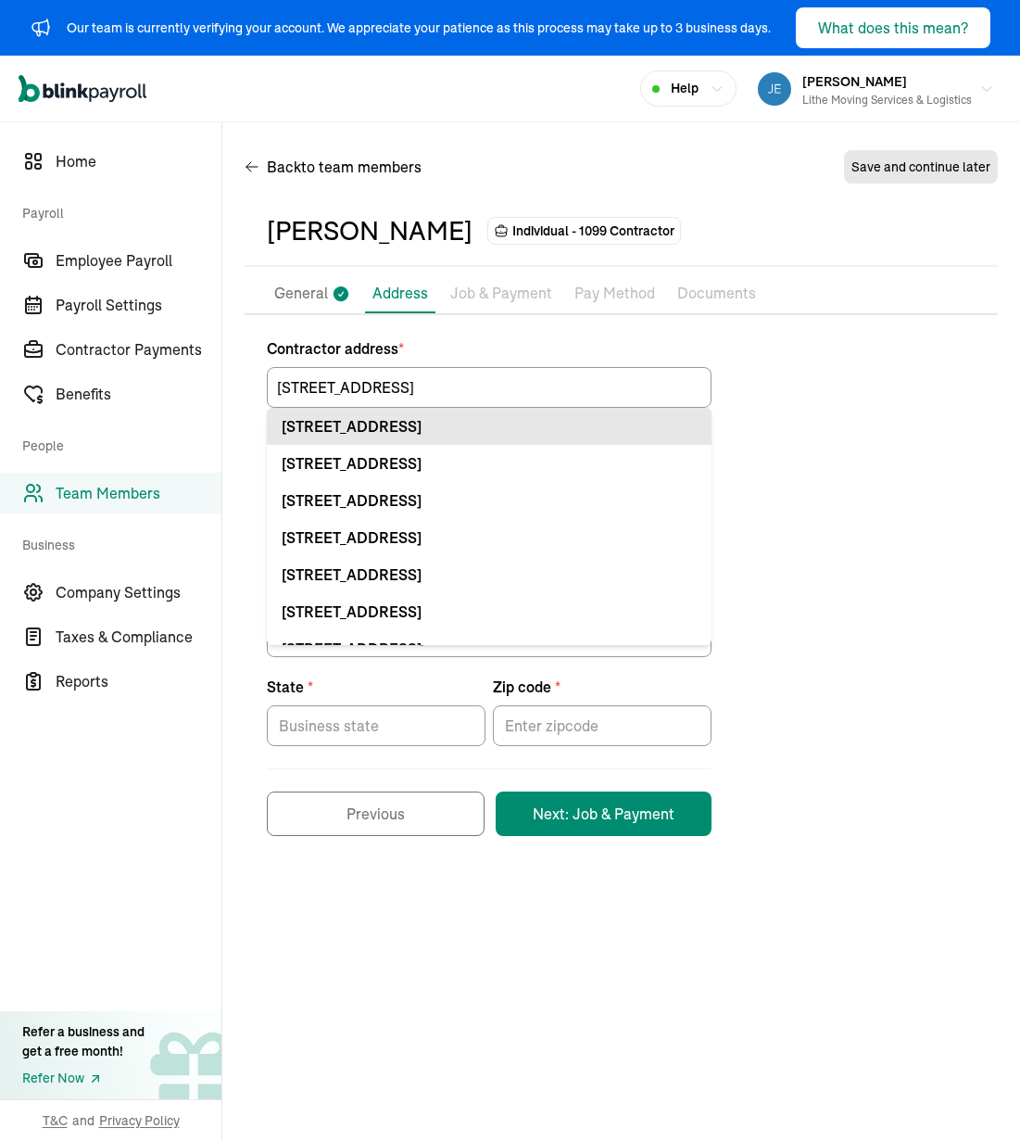
click at [465, 432] on div "[STREET_ADDRESS]" at bounding box center [489, 426] width 415 height 22
type input "[STREET_ADDRESS]"
type input "[PERSON_NAME]"
type input "ID"
type input "83605"
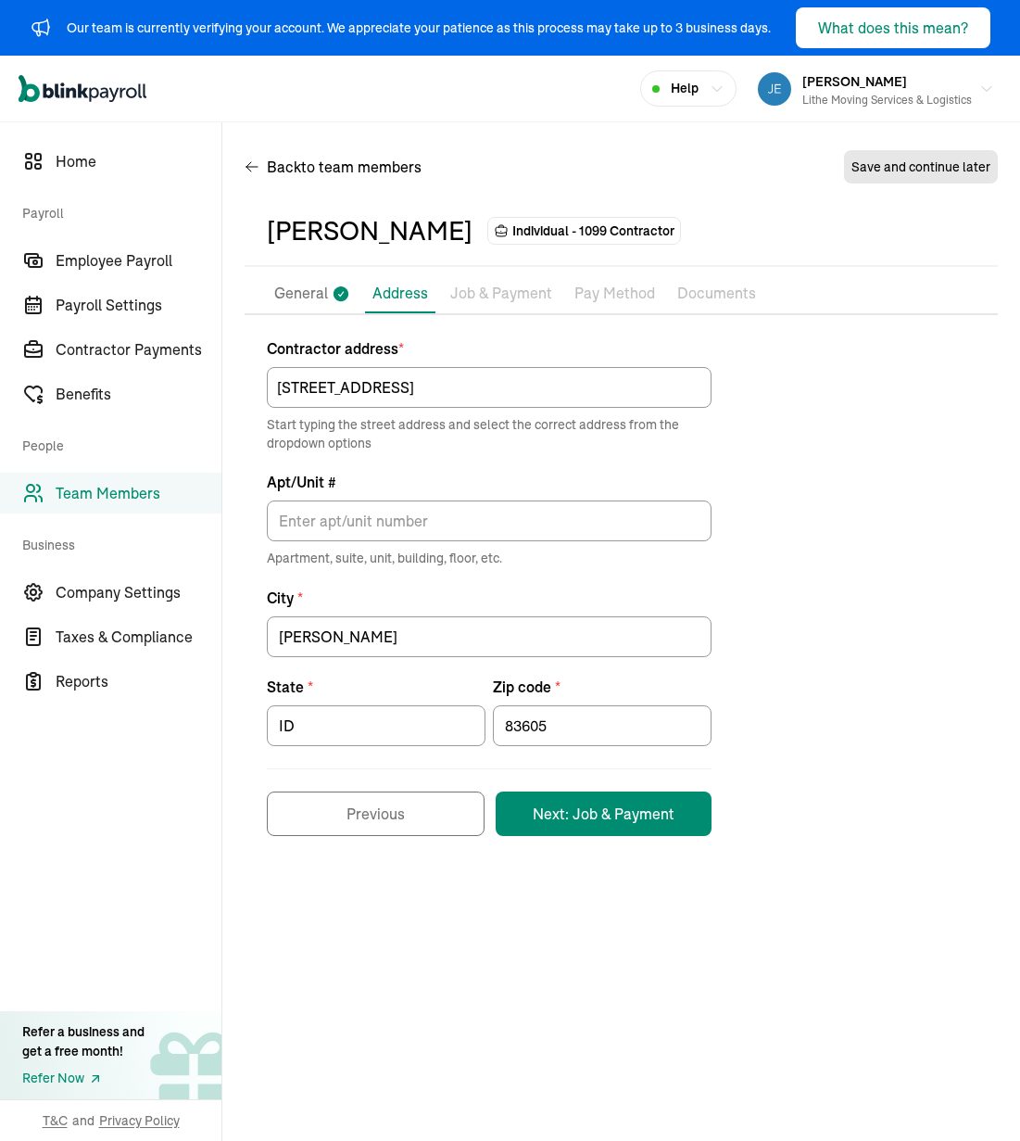
click at [759, 513] on div "Contractor address * [STREET_ADDRESS] Start typing the street address and selec…" at bounding box center [621, 586] width 753 height 499
click at [655, 817] on button "Next: Job & Payment" at bounding box center [604, 813] width 216 height 44
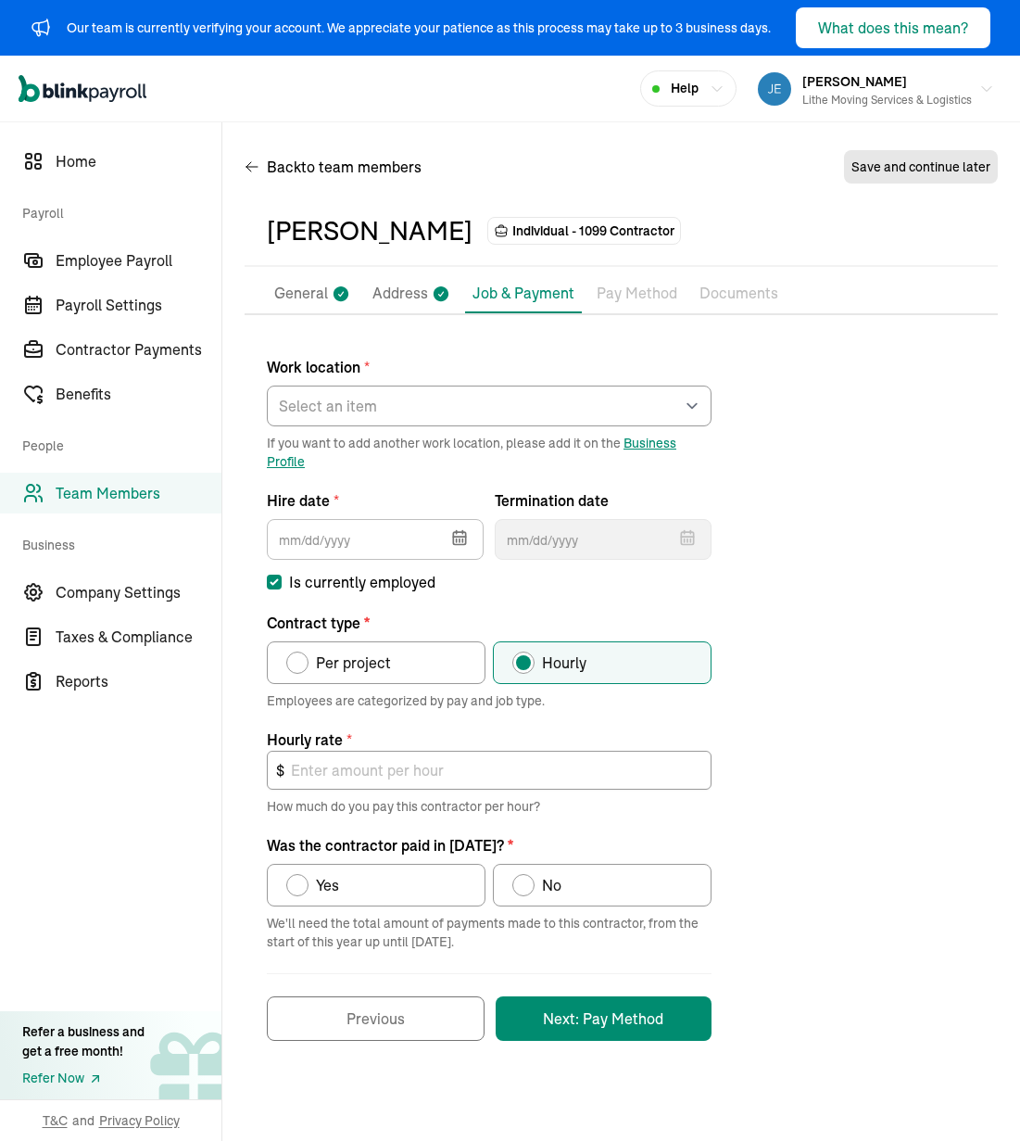
click at [460, 540] on icon "button" at bounding box center [460, 540] width 0 height 3
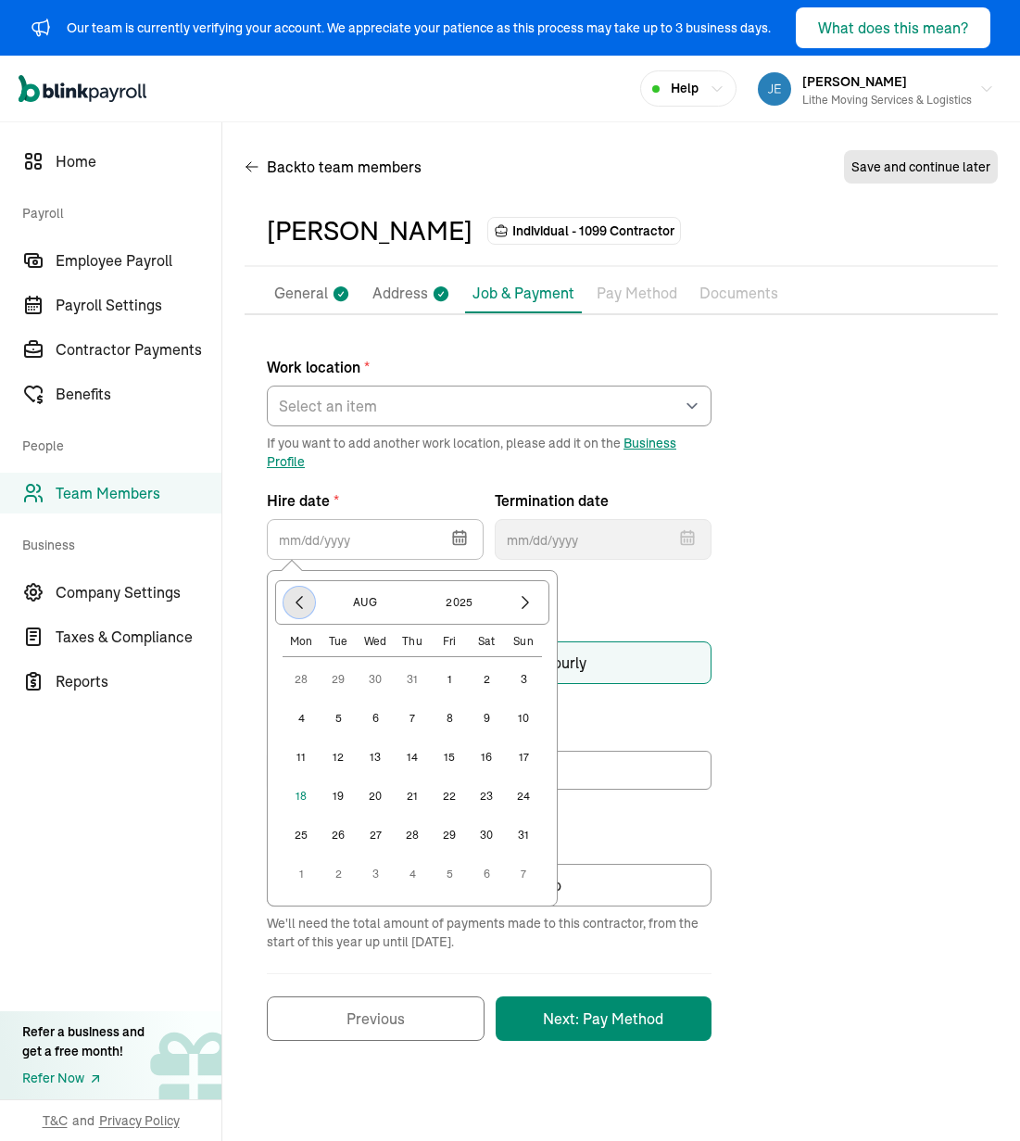
click at [308, 606] on icon "button" at bounding box center [299, 602] width 19 height 19
click at [336, 763] on button "13" at bounding box center [338, 757] width 37 height 37
type input "[DATE]"
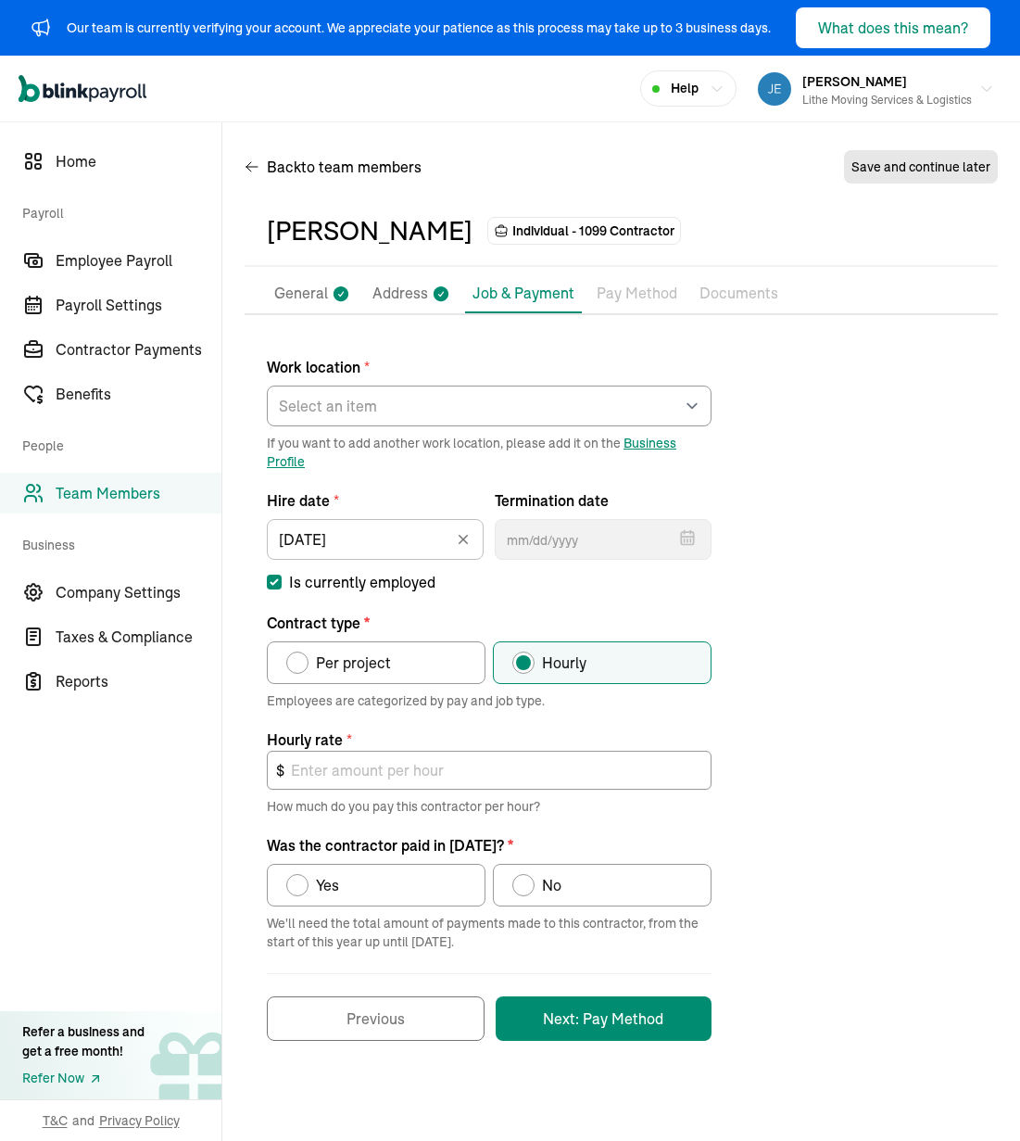
click at [387, 663] on span "Per project" at bounding box center [353, 663] width 75 height 22
click at [300, 663] on input "Per project" at bounding box center [292, 658] width 15 height 15
radio input "true"
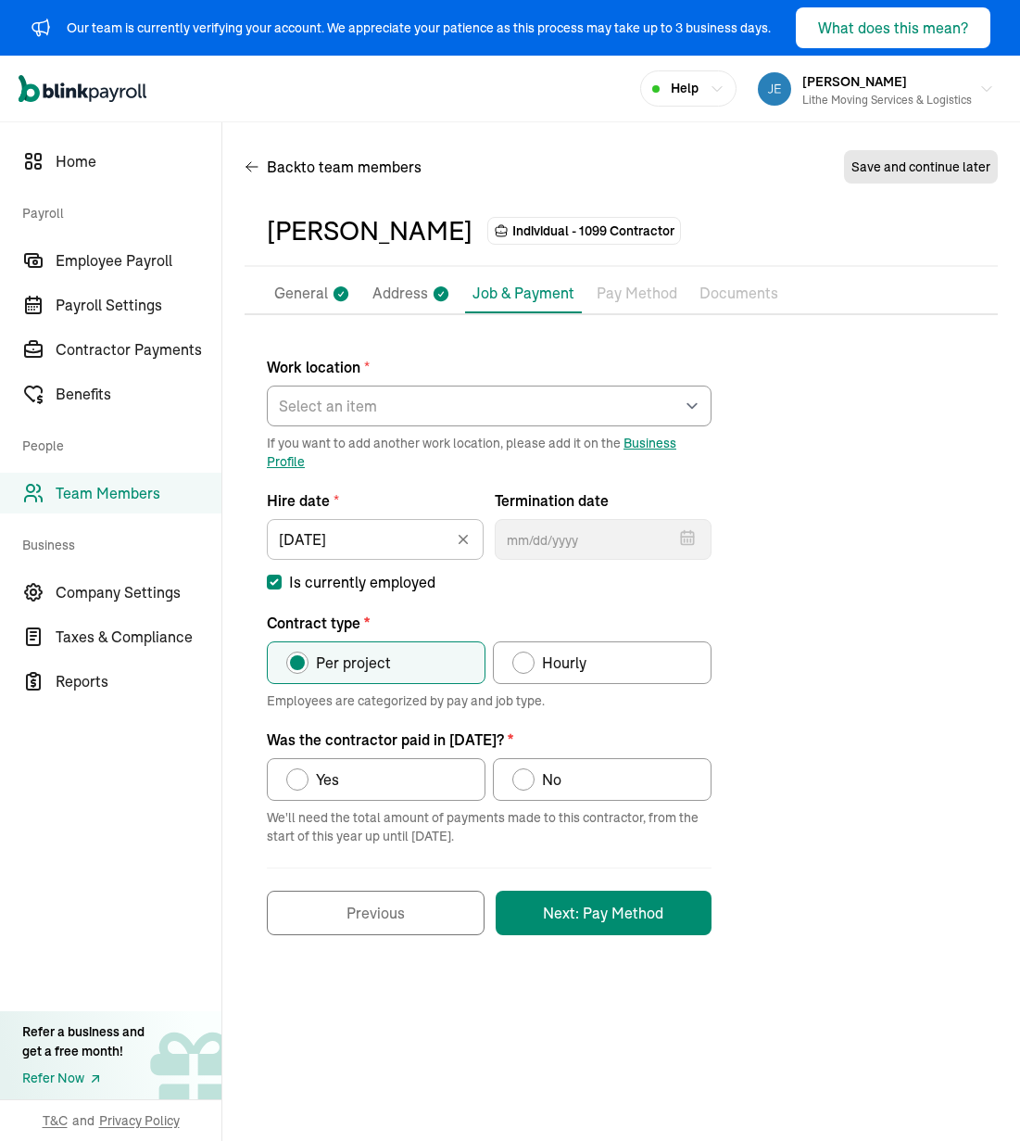
click at [388, 768] on label "Yes" at bounding box center [376, 779] width 219 height 43
click at [300, 768] on input "Yes" at bounding box center [292, 774] width 15 height 15
radio input "true"
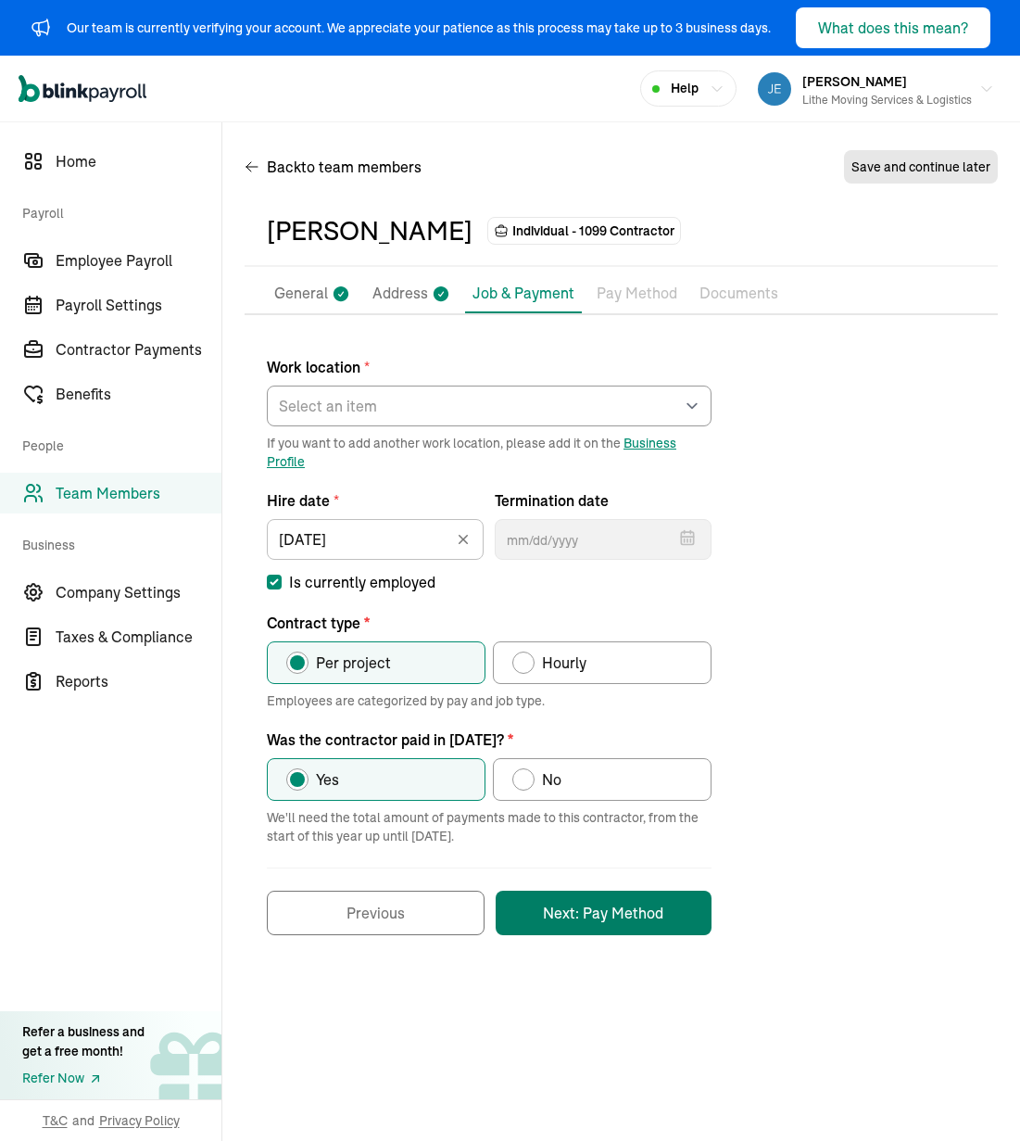
click at [582, 904] on button "Next: Pay Method" at bounding box center [604, 913] width 216 height 44
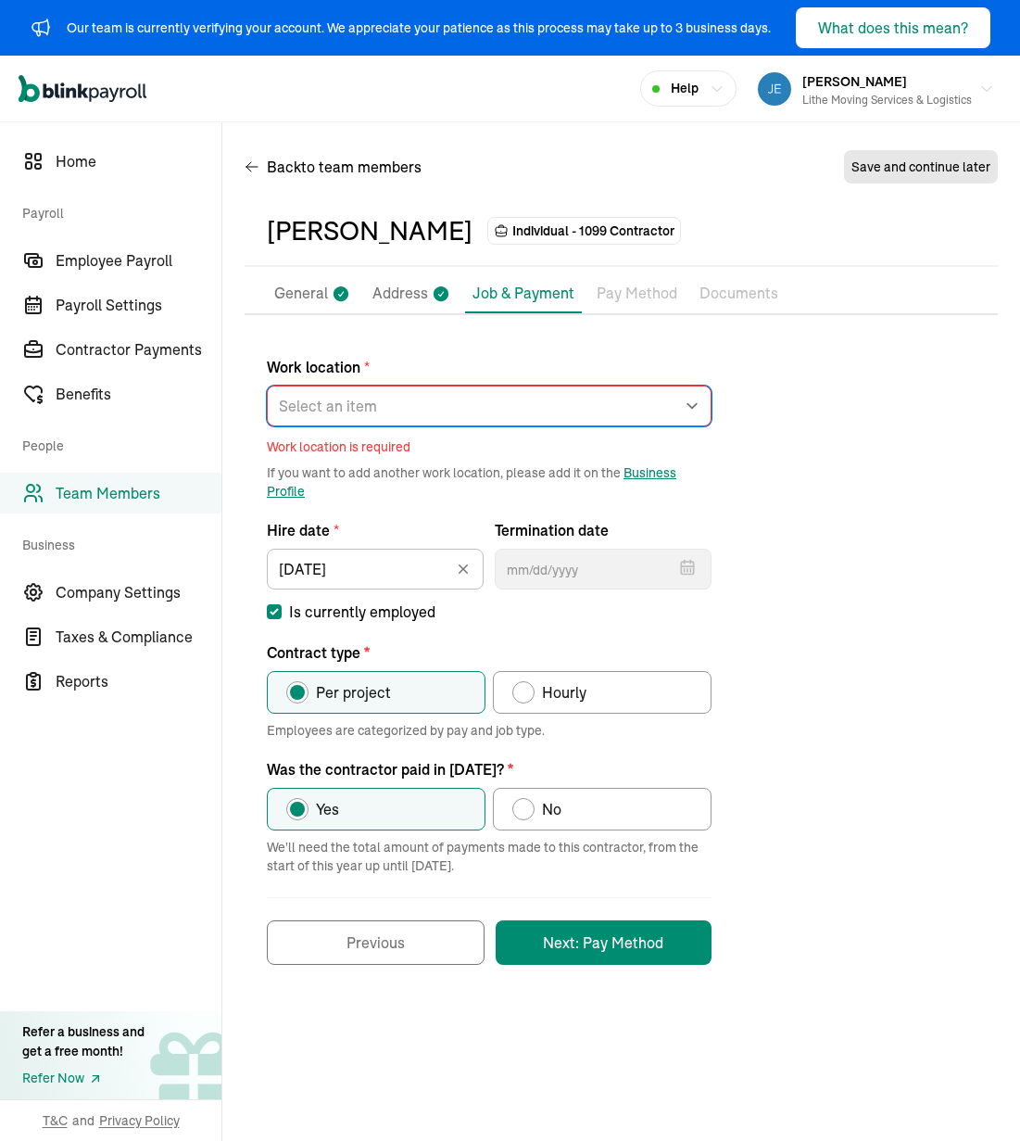
click at [539, 390] on select "Select an item [PERSON_NAME] Costco RXO hub Works from home" at bounding box center [489, 406] width 445 height 41
select select "[STREET_ADDRESS]"
click at [267, 386] on select "Select an item [PERSON_NAME] Costco RXO hub Works from home" at bounding box center [489, 406] width 445 height 41
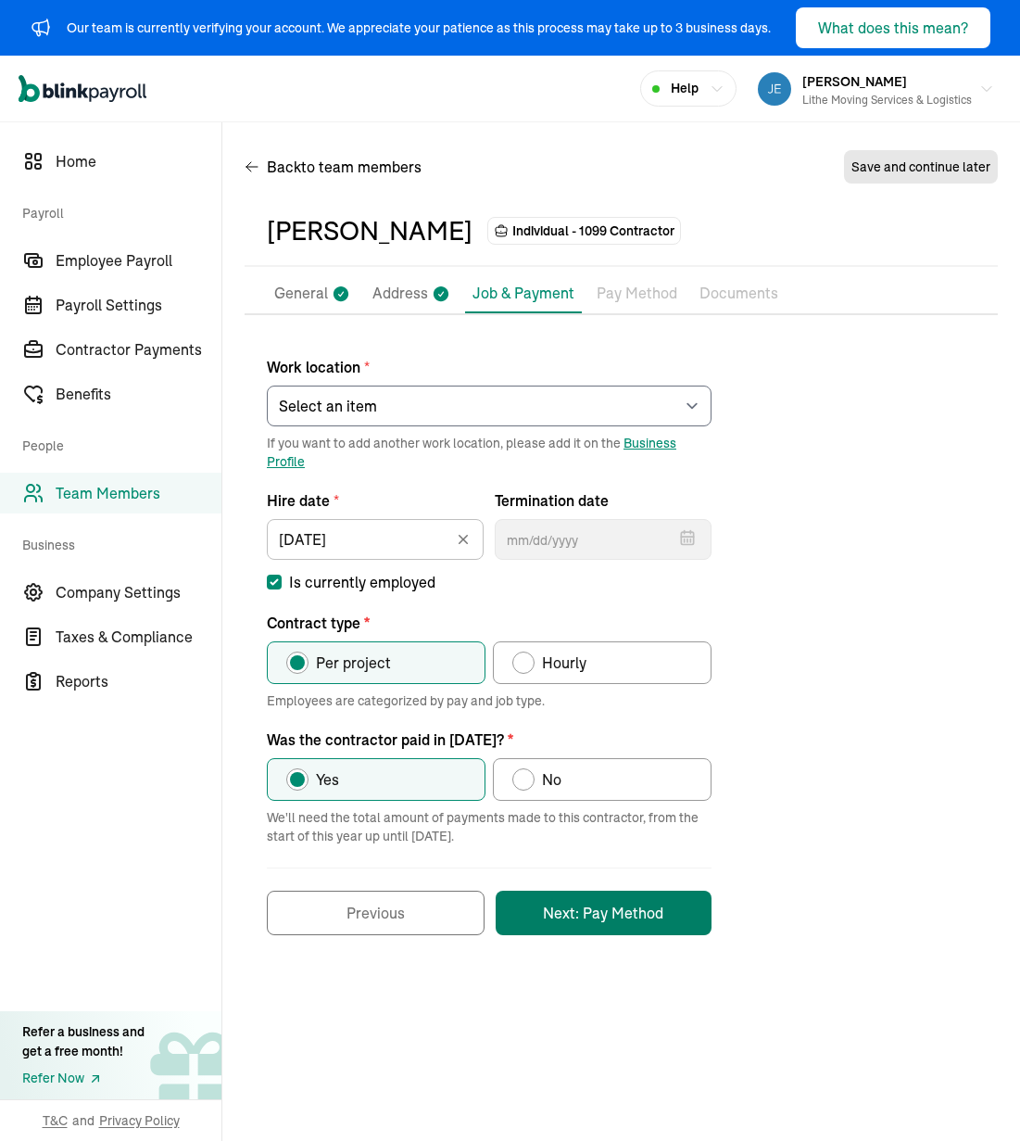
click at [631, 919] on button "Next: Pay Method" at bounding box center [604, 913] width 216 height 44
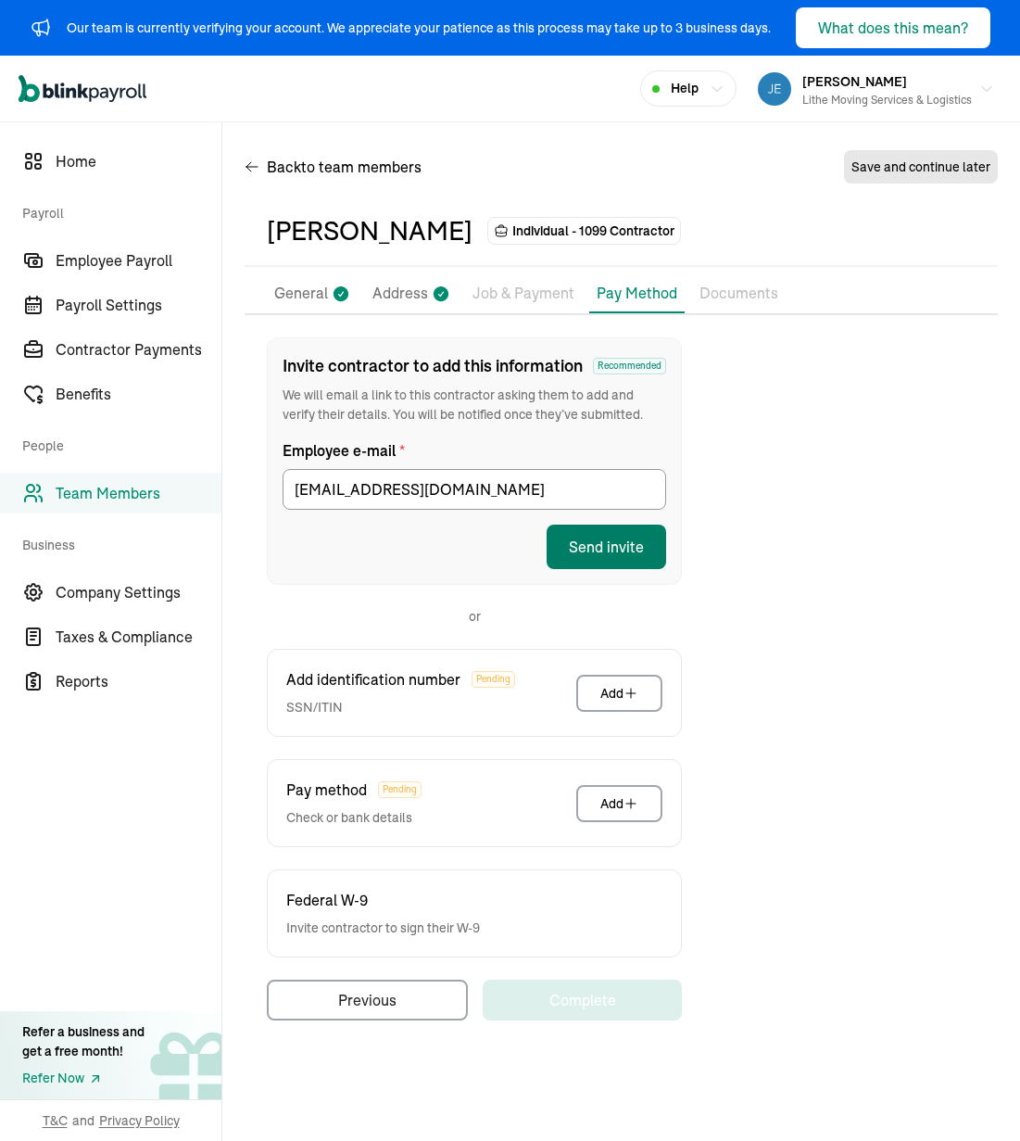
click at [619, 551] on button "Send invite" at bounding box center [607, 547] width 120 height 44
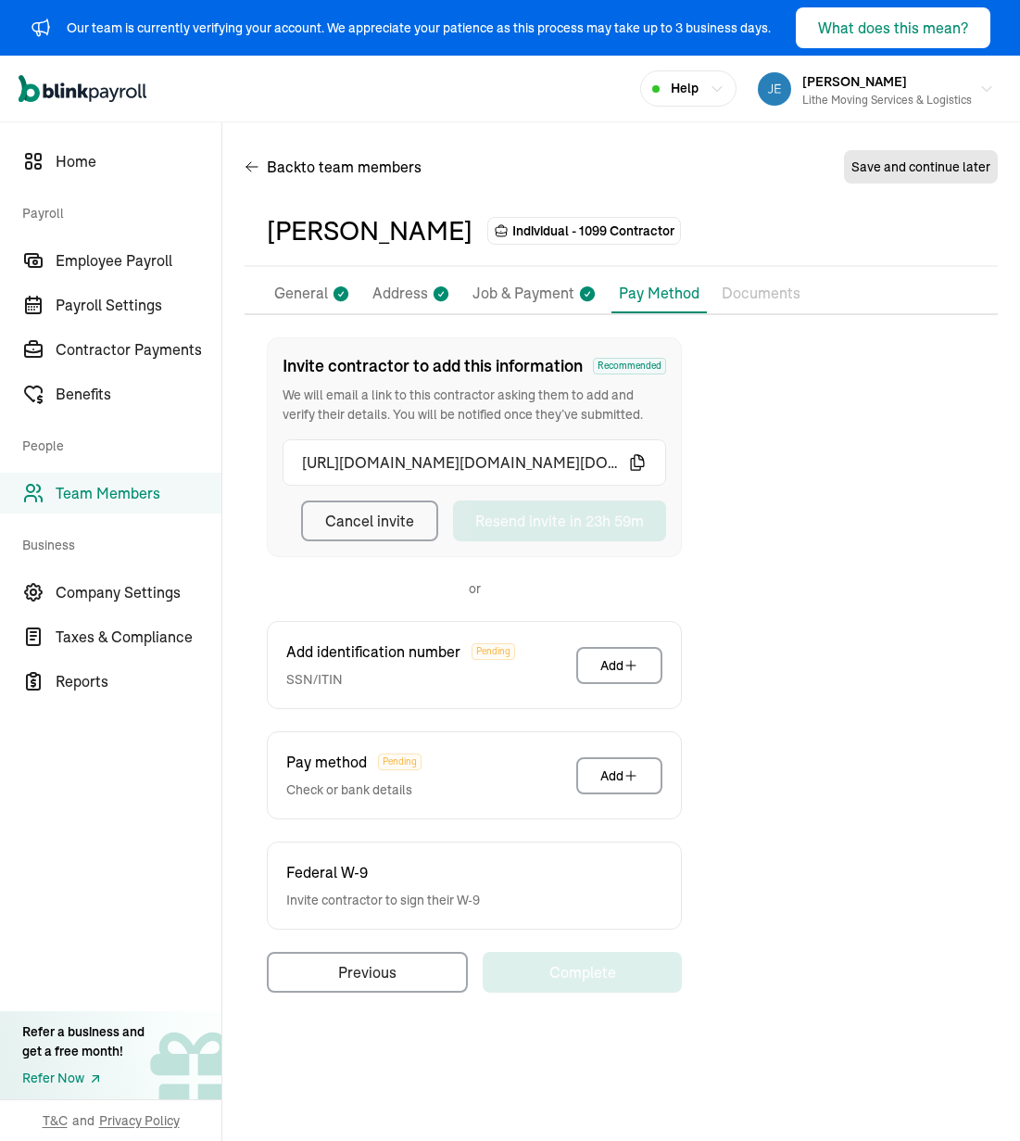
click at [845, 374] on div "Invite contractor to add this information Recommended We will email a link to t…" at bounding box center [621, 664] width 753 height 655
click at [716, 158] on div "Back to team members Save and continue later" at bounding box center [621, 171] width 753 height 52
click at [397, 116] on div "Open main menu Help [PERSON_NAME] Lithe Moving Services & Logistics" at bounding box center [510, 89] width 1020 height 67
click at [826, 629] on div "Invite contractor to add this information Recommended We will email a link to t…" at bounding box center [621, 664] width 753 height 655
click at [128, 161] on span "Home" at bounding box center [139, 161] width 166 height 22
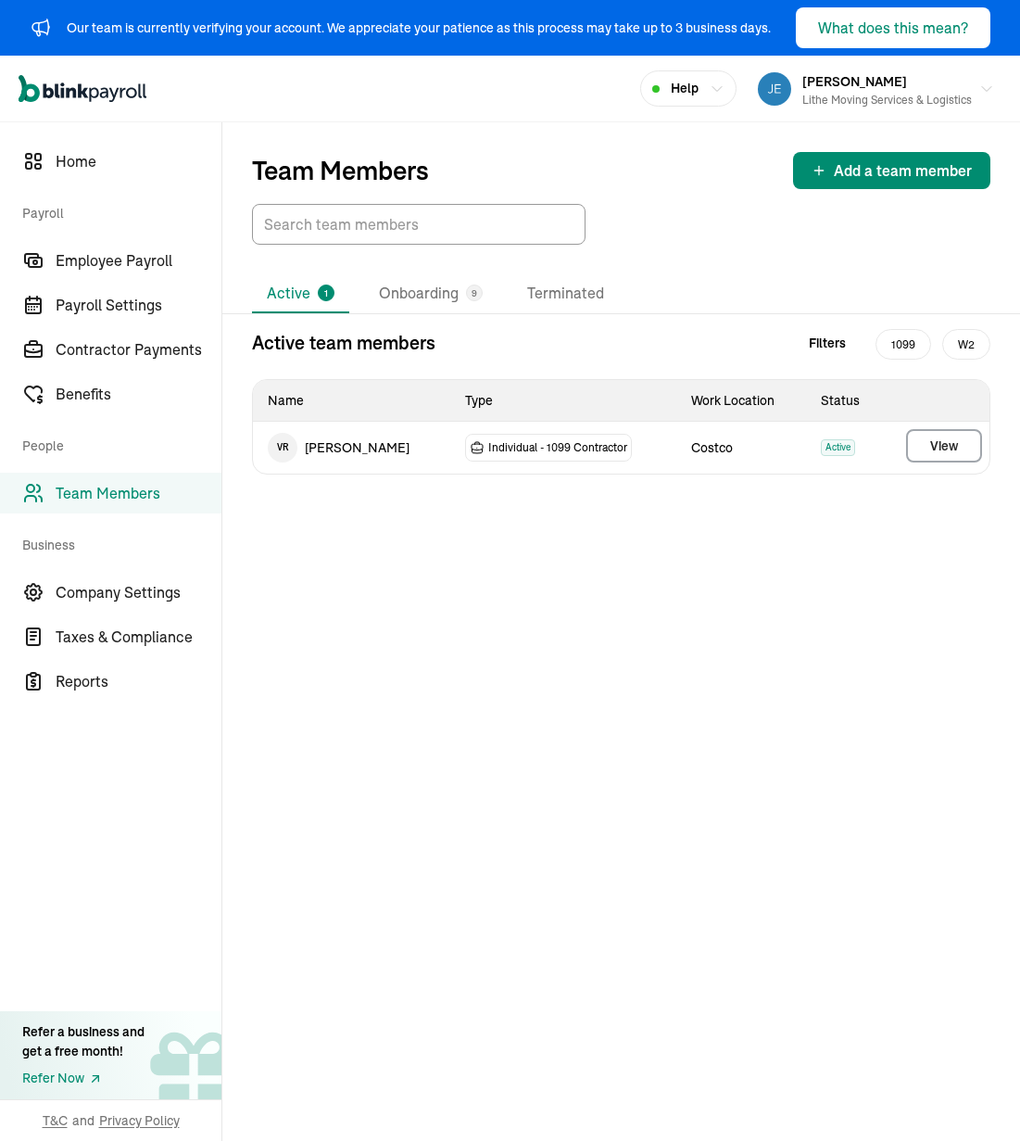
click at [562, 624] on div "Team Members Add a team member Active 1 Onboarding 9 Terminated Active team mem…" at bounding box center [621, 631] width 798 height 1019
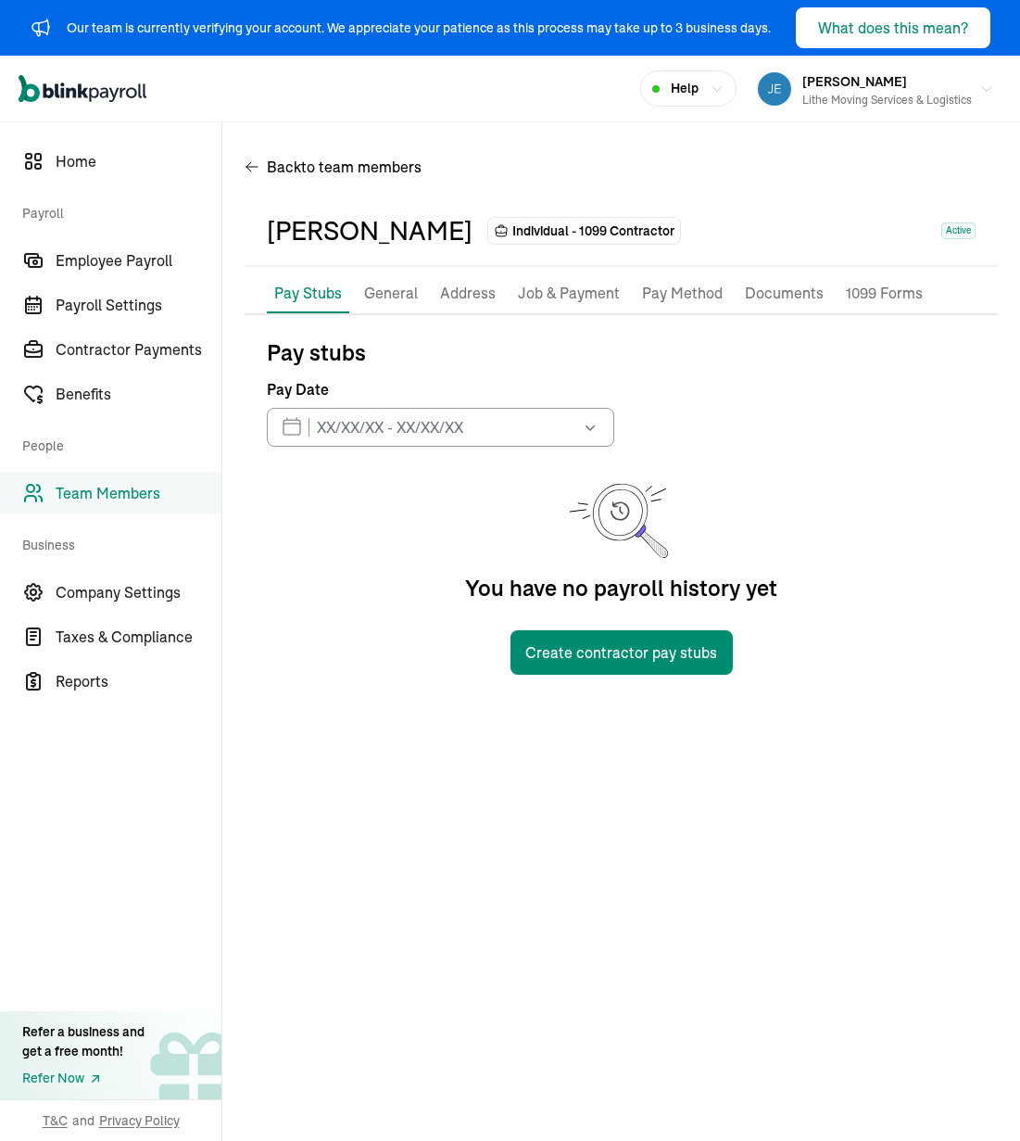
drag, startPoint x: 478, startPoint y: 353, endPoint x: 513, endPoint y: 310, distance: 54.7
click at [479, 352] on p "Pay stubs" at bounding box center [621, 352] width 709 height 30
click at [538, 296] on p "Job & Payment" at bounding box center [569, 294] width 102 height 24
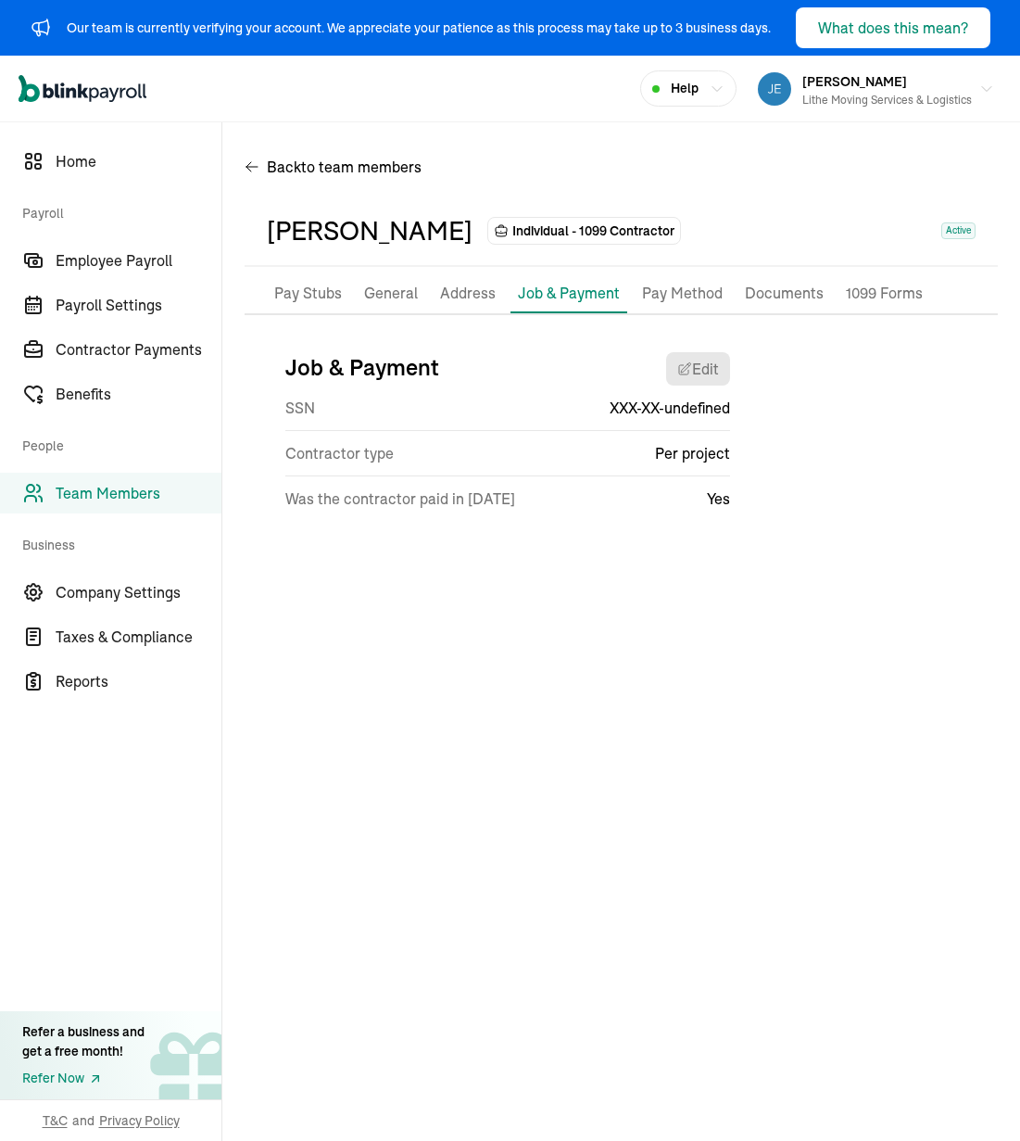
click at [494, 557] on div "Pay Stubs General Address Job & Payment Pay Method Documents 1099 Forms Job & P…" at bounding box center [621, 416] width 753 height 284
drag, startPoint x: 858, startPoint y: 498, endPoint x: 751, endPoint y: 575, distance: 132.2
click at [845, 498] on div "Job & Payment Edit SSN XXX-XX-undefined Contractor type Per project Was the con…" at bounding box center [621, 438] width 709 height 202
click at [468, 287] on p "Address" at bounding box center [468, 294] width 56 height 24
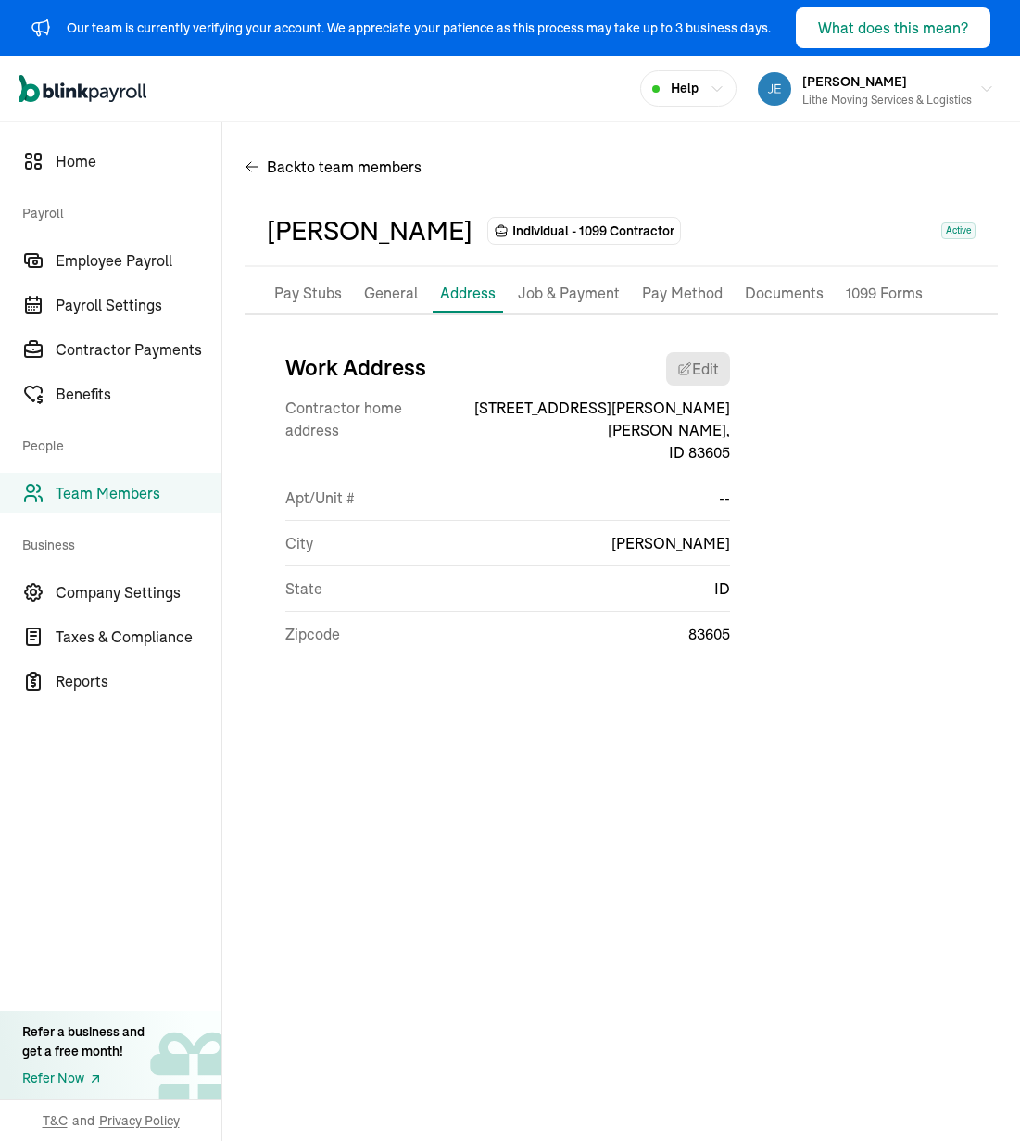
click at [399, 291] on p "General" at bounding box center [391, 294] width 54 height 24
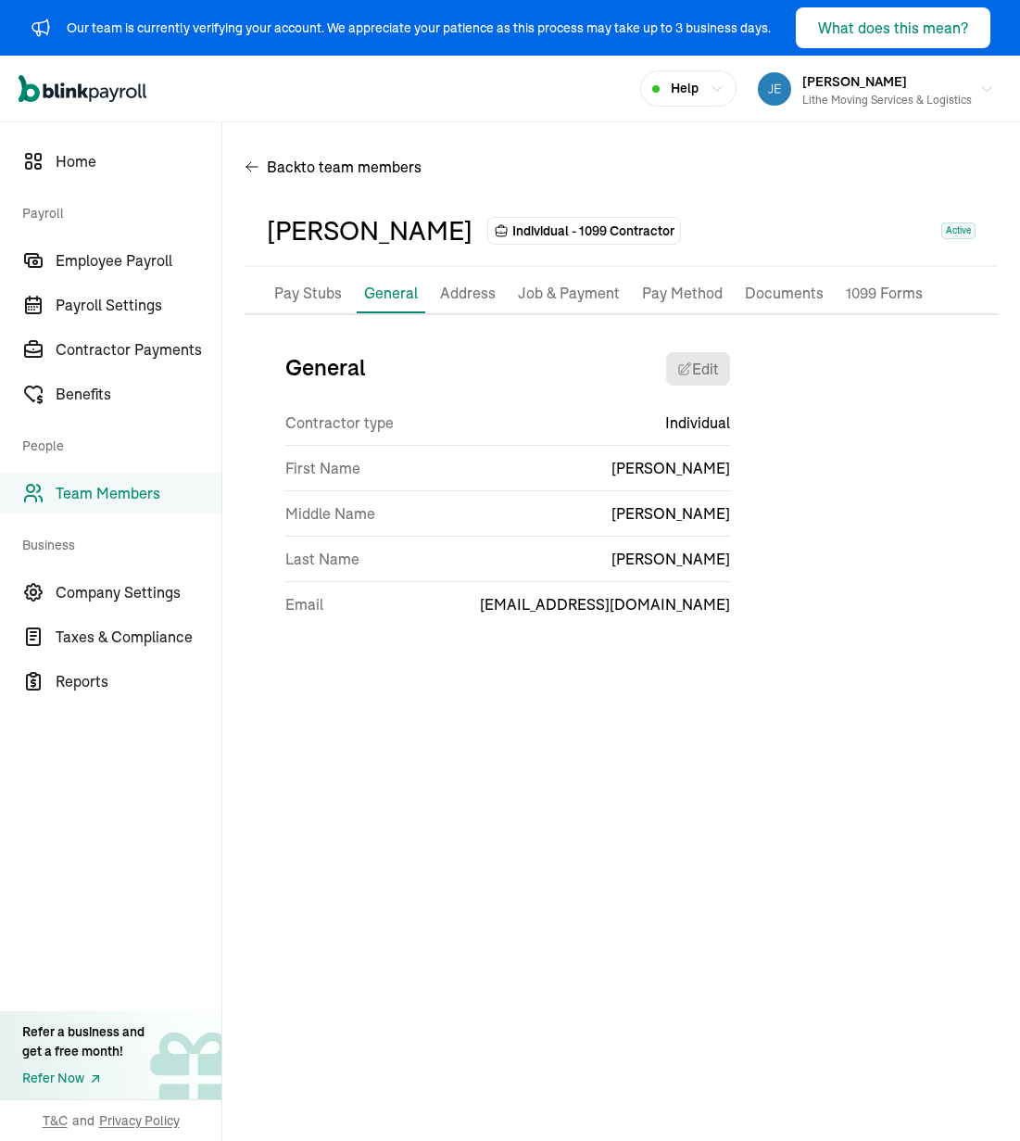
click at [335, 295] on p "Pay Stubs" at bounding box center [308, 294] width 68 height 24
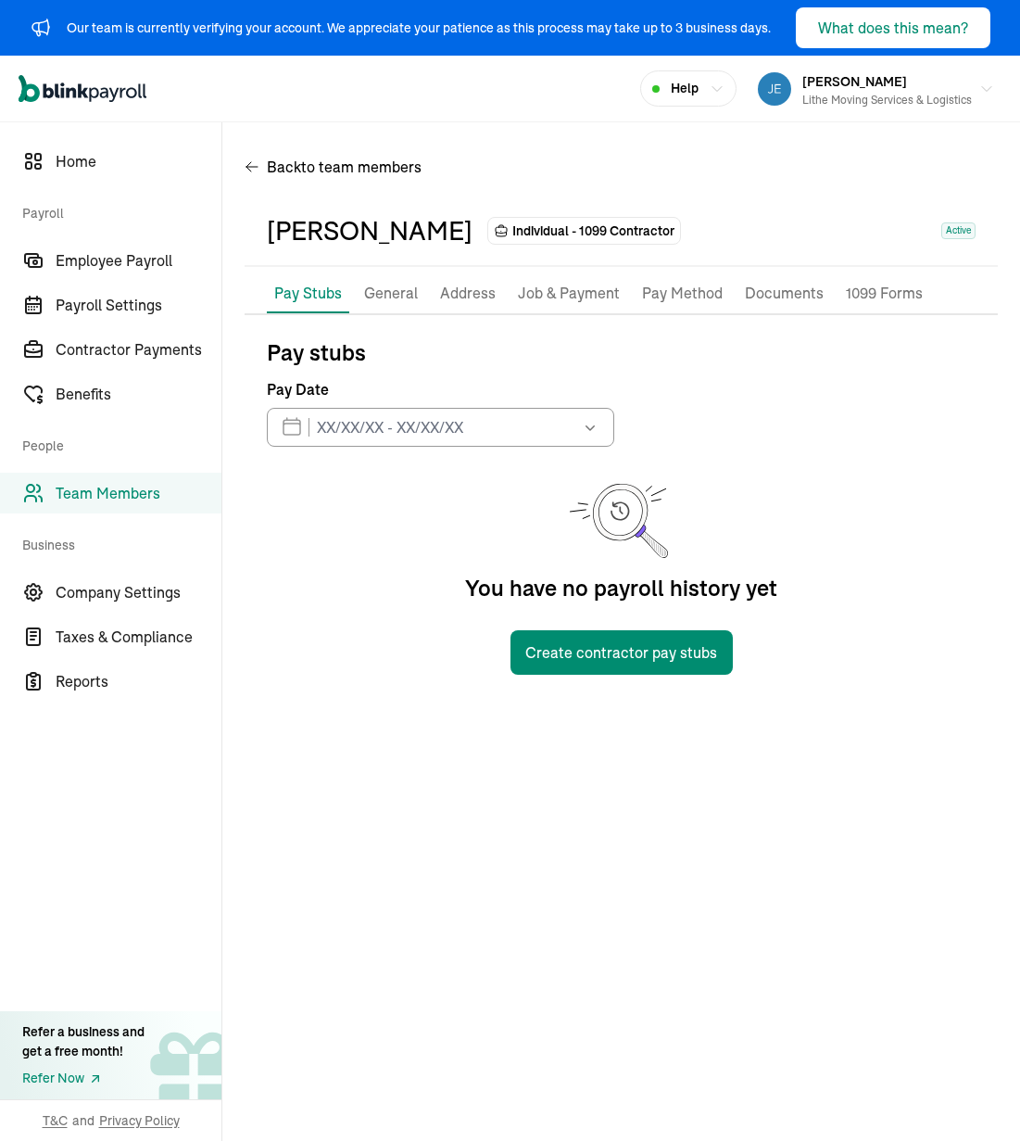
click at [845, 298] on p "1099 Forms" at bounding box center [884, 294] width 77 height 24
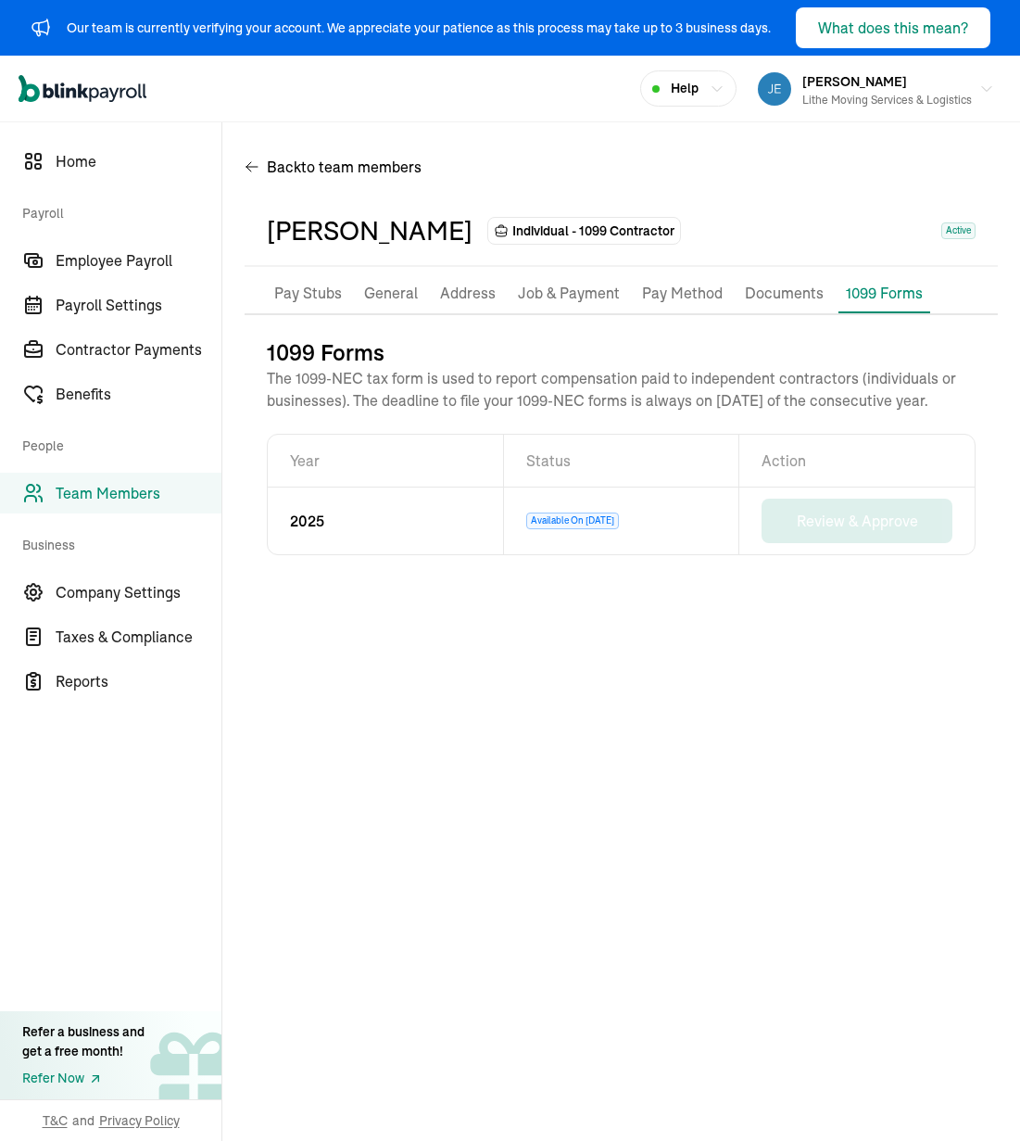
click at [780, 297] on p "Documents" at bounding box center [784, 294] width 79 height 24
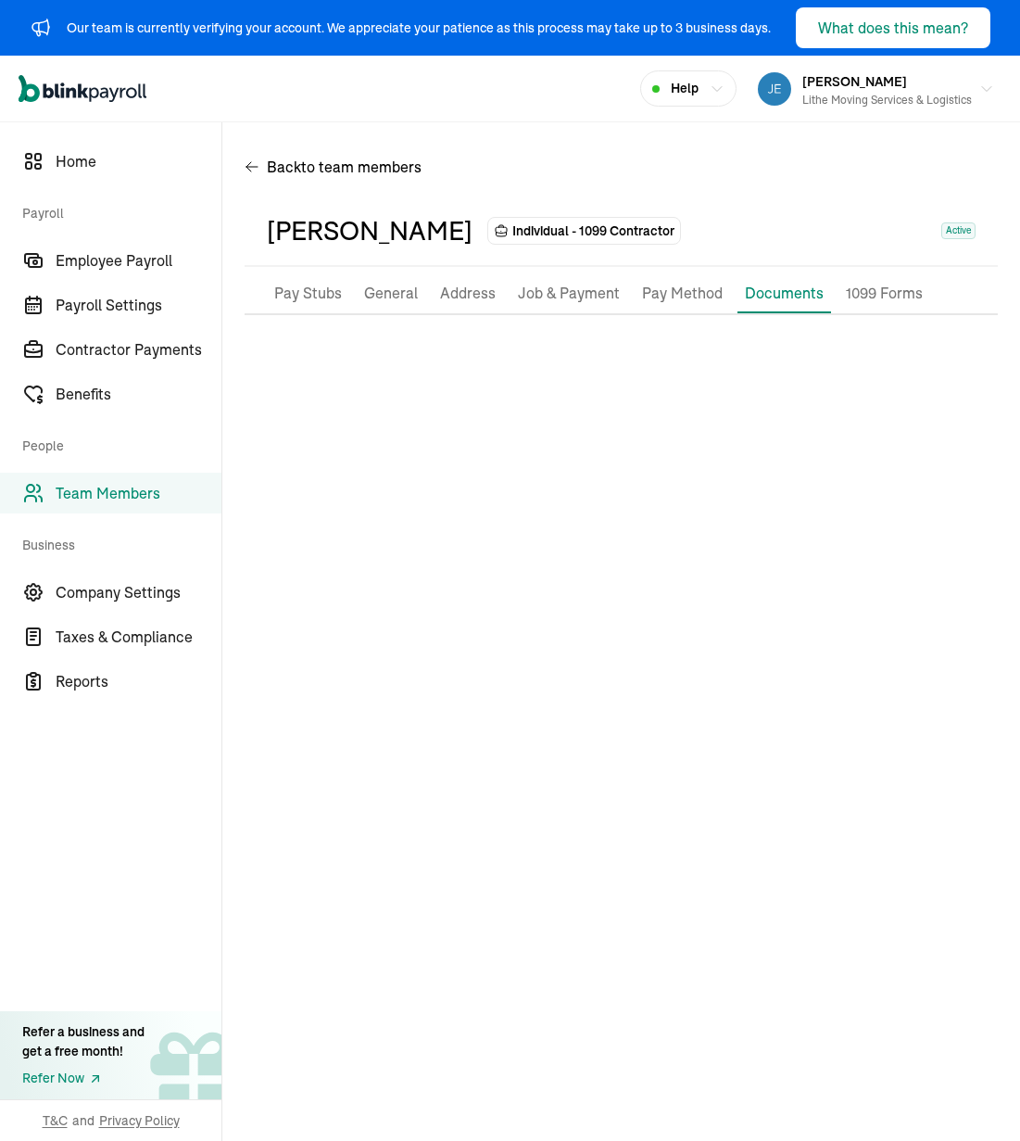
click at [661, 296] on p "Pay Method" at bounding box center [682, 294] width 81 height 24
click at [568, 290] on p "Job & Payment" at bounding box center [569, 294] width 102 height 24
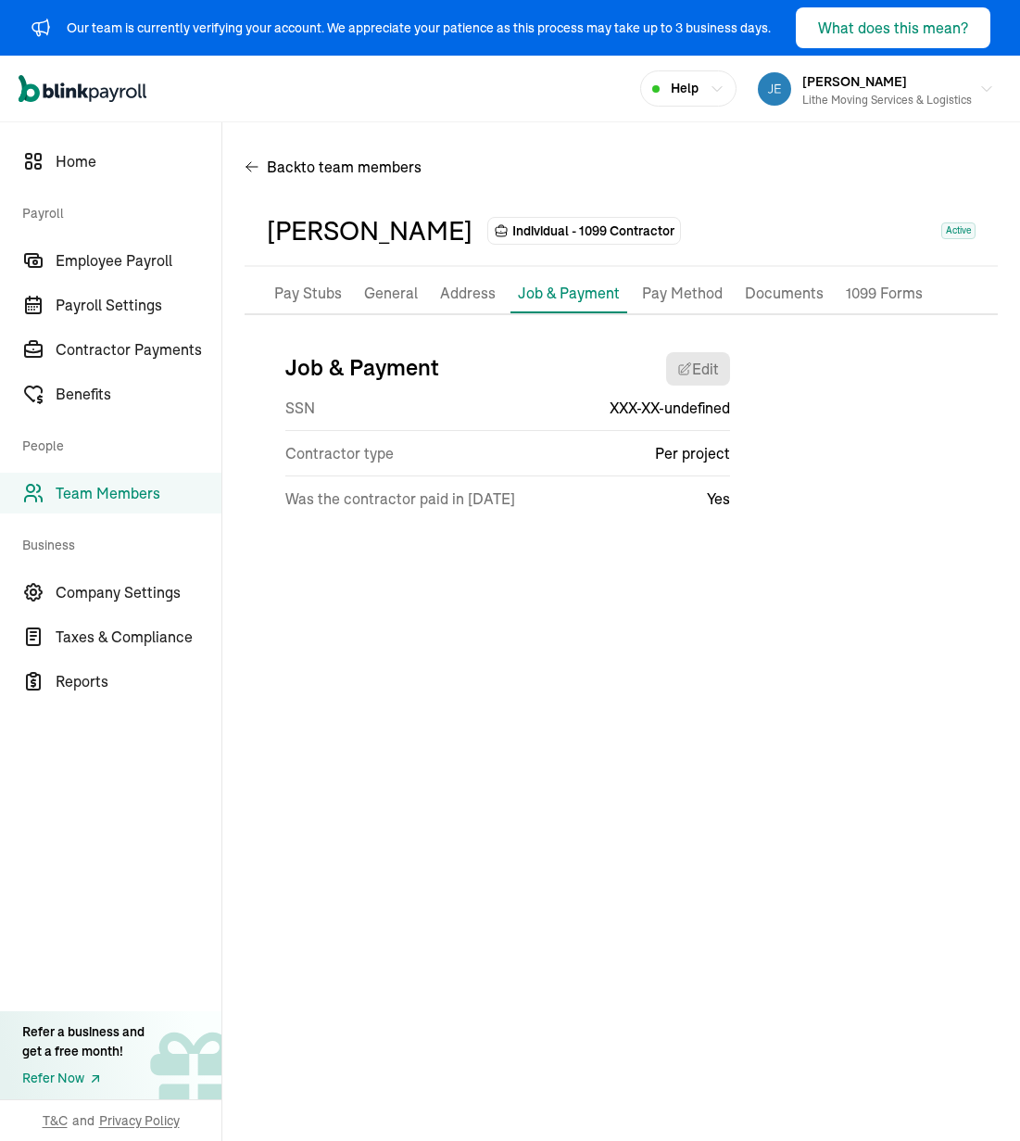
click at [465, 283] on p "Address" at bounding box center [468, 294] width 56 height 24
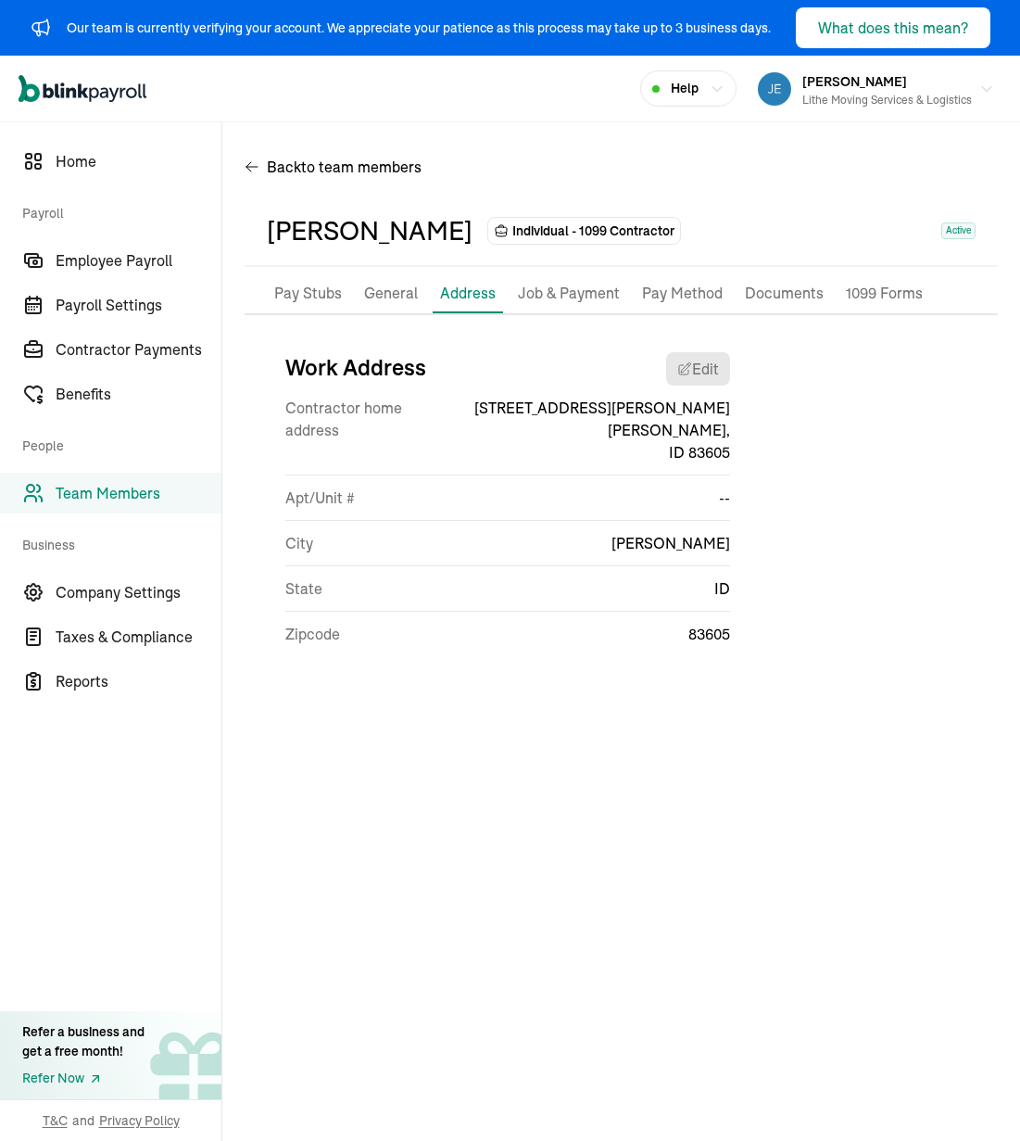
click at [614, 299] on li "Job & Payment" at bounding box center [569, 293] width 117 height 39
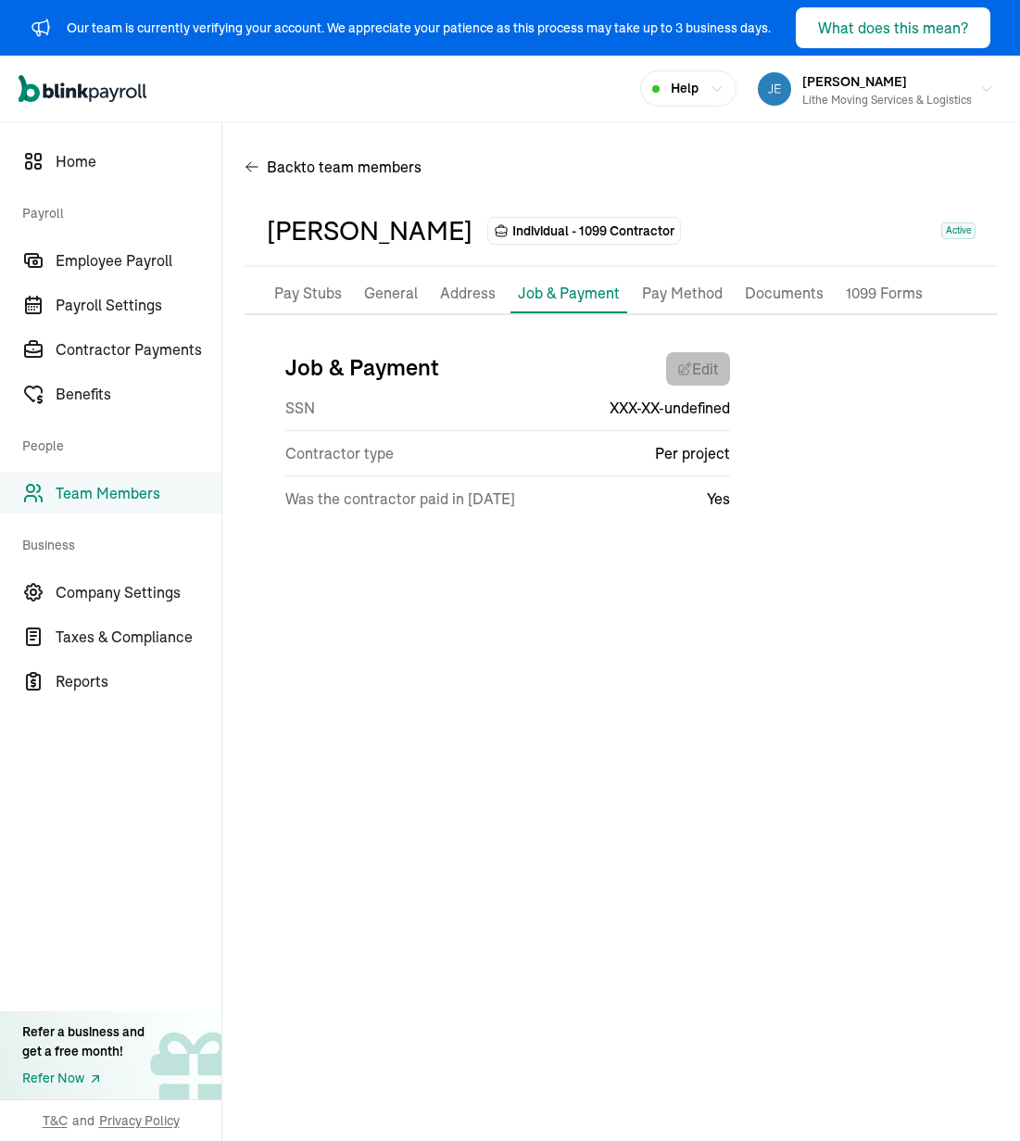
select select "[STREET_ADDRESS]"
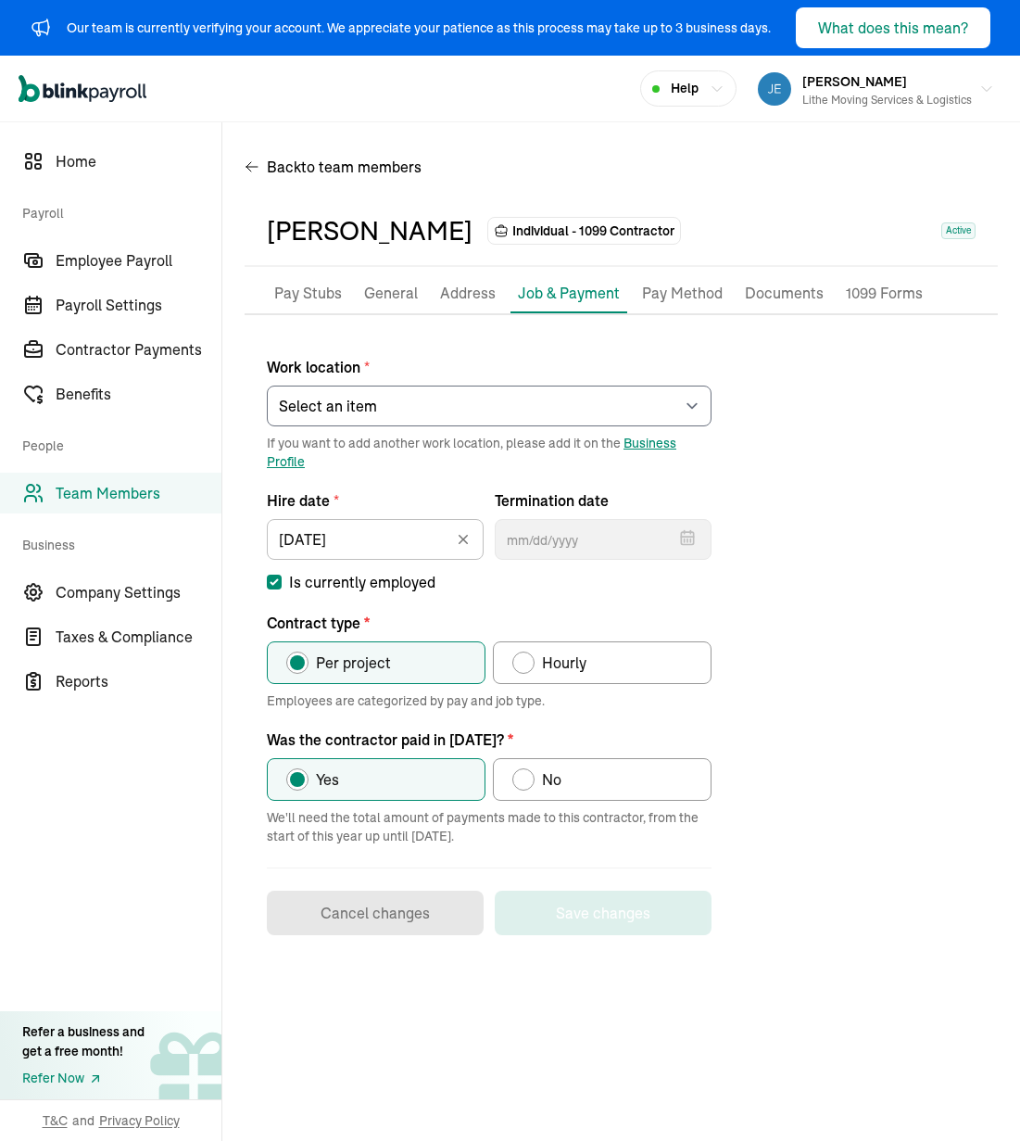
click at [761, 646] on div "Work location * Select an item [PERSON_NAME] Costco RXO hub Works from home If …" at bounding box center [621, 636] width 753 height 598
click at [845, 625] on div "Work location * Select an item [PERSON_NAME] Costco RXO hub Works from home If …" at bounding box center [621, 636] width 753 height 598
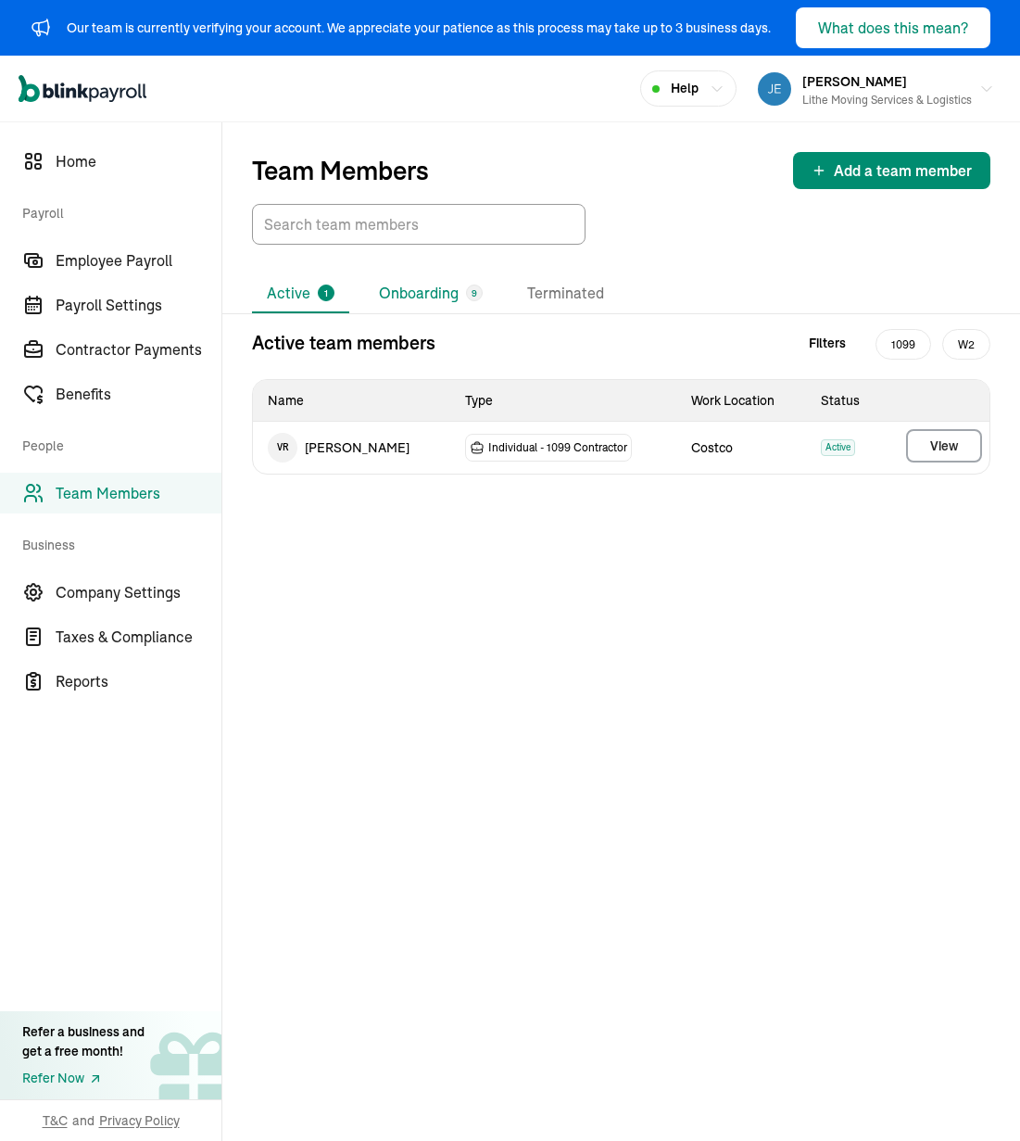
click at [426, 305] on li "Onboarding 9" at bounding box center [430, 293] width 133 height 39
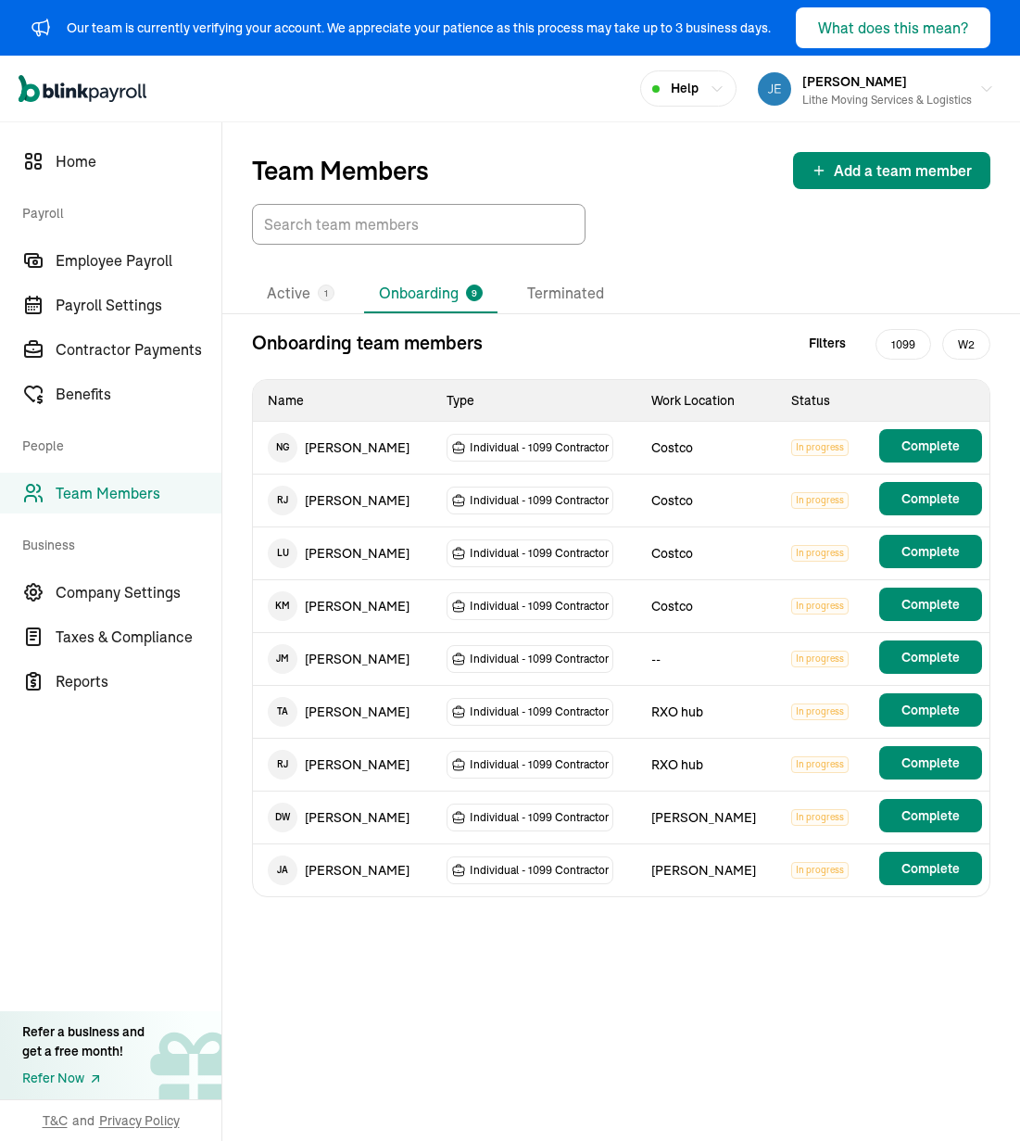
click at [708, 451] on td "Costco" at bounding box center [707, 448] width 140 height 53
click at [534, 460] on div "Individual - 1099 Contractor" at bounding box center [530, 448] width 167 height 28
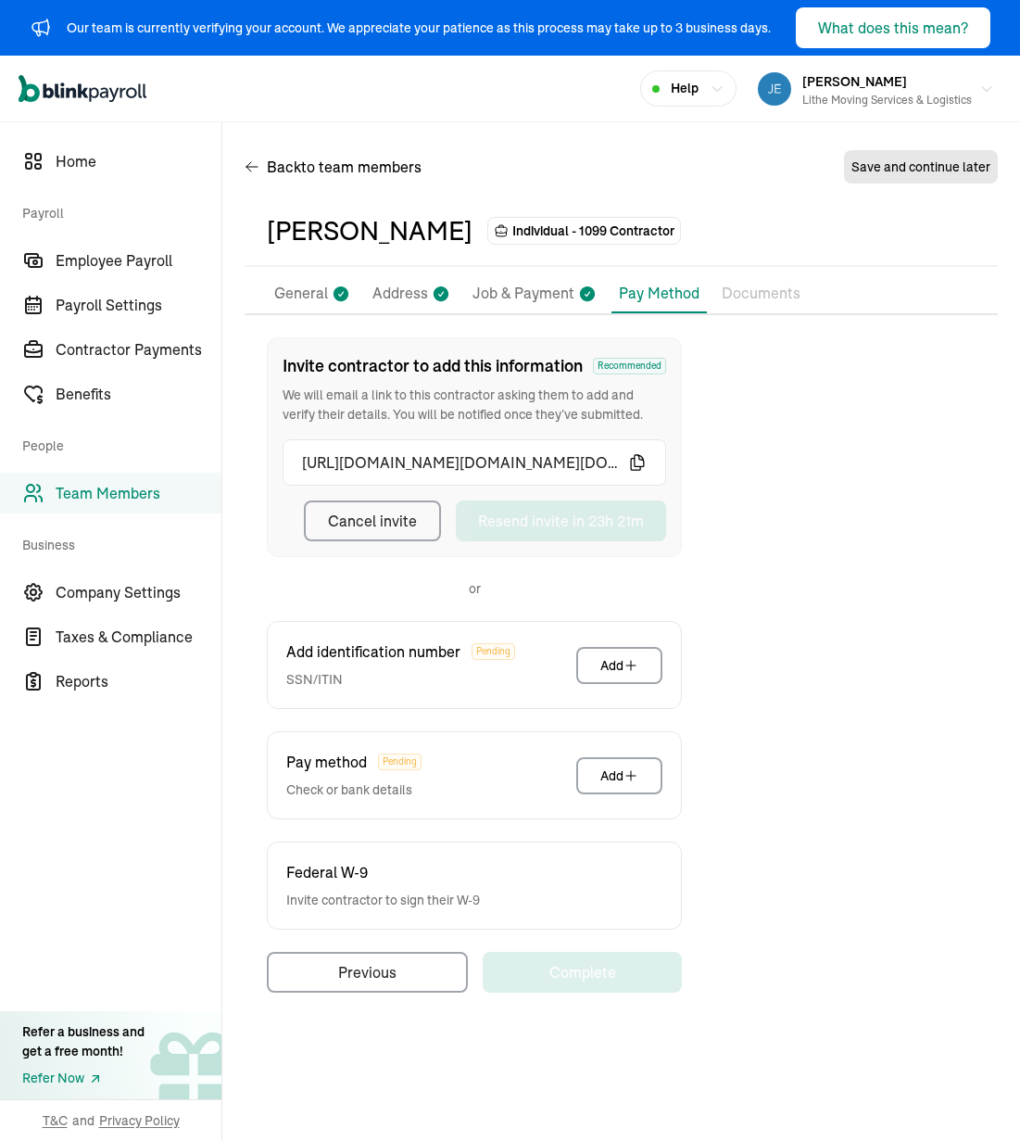
click at [536, 299] on p "Job & Payment" at bounding box center [524, 294] width 102 height 24
select select "[STREET_ADDRESS]"
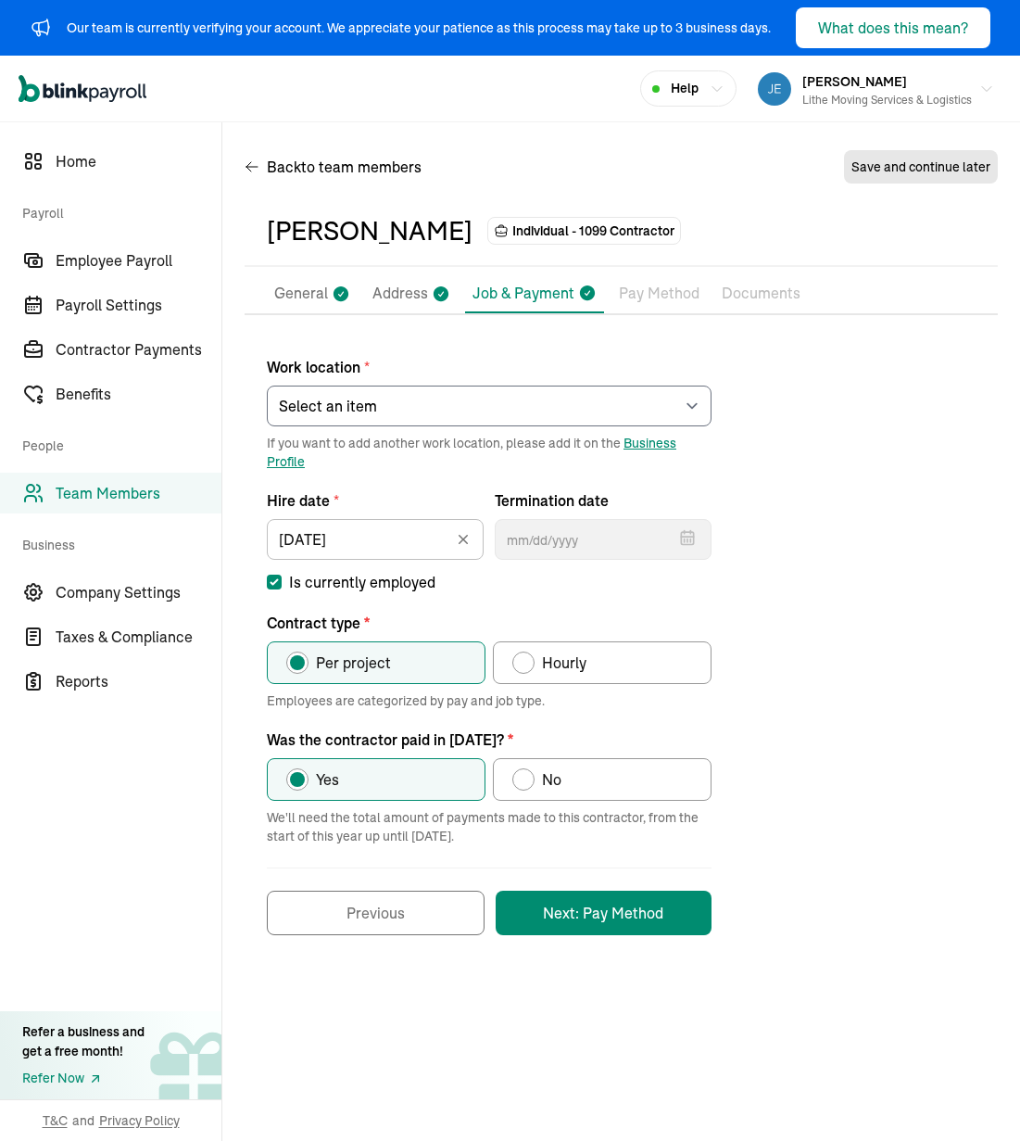
click at [390, 283] on p "Address" at bounding box center [401, 294] width 56 height 24
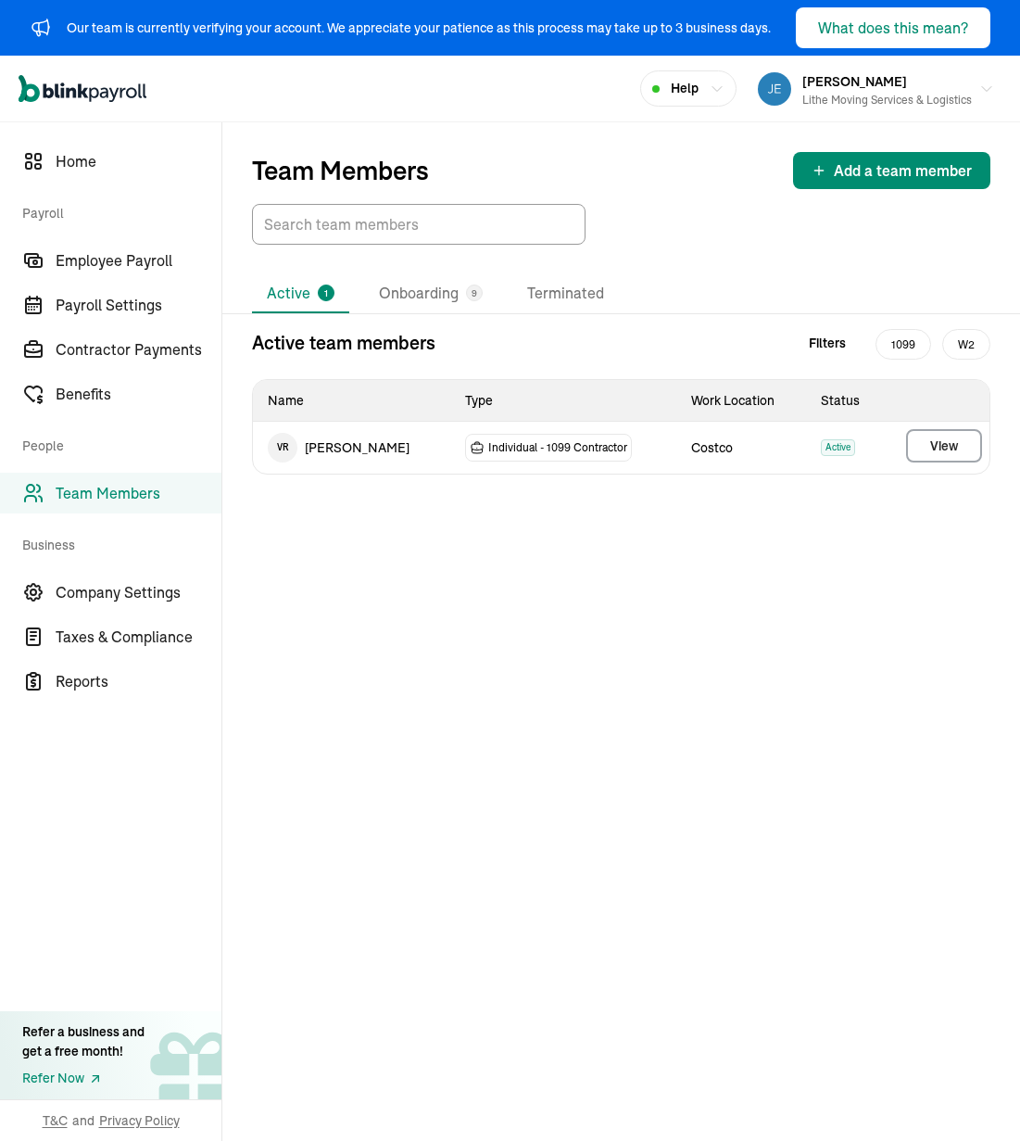
click at [404, 598] on div "Team Members Add a team member Active 1 Onboarding 9 Terminated Active team mem…" at bounding box center [621, 631] width 798 height 1019
drag, startPoint x: 317, startPoint y: 625, endPoint x: 299, endPoint y: 616, distance: 19.5
click at [315, 624] on div "Team Members Add a team member Active 1 Onboarding 9 Terminated Active team mem…" at bounding box center [621, 631] width 798 height 1019
click at [320, 297] on div "1" at bounding box center [326, 293] width 17 height 17
click at [750, 147] on div "Team Members Add a team member" at bounding box center [621, 183] width 798 height 122
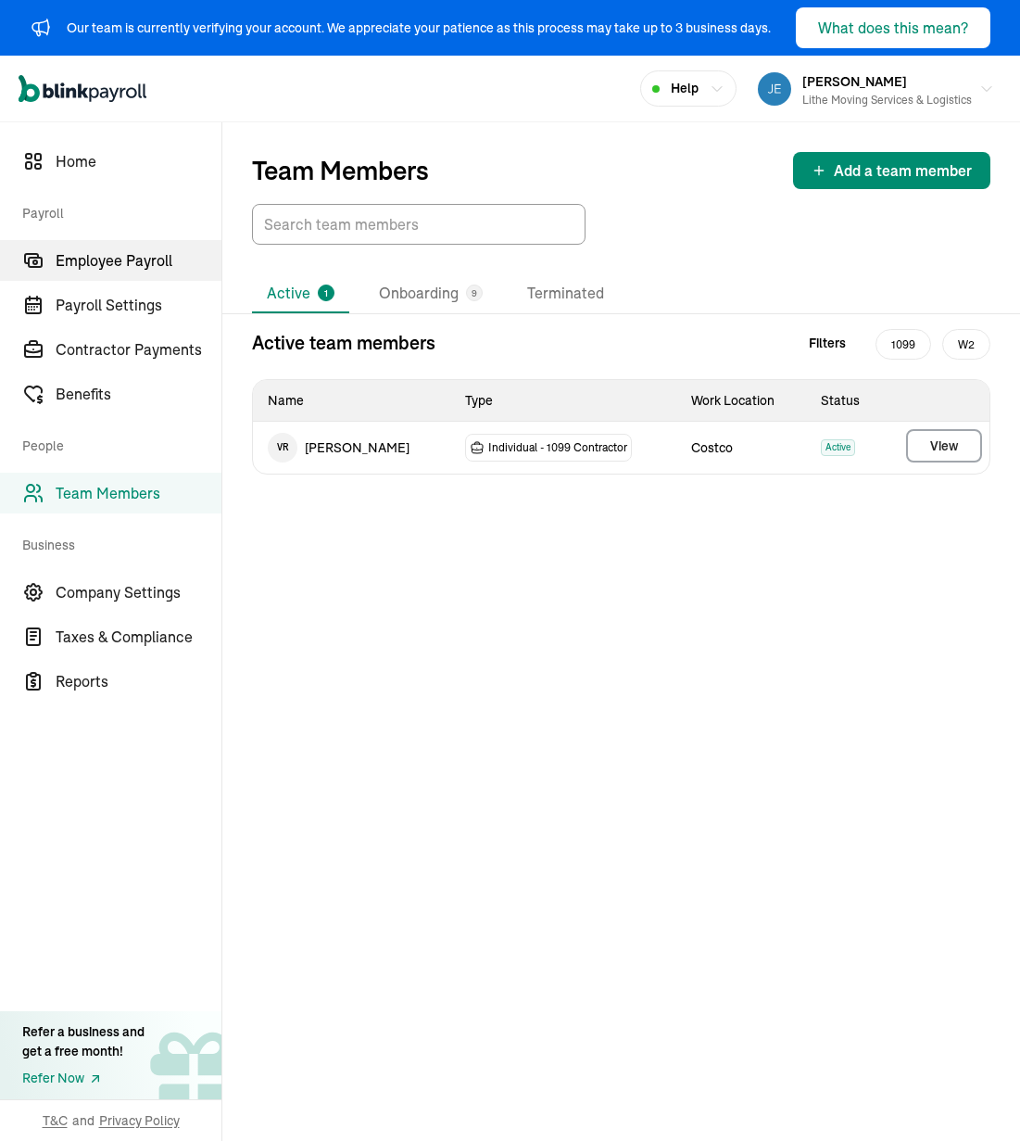
click at [158, 270] on span "Employee Payroll" at bounding box center [139, 260] width 166 height 22
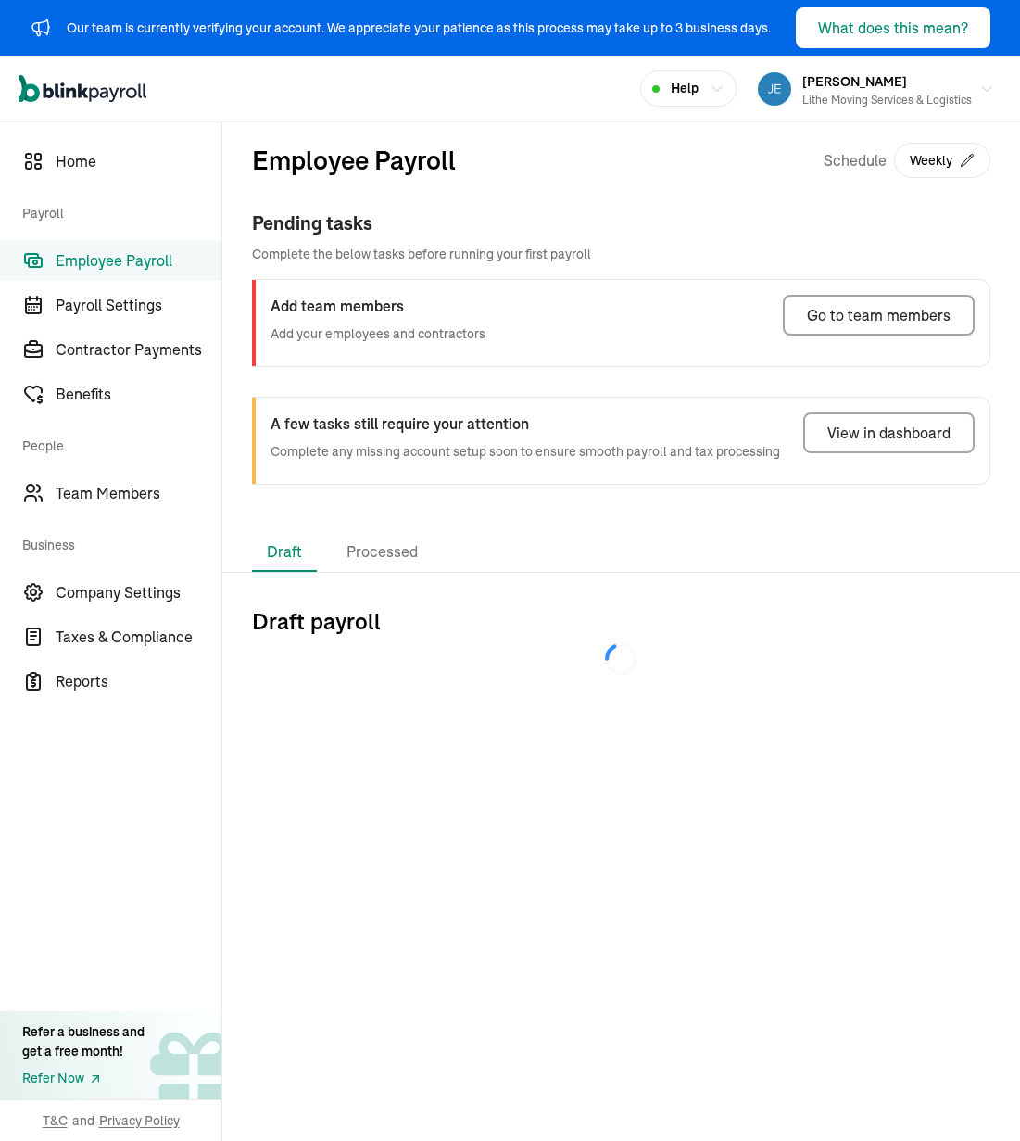
click at [538, 166] on div "Employee Payroll Schedule Weekly" at bounding box center [621, 175] width 739 height 69
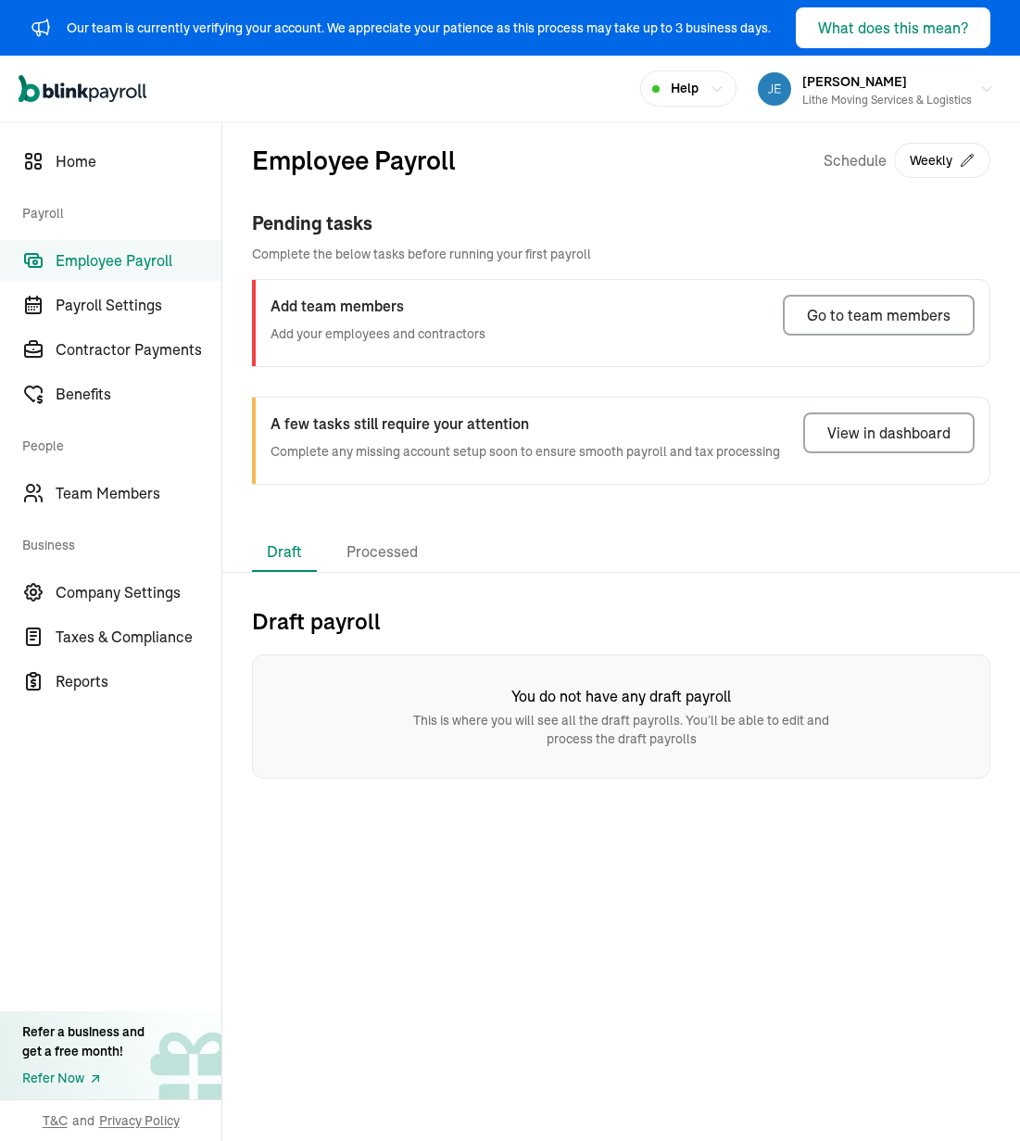
click at [548, 518] on div "Employee Payroll Schedule Weekly Pending tasks Complete the below tasks before …" at bounding box center [621, 327] width 798 height 411
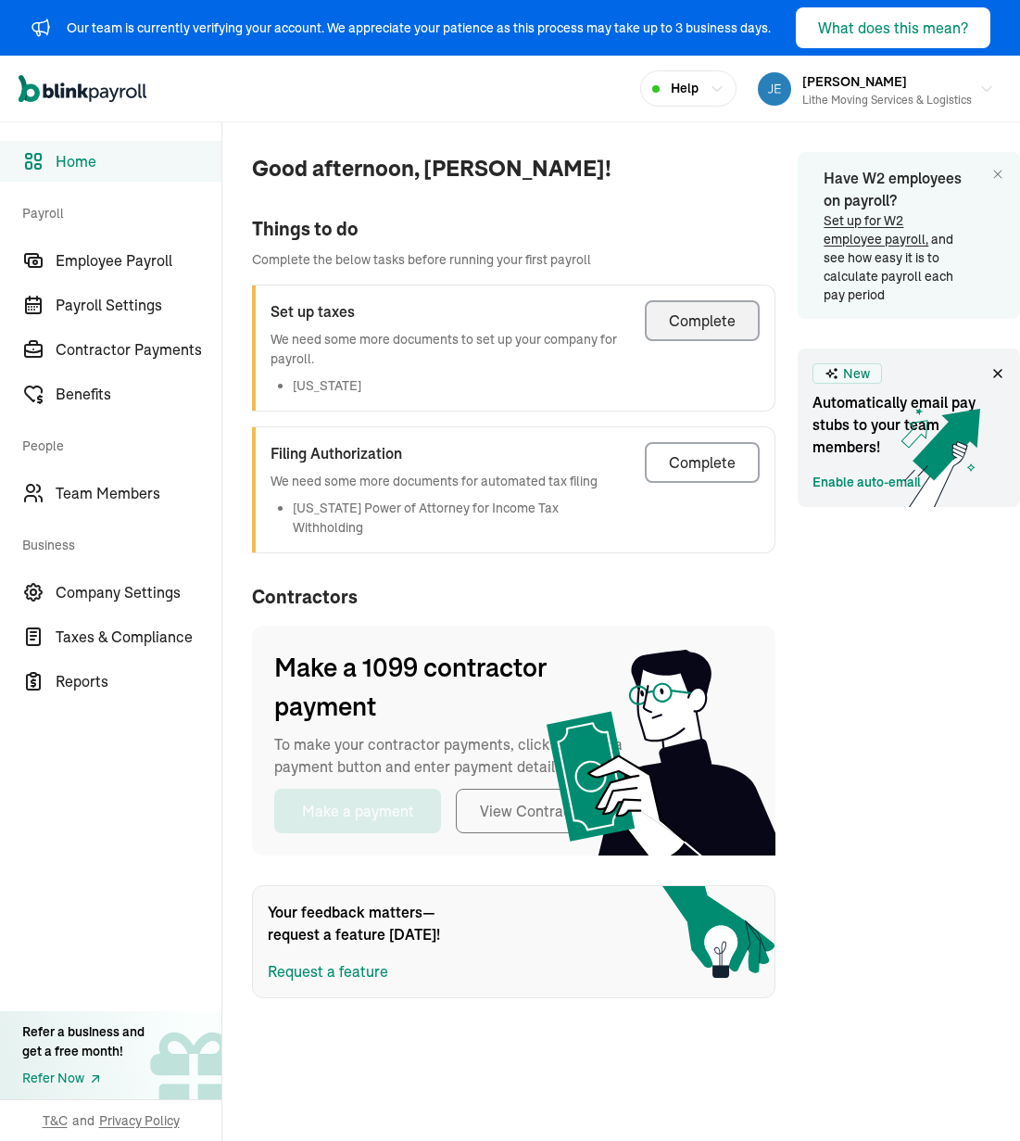
click at [716, 311] on div "Complete" at bounding box center [702, 321] width 67 height 22
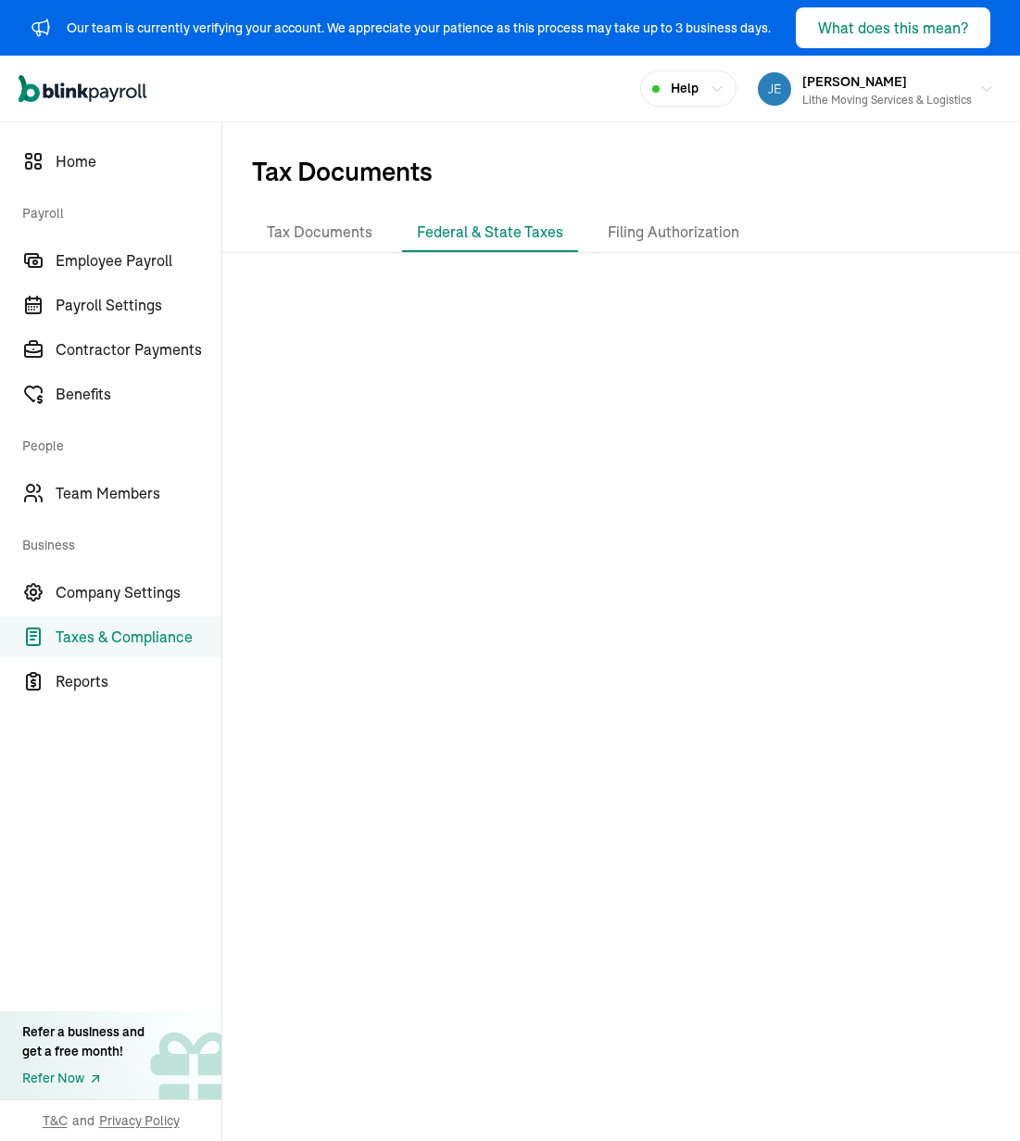
click at [845, 538] on div at bounding box center [621, 662] width 798 height 789
click at [132, 628] on span "Taxes & Compliance" at bounding box center [139, 637] width 166 height 22
click at [117, 164] on span "Home" at bounding box center [139, 161] width 166 height 22
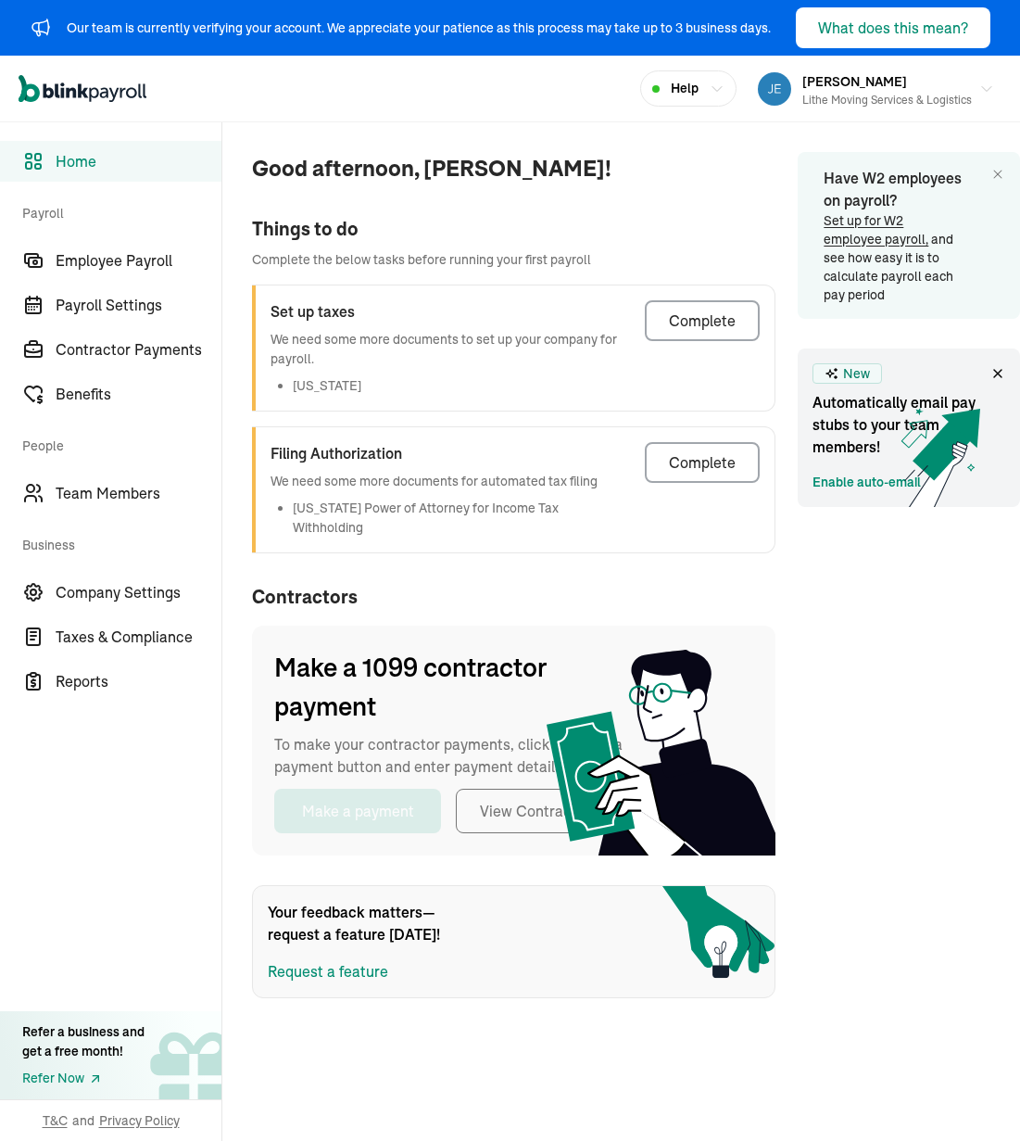
click at [811, 559] on div "Have W2 employees on payroll? Set up for W2 employee payroll, and see how easy …" at bounding box center [909, 590] width 222 height 876
click at [704, 454] on div "Complete" at bounding box center [702, 462] width 67 height 22
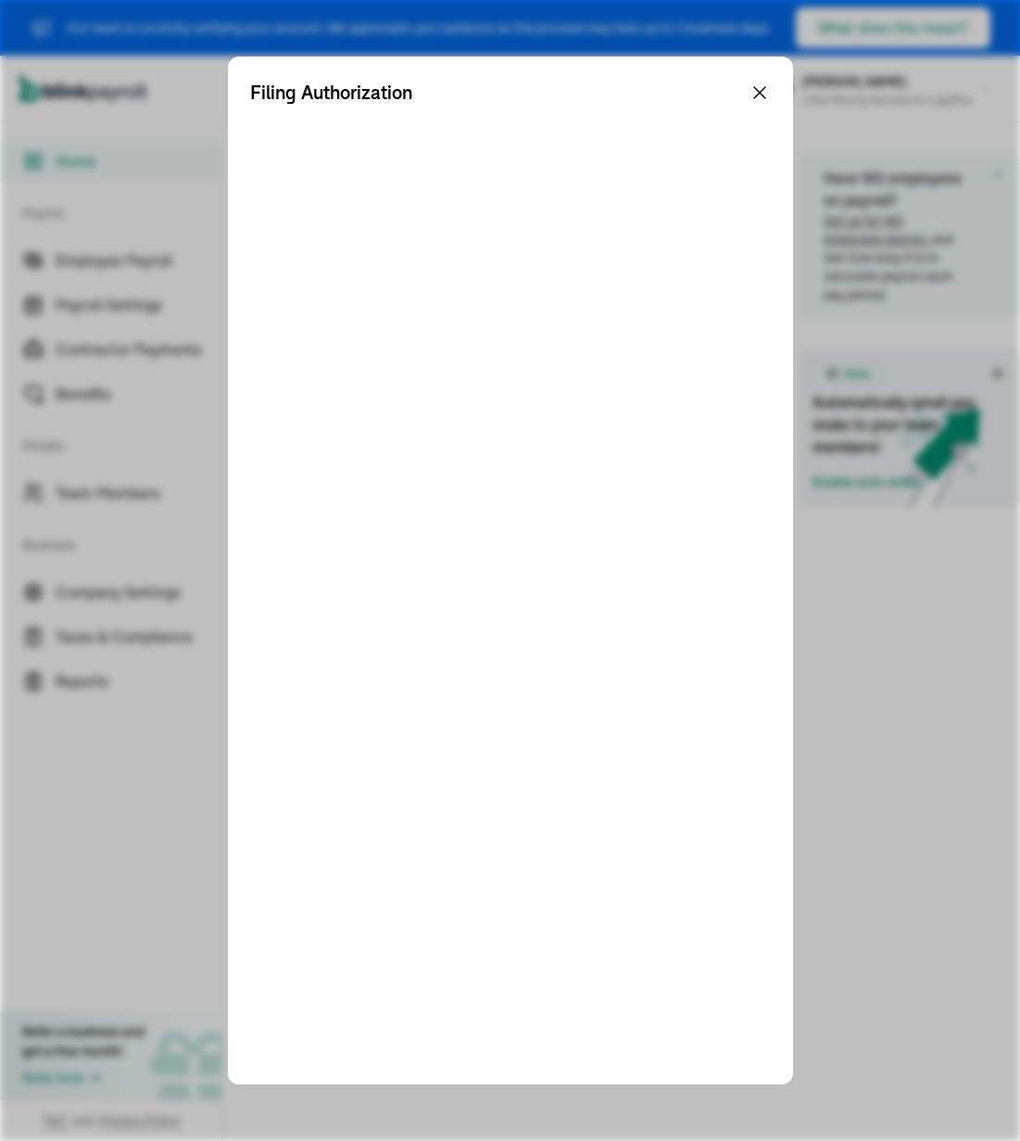
click at [760, 85] on icon at bounding box center [760, 93] width 22 height 22
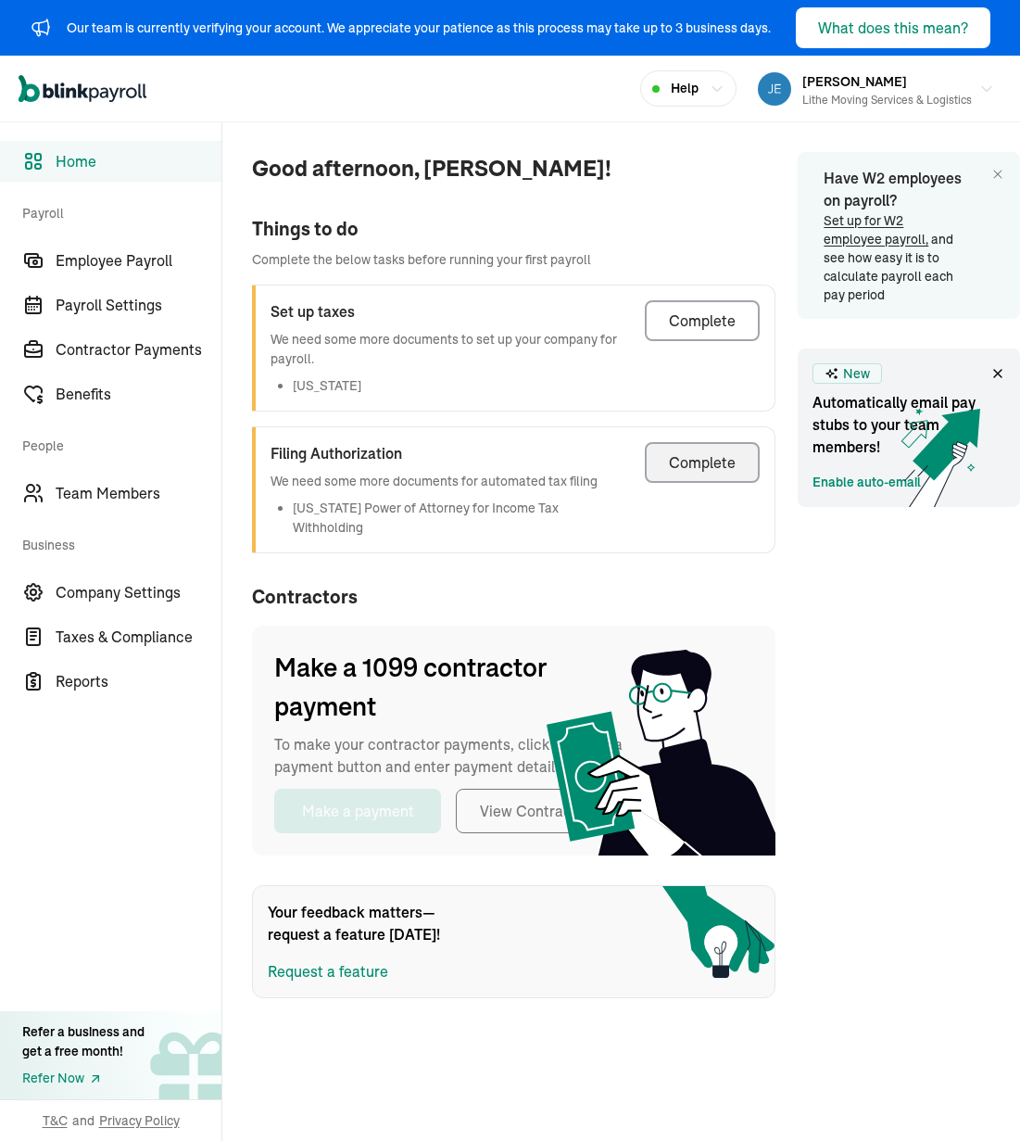
click at [845, 651] on div "Have W2 employees on payroll? Set up for W2 employee payroll, and see how easy …" at bounding box center [909, 590] width 222 height 876
drag, startPoint x: 938, startPoint y: 661, endPoint x: 927, endPoint y: 658, distance: 11.5
click at [845, 661] on div "Have W2 employees on payroll? Set up for W2 employee payroll, and see how easy …" at bounding box center [909, 590] width 222 height 876
click at [845, 610] on div "Have W2 employees on payroll? Set up for W2 employee payroll, and see how easy …" at bounding box center [909, 590] width 222 height 876
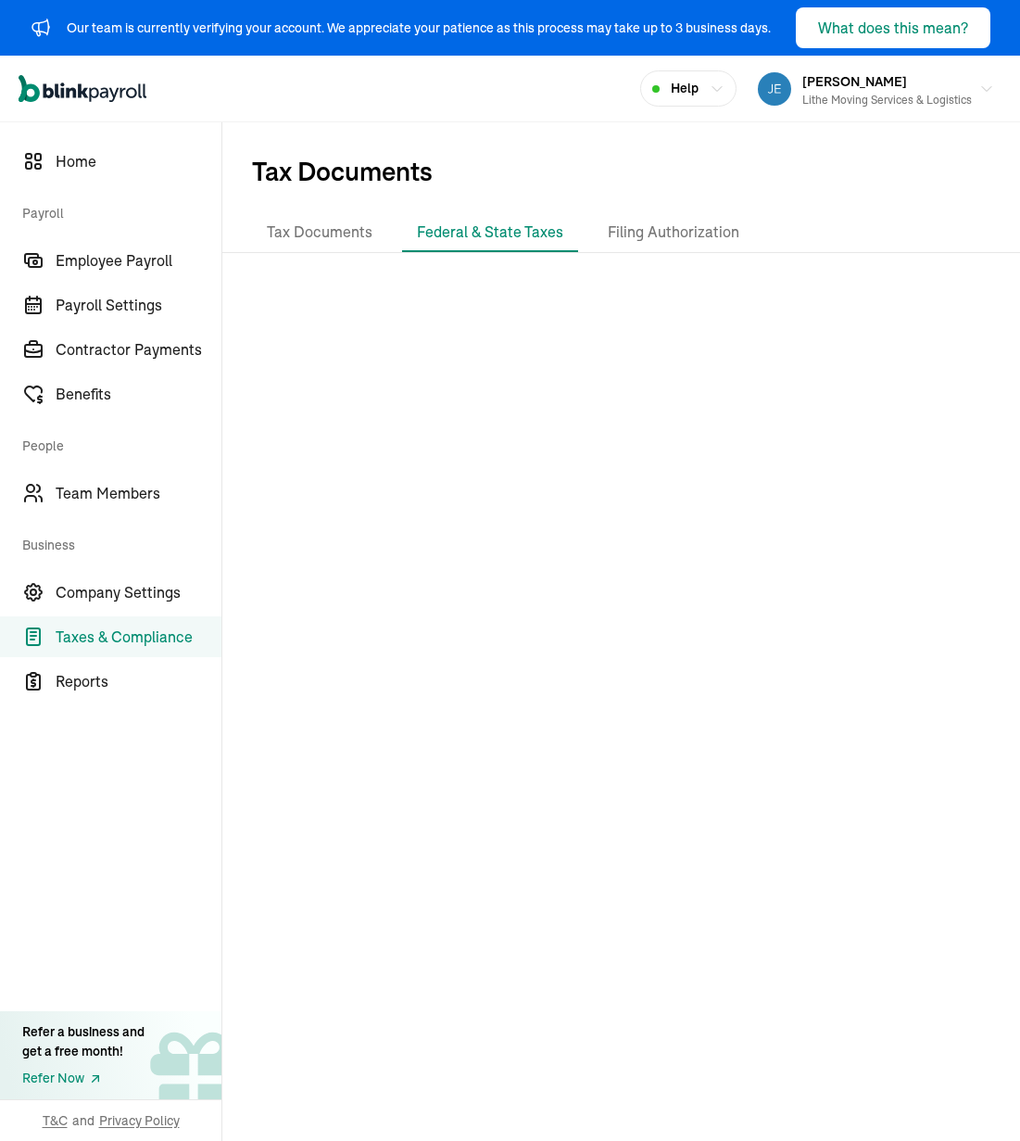
click at [585, 158] on span "Tax Documents" at bounding box center [621, 167] width 798 height 91
click at [845, 486] on div at bounding box center [621, 662] width 798 height 789
click at [806, 457] on div at bounding box center [621, 662] width 798 height 789
